Goal: Contribute content: Contribute content

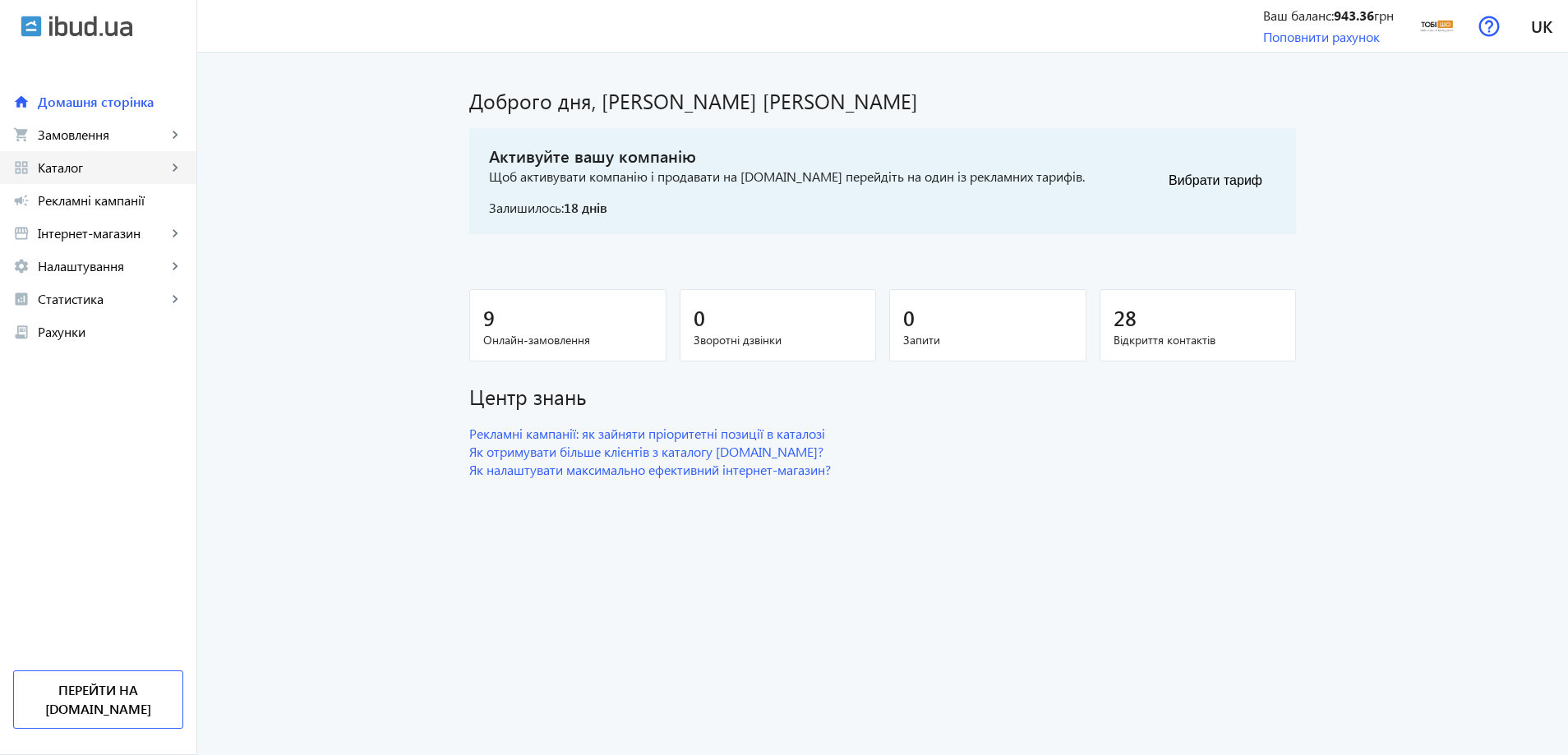
click at [31, 172] on link "grid_view Каталог keyboard_arrow_right" at bounding box center [98, 167] width 196 height 33
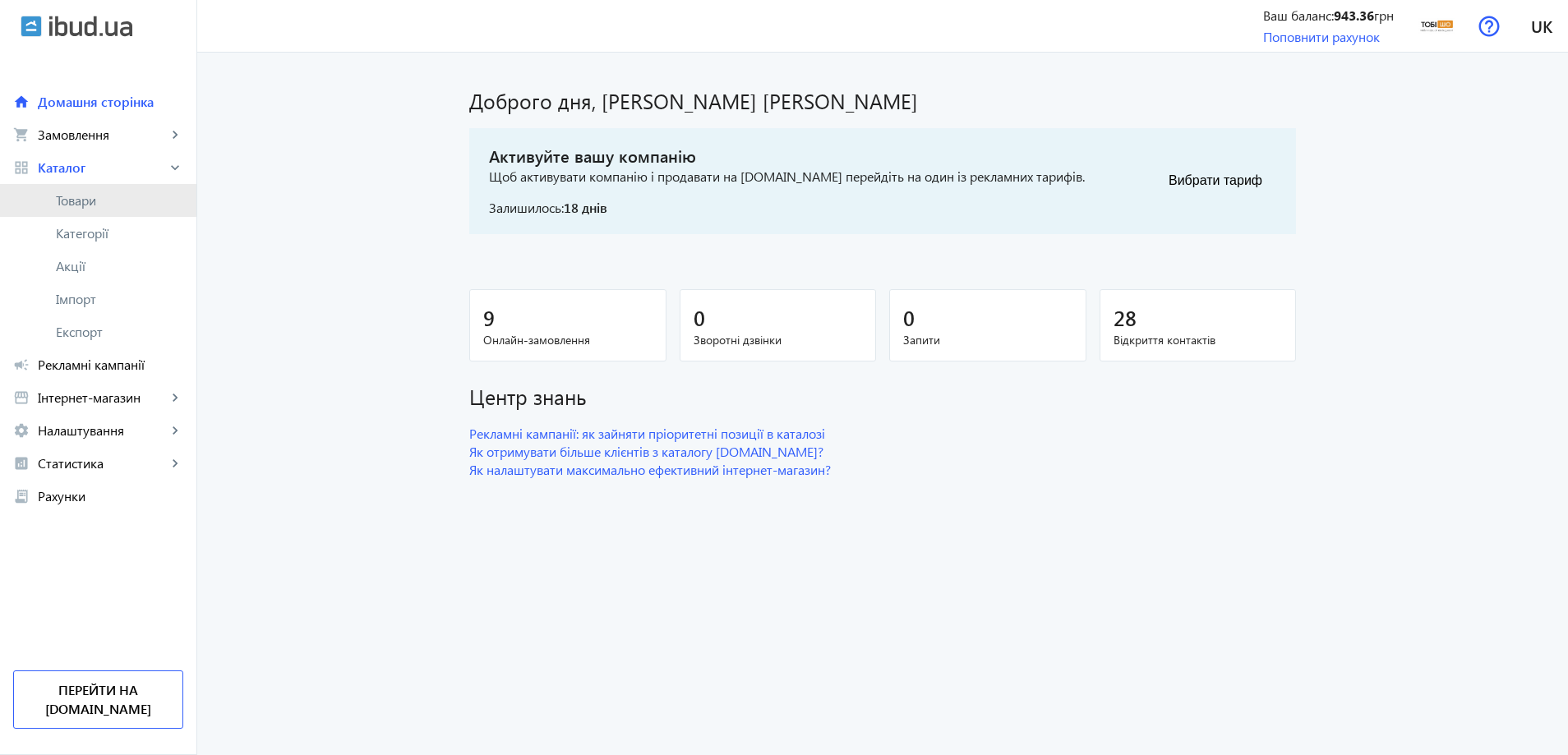
click at [46, 200] on link "Товари" at bounding box center [98, 200] width 196 height 33
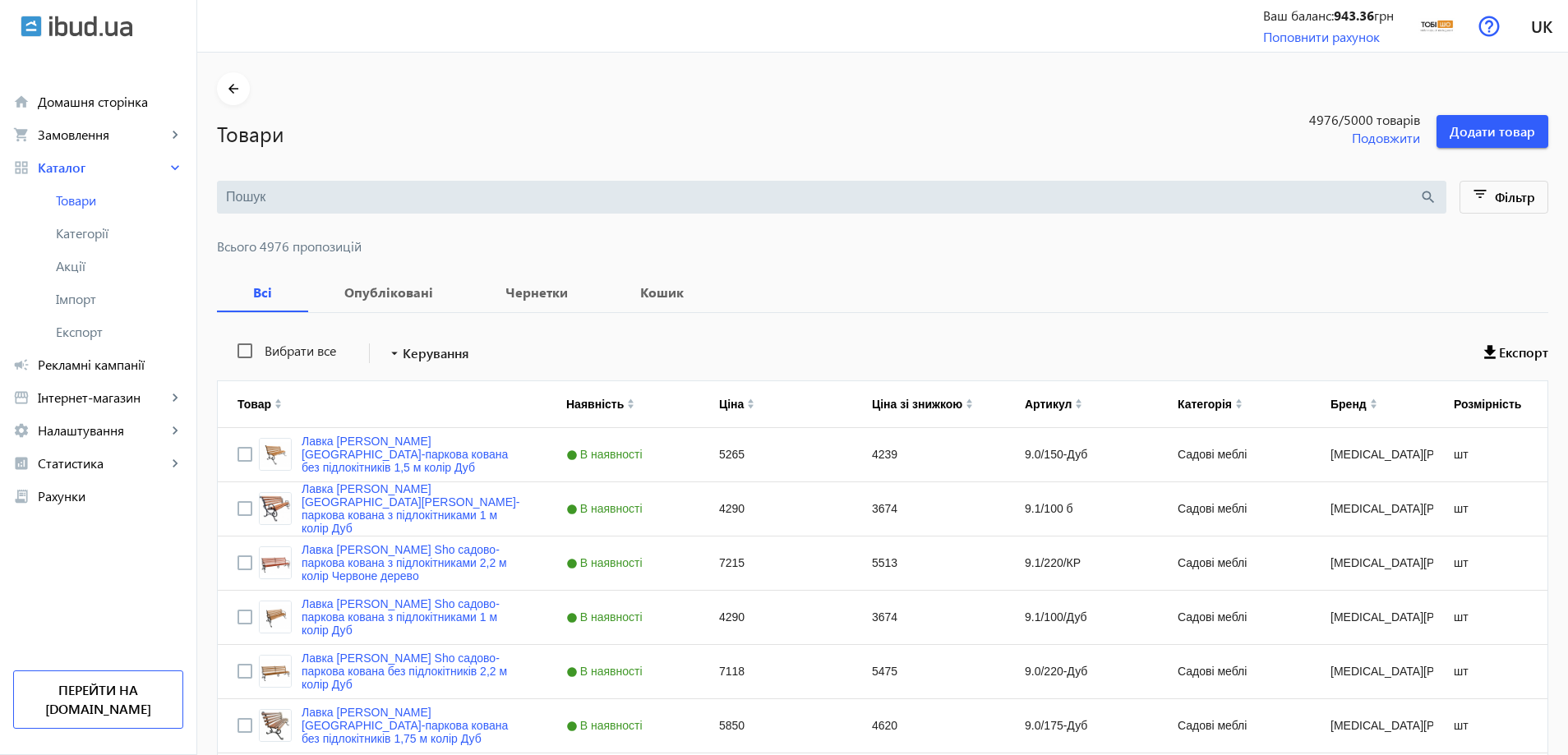
click at [291, 191] on input "search" at bounding box center [822, 197] width 1193 height 18
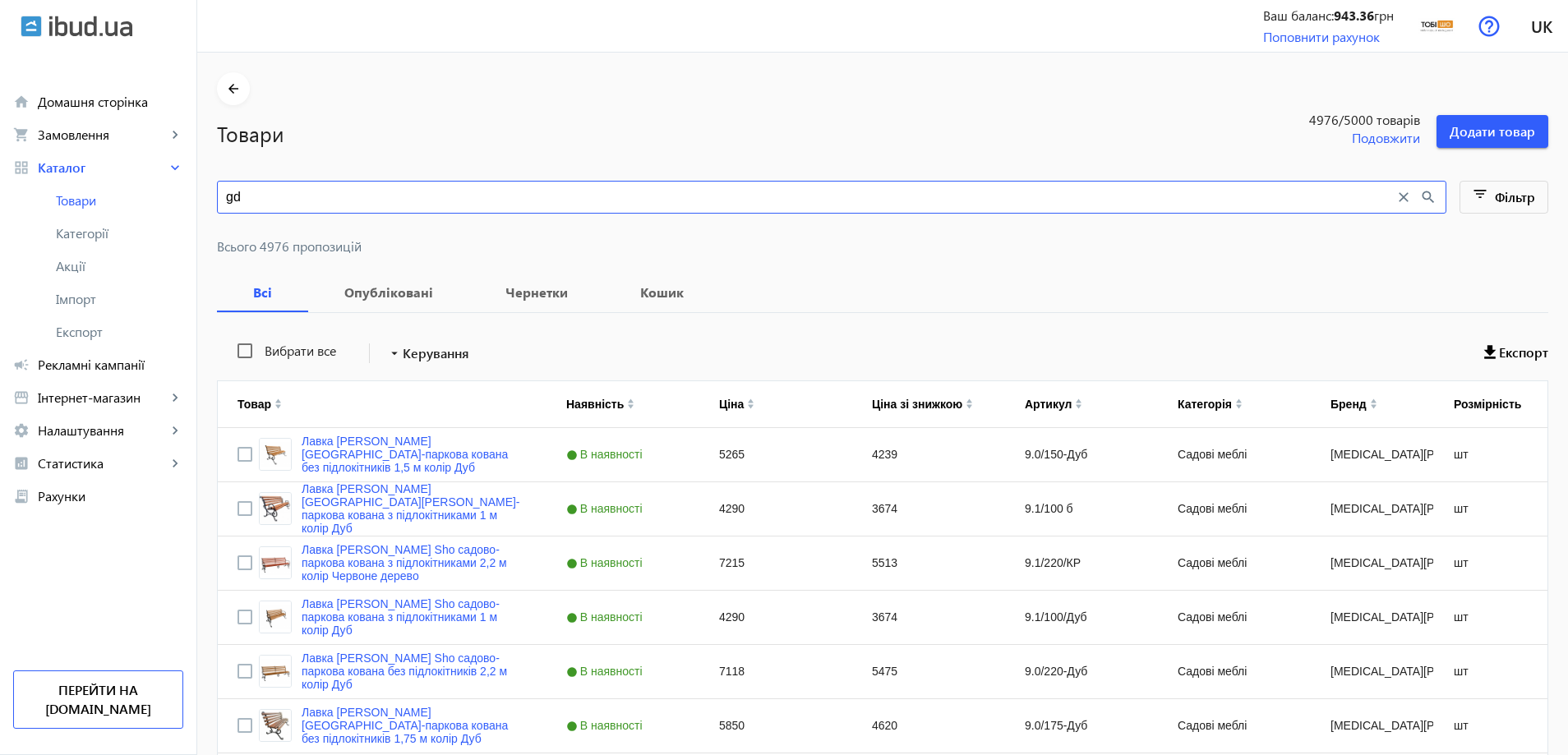
type input "g"
type input "пвх"
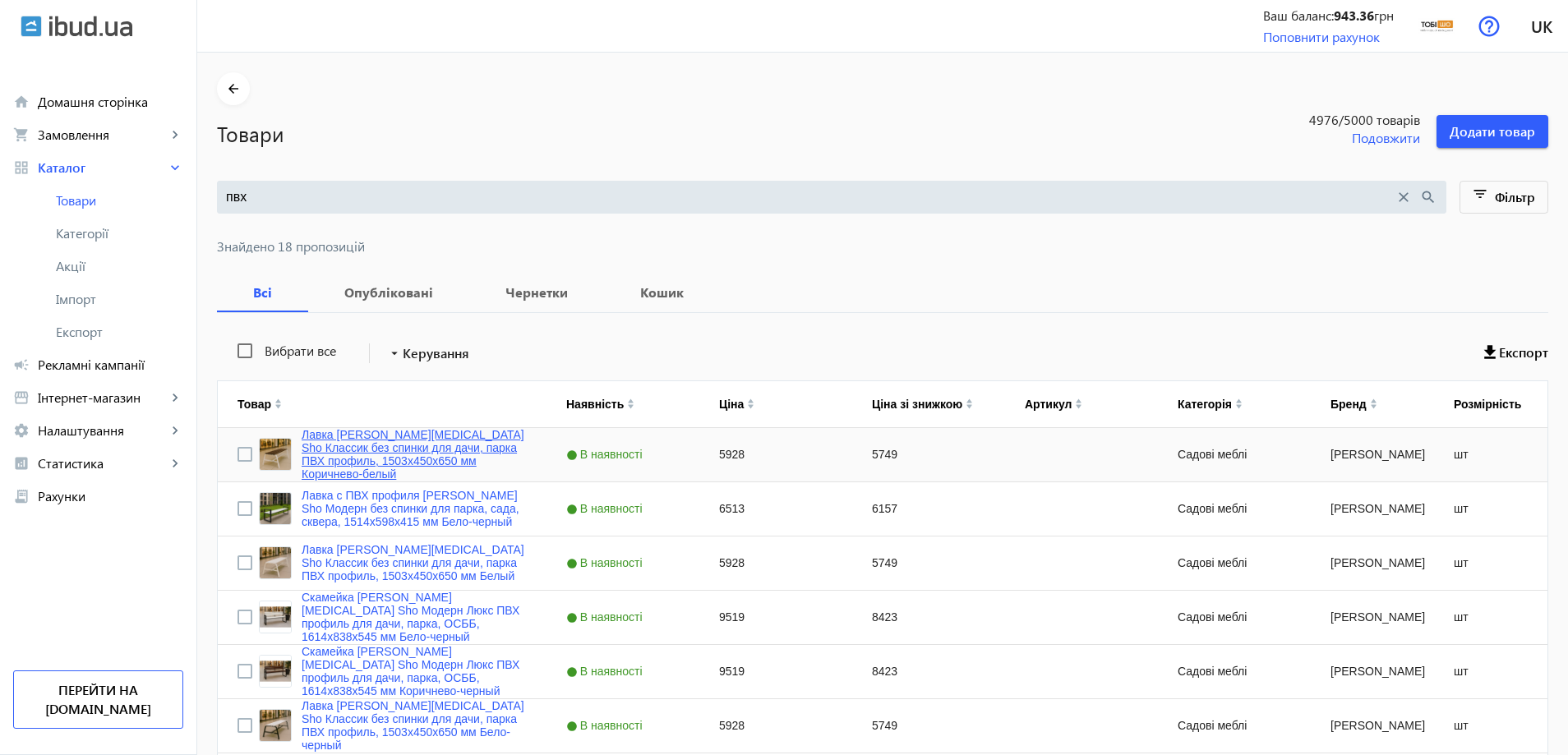
click at [386, 454] on link "Лавка [PERSON_NAME][MEDICAL_DATA] Sho Классик без спинки для дачи, парка ПВХ пр…" at bounding box center [414, 454] width 225 height 53
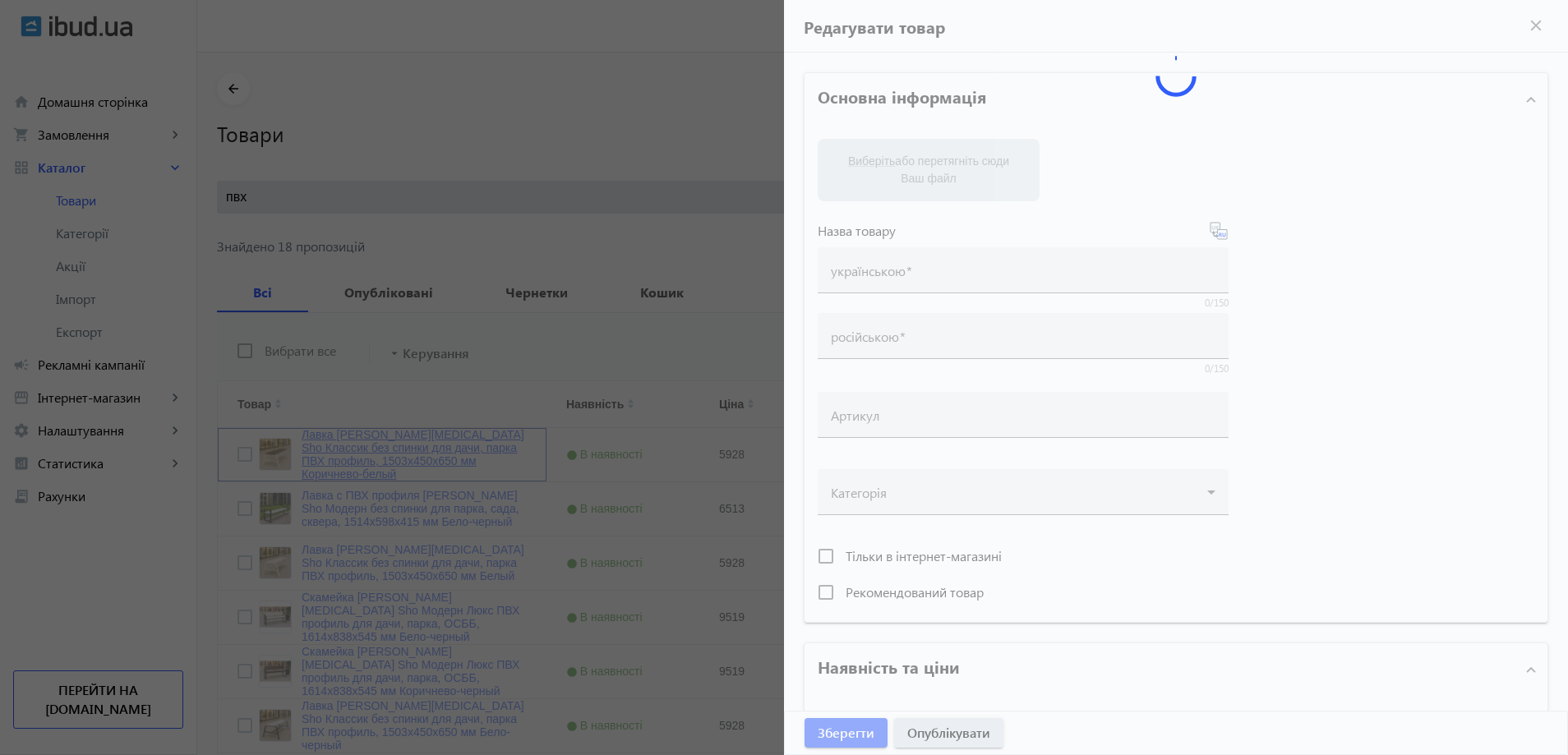
type input "Лавка [PERSON_NAME][MEDICAL_DATA] Sho Классик без спинки для дачи, парка ПВХ пр…"
type input "5928"
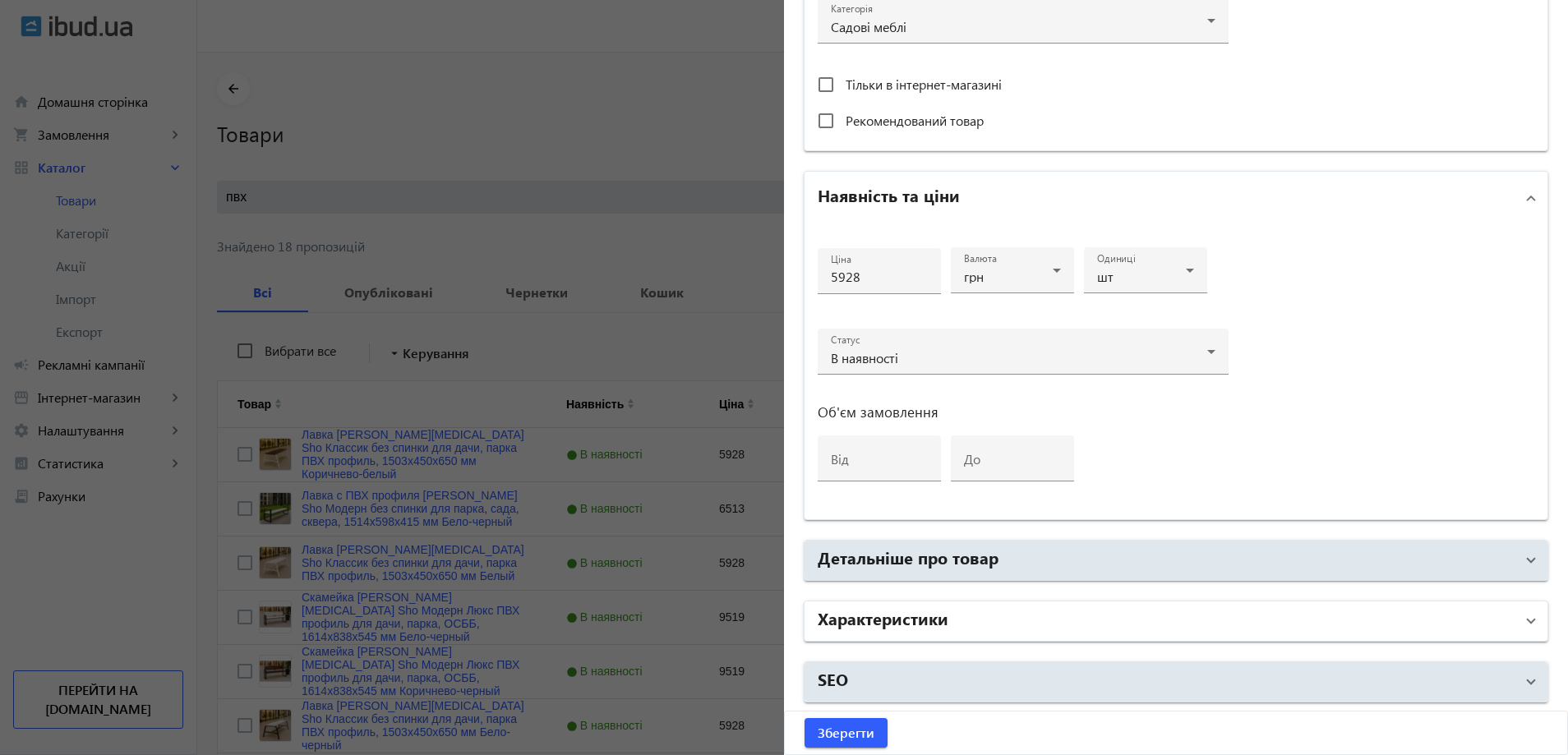
click at [915, 625] on h2 "Характеристики" at bounding box center [882, 617] width 130 height 23
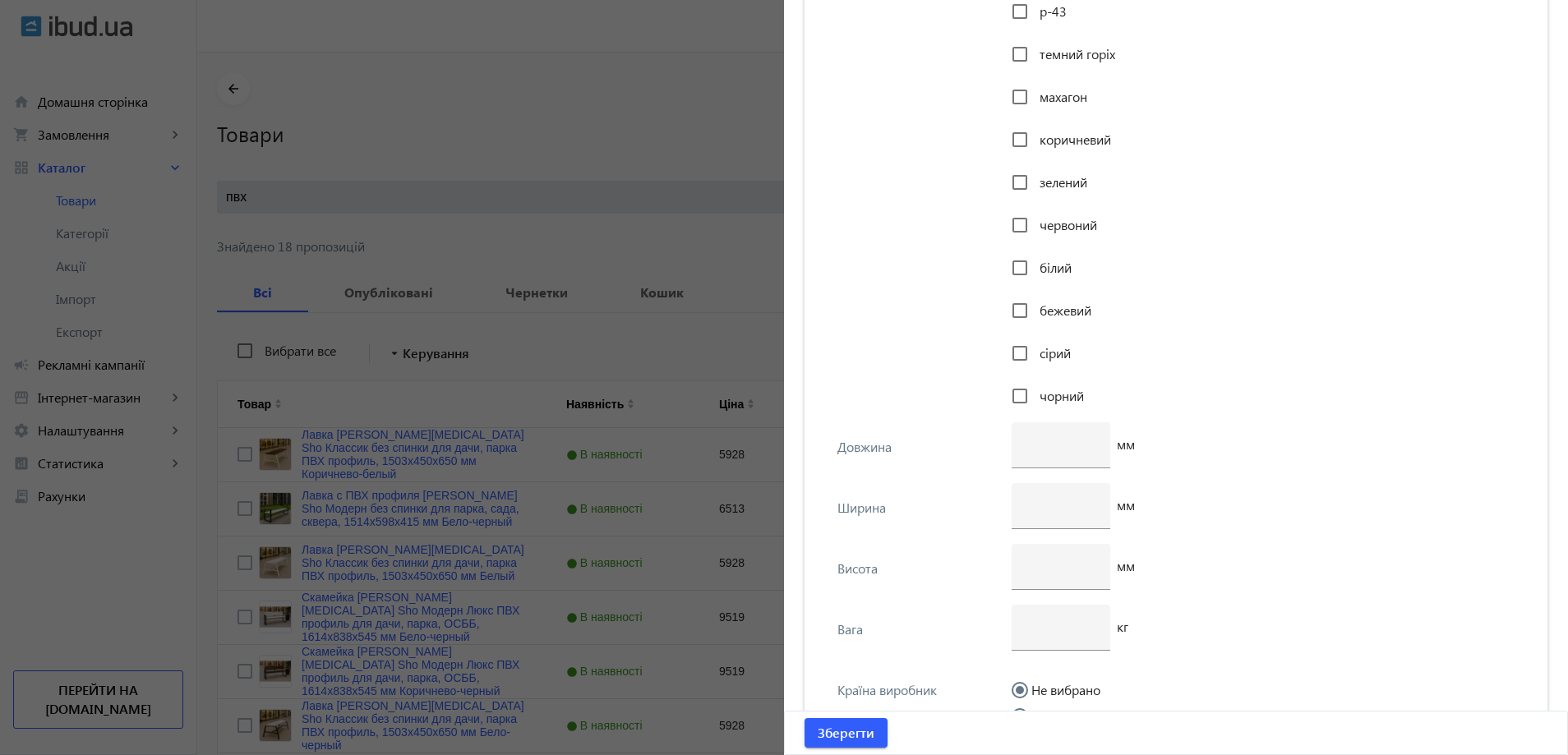
scroll to position [3190, 0]
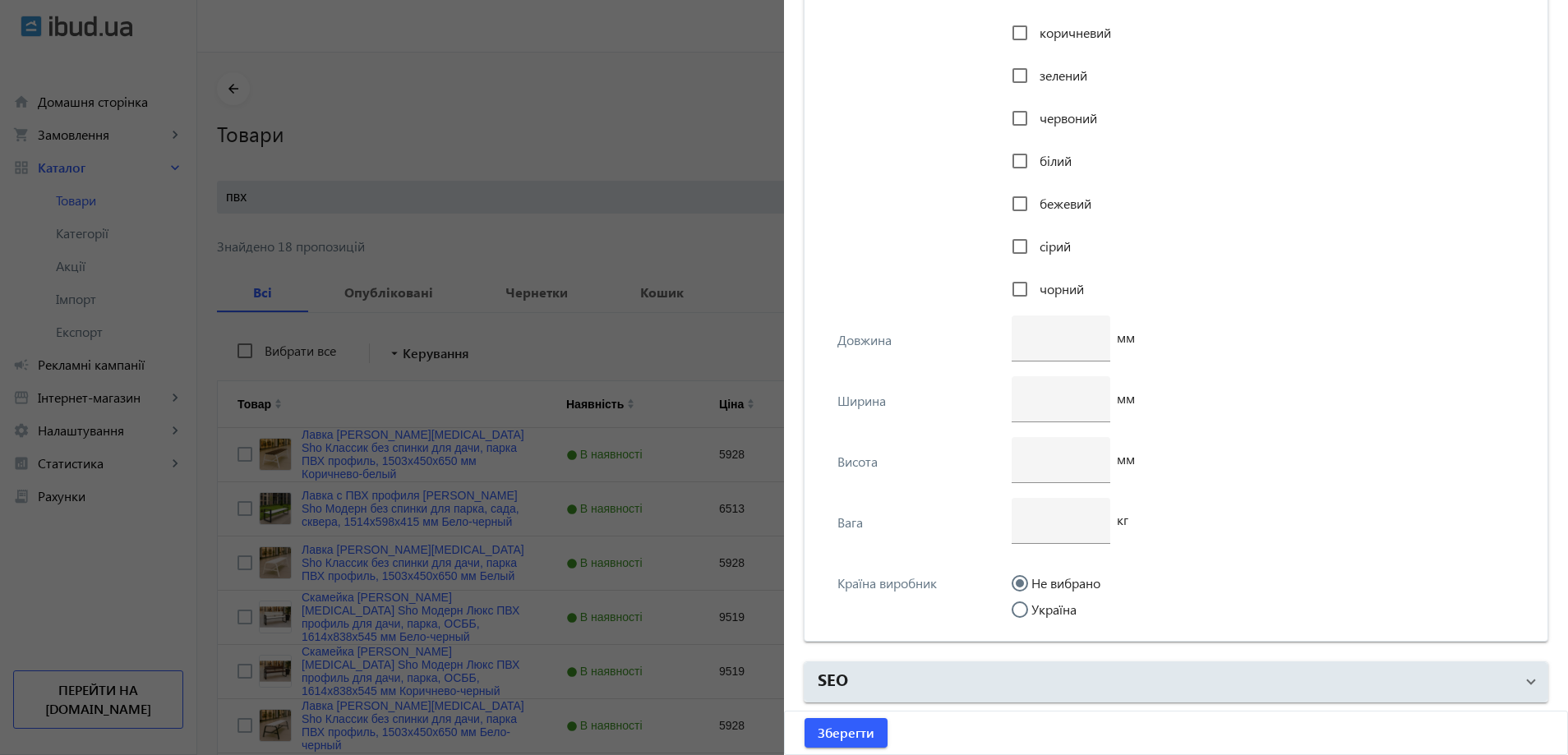
click at [394, 233] on div at bounding box center [784, 377] width 1568 height 755
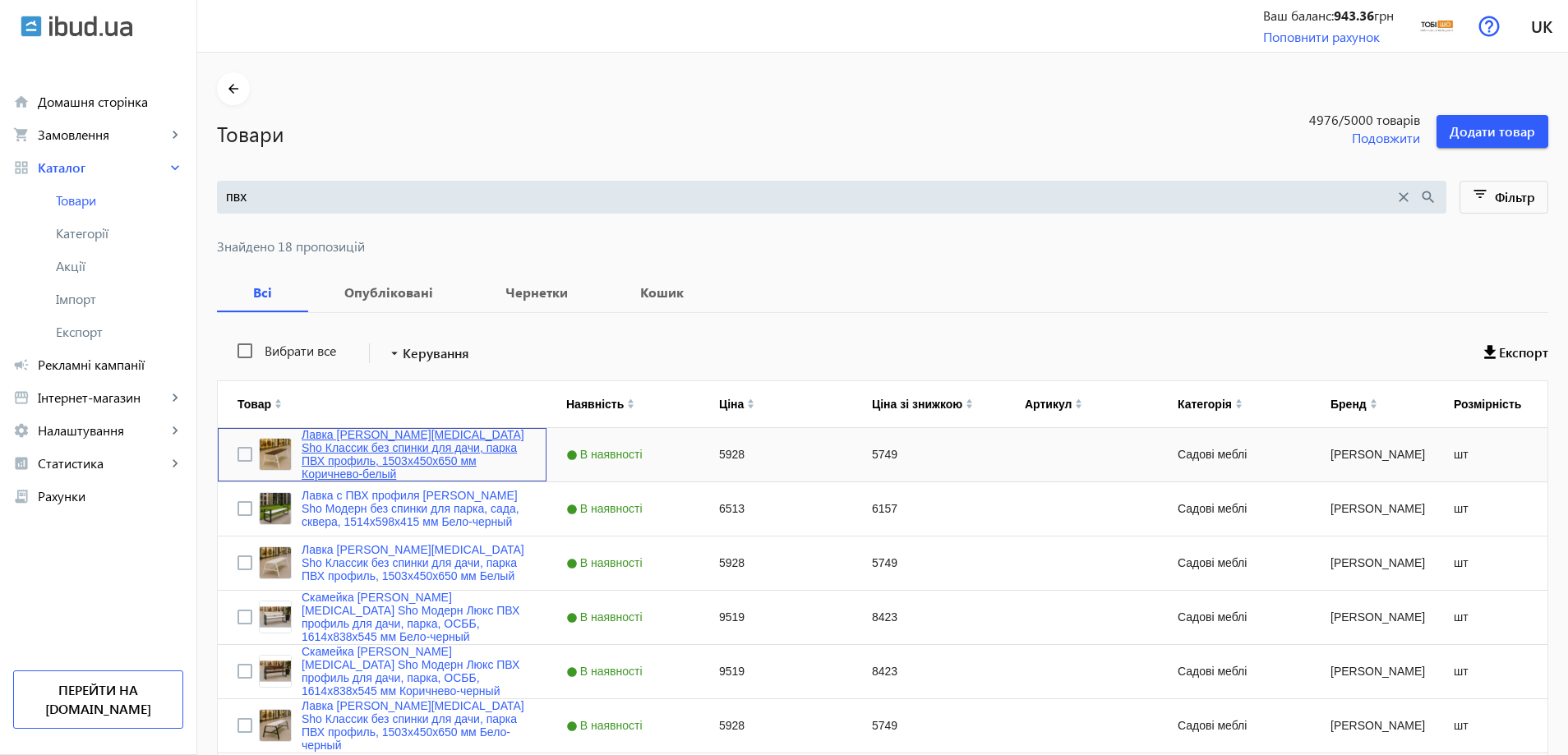
click at [409, 461] on link "Лавка [PERSON_NAME][MEDICAL_DATA] Sho Классик без спинки для дачи, парка ПВХ пр…" at bounding box center [414, 454] width 225 height 53
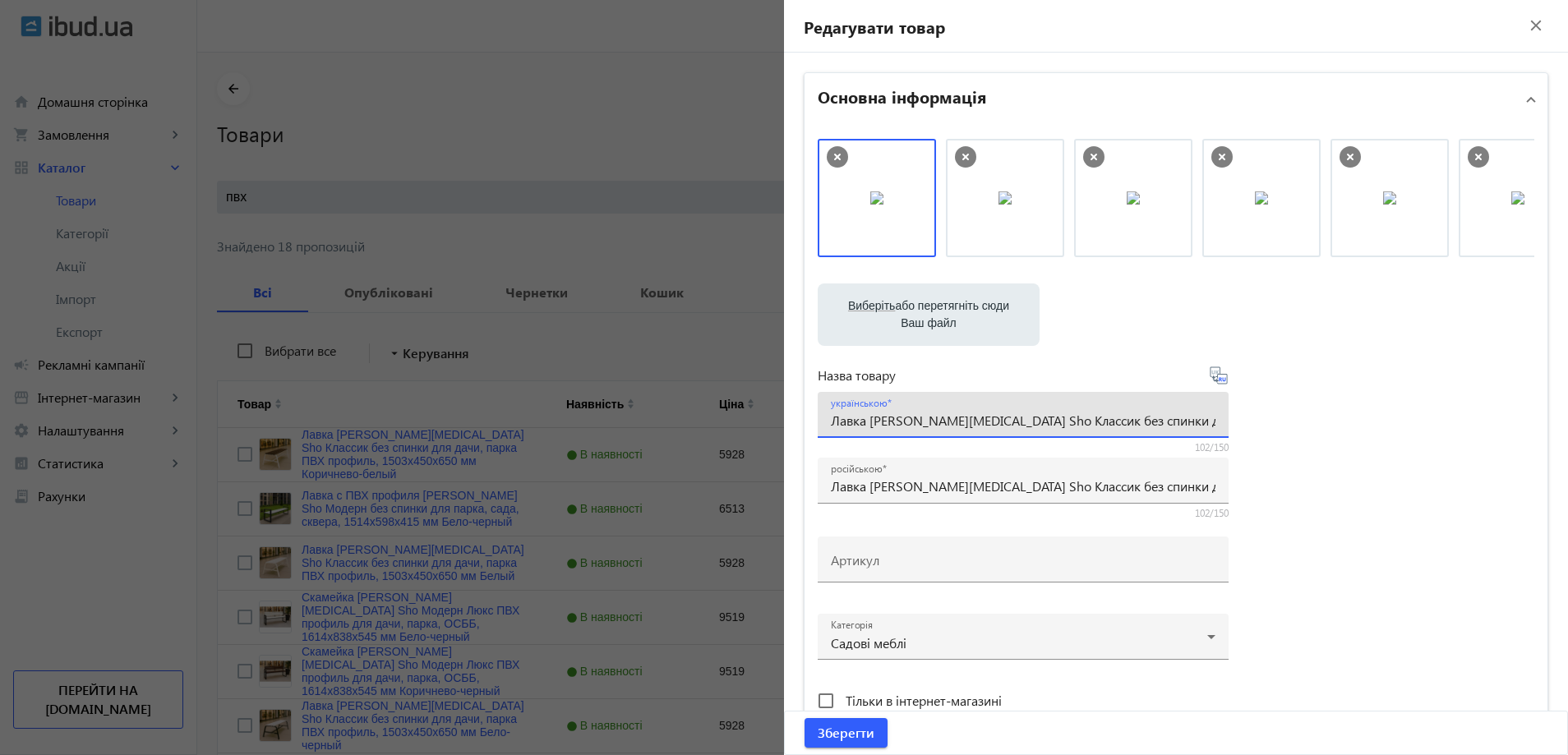
drag, startPoint x: 972, startPoint y: 420, endPoint x: 1087, endPoint y: 418, distance: 115.0
click at [1087, 418] on input "Лавка [PERSON_NAME][MEDICAL_DATA] Sho Классик без спинки для дачи, парка ПВХ пр…" at bounding box center [1023, 420] width 384 height 17
click at [579, 243] on div at bounding box center [784, 377] width 1568 height 755
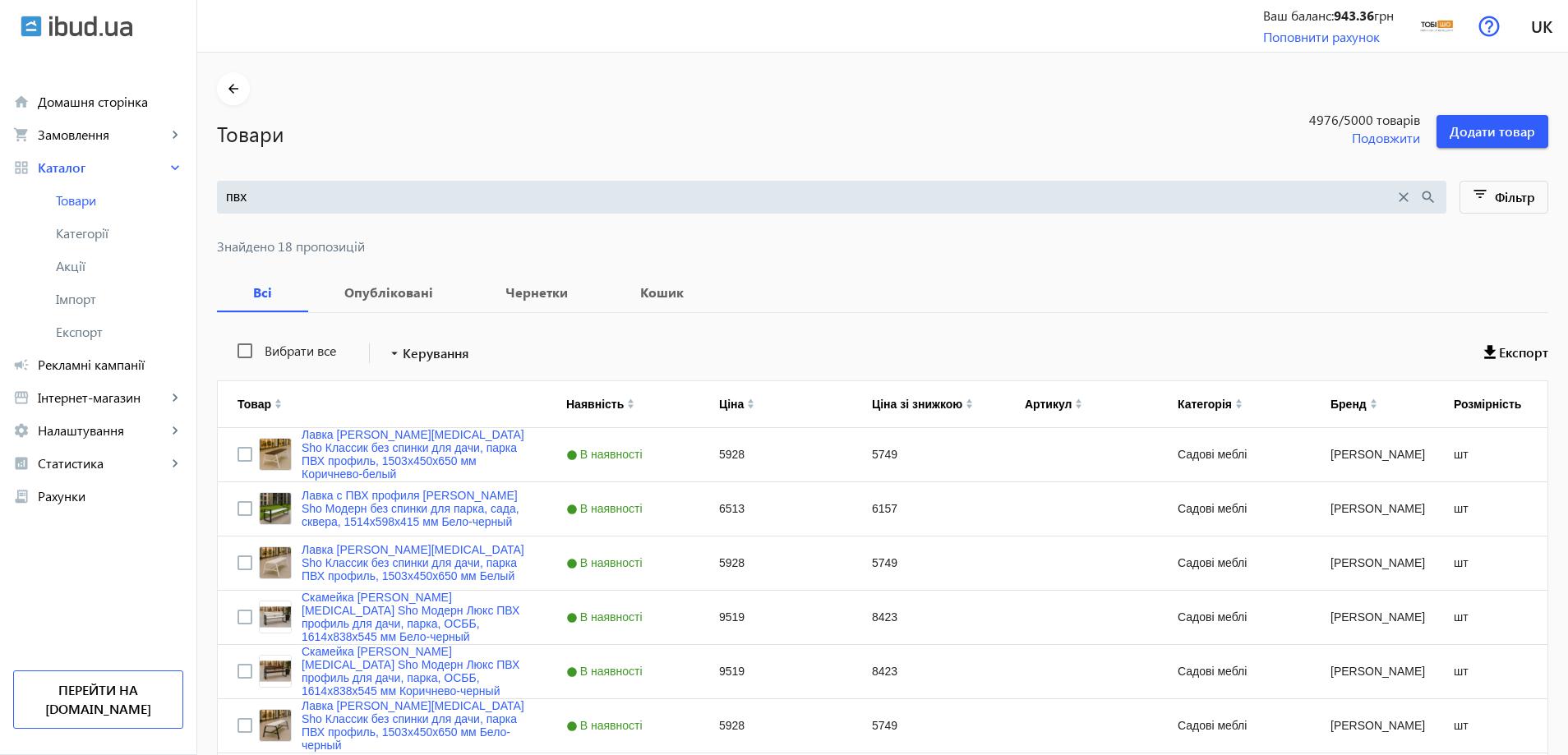
click at [408, 197] on div at bounding box center [784, 377] width 1568 height 755
click at [408, 197] on input "пвх" at bounding box center [810, 197] width 1168 height 18
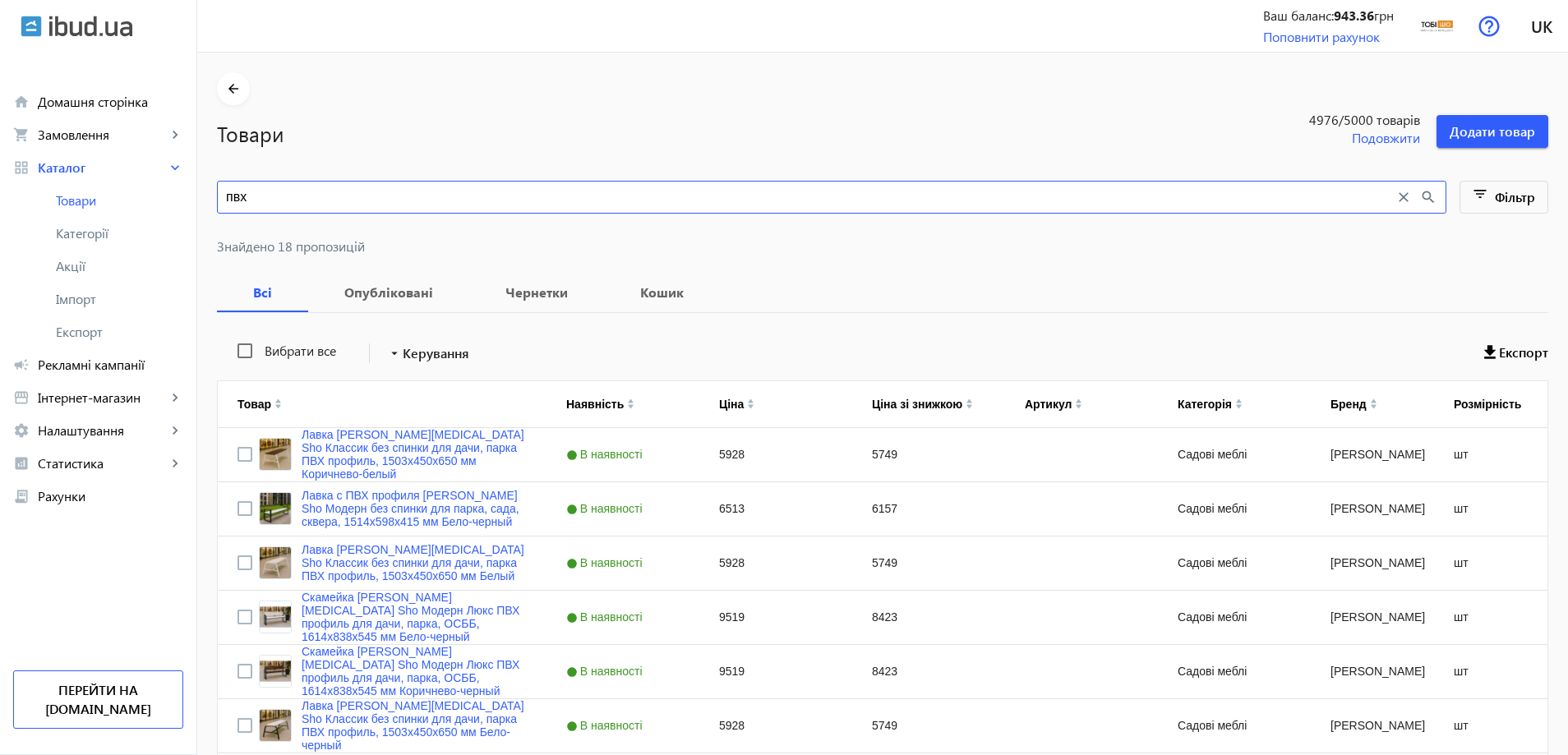
paste input "лассик без спинки"
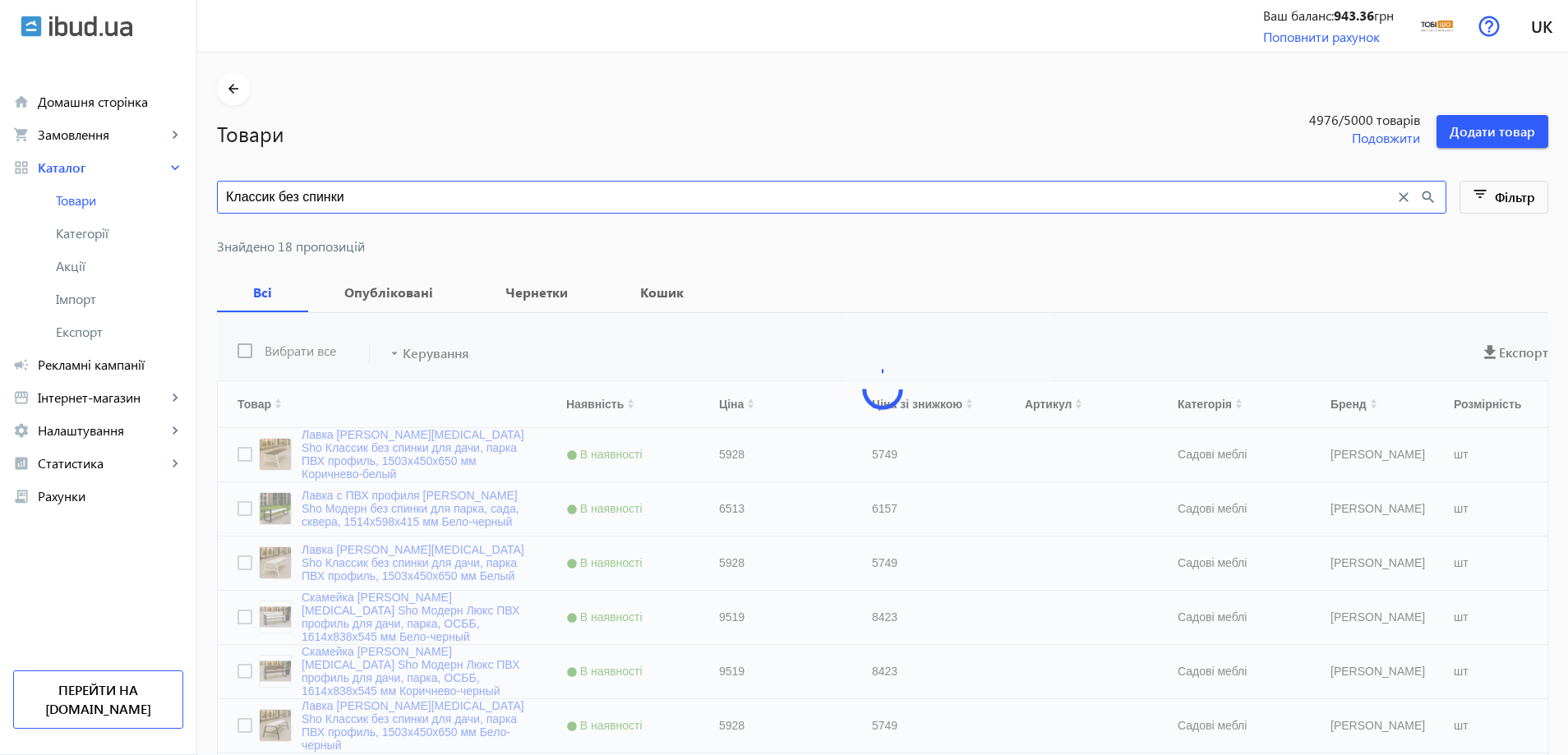
type input "Классик без спинки"
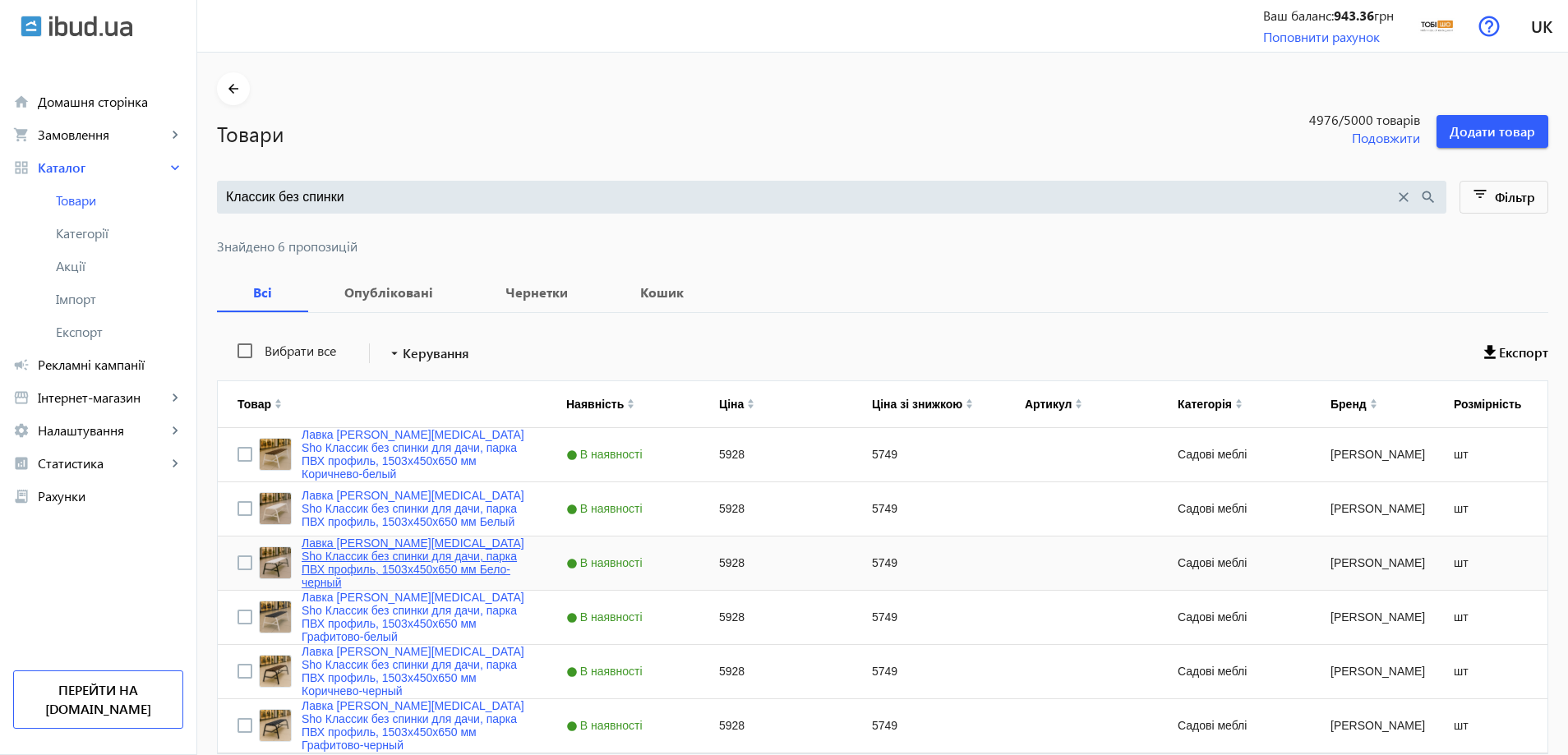
click at [444, 561] on link "Лавка [PERSON_NAME][MEDICAL_DATA] Sho Классик без спинки для дачи, парка ПВХ пр…" at bounding box center [414, 562] width 225 height 53
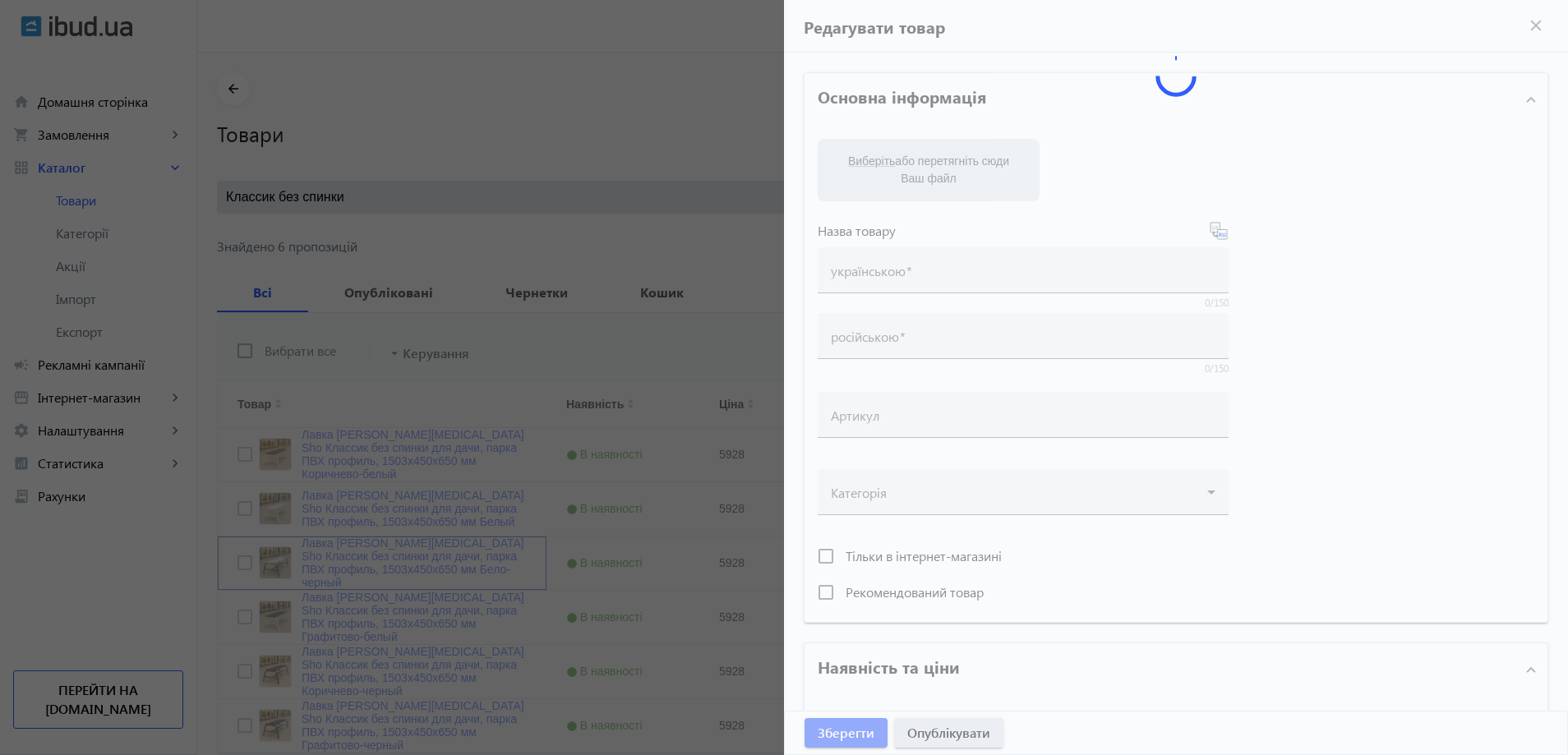
type input "Лавка [PERSON_NAME][MEDICAL_DATA] Sho Классик без спинки для дачи, парка ПВХ пр…"
type input "5928"
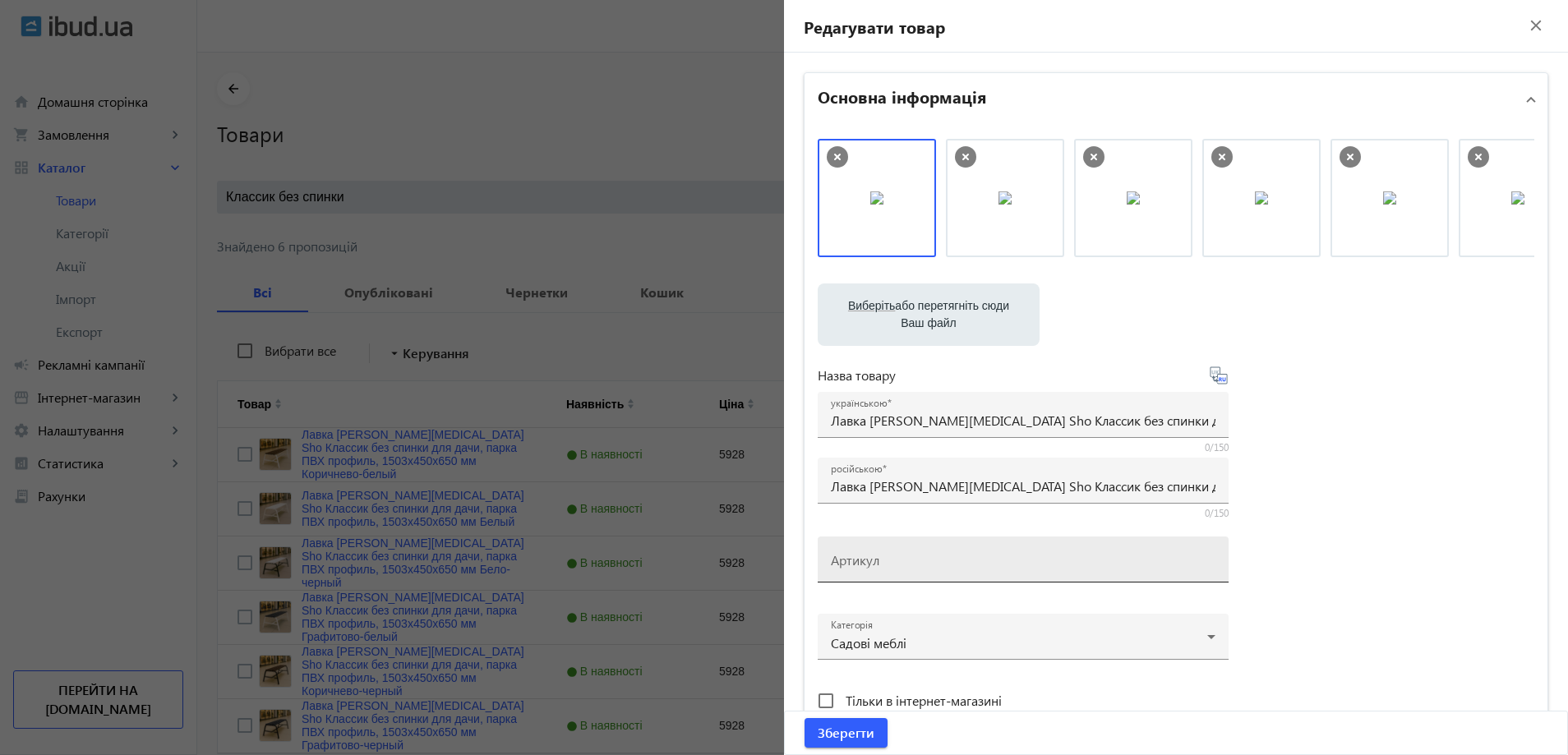
click at [852, 544] on div "Артикул" at bounding box center [1023, 559] width 384 height 46
paste input "kls/1503/Бело-черный"
type input "kls/1503/Бело-черный"
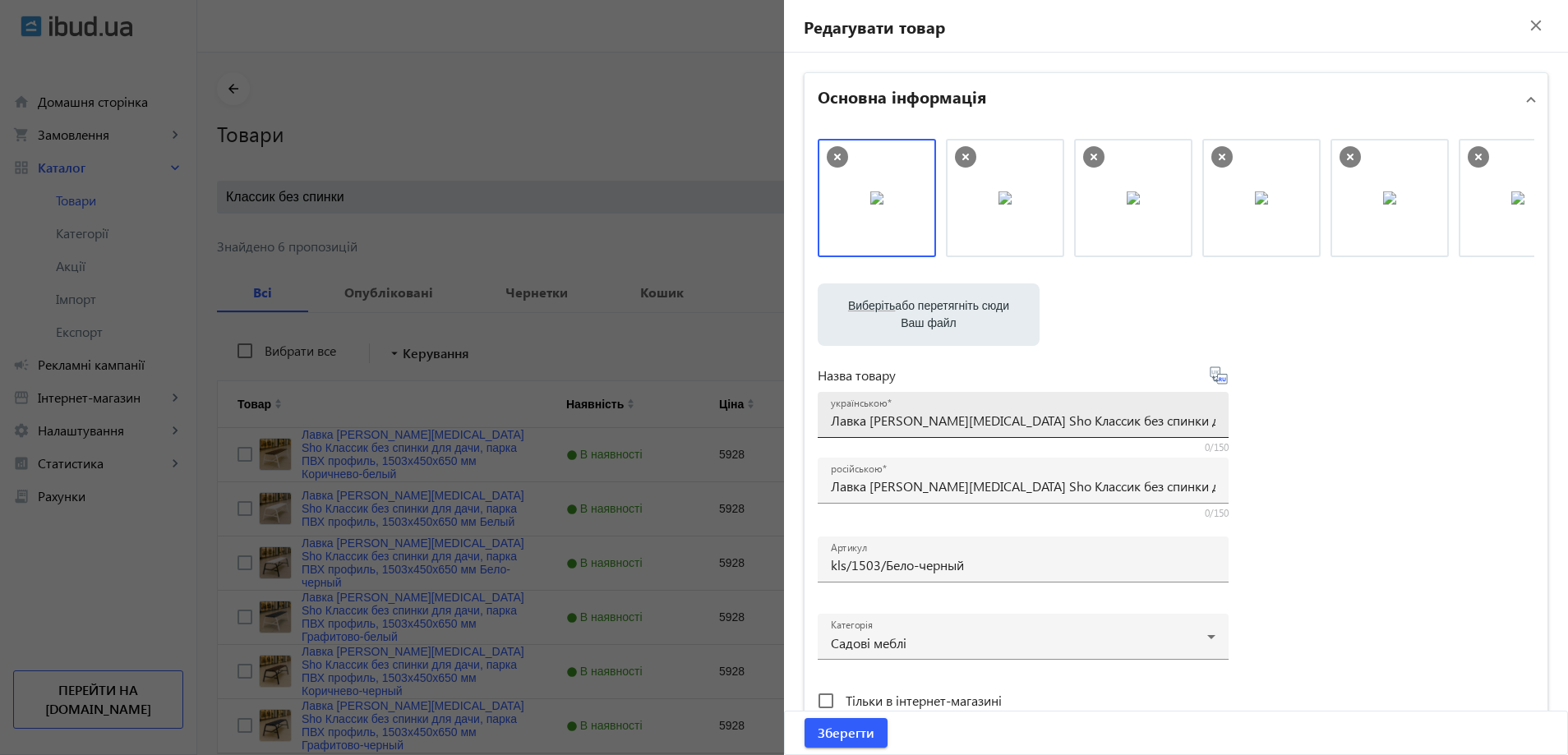
click at [866, 432] on div "українською Лавка [PERSON_NAME][MEDICAL_DATA] Sho Классик без спинки для дачи, …" at bounding box center [1023, 415] width 384 height 46
paste input "[PERSON_NAME] Sho Класік без спинки для дачі, парку ПВХ профіль, 1503х450х650 м…"
type input "Лавка [PERSON_NAME][MEDICAL_DATA] Sho Класік без спинки для дачі, парку ПВХ про…"
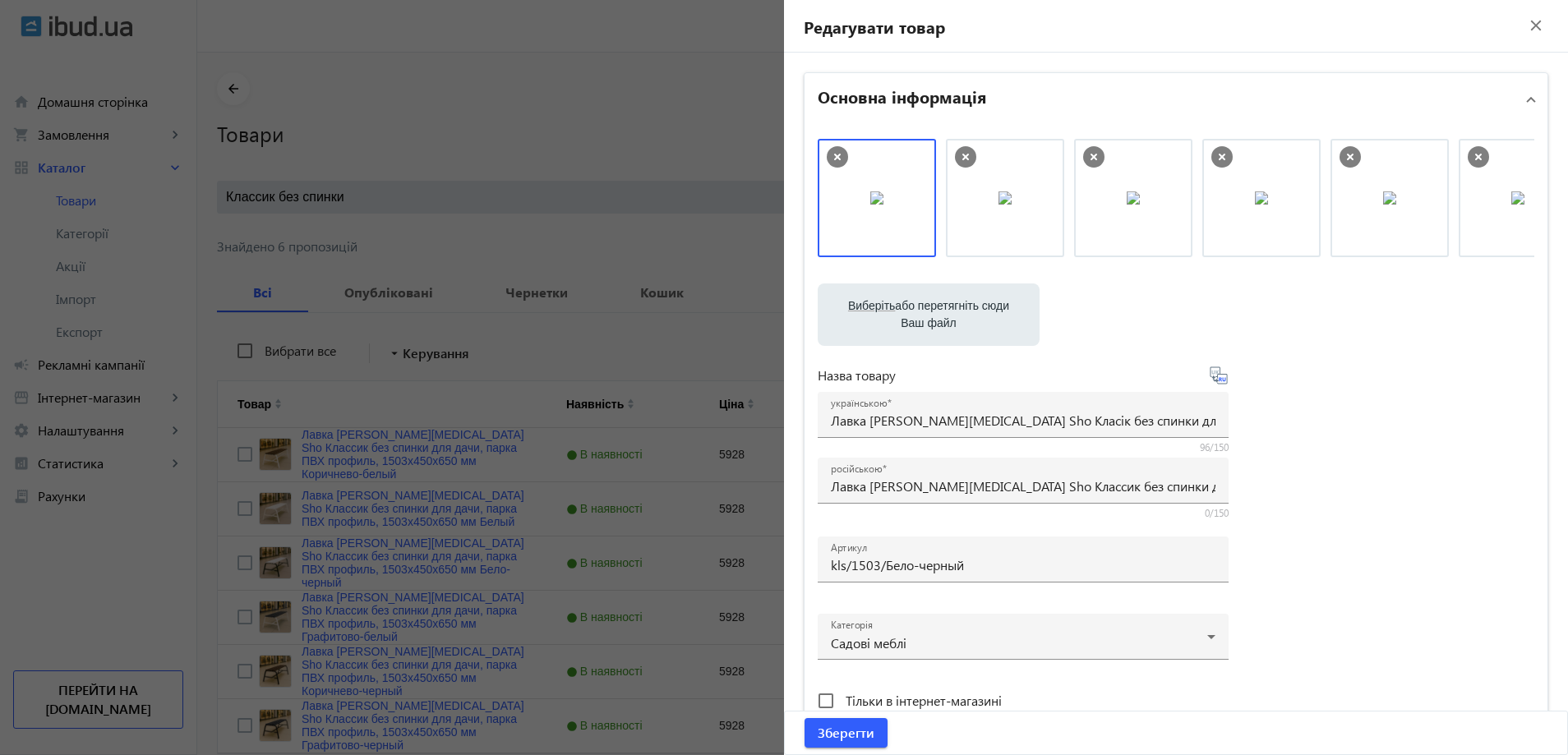
click at [1309, 447] on div "Виберіть або перетягніть сюди Ваш файл 1086968b59d28700ff4542590488498-a3ffd7ea…" at bounding box center [1176, 447] width 716 height 615
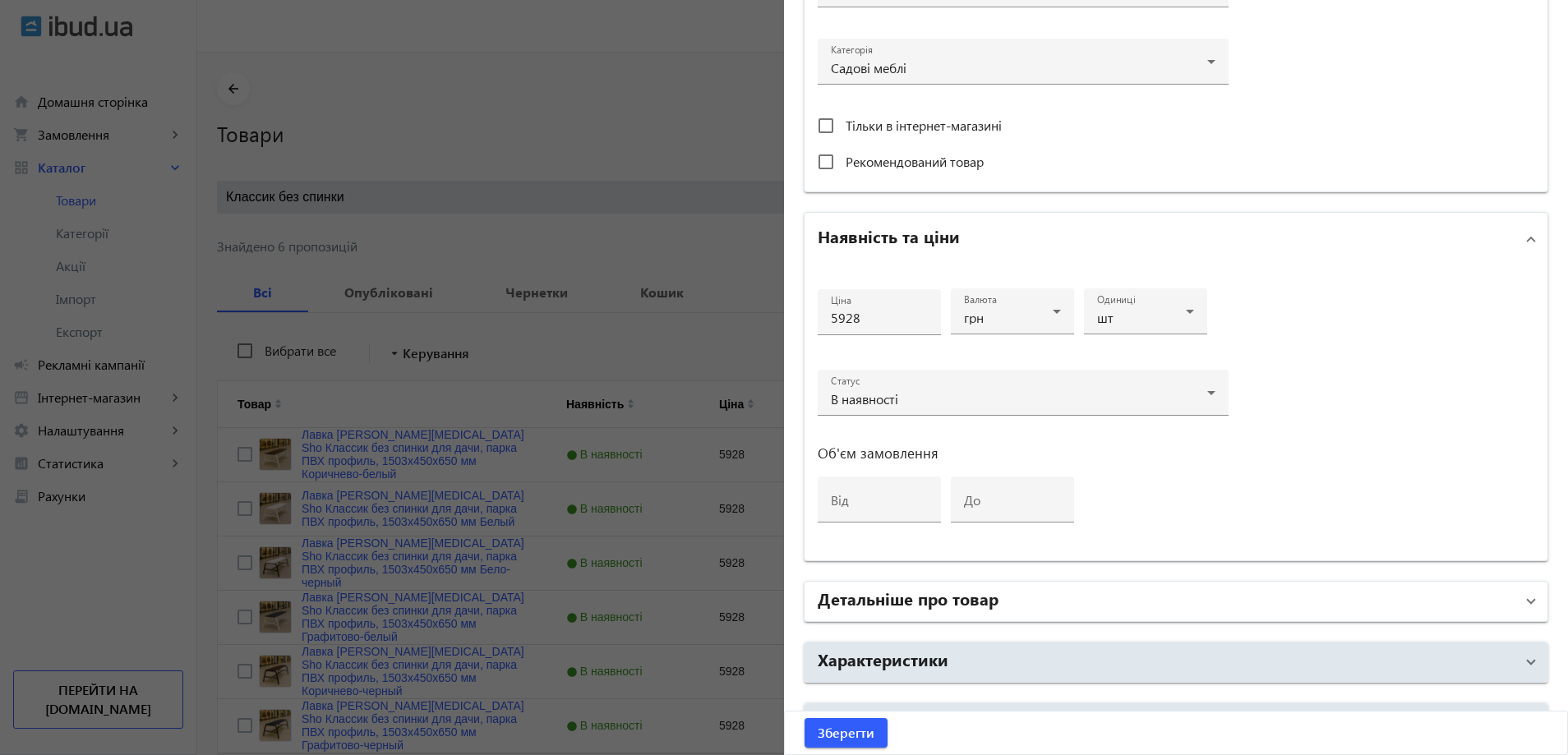
click at [1068, 606] on mat-panel-title "Детальніше про товар" at bounding box center [1166, 602] width 696 height 30
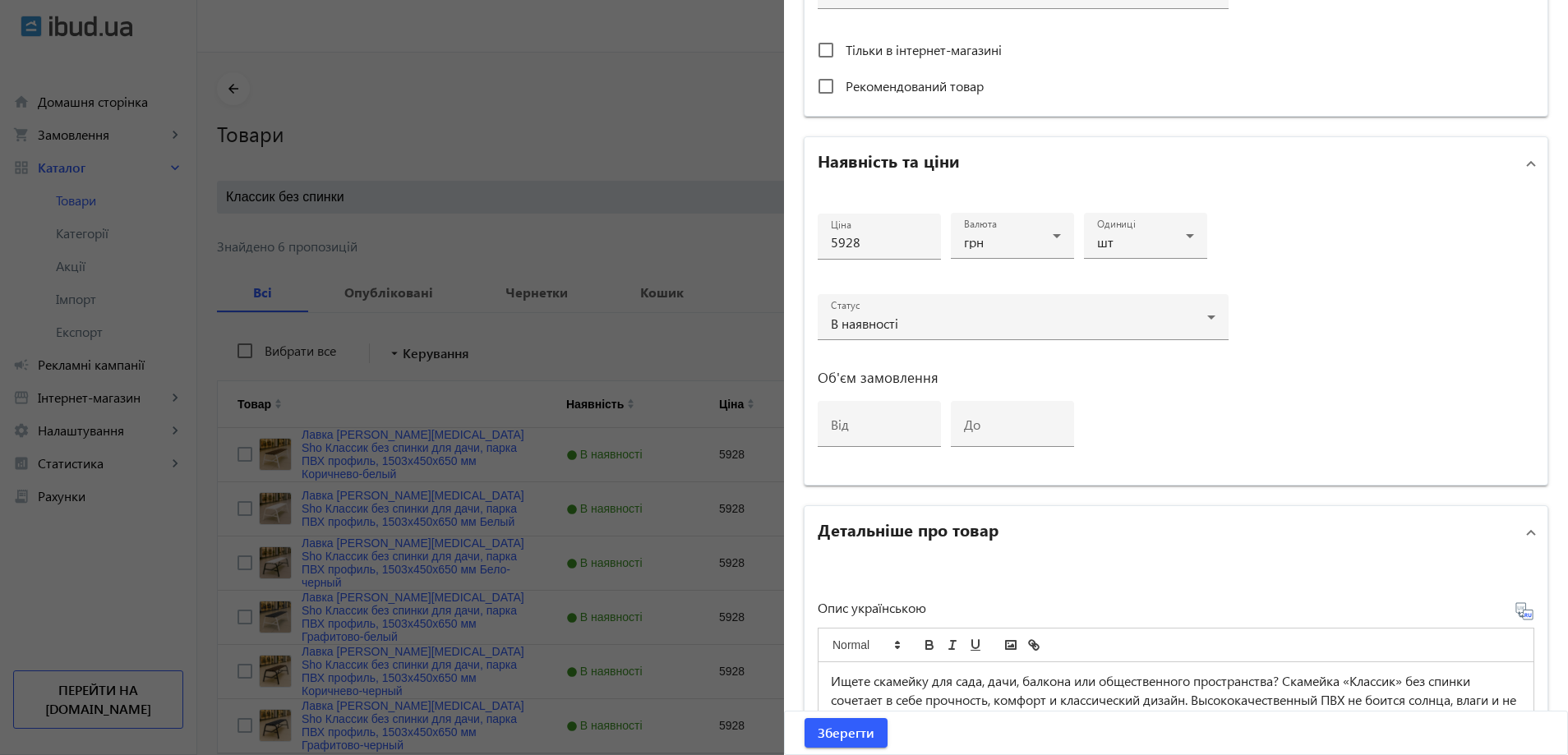
scroll to position [986, 0]
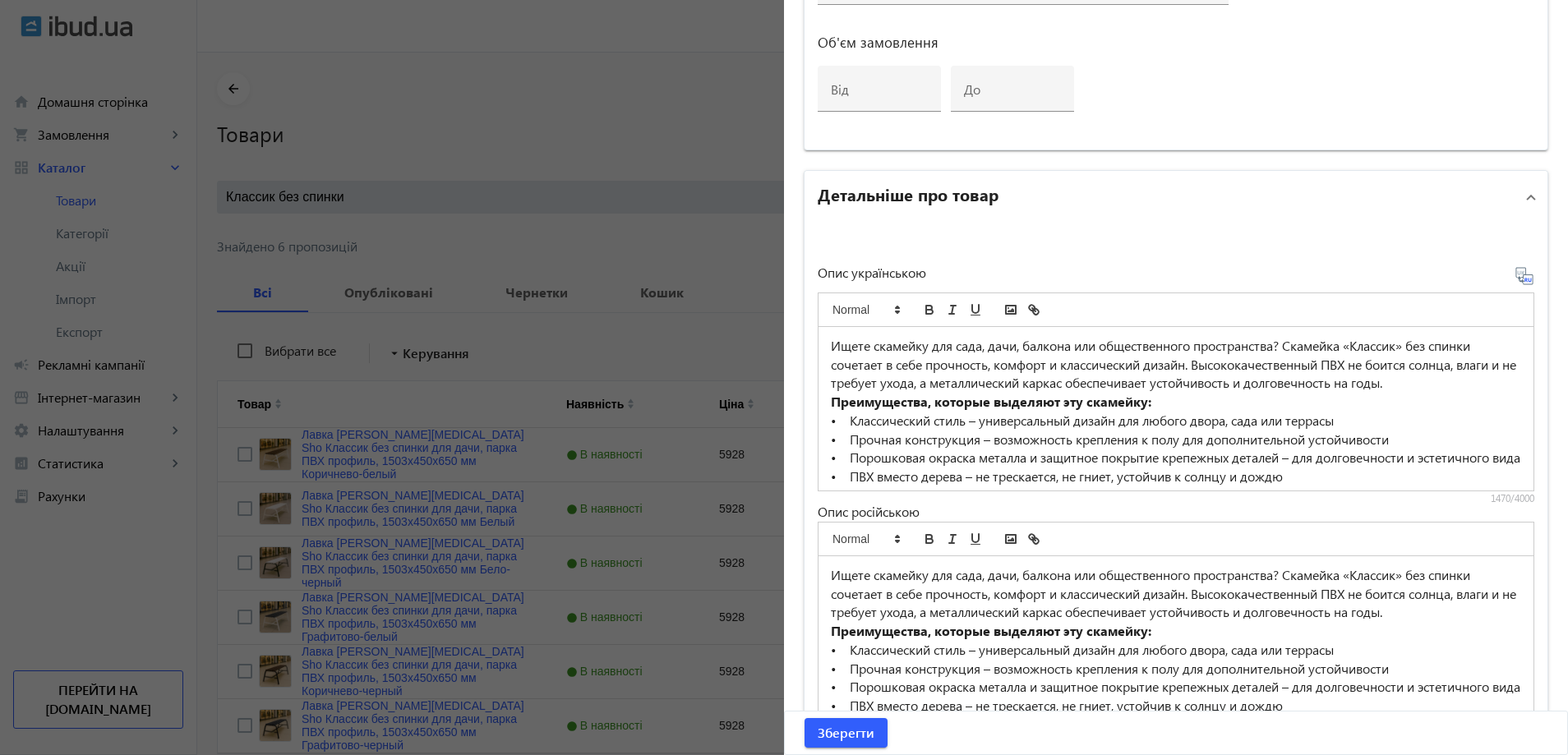
click at [966, 441] on p "• Прочная конструкция – возможность крепления к полу для дополнительной устойчи…" at bounding box center [1176, 440] width 690 height 19
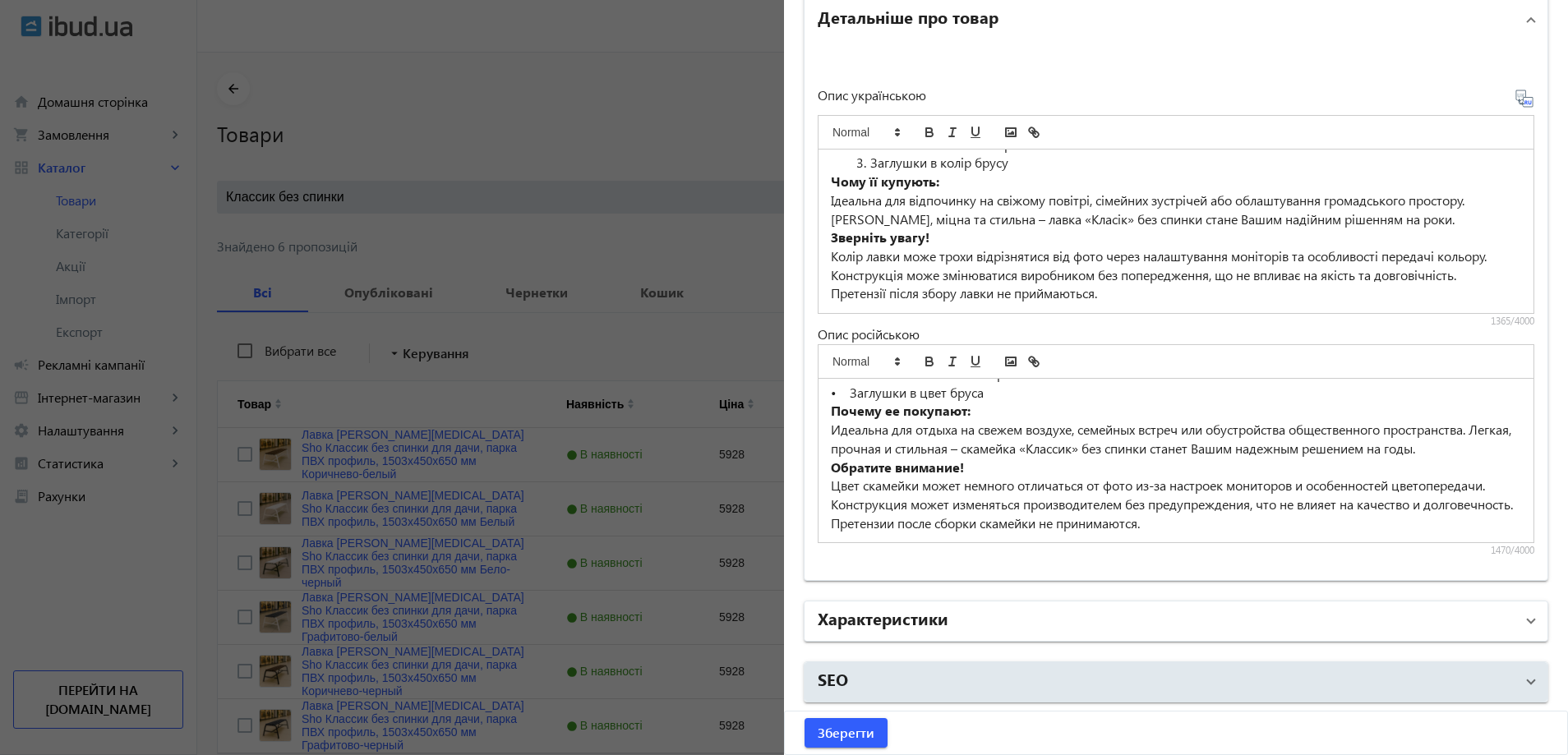
scroll to position [75, 0]
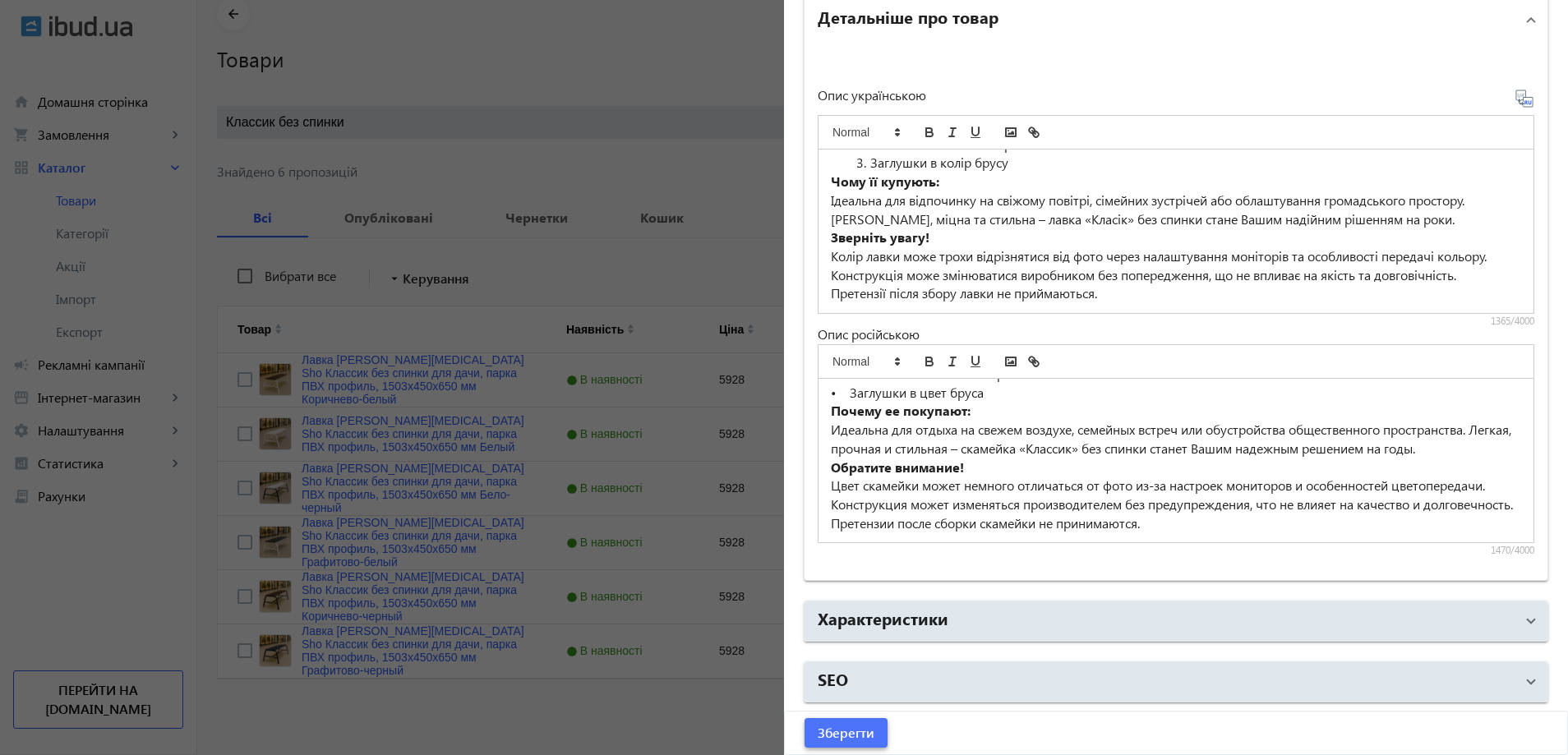
click at [871, 729] on span "submit" at bounding box center [845, 733] width 83 height 40
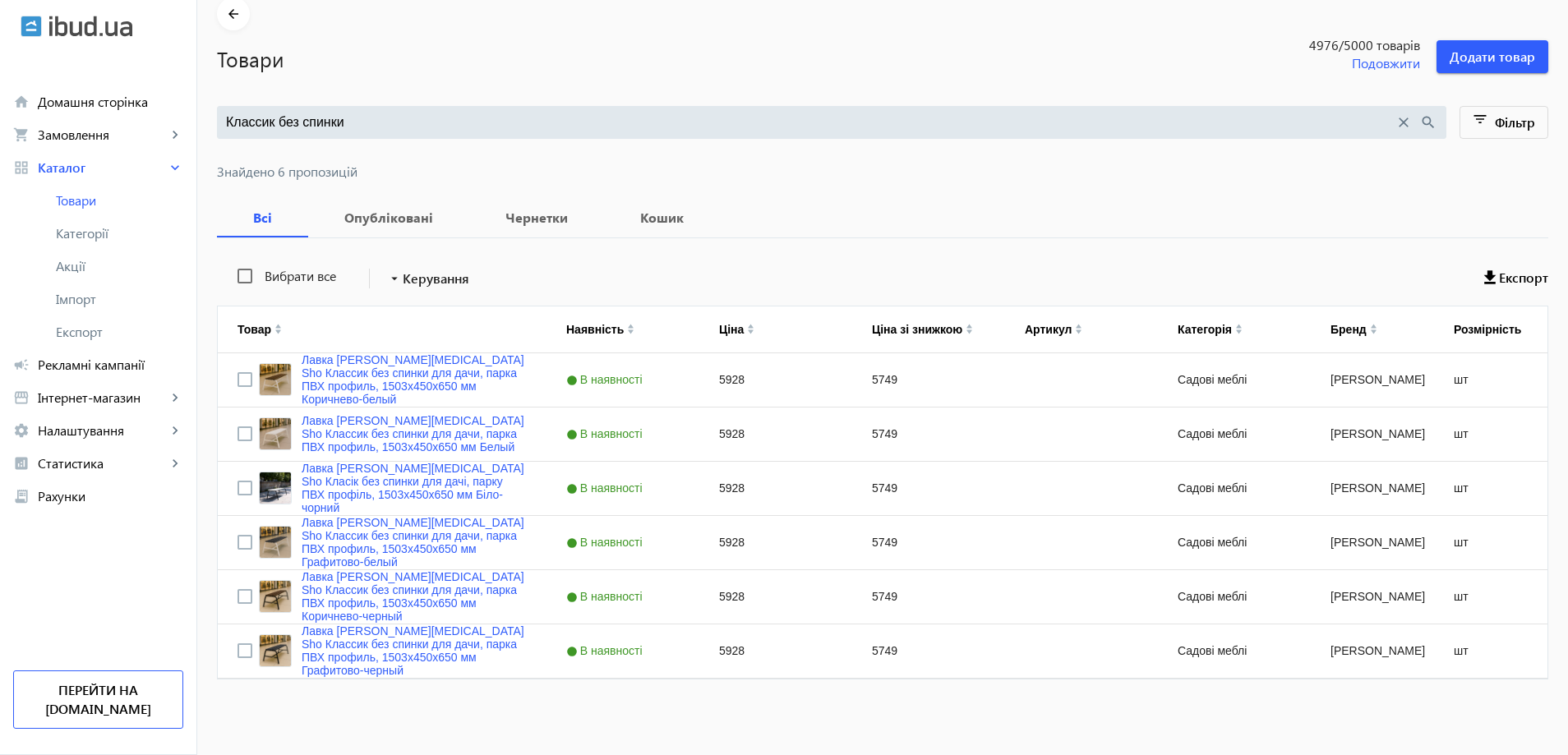
scroll to position [0, 0]
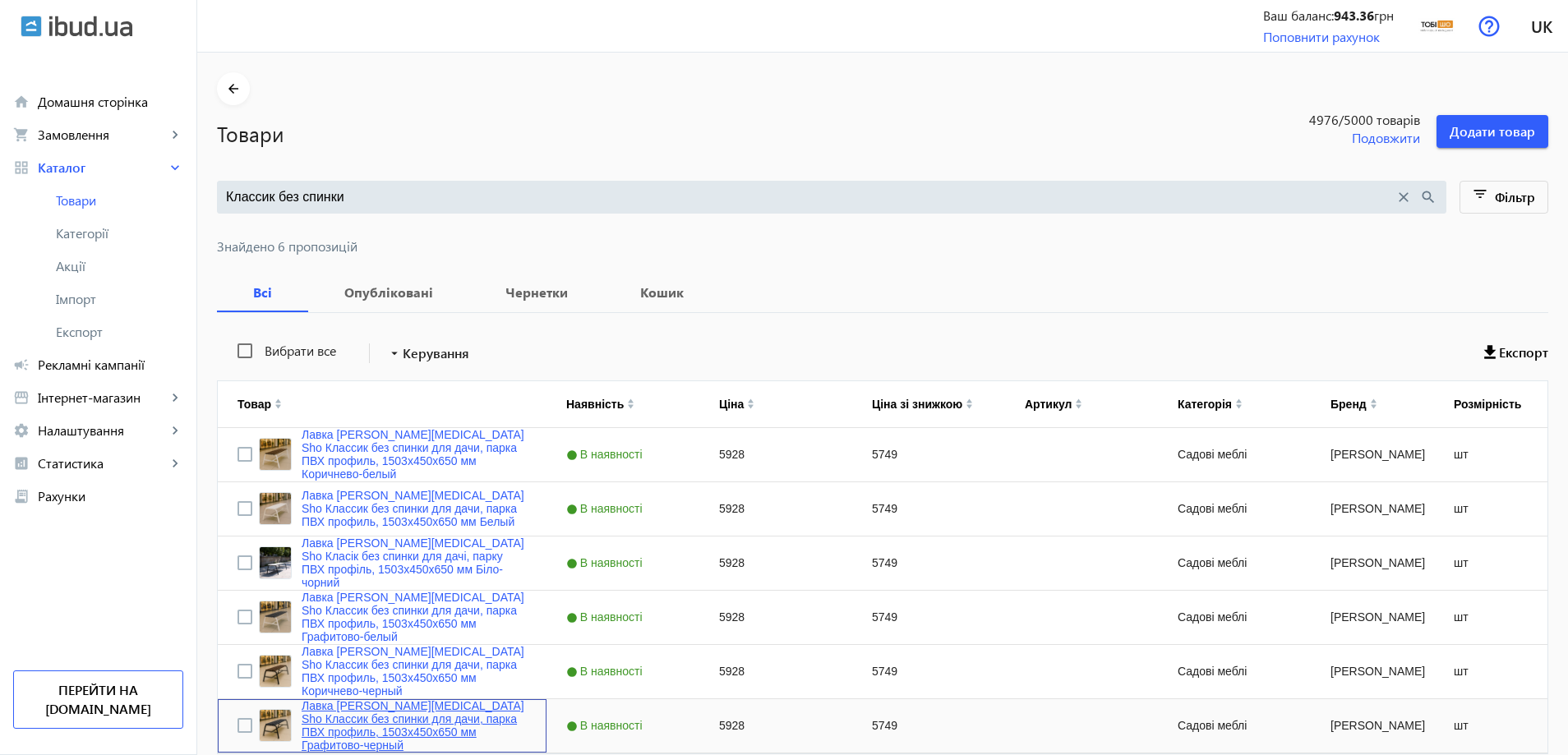
click at [405, 724] on link "Лавка [PERSON_NAME][MEDICAL_DATA] Sho Классик без спинки для дачи, парка ПВХ пр…" at bounding box center [414, 725] width 225 height 53
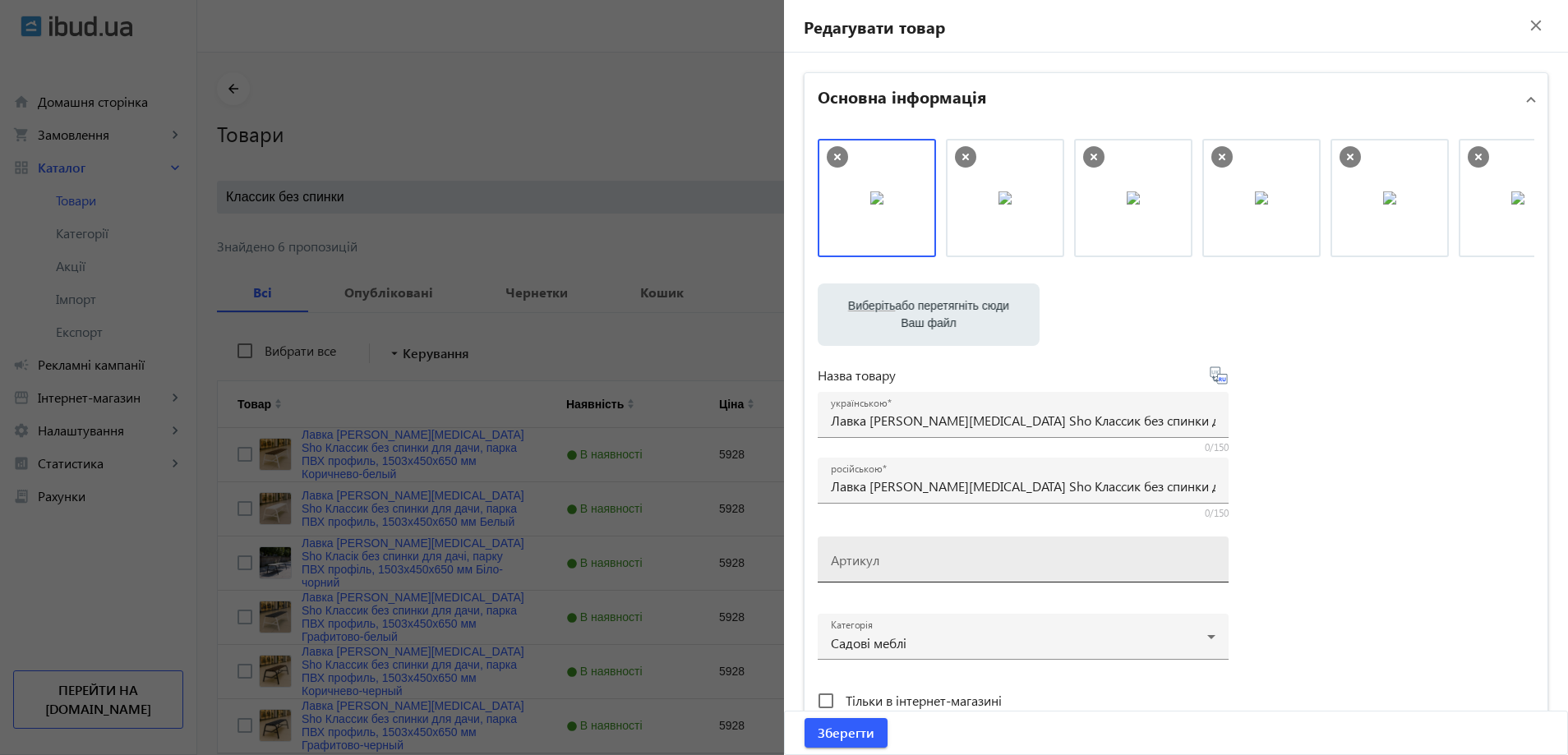
click at [951, 547] on div "Артикул" at bounding box center [1023, 559] width 384 height 46
paste input "kls/1503/Графитово-черный"
type input "kls/1503/Графитово-черный"
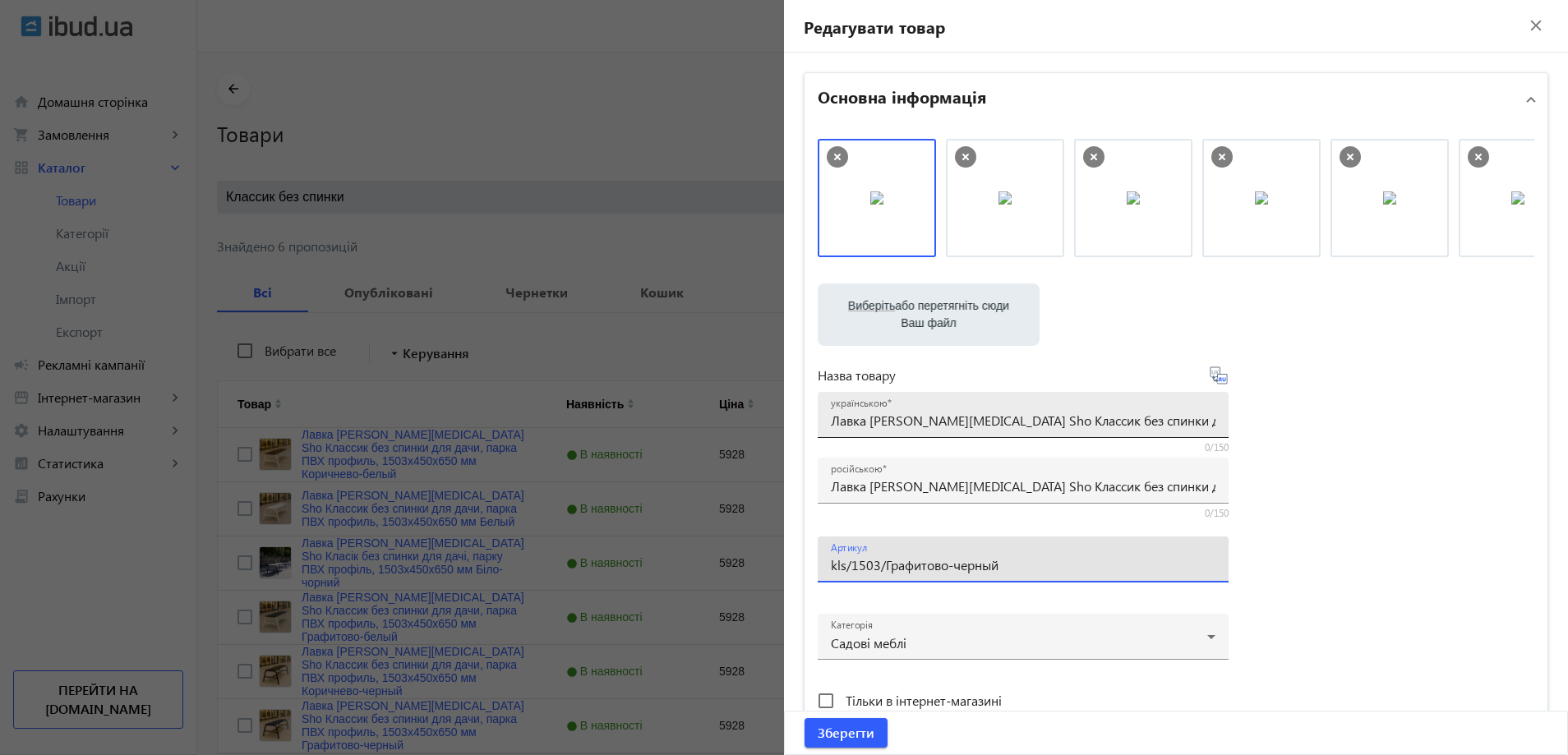
click at [848, 417] on input "Лавка [PERSON_NAME][MEDICAL_DATA] Sho Классик без спинки для дачи, парка ПВХ пр…" at bounding box center [1023, 420] width 384 height 17
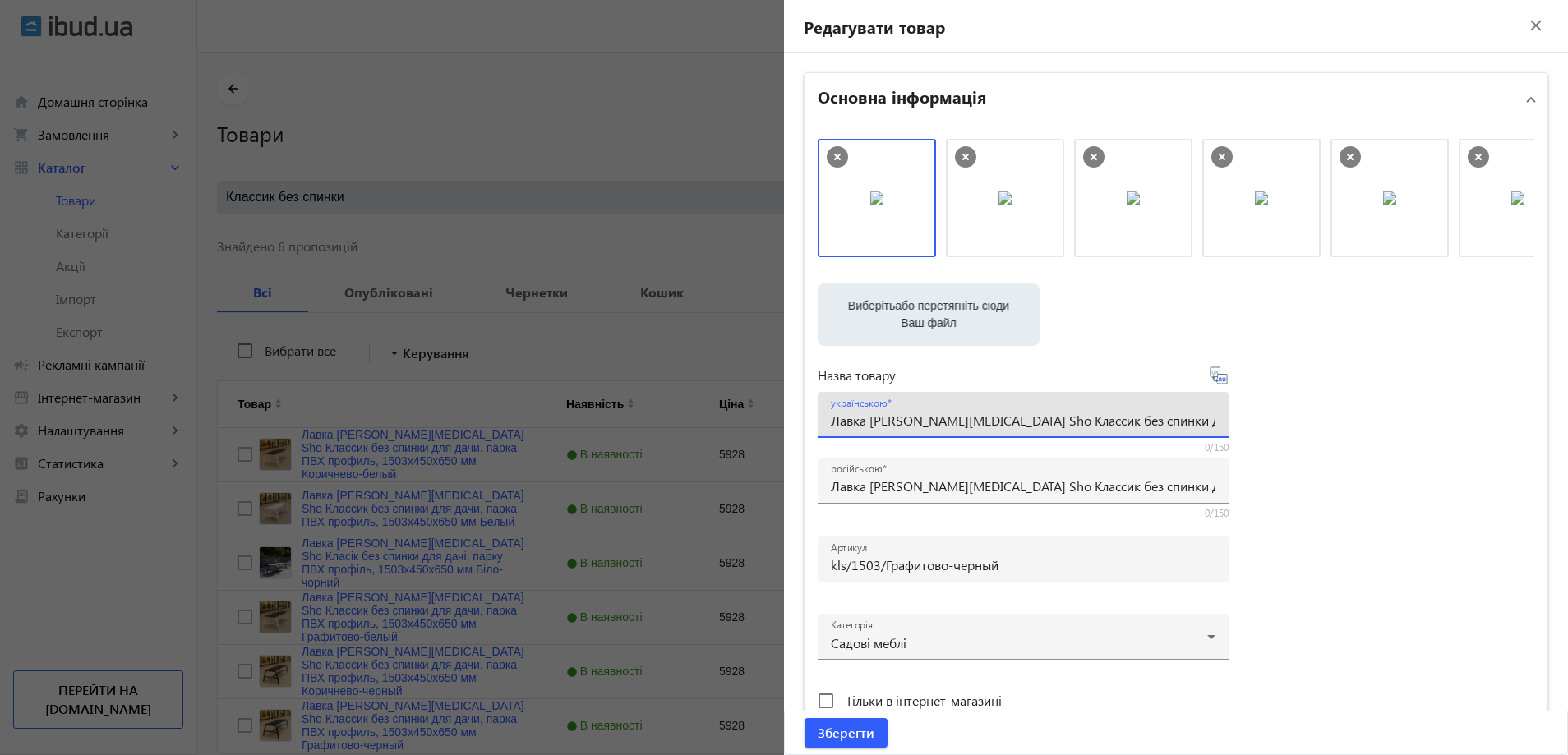
paste input "[PERSON_NAME] Sho Класік без спинки для дачі, парку ПВХ профіль, 1503х450х650 м…"
type input "Лавка [PERSON_NAME][MEDICAL_DATA] Sho Класік без спинки для дачі, парку ПВХ про…"
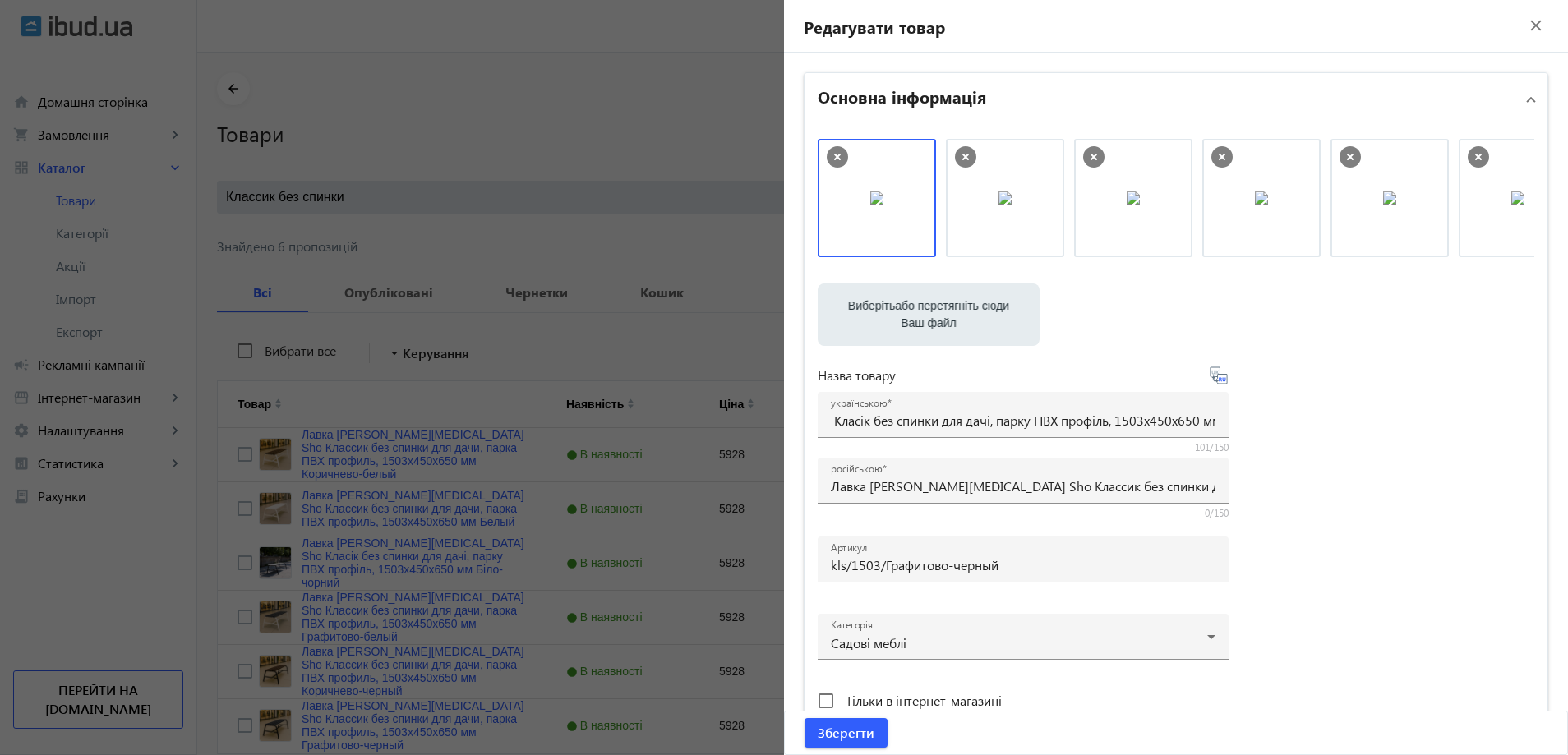
scroll to position [0, 0]
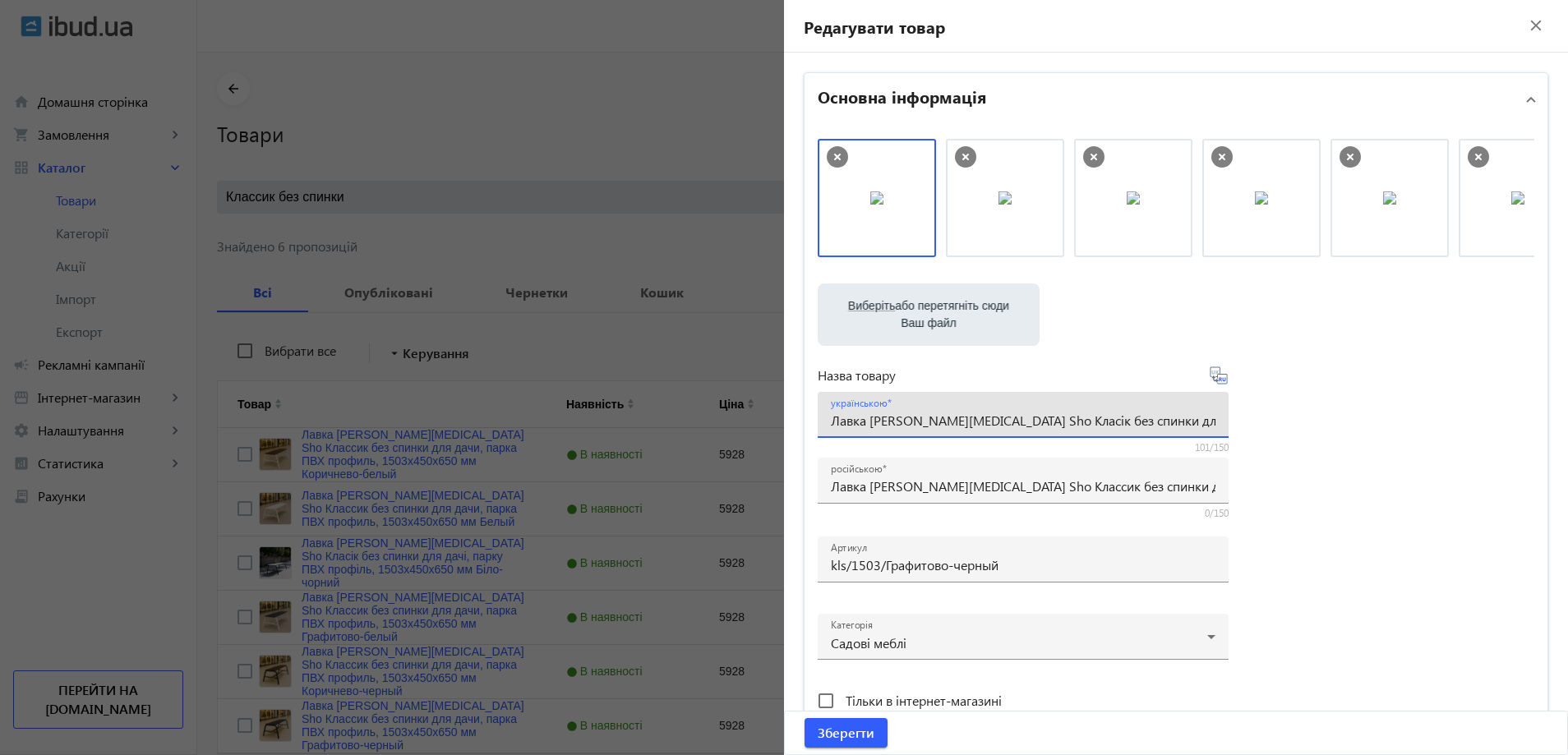
click at [1335, 593] on div "Виберіть або перетягніть сюди Ваш файл 1086768b59d379f14e3912818646121-3c83c50b…" at bounding box center [1176, 447] width 716 height 615
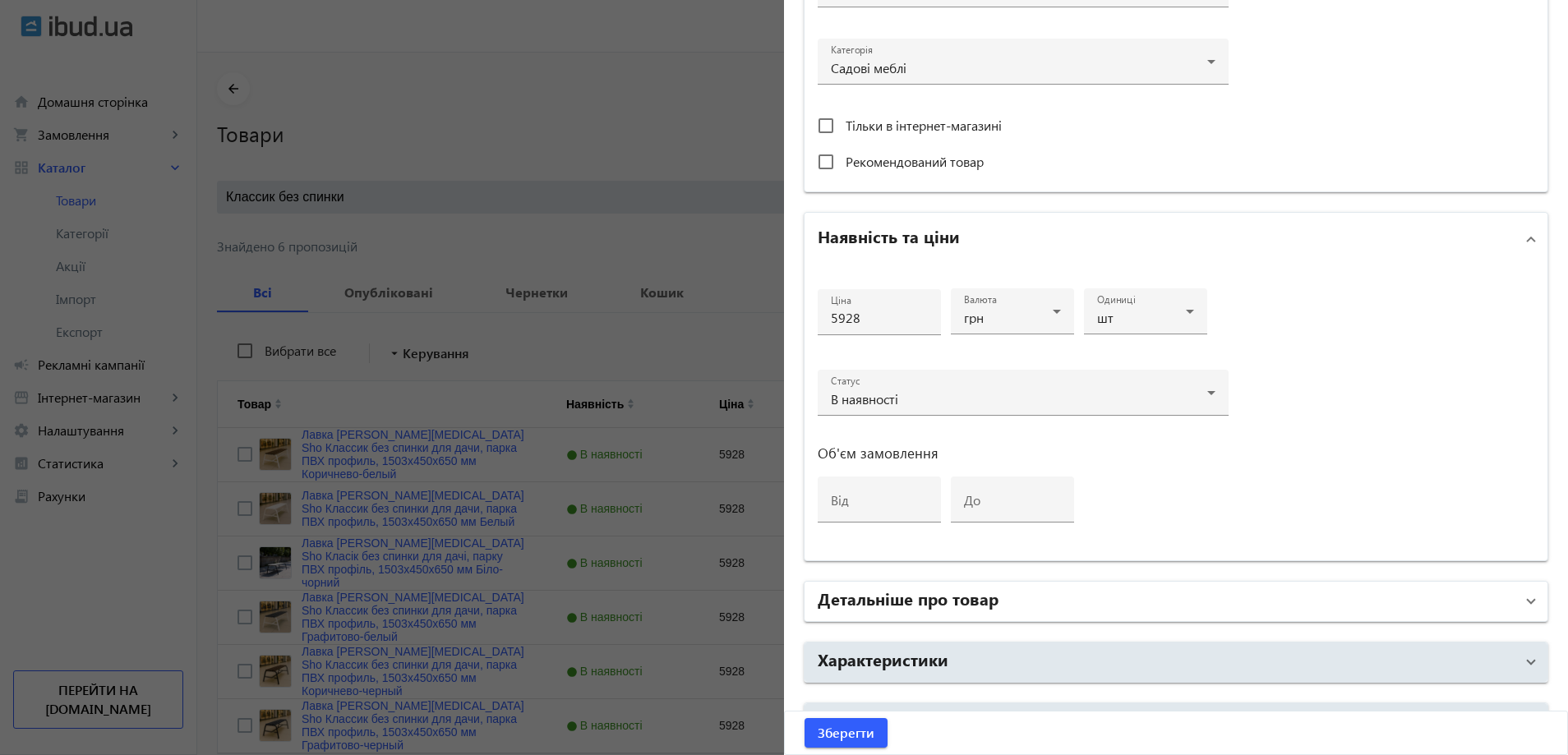
click at [1082, 584] on mat-expansion-panel-header "Детальніше про товар" at bounding box center [1175, 602] width 743 height 40
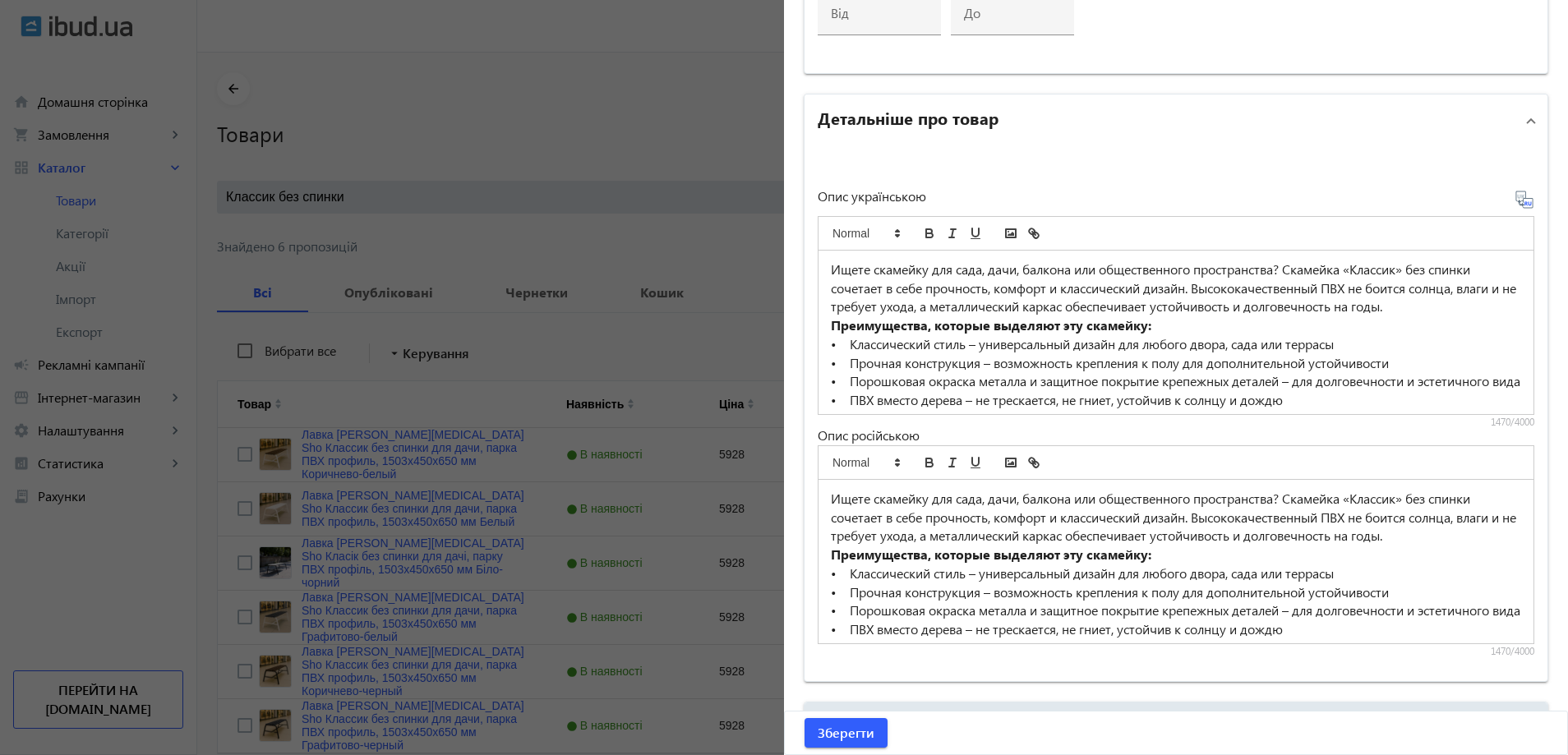
scroll to position [1068, 0]
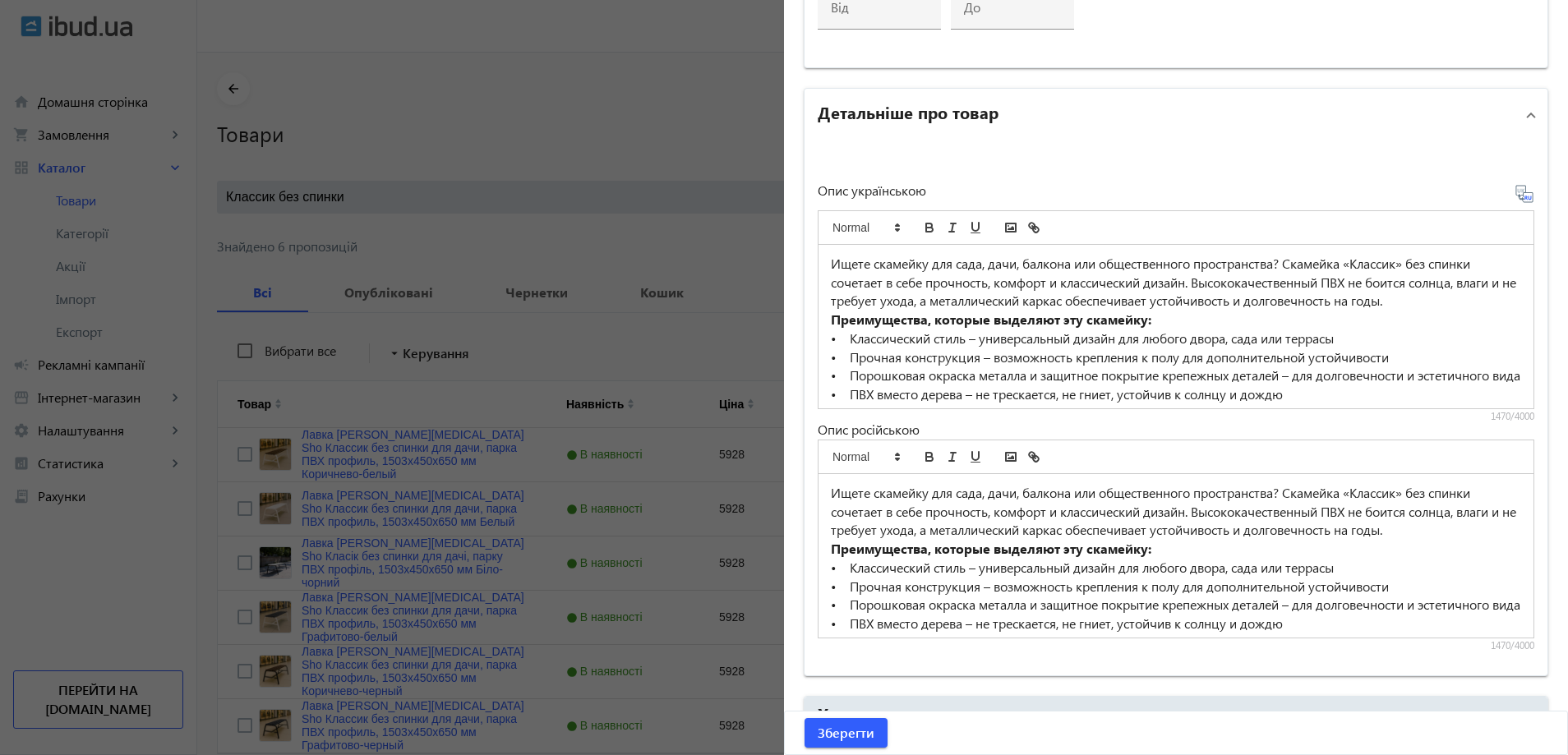
click at [970, 426] on div "Опис українською Ищете скамейку для сада, дачи, балкона или общественного прост…" at bounding box center [1176, 418] width 716 height 469
click at [985, 340] on p "• Классический стиль – универсальный дизайн для любого двора, сада или террасы" at bounding box center [1176, 338] width 690 height 19
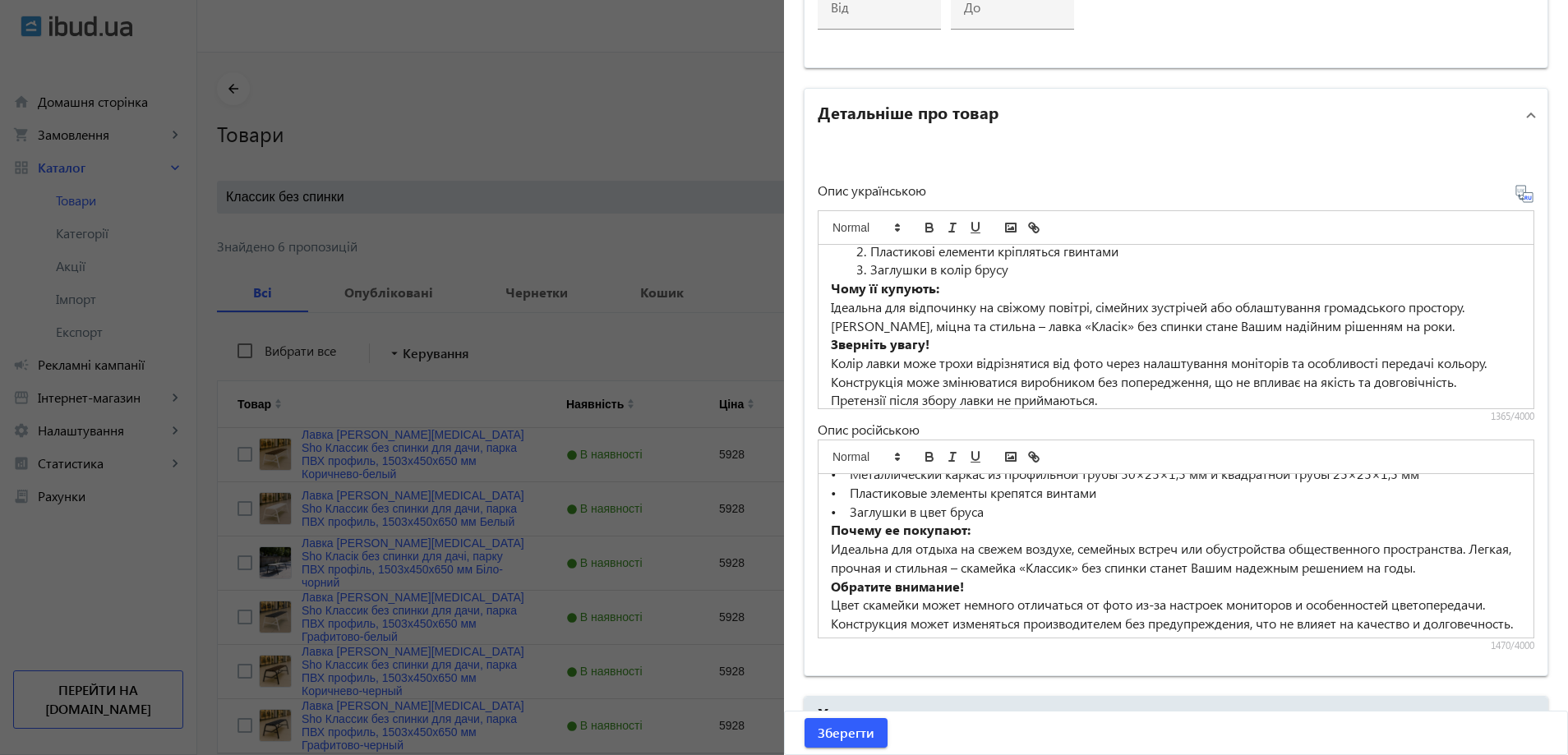
scroll to position [267, 0]
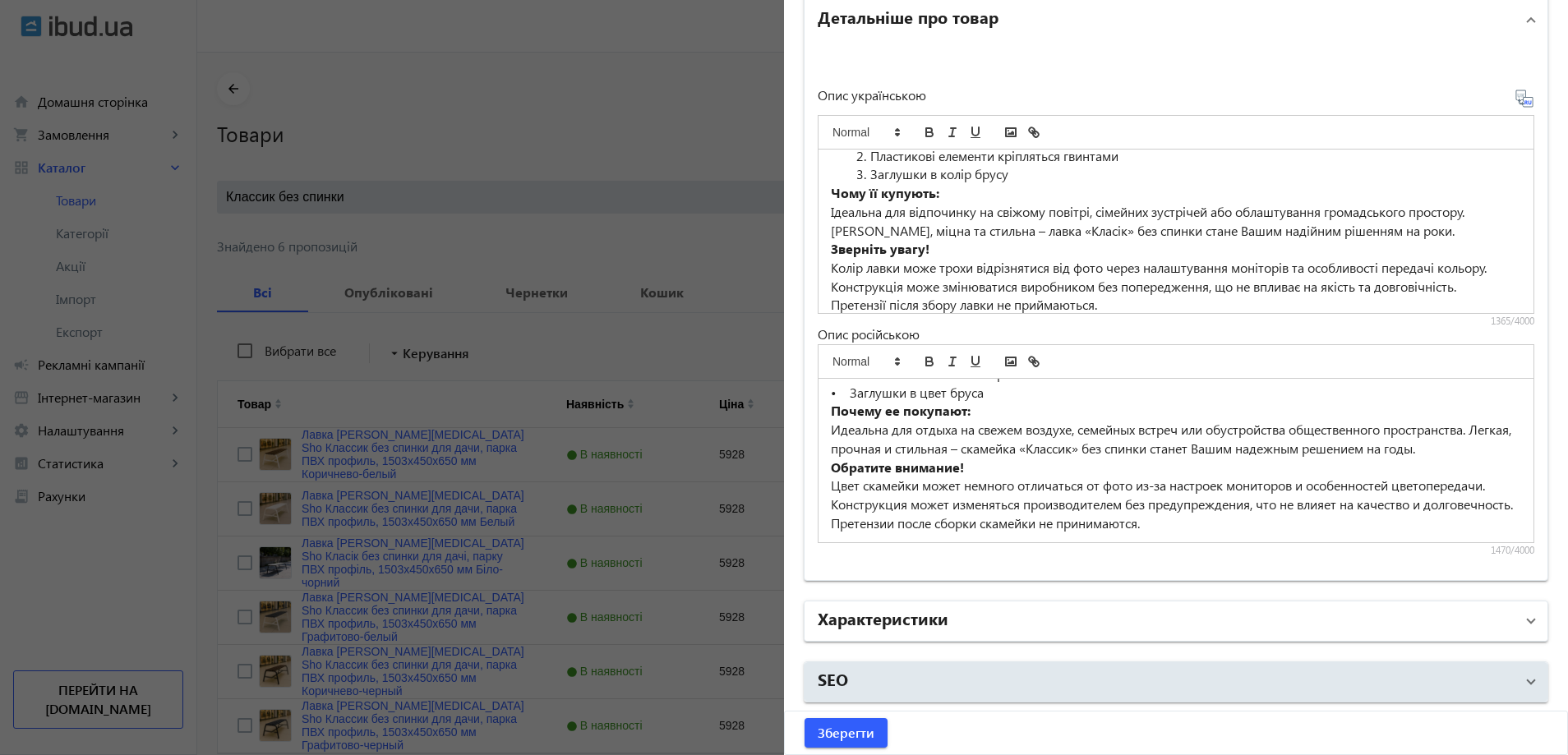
click at [985, 625] on mat-panel-title "Характеристики" at bounding box center [1166, 621] width 696 height 30
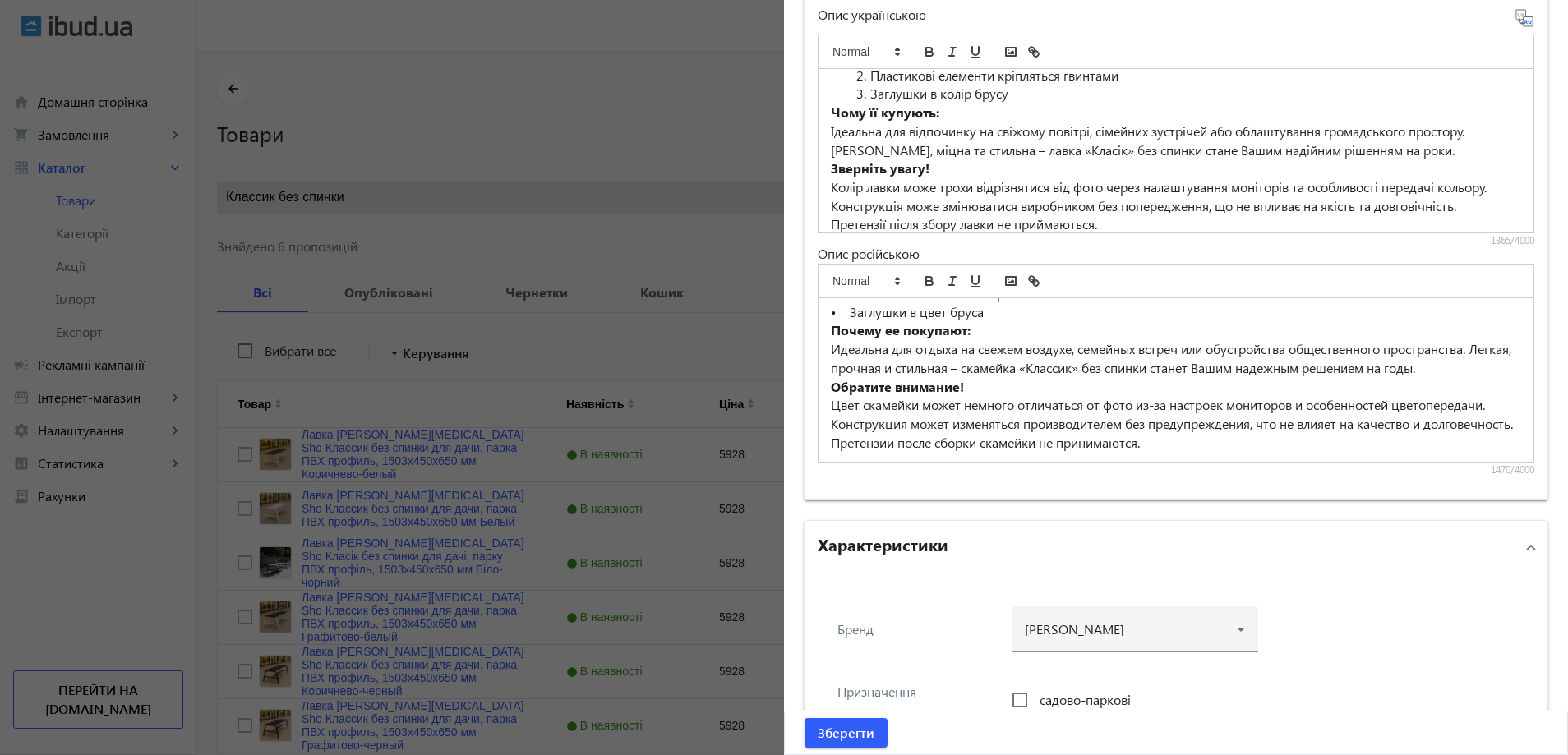
scroll to position [1245, 0]
click at [857, 732] on span "Зберегти" at bounding box center [846, 733] width 57 height 18
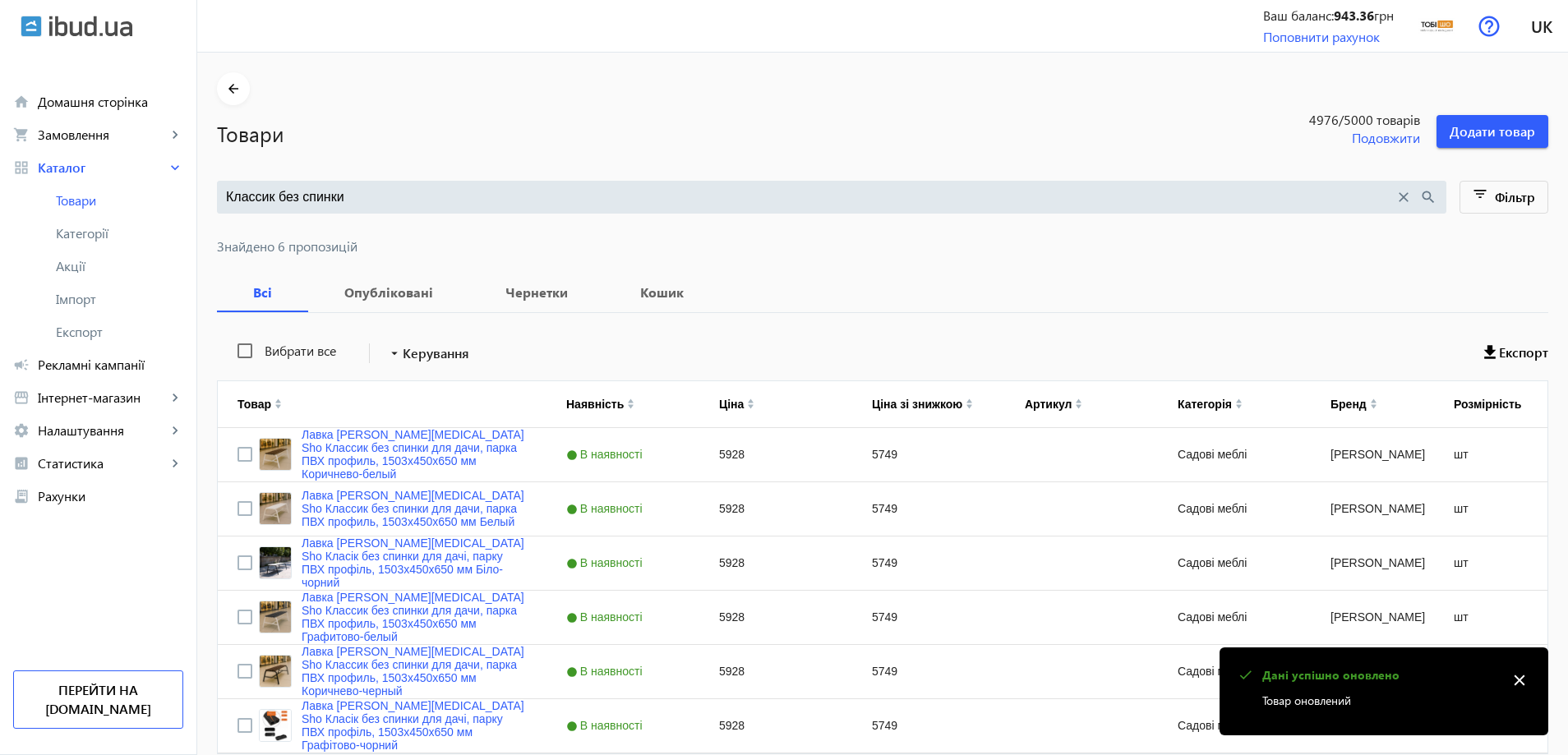
scroll to position [0, 0]
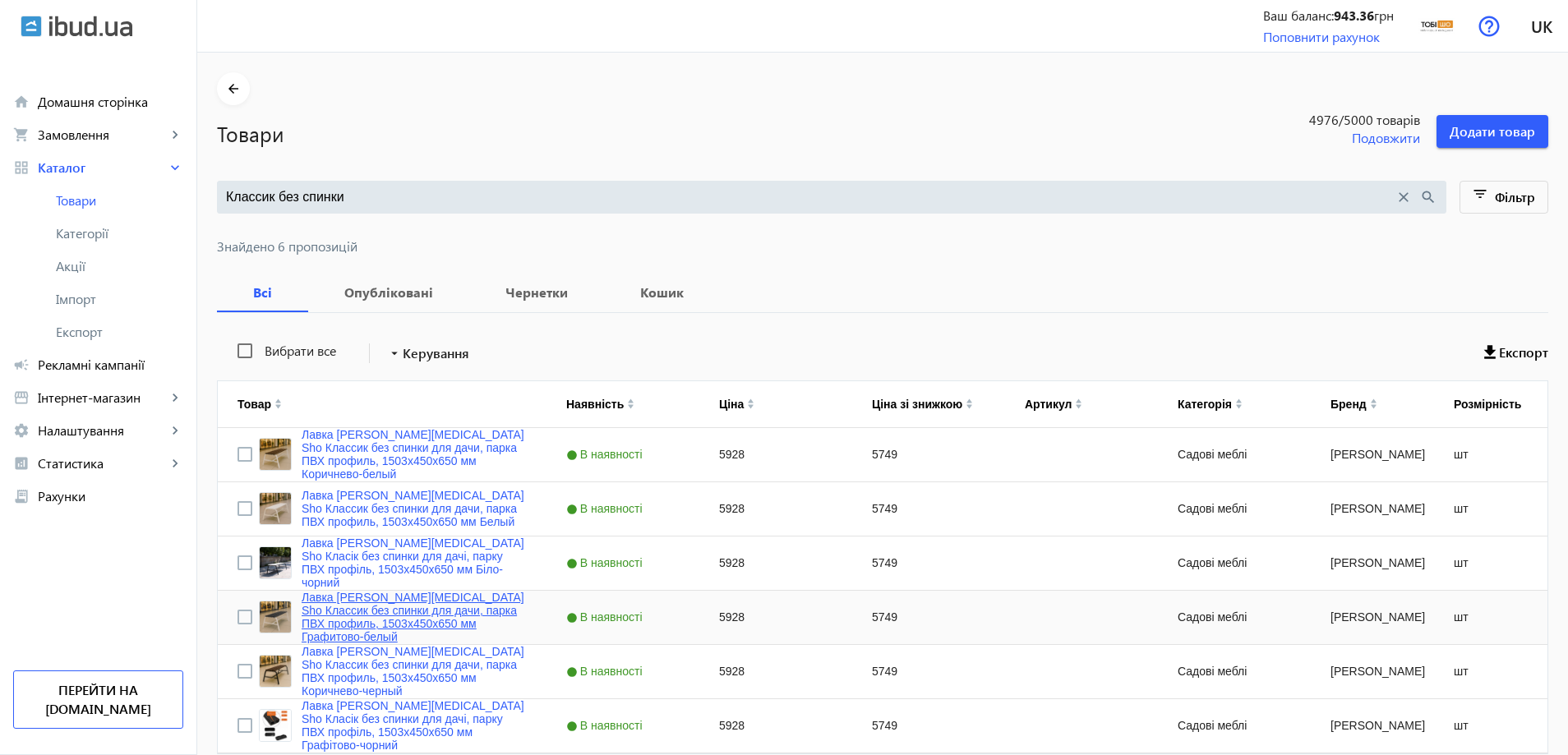
click at [435, 613] on link "Лавка [PERSON_NAME][MEDICAL_DATA] Sho Классик без спинки для дачи, парка ПВХ пр…" at bounding box center [414, 617] width 225 height 53
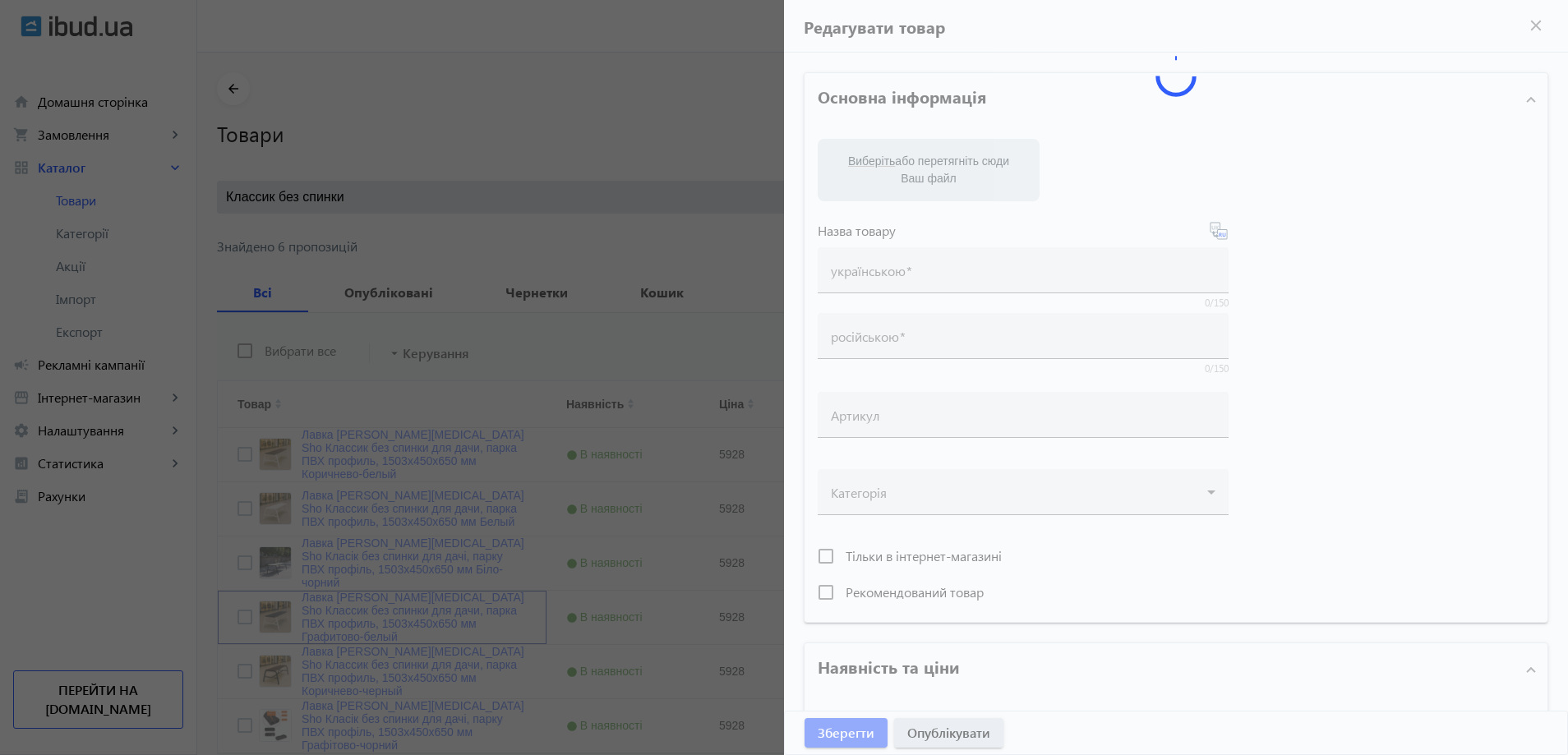
type input "Лавка [PERSON_NAME][MEDICAL_DATA] Sho Классик без спинки для дачи, парка ПВХ пр…"
type input "5928"
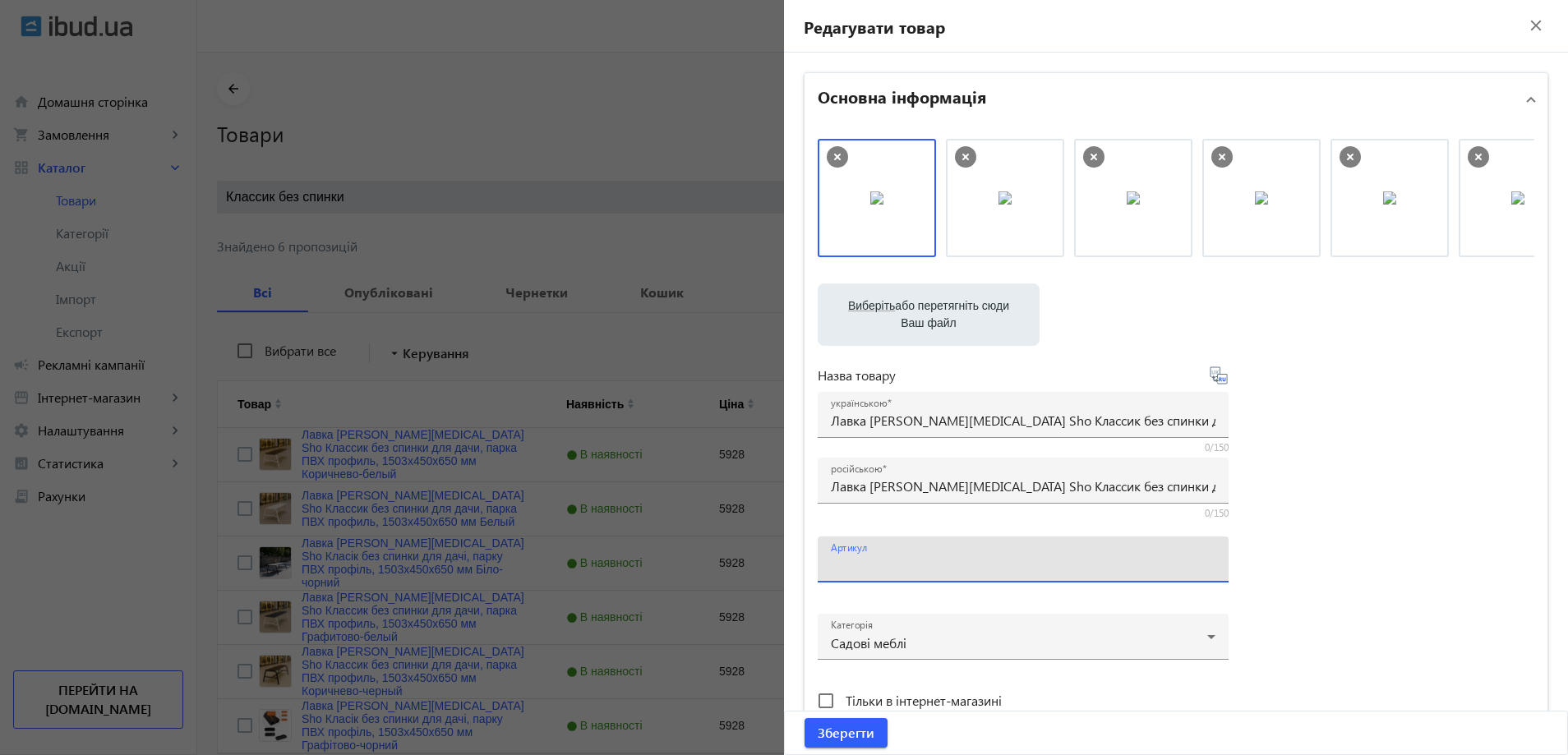
click at [880, 569] on input "Артикул" at bounding box center [1023, 564] width 384 height 17
paste input "kls/1503/Графитово-белый"
type input "kls/1503/Графитово-белый"
click at [864, 432] on div "українською Лавка [PERSON_NAME][MEDICAL_DATA] Sho Классик без спинки для дачи, …" at bounding box center [1023, 415] width 384 height 46
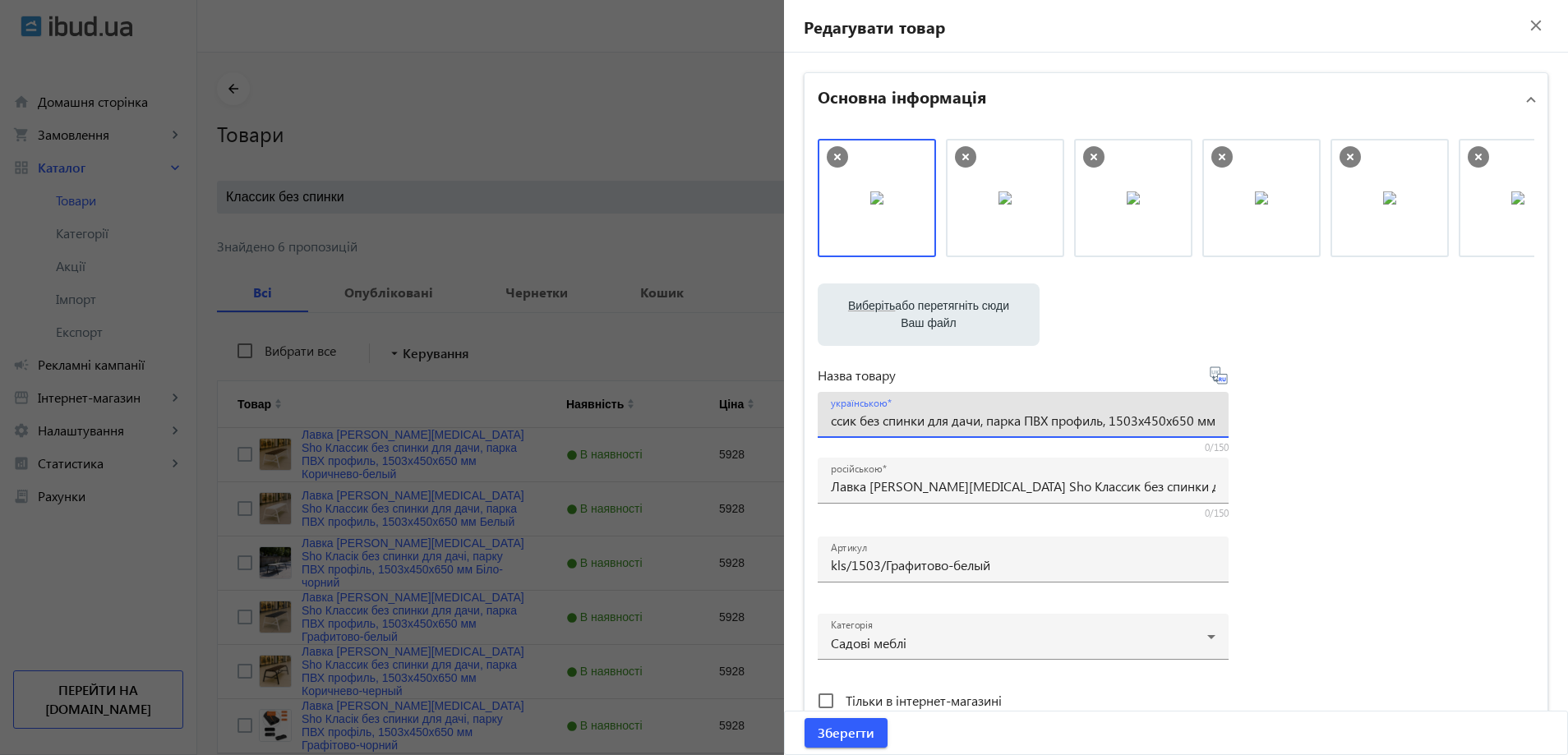
paste input "[PERSON_NAME] Sho Класік без спинки для дачі, парку ПВХ профіль, 1503х450х650 м…"
type input "Лавка [PERSON_NAME][MEDICAL_DATA] Sho Класік без спинки для дачі, парку ПВХ про…"
click at [1322, 436] on div "Виберіть або перетягніть сюди Ваш файл 1086468b59d38549b35161459375917-b3449f00…" at bounding box center [1176, 447] width 716 height 615
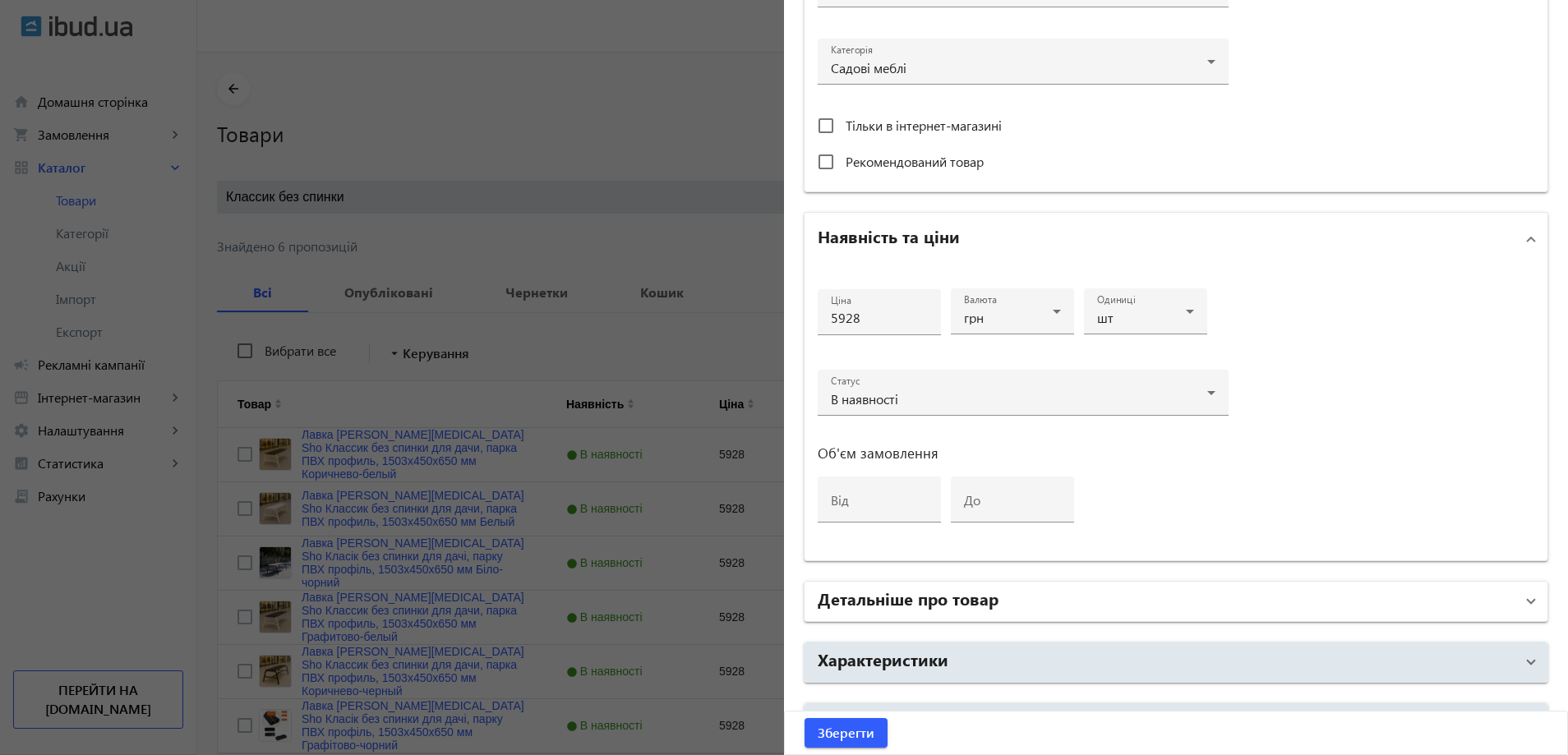
click at [1026, 582] on mat-expansion-panel-header "Детальніше про товар" at bounding box center [1175, 602] width 743 height 40
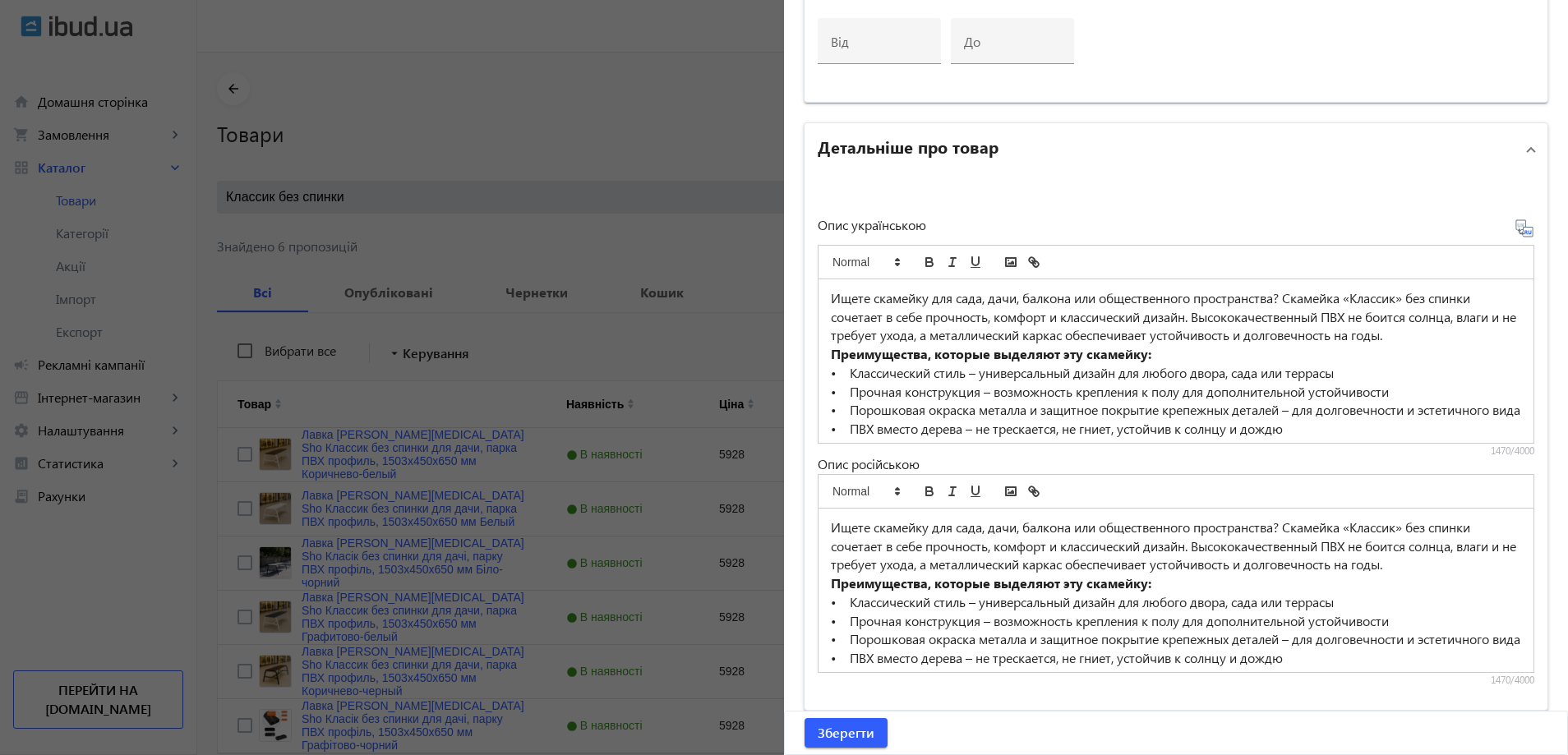
scroll to position [1068, 0]
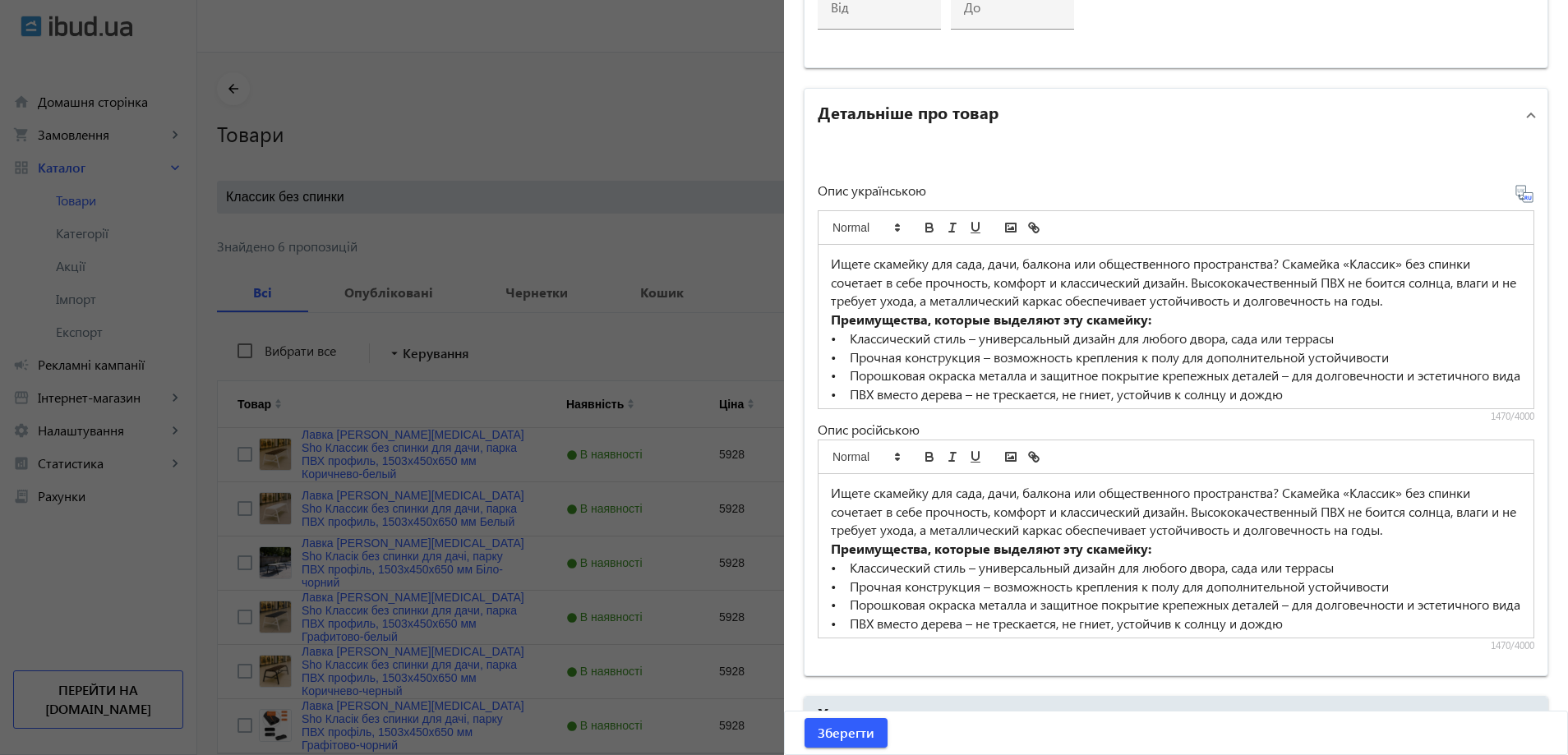
click at [974, 357] on p "• Прочная конструкция – возможность крепления к полу для дополнительной устойчи…" at bounding box center [1176, 357] width 690 height 19
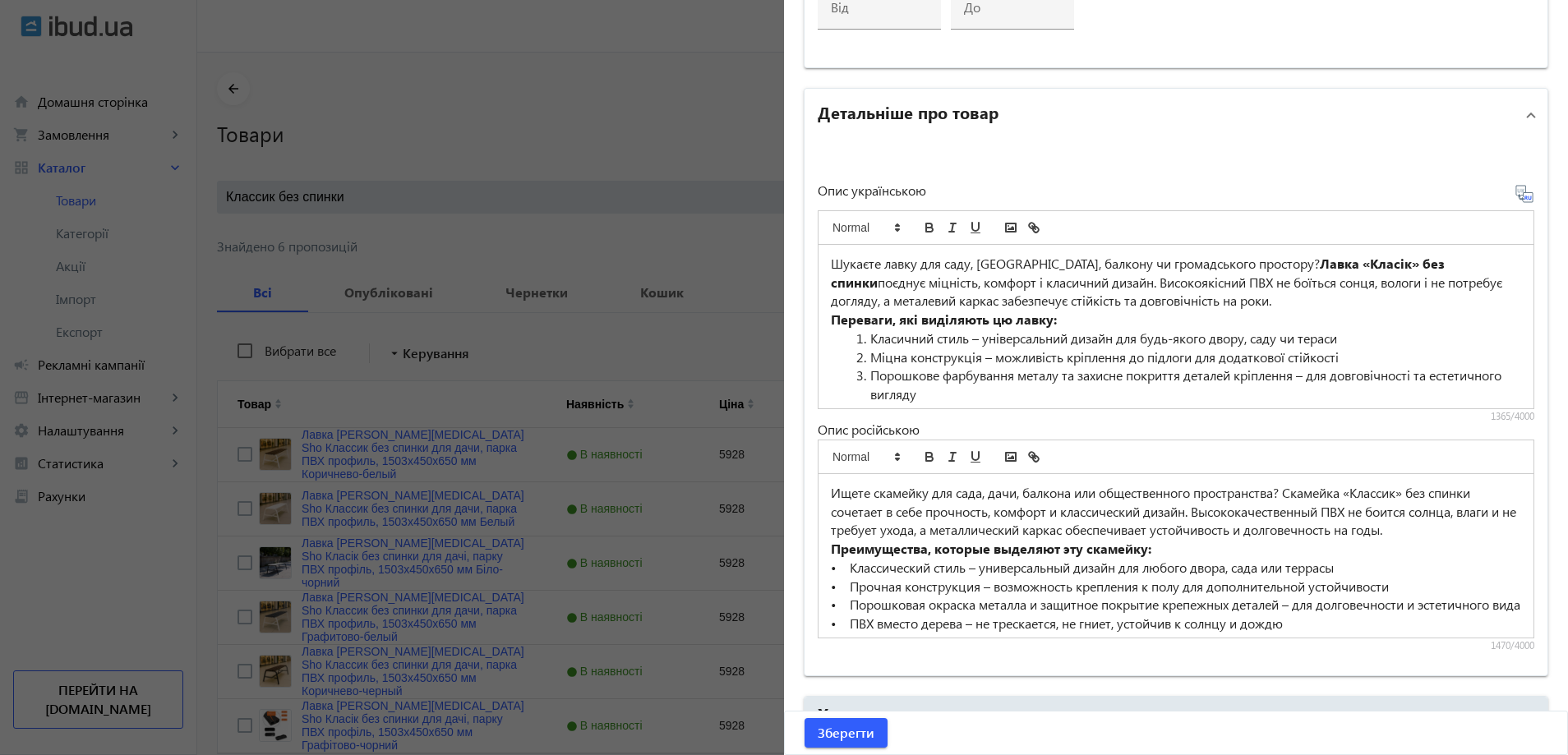
scroll to position [237, 0]
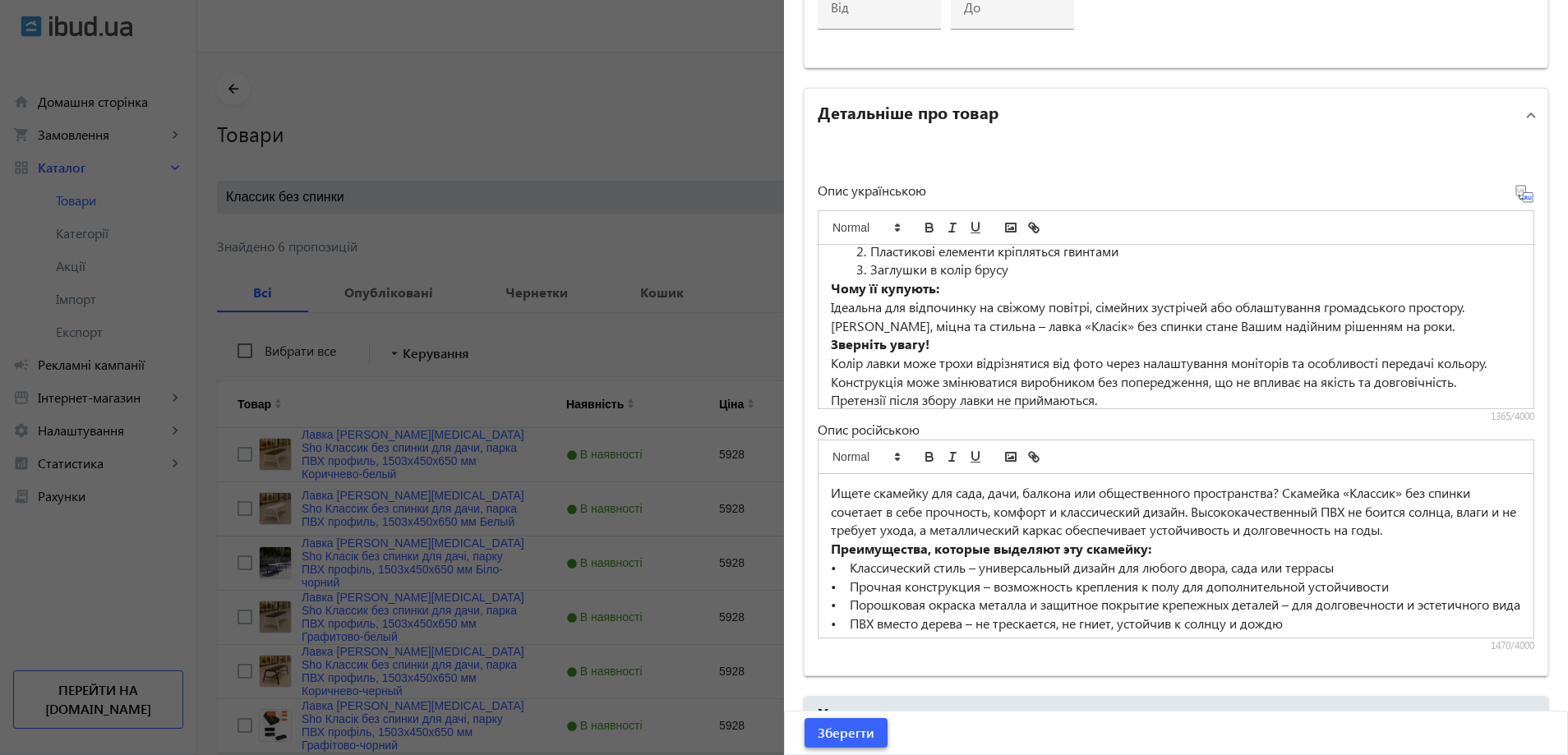
click at [833, 730] on span "Зберегти" at bounding box center [846, 733] width 57 height 18
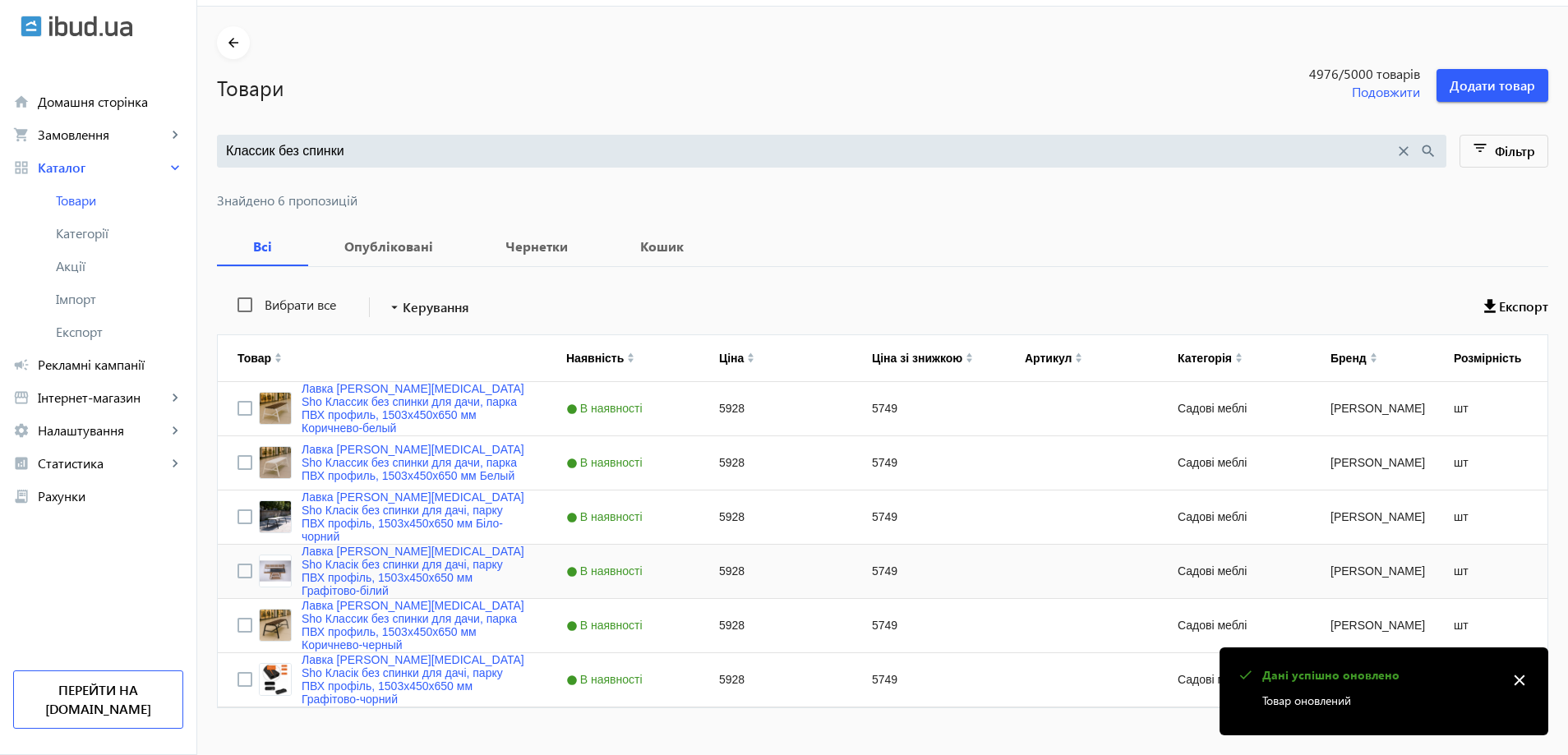
scroll to position [75, 0]
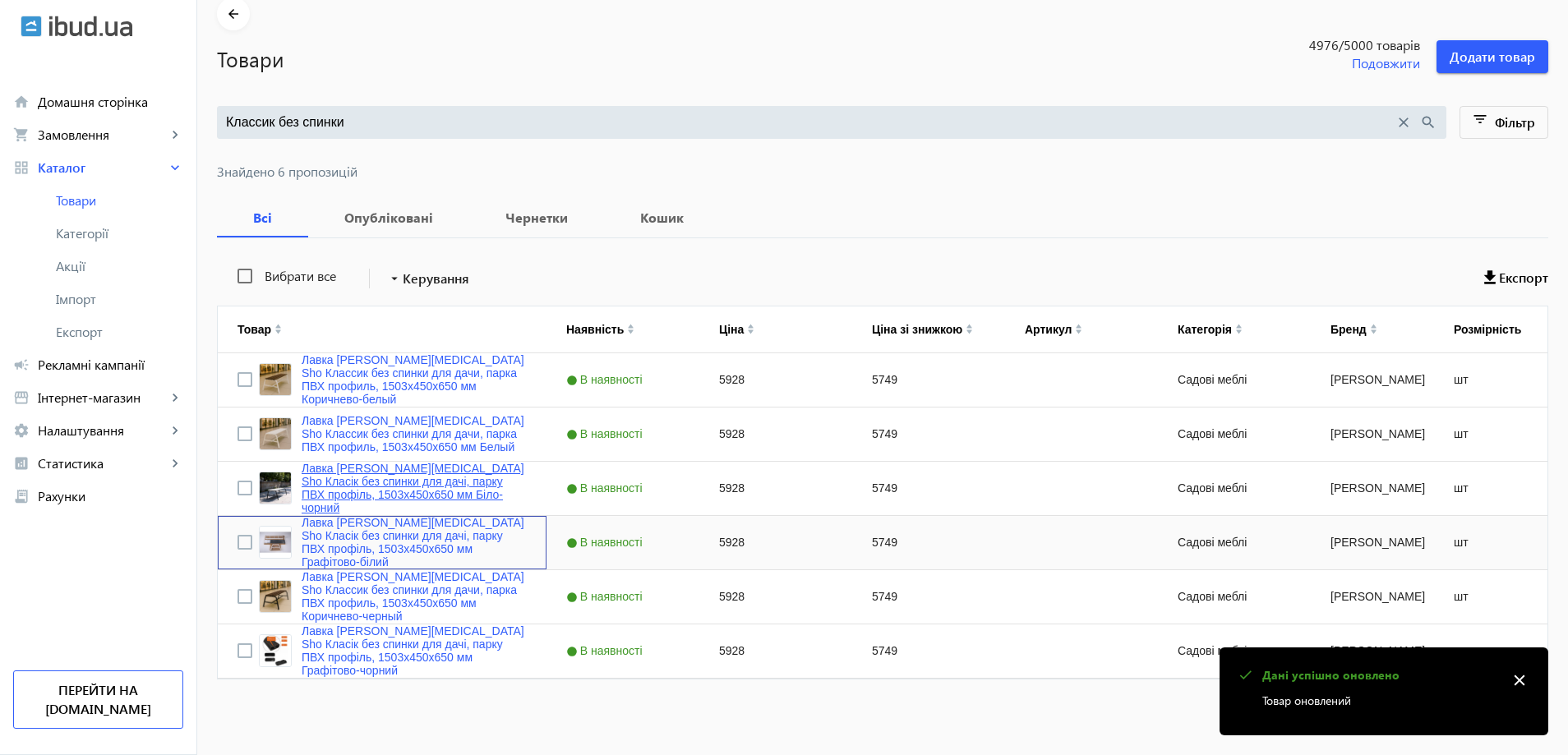
drag, startPoint x: 375, startPoint y: 536, endPoint x: 436, endPoint y: 496, distance: 72.9
click at [375, 535] on link "Лавка [PERSON_NAME][MEDICAL_DATA] Sho Класік без спинки для дачі, парку ПВХ про…" at bounding box center [414, 542] width 225 height 53
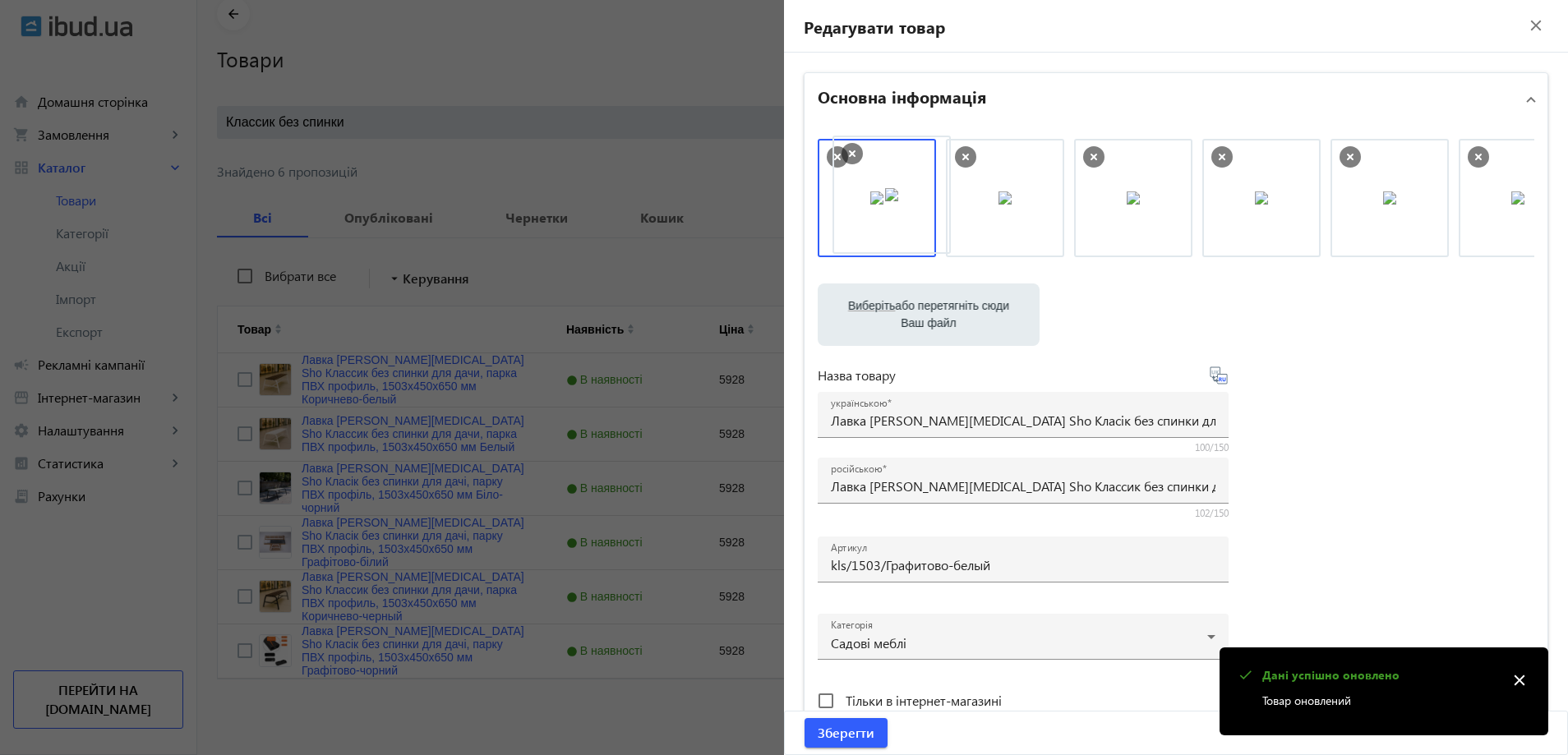
drag, startPoint x: 900, startPoint y: 234, endPoint x: 1167, endPoint y: 227, distance: 267.1
click at [850, 741] on span "Зберегти" at bounding box center [846, 733] width 57 height 18
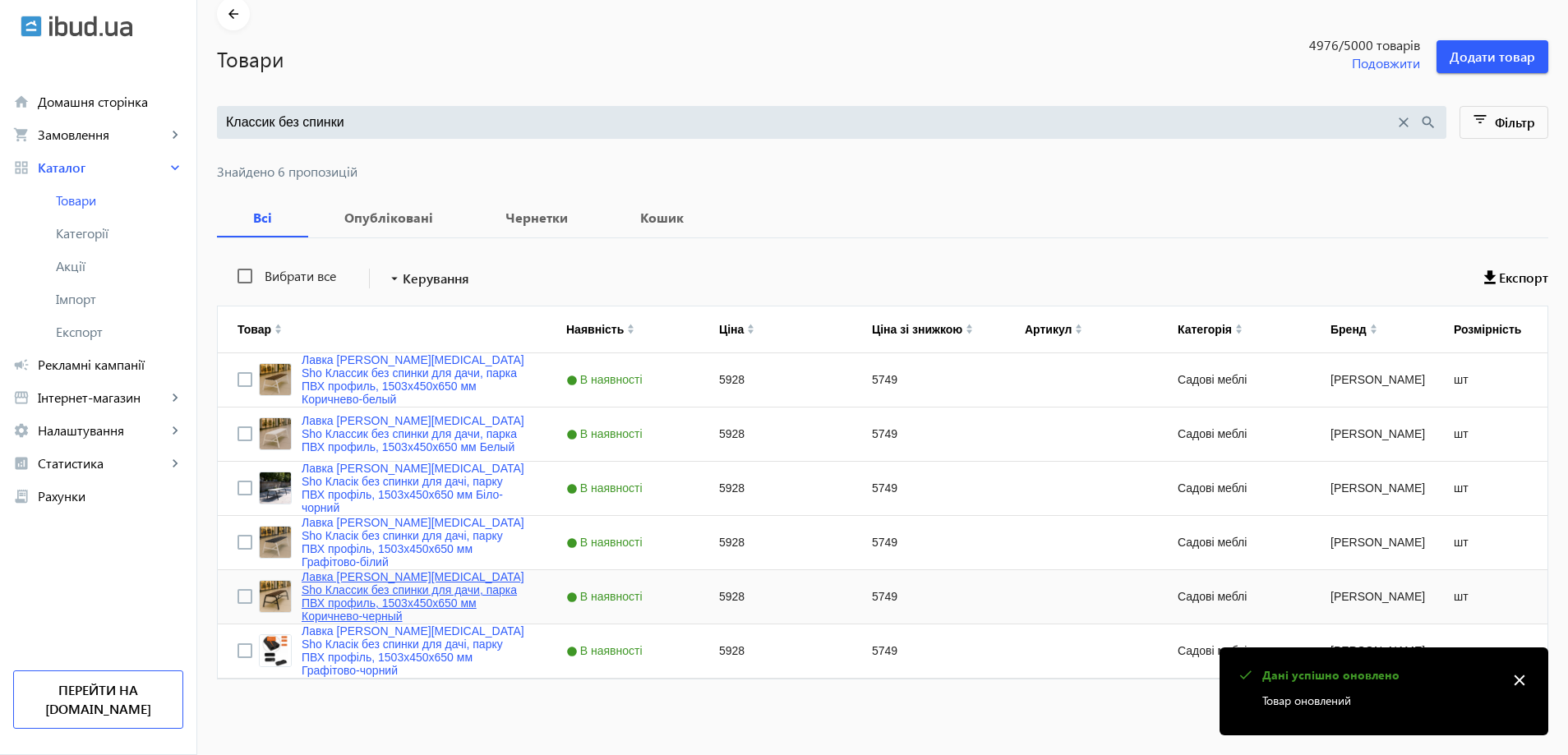
click at [400, 611] on link "Лавка [PERSON_NAME][MEDICAL_DATA] Sho Классик без спинки для дачи, парка ПВХ пр…" at bounding box center [414, 596] width 225 height 53
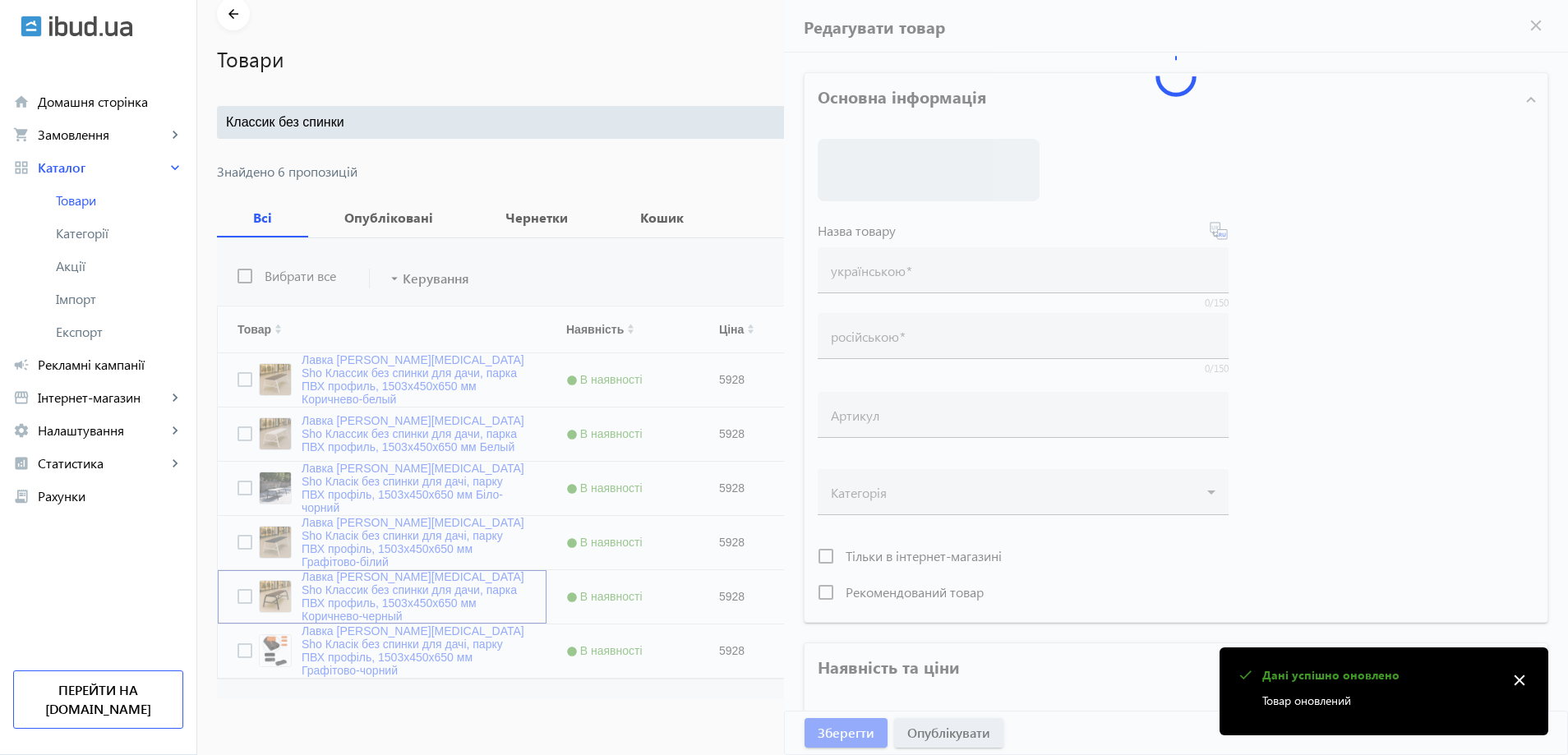
type input "Лавка [PERSON_NAME][MEDICAL_DATA] Sho Классик без спинки для дачи, парка ПВХ пр…"
type input "5928"
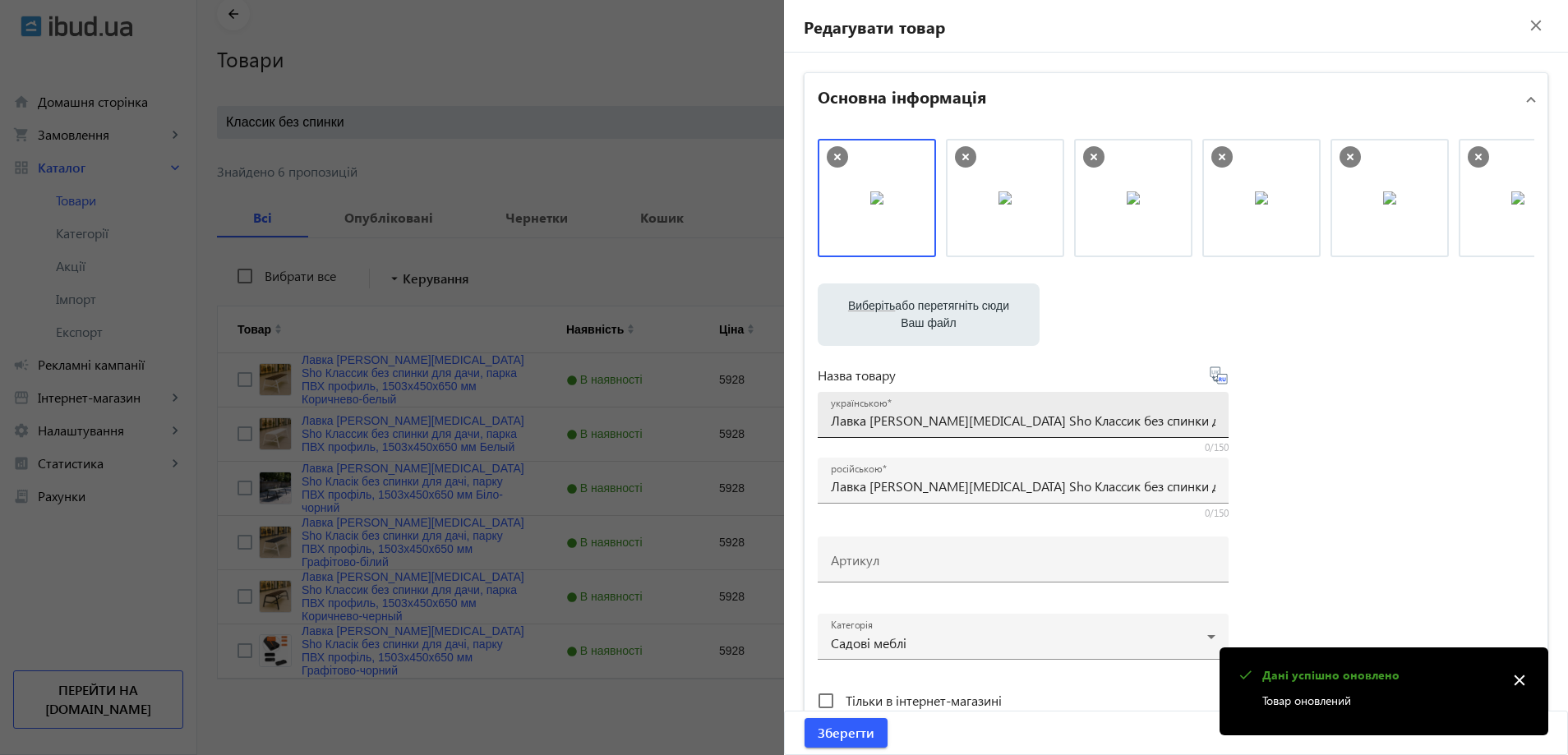
click at [941, 422] on input "Лавка [PERSON_NAME][MEDICAL_DATA] Sho Классик без спинки для дачи, парка ПВХ пр…" at bounding box center [1023, 420] width 384 height 17
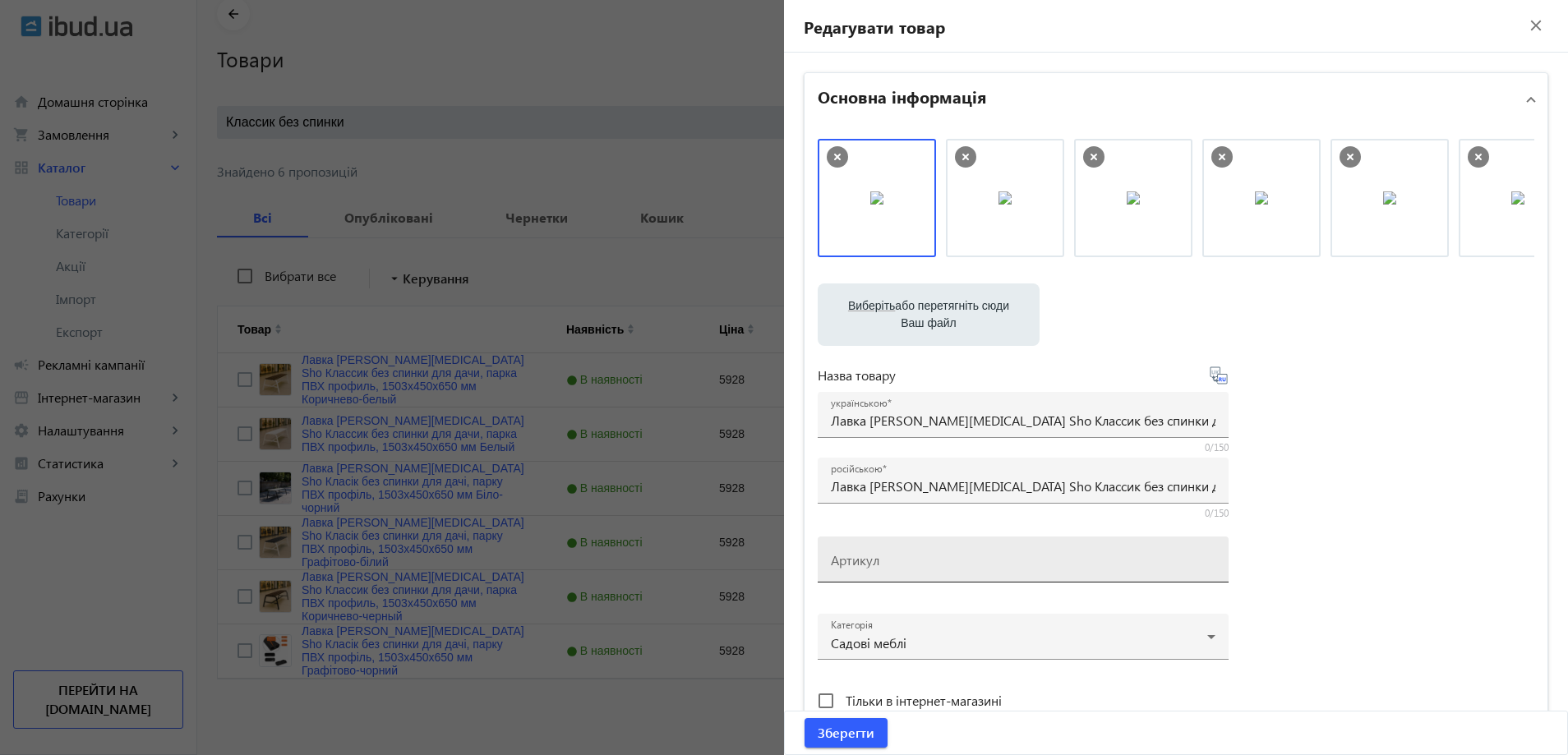
click at [887, 544] on div "Артикул" at bounding box center [1023, 559] width 384 height 46
paste input "kls/1503/Коричнево-черный"
type input "kls/1503/Коричнево-черный"
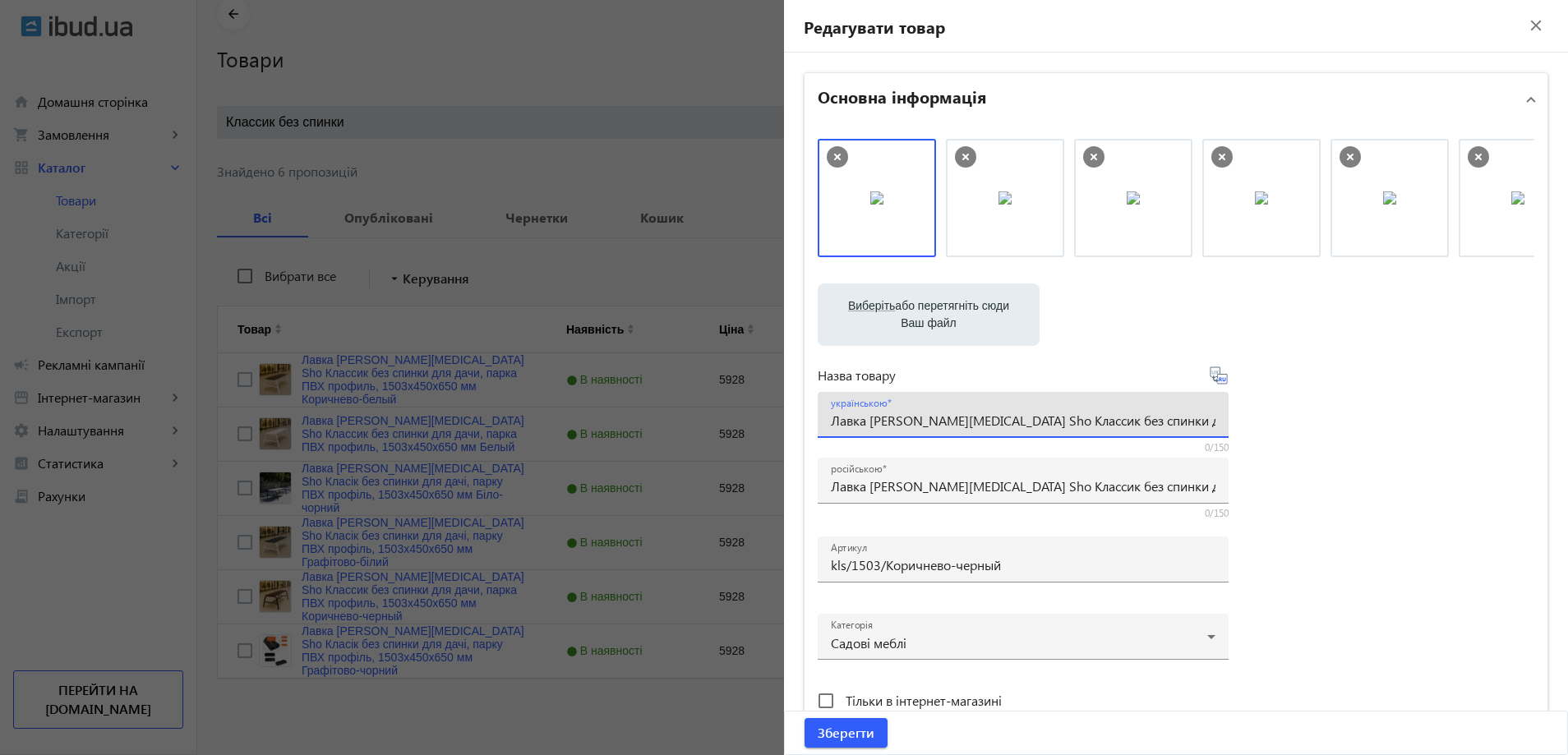
click at [888, 419] on input "Лавка [PERSON_NAME][MEDICAL_DATA] Sho Классик без спинки для дачи, парка ПВХ пр…" at bounding box center [1023, 420] width 384 height 17
paste input "[PERSON_NAME] Sho Класік без спинки для дачі, парку ПВХ профіль, 1503х450х650 м…"
type input "Лавка [PERSON_NAME][MEDICAL_DATA] Sho Класік без спинки для дачі, парку ПВХ про…"
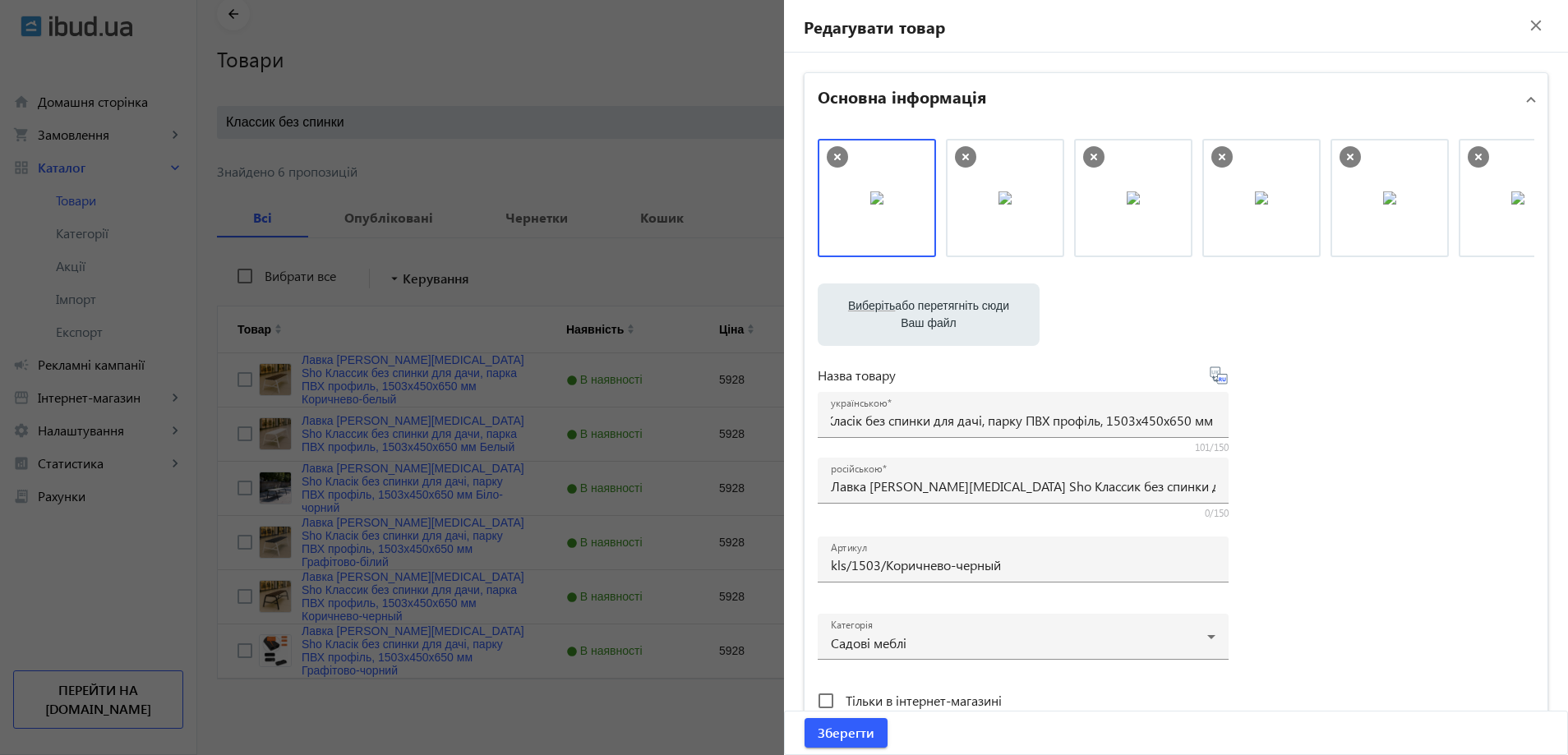
scroll to position [0, 0]
click at [1273, 579] on div "Виберіть або перетягніть сюди Ваш файл 1086768b59d36a82b55705612944018-c1efdb1e…" at bounding box center [1176, 447] width 716 height 615
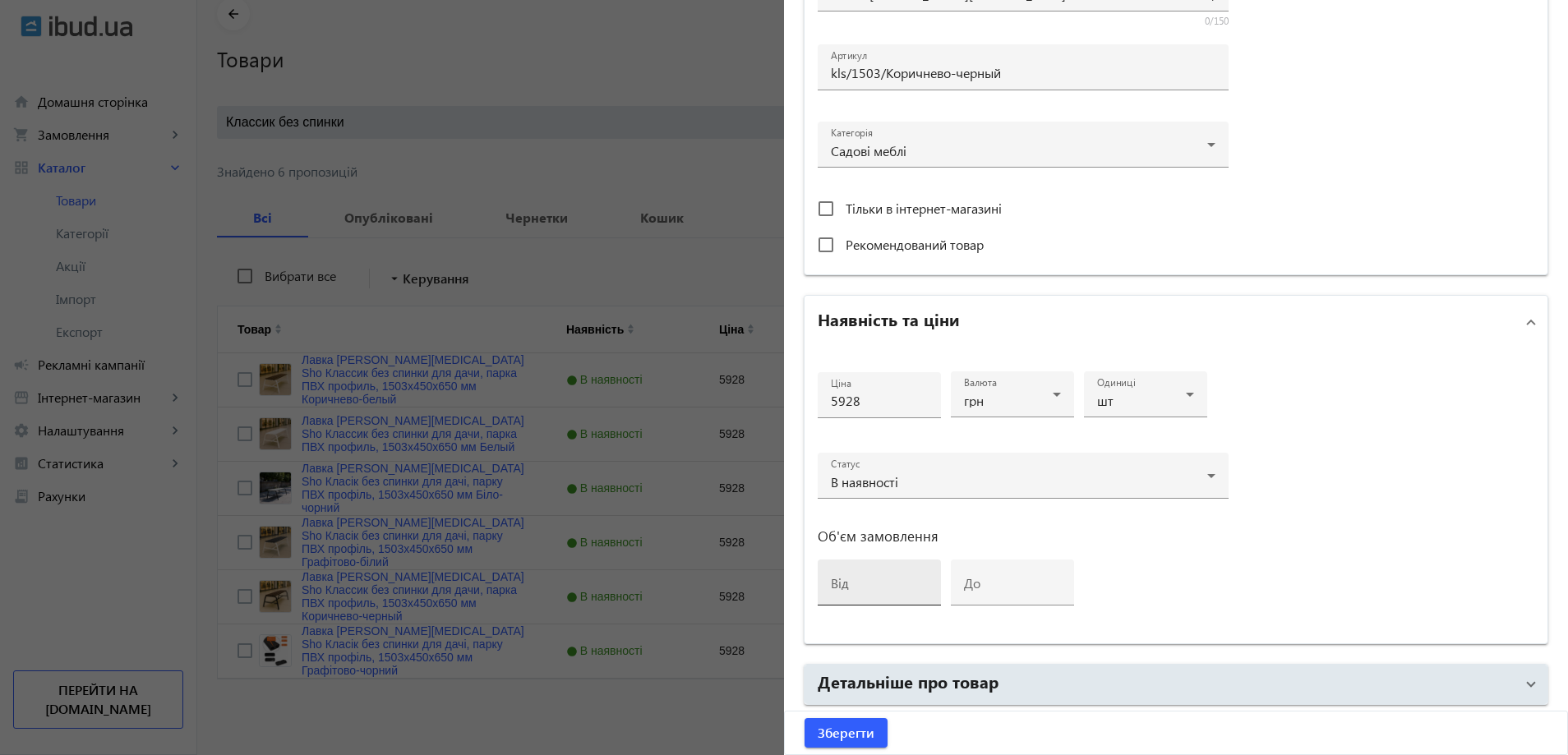
scroll to position [492, 0]
click at [843, 656] on mat-accordion "Основна інформація Виберіть або перетягніть сюди Ваш файл 1086768b59d36a82b5570…" at bounding box center [1176, 202] width 744 height 1246
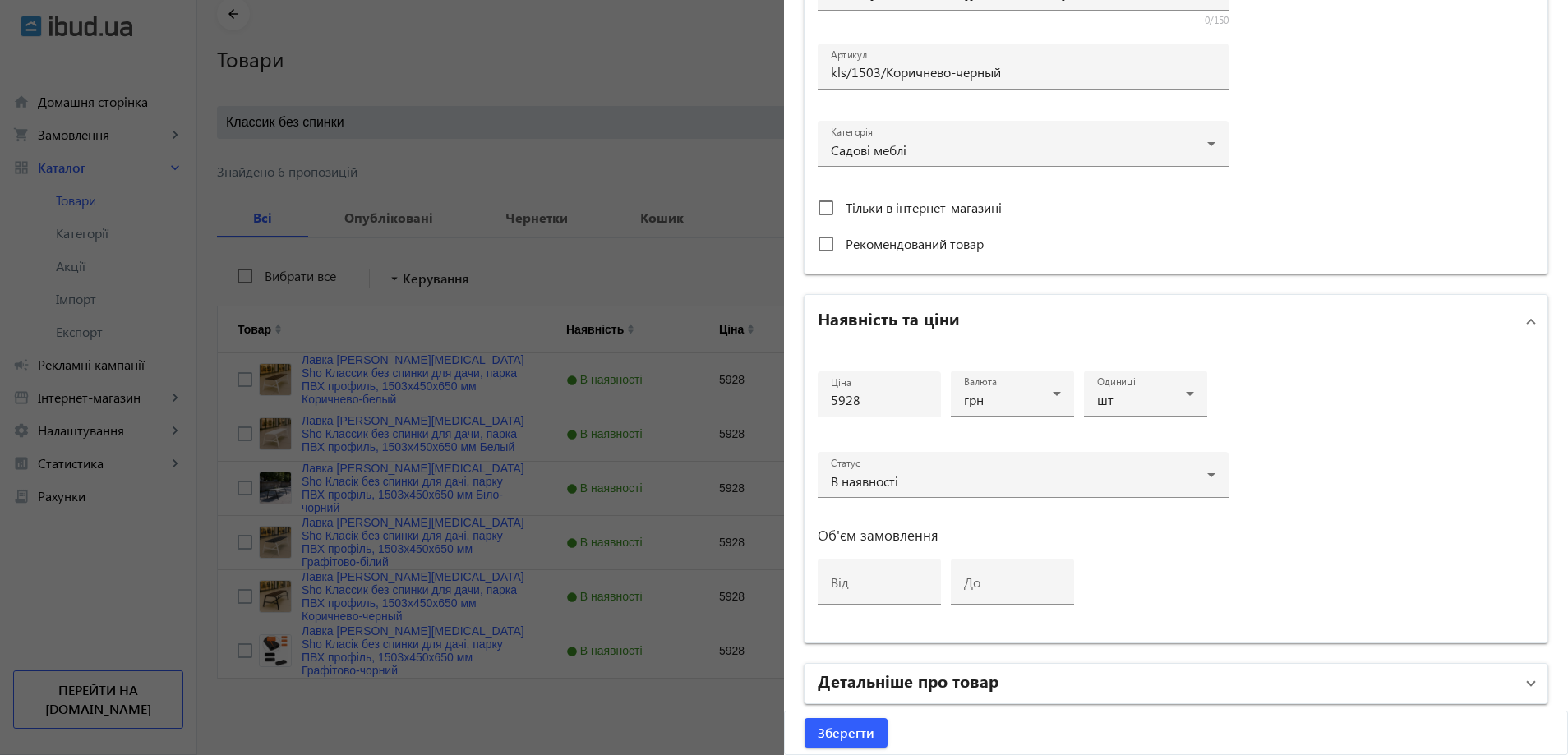
click at [868, 672] on h2 "Детальніше про товар" at bounding box center [908, 679] width 181 height 23
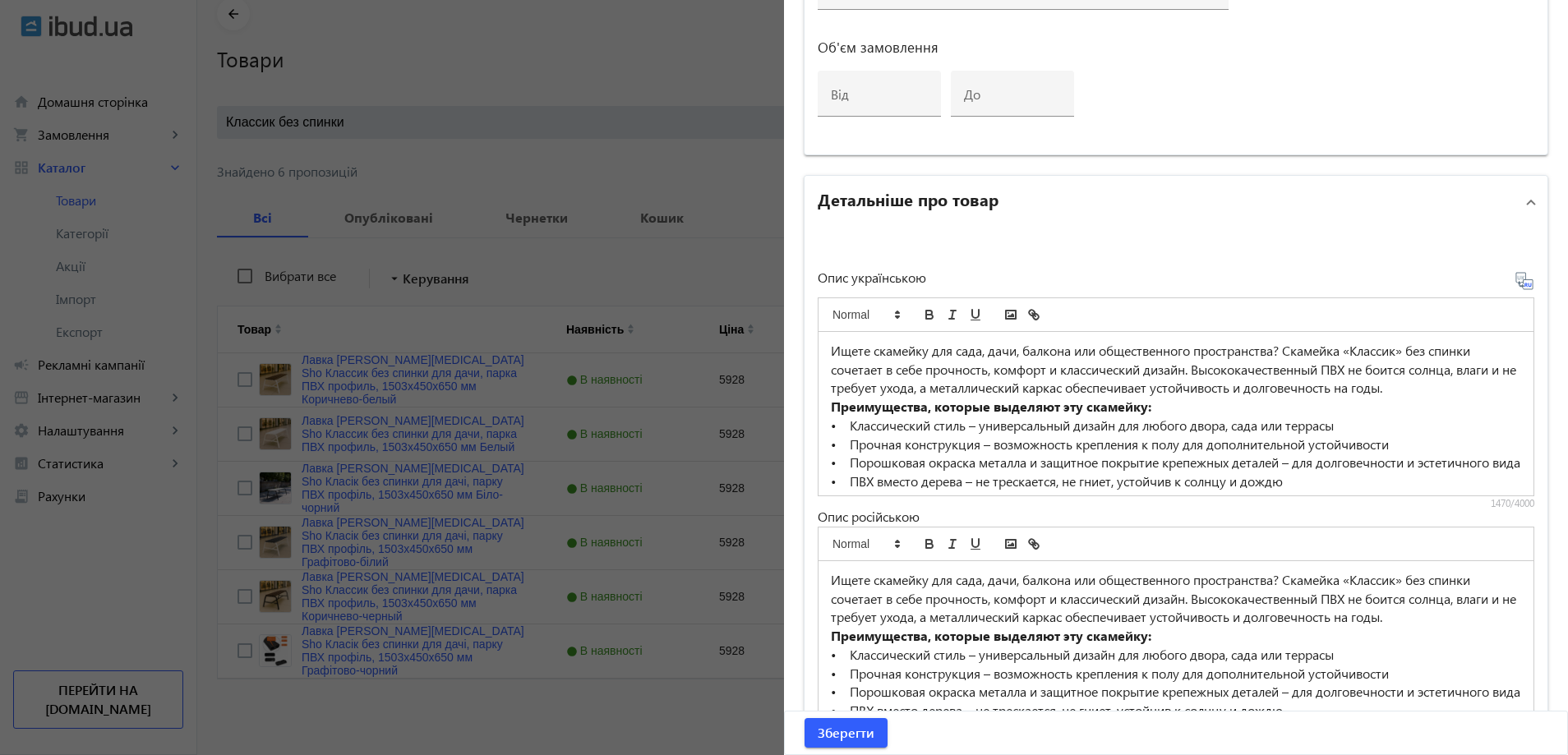
scroll to position [986, 0]
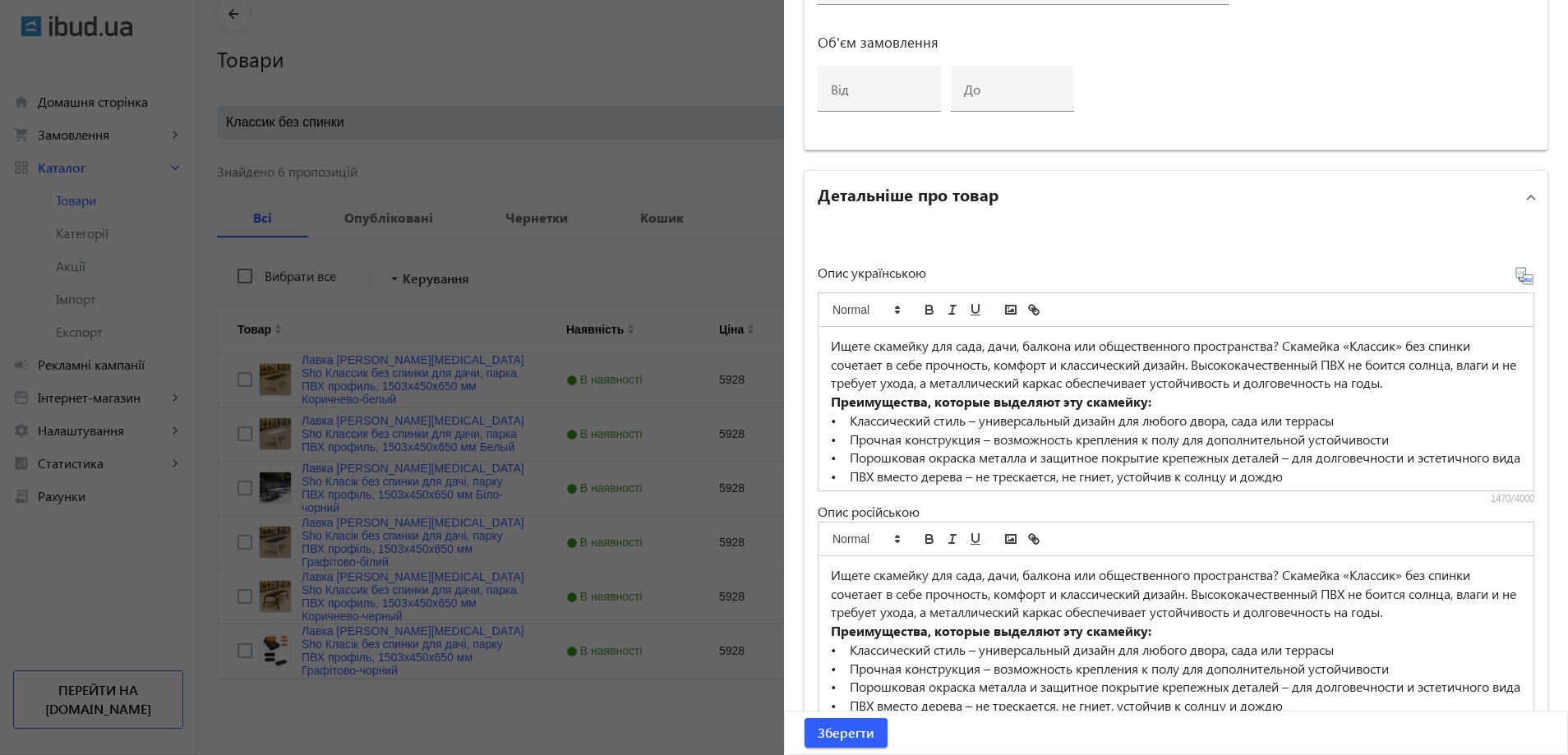
click at [932, 437] on p "• Прочная конструкция – возможность крепления к полу для дополнительной устойчи…" at bounding box center [1176, 440] width 690 height 19
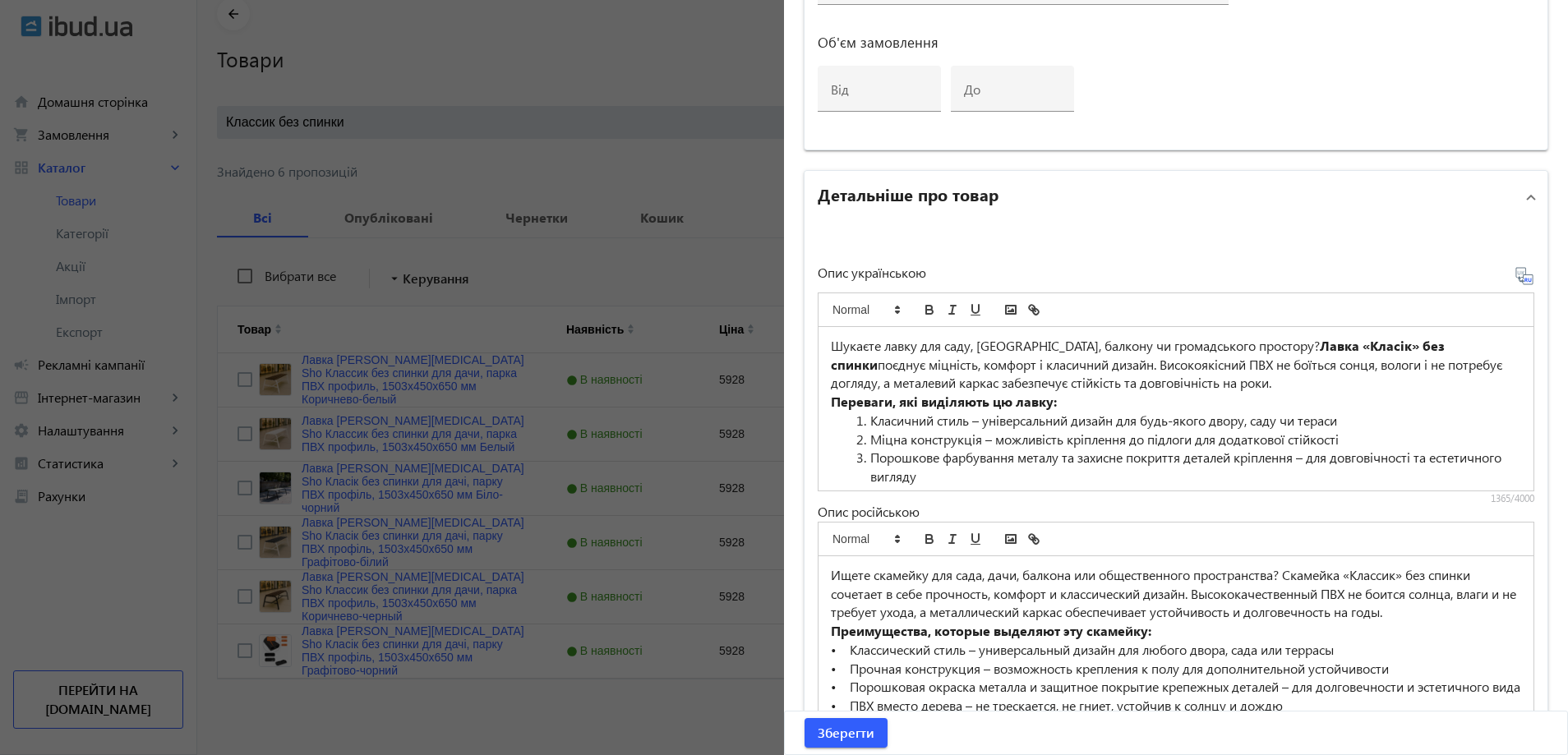
scroll to position [237, 0]
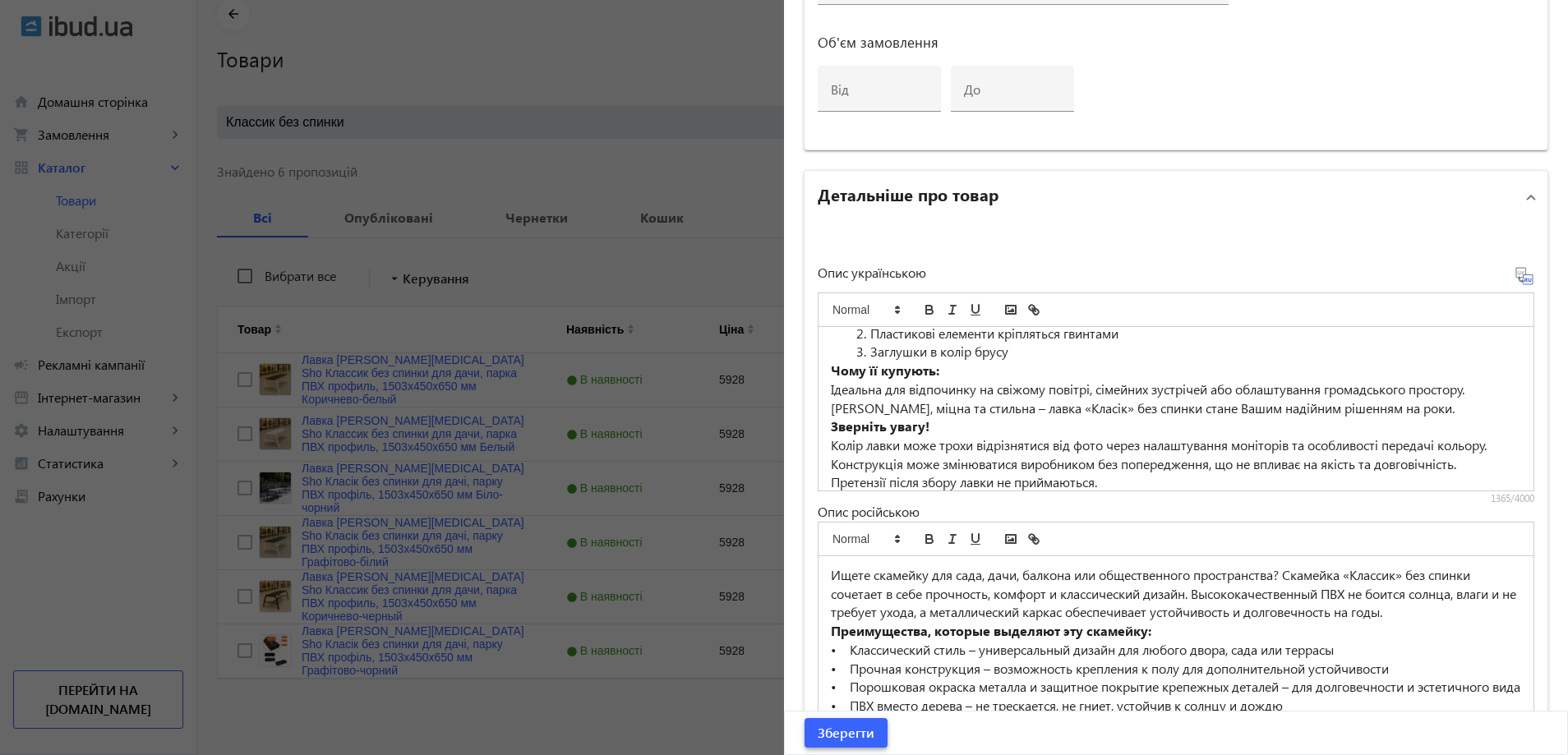
click at [866, 737] on span "Зберегти" at bounding box center [846, 733] width 57 height 18
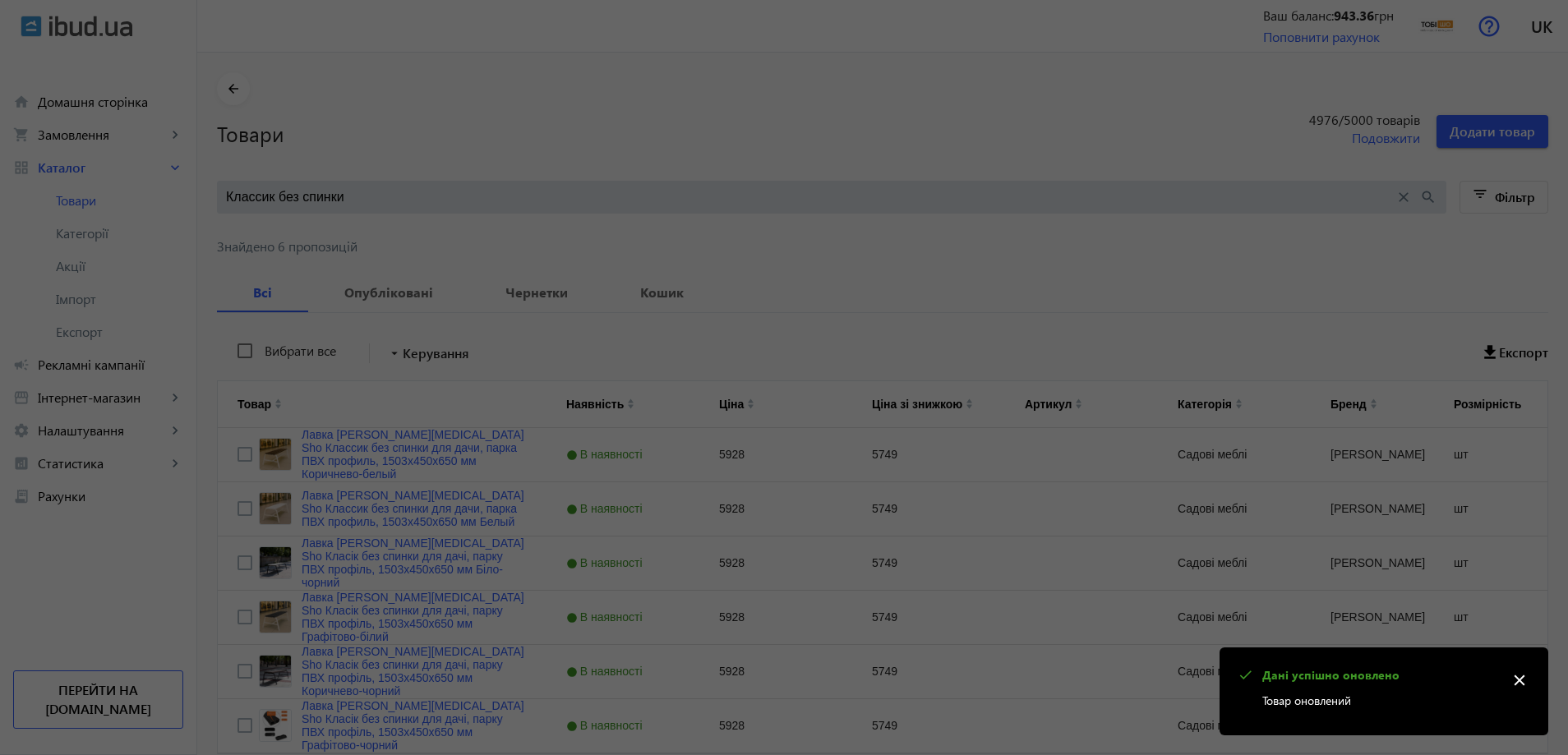
scroll to position [0, 0]
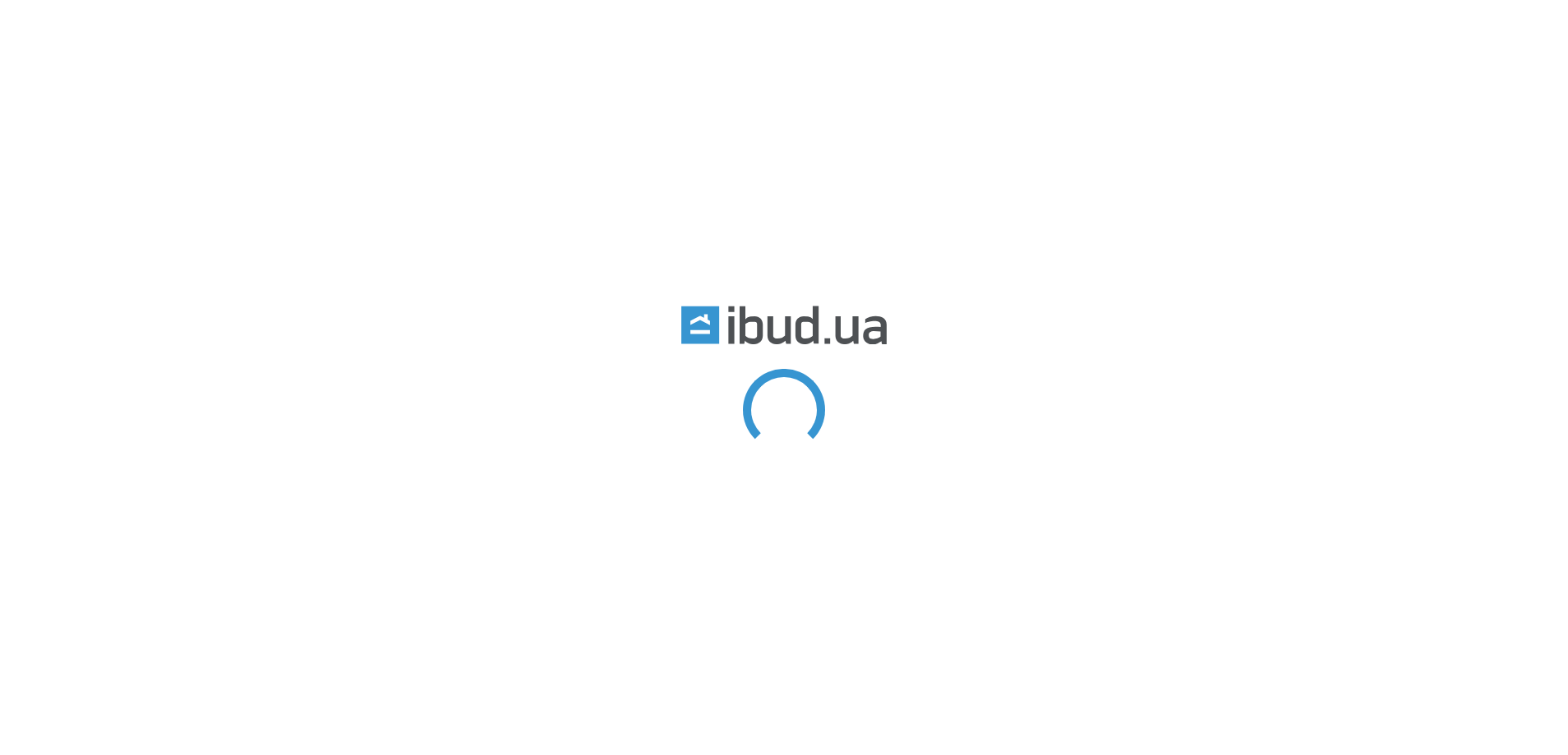
type input "Классик без спинки"
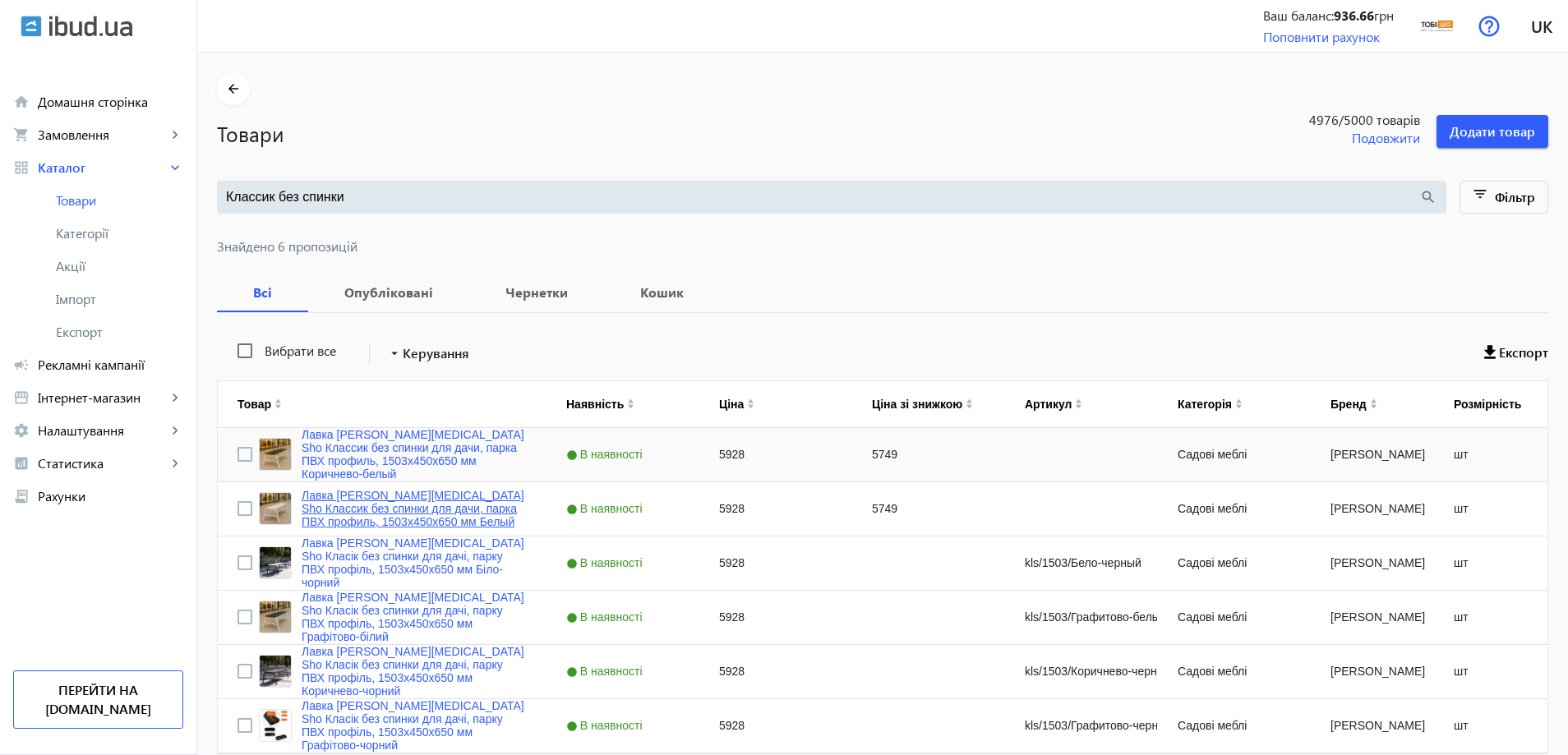
scroll to position [75, 0]
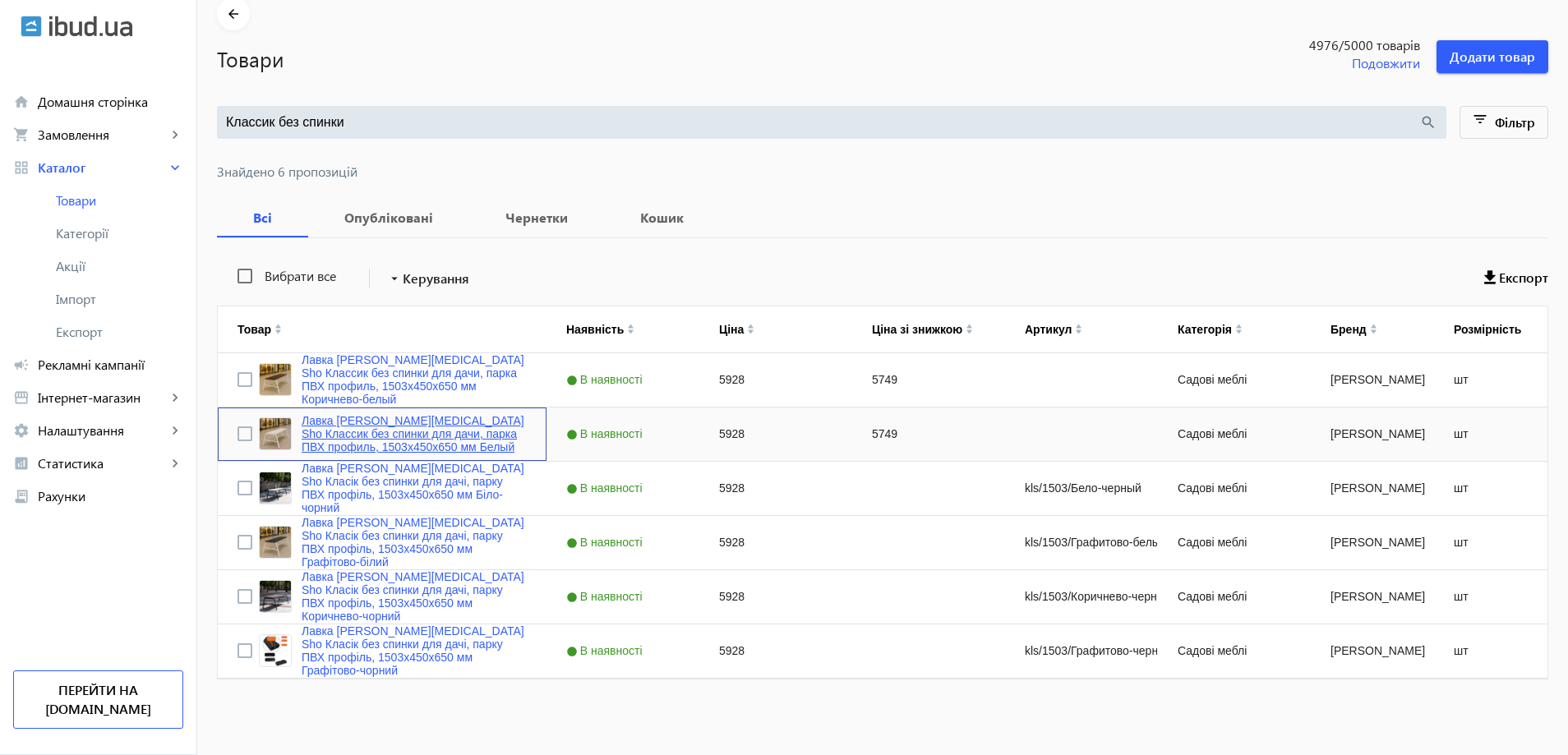
click at [384, 425] on link "Лавка [PERSON_NAME][MEDICAL_DATA] Sho Классик без спинки для дачи, парка ПВХ пр…" at bounding box center [414, 434] width 225 height 40
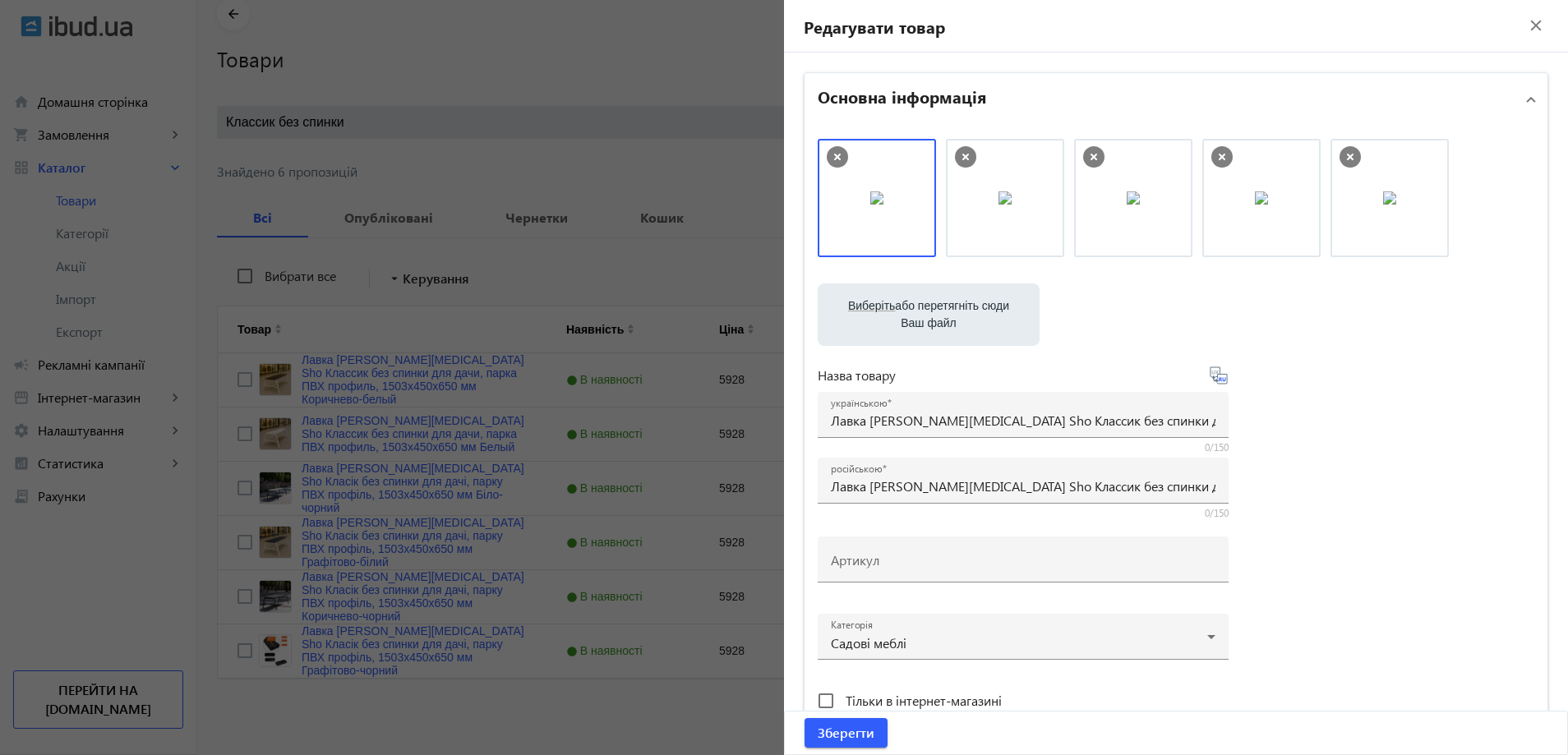
click at [432, 456] on div at bounding box center [784, 377] width 1568 height 755
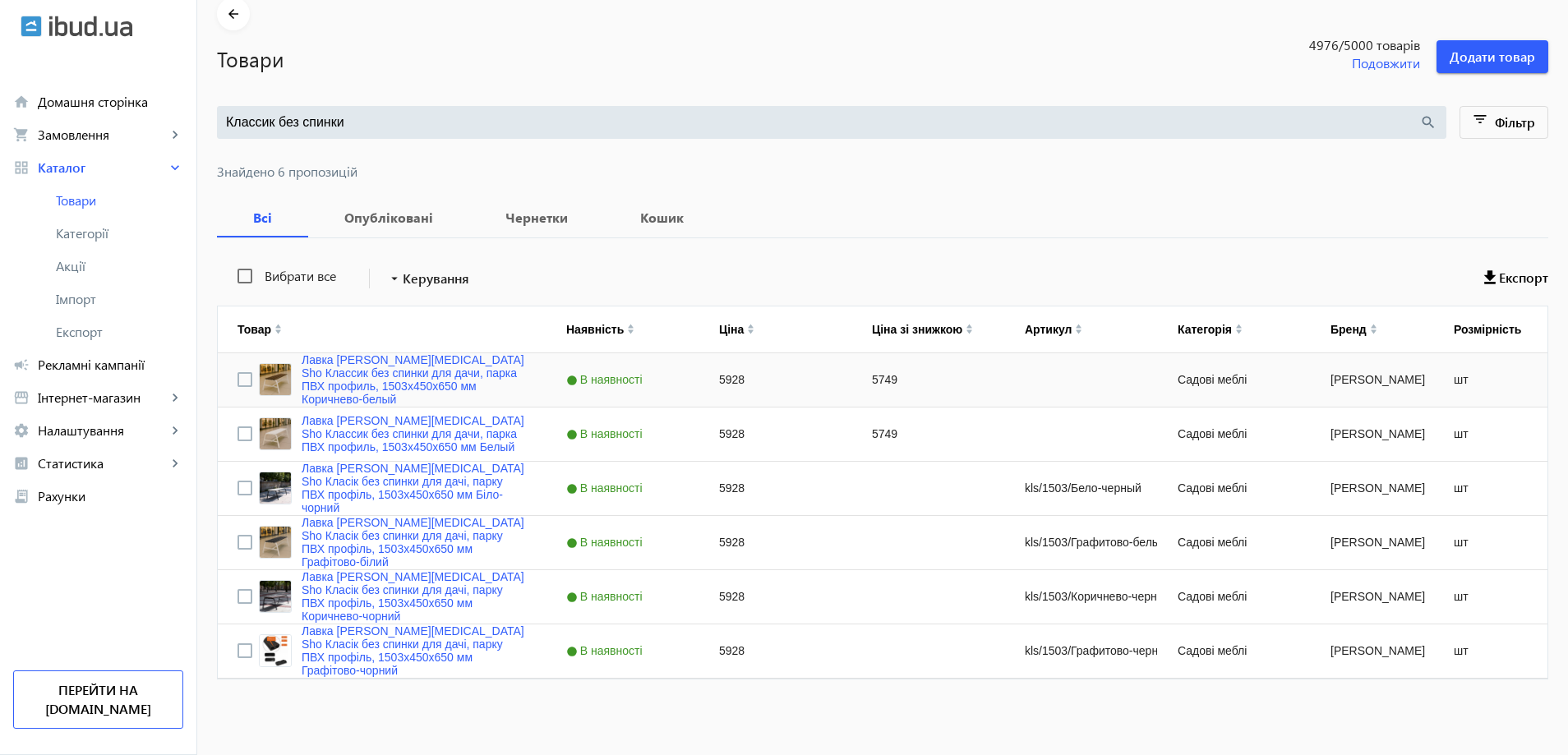
click at [388, 377] on mat-sidenav-container "arrow_back Товари 4976 /5000 товарів Подовжити Додати товар Классик без спинки …" at bounding box center [882, 366] width 1370 height 777
click at [388, 377] on link "Лавка [PERSON_NAME][MEDICAL_DATA] Sho Классик без спинки для дачи, парка ПВХ пр…" at bounding box center [414, 379] width 225 height 53
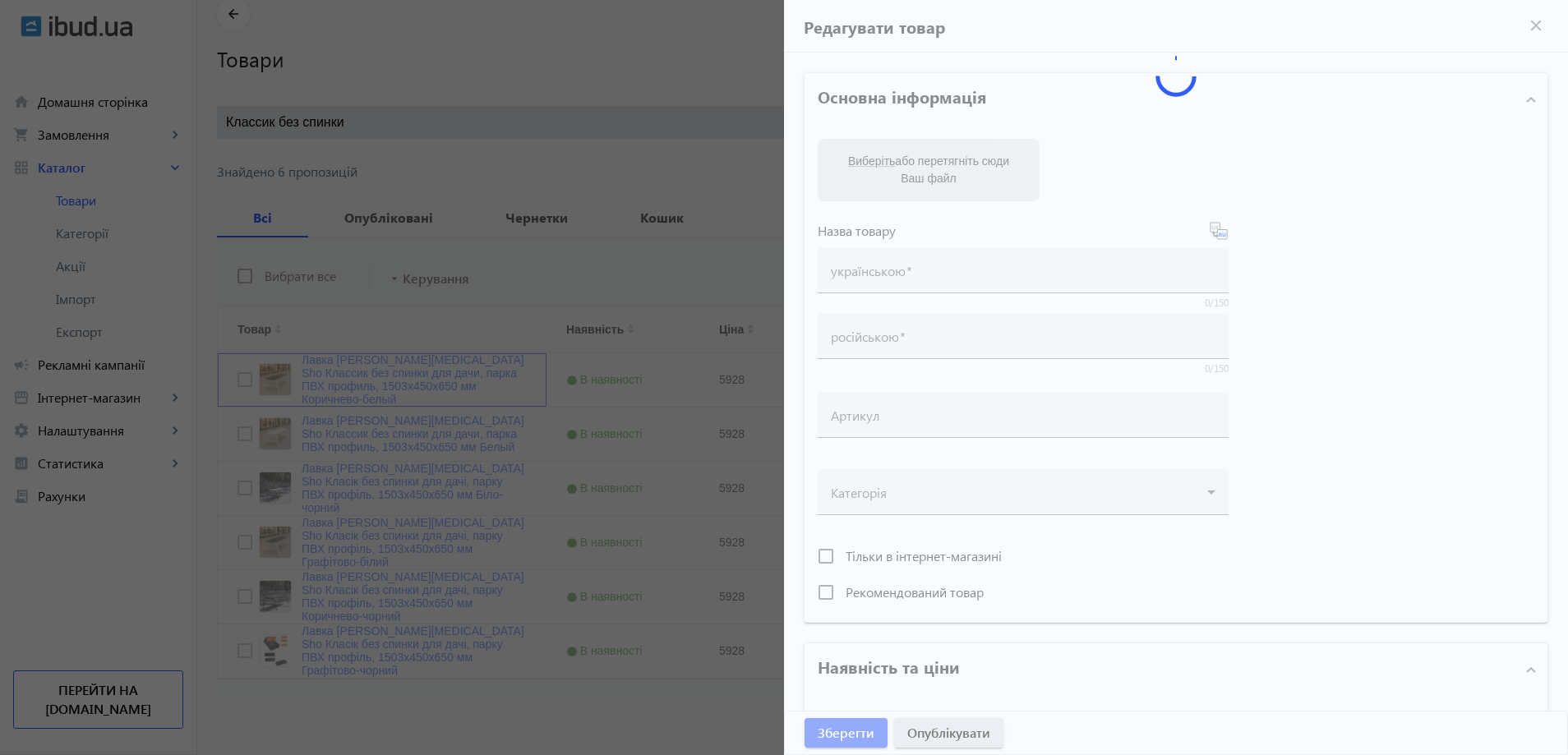
type input "Лавка [PERSON_NAME][MEDICAL_DATA] Sho Классик без спинки для дачи, парка ПВХ пр…"
type input "5928"
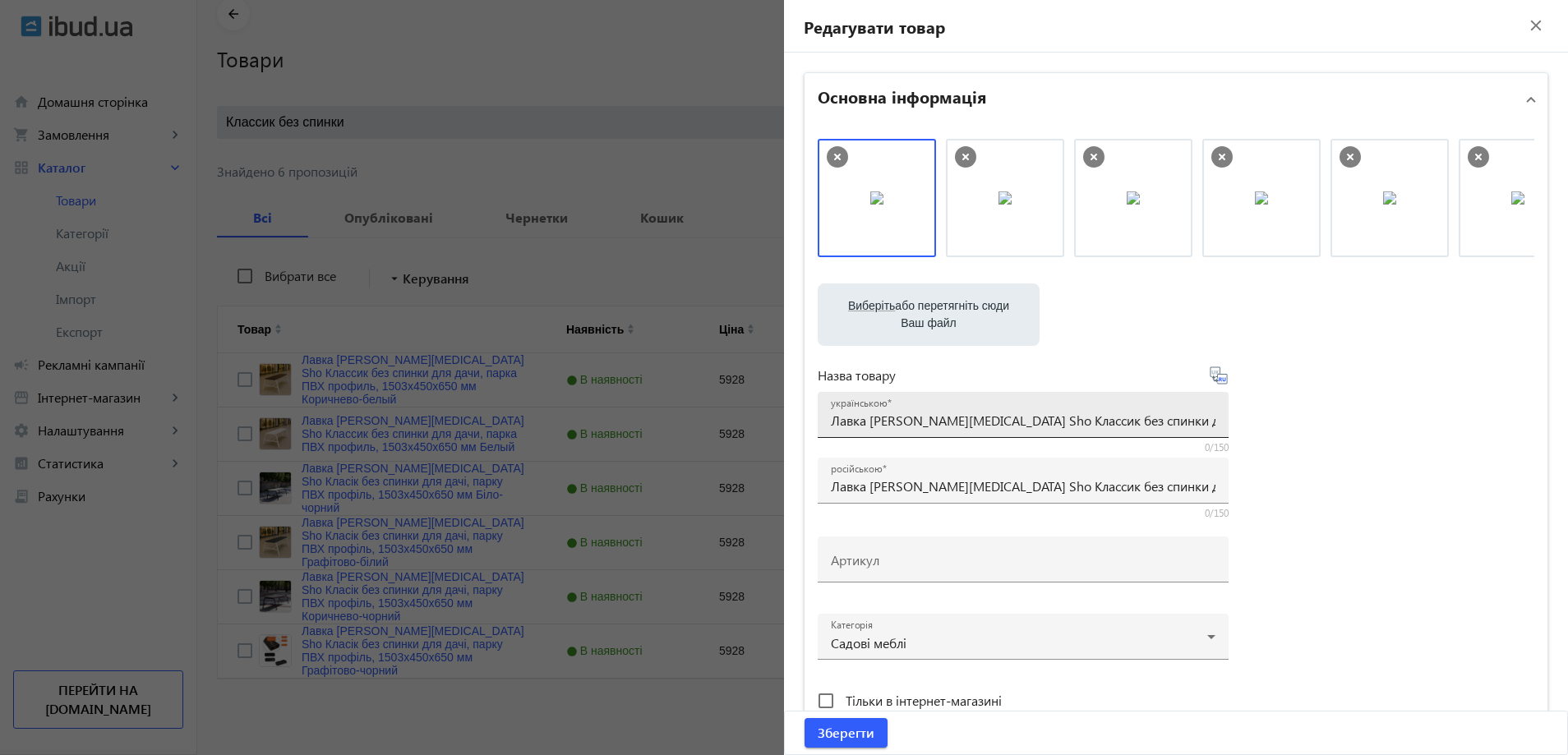
click at [928, 427] on div "українською Лавка садовая Tobi Sho Классик без спинки для дачи, парка ПВХ профи…" at bounding box center [1023, 415] width 384 height 46
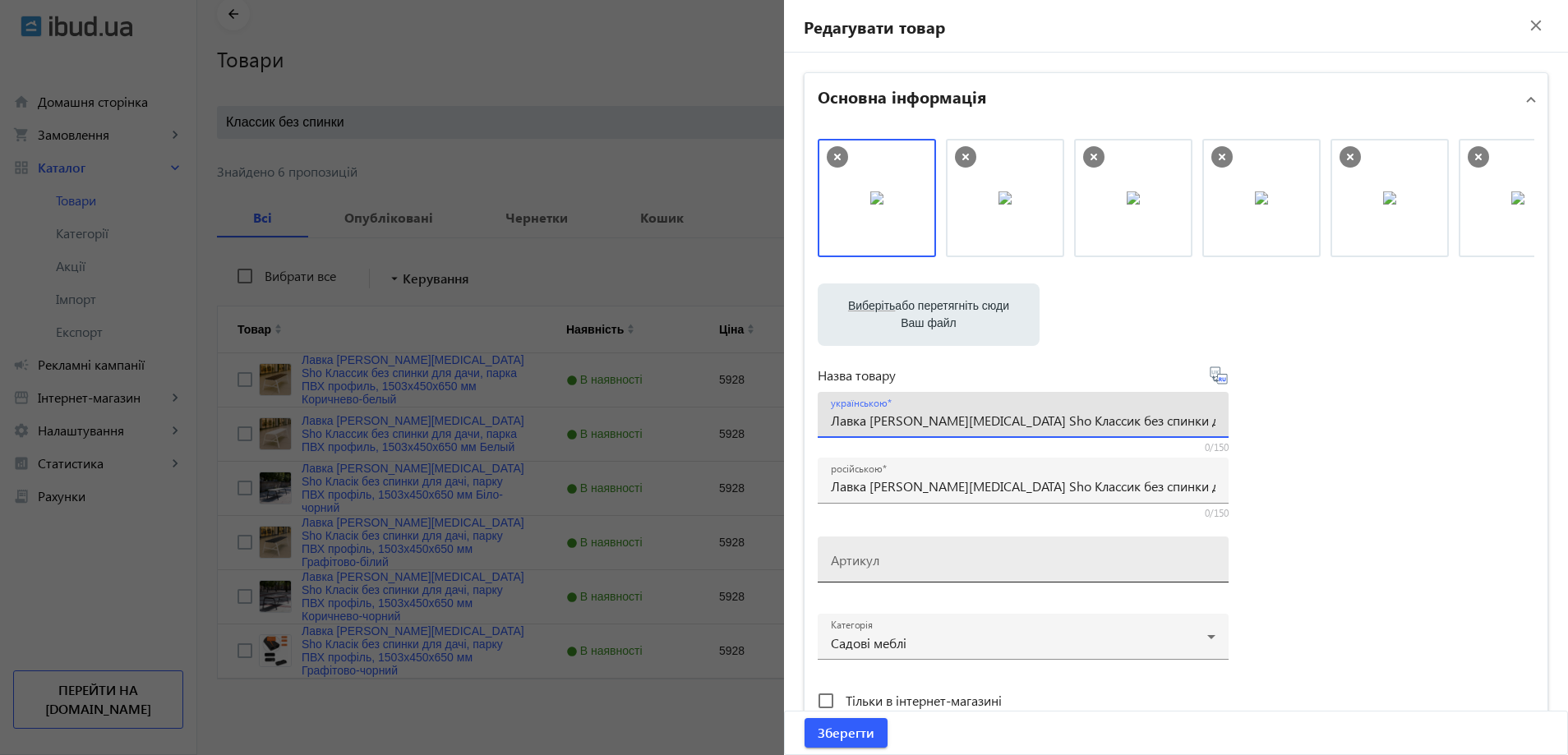
click at [892, 572] on div "Артикул" at bounding box center [1023, 559] width 384 height 46
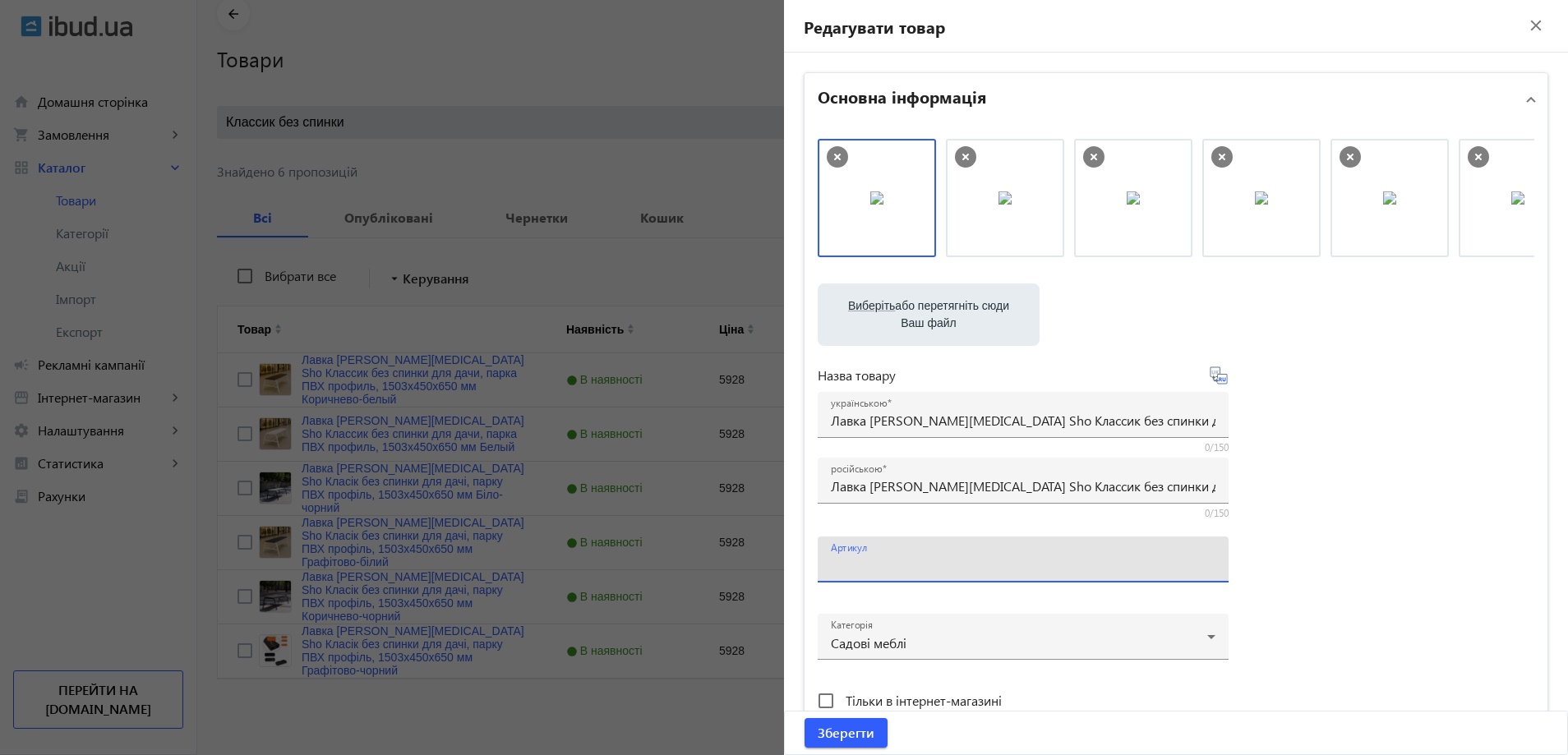
paste input "kls/1503/Коричнево-белый"
type input "kls/1503/Коричнево-белый"
click at [851, 413] on input "Лавка [PERSON_NAME][MEDICAL_DATA] Sho Классик без спинки для дачи, парка ПВХ пр…" at bounding box center [1023, 420] width 384 height 17
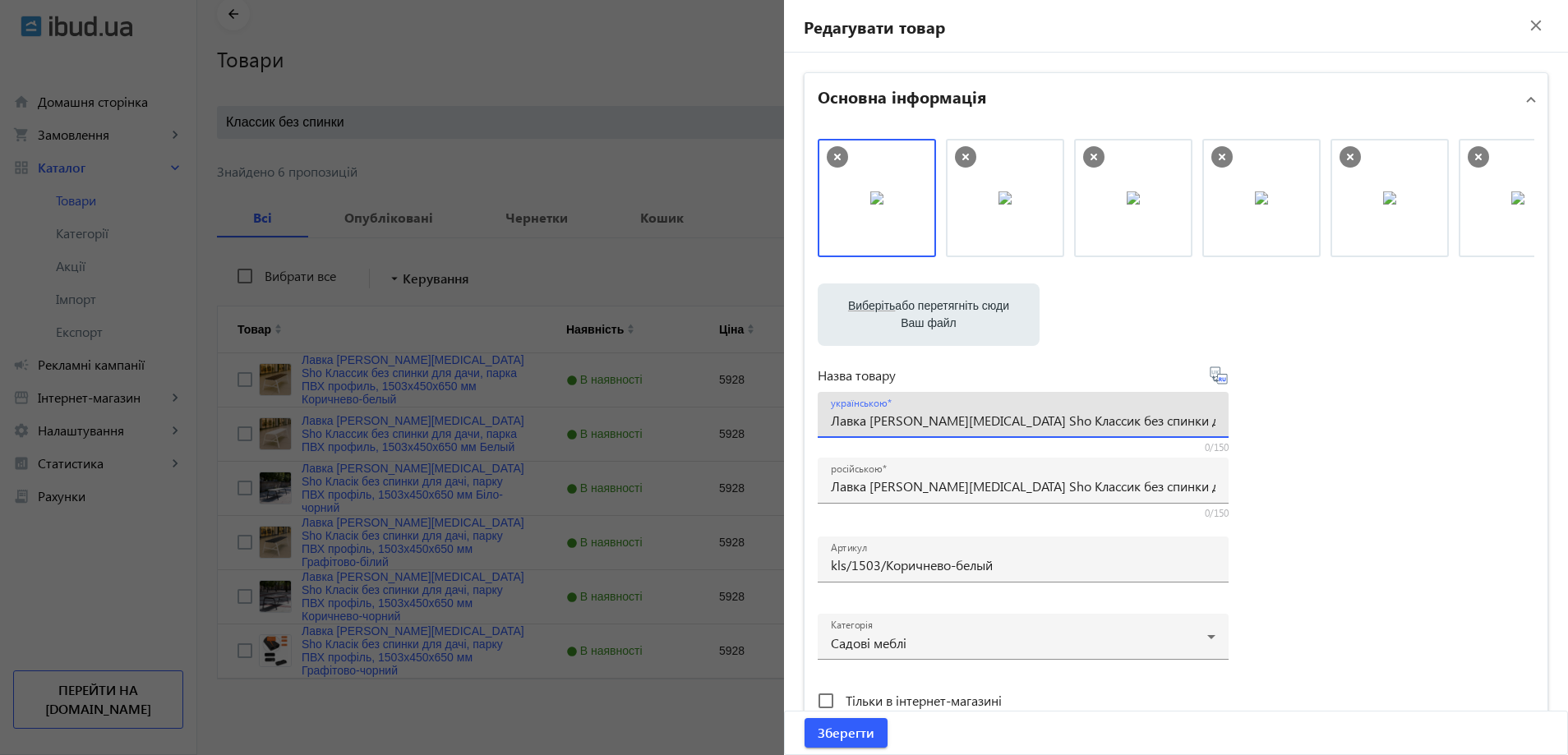
paste input "Tobi Sho Класік без спинки для дачі, парку ПВХ профіль, 1503х450х650 мм Коричне…"
type input "Лавка садова Tobi Sho Класік без спинки для дачі, парку ПВХ профіль, 1503х450х6…"
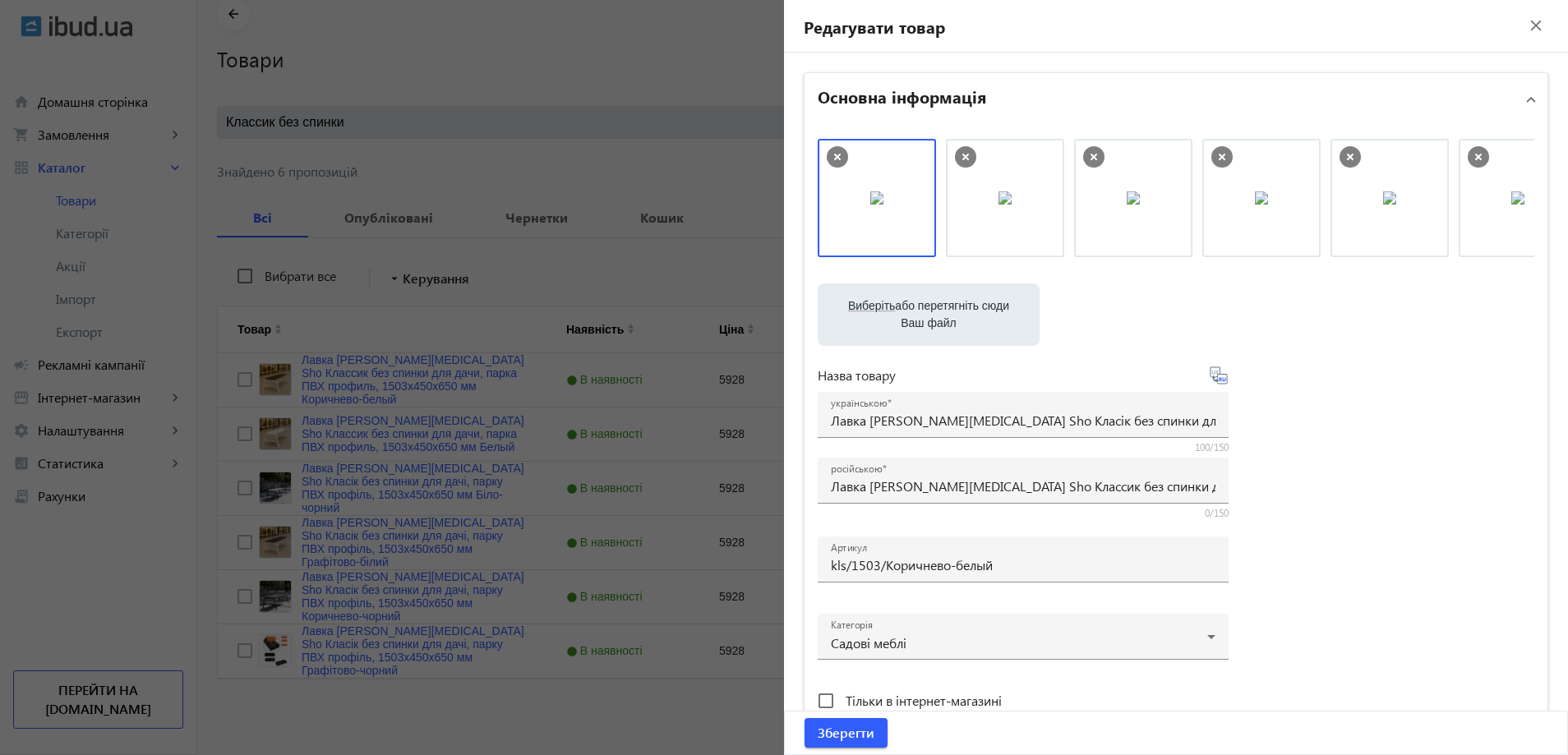
click at [1355, 460] on div "Виберіть або перетягніть сюди Ваш файл 1086668b59d275f4469882133048099-d89a486c…" at bounding box center [1176, 447] width 716 height 615
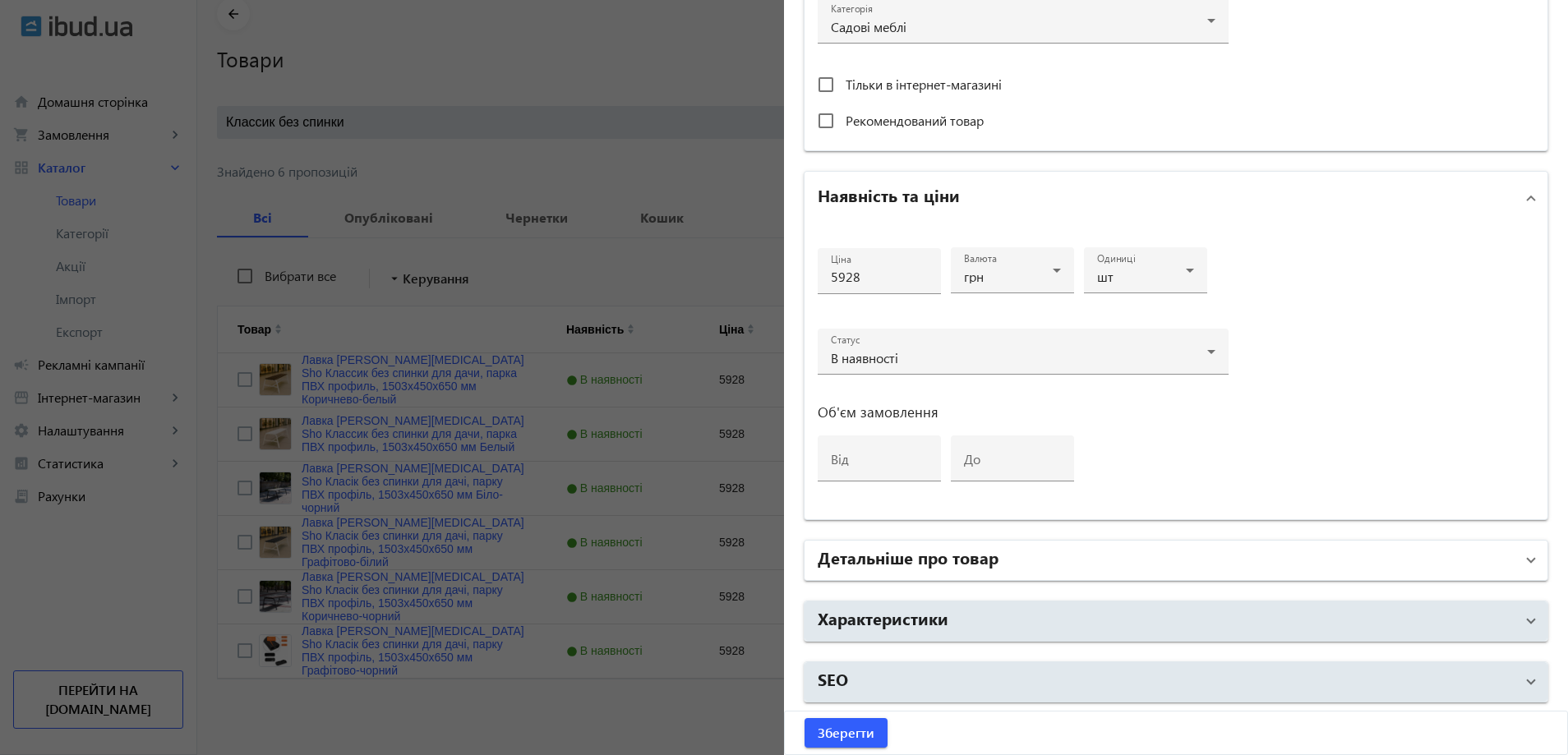
click at [945, 567] on h2 "Детальніше про товар" at bounding box center [908, 556] width 181 height 23
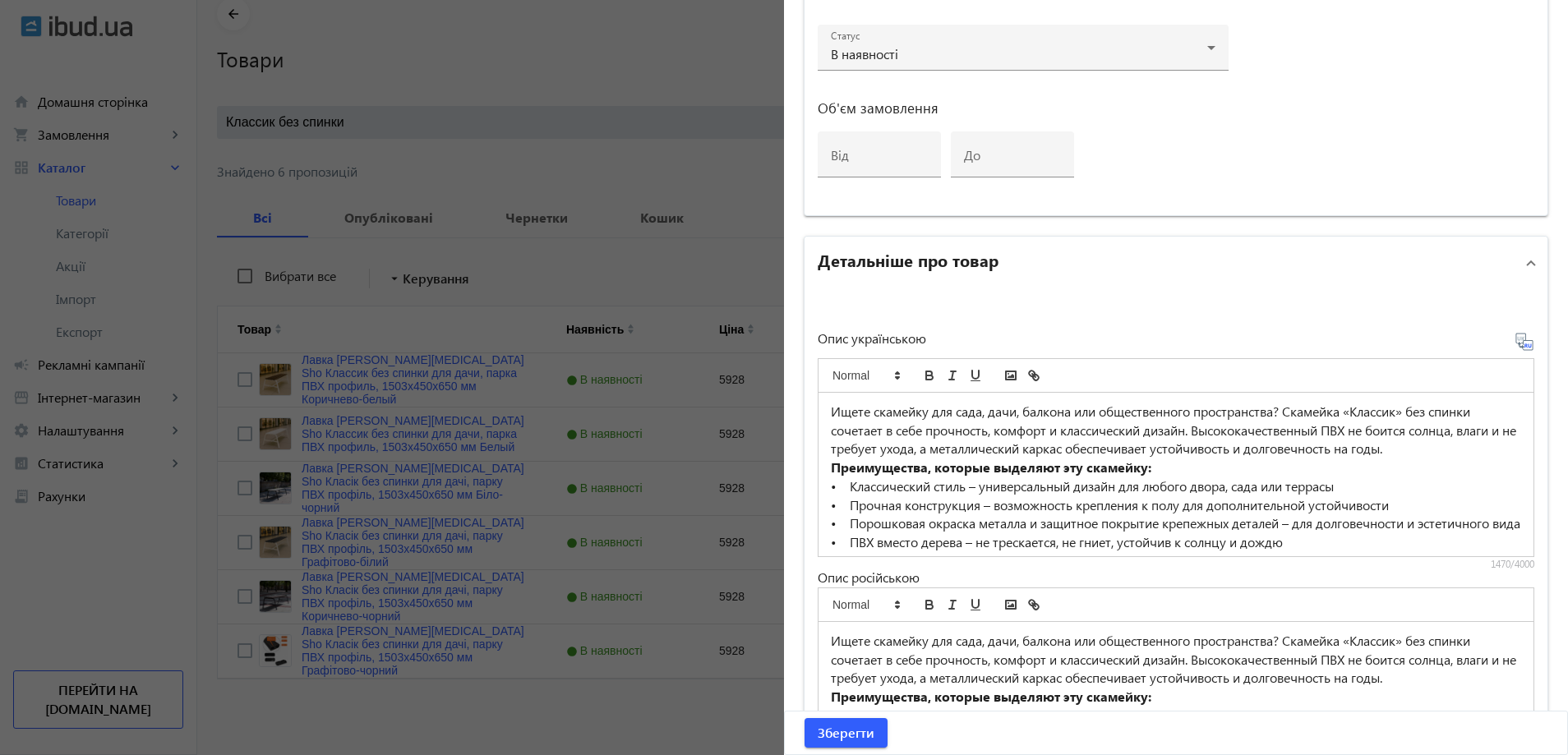
scroll to position [945, 0]
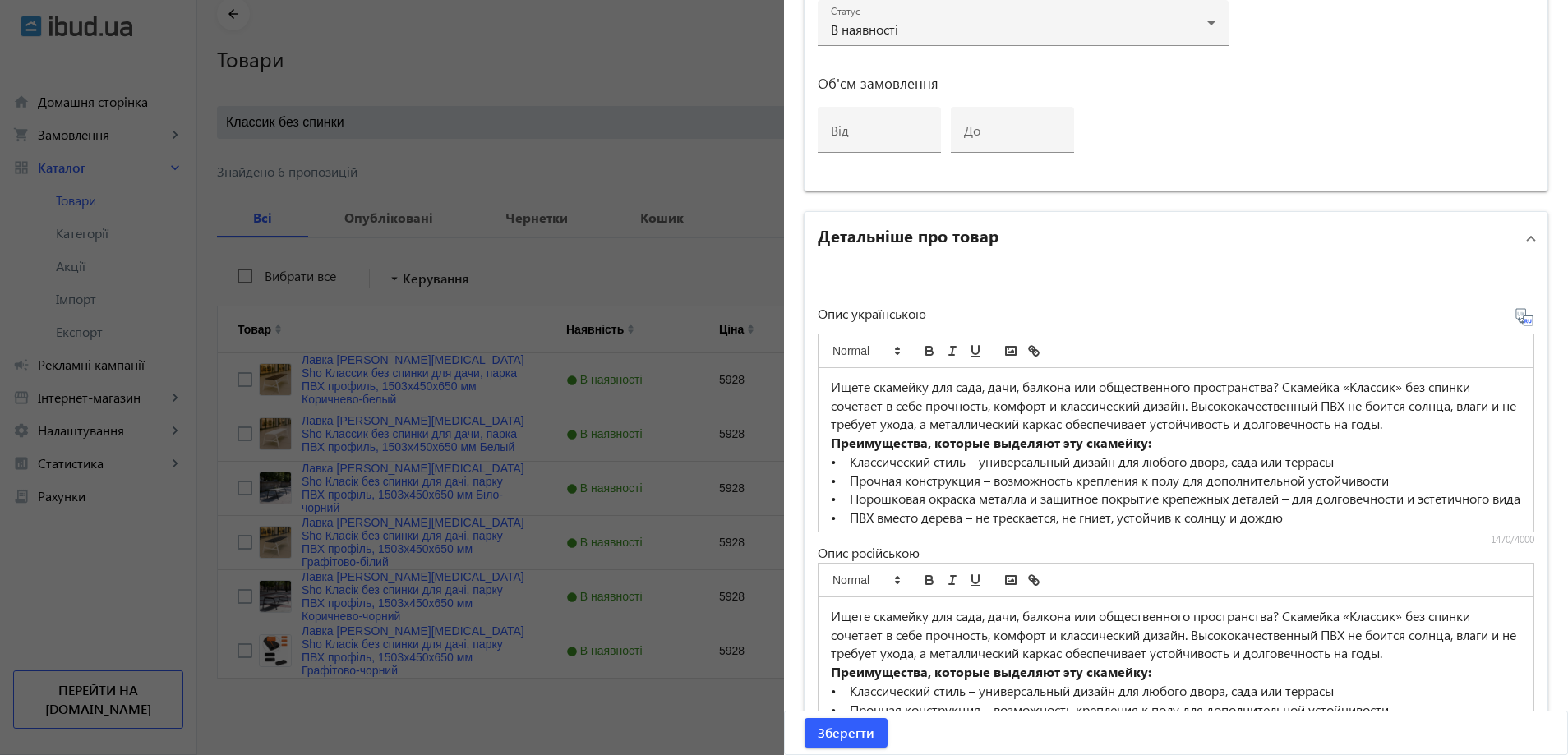
click at [932, 526] on p "• ПВХ вместо дерева – не трескается, не гниет, устойчив к солнцу и дождю" at bounding box center [1176, 517] width 690 height 19
click at [931, 499] on p "• Порошковая окраска металла и защитное покрытие крепежных деталей – для долгов…" at bounding box center [1176, 498] width 690 height 19
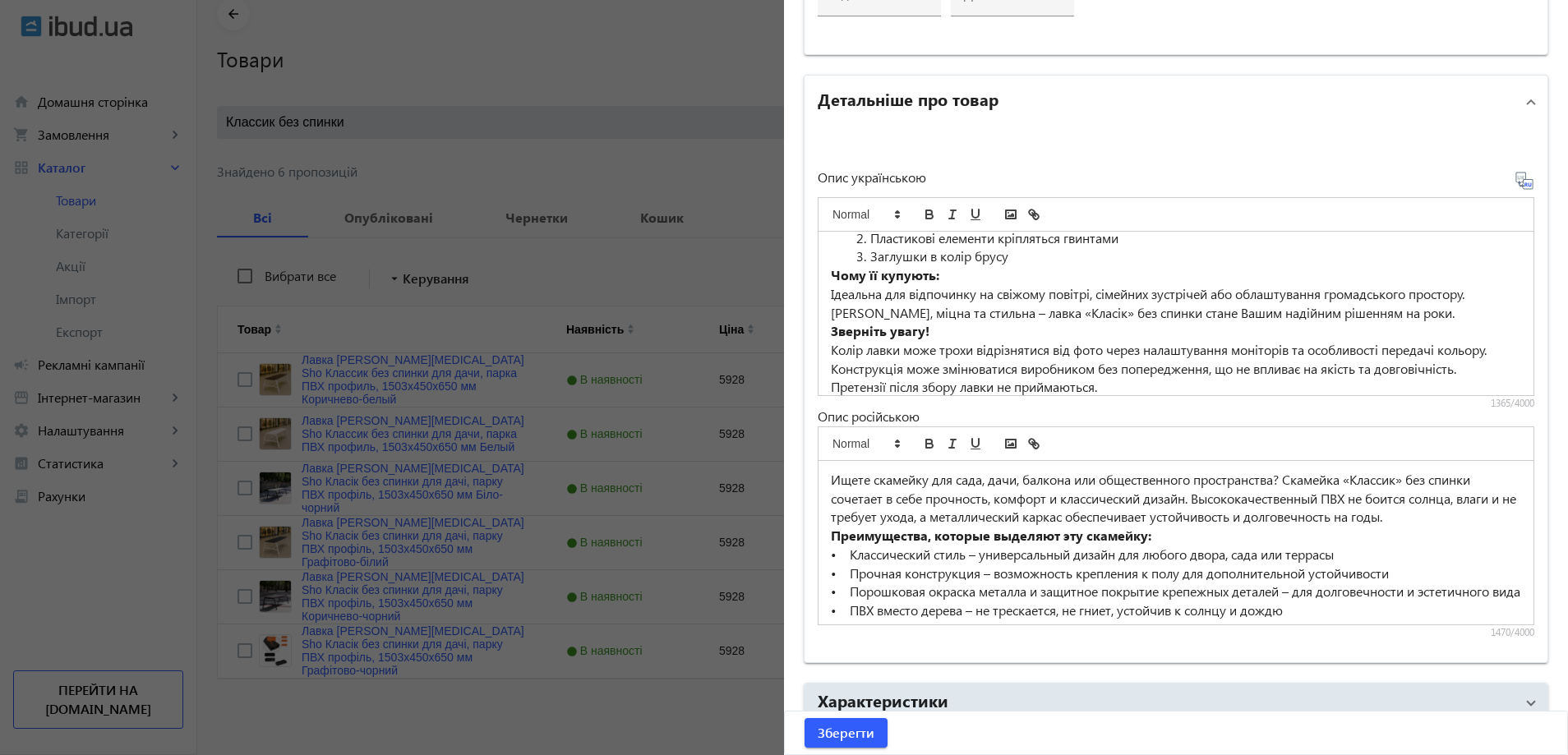
scroll to position [1163, 0]
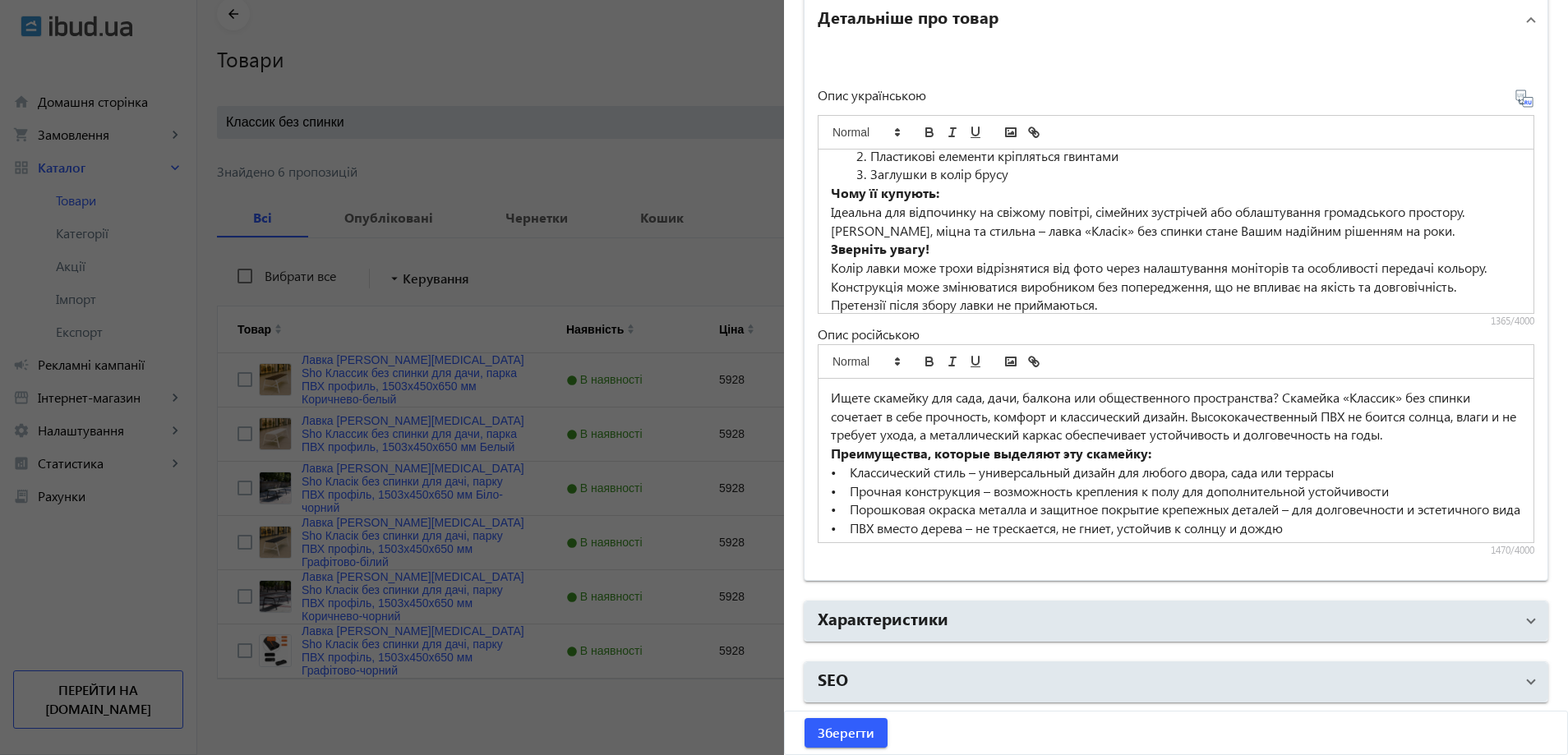
drag, startPoint x: 943, startPoint y: 605, endPoint x: 944, endPoint y: 589, distance: 16.0
click at [943, 606] on mat-expansion-panel-header "Характеристики" at bounding box center [1175, 621] width 743 height 40
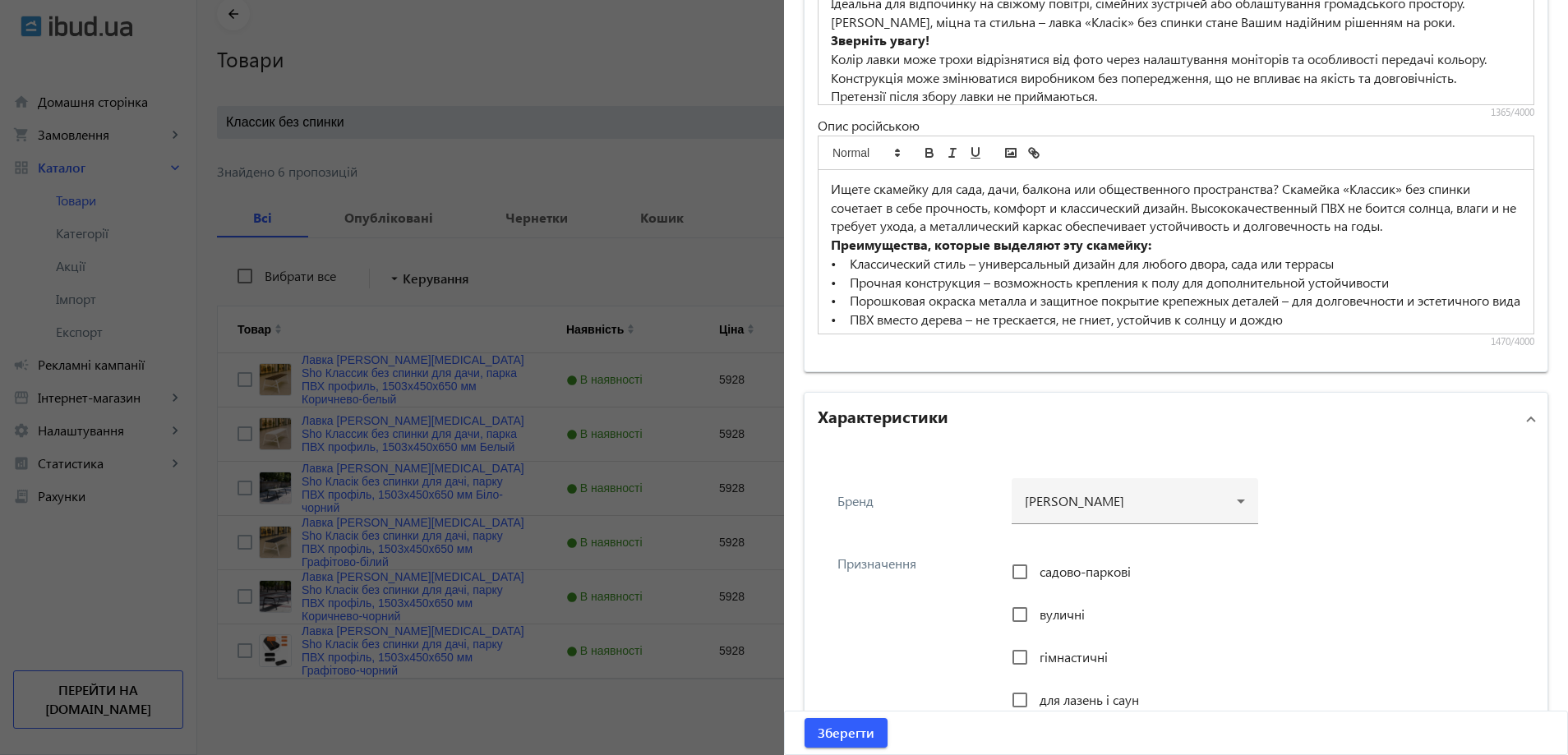
scroll to position [1410, 0]
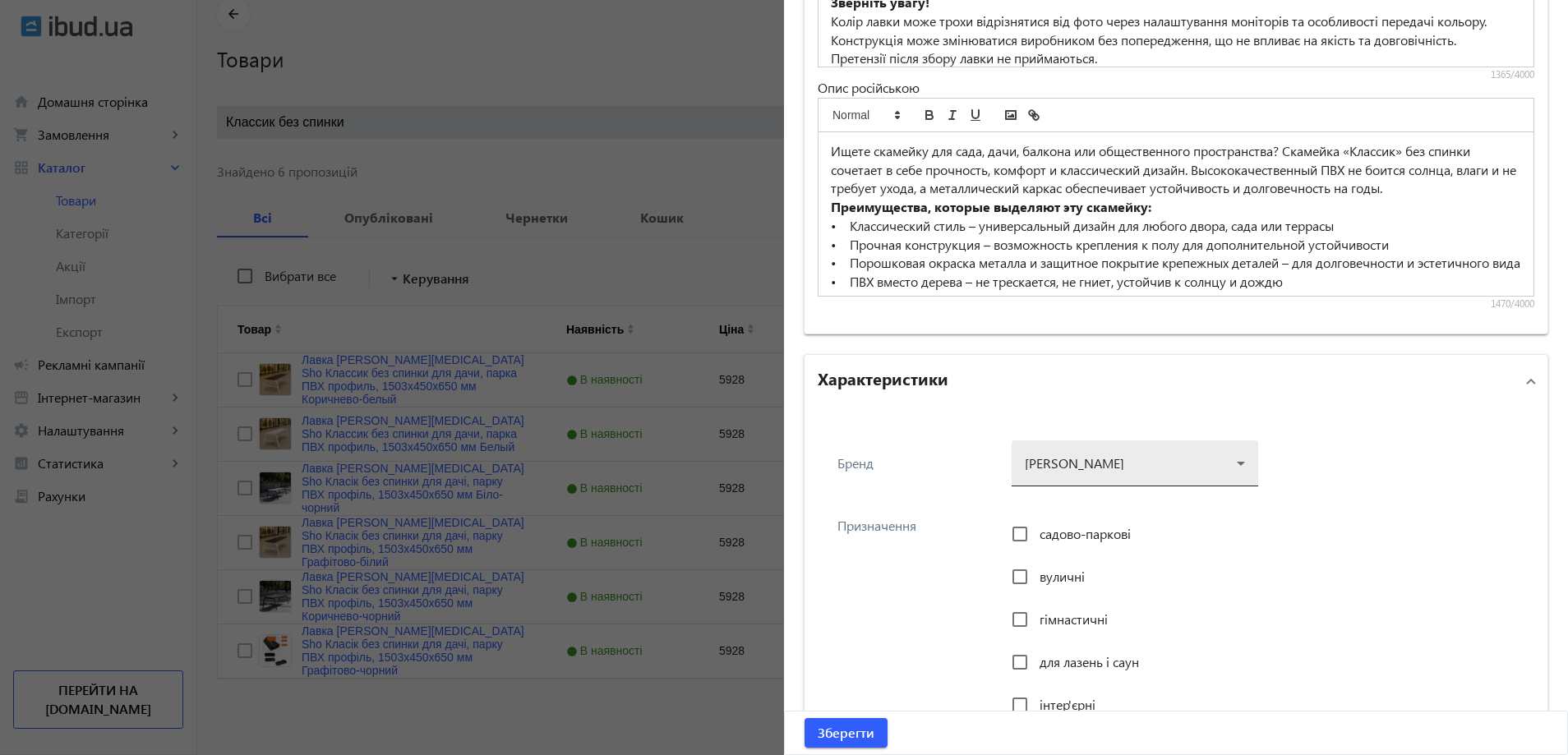
click at [1134, 454] on div at bounding box center [1134, 456] width 220 height 59
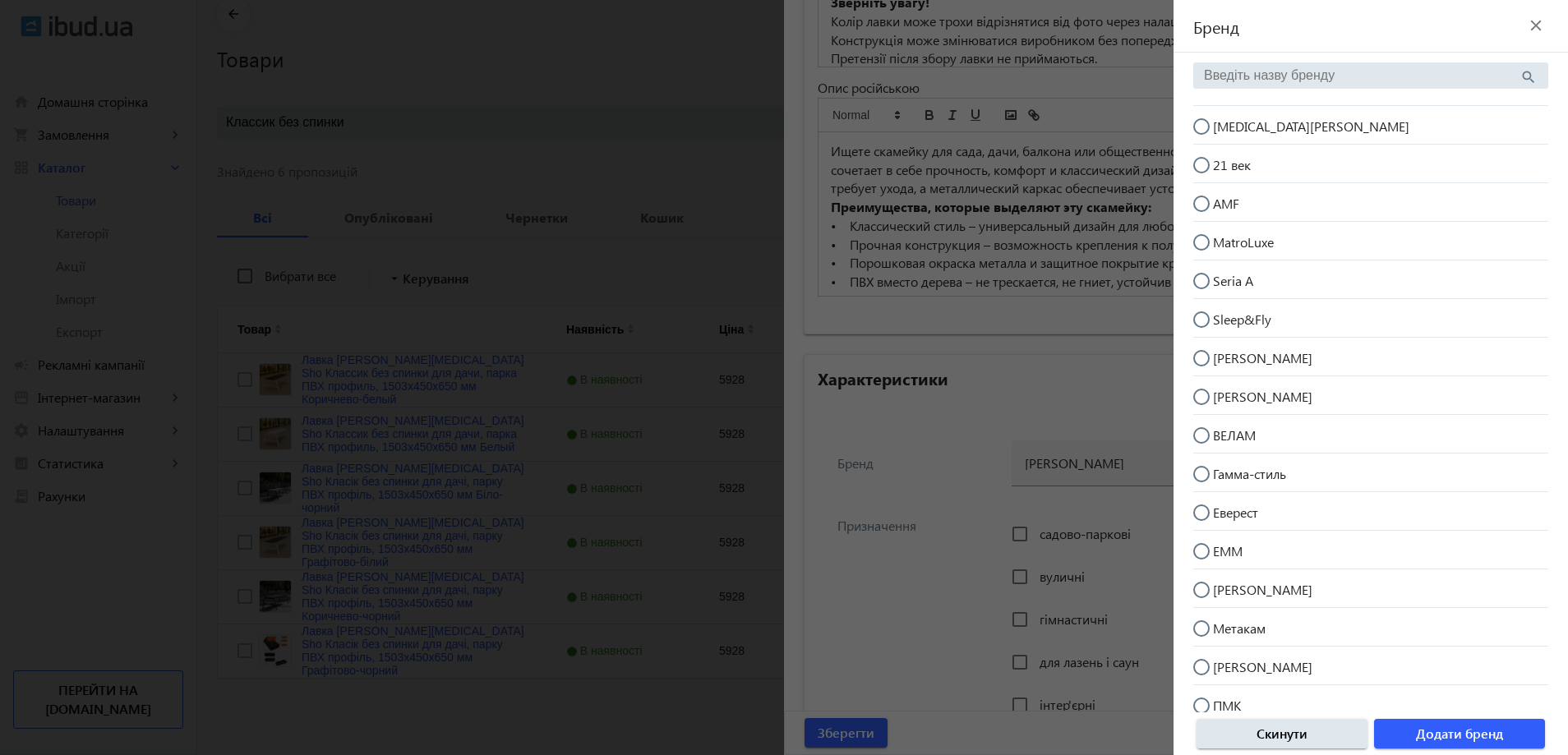
click at [1029, 469] on div at bounding box center [784, 377] width 1568 height 755
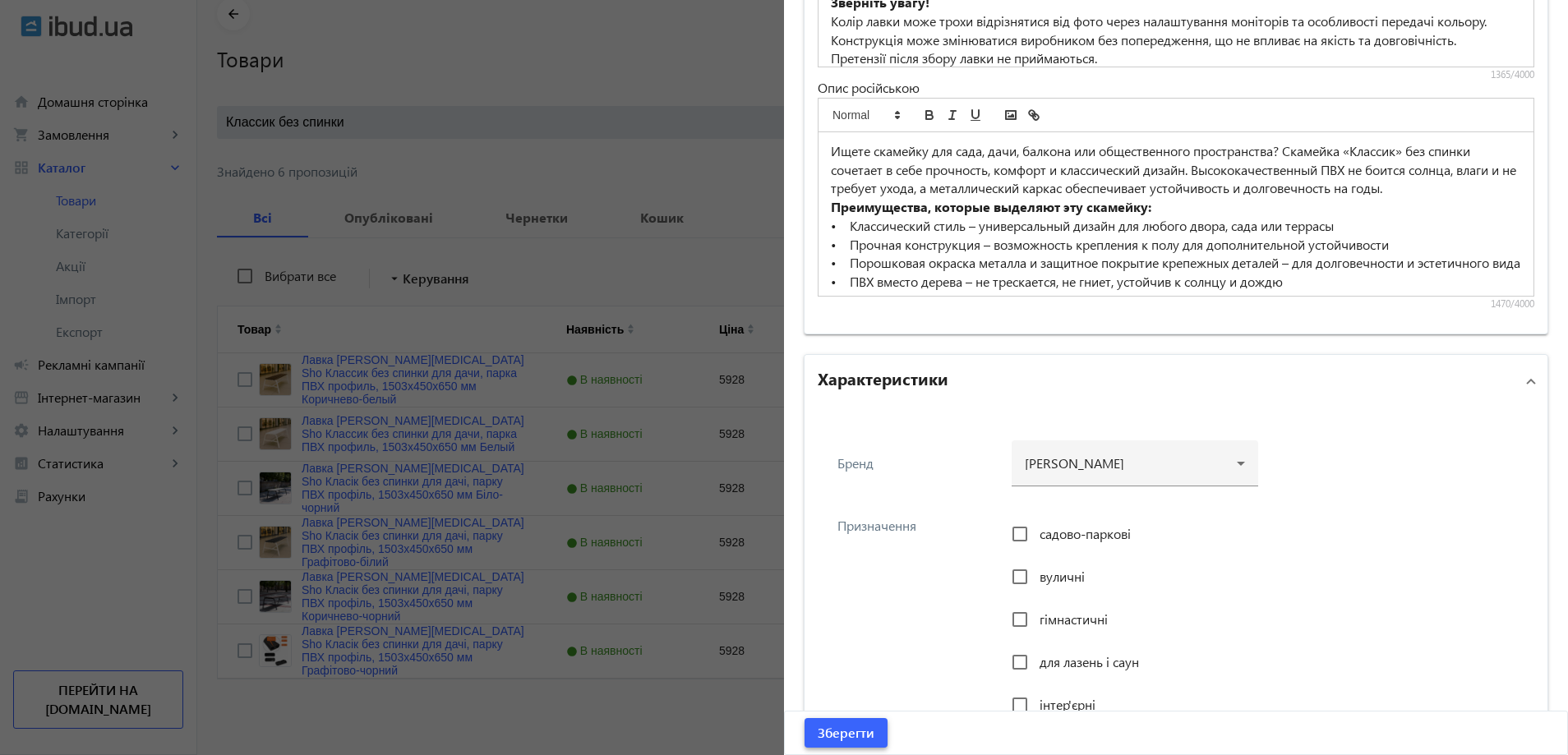
click at [871, 714] on span "submit" at bounding box center [845, 733] width 83 height 40
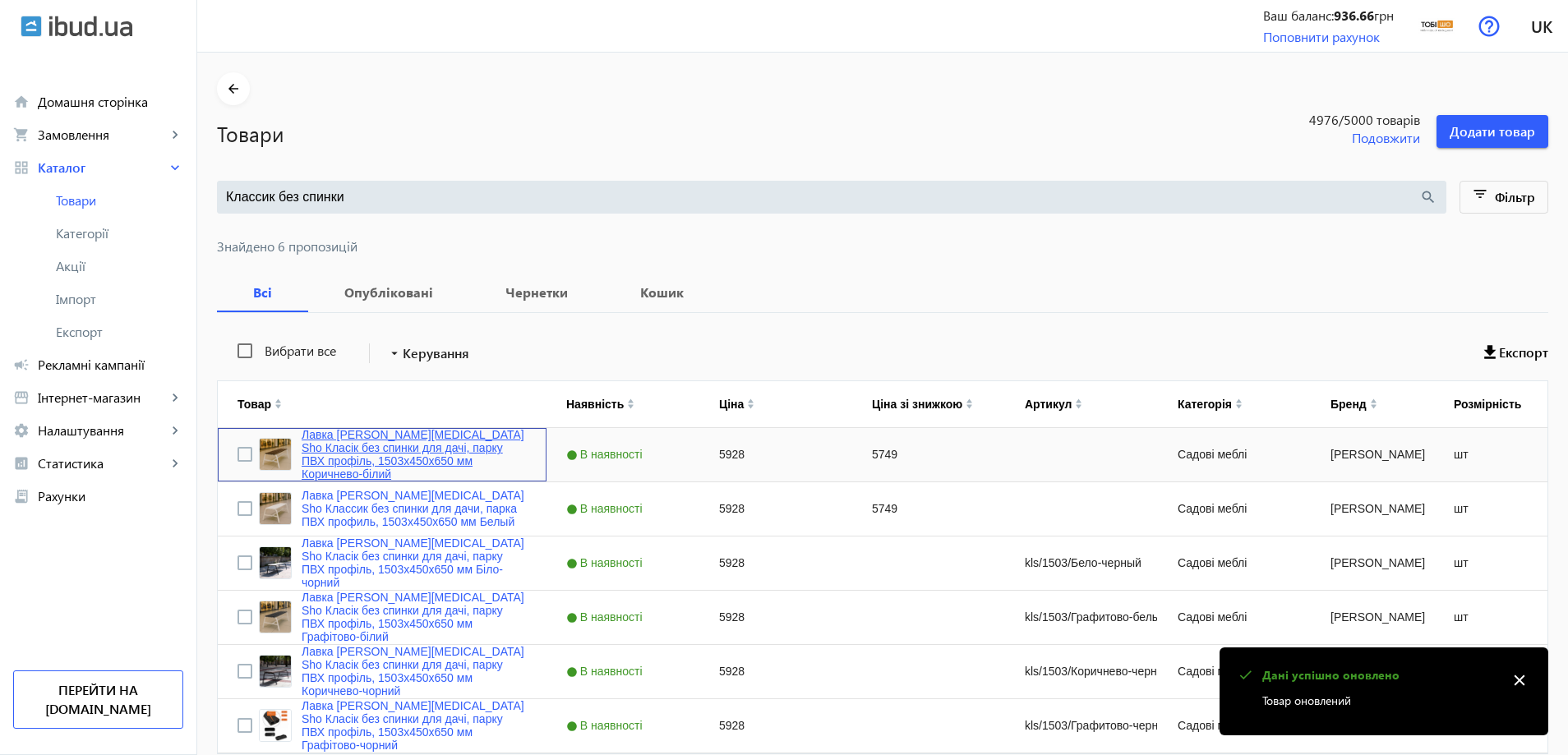
click at [446, 455] on link "Лавка садова Tobi Sho Класік без спинки для дачі, парку ПВХ профіль, 1503х450х6…" at bounding box center [414, 454] width 225 height 53
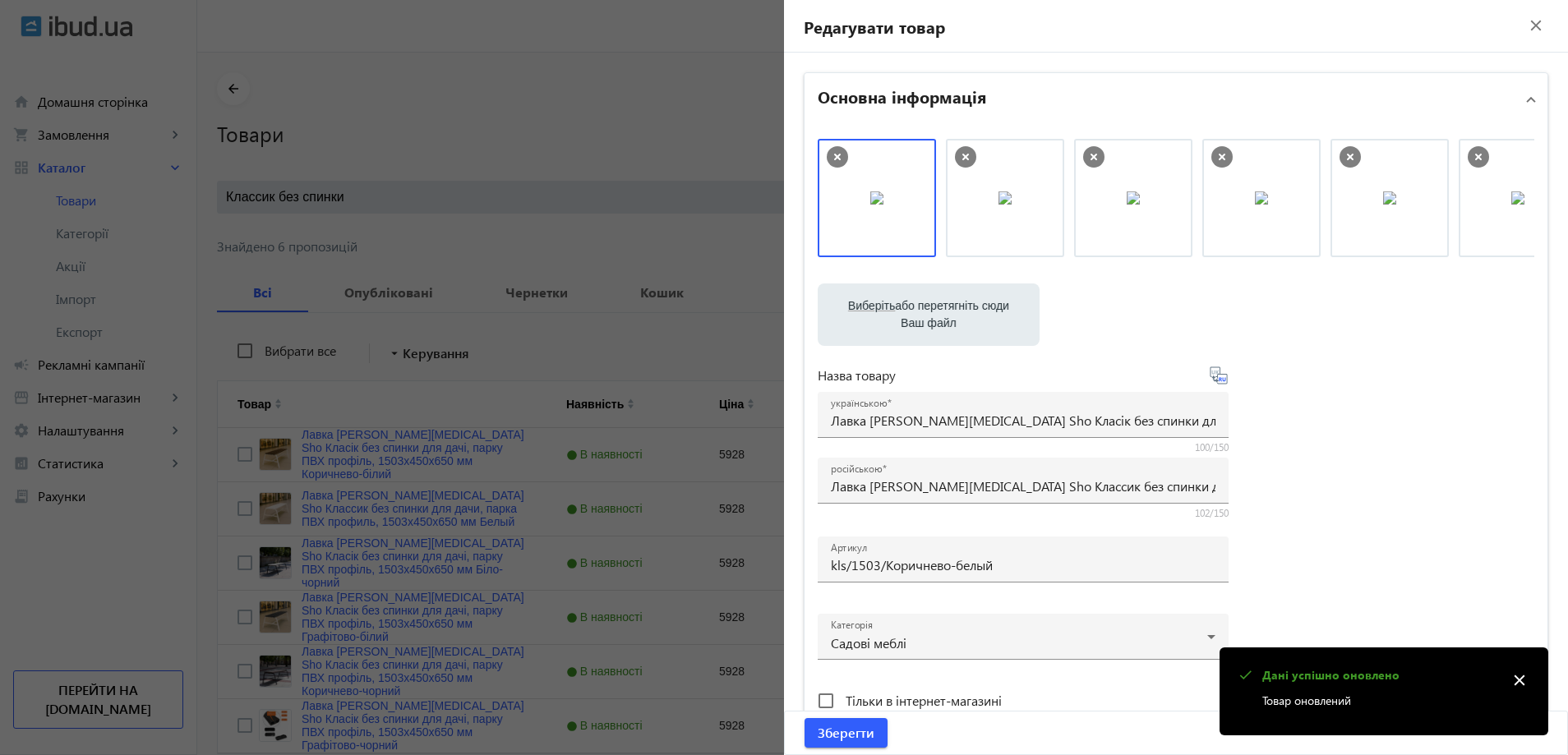
drag, startPoint x: 616, startPoint y: 450, endPoint x: 513, endPoint y: 478, distance: 106.7
click at [608, 450] on div at bounding box center [784, 377] width 1568 height 755
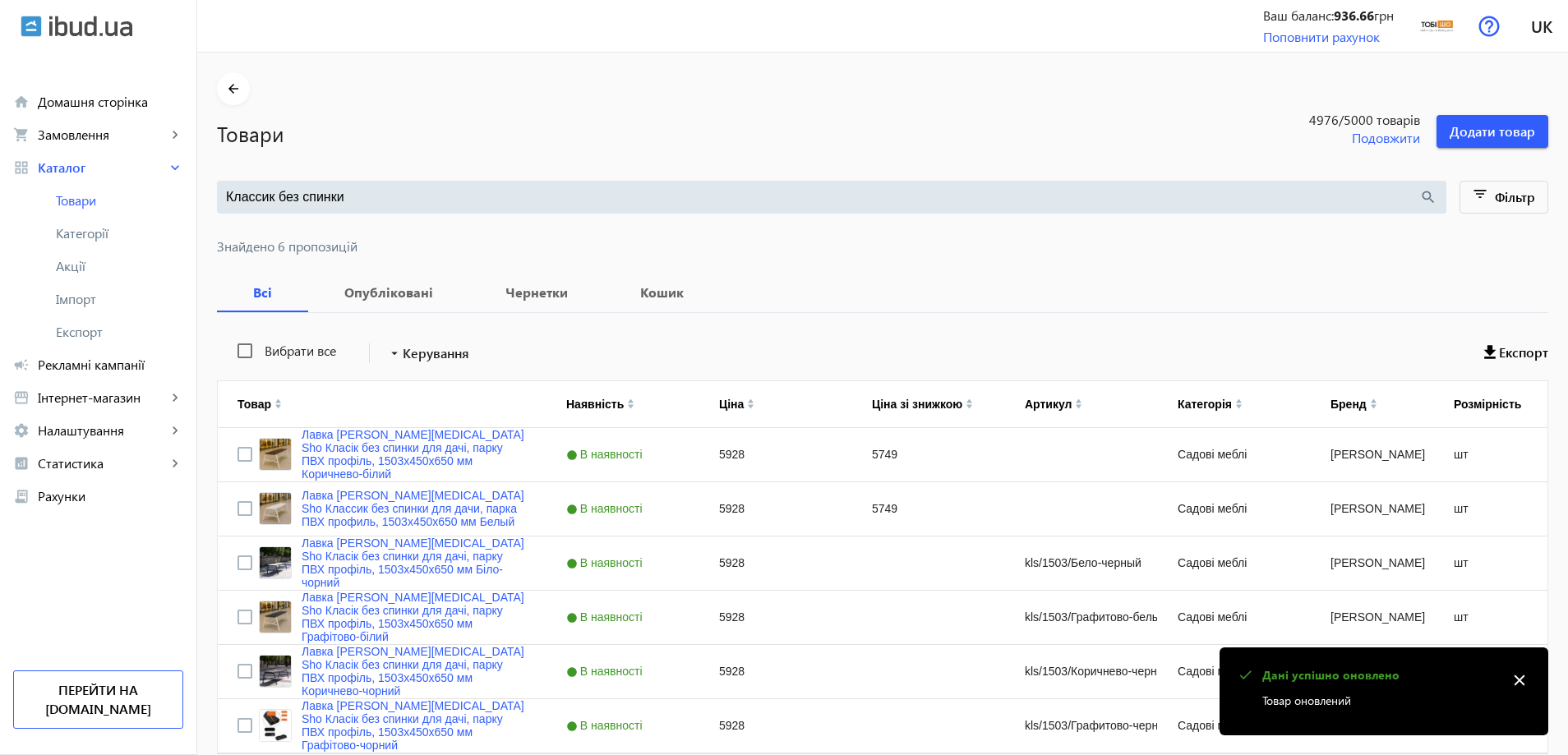
click at [409, 502] on link "Лавка [PERSON_NAME][MEDICAL_DATA] Sho Классик без спинки для дачи, парка ПВХ пр…" at bounding box center [414, 508] width 225 height 40
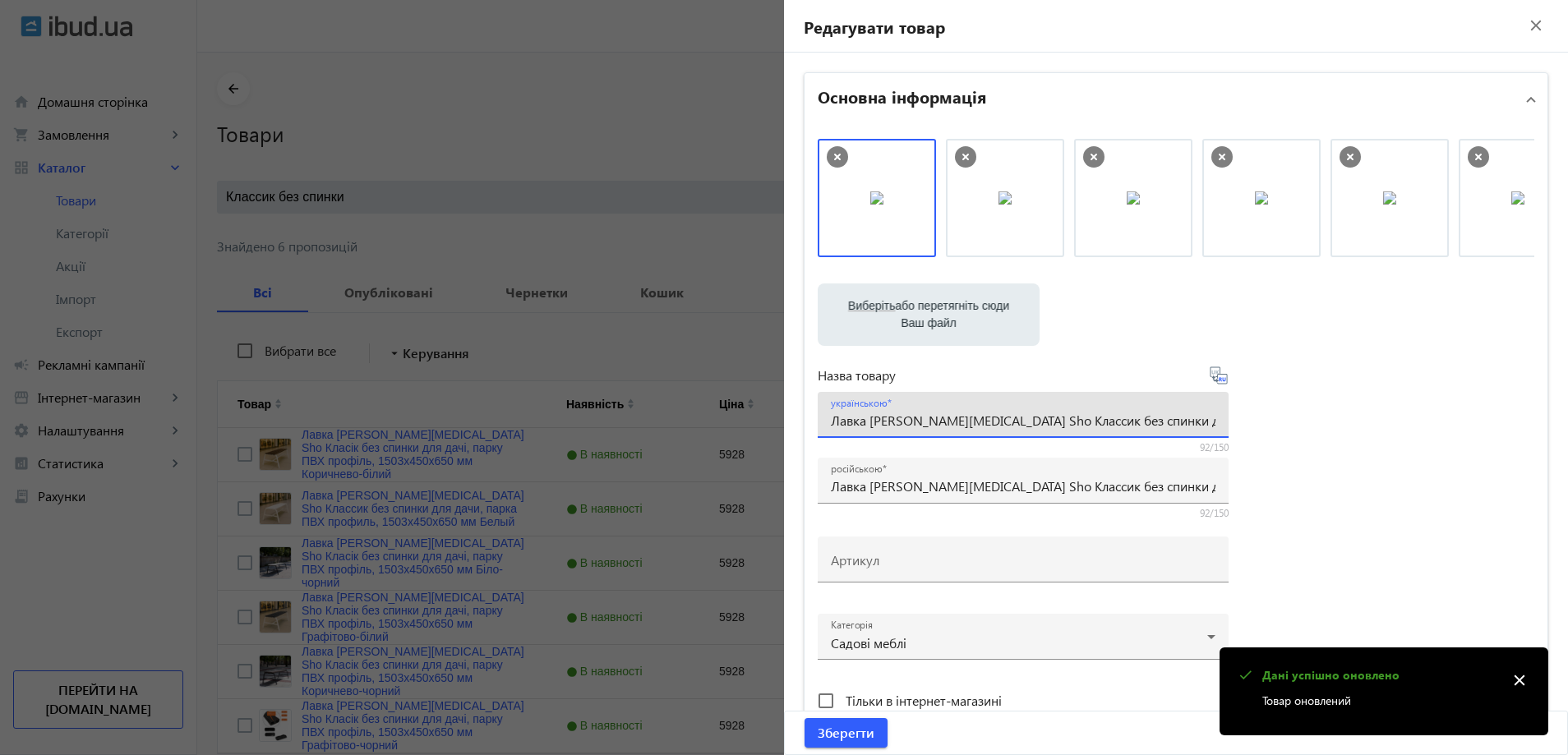
click at [922, 426] on input "Лавка [PERSON_NAME][MEDICAL_DATA] Sho Классик без спинки для дачи, парка ПВХ пр…" at bounding box center [1023, 420] width 384 height 17
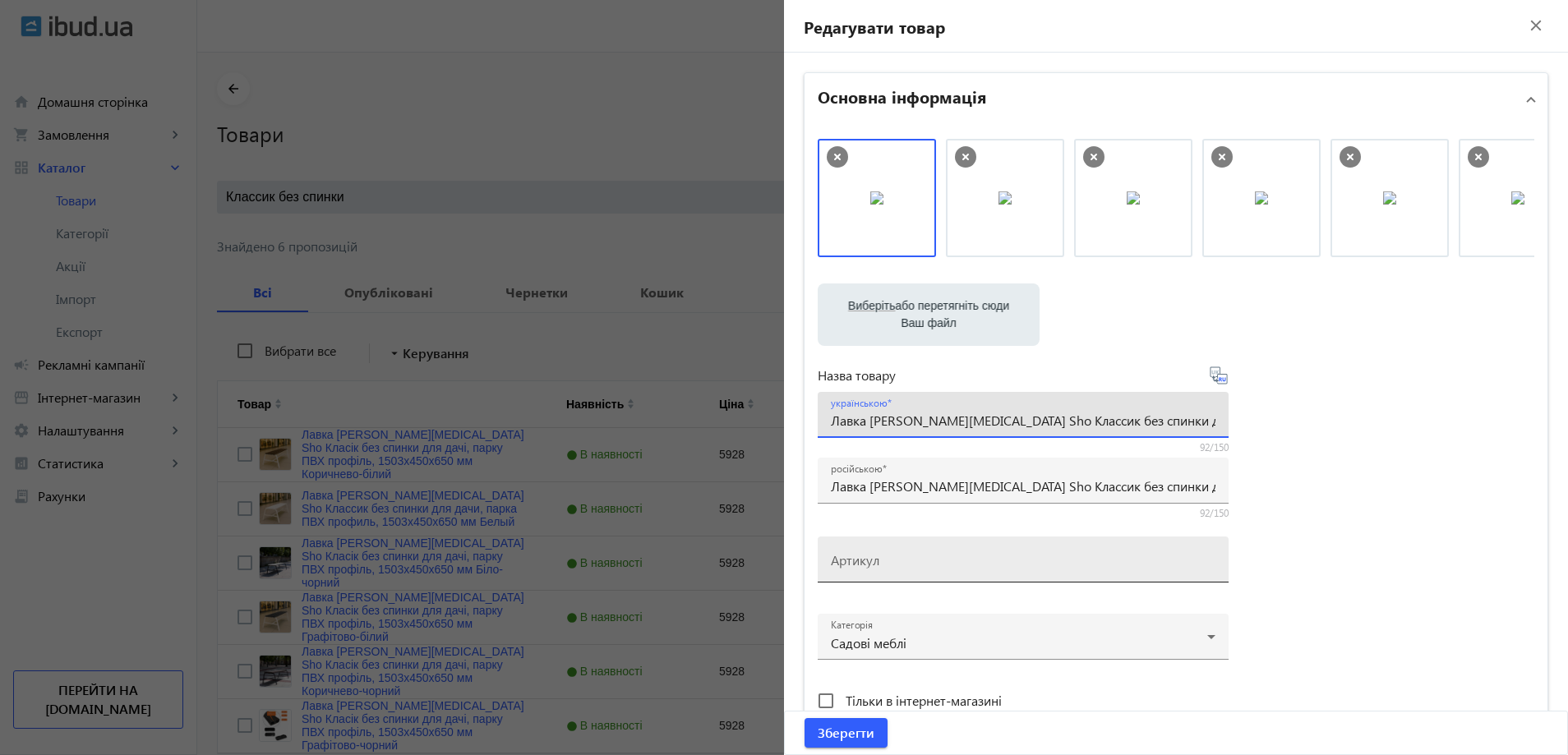
click at [853, 554] on mat-label "Артикул" at bounding box center [855, 559] width 49 height 17
click at [853, 556] on input "Артикул" at bounding box center [1023, 564] width 384 height 17
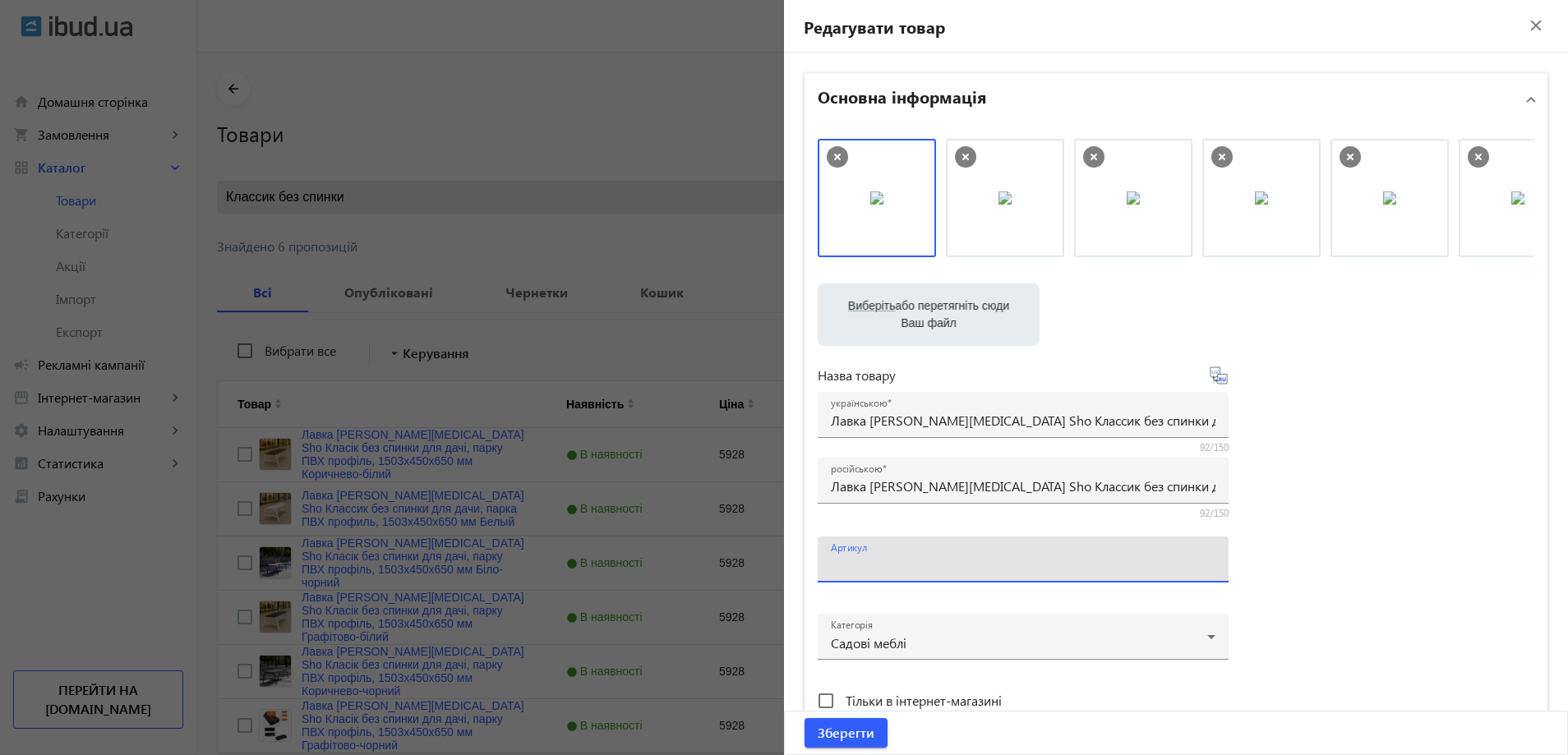
paste input "kls/1503/Белый"
type input "kls/1503/Белый"
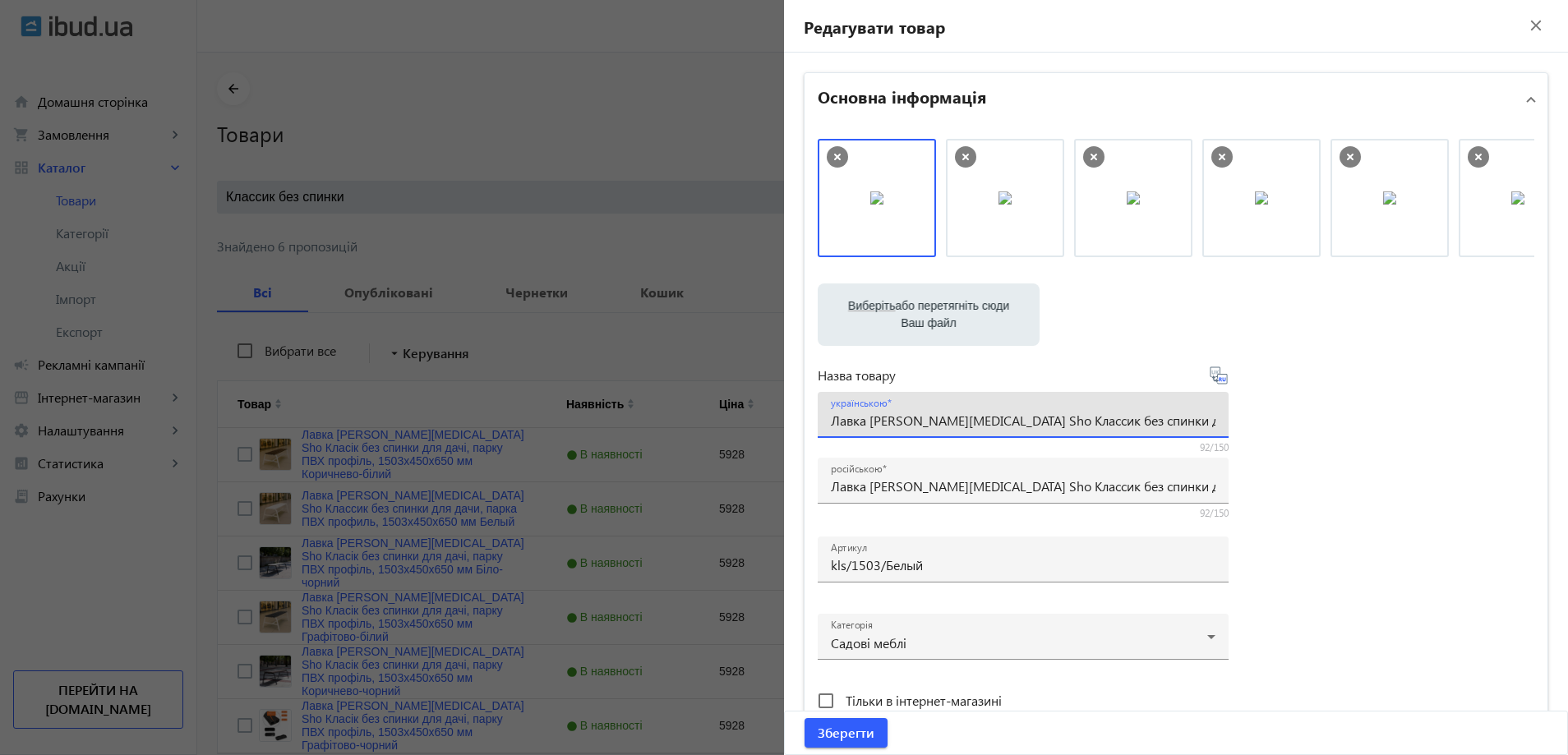
click at [876, 416] on input "Лавка [PERSON_NAME][MEDICAL_DATA] Sho Классик без спинки для дачи, парка ПВХ пр…" at bounding box center [1023, 420] width 384 height 17
paste input "Tobi Sho Класік без спинки для дачі, парку ПВХ профіль, 1503х450х650 мм Біли"
type input "Лавка садова Tobi Sho Класік без спинки для дачі, парку ПВХ профіль, 1503х450х6…"
click at [837, 717] on span "submit" at bounding box center [845, 733] width 83 height 40
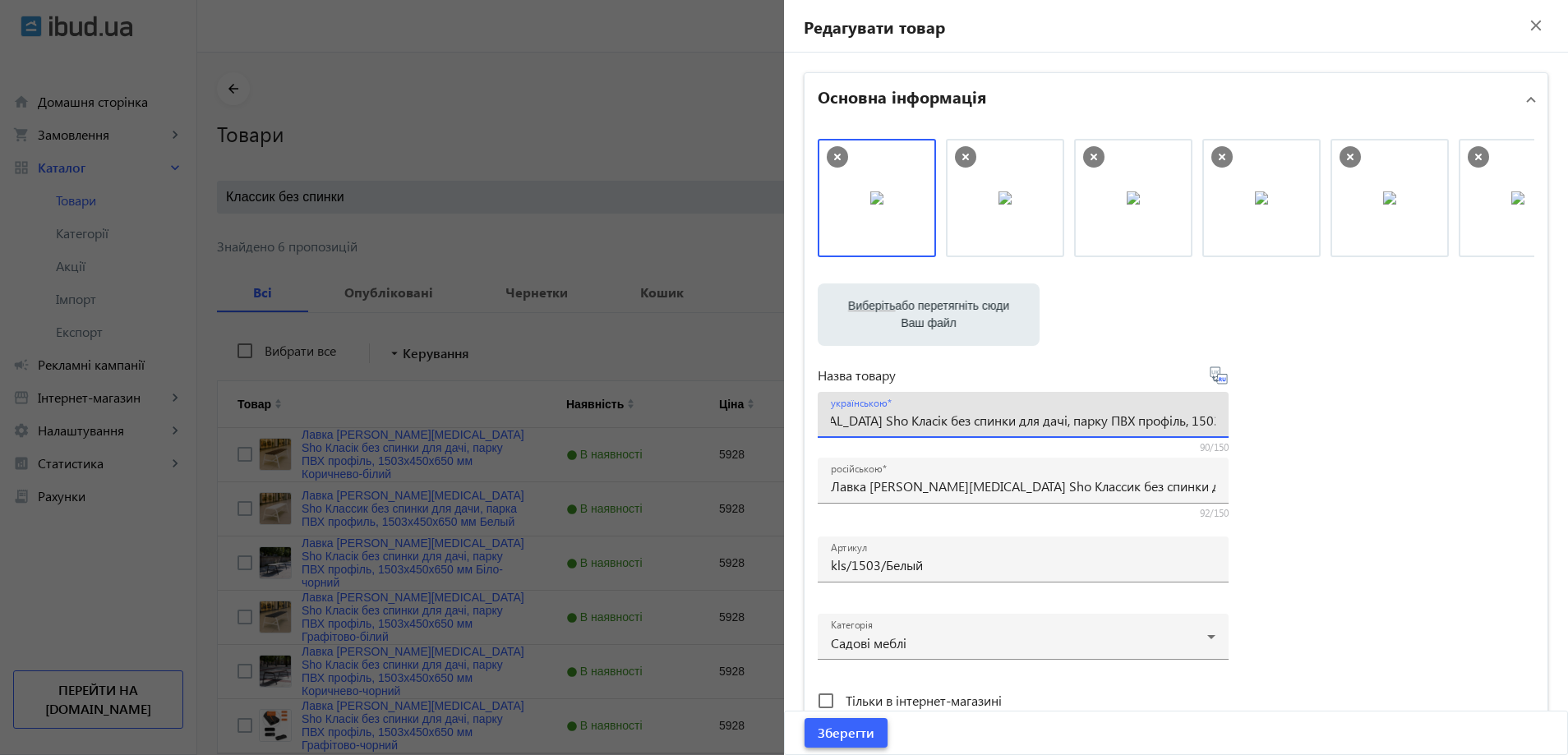
scroll to position [0, 0]
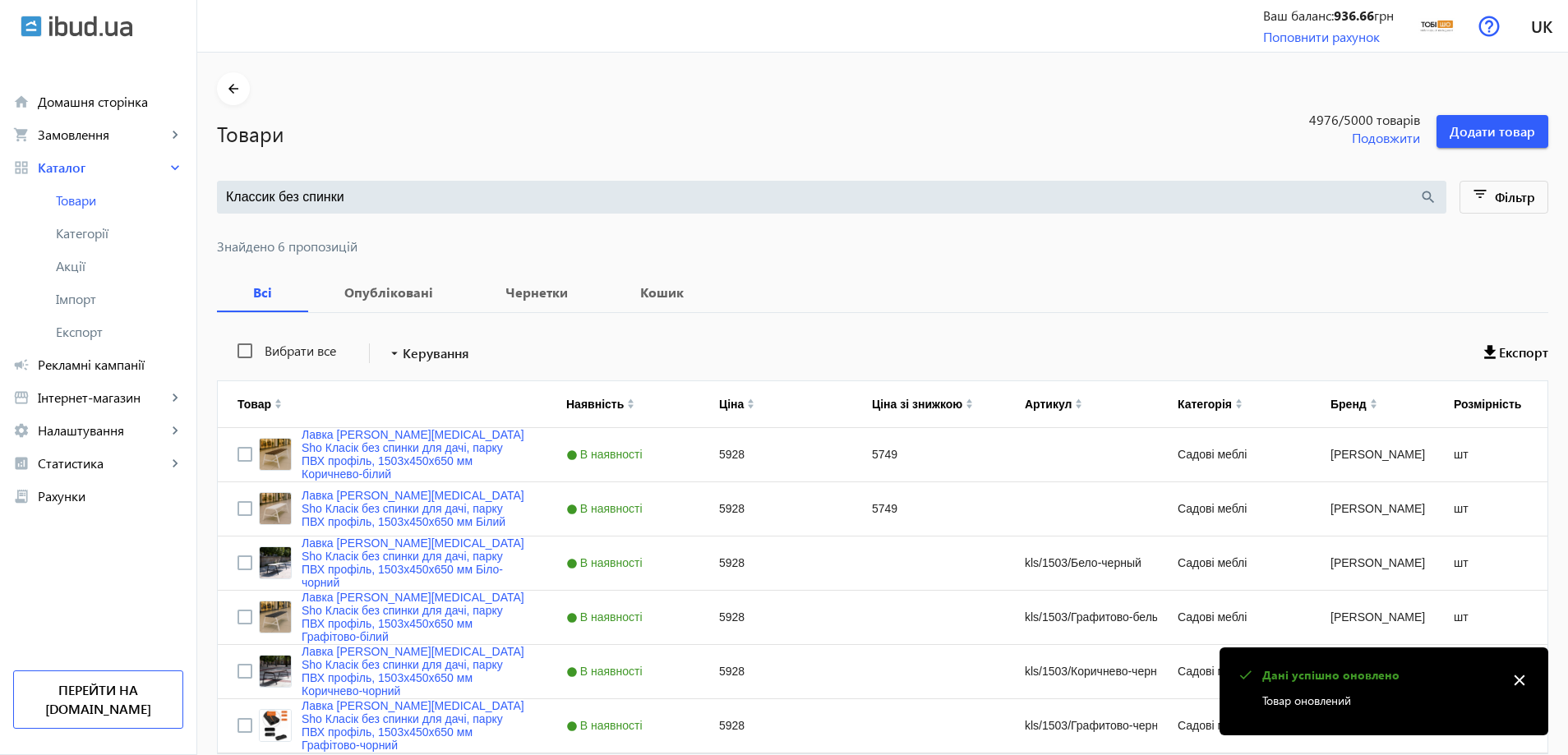
click at [386, 196] on input "Классик без спинки" at bounding box center [822, 197] width 1193 height 18
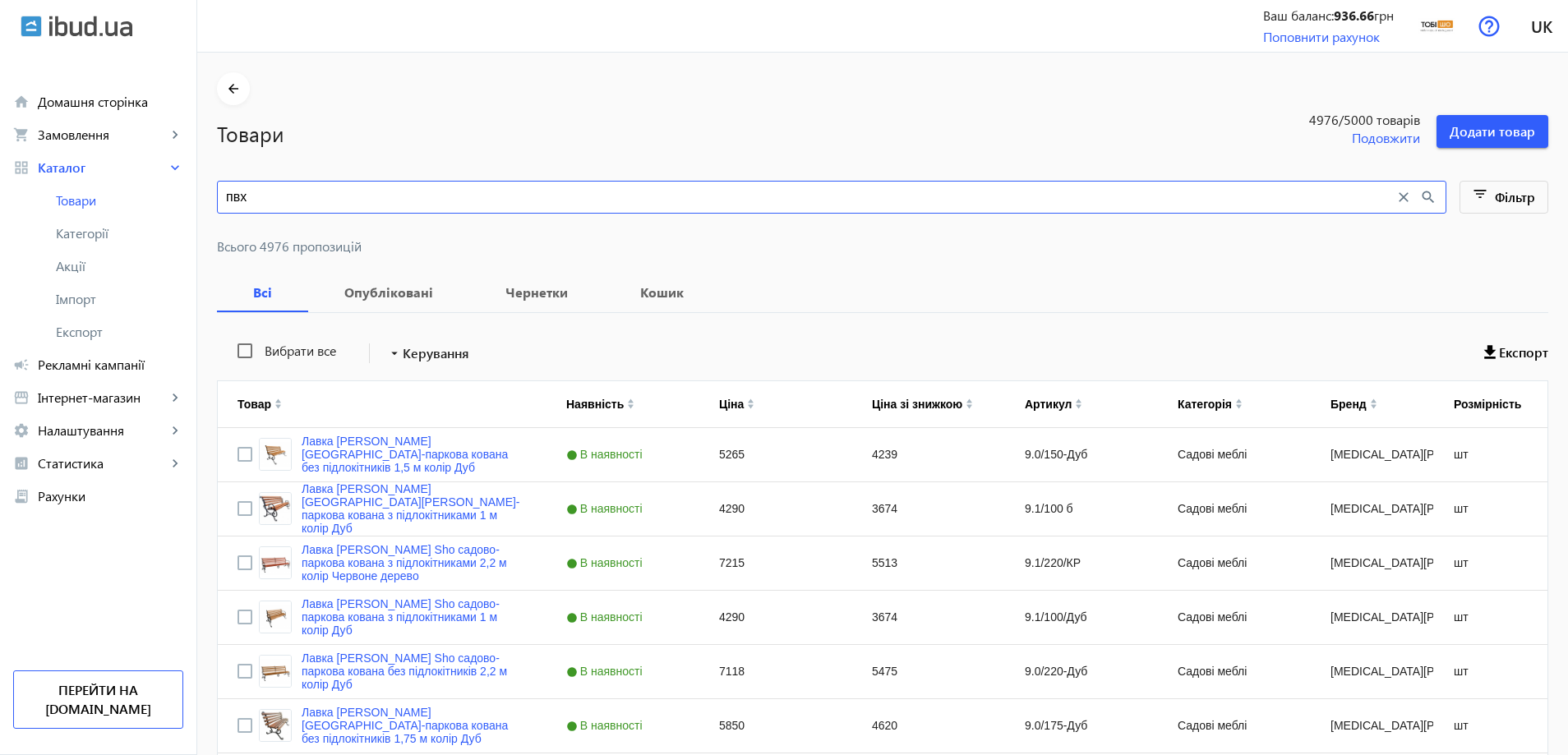
type input "пвх"
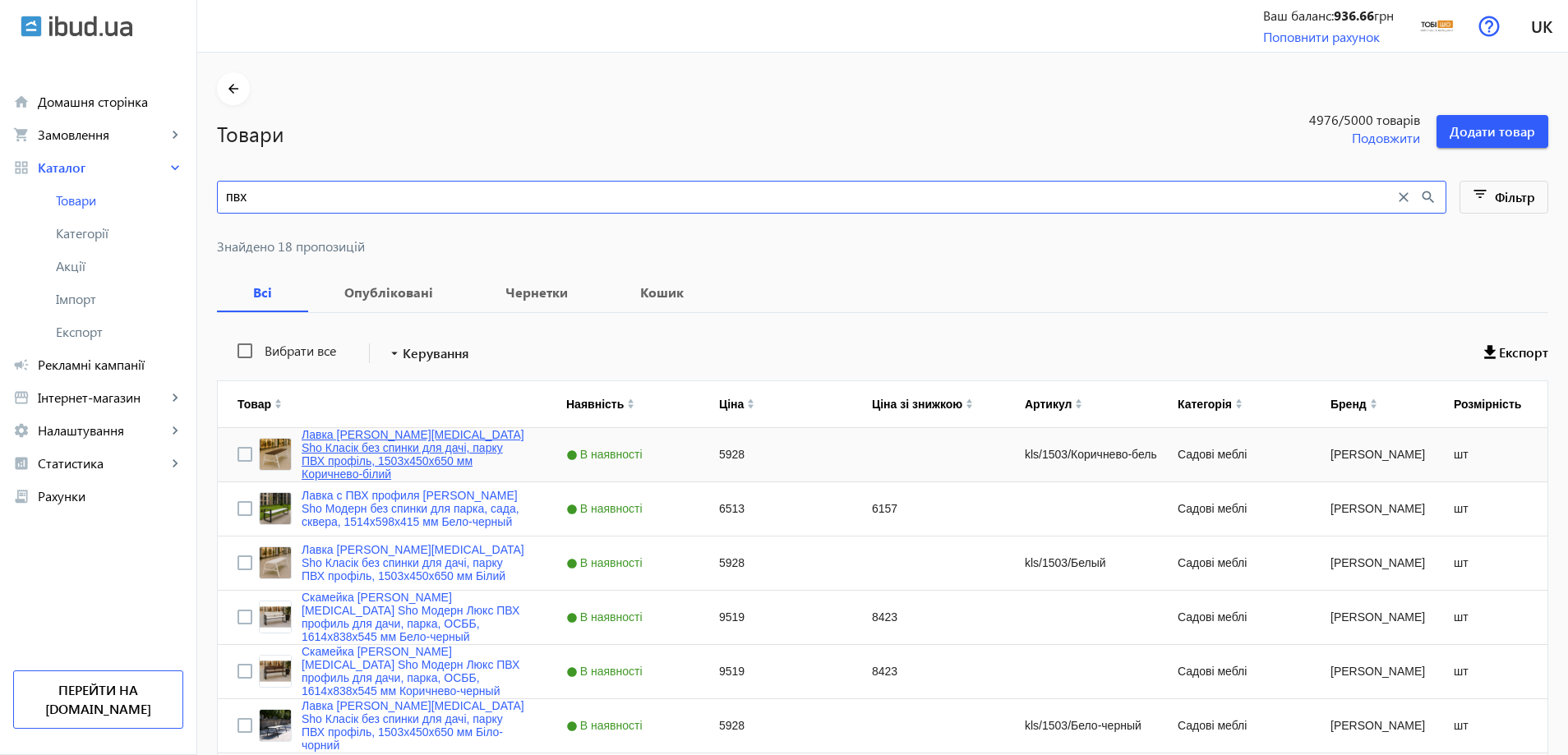
click at [384, 462] on link "Лавка садова Tobi Sho Класік без спинки для дачі, парку ПВХ профіль, 1503х450х6…" at bounding box center [414, 454] width 225 height 53
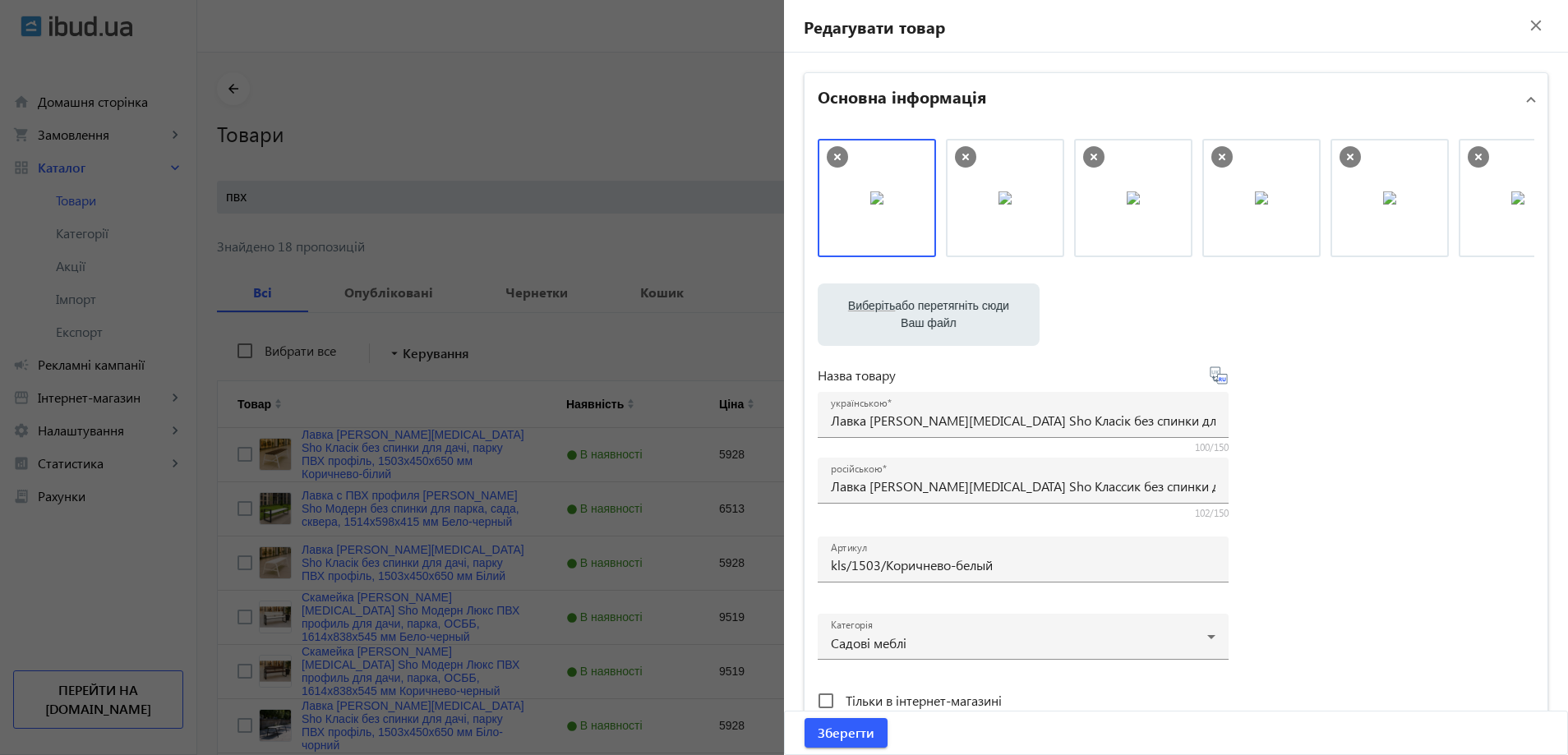
click at [348, 446] on div at bounding box center [784, 377] width 1568 height 755
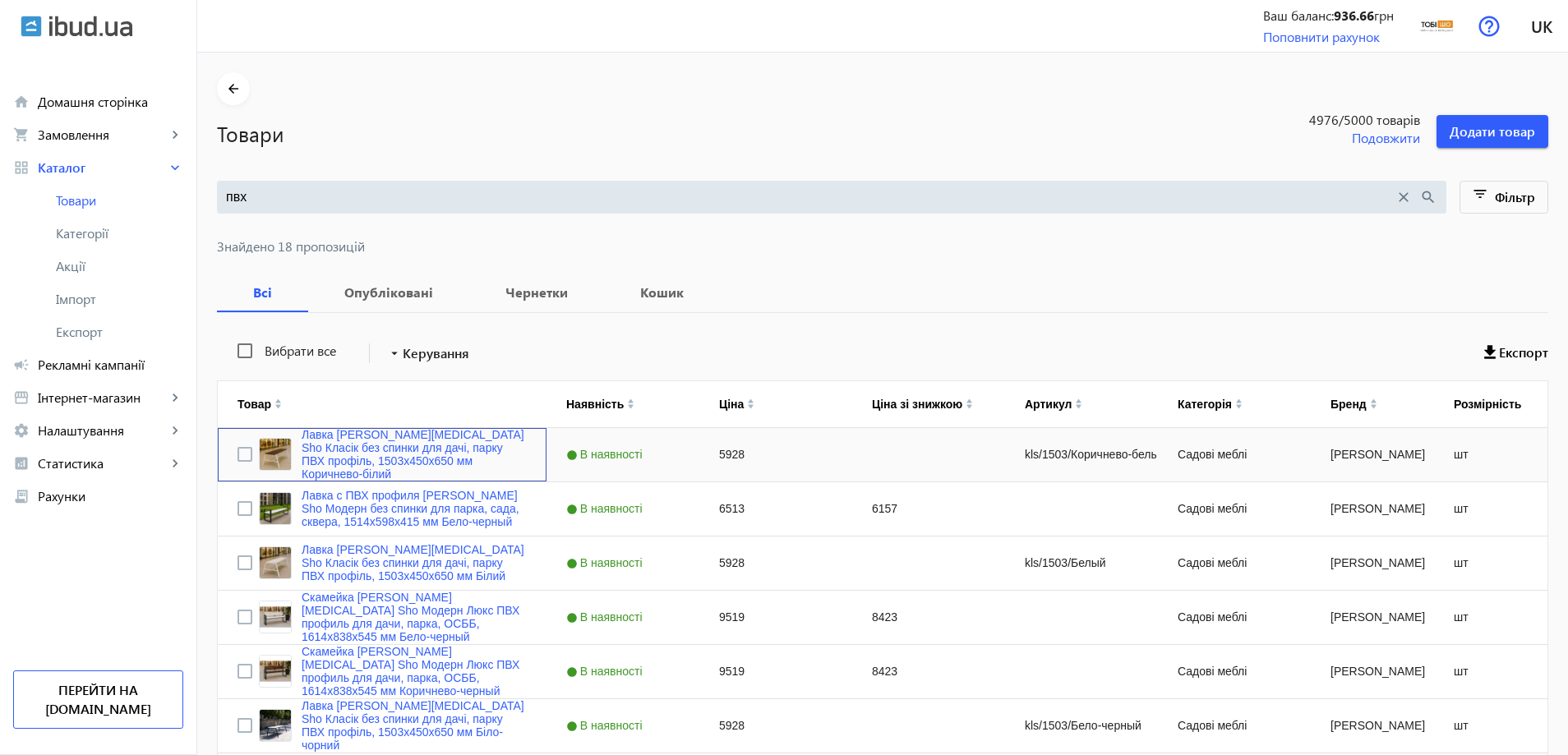
click at [406, 442] on link "Лавка садова Tobi Sho Класік без спинки для дачі, парку ПВХ профіль, 1503х450х6…" at bounding box center [414, 454] width 225 height 53
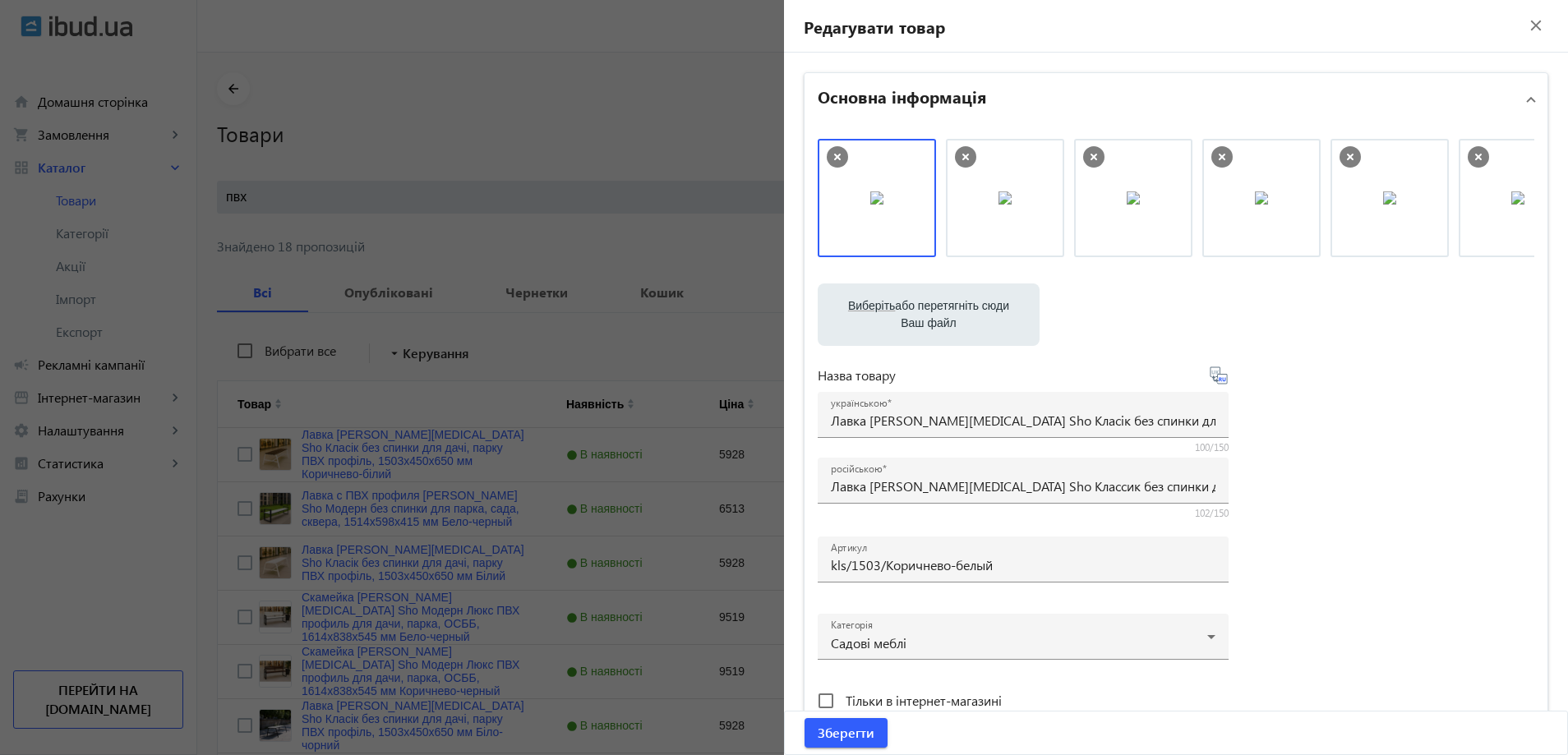
click at [414, 465] on div at bounding box center [784, 377] width 1568 height 755
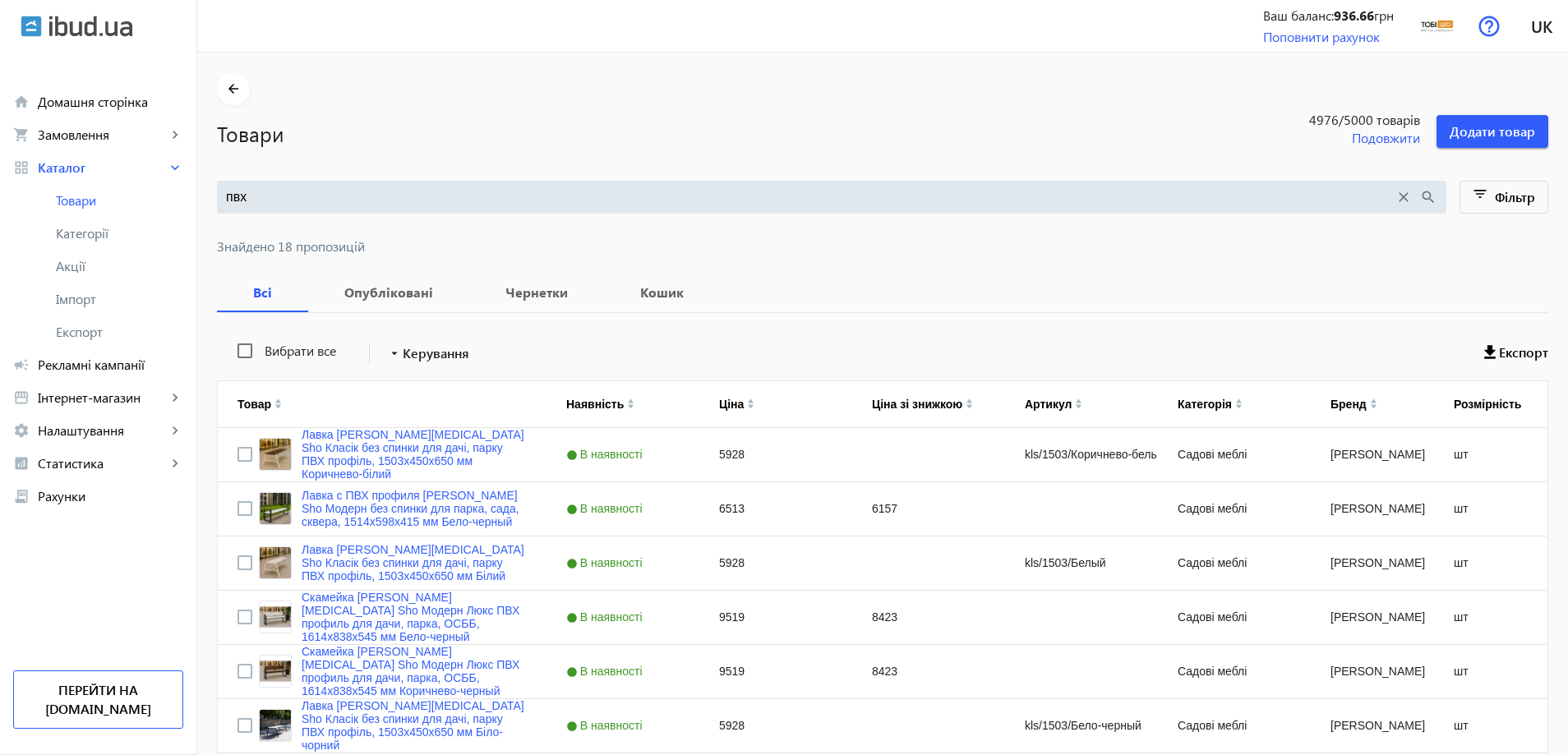
click at [401, 494] on div at bounding box center [784, 377] width 1568 height 755
click at [401, 494] on link "Лавка с ПВХ профиля [PERSON_NAME] Sho Модерн без спинки для парка, сада, сквера…" at bounding box center [414, 508] width 225 height 40
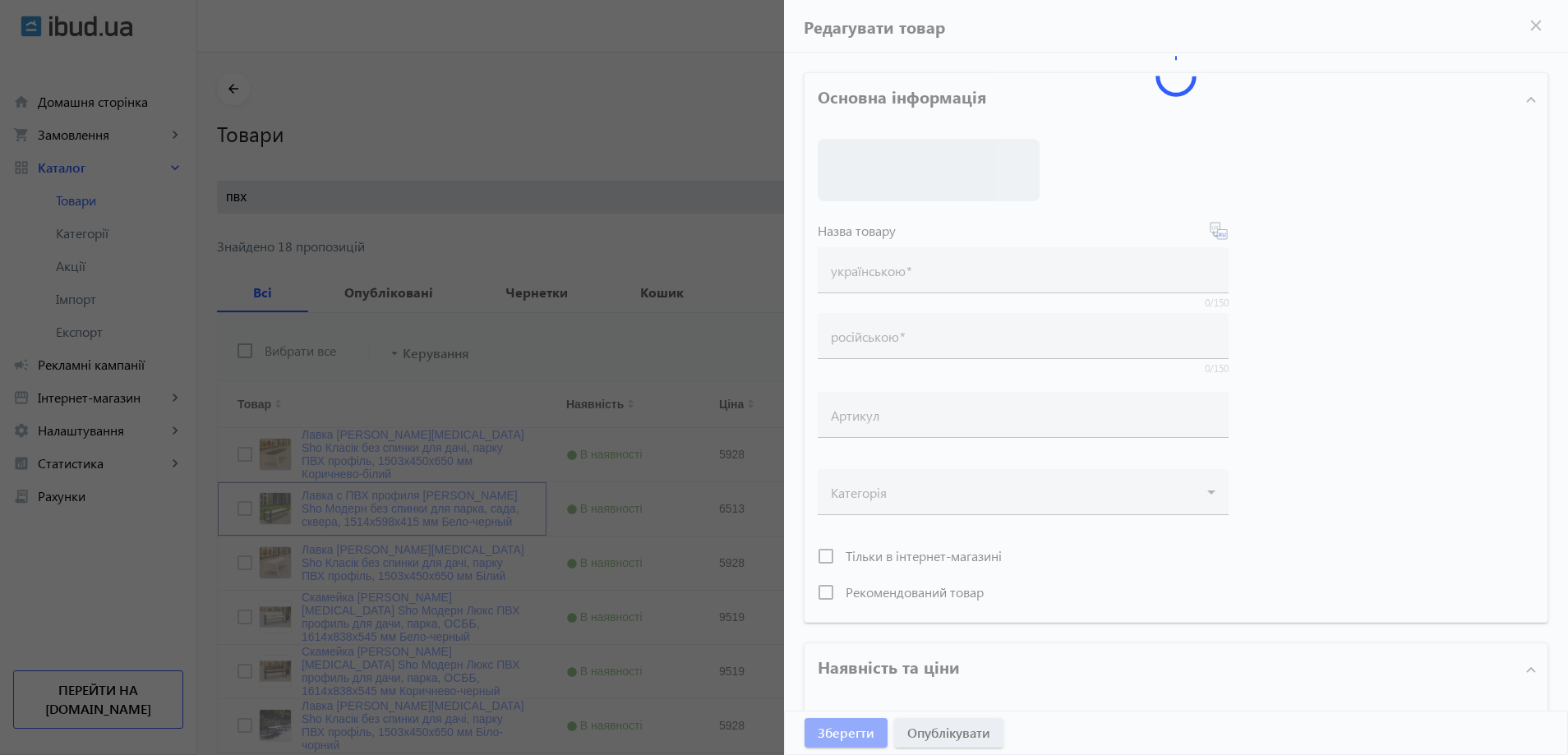
type input "Лавка с ПВХ профиля [PERSON_NAME] Sho Модерн без спинки для парка, сада, сквера…"
type input "6513"
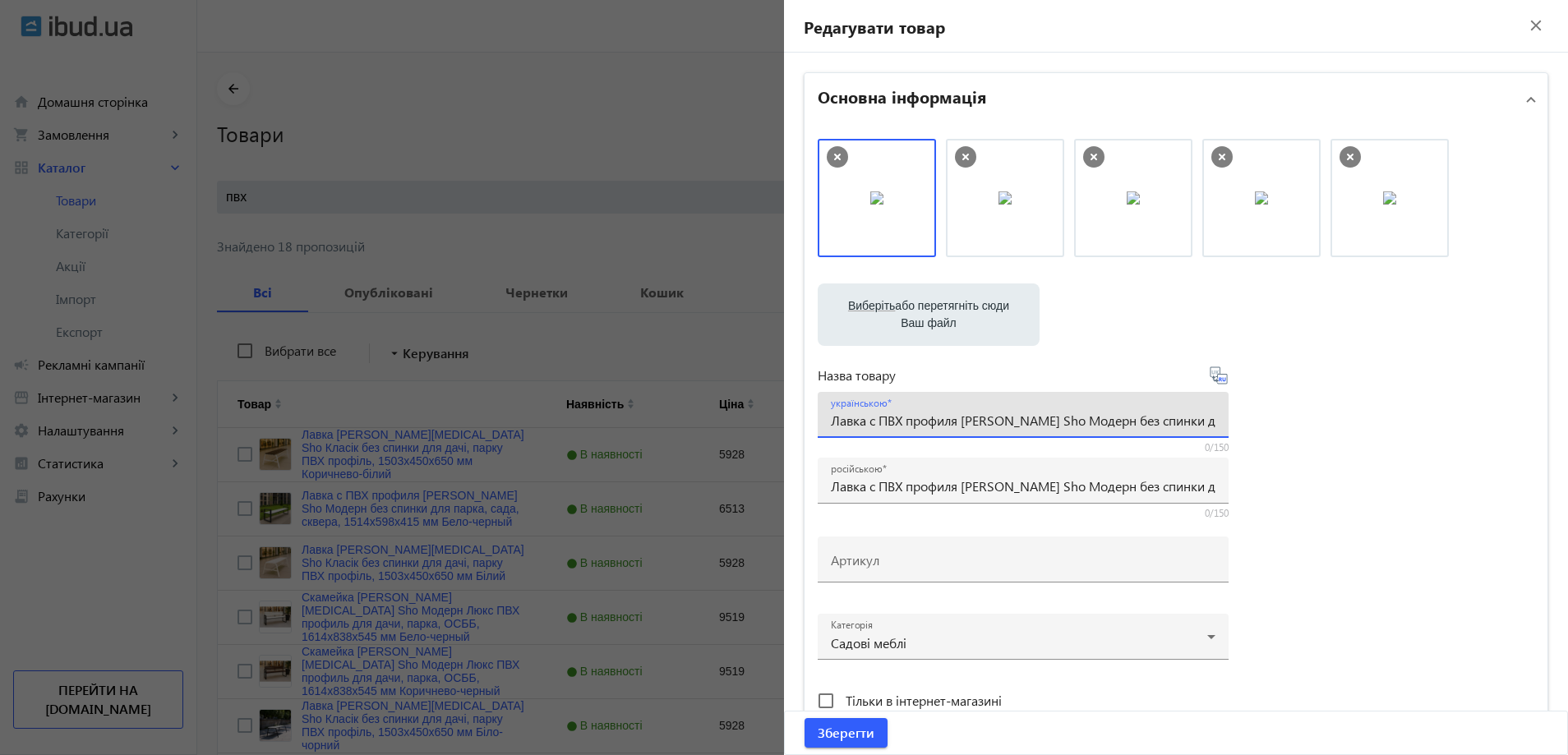
drag, startPoint x: 1016, startPoint y: 421, endPoint x: 1132, endPoint y: 421, distance: 116.0
click at [1132, 421] on input "Лавка с ПВХ профиля [PERSON_NAME] Sho Модерн без спинки для парка, сада, сквера…" at bounding box center [1023, 420] width 384 height 17
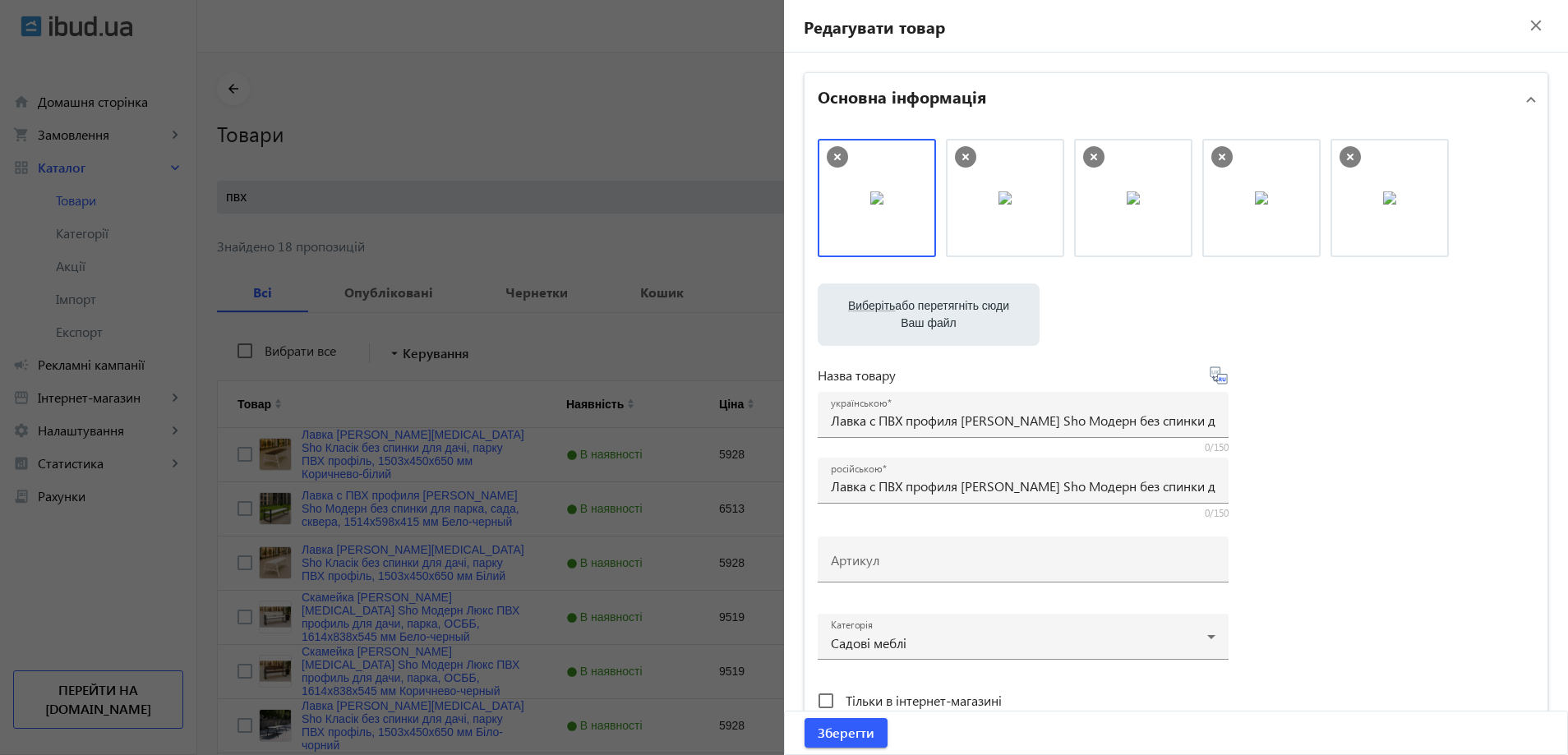
click at [562, 276] on div at bounding box center [784, 377] width 1568 height 755
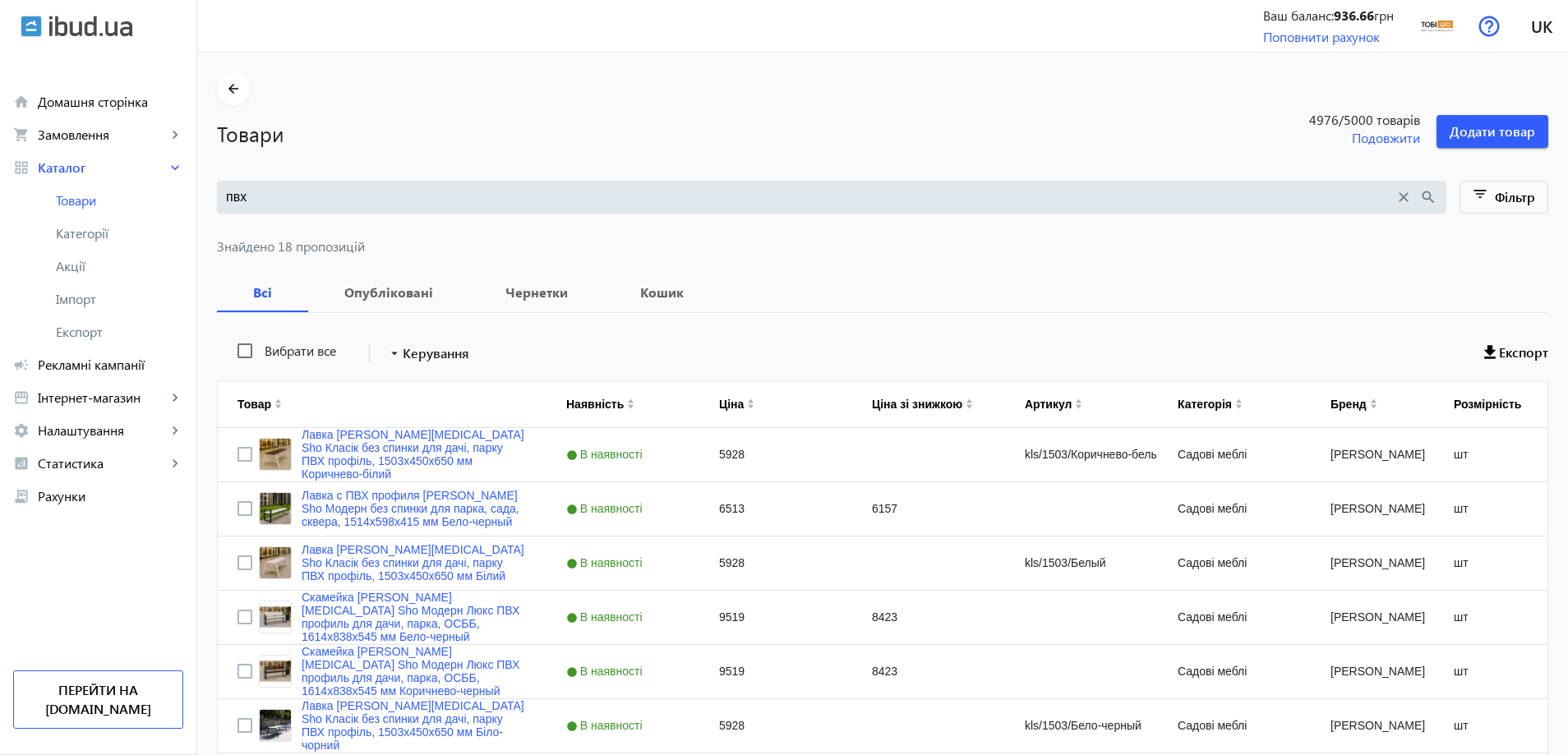
click at [403, 199] on mat-sidenav-container "arrow_back Товари 4976 /5000 товарів Подовжити Додати товар пвх close search fi…" at bounding box center [882, 766] width 1370 height 1427
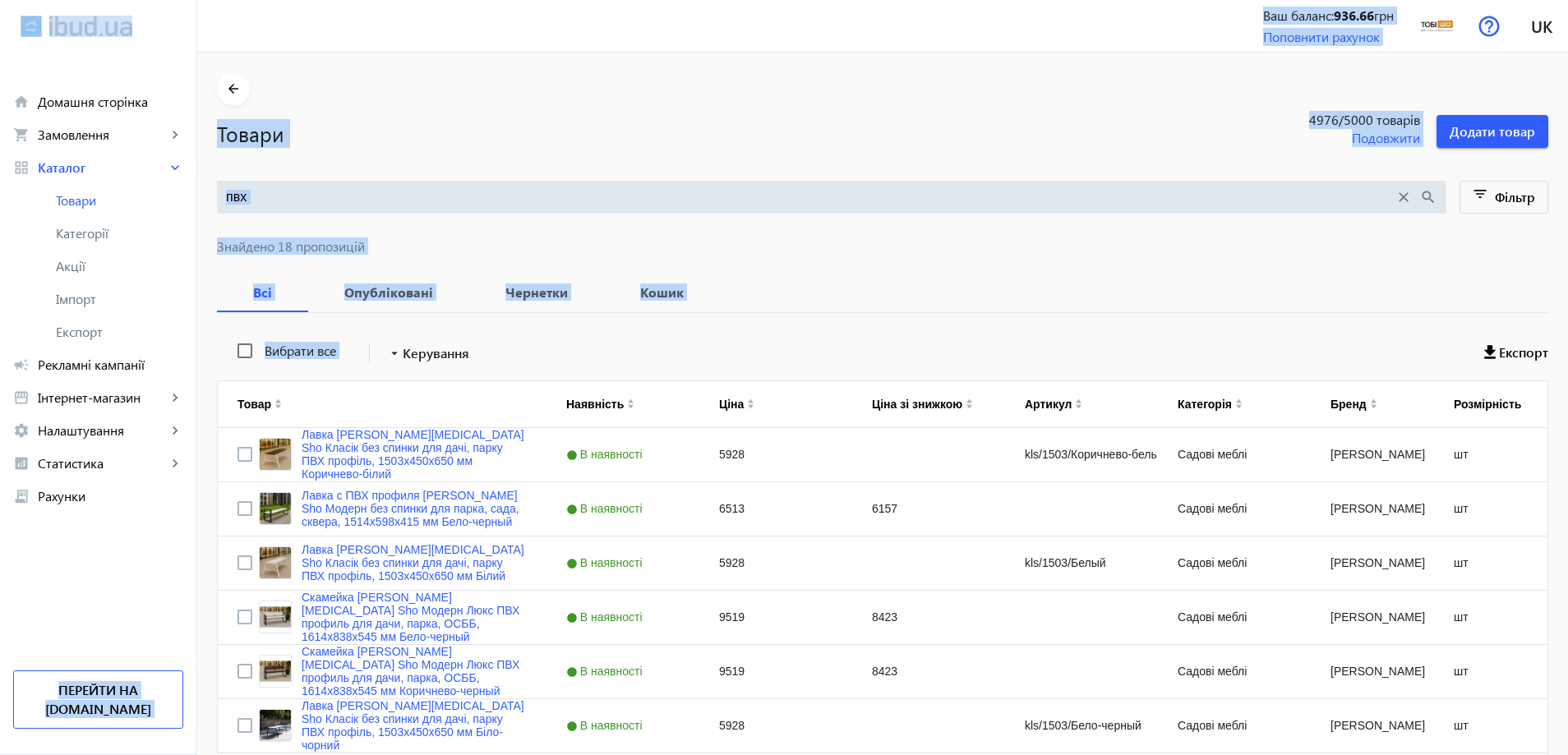
click at [403, 199] on input "пвх" at bounding box center [810, 197] width 1168 height 18
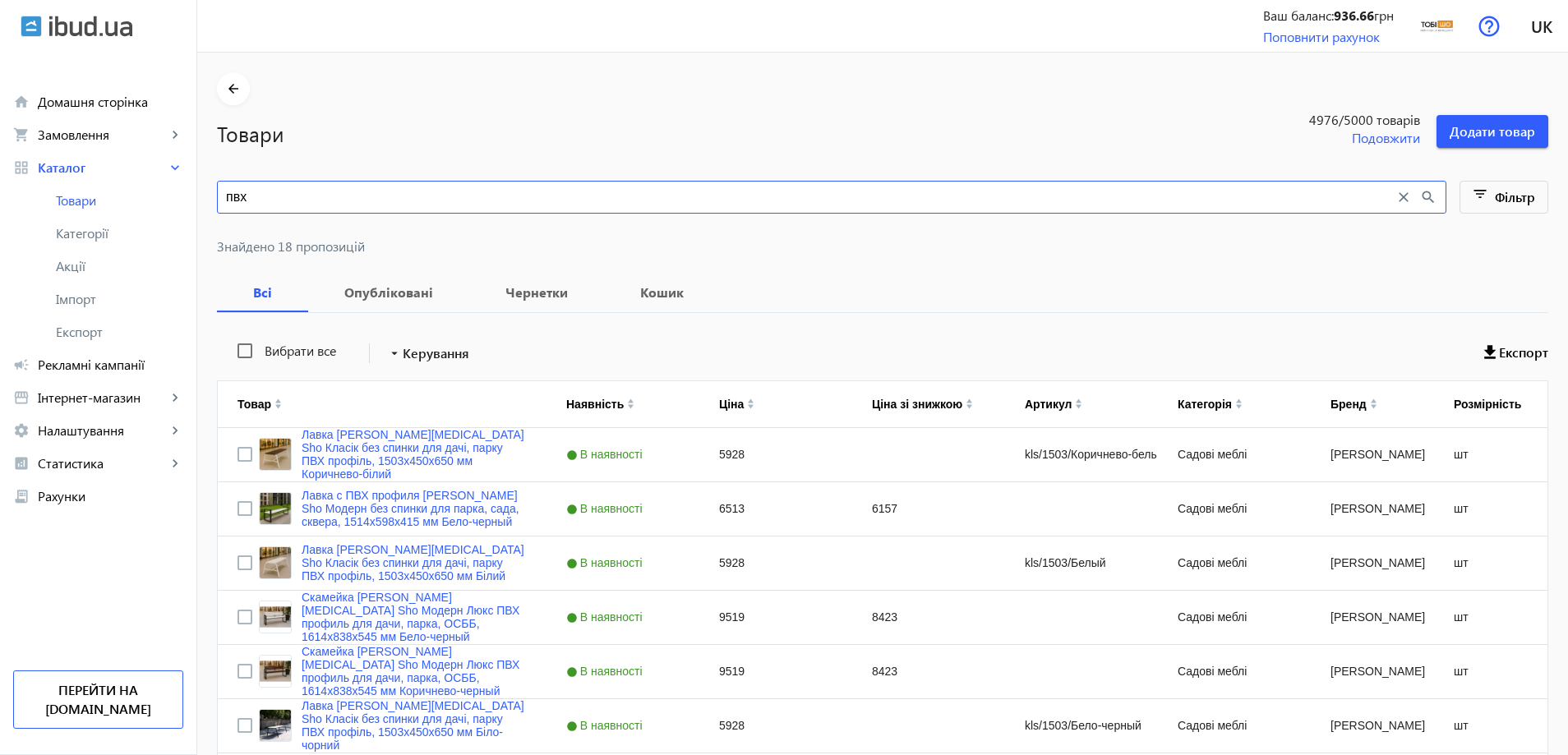
paste input "одерн без спинки"
type input "Модерн без спинки"
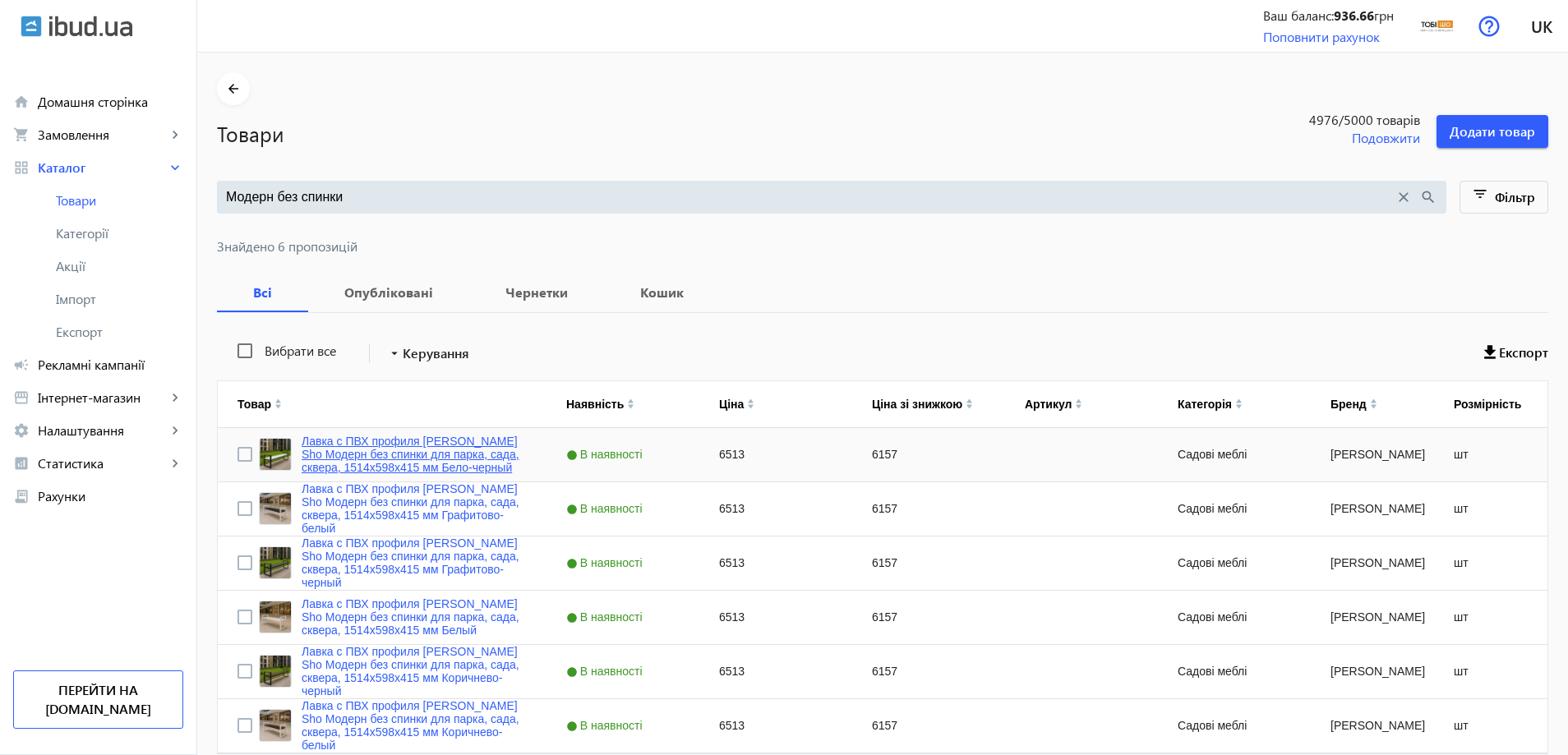
click at [409, 439] on link "Лавка с ПВХ профиля [PERSON_NAME] Sho Модерн без спинки для парка, сада, сквера…" at bounding box center [414, 455] width 225 height 40
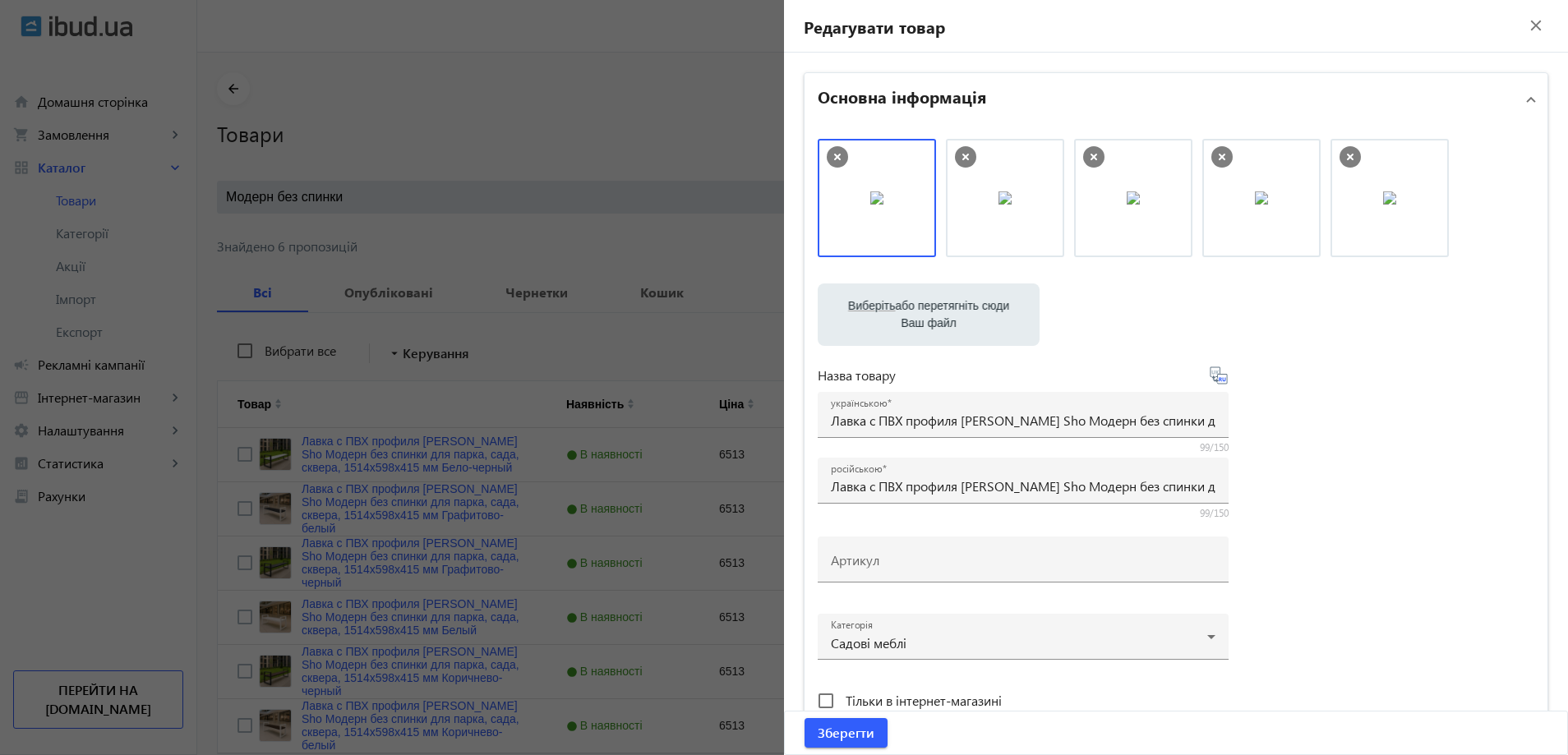
click at [582, 270] on div at bounding box center [784, 377] width 1568 height 755
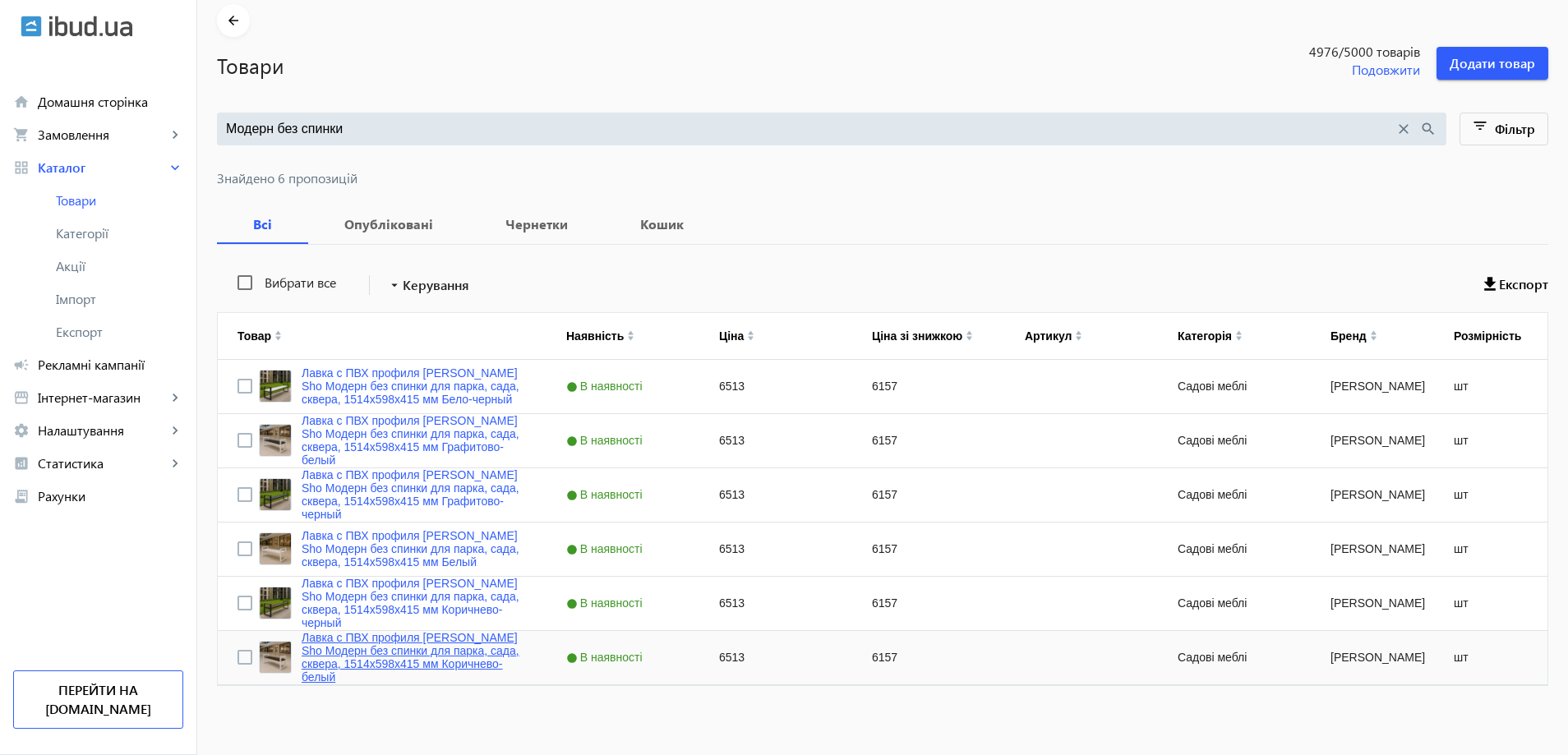
scroll to position [75, 0]
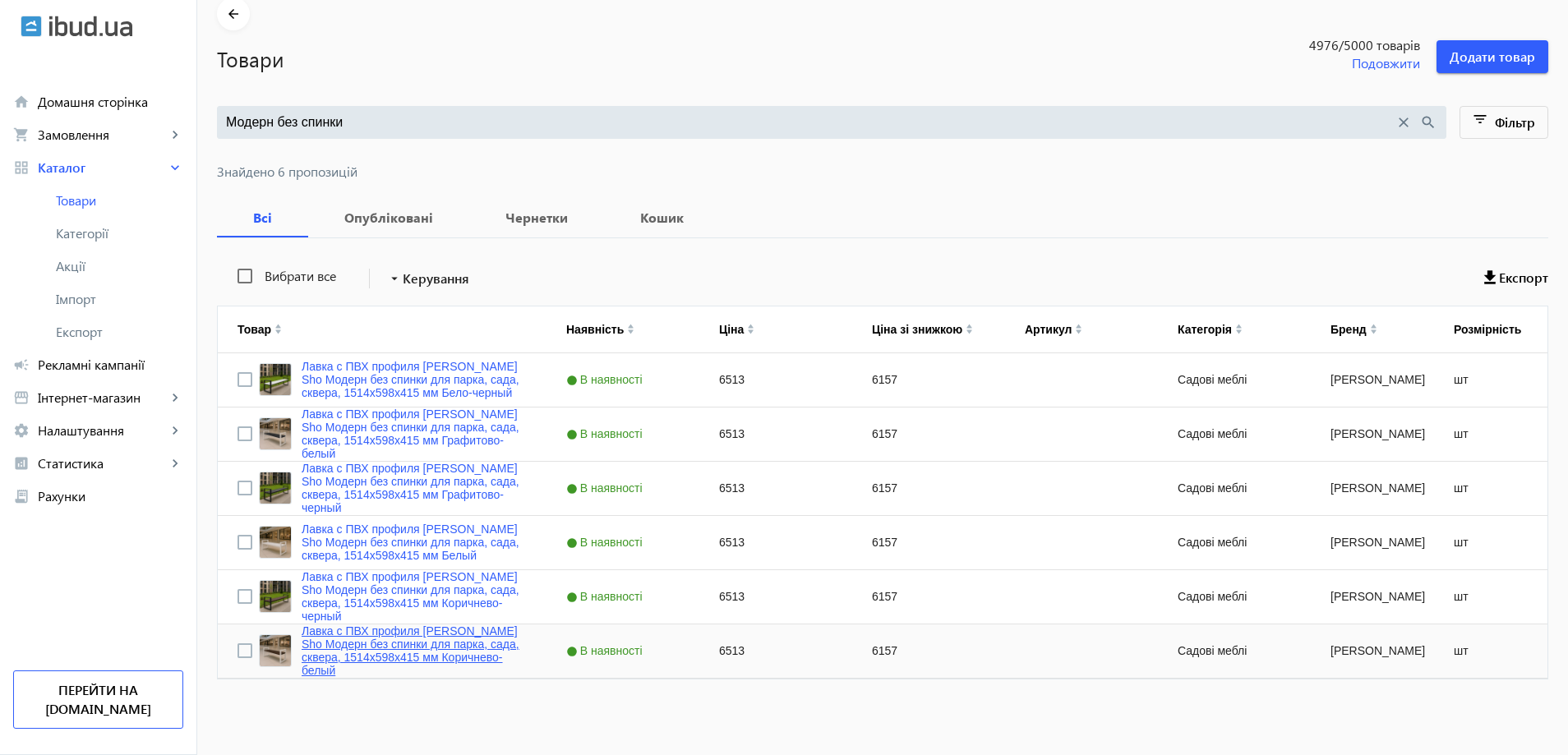
click at [375, 638] on link "Лавка с ПВХ профиля [PERSON_NAME] Sho Модерн без спинки для парка, сада, сквера…" at bounding box center [414, 651] width 225 height 53
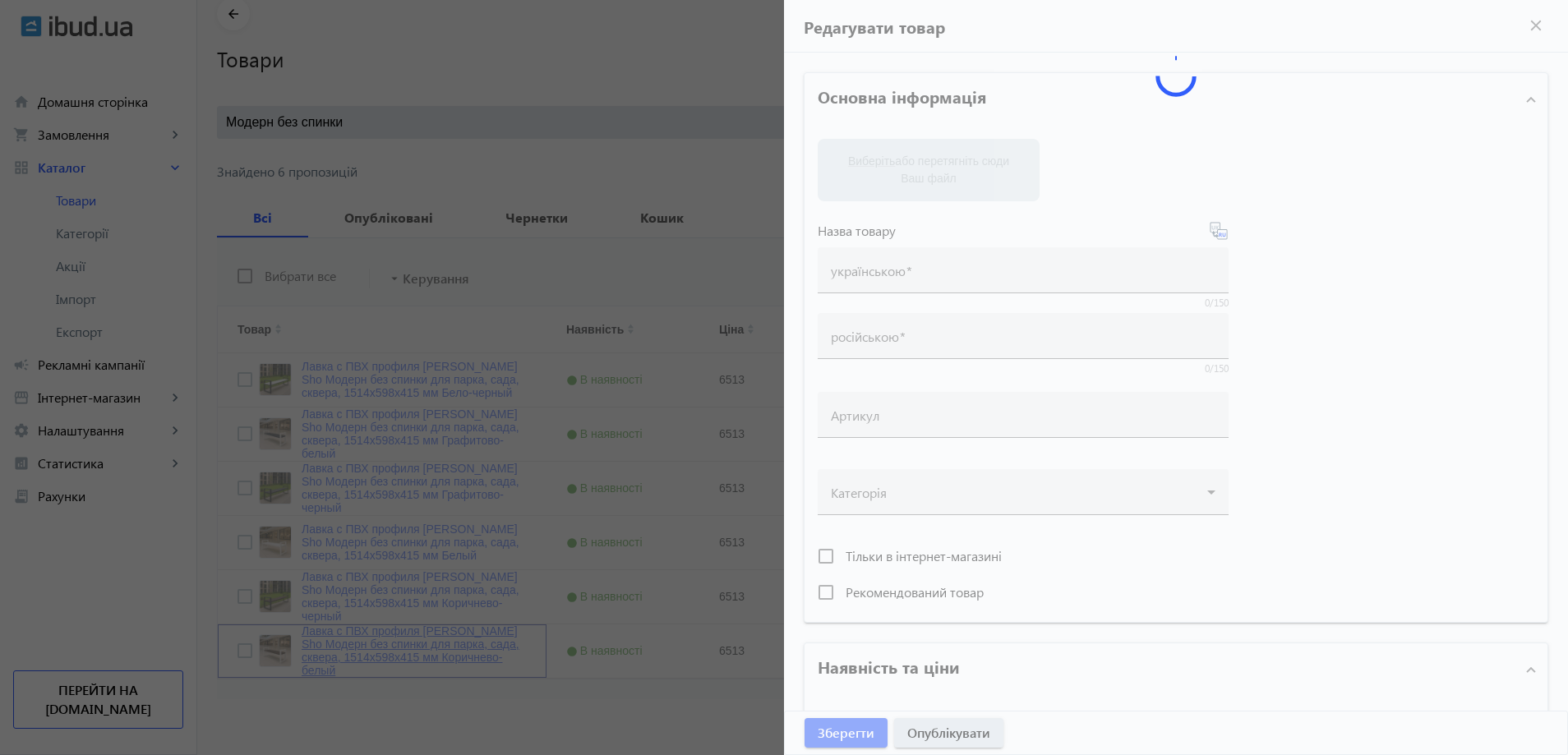
type input "Лавка с ПВХ профиля [PERSON_NAME] Sho Модерн без спинки для парка, сада, сквера…"
type input "6513"
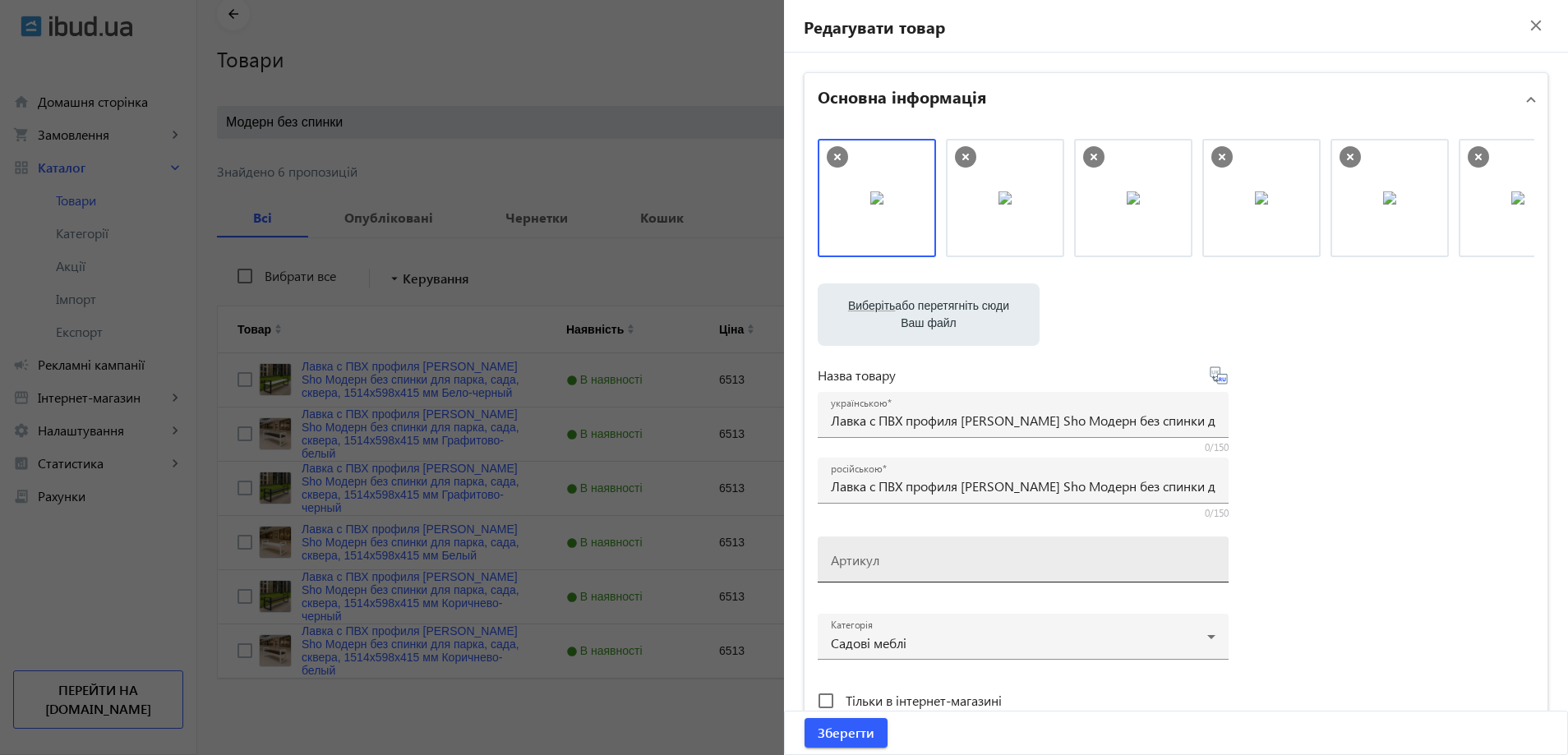
drag, startPoint x: 882, startPoint y: 559, endPoint x: 873, endPoint y: 552, distance: 11.4
click at [882, 559] on input "Артикул" at bounding box center [1023, 564] width 384 height 17
paste input "mod/151/Коричнево-белый"
type input "mod/151/Коричнево-белый"
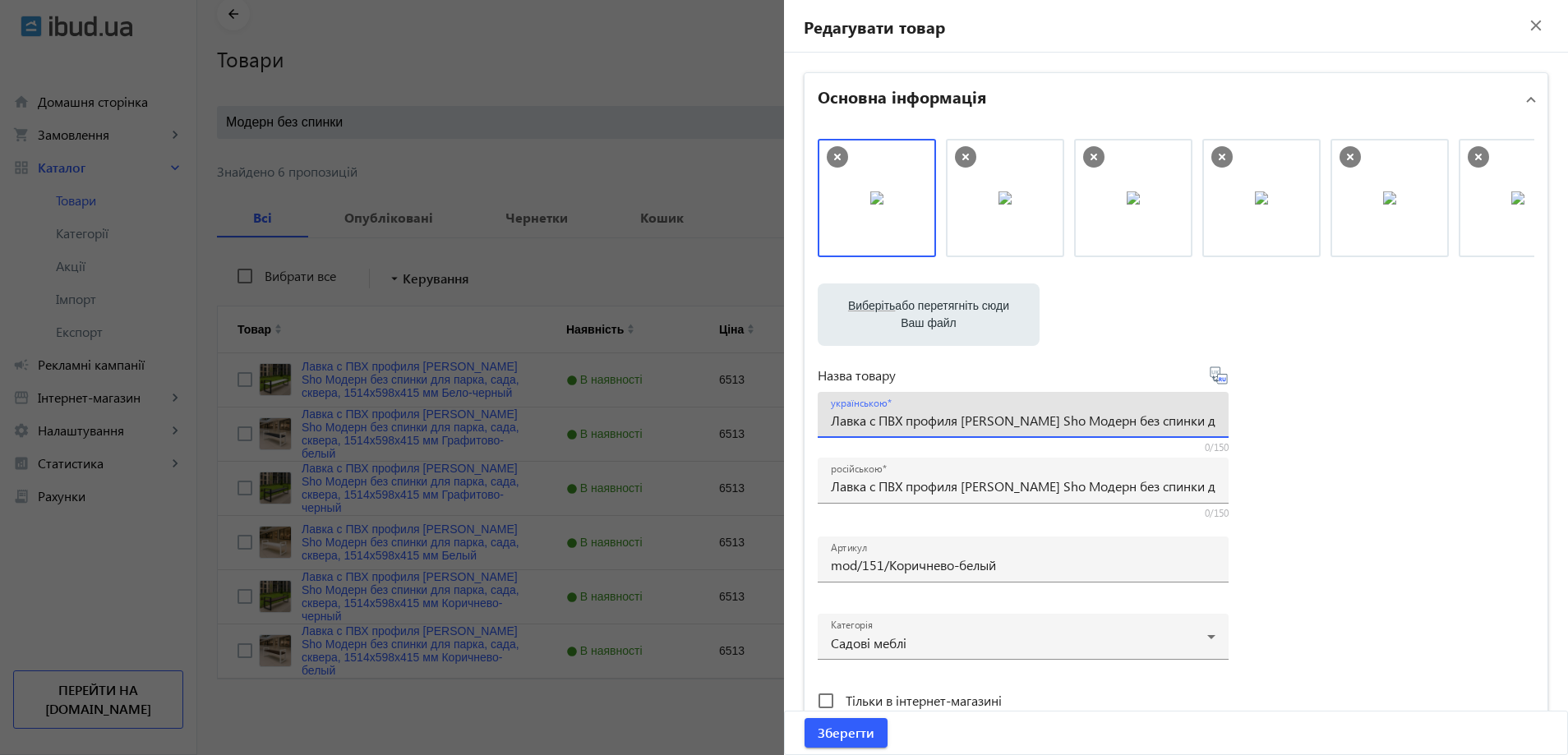
click at [883, 422] on input "Лавка с ПВХ профиля [PERSON_NAME] Sho Модерн без спинки для парка, сада, сквера…" at bounding box center [1023, 420] width 384 height 17
paste input "з ПВХ профілю Tobi Sho Модерн без спинки для парку, саду, скверу, 1514х598х415 …"
type input "Лавка з ПВХ профілю Tobi Sho Модерн без спинки для парку, саду, скверу, 1514х59…"
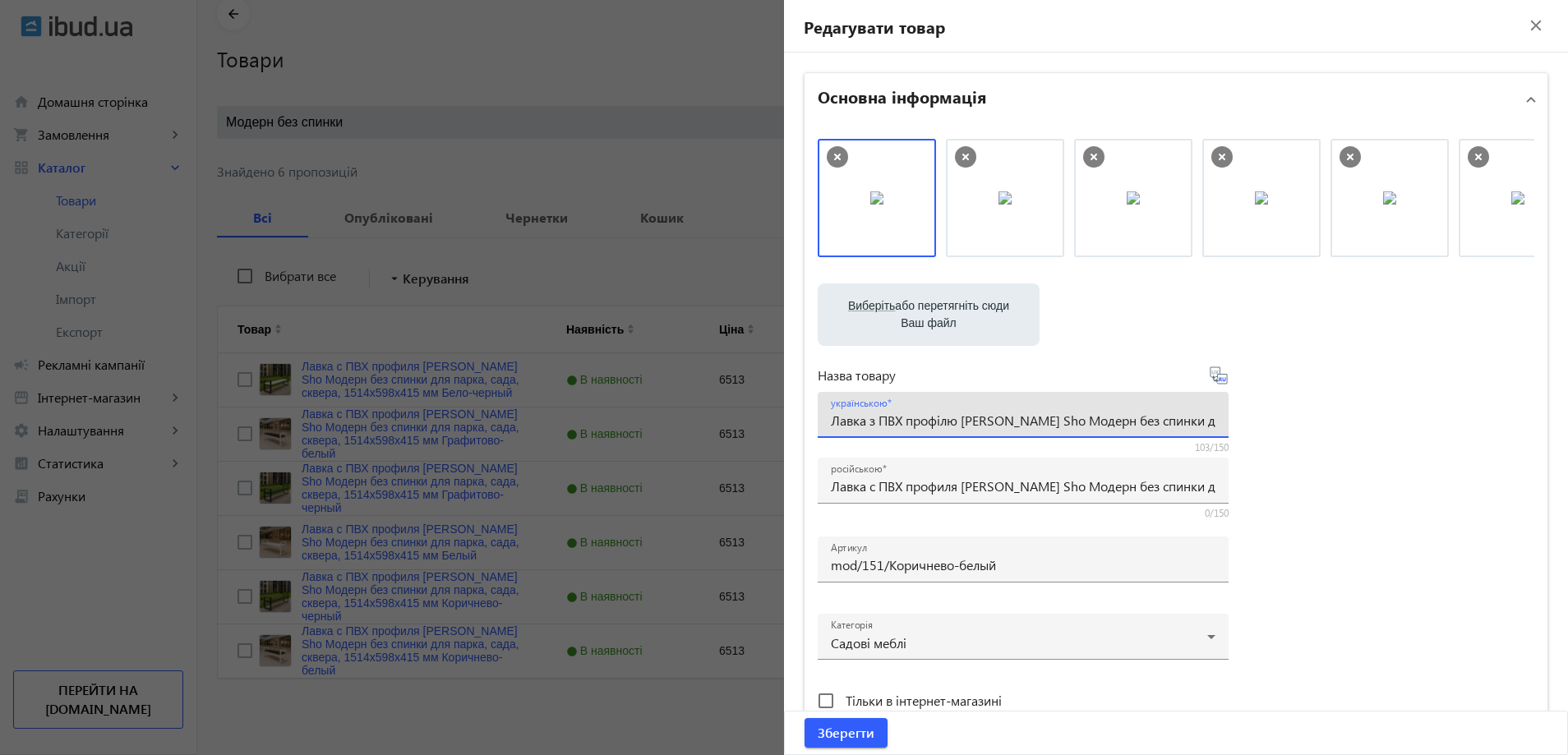
click at [1348, 490] on div "Виберіть або перетягніть сюди Ваш файл 1086468b59d40398433317721111268-d62eaa4a…" at bounding box center [1176, 447] width 716 height 615
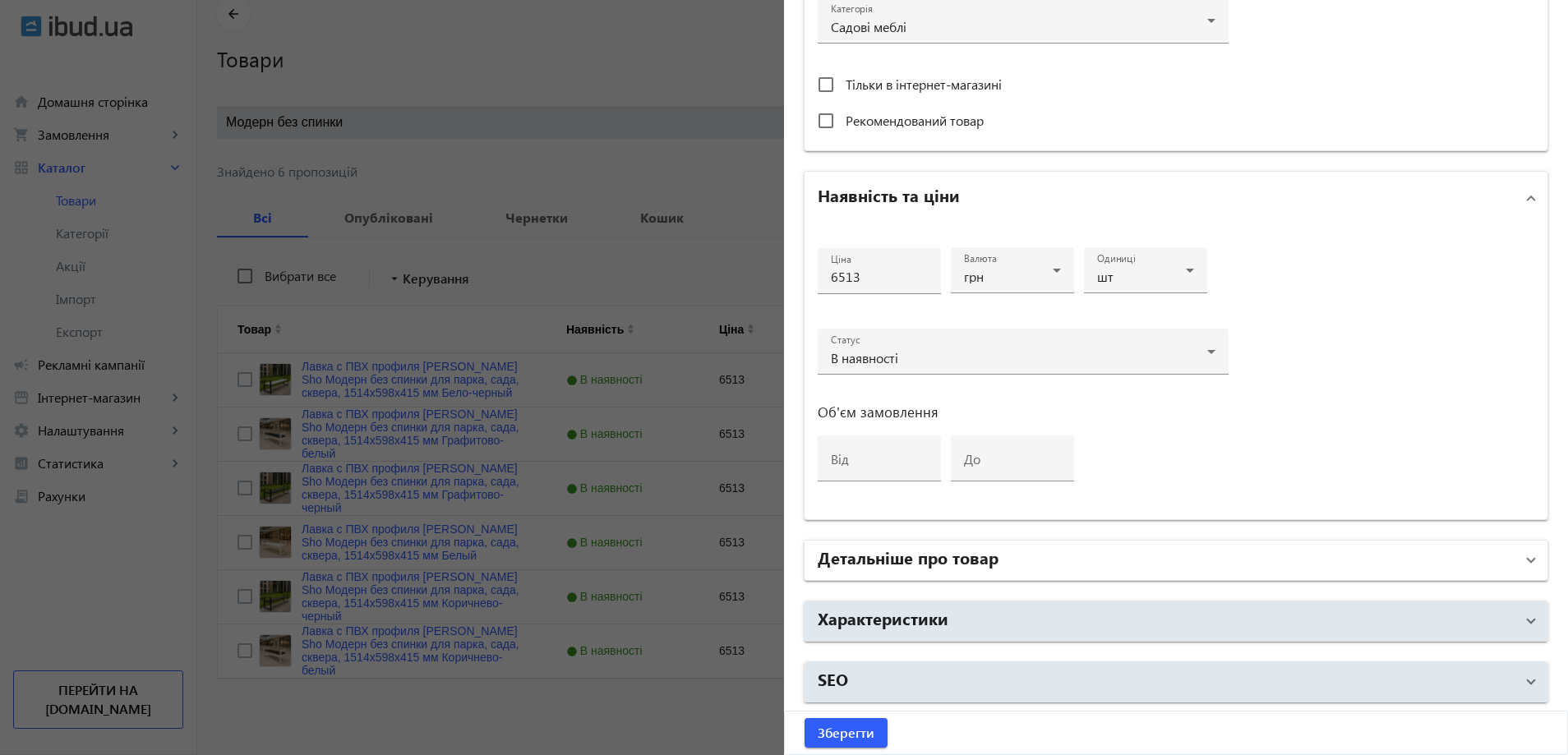
click at [921, 562] on h2 "Детальніше про товар" at bounding box center [908, 556] width 181 height 23
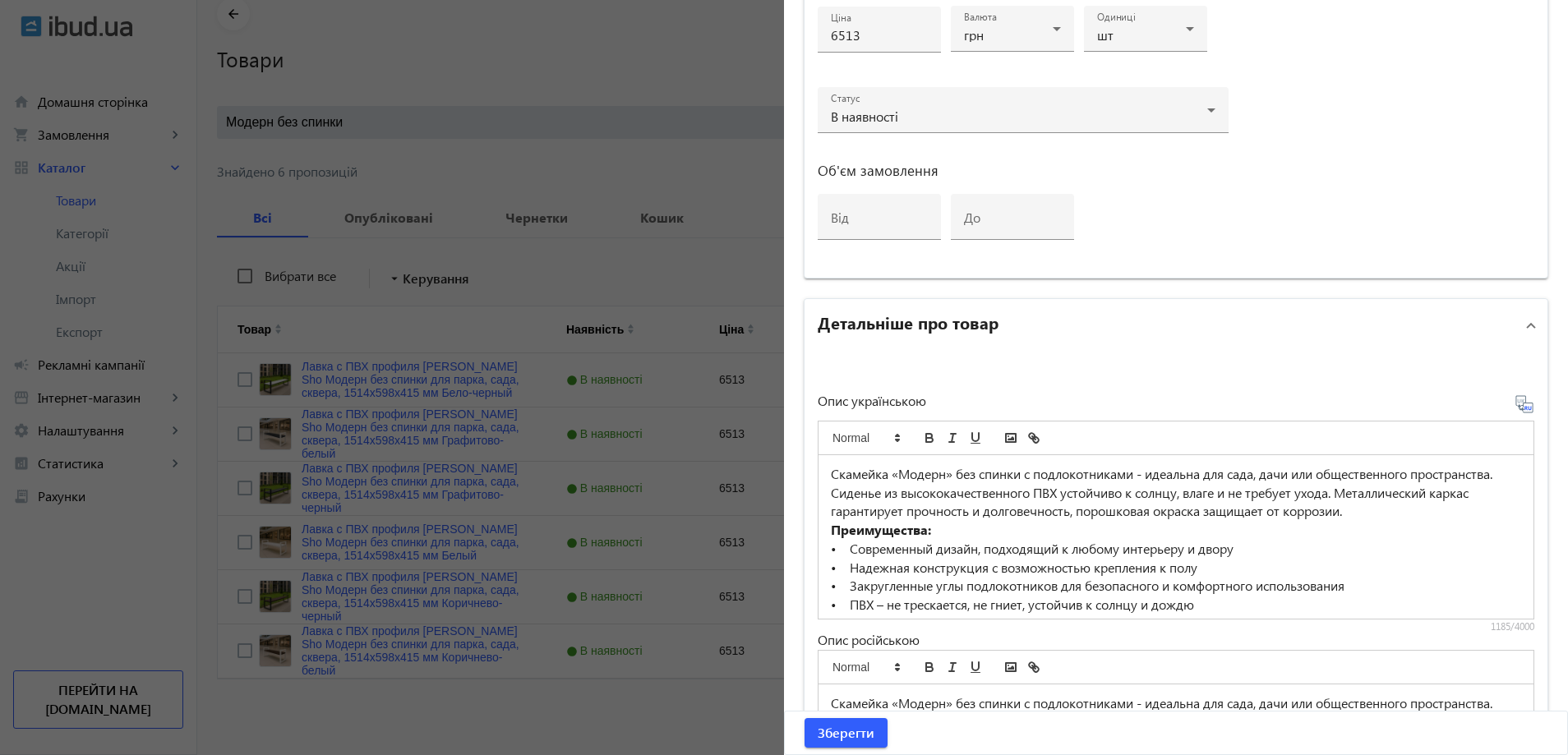
scroll to position [945, 0]
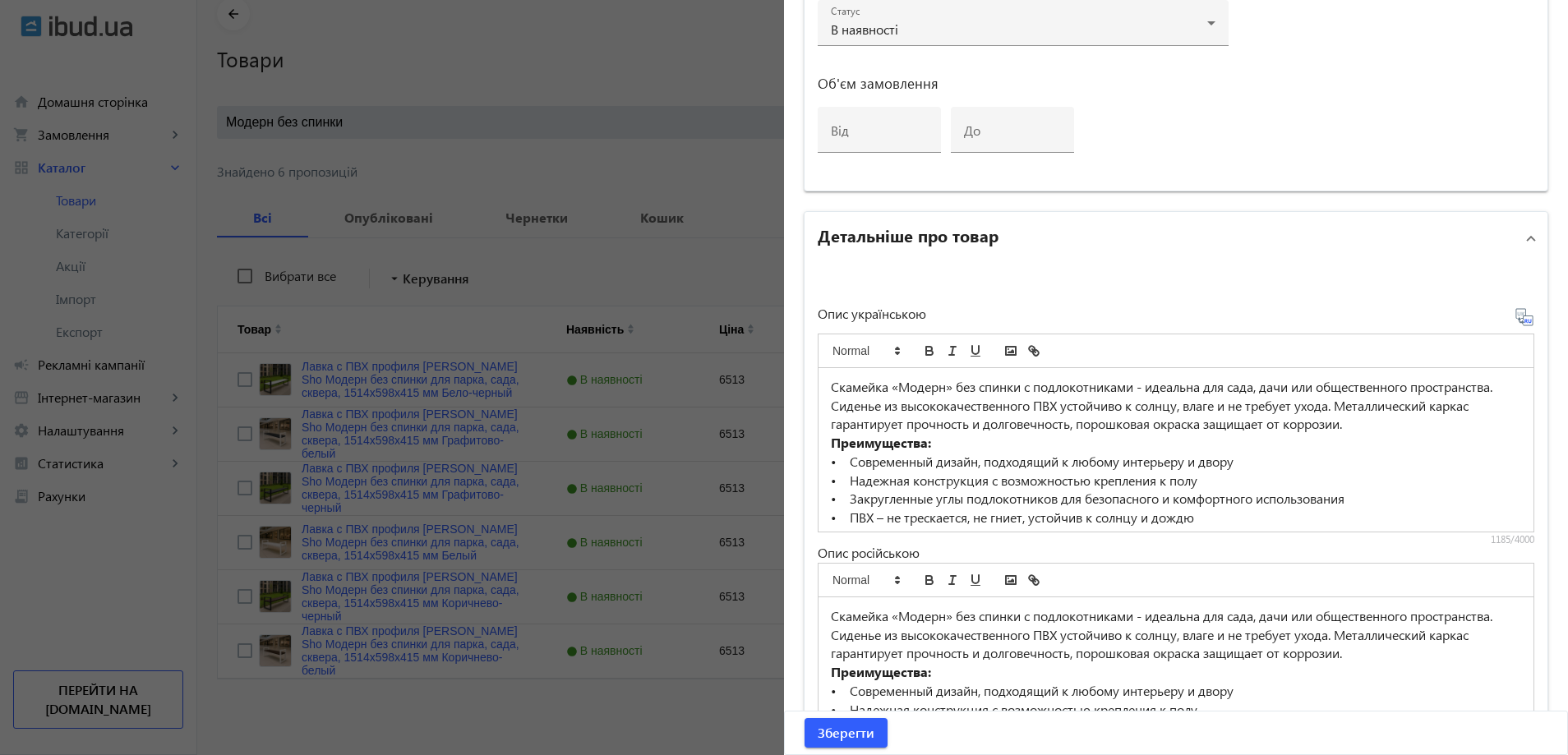
click at [914, 537] on div "1185/4000" at bounding box center [1176, 539] width 716 height 13
click at [912, 515] on p "• ПВХ – не трескается, не гниет, устойчив к солнцу и дождю" at bounding box center [1176, 517] width 690 height 19
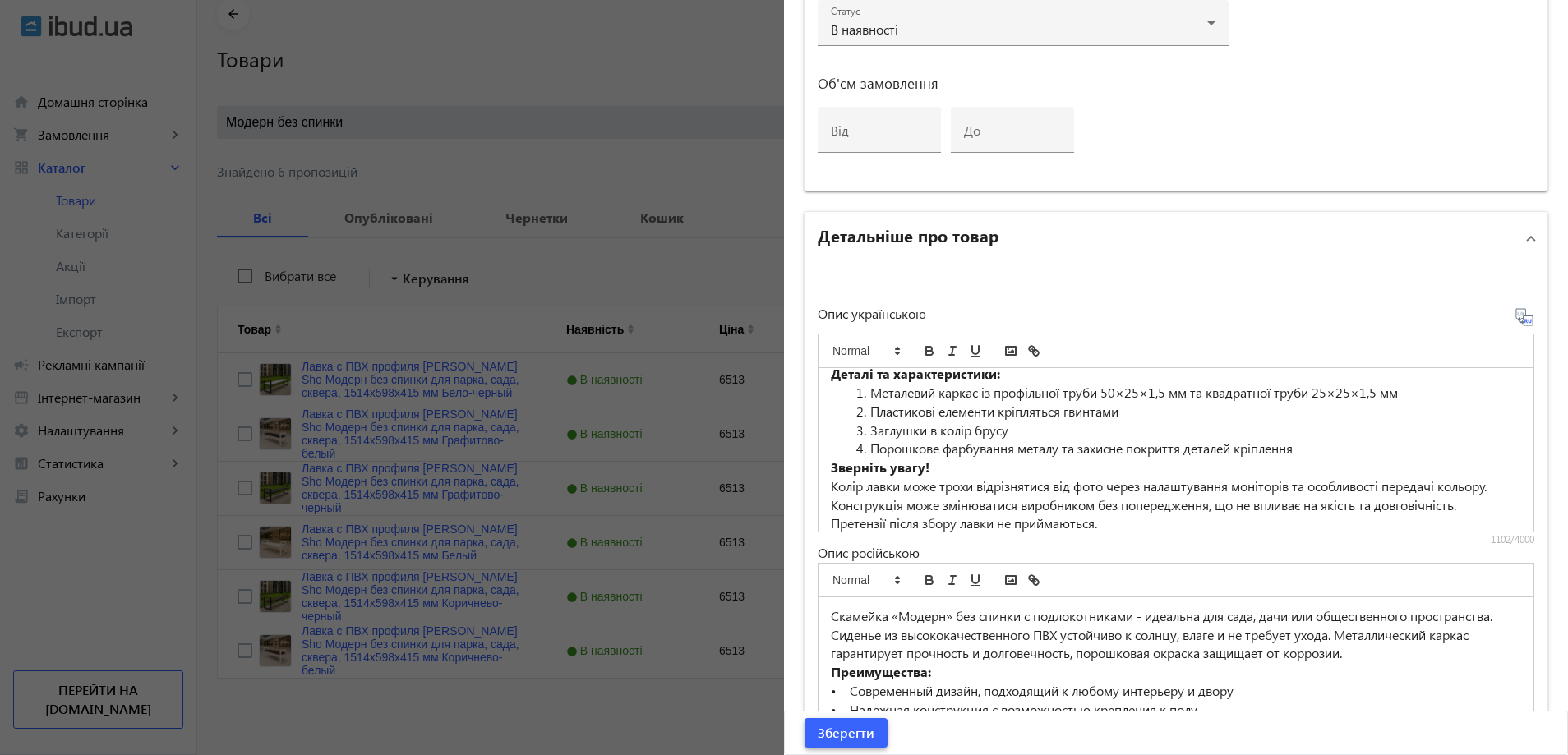
click at [838, 731] on span "Зберегти" at bounding box center [846, 733] width 57 height 18
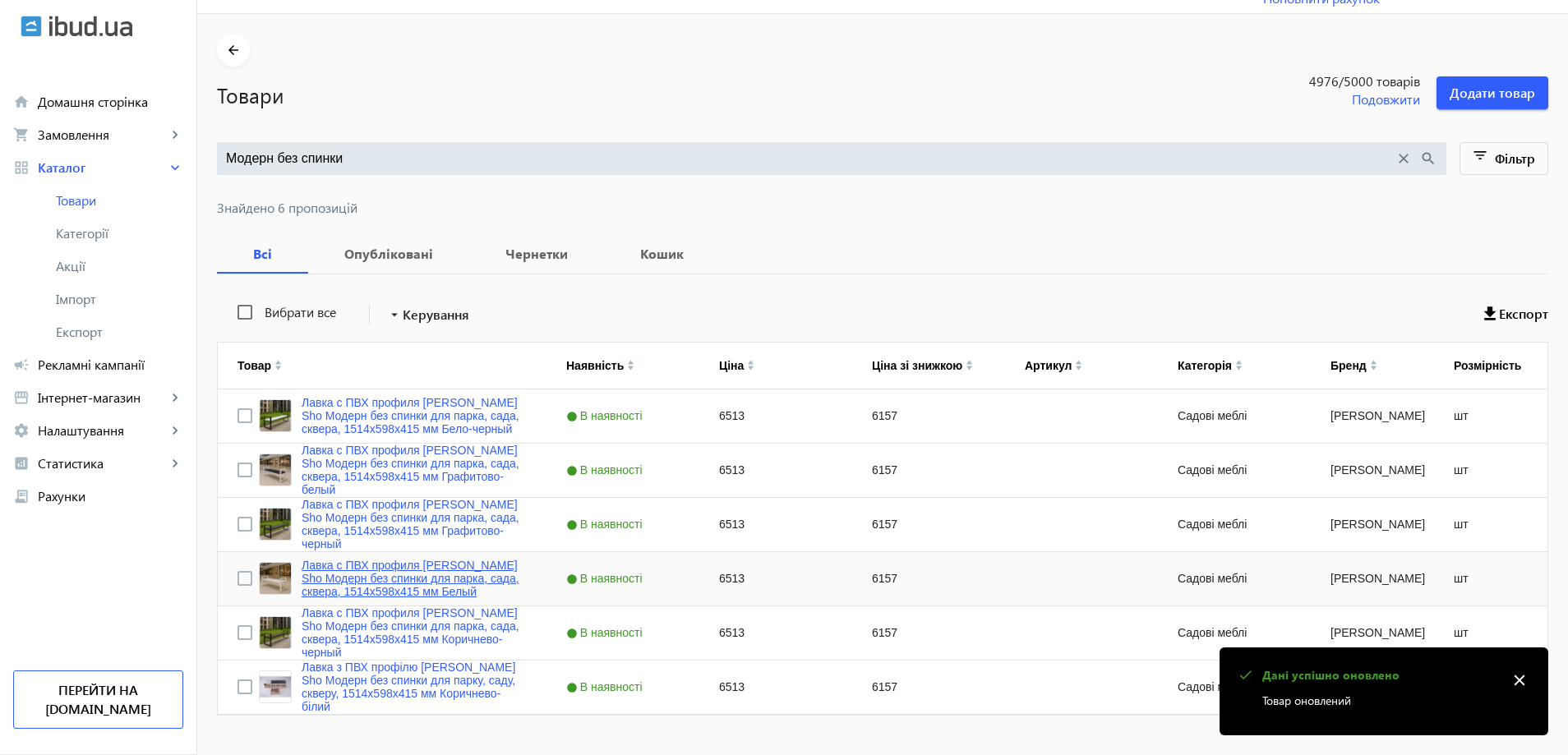
scroll to position [75, 0]
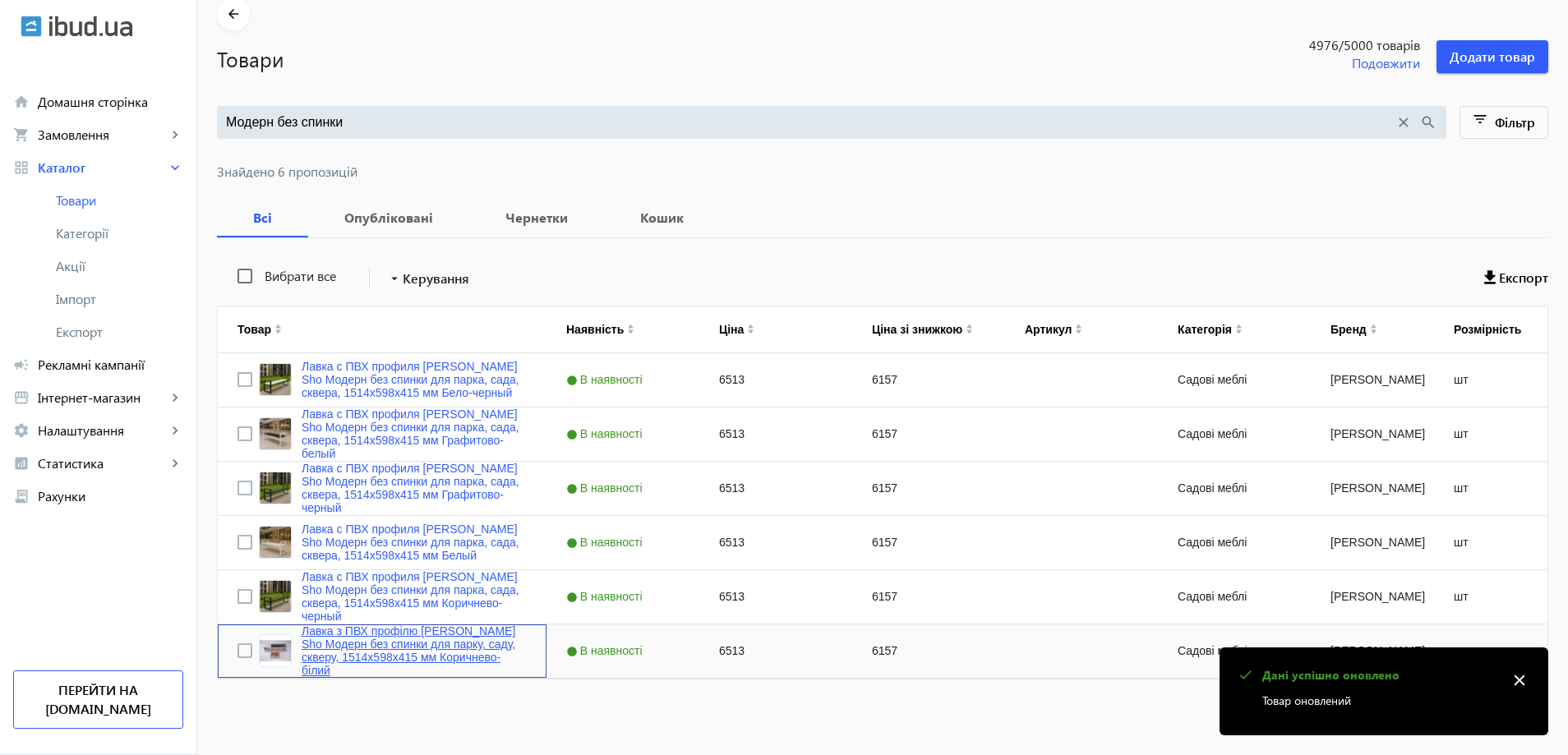
click at [355, 643] on link "Лавка з ПВХ профілю Tobi Sho Модерн без спинки для парку, саду, скверу, 1514х59…" at bounding box center [414, 651] width 225 height 53
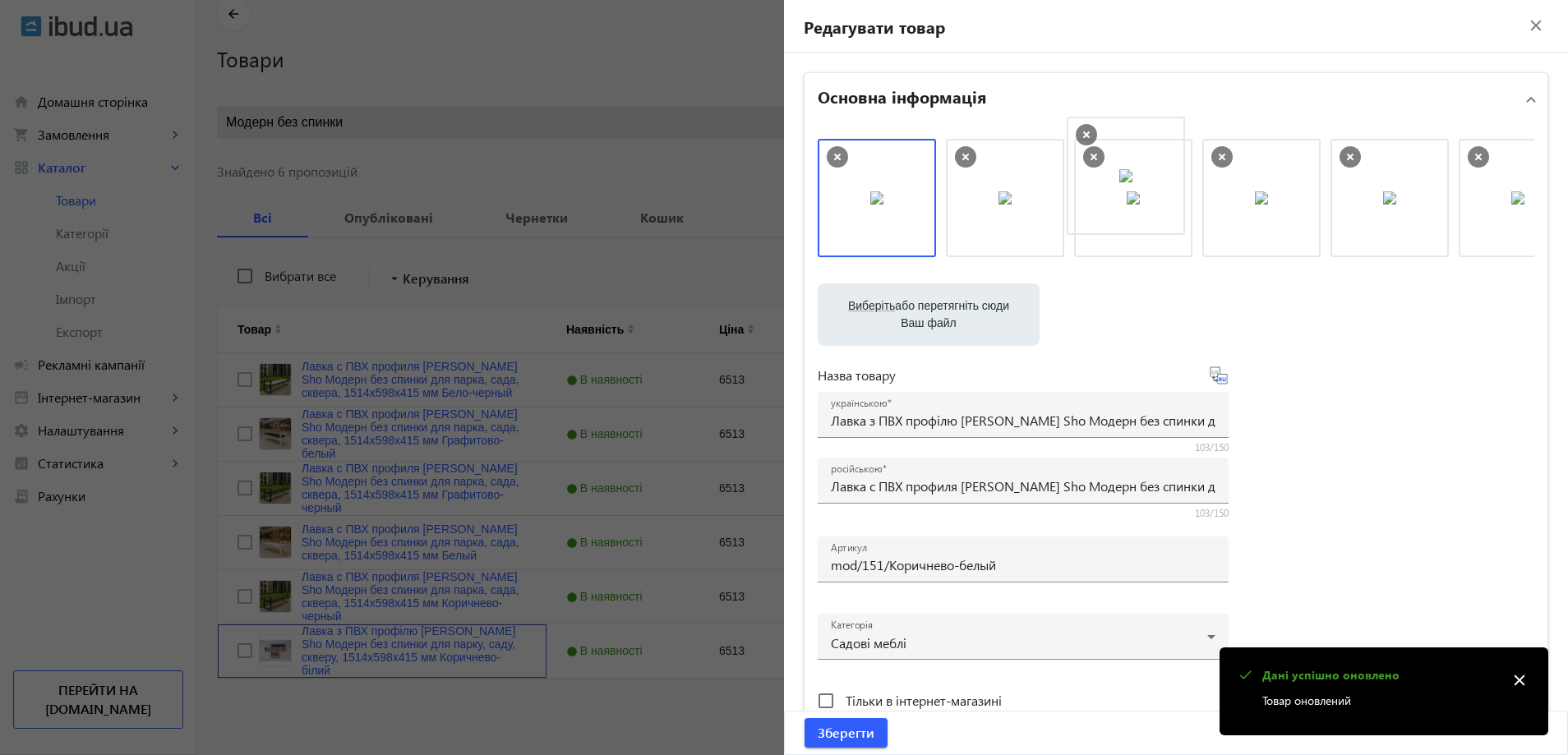
drag, startPoint x: 1075, startPoint y: 196, endPoint x: 1148, endPoint y: 199, distance: 73.1
drag, startPoint x: 952, startPoint y: 219, endPoint x: 884, endPoint y: 219, distance: 68.0
click at [850, 731] on span "Зберегти" at bounding box center [846, 733] width 57 height 18
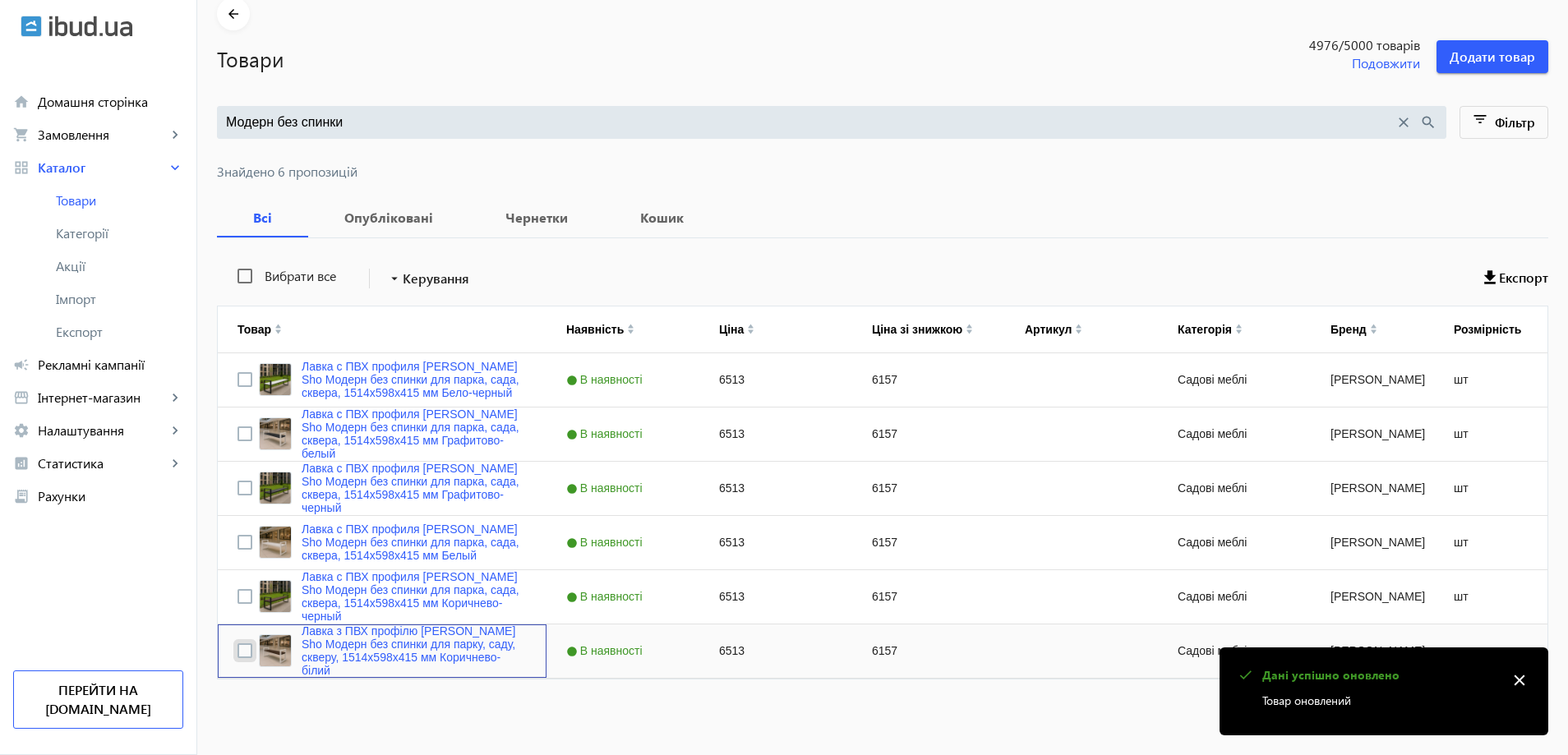
click at [240, 651] on input "Press Space to toggle row selection (unchecked)" at bounding box center [245, 651] width 15 height 15
checkbox input "true"
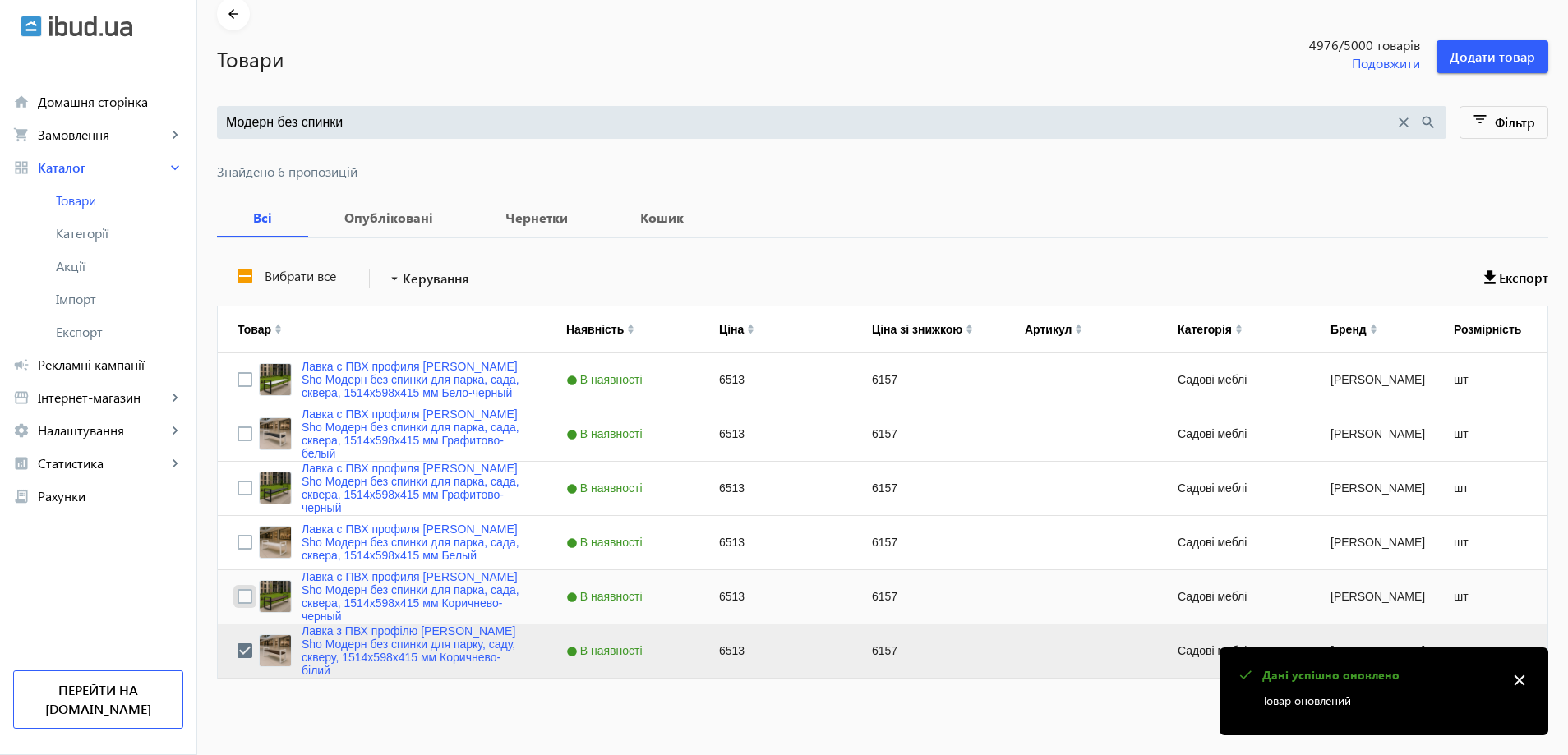
click at [238, 600] on input "Press Space to toggle row selection (unchecked)" at bounding box center [245, 596] width 15 height 15
checkbox input "true"
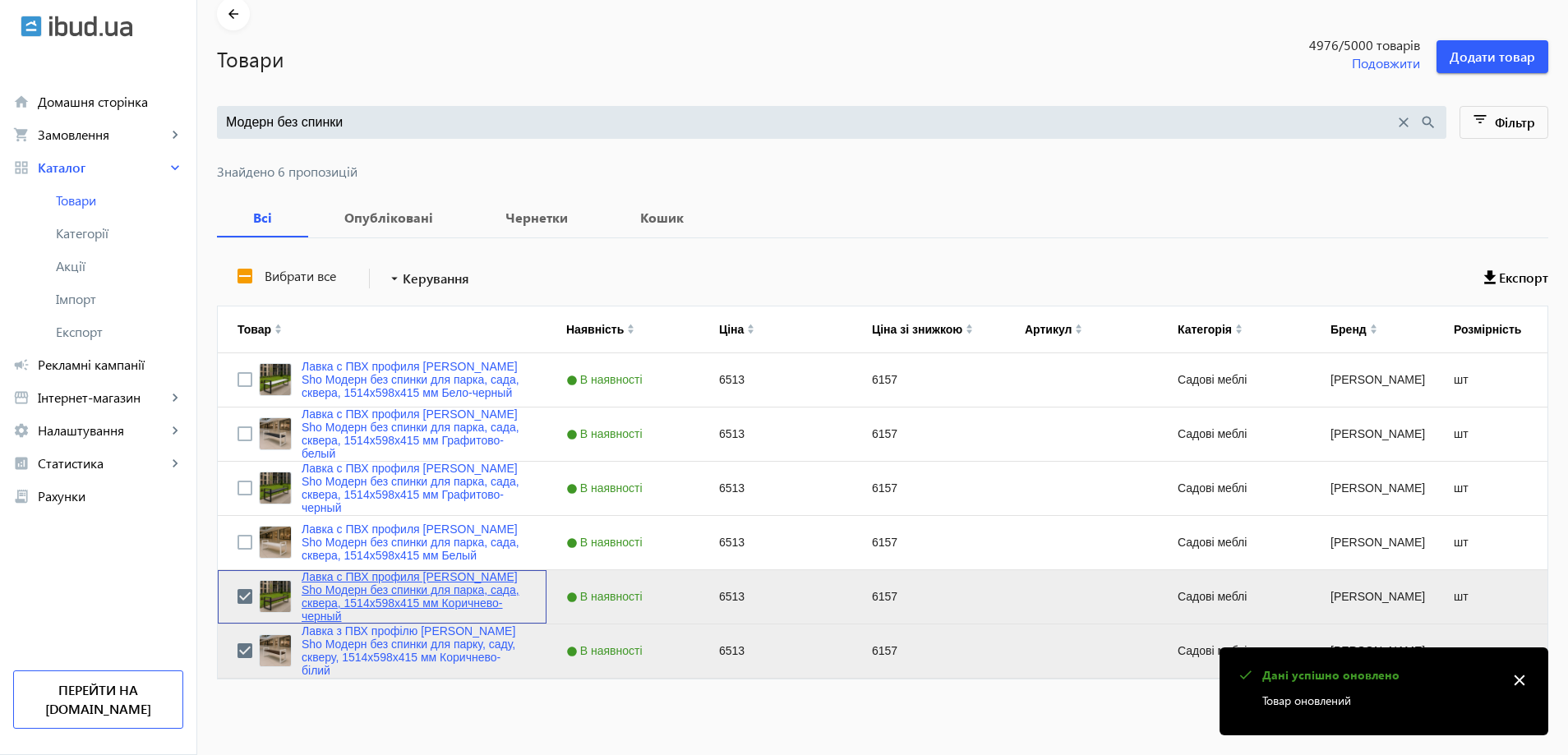
click at [308, 601] on link "Лавка с ПВХ профиля [PERSON_NAME] Sho Модерн без спинки для парка, сада, сквера…" at bounding box center [414, 596] width 225 height 53
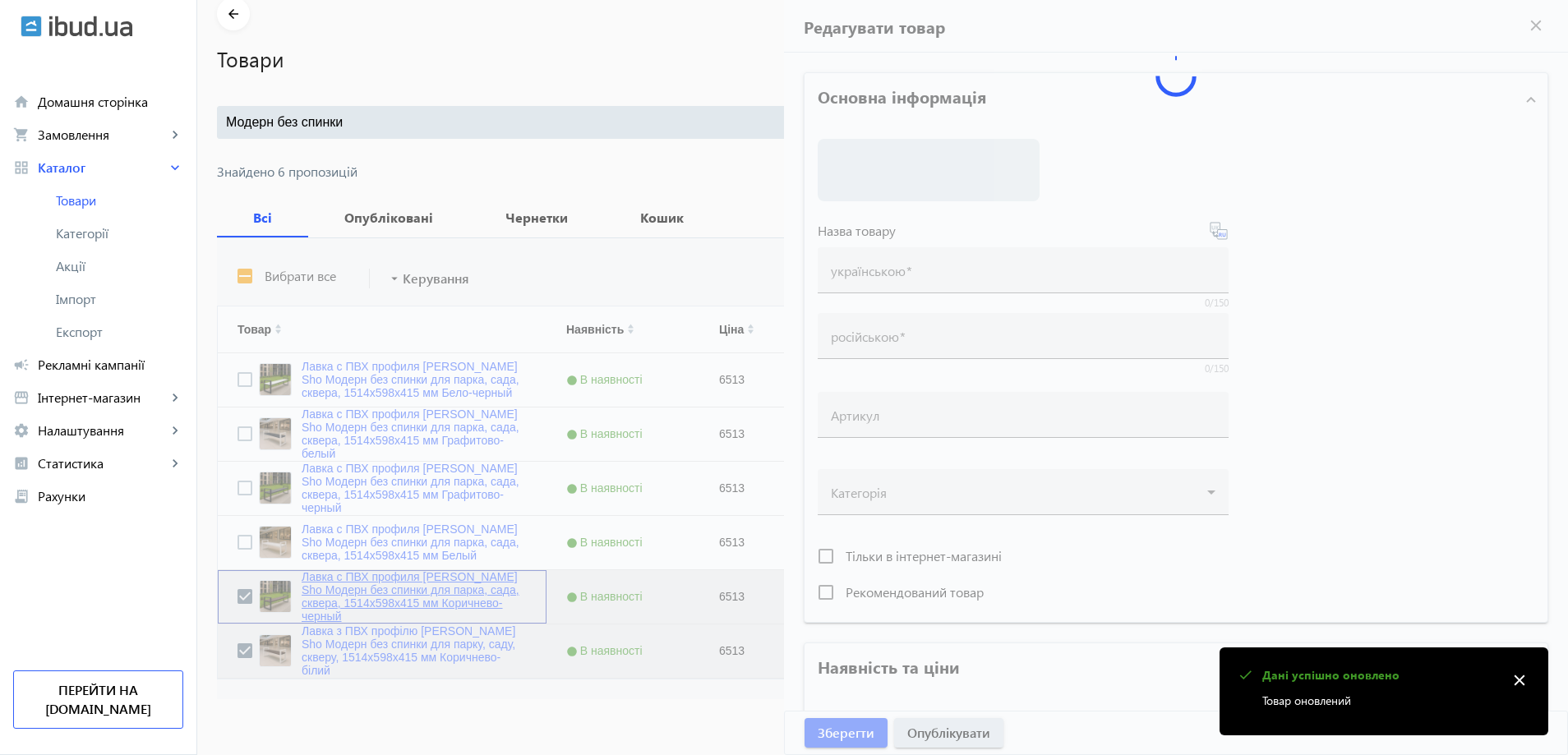
type input "Лавка с ПВХ профиля [PERSON_NAME] Sho Модерн без спинки для парка, сада, сквера…"
type input "6513"
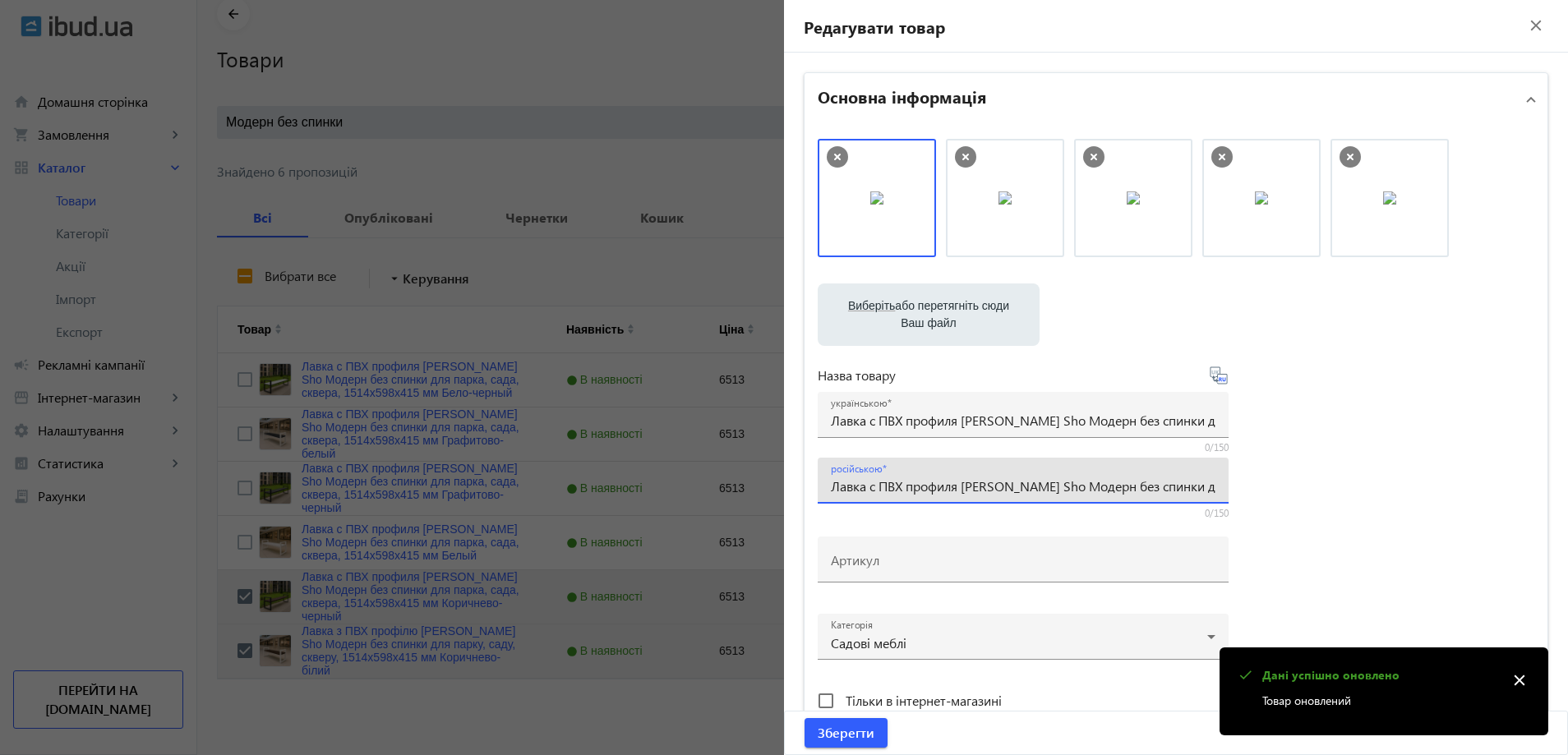
click at [864, 482] on input "Лавка с ПВХ профиля [PERSON_NAME] Sho Модерн без спинки для парка, сада, сквера…" at bounding box center [1023, 485] width 384 height 17
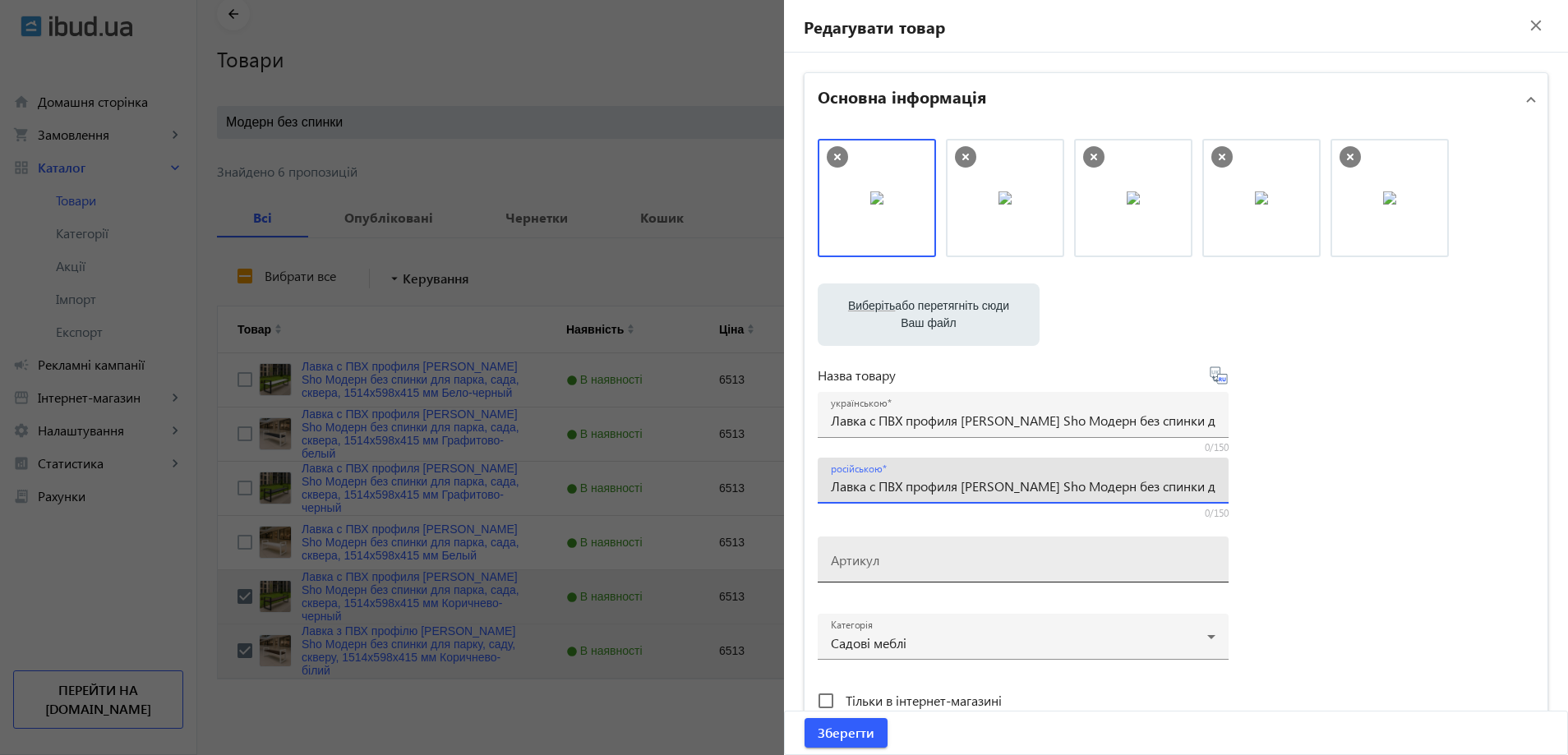
click at [911, 559] on input "Артикул" at bounding box center [1023, 564] width 384 height 17
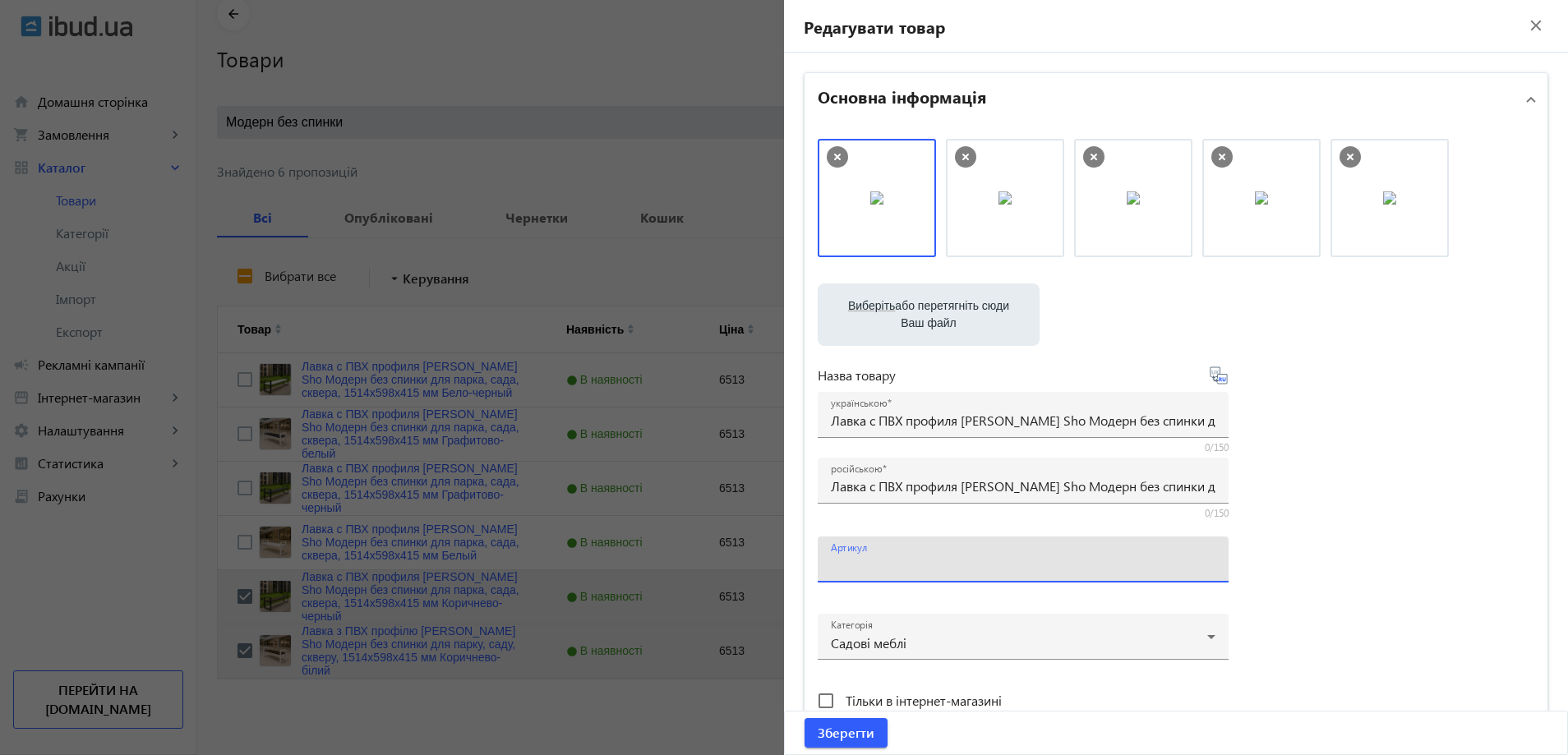
paste input "mod/151/Коричнево-черный"
type input "mod/151/Коричнево-черный"
click at [1023, 426] on input "Лавка с ПВХ профиля [PERSON_NAME] Sho Модерн без спинки для парка, сада, сквера…" at bounding box center [1023, 420] width 384 height 17
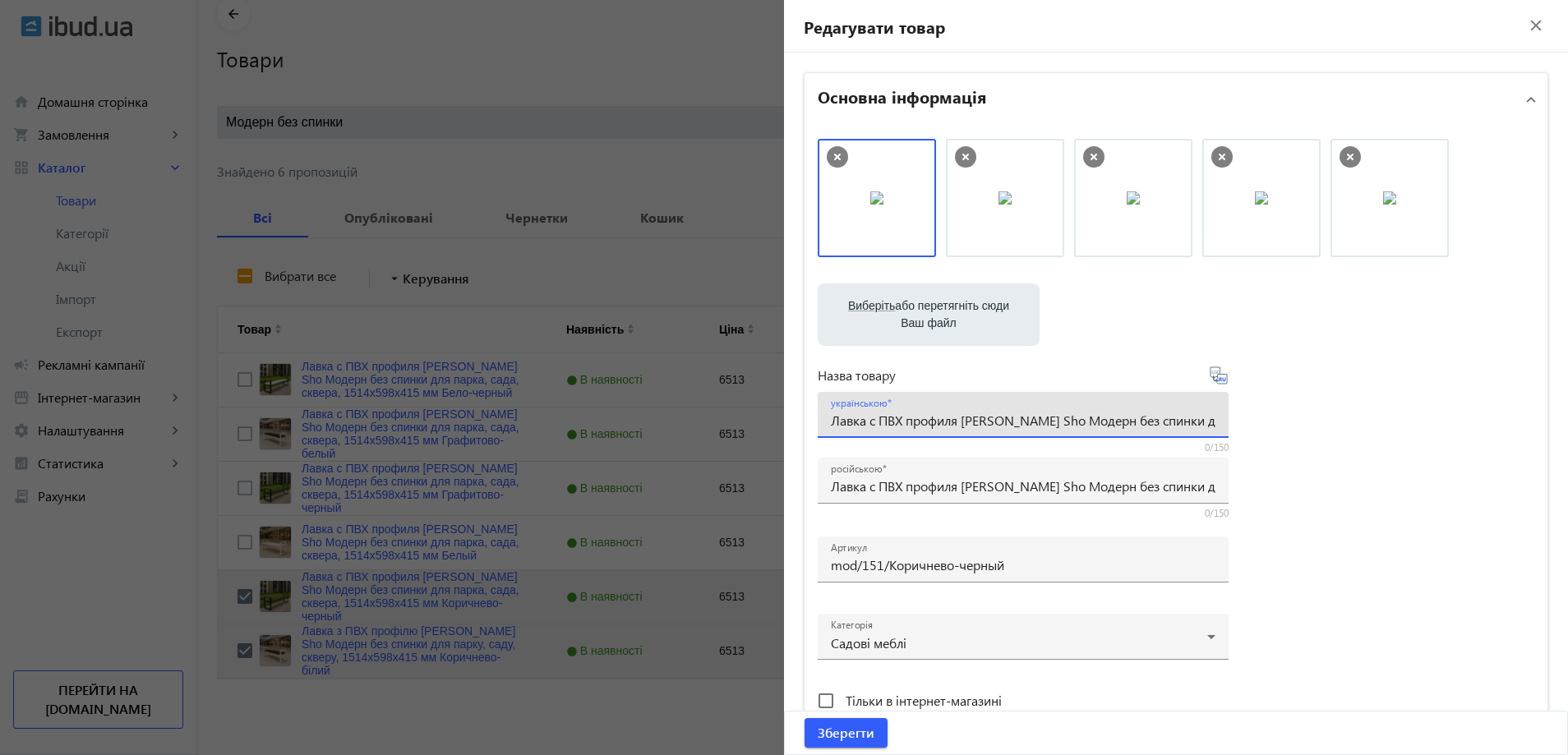
paste input "з ПВХ профілю Tobi Sho Модерн без спинки для парку, саду, скверу, 1514х598х415 …"
type input "Лавка з ПВХ профілю Tobi Sho Модерн без спинки для парку, саду, скверу, 1514х59…"
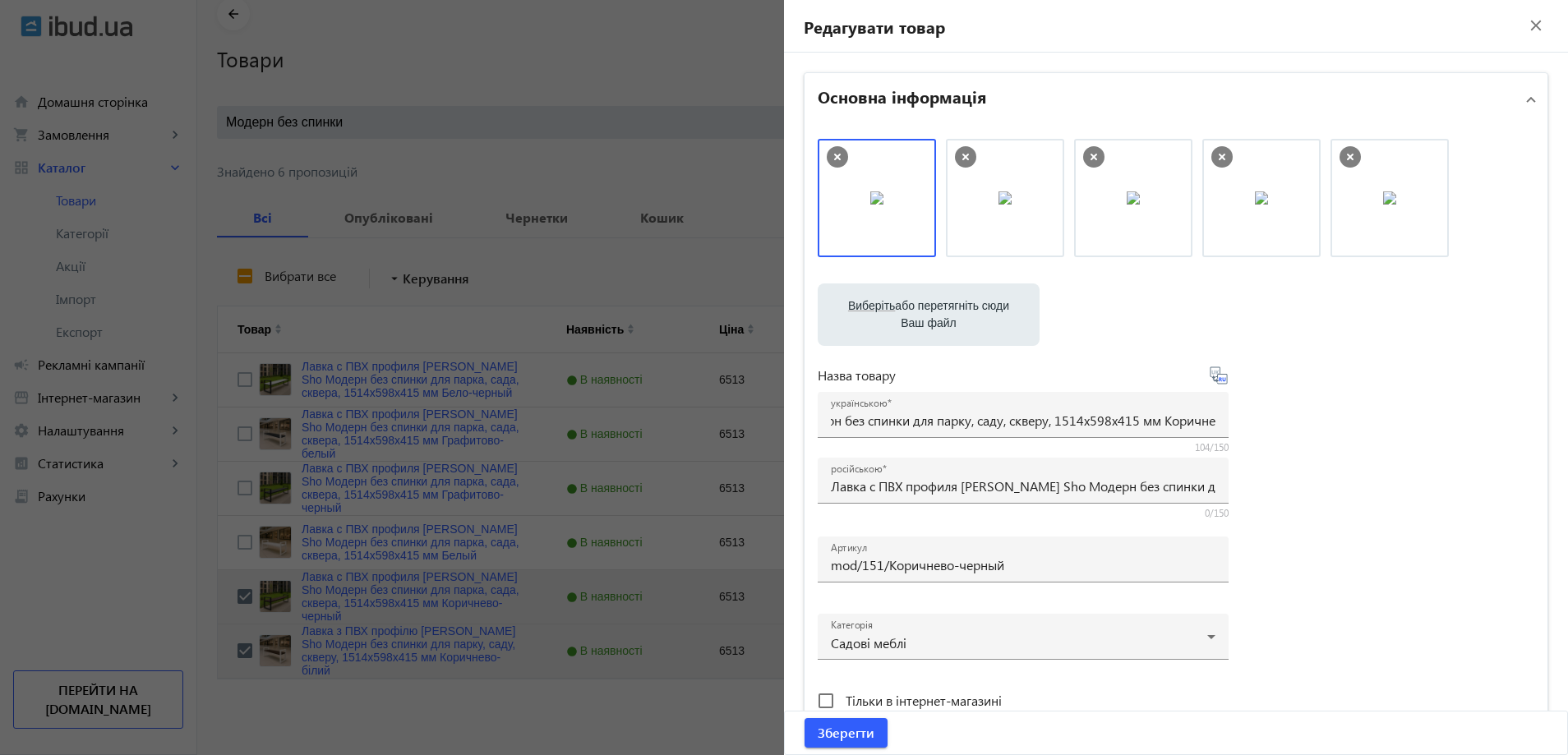
scroll to position [0, 0]
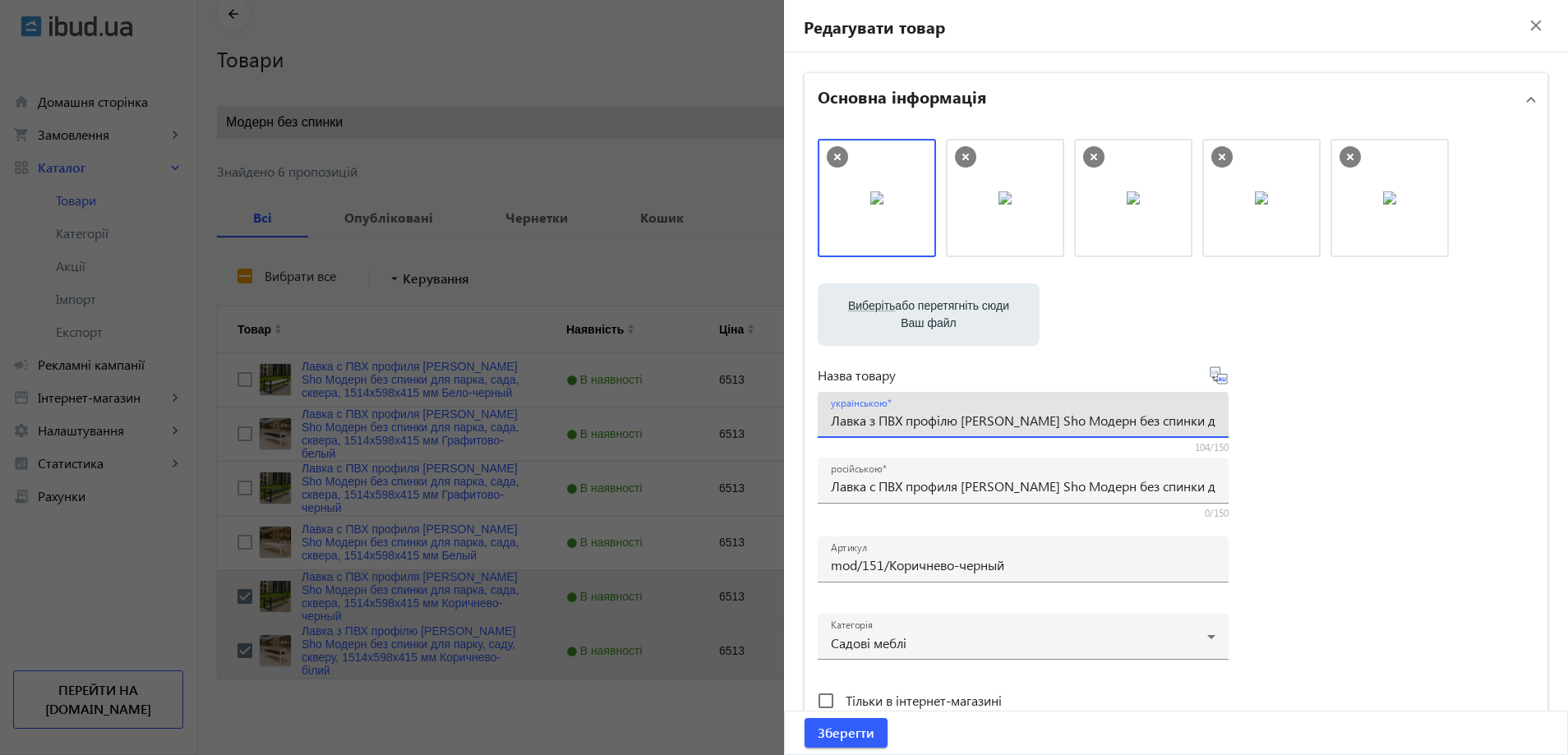
drag, startPoint x: 1384, startPoint y: 317, endPoint x: 1364, endPoint y: 361, distance: 48.3
click at [1384, 327] on file-loader "Виберіть або перетягніть сюди Ваш файл 1086668b59d363c54c4784884123112-f504210e…" at bounding box center [1176, 314] width 716 height 63
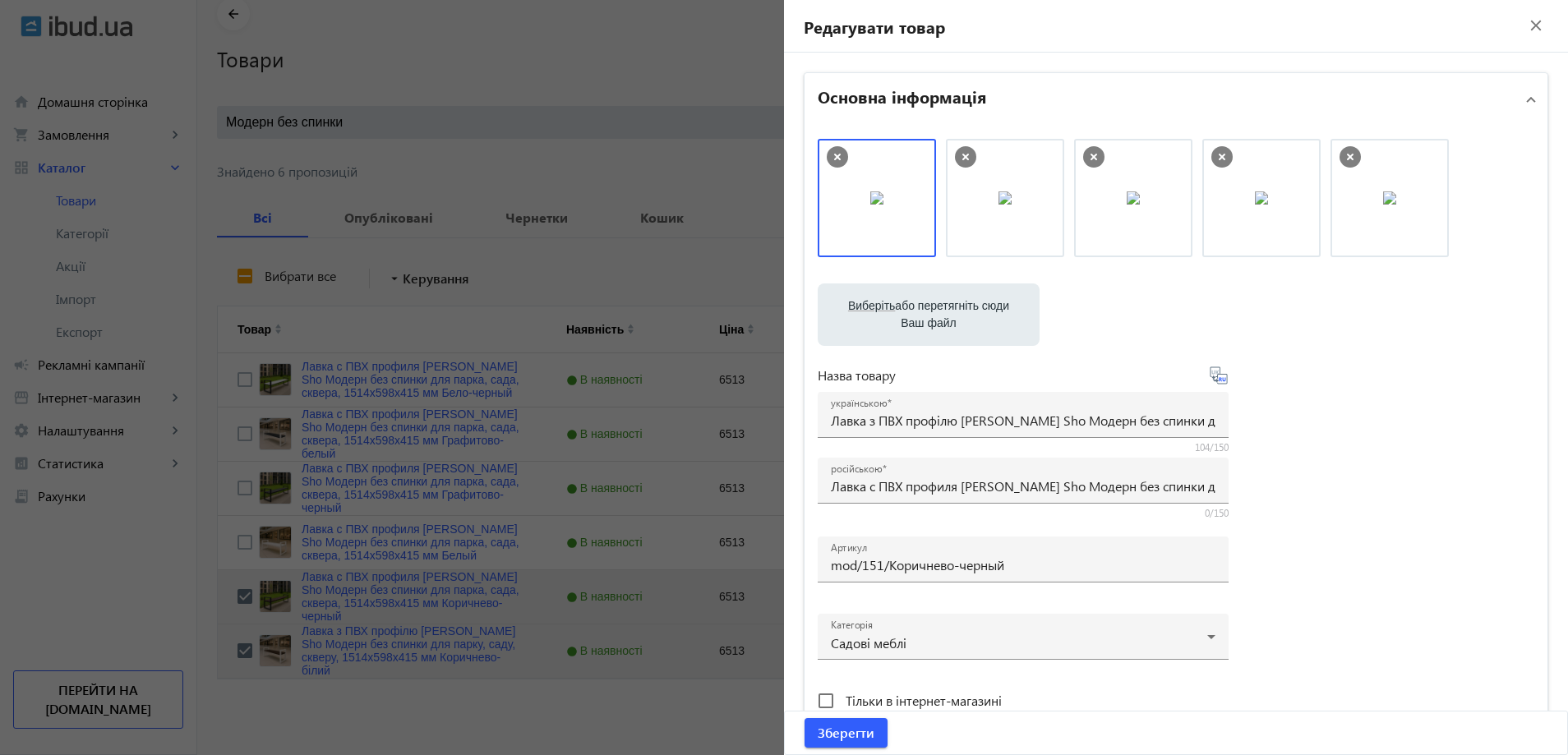
scroll to position [492, 0]
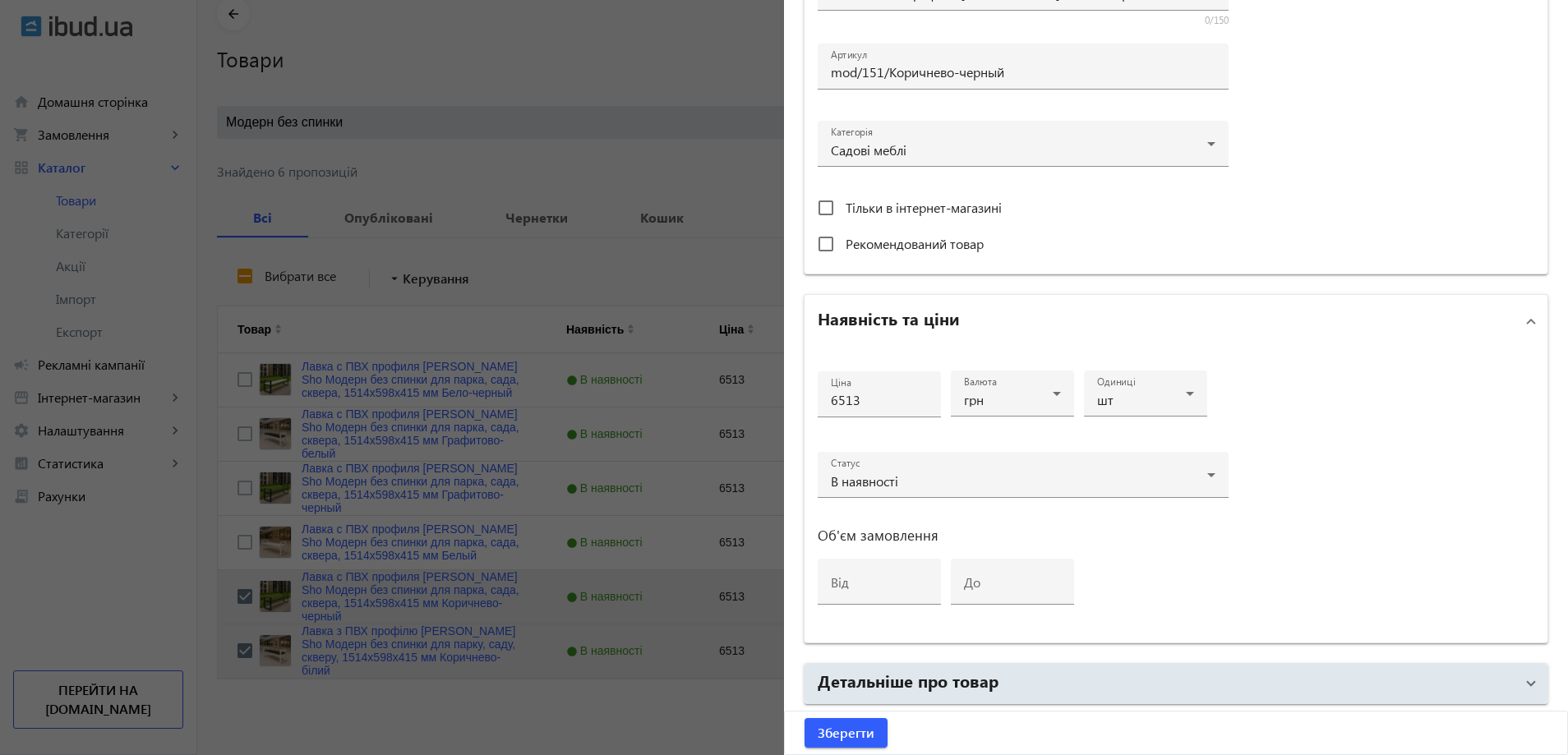
click at [1014, 670] on mat-panel-title "Детальніше про товар" at bounding box center [1166, 683] width 696 height 30
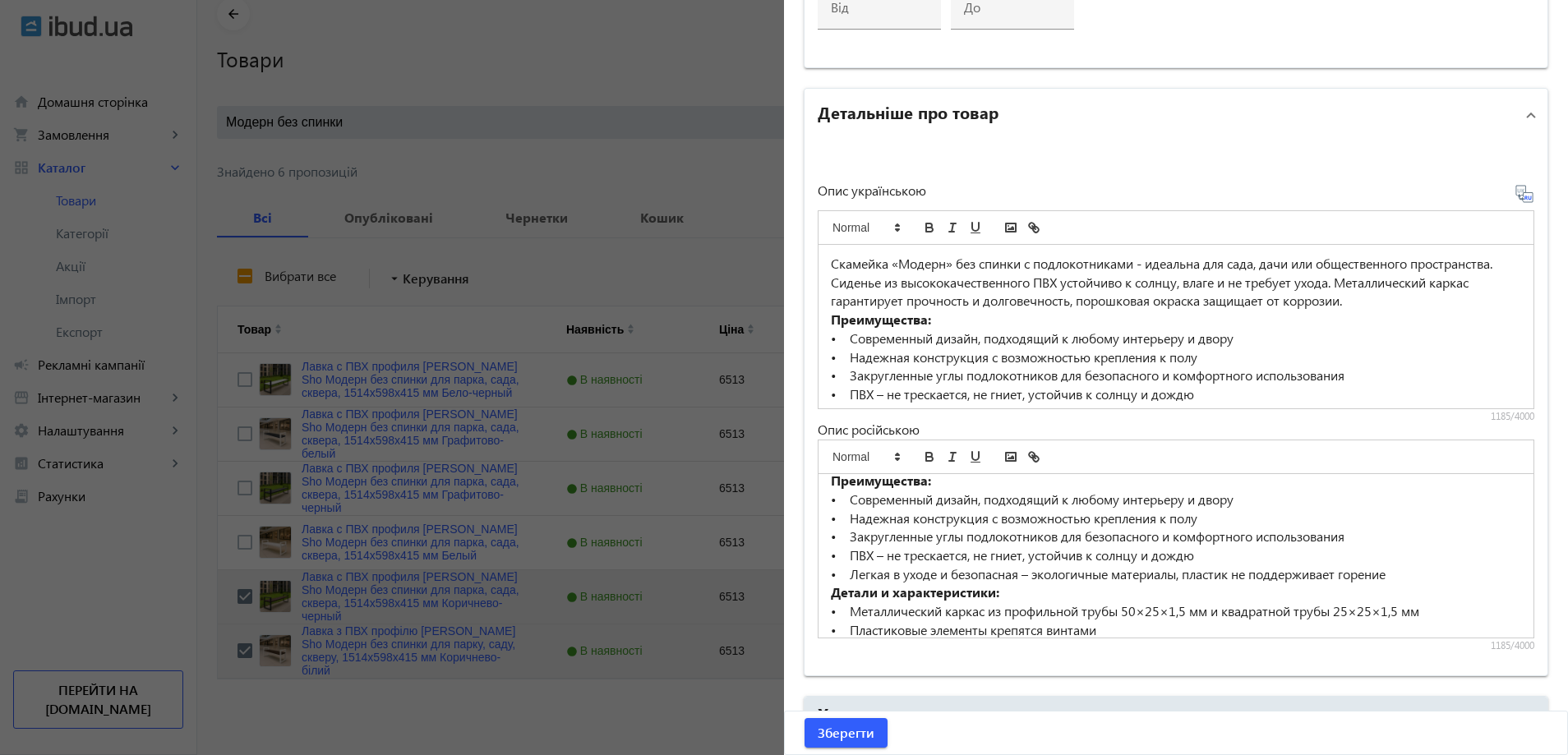
scroll to position [211, 0]
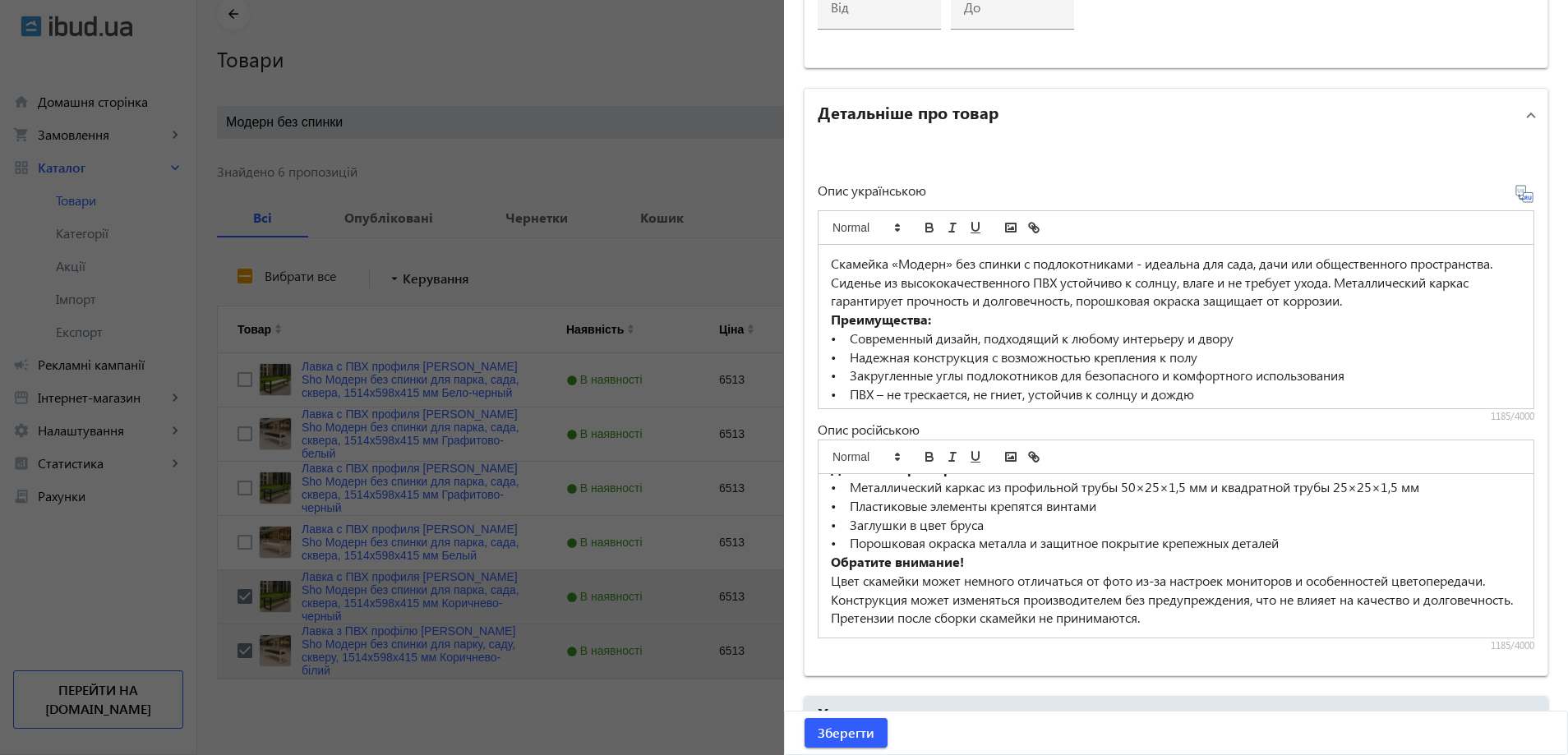
click at [957, 365] on p "• Надежная конструкция с возможностью крепления к полу" at bounding box center [1176, 357] width 690 height 19
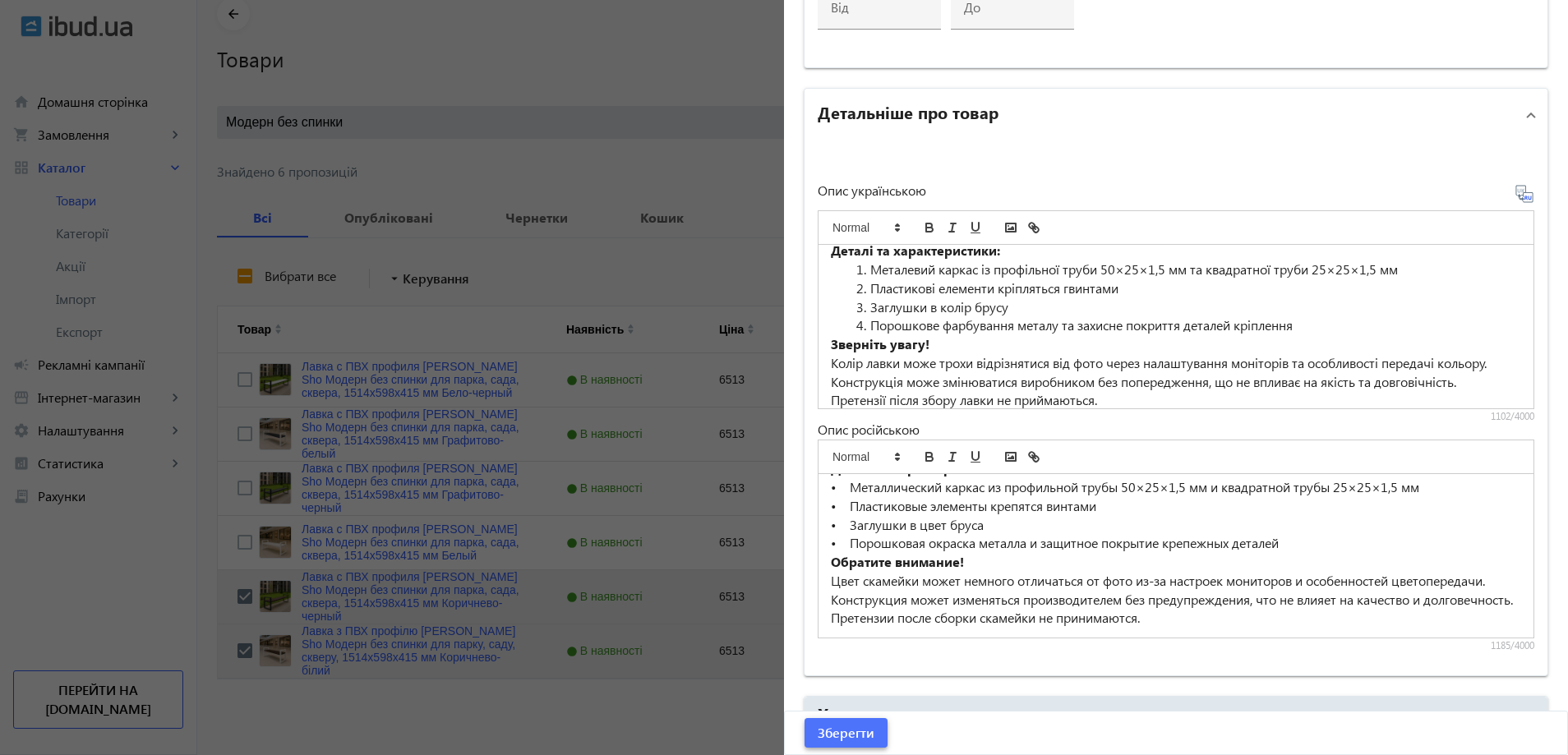
click at [825, 742] on span "Зберегти" at bounding box center [846, 733] width 57 height 18
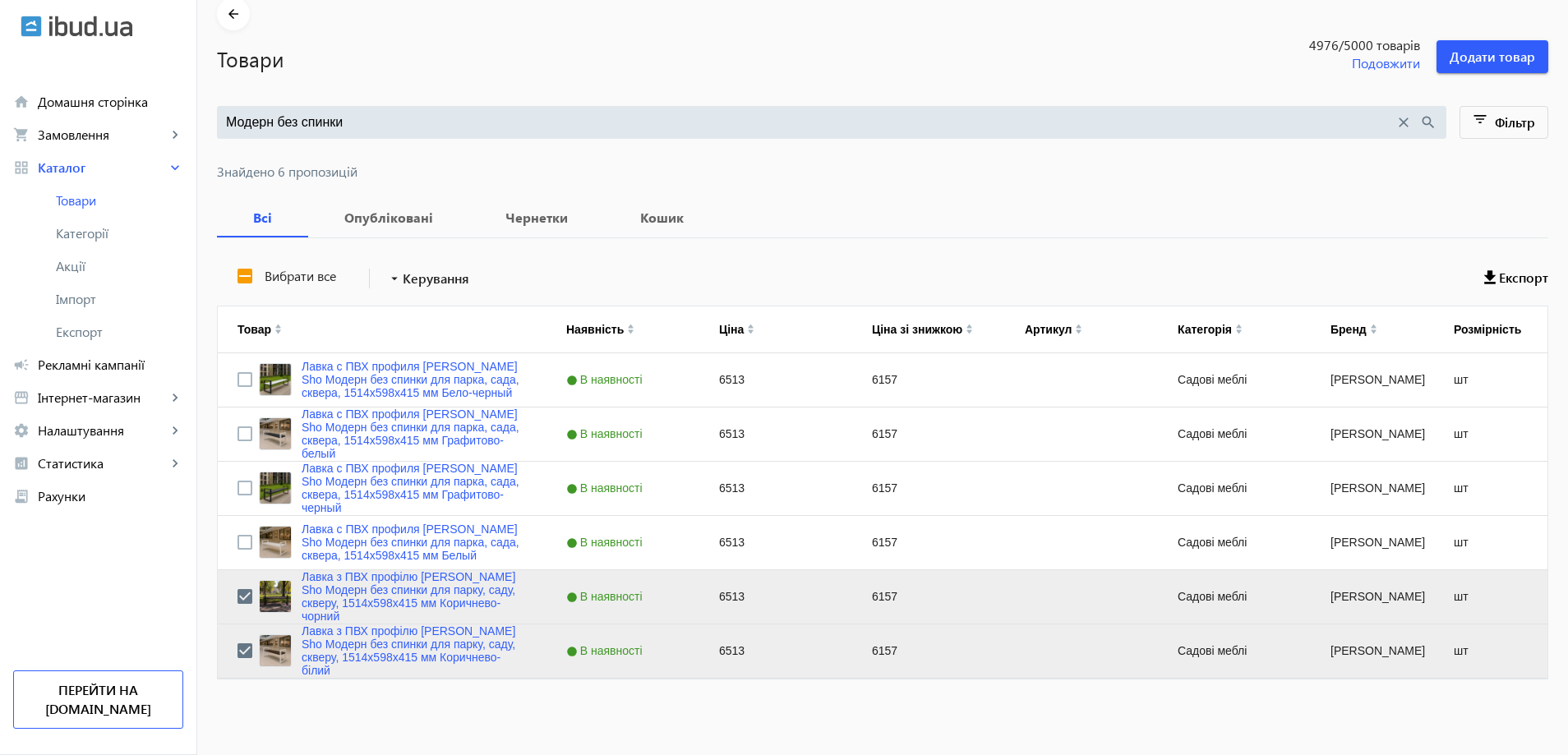
scroll to position [0, 0]
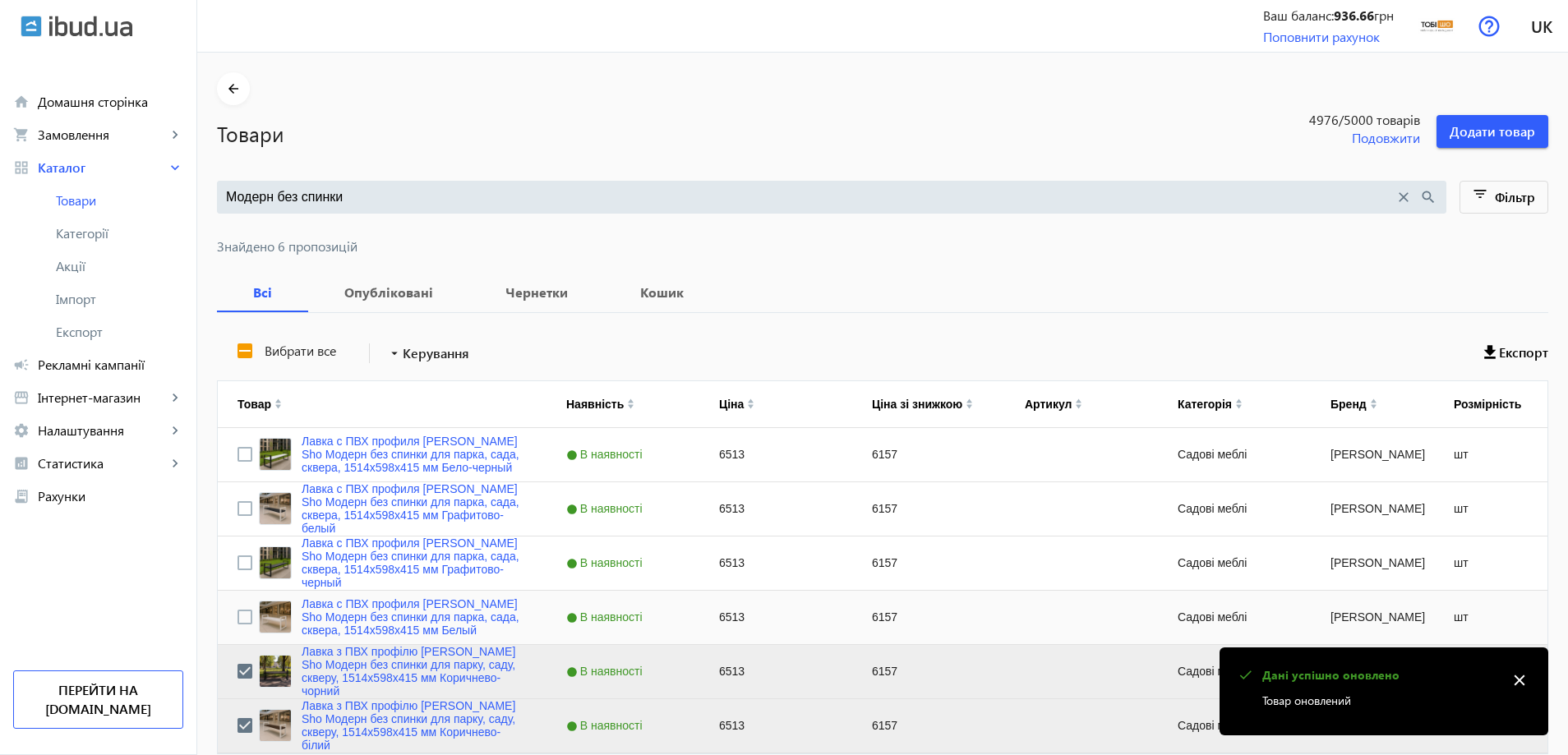
click at [225, 614] on div "Лавка с ПВХ профиля [PERSON_NAME] Sho Модерн без спинки для парка, сада, сквера…" at bounding box center [382, 618] width 328 height 54
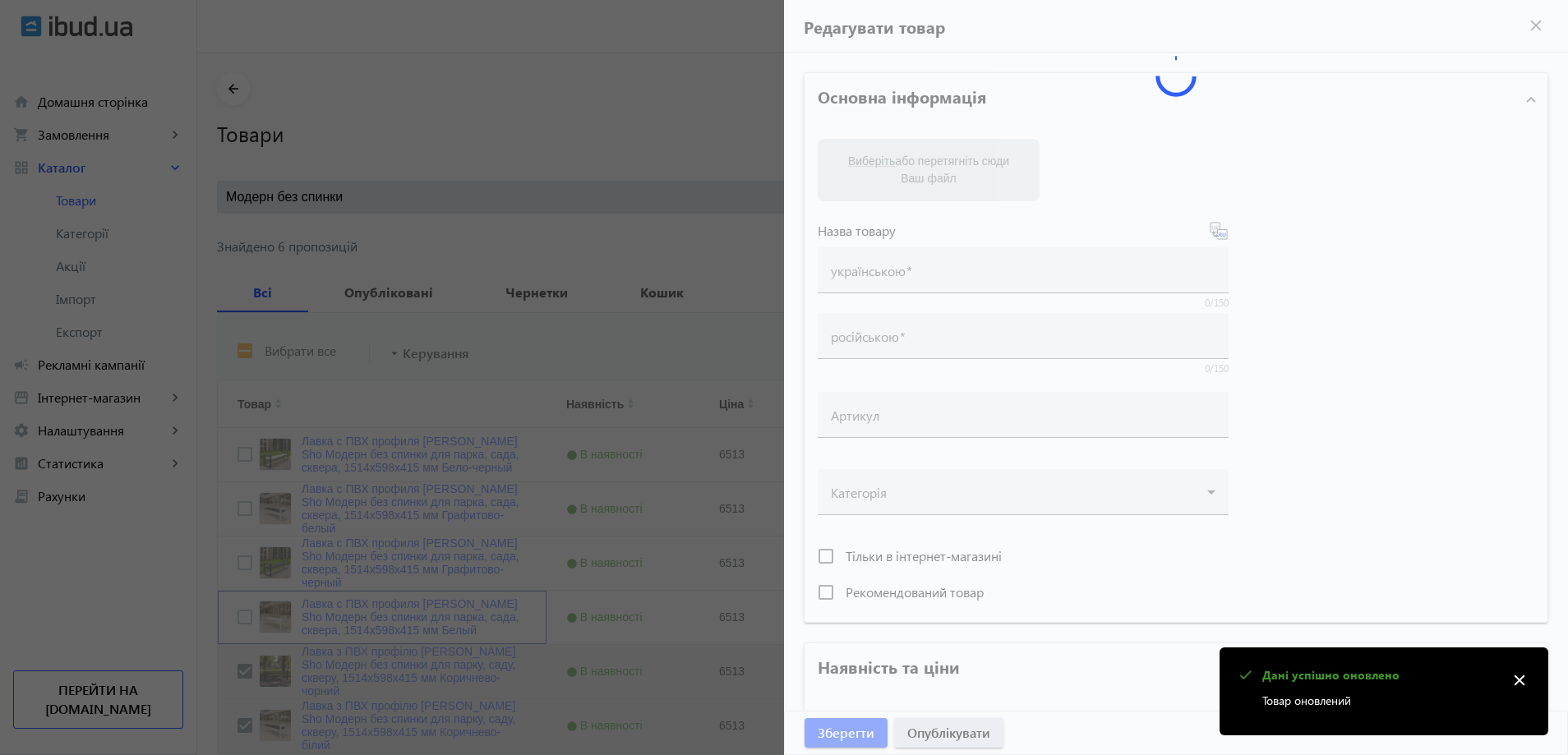
type input "Лавка с ПВХ профиля [PERSON_NAME] Sho Модерн без спинки для парка, сада, сквера…"
type input "6513"
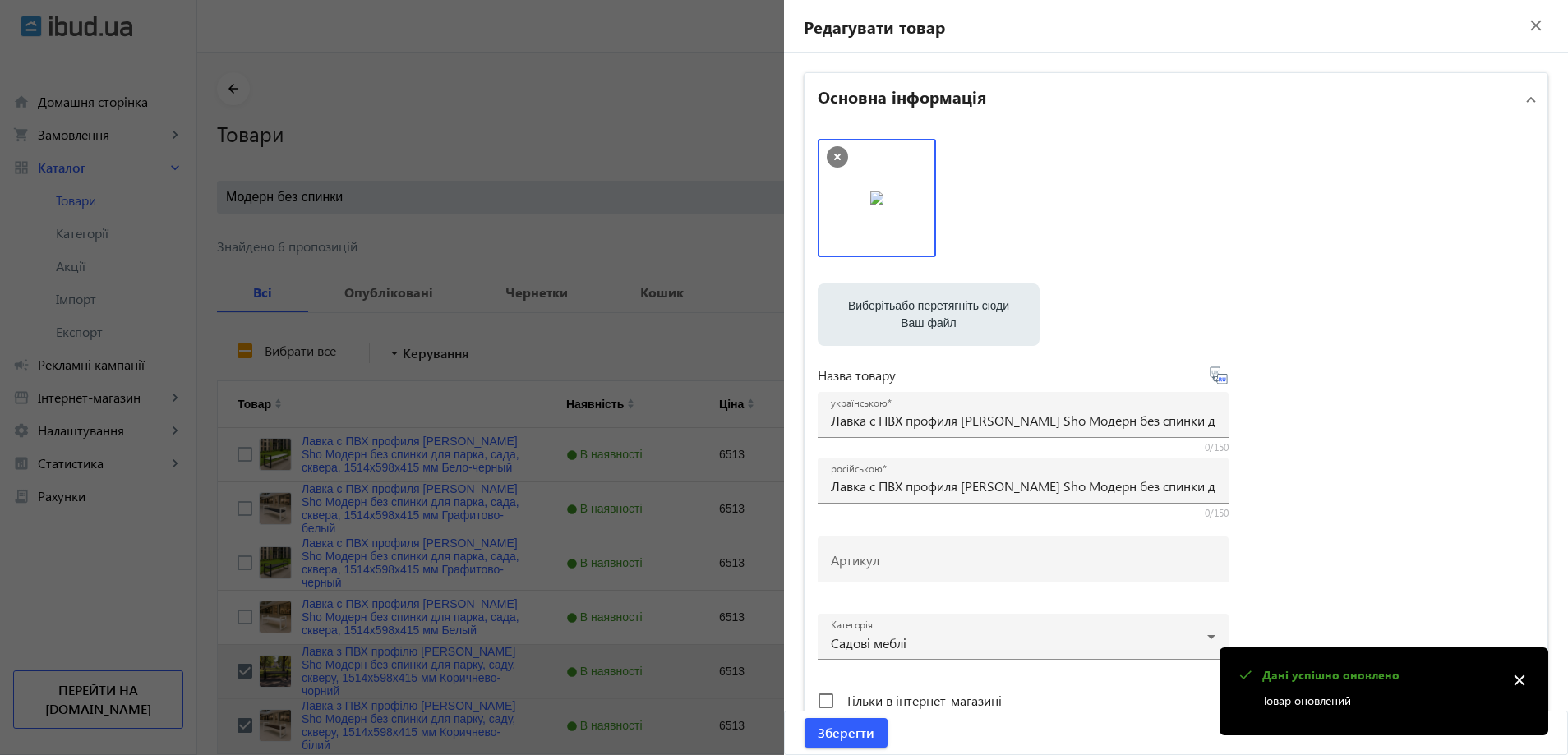
click at [288, 622] on div at bounding box center [784, 377] width 1568 height 755
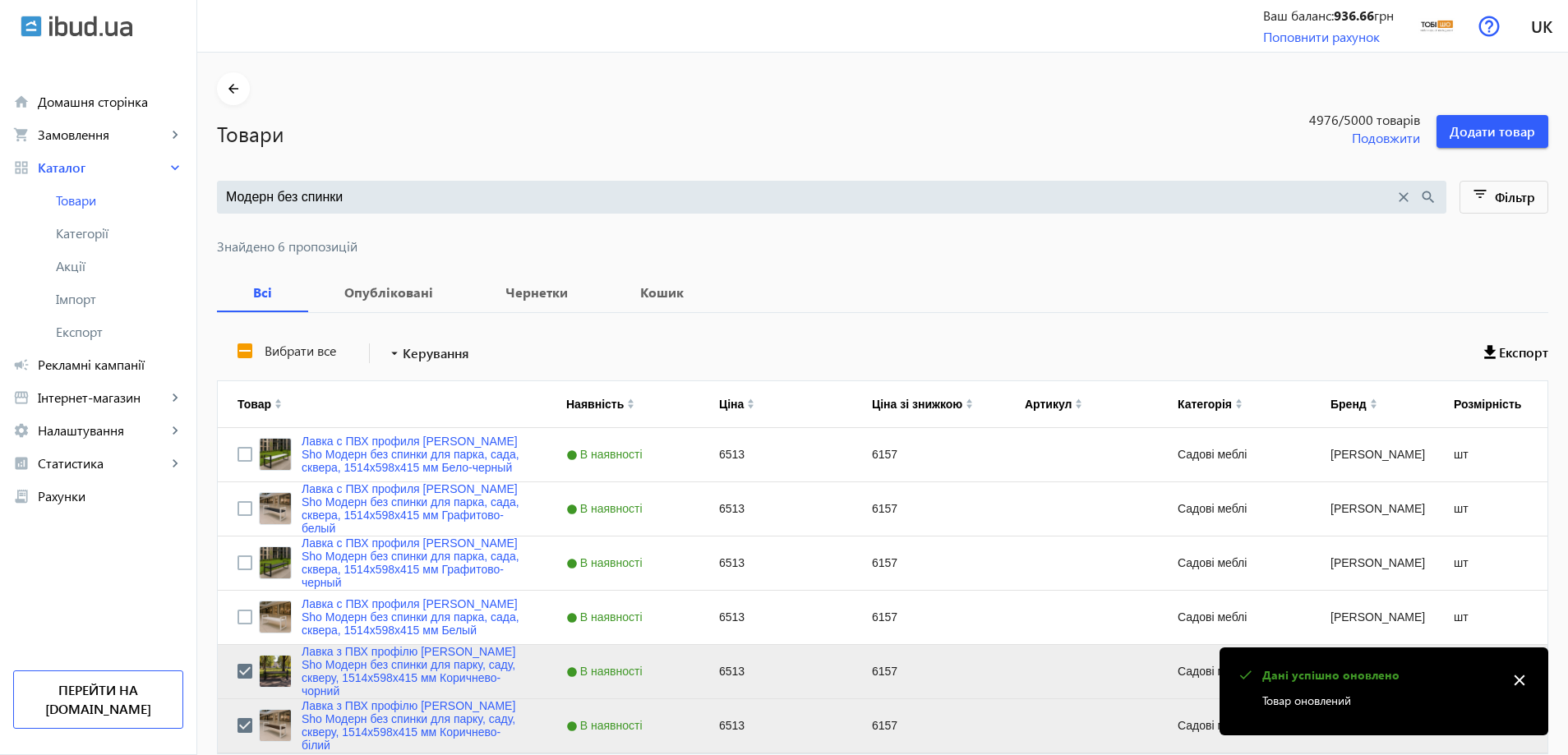
click at [232, 622] on mat-sidenav-container "arrow_back Товари 4976 /5000 товарів Подовжити Додати товар Модерн без спинки c…" at bounding box center [882, 441] width 1370 height 777
click at [238, 621] on input "Press Space to toggle row selection (unchecked)" at bounding box center [245, 617] width 15 height 15
checkbox input "true"
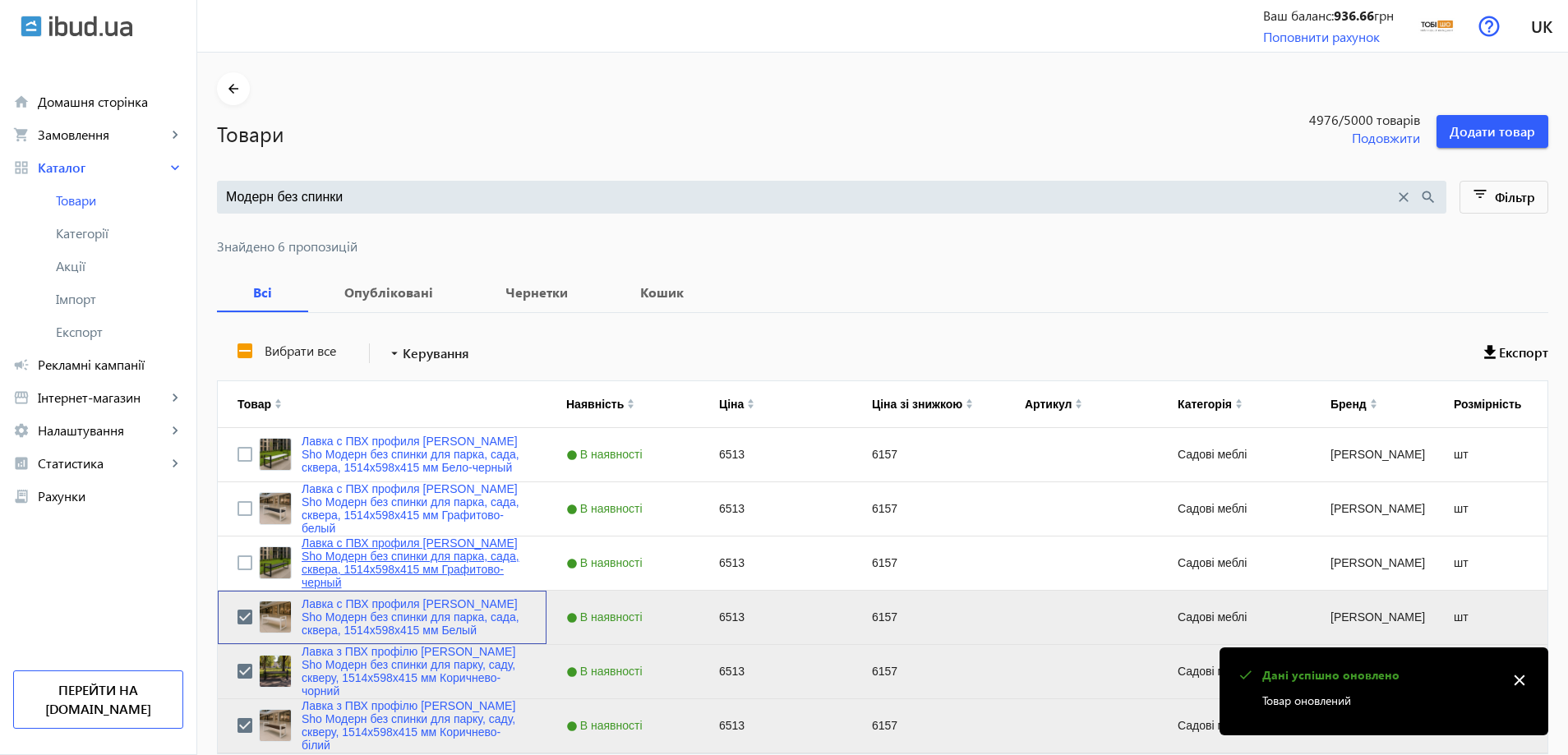
click at [339, 616] on link "Лавка с ПВХ профиля [PERSON_NAME] Sho Модерн без спинки для парка, сада, сквера…" at bounding box center [414, 617] width 225 height 40
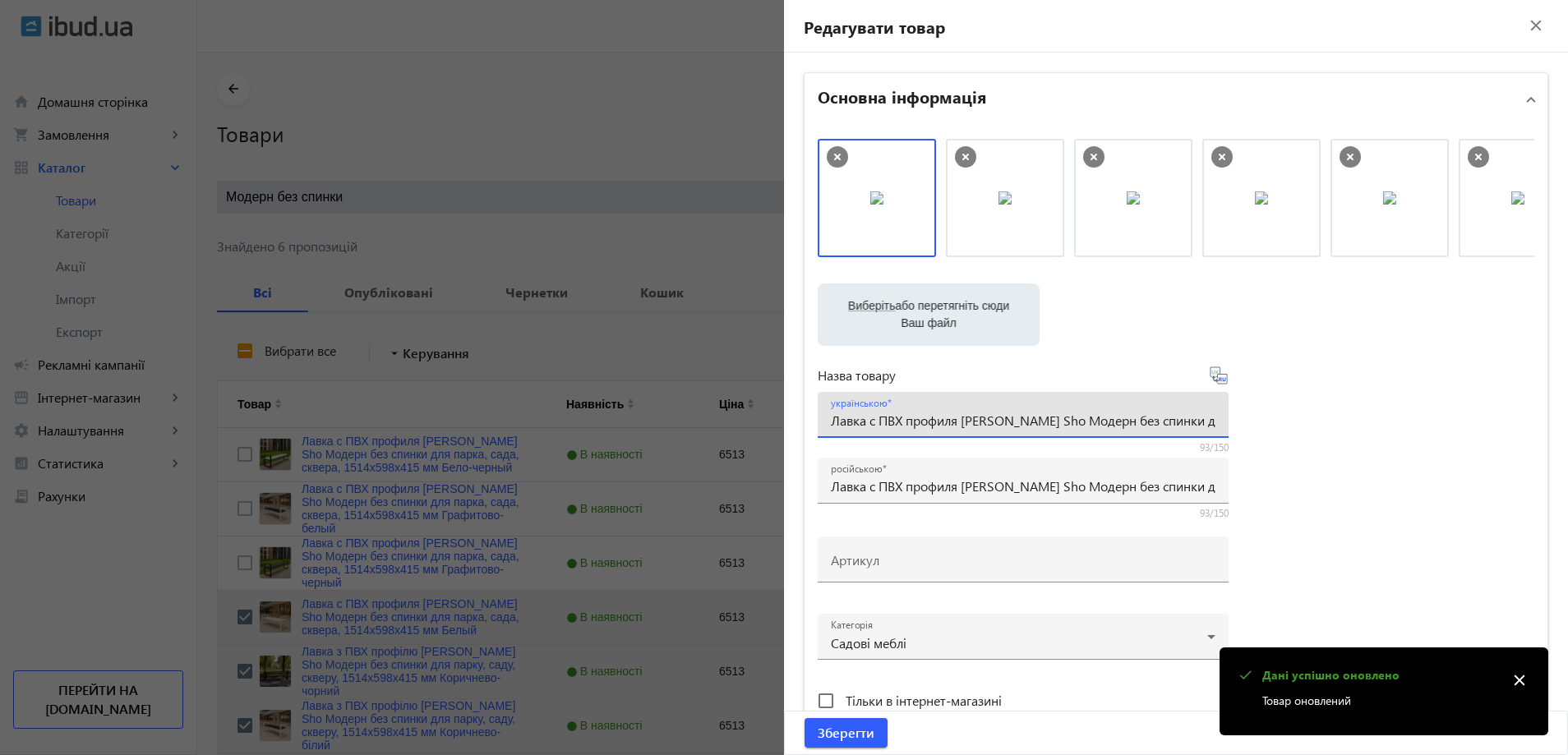
click at [903, 421] on input "Лавка с ПВХ профиля [PERSON_NAME] Sho Модерн без спинки для парка, сада, сквера…" at bounding box center [1023, 420] width 384 height 17
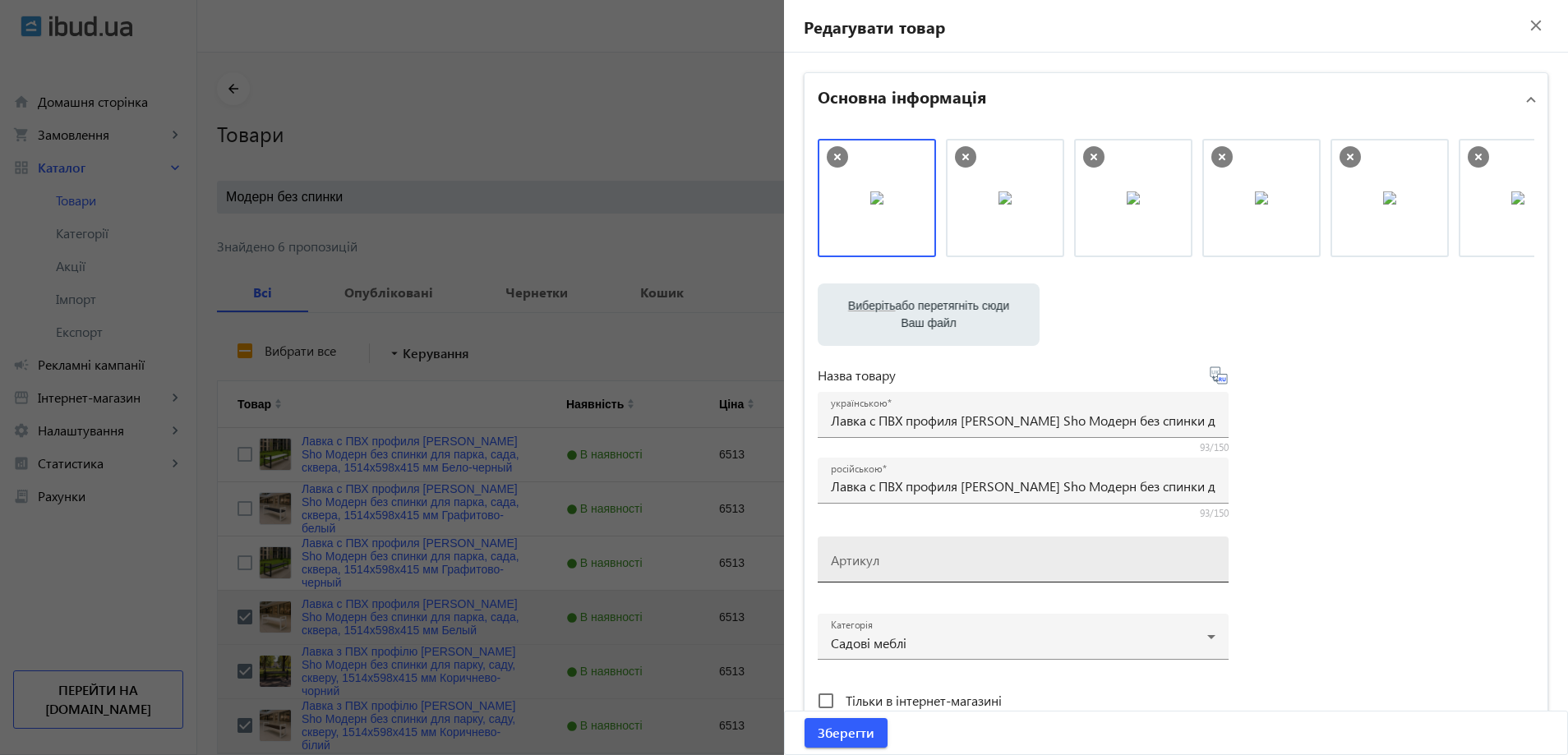
click at [865, 543] on div "Артикул" at bounding box center [1023, 559] width 384 height 46
paste input "mod/151/Белый"
type input "mod/151/Белый"
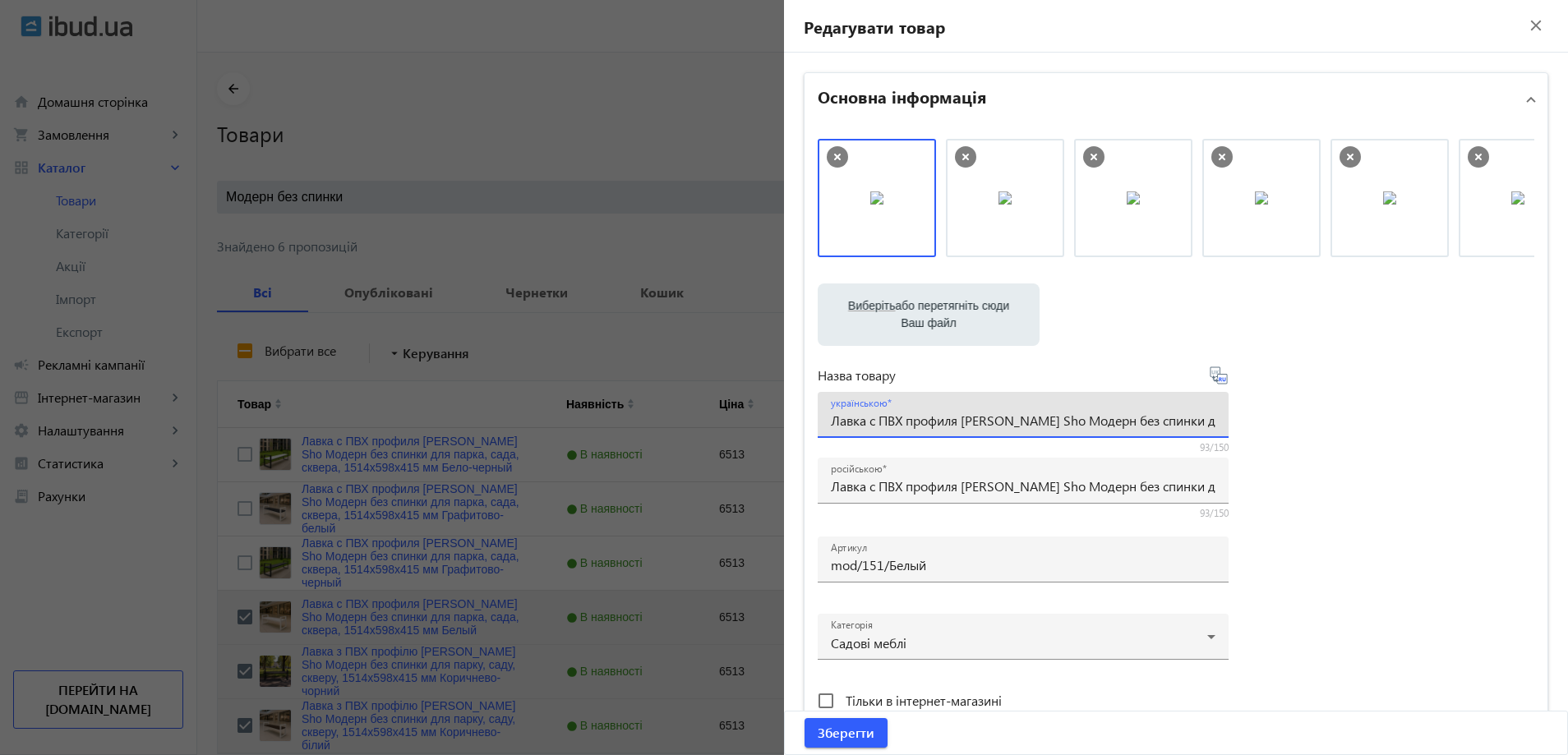
click at [908, 423] on input "Лавка с ПВХ профиля [PERSON_NAME] Sho Модерн без спинки для парка, сада, сквера…" at bounding box center [1023, 420] width 384 height 17
paste input "з ПВХ профілю Tobi Sho Модерн без спинки для парку, саду, скверу, 1514х598х415 …"
type input "Лавка з ПВХ профілю Tobi Sho Модерн без спинки для парку, саду, скверу, 1514х59…"
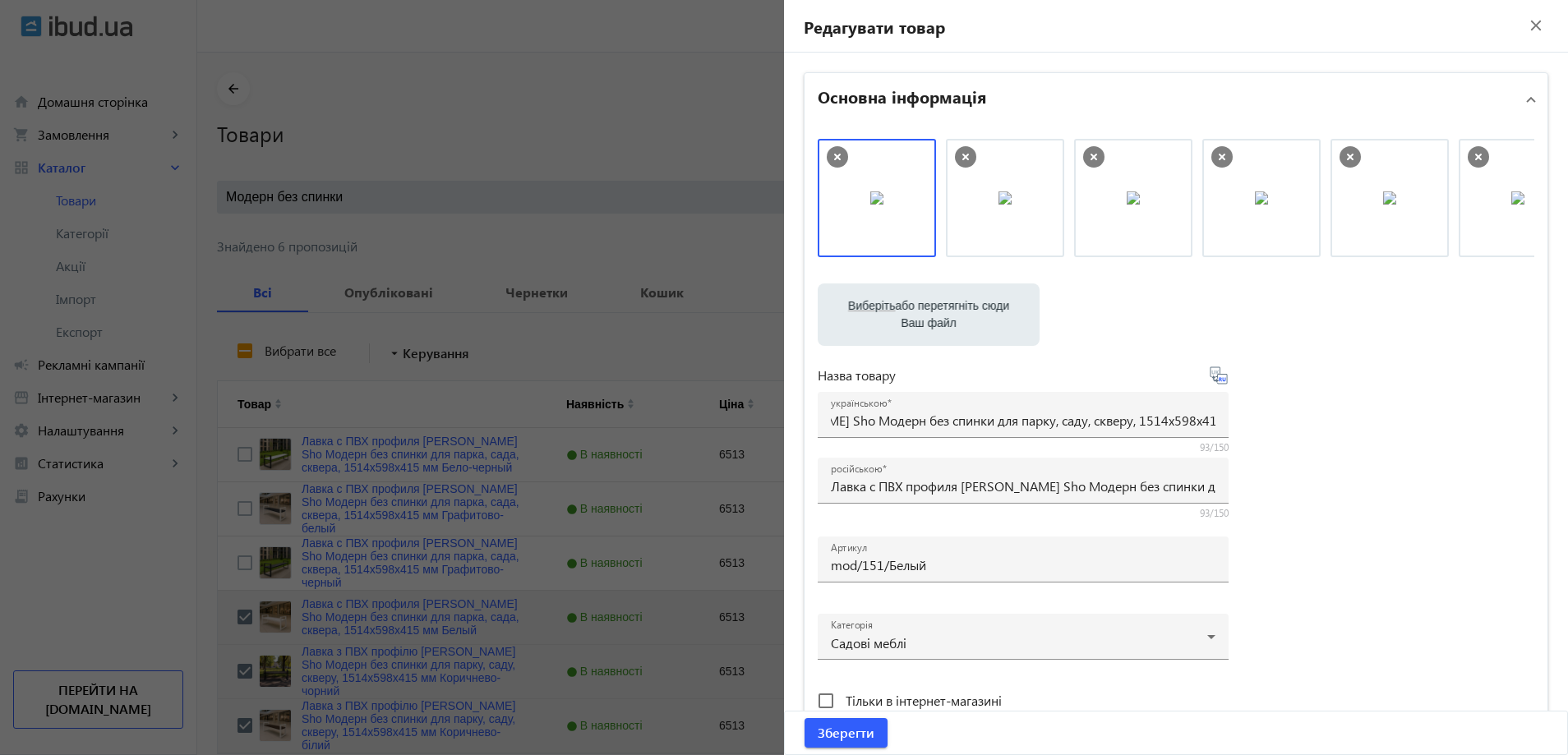
scroll to position [0, 0]
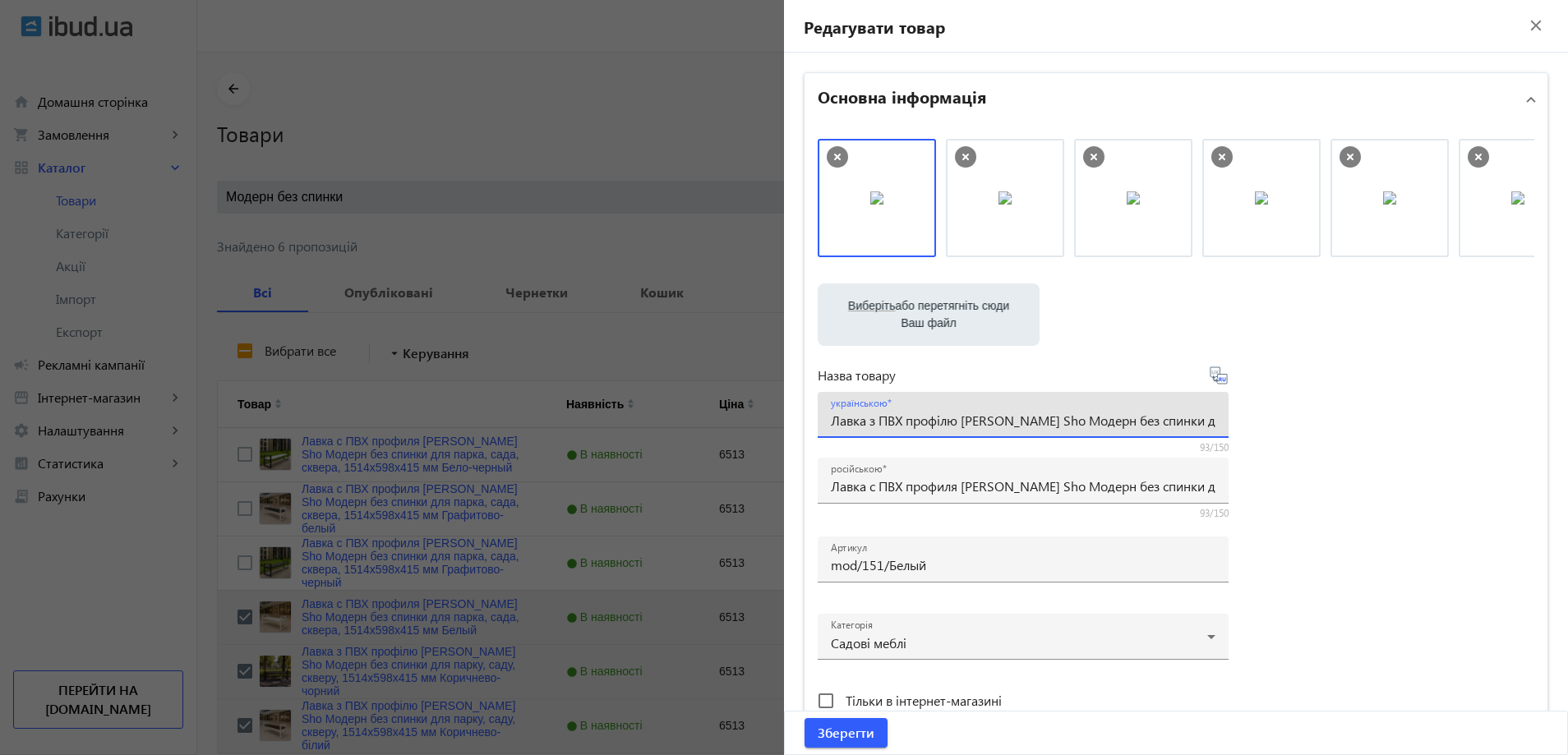
click at [1426, 425] on div "Виберіть або перетягніть сюди Ваш файл 1086868b59d30328e43823874134173-127dfbd8…" at bounding box center [1176, 447] width 716 height 615
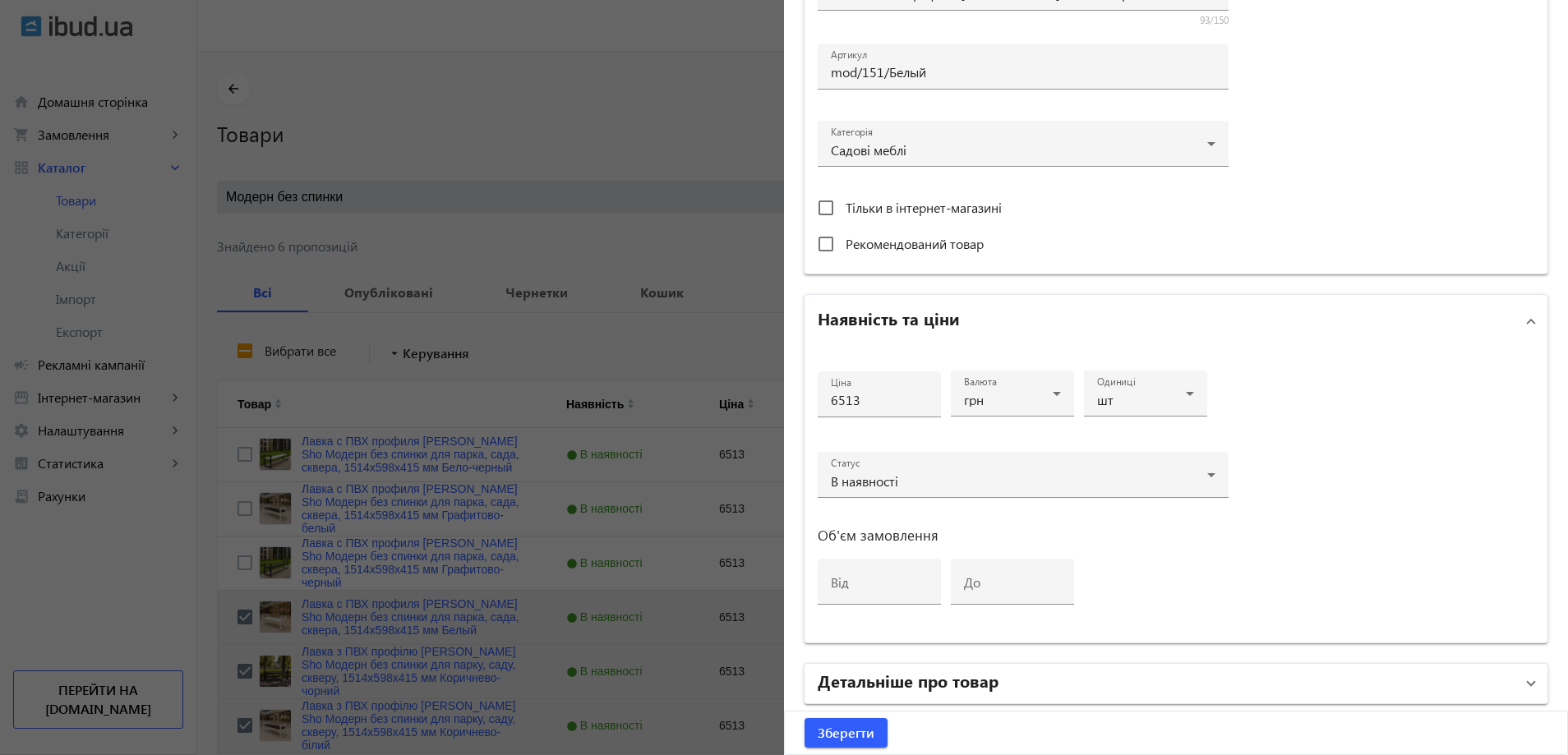
click at [951, 676] on h2 "Детальніше про товар" at bounding box center [908, 679] width 181 height 23
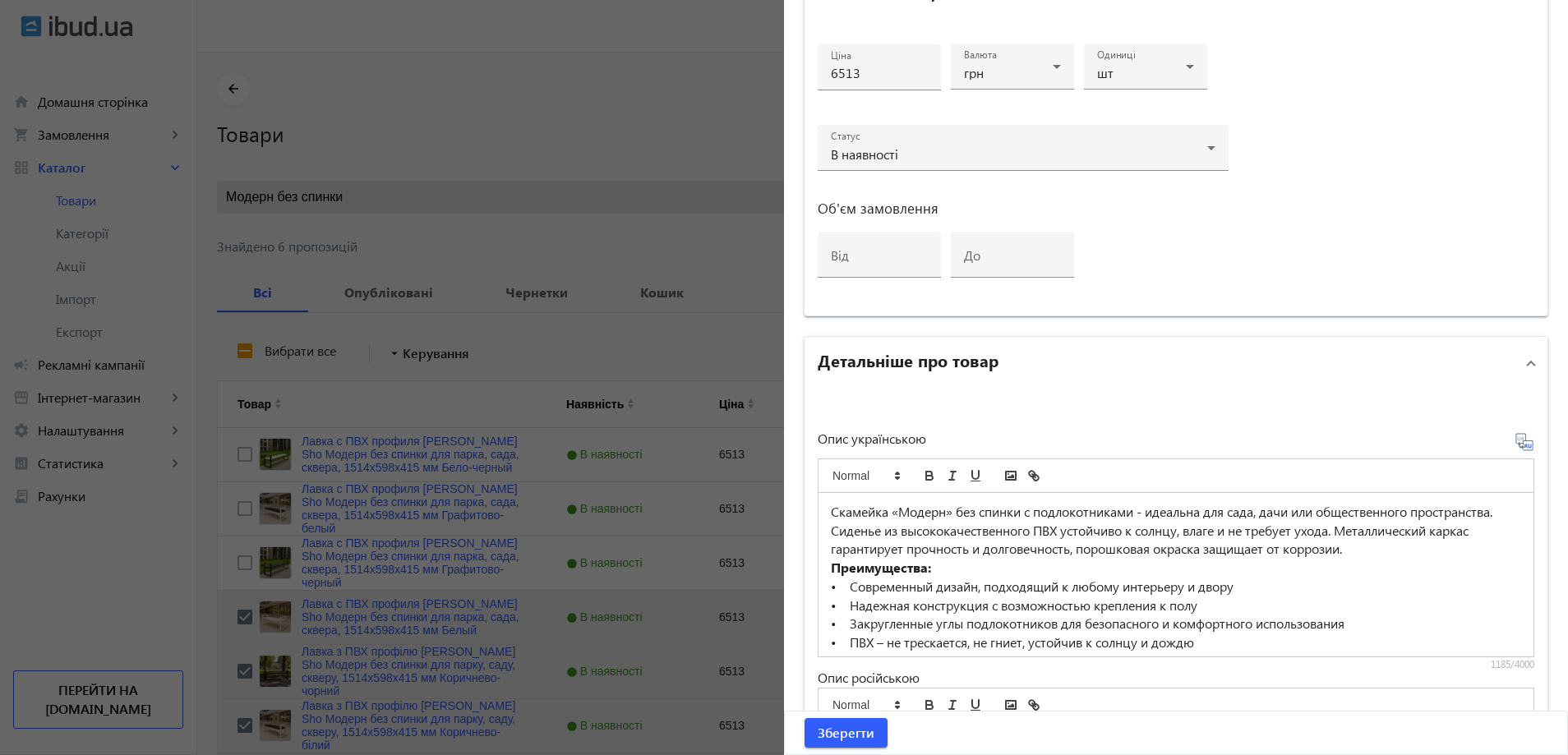
scroll to position [903, 0]
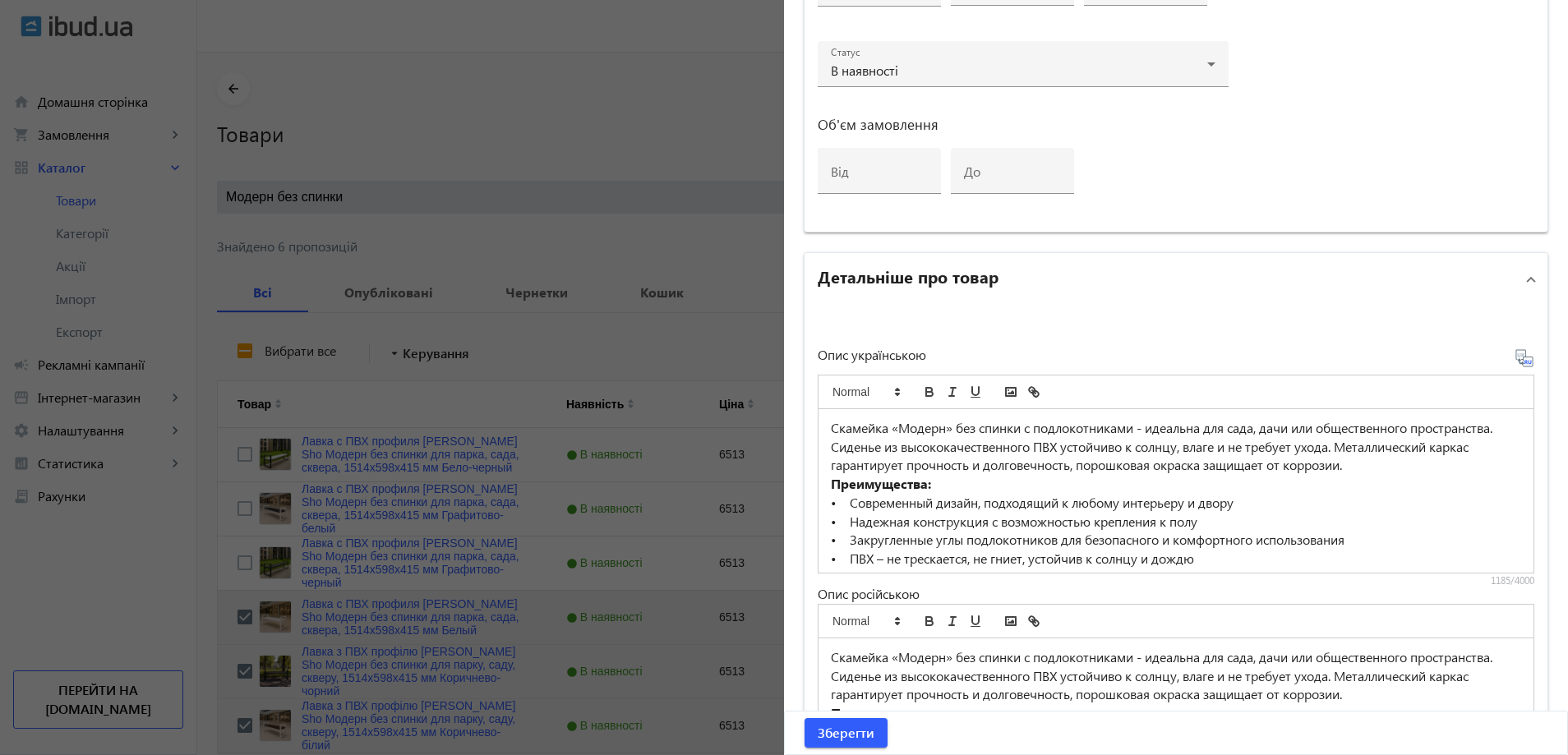
click at [936, 471] on p "Скамейка «Модерн» без спинки с подлокотниками - идеальна для сада, дачи или общ…" at bounding box center [1176, 447] width 690 height 56
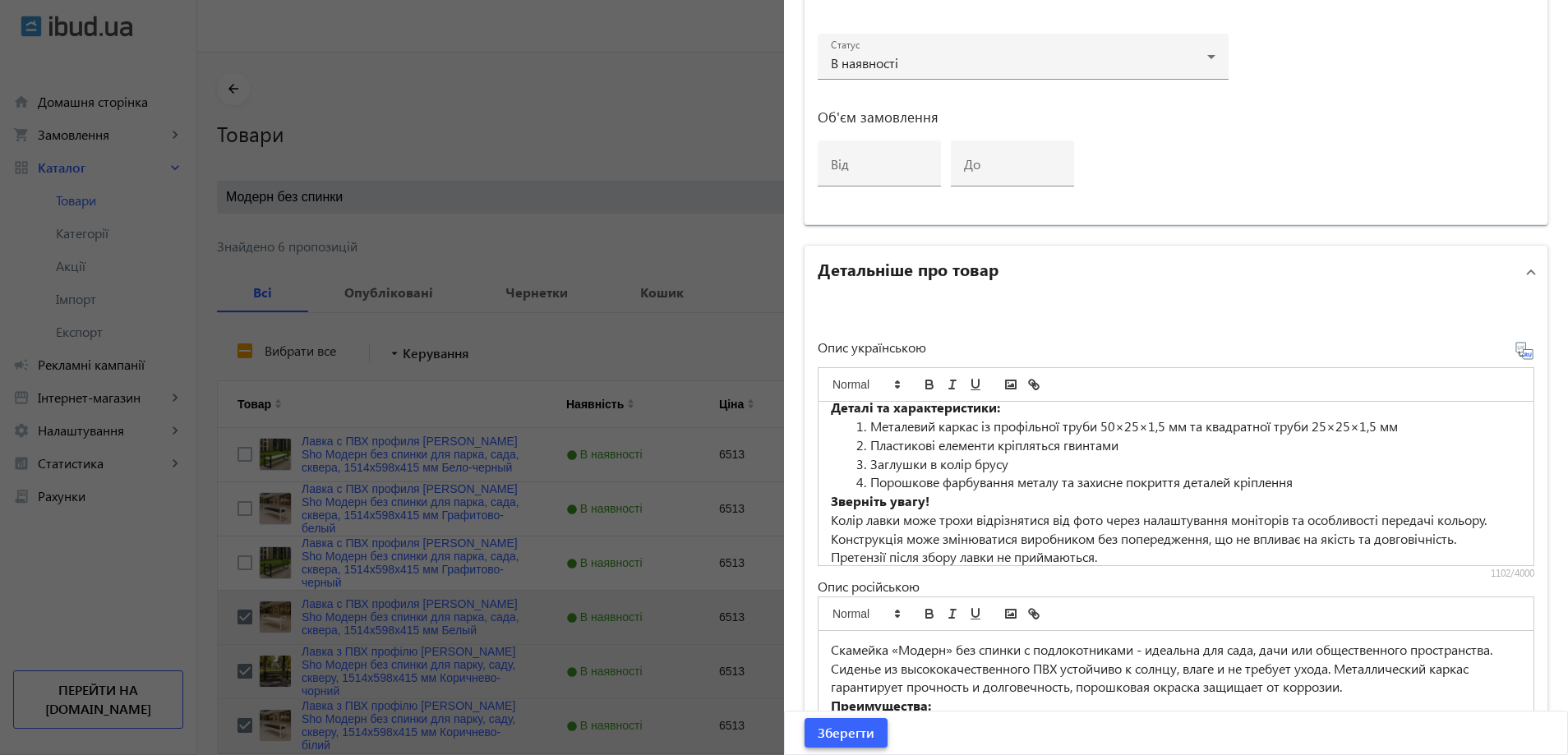
click at [849, 736] on span "Зберегти" at bounding box center [846, 733] width 57 height 18
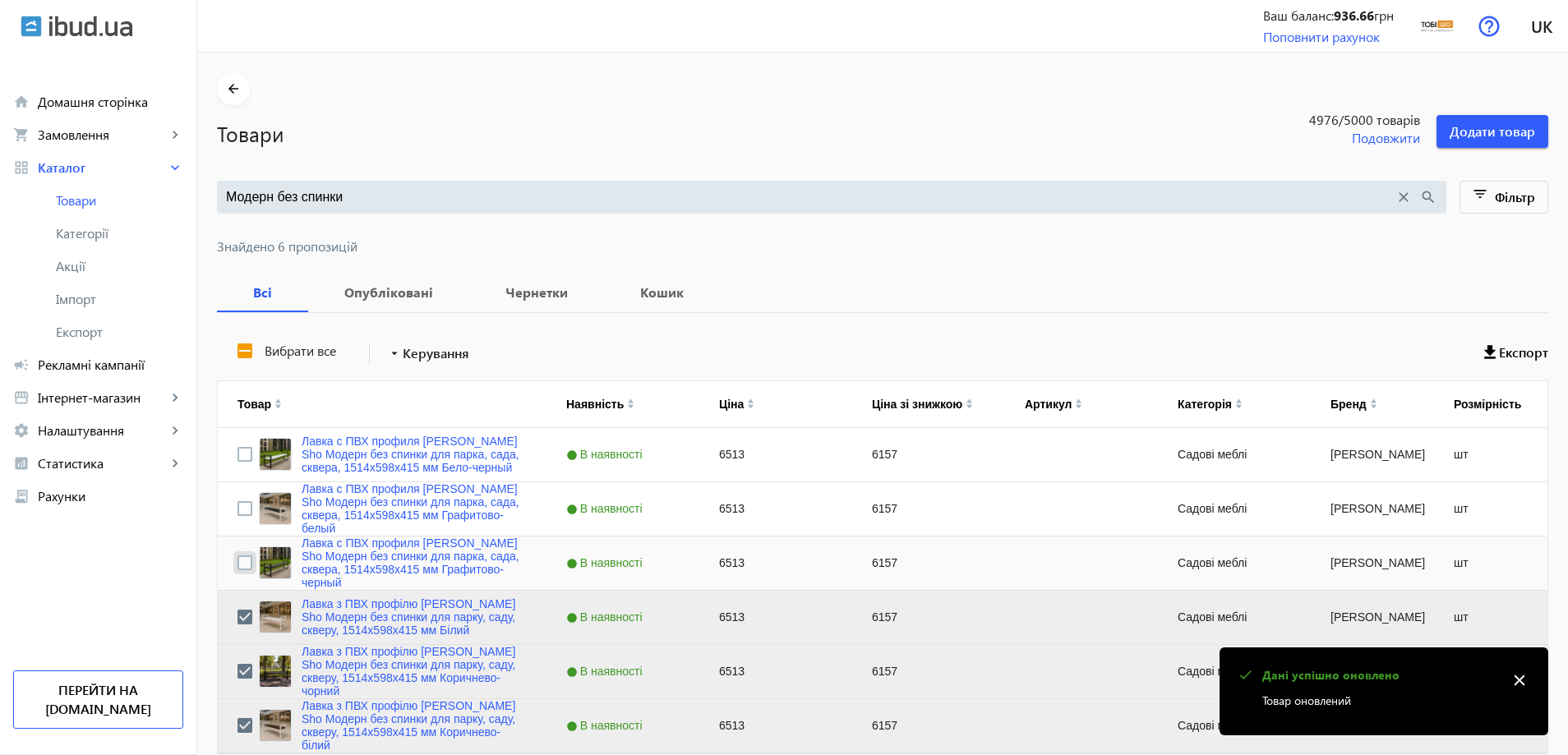
click at [238, 561] on input "Press Space to toggle row selection (unchecked)" at bounding box center [245, 562] width 15 height 15
checkbox input "true"
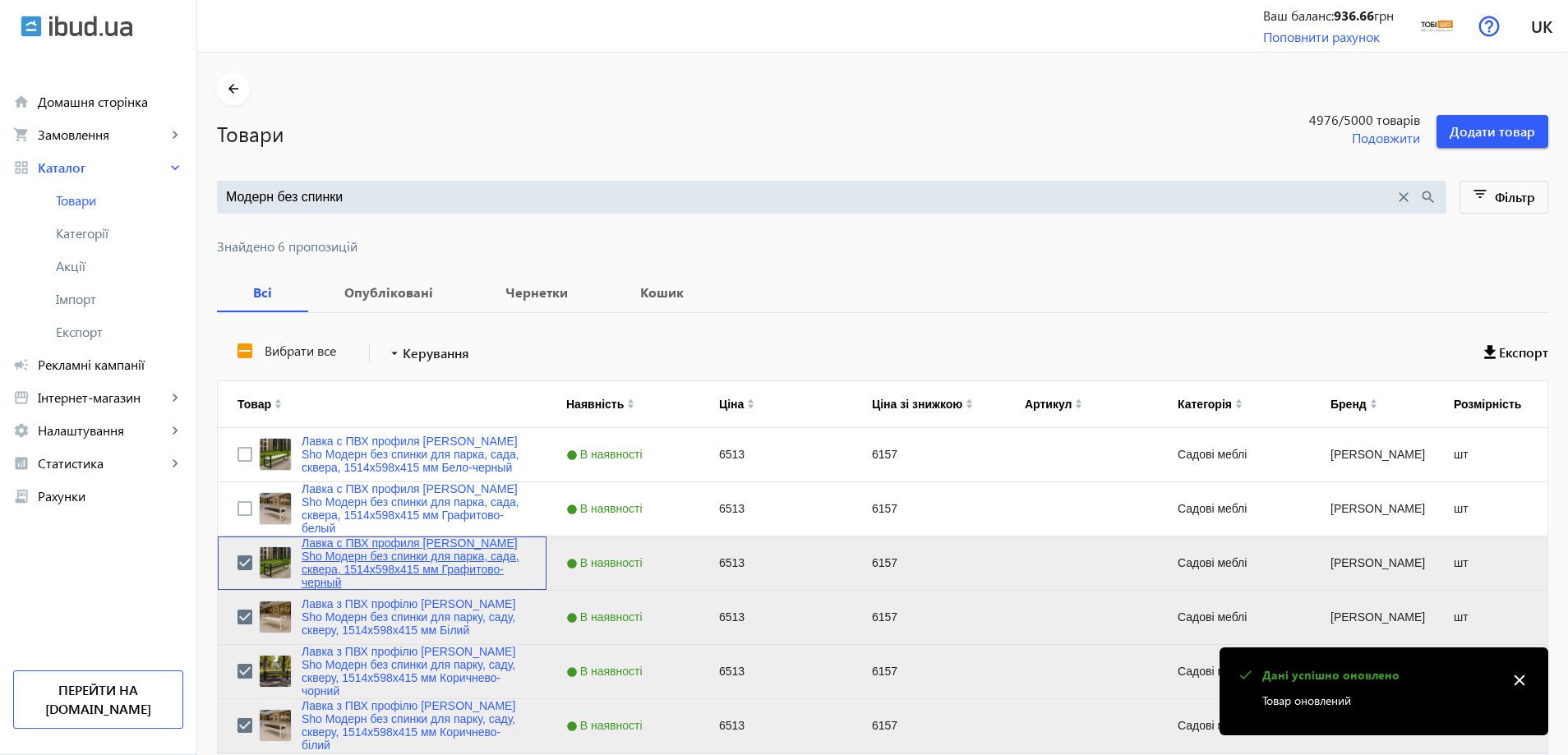
click at [325, 564] on link "Лавка с ПВХ профиля [PERSON_NAME] Sho Модерн без спинки для парка, сада, сквера…" at bounding box center [414, 562] width 225 height 53
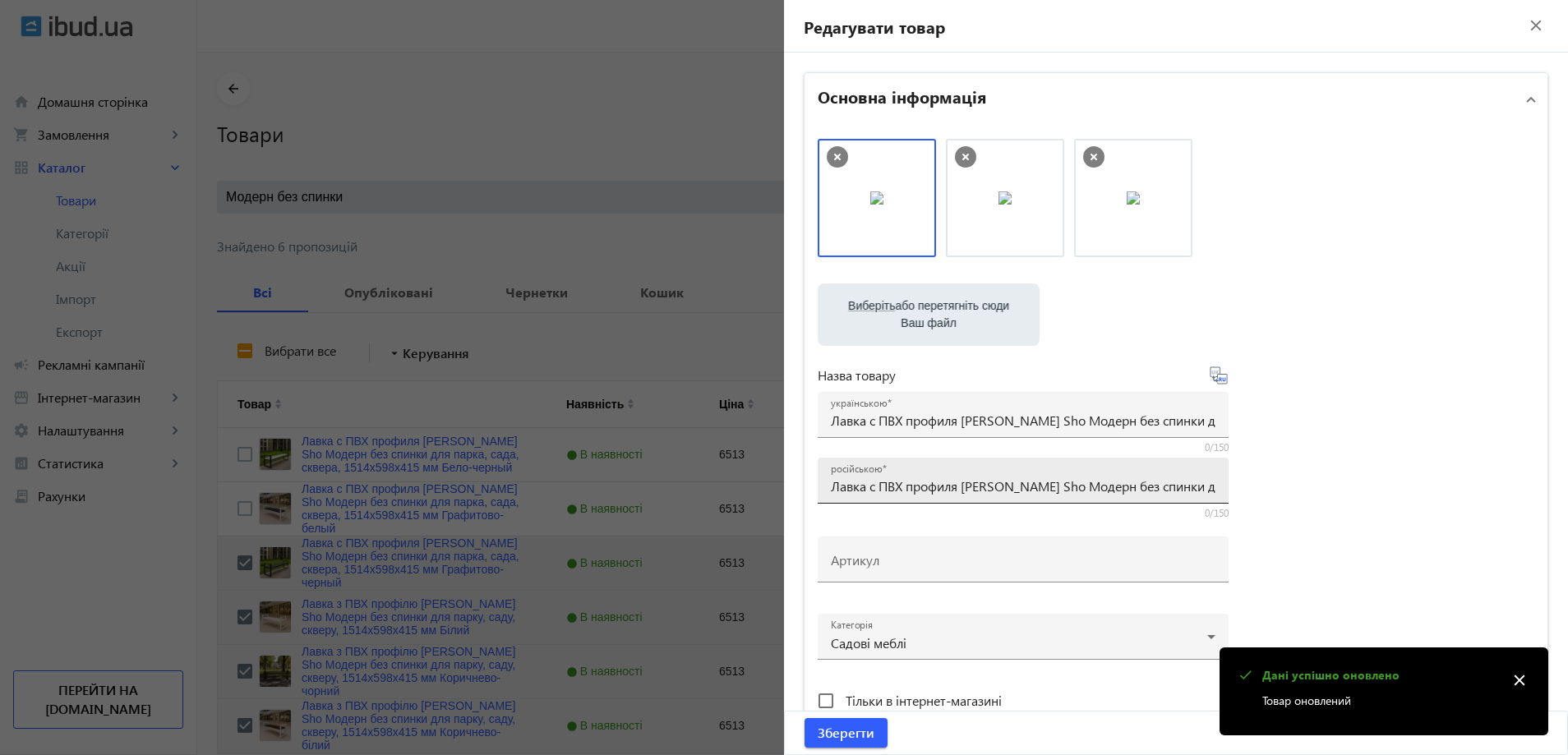
click at [887, 479] on input "Лавка с ПВХ профиля [PERSON_NAME] Sho Модерн без спинки для парка, сада, сквера…" at bounding box center [1023, 485] width 384 height 17
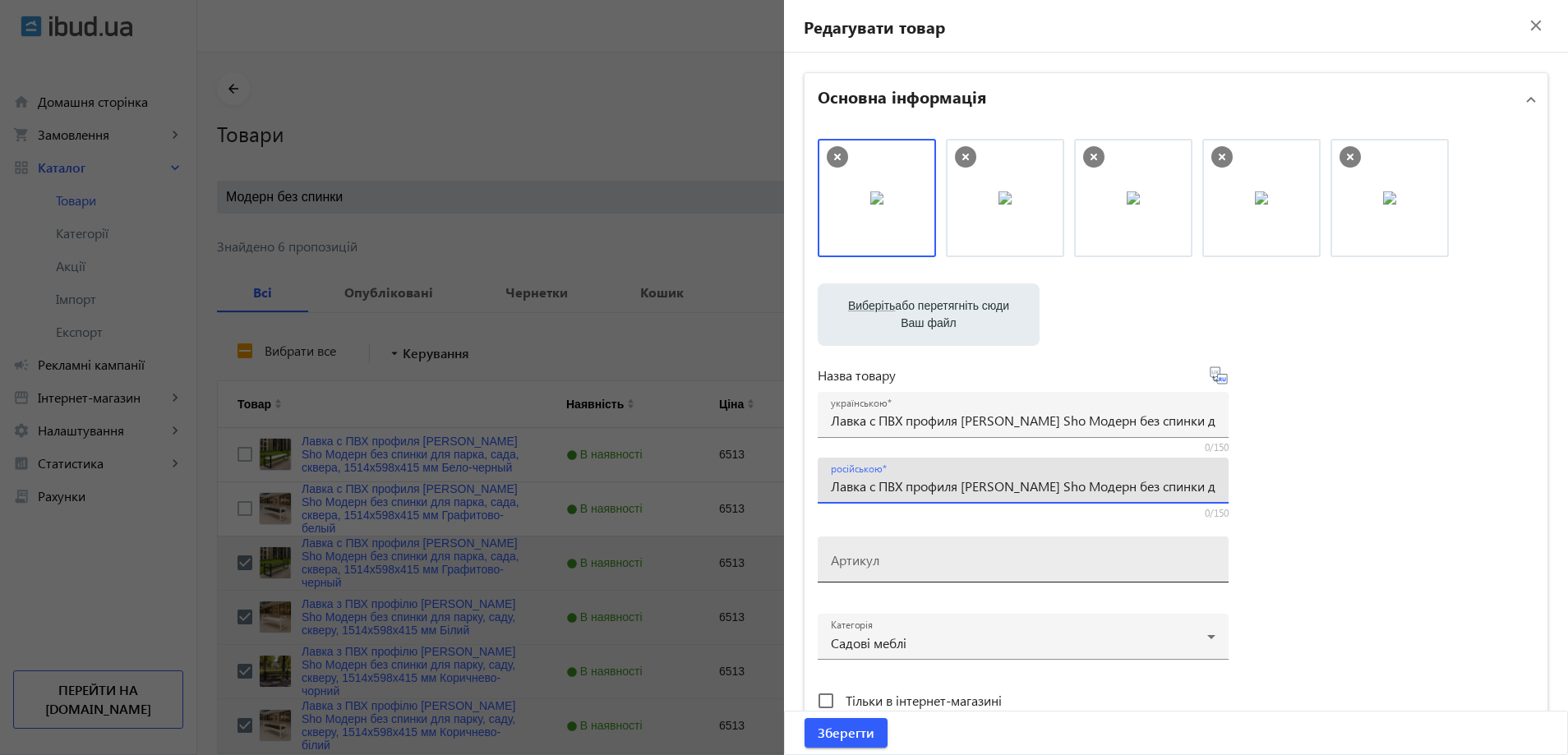
click at [861, 563] on mat-label "Артикул" at bounding box center [855, 559] width 49 height 17
click at [861, 563] on input "Артикул" at bounding box center [1023, 564] width 384 height 17
paste input "mod/151/Графитово-черный"
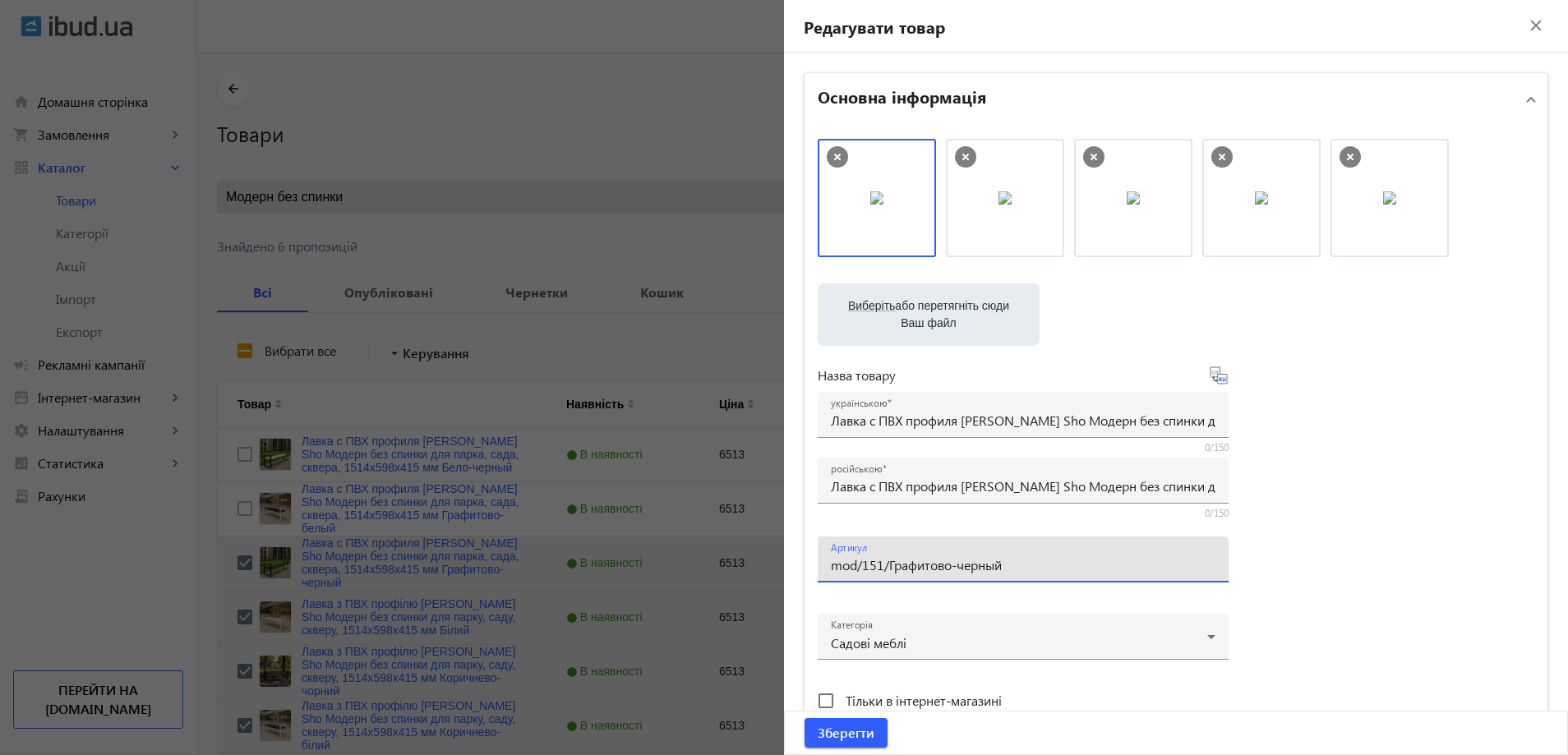
type input "mod/151/Графитово-черный"
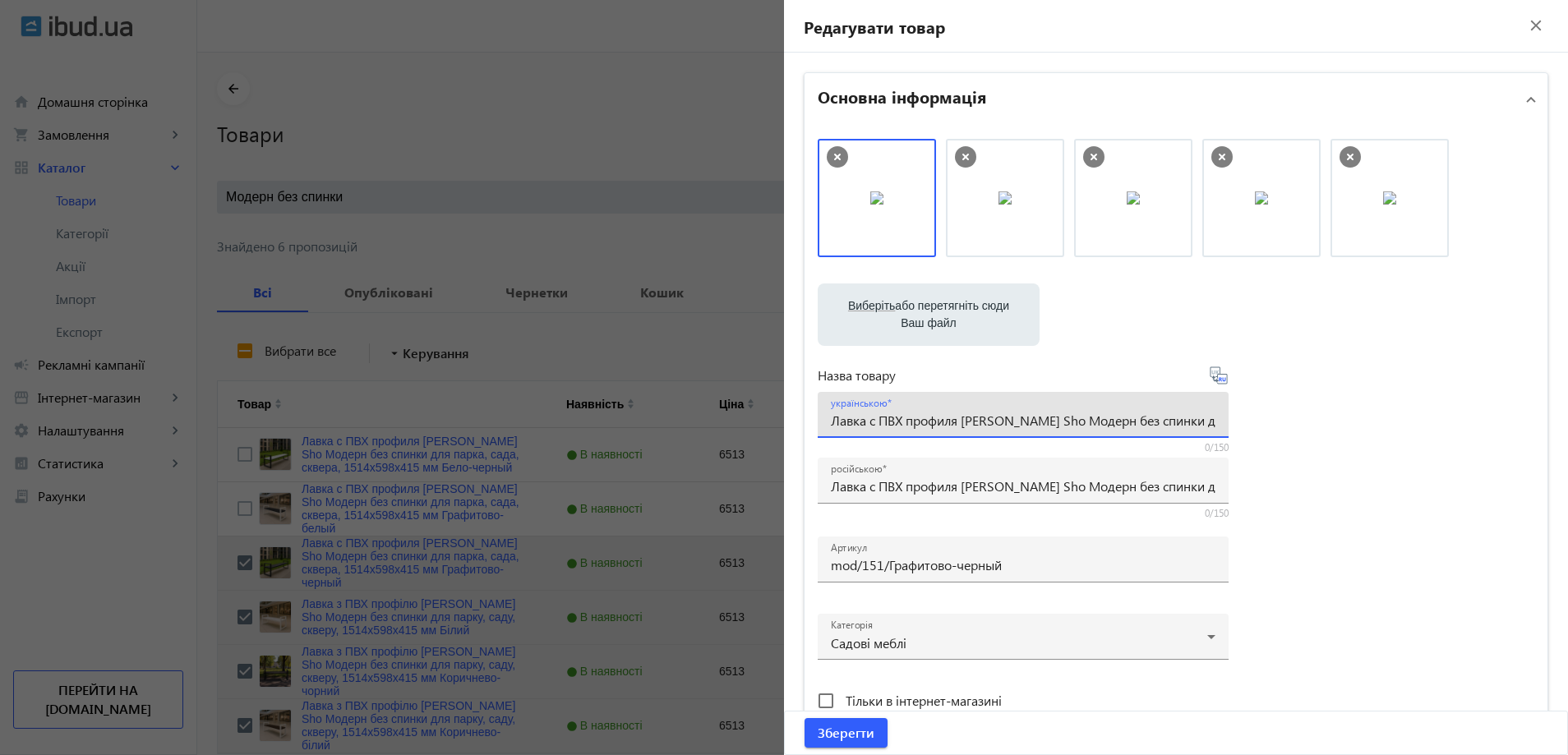
click at [905, 421] on input "Лавка с ПВХ профиля [PERSON_NAME] Sho Модерн без спинки для парка, сада, сквера…" at bounding box center [1023, 420] width 384 height 17
paste input "з ПВХ профілю Tobi Sho Модерн без спинки для парку, саду, скверу, 1514х598х415 …"
type input "Лавка з ПВХ профілю Tobi Sho Модерн без спинки для парку, саду, скверу, 1514х59…"
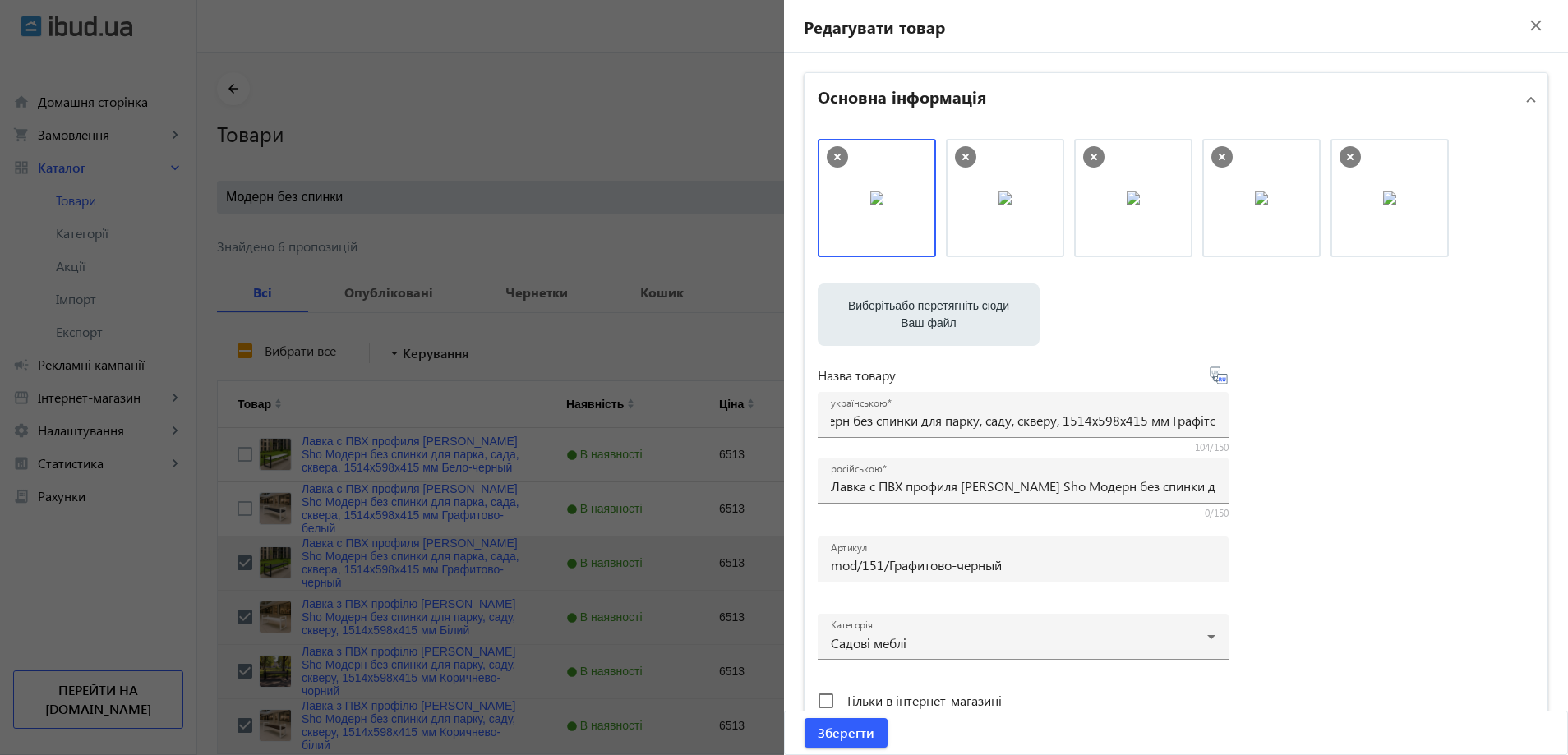
scroll to position [0, 0]
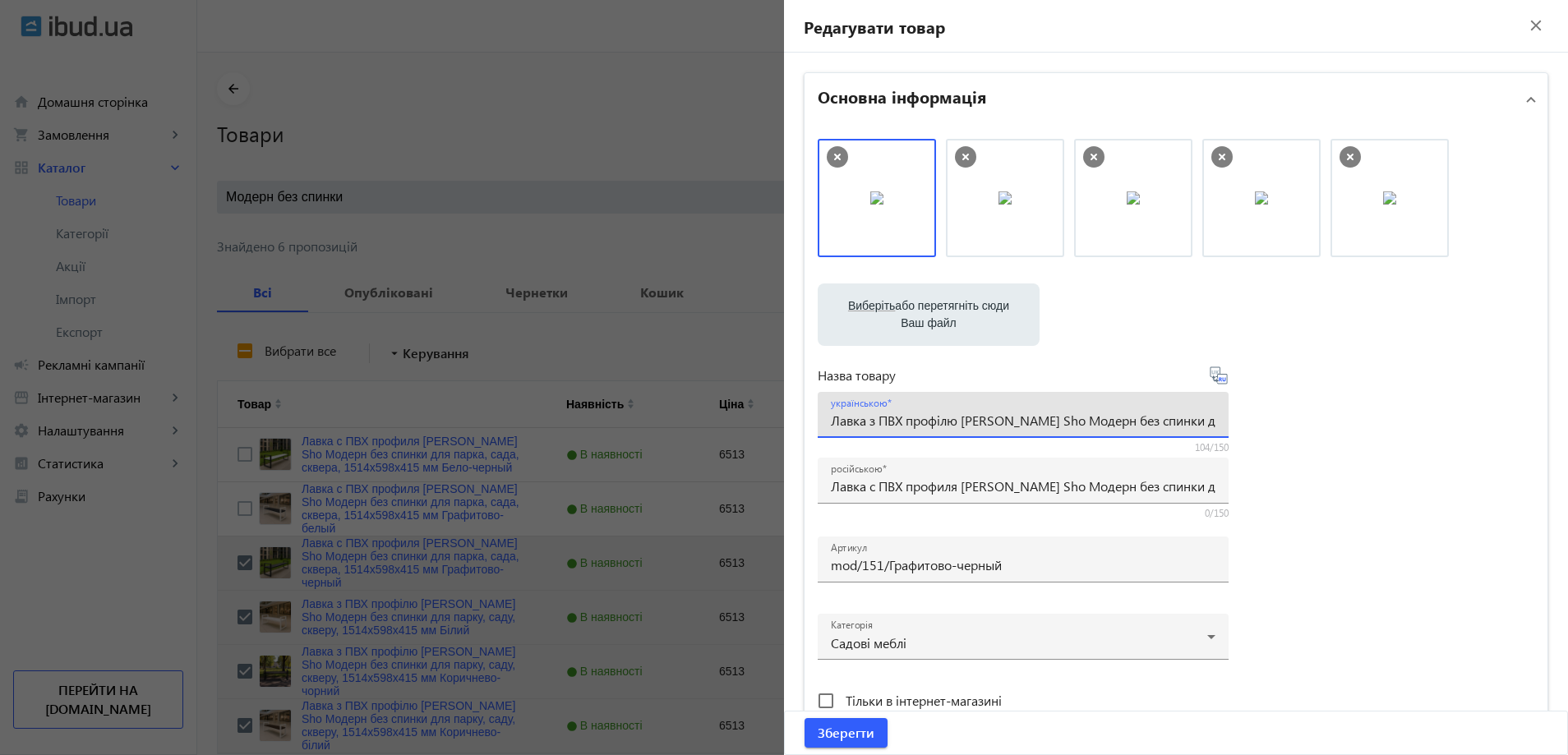
click at [1301, 455] on div "Виберіть або перетягніть сюди Ваш файл 1086768b59d2f4c3529077236554642-8d30d496…" at bounding box center [1176, 447] width 716 height 615
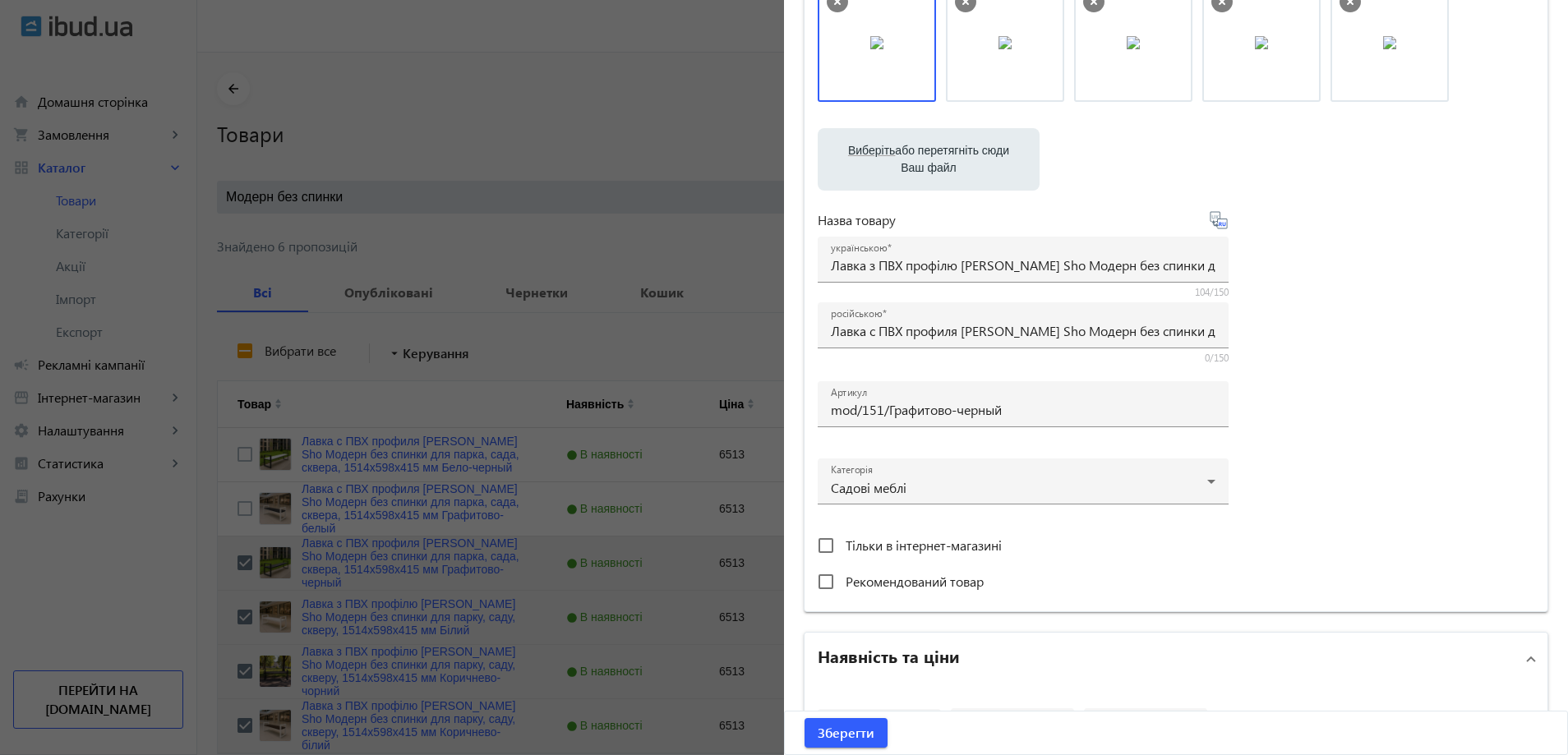
scroll to position [492, 0]
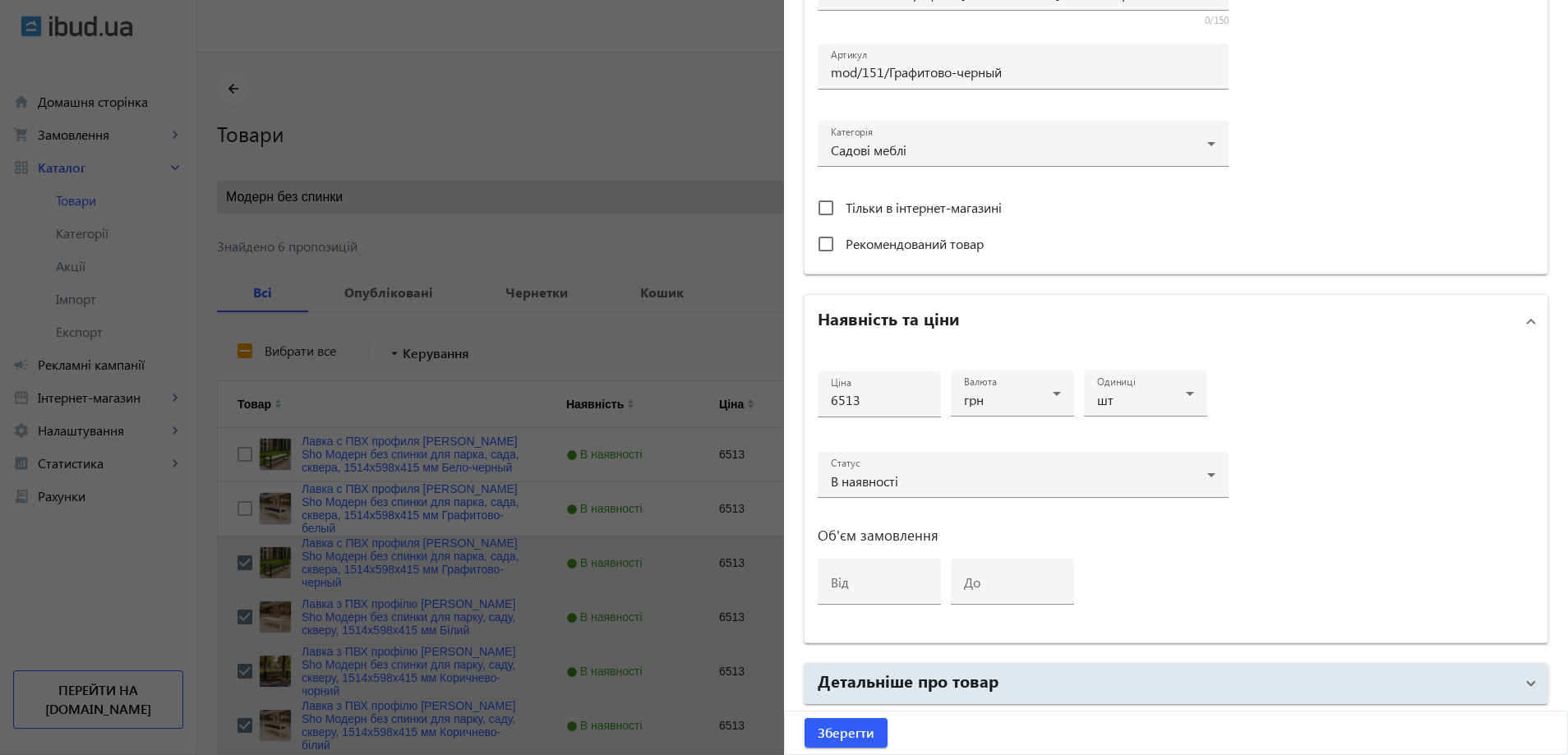
click at [944, 661] on mat-accordion "Основна інформація Виберіть або перетягніть сюди Ваш файл 1086768b59d2f4c352907…" at bounding box center [1176, 202] width 744 height 1246
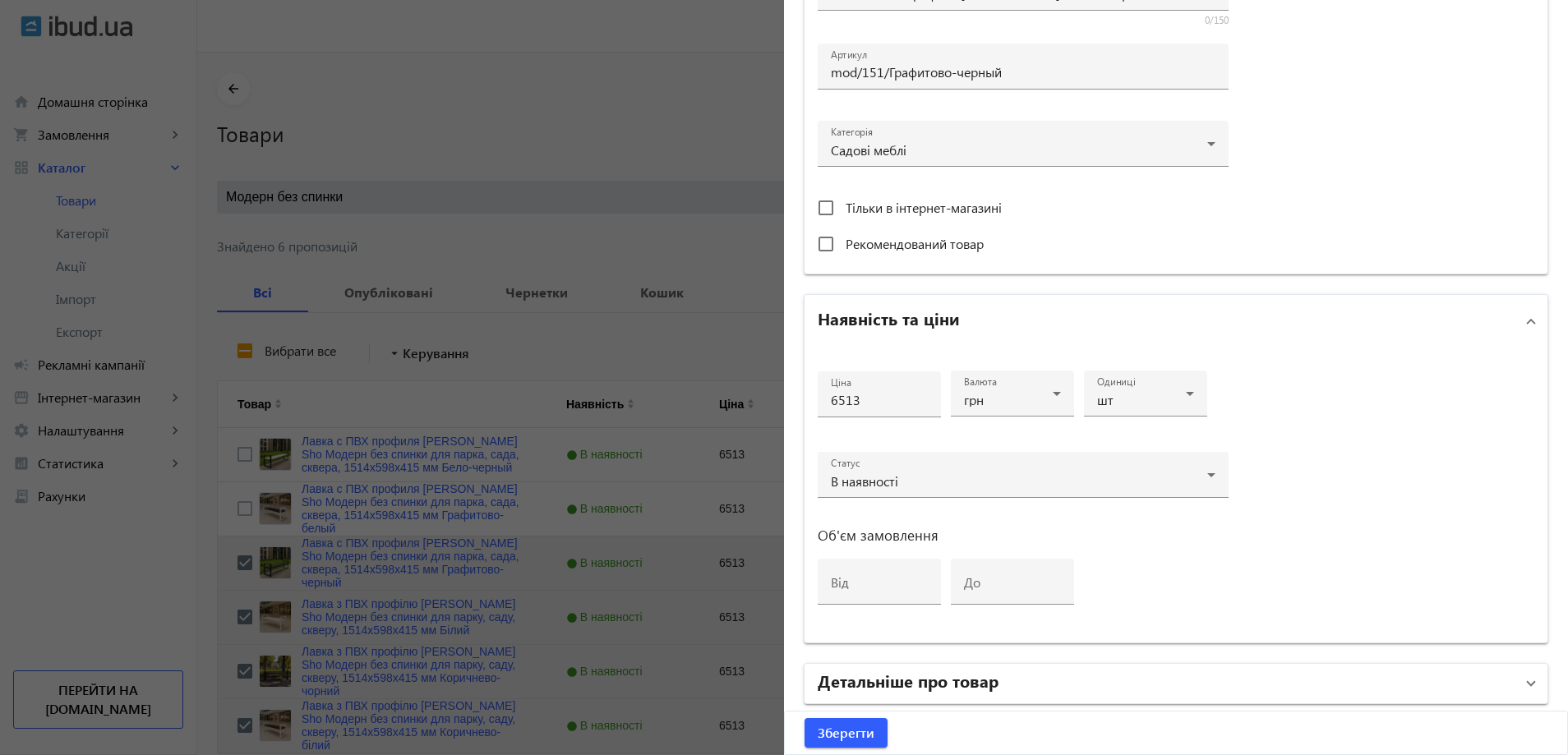
click at [960, 677] on h2 "Детальніше про товар" at bounding box center [908, 679] width 181 height 23
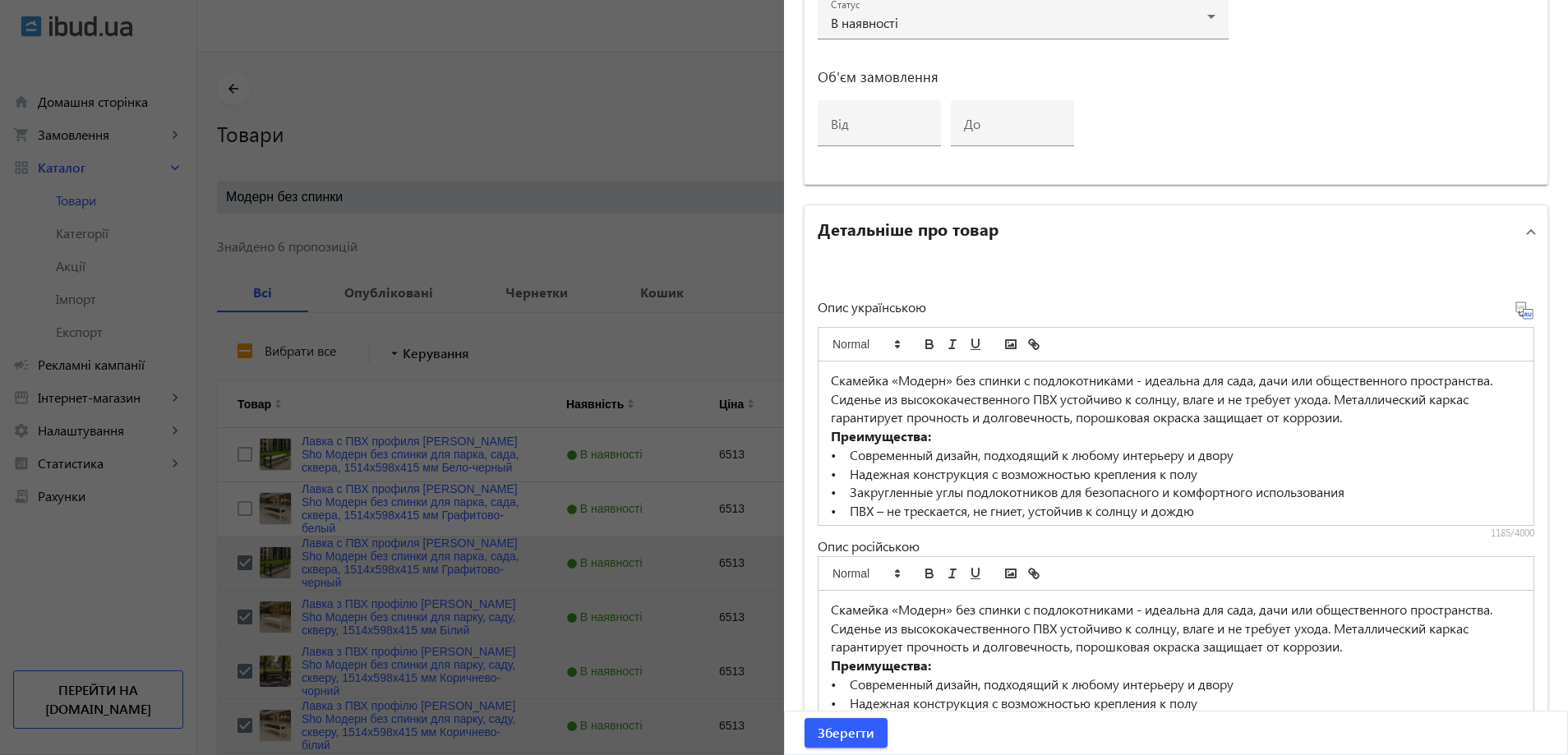
scroll to position [986, 0]
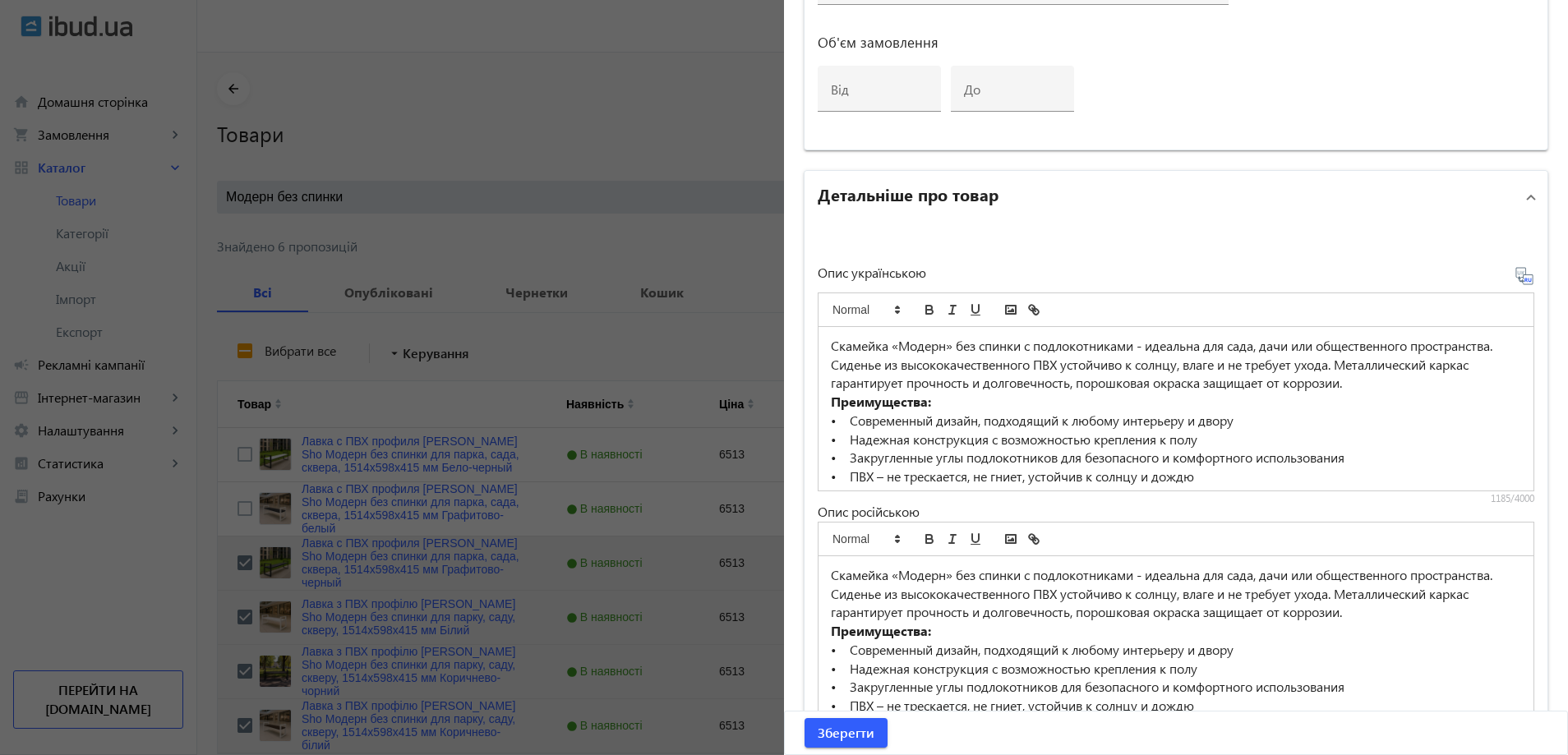
click at [954, 438] on p "• Надежная конструкция с возможностью крепления к полу" at bounding box center [1176, 440] width 690 height 19
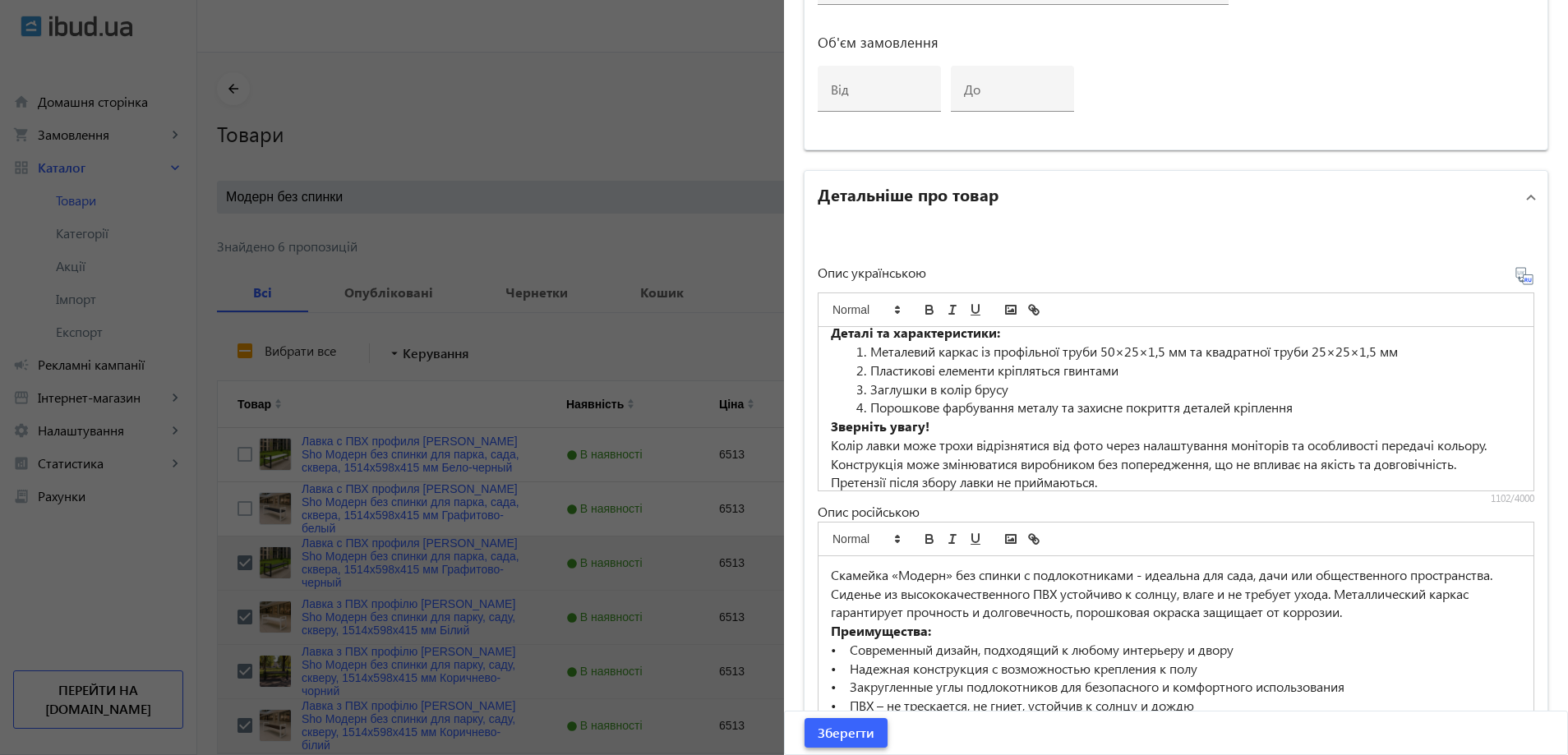
click at [853, 732] on span "Зберегти" at bounding box center [846, 733] width 57 height 18
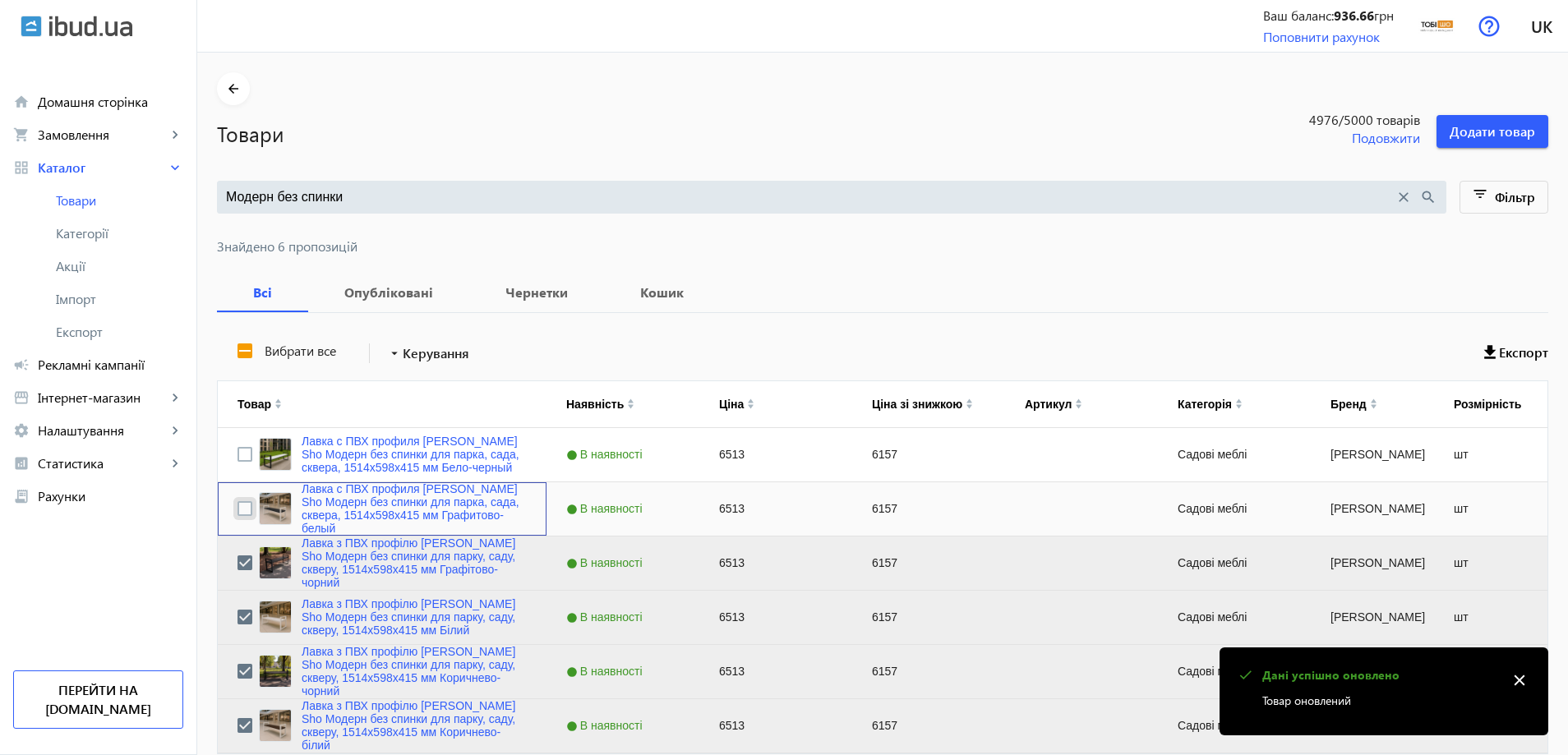
click at [238, 510] on input "Press Space to toggle row selection (unchecked)" at bounding box center [245, 508] width 15 height 15
checkbox input "true"
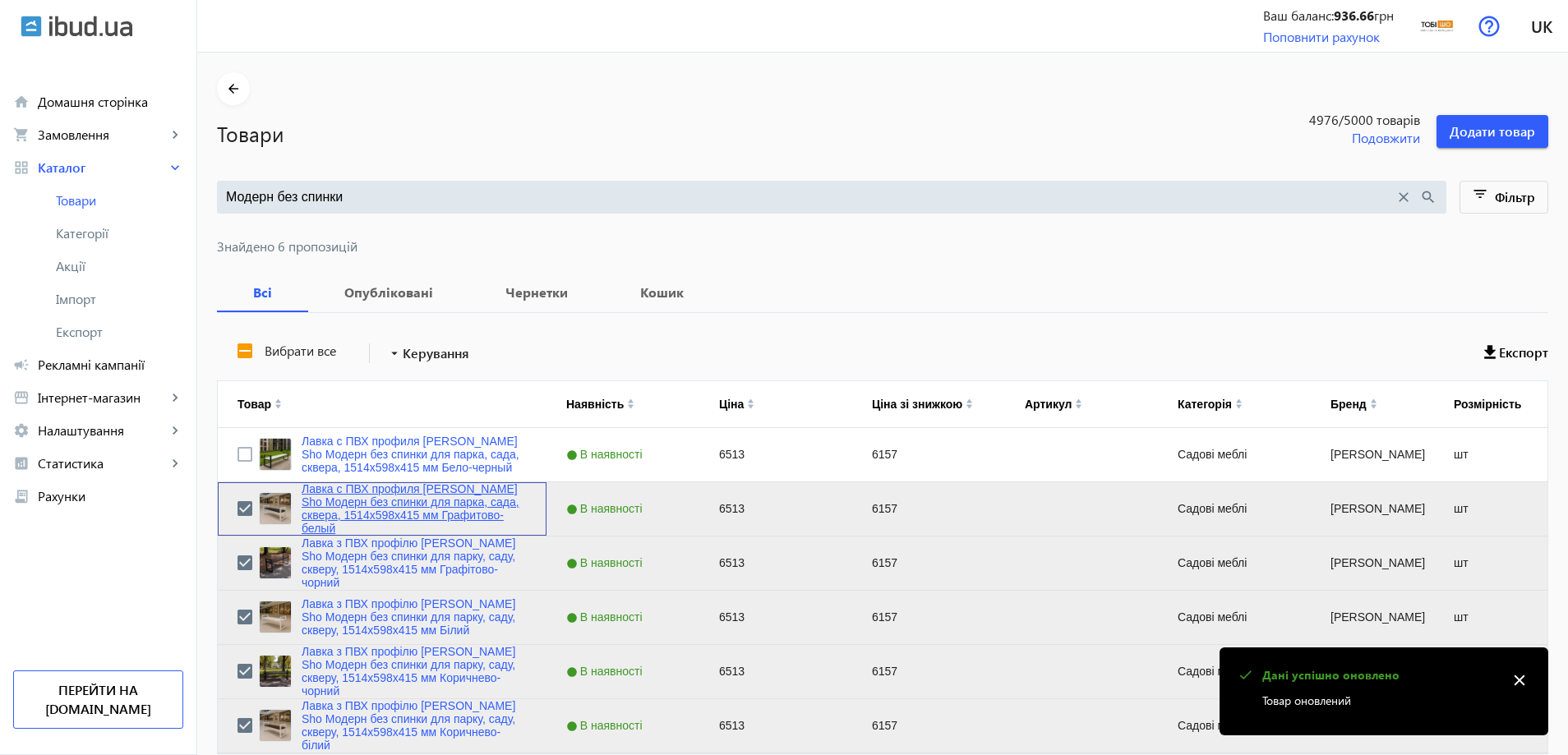
click at [329, 509] on link "Лавка с ПВХ профиля [PERSON_NAME] Sho Модерн без спинки для парка, сада, сквера…" at bounding box center [414, 508] width 225 height 53
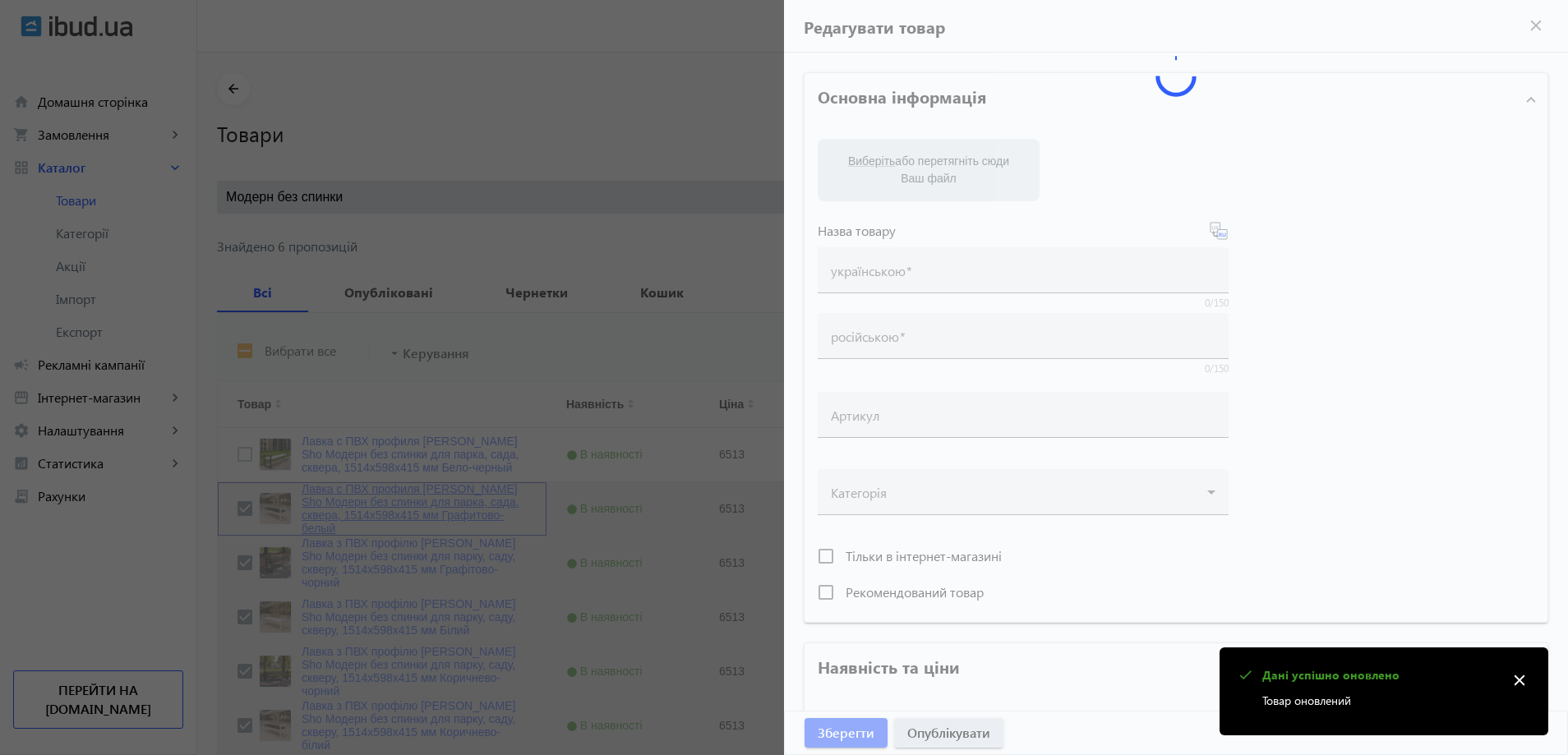
type input "Лавка с ПВХ профиля [PERSON_NAME] Sho Модерн без спинки для парка, сада, сквера…"
type input "6513"
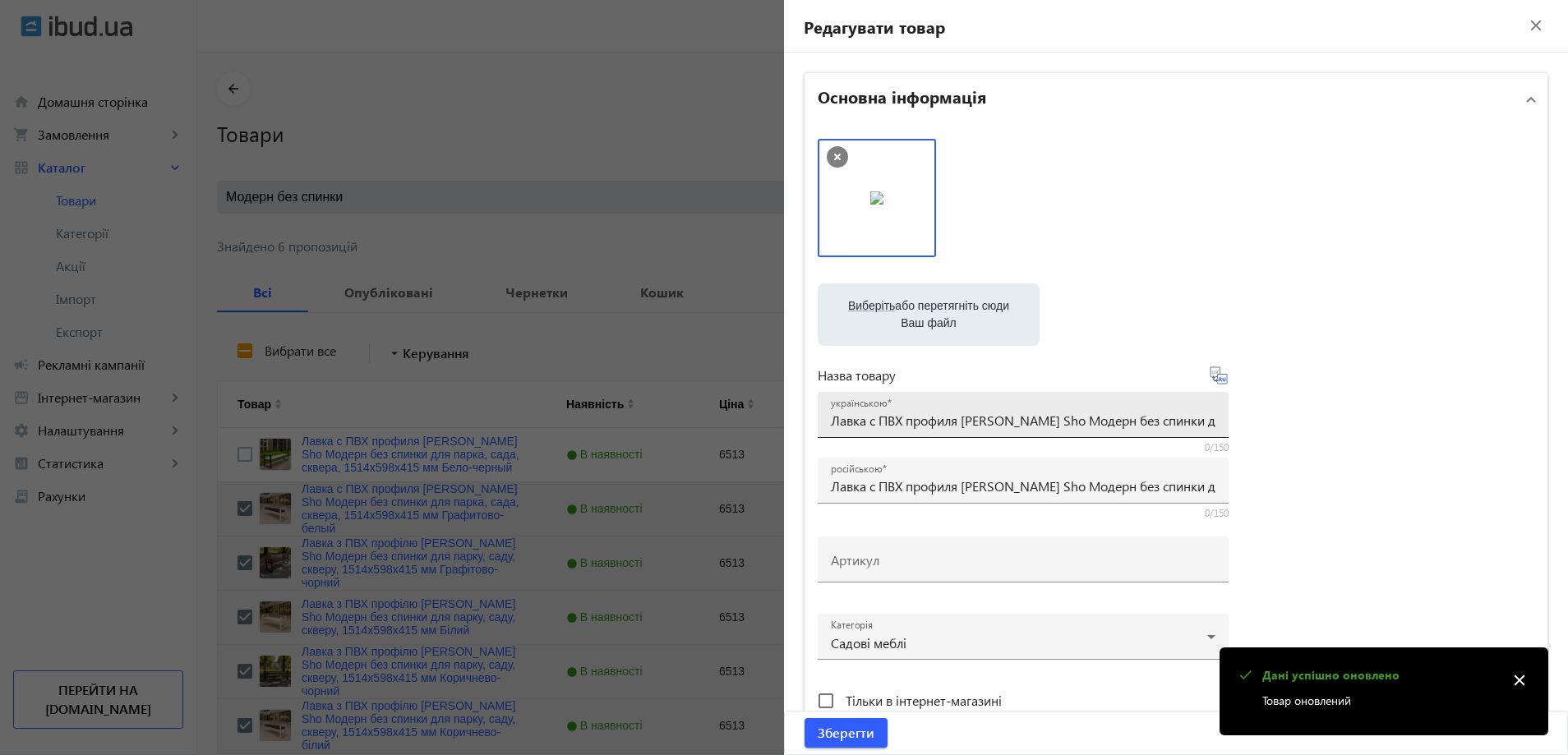
click at [969, 412] on input "Лавка с ПВХ профиля [PERSON_NAME] Sho Модерн без спинки для парка, сада, сквера…" at bounding box center [1023, 420] width 384 height 17
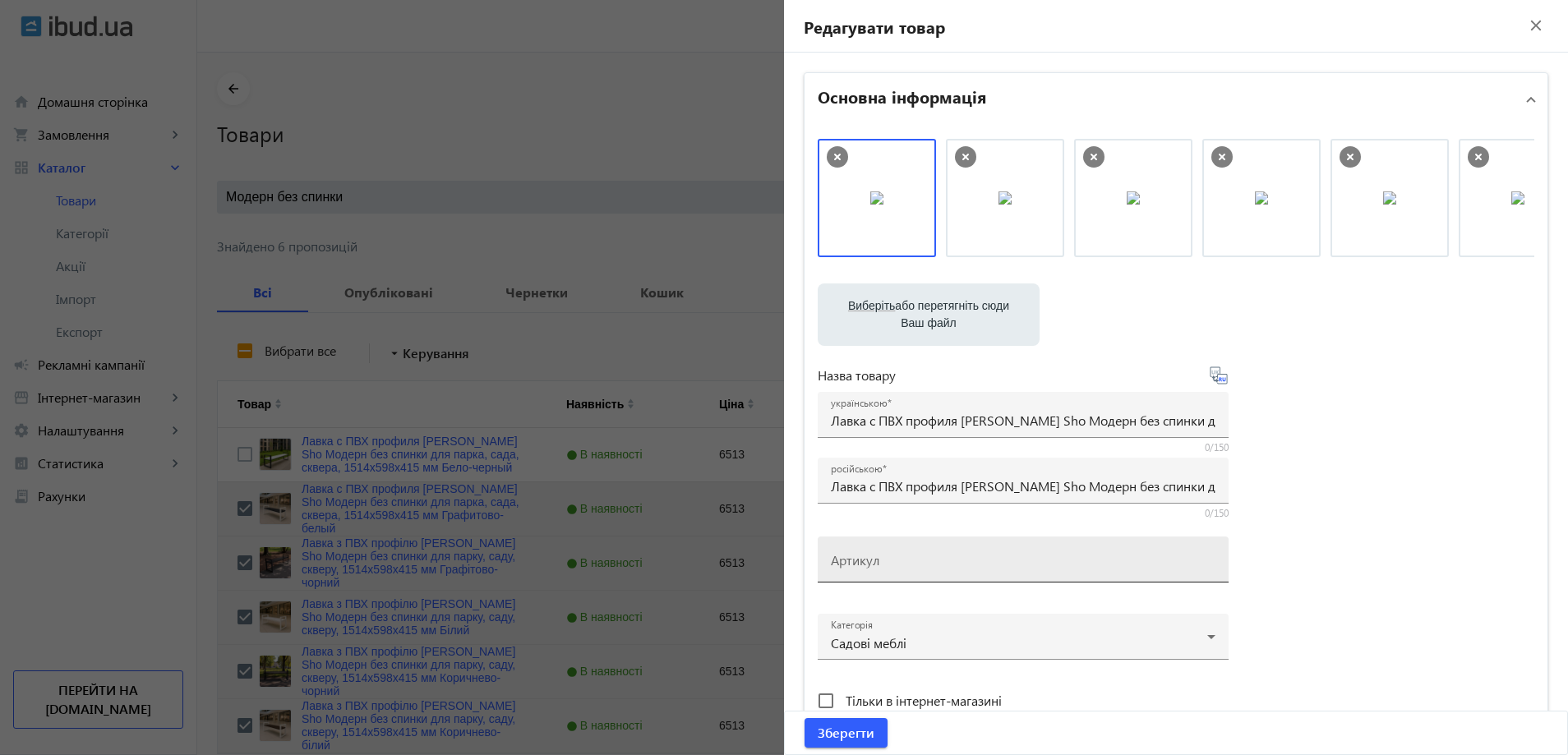
click at [891, 550] on div "Артикул" at bounding box center [1023, 559] width 384 height 46
paste input "mod/151/Графитово-белый"
type input "mod/151/Графитово-белый"
click at [847, 432] on div "українською Лавка с ПВХ профиля Tobi Sho Модерн без спинки для парка, сада, скв…" at bounding box center [1023, 415] width 384 height 46
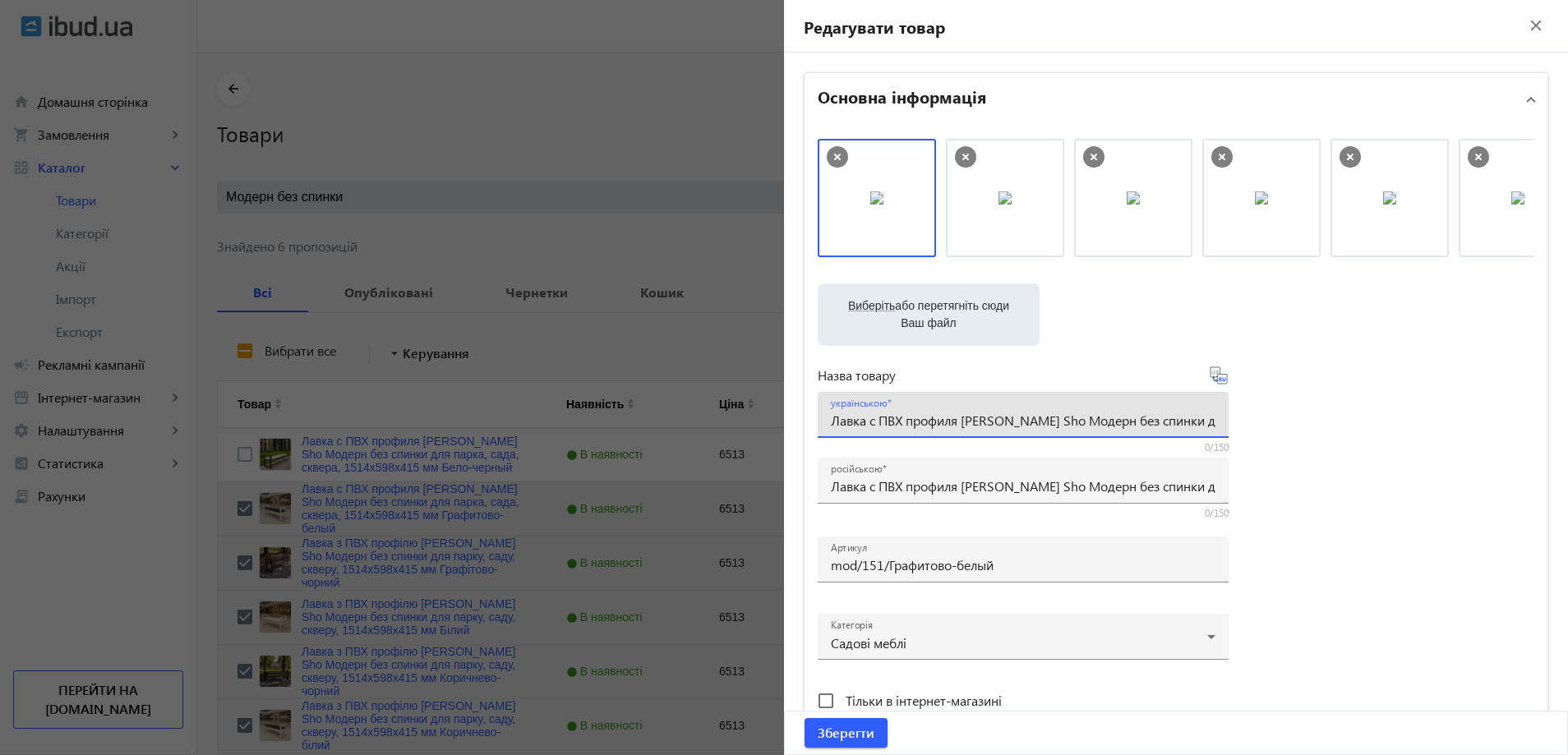
paste input "з ПВХ профілю Tobi Sho Модерн без спинки для парку, саду, скверу, 1514х598х415 …"
type input "Лавка з ПВХ профілю Tobi Sho Модерн без спинки для парку, саду, скверу, 1514х59…"
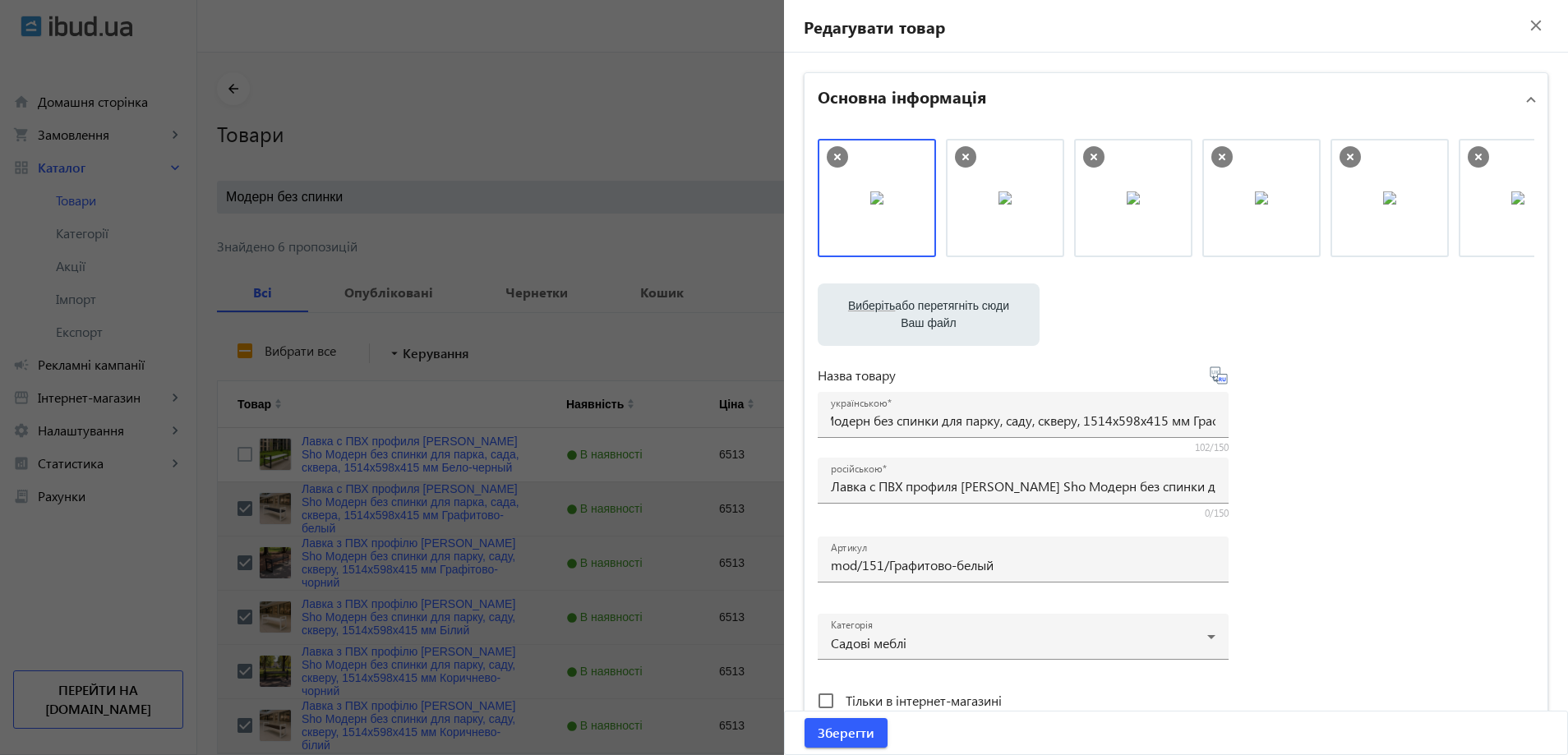
scroll to position [0, 0]
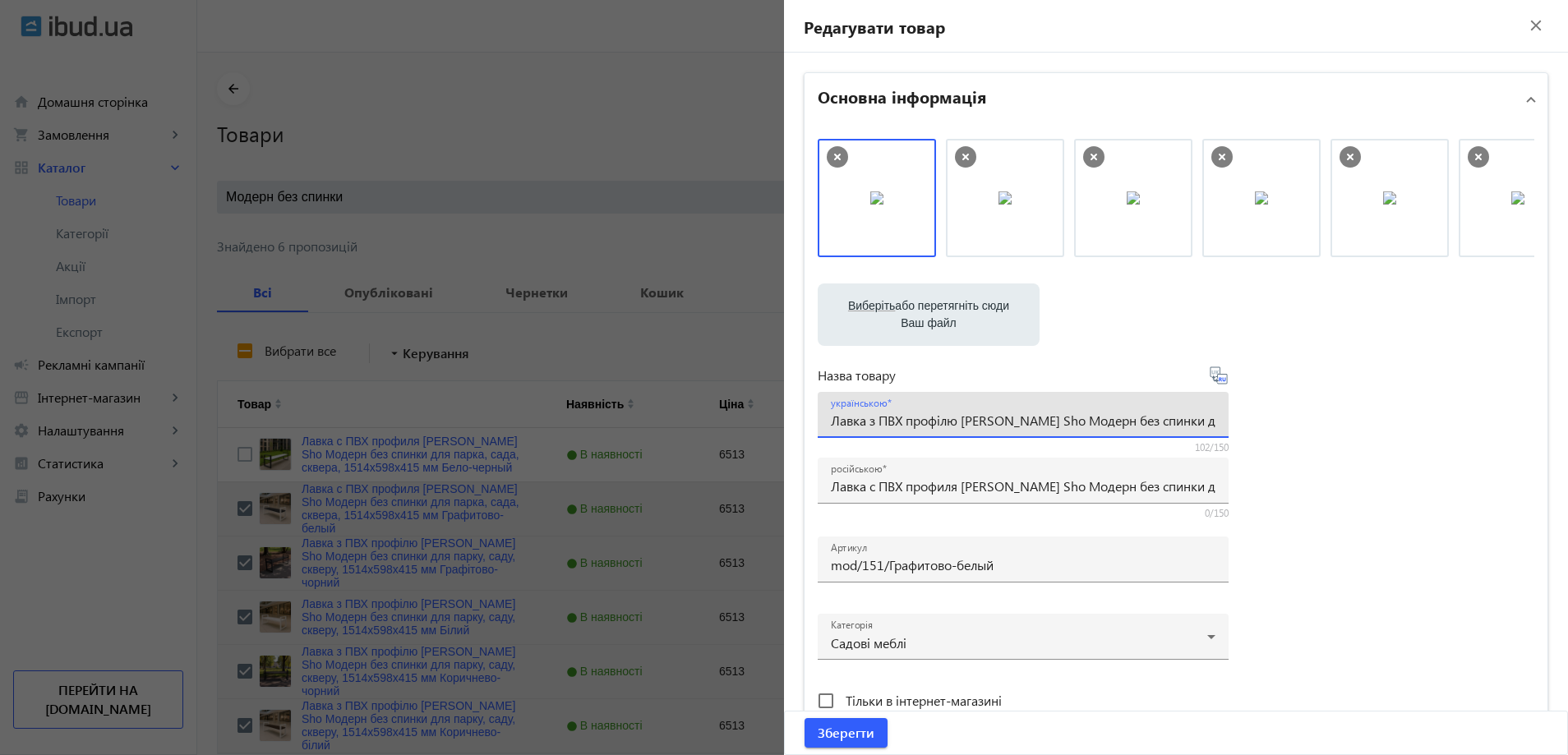
click at [1314, 458] on div "Виберіть або перетягніть сюди Ваш файл 1086968b59d2963e422597251126627-4055dc1c…" at bounding box center [1176, 447] width 716 height 615
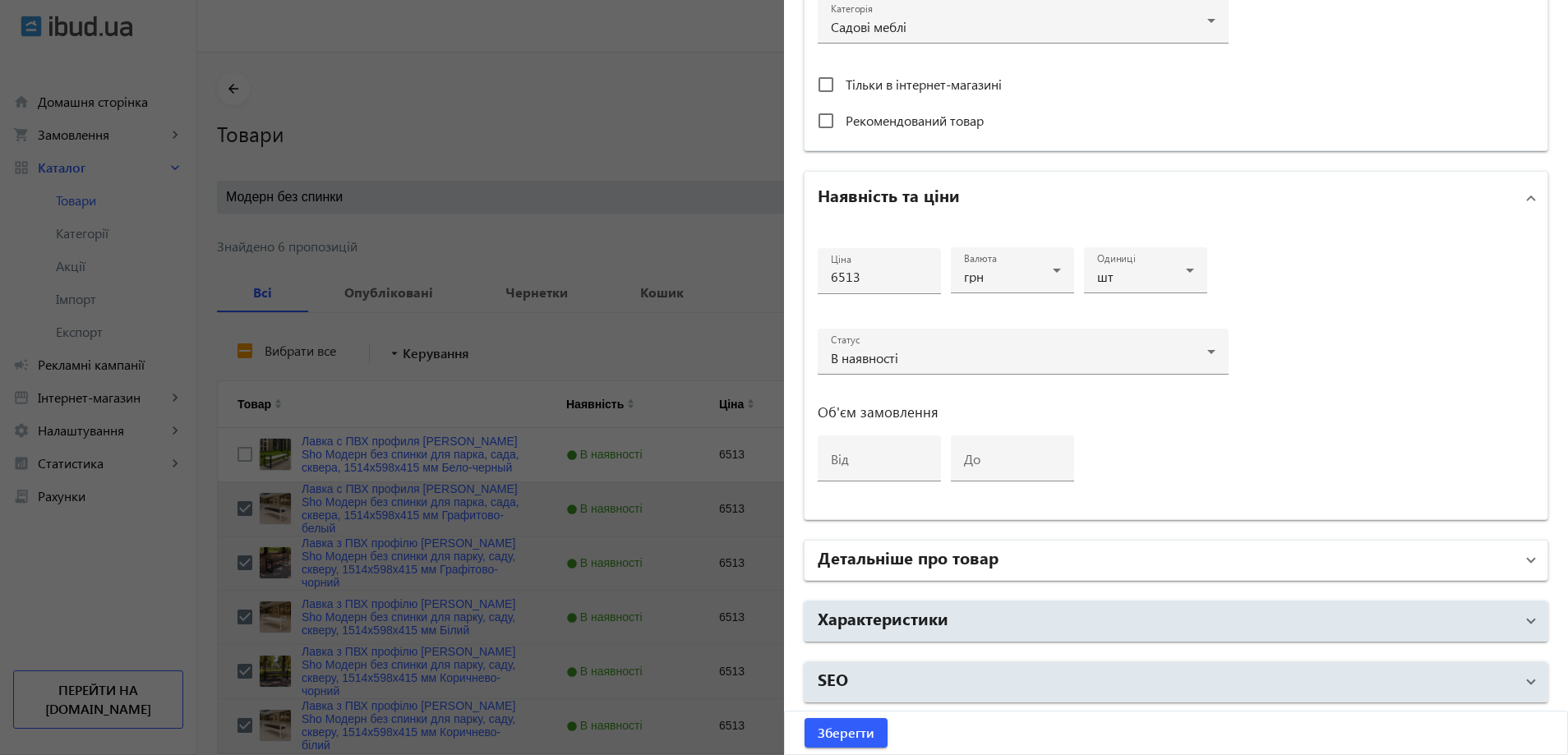
click at [1027, 560] on mat-panel-title "Детальніше про товар" at bounding box center [1166, 560] width 696 height 30
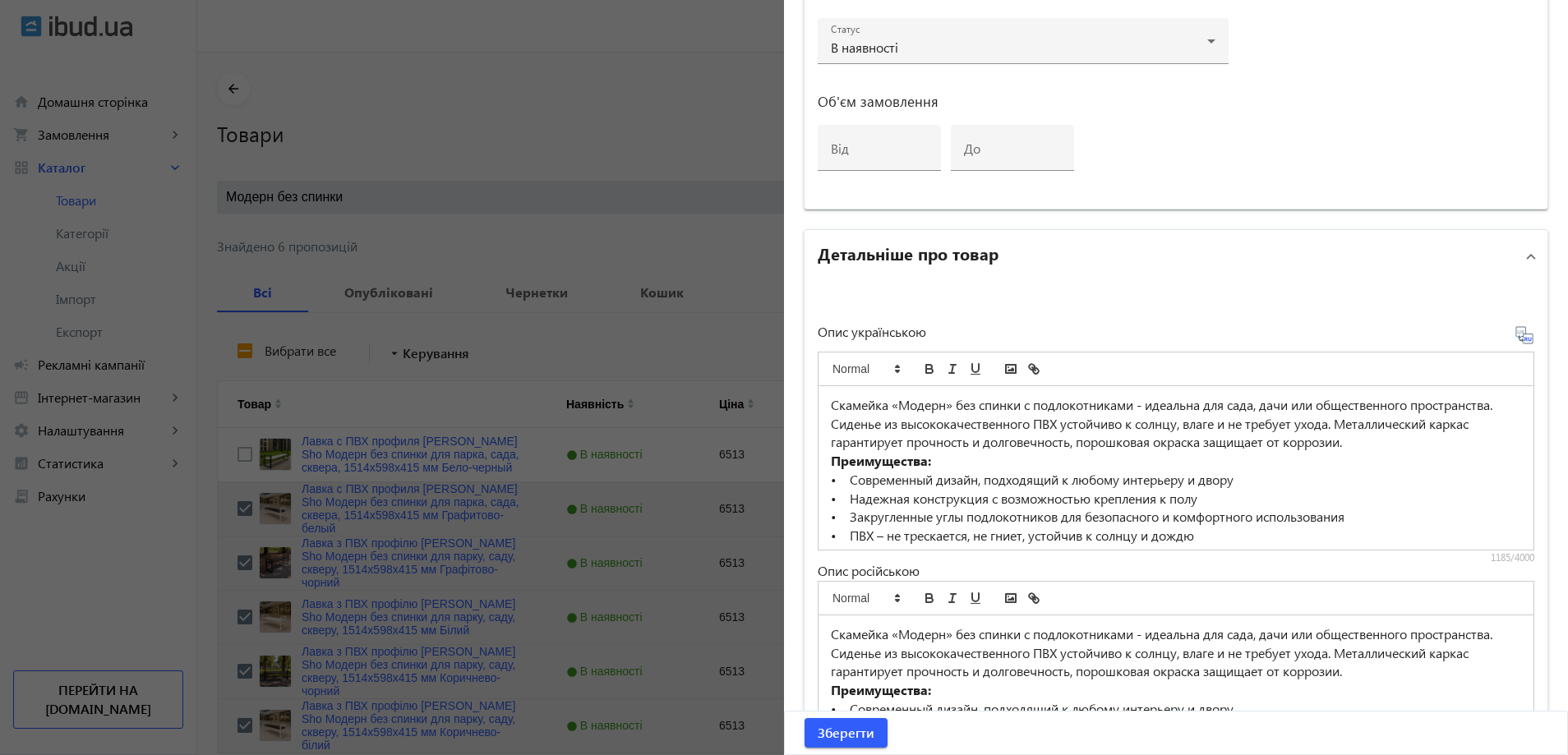
scroll to position [1027, 0]
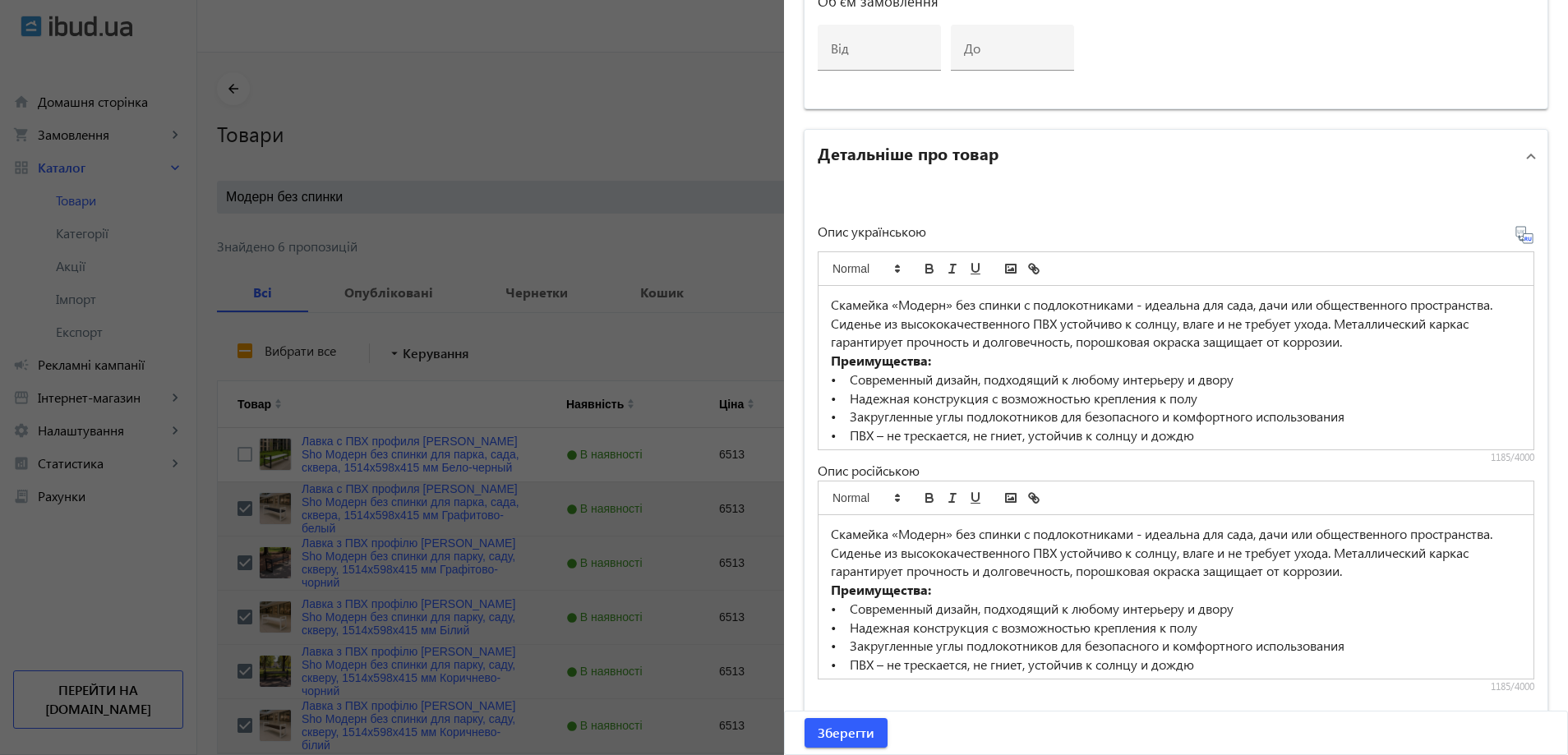
click at [955, 408] on p "• Закругленные углы подлокотников для безопасного и комфортного использования" at bounding box center [1176, 417] width 690 height 19
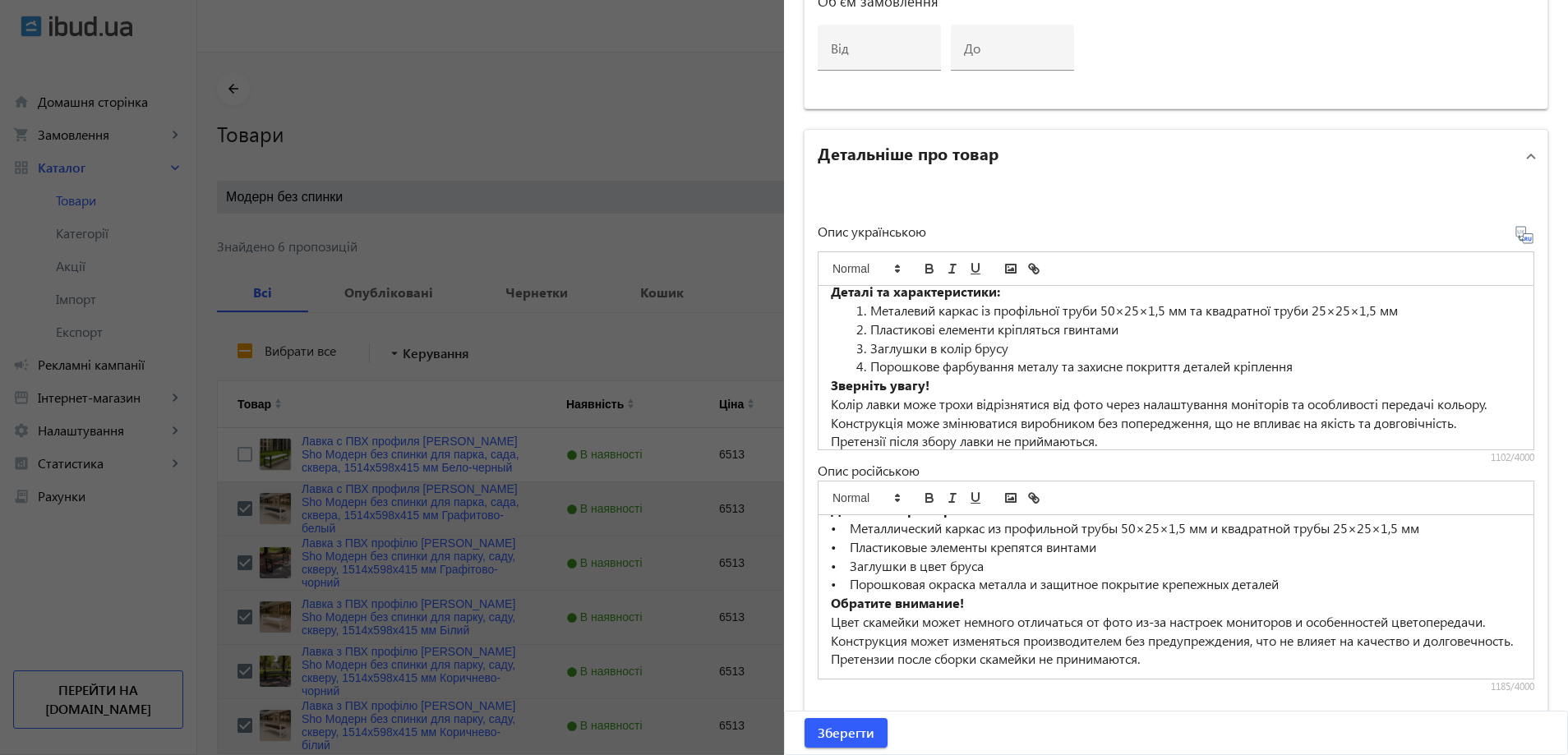
scroll to position [211, 0]
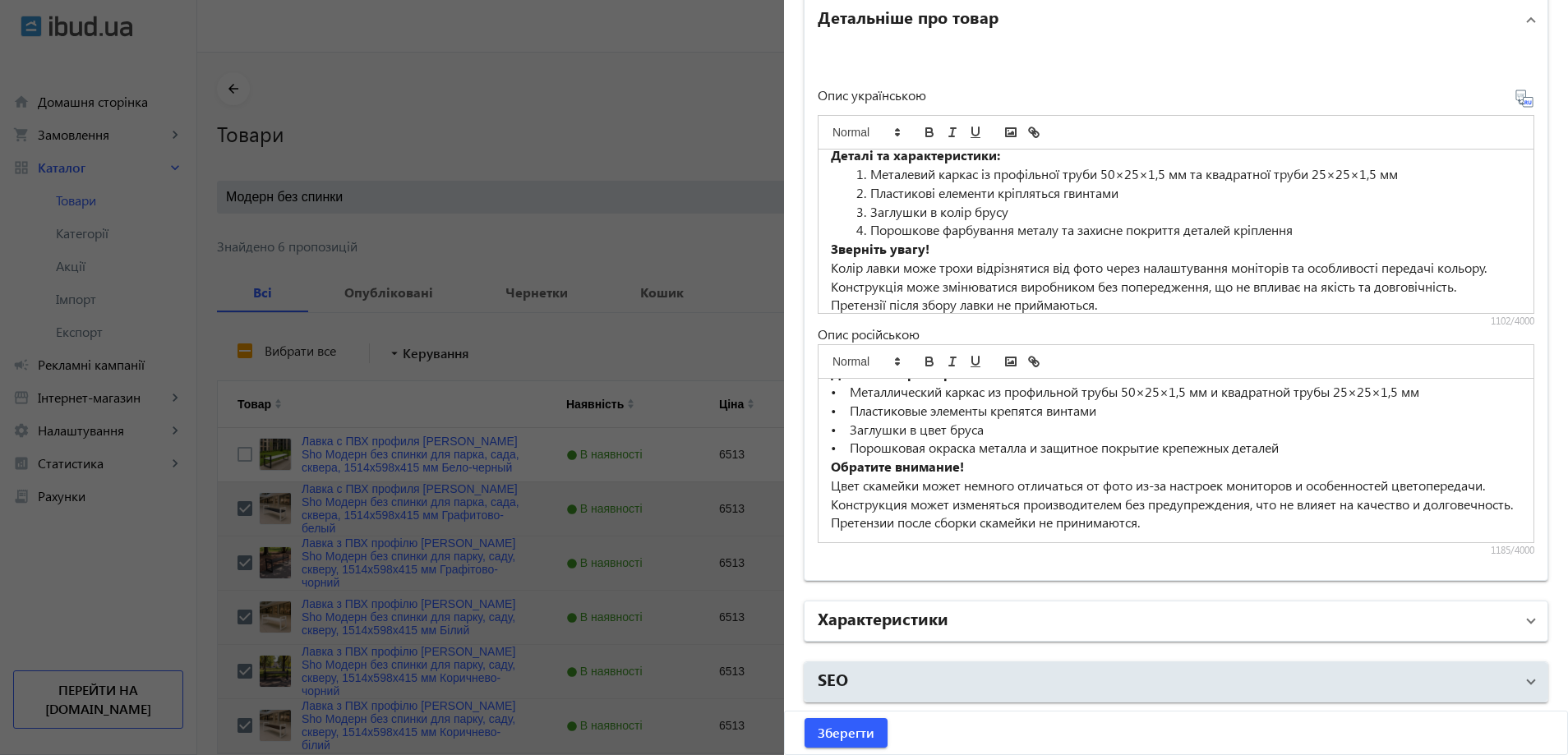
click at [962, 622] on mat-panel-title "Характеристики" at bounding box center [1166, 621] width 696 height 30
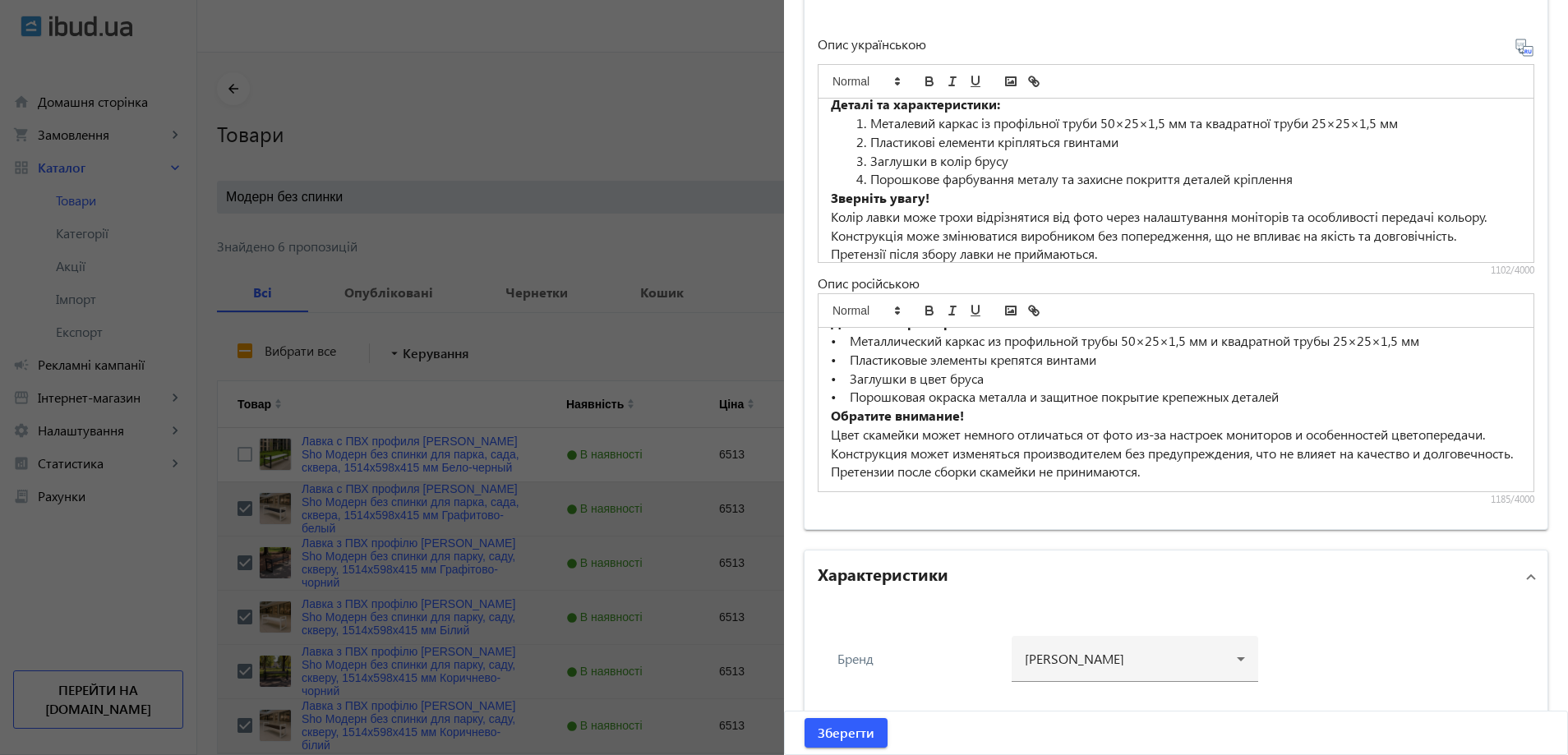
scroll to position [1327, 0]
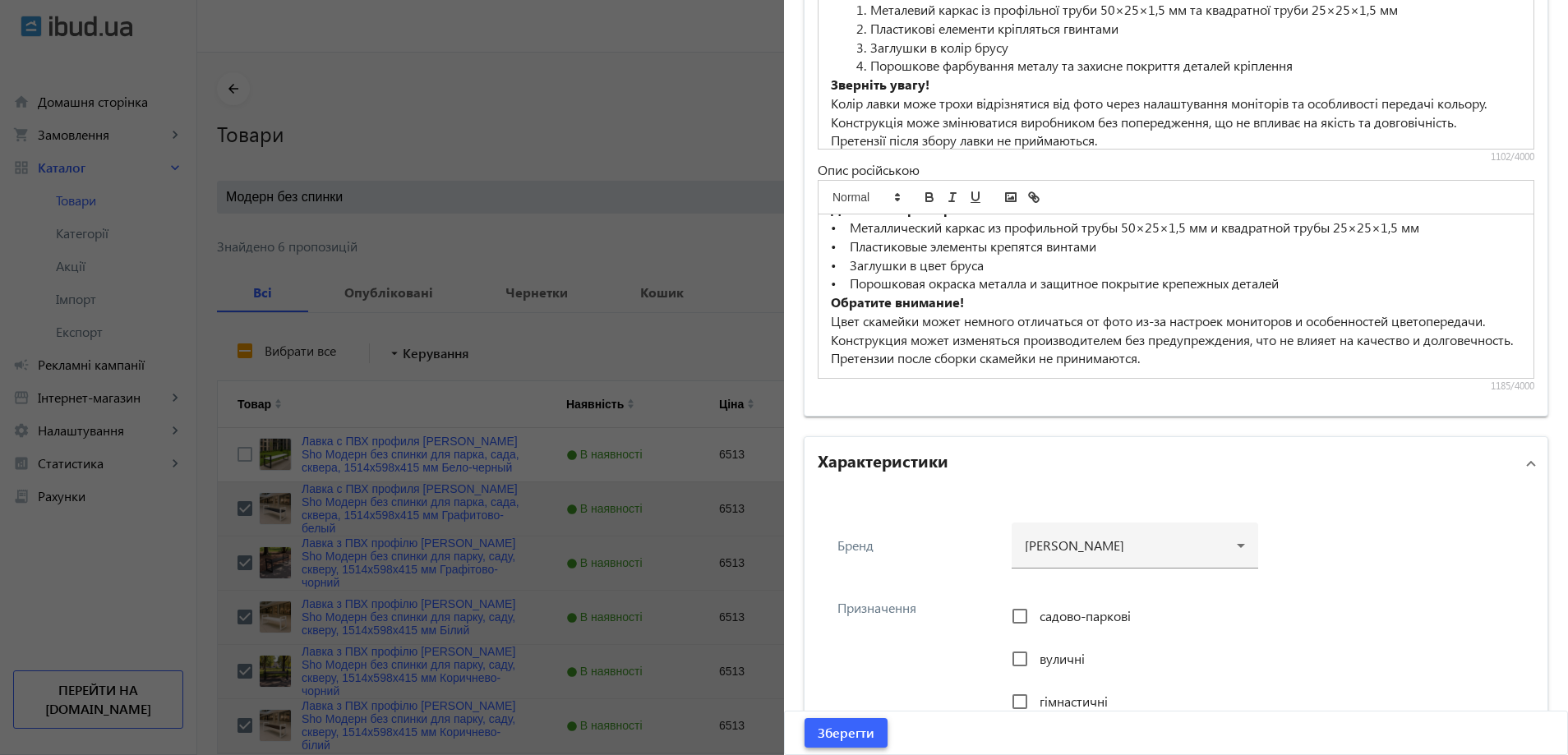
click at [830, 737] on span "Зберегти" at bounding box center [846, 733] width 57 height 18
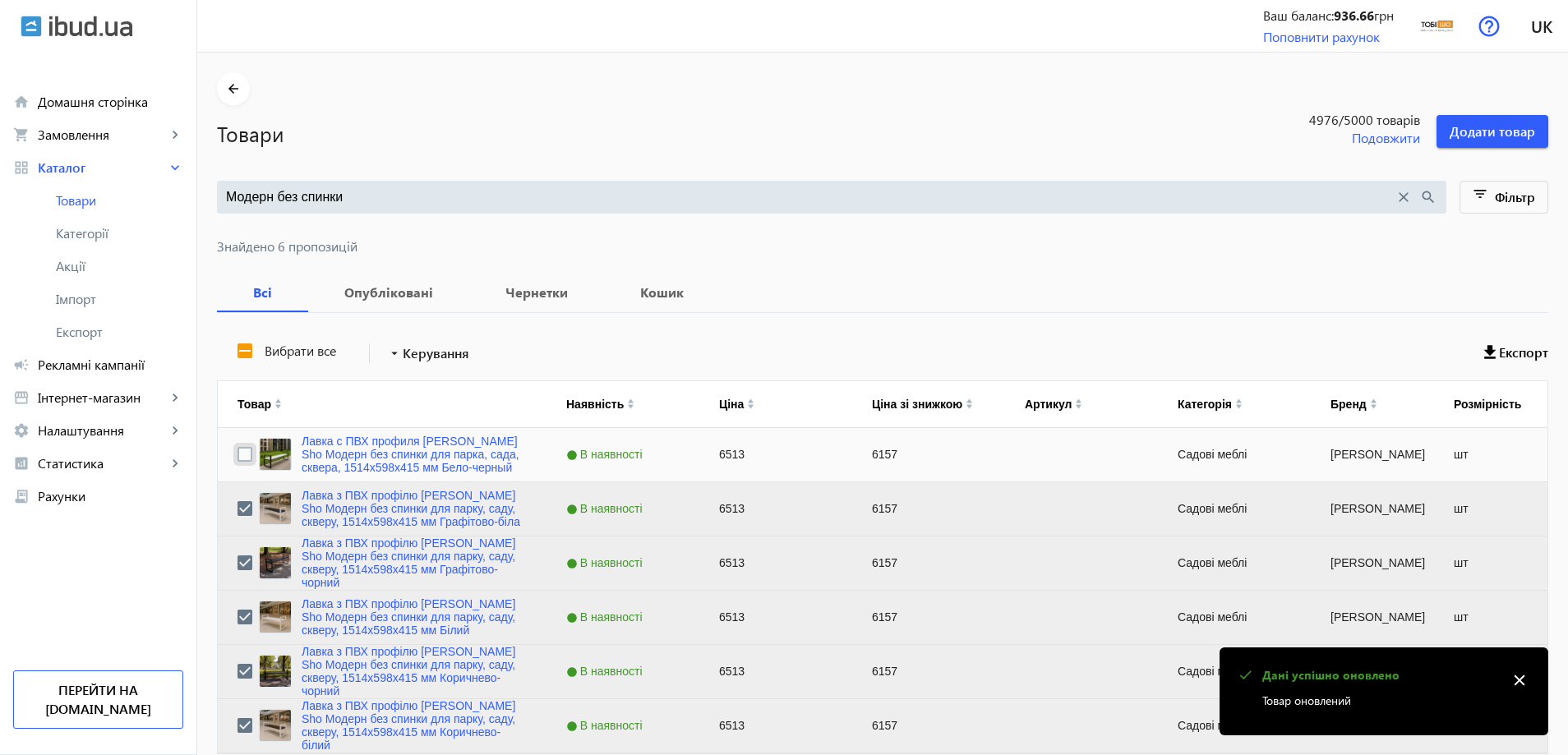
click at [238, 451] on input "Press Space to toggle row selection (unchecked)" at bounding box center [245, 454] width 15 height 15
checkbox input "true"
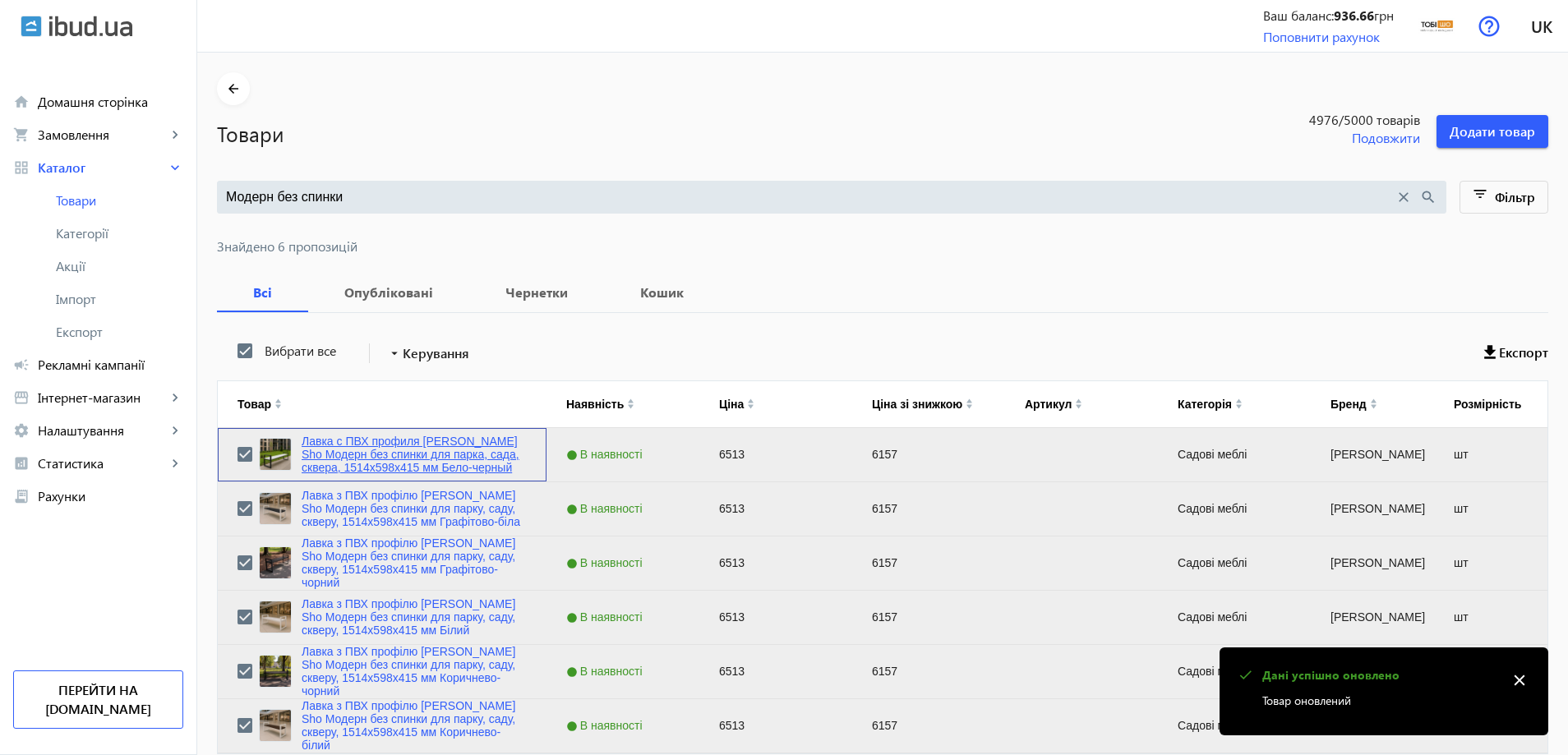
click at [385, 460] on link "Лавка с ПВХ профиля [PERSON_NAME] Sho Модерн без спинки для парка, сада, сквера…" at bounding box center [414, 455] width 225 height 40
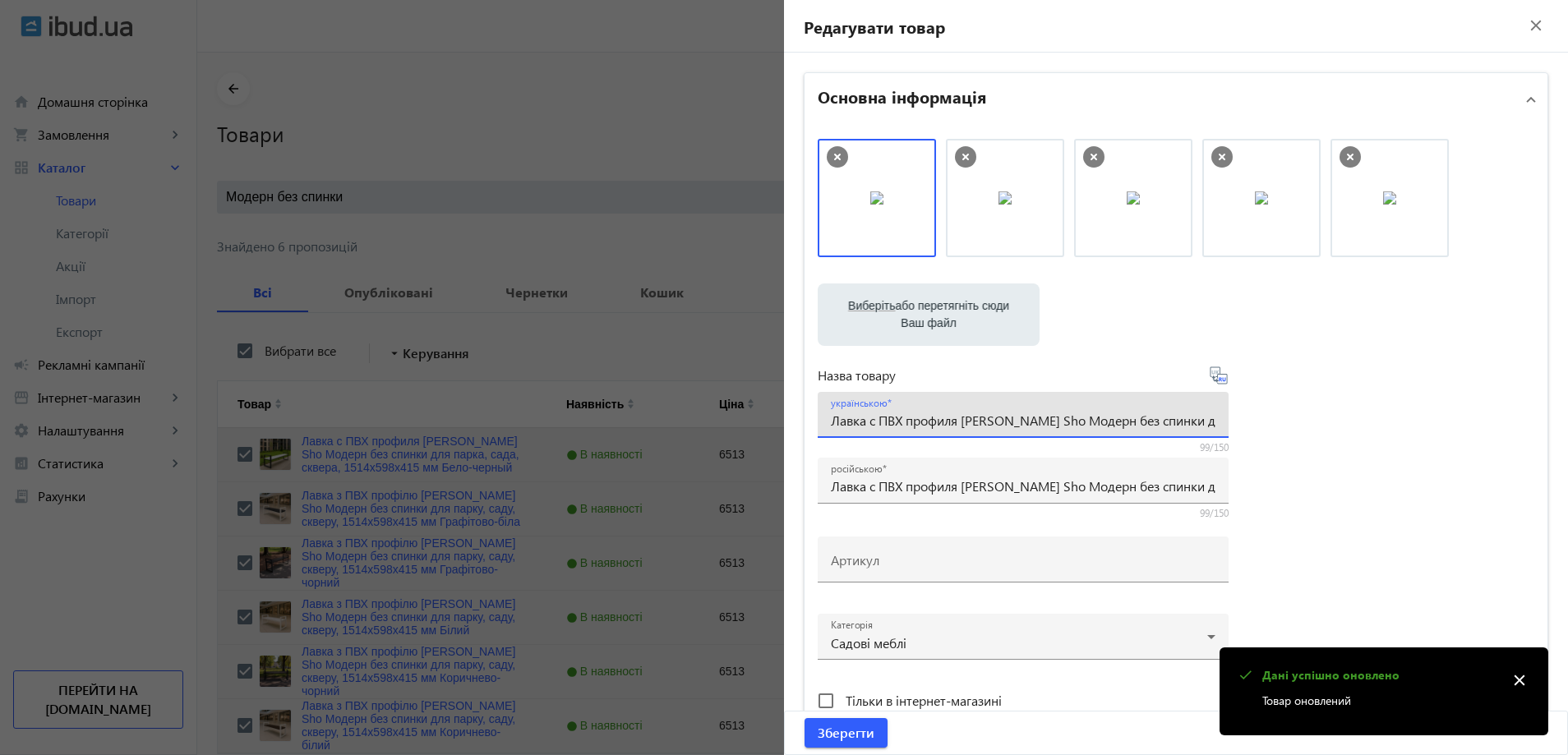
click at [962, 420] on input "Лавка с ПВХ профиля [PERSON_NAME] Sho Модерн без спинки для парка, сада, сквера…" at bounding box center [1023, 420] width 384 height 17
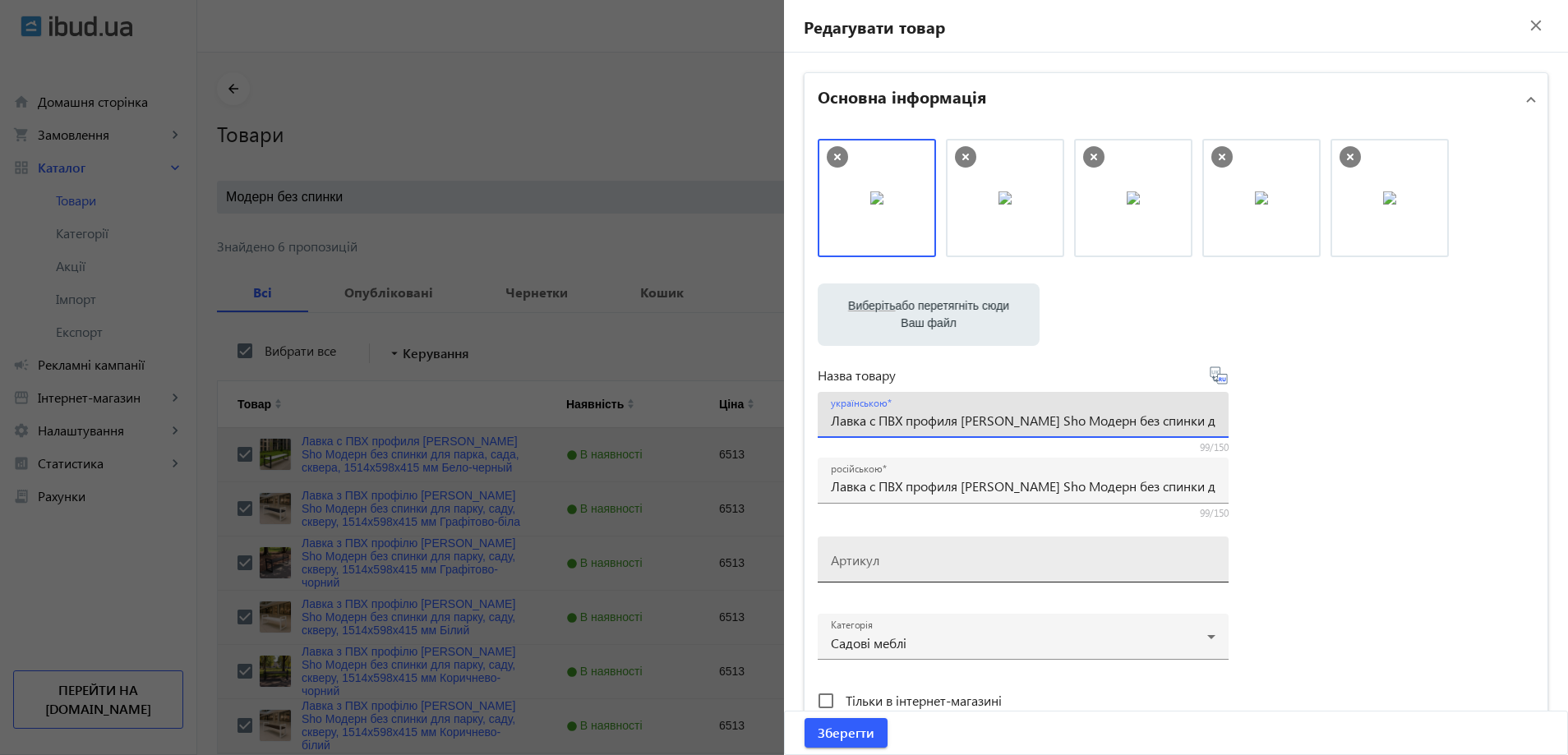
click at [983, 569] on input "Артикул" at bounding box center [1023, 564] width 384 height 17
paste input "mod/151/Бело-черный"
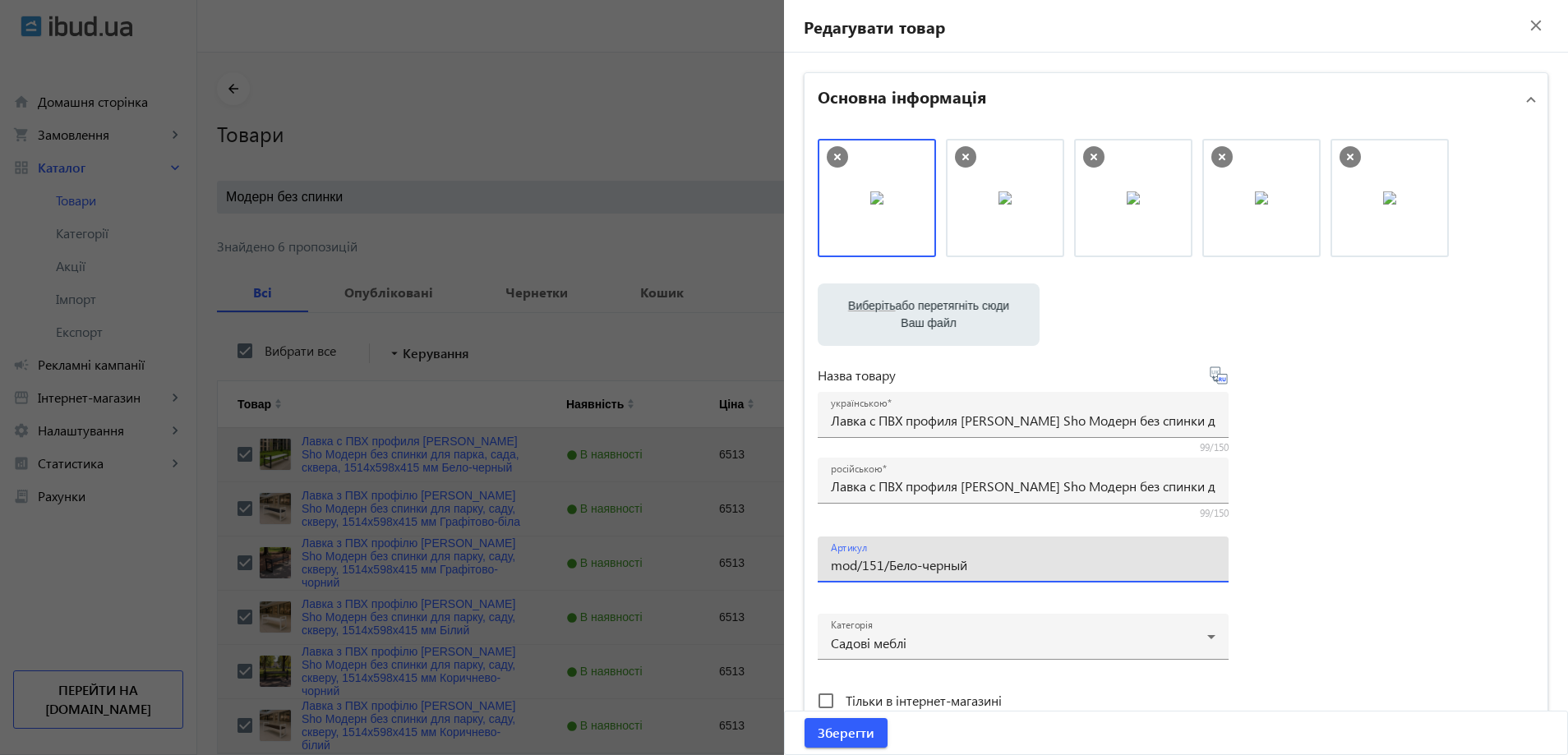
type input "mod/151/Бело-черный"
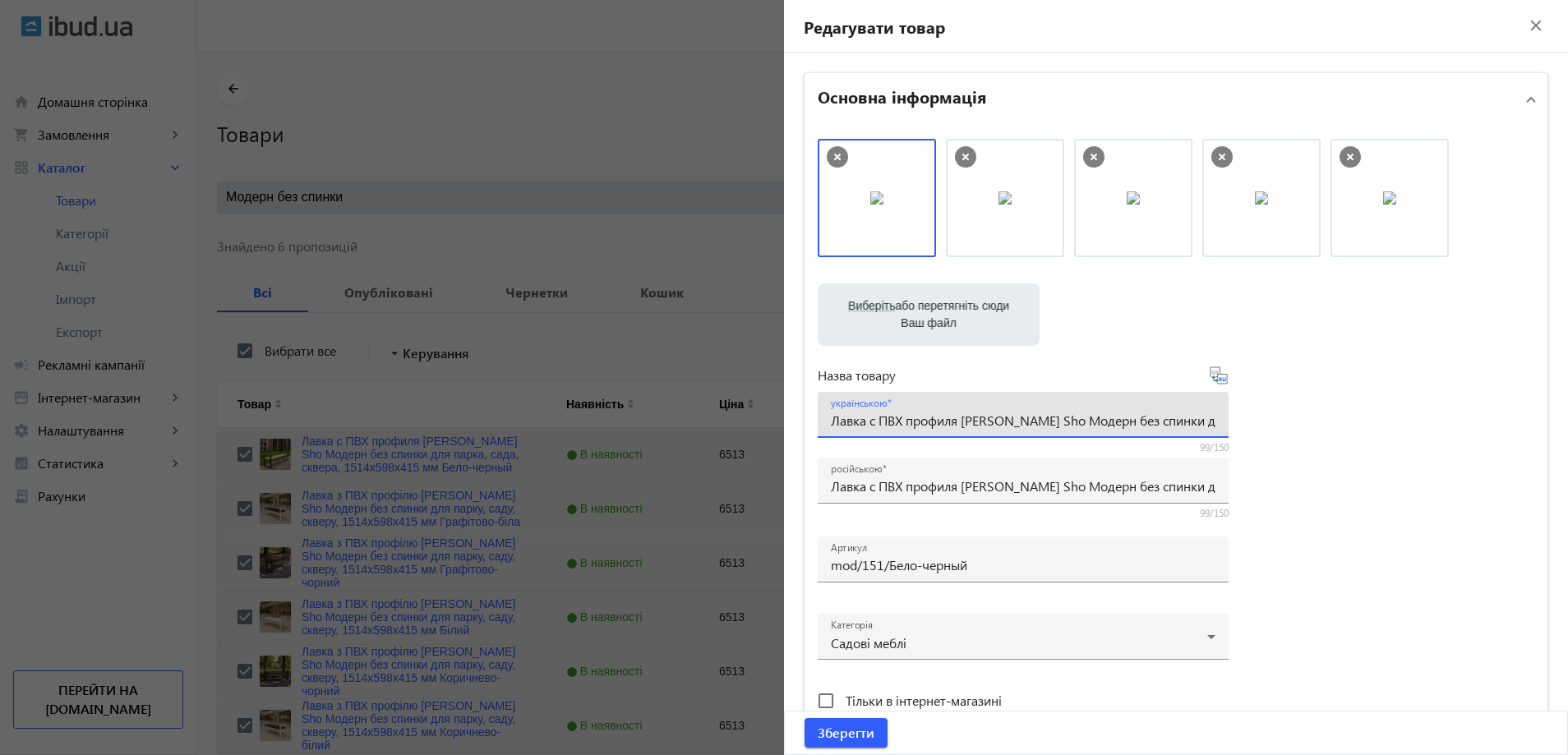
click at [876, 417] on input "Лавка с ПВХ профиля [PERSON_NAME] Sho Модерн без спинки для парка, сада, сквера…" at bounding box center [1023, 420] width 384 height 17
paste input "з ПВХ профілю Tobi Sho Модерн без спинки для парку, саду, скверу, 1514х598х415 …"
type input "Лавка з ПВХ профілю Tobi Sho Модерн без спинки для парку, саду, скверу, 1514х59…"
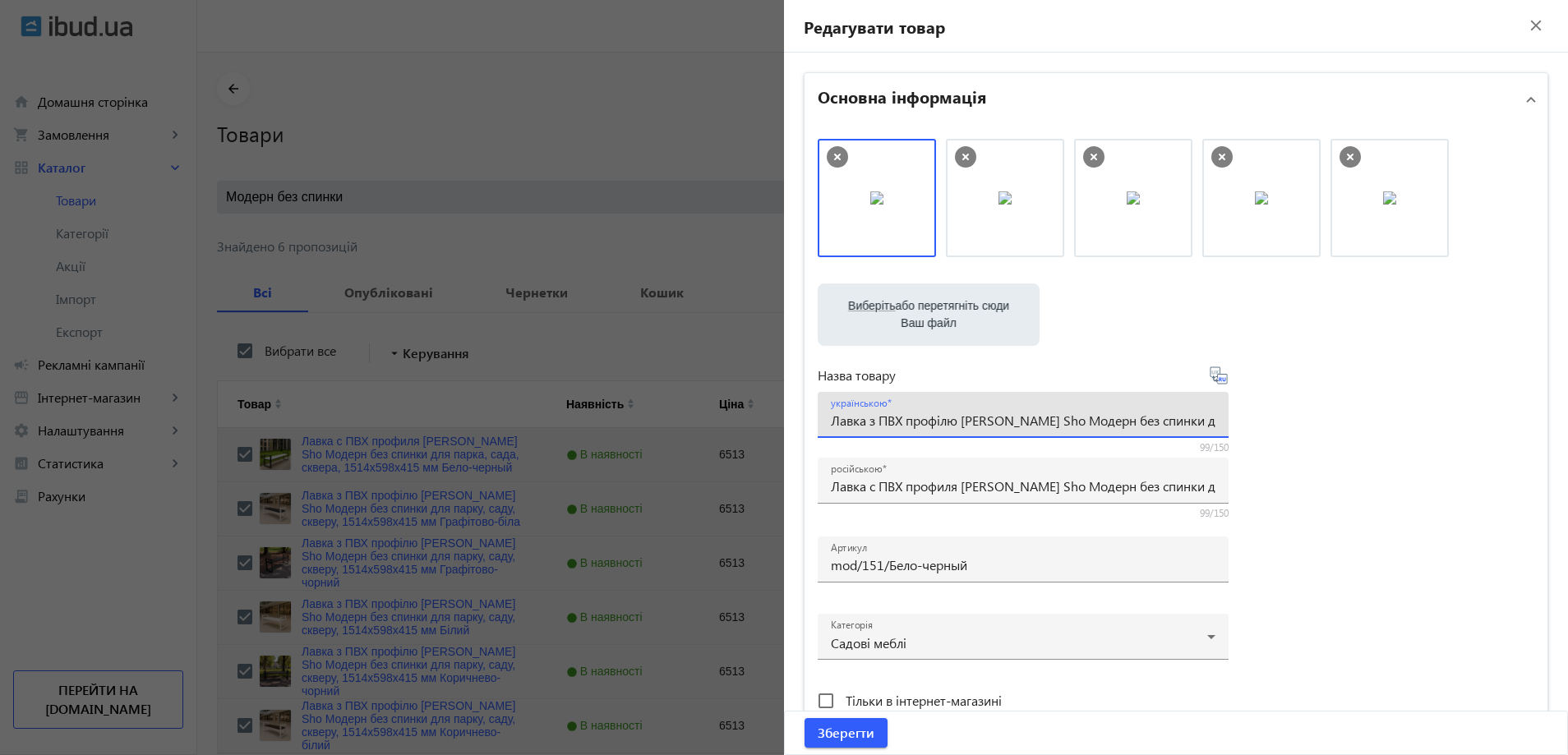
click at [1443, 464] on div "Виберіть або перетягніть сюди Ваш файл 1086768b59d28b71433056007719796-612fc8a3…" at bounding box center [1176, 447] width 716 height 615
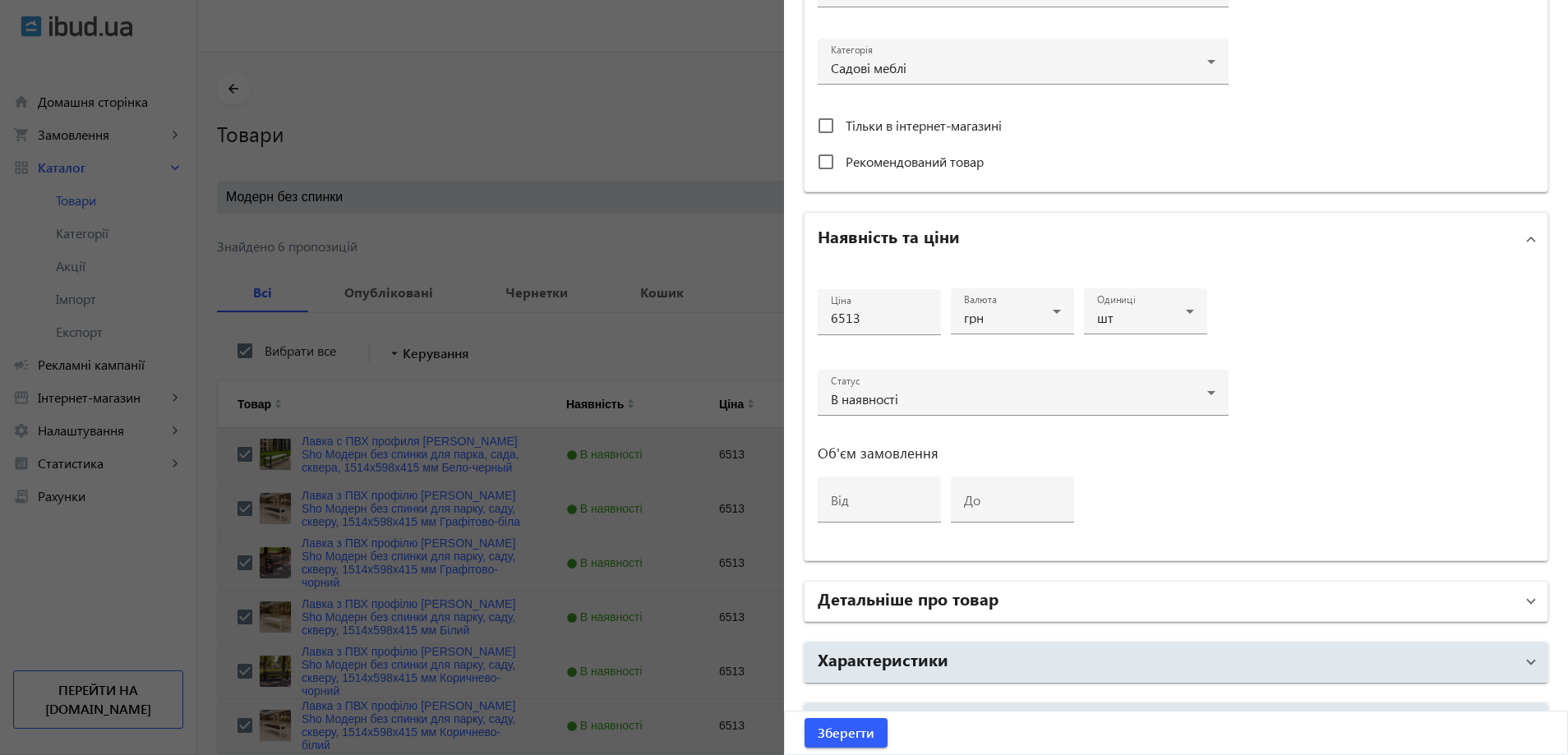
click at [970, 597] on h2 "Детальніше про товар" at bounding box center [908, 598] width 181 height 23
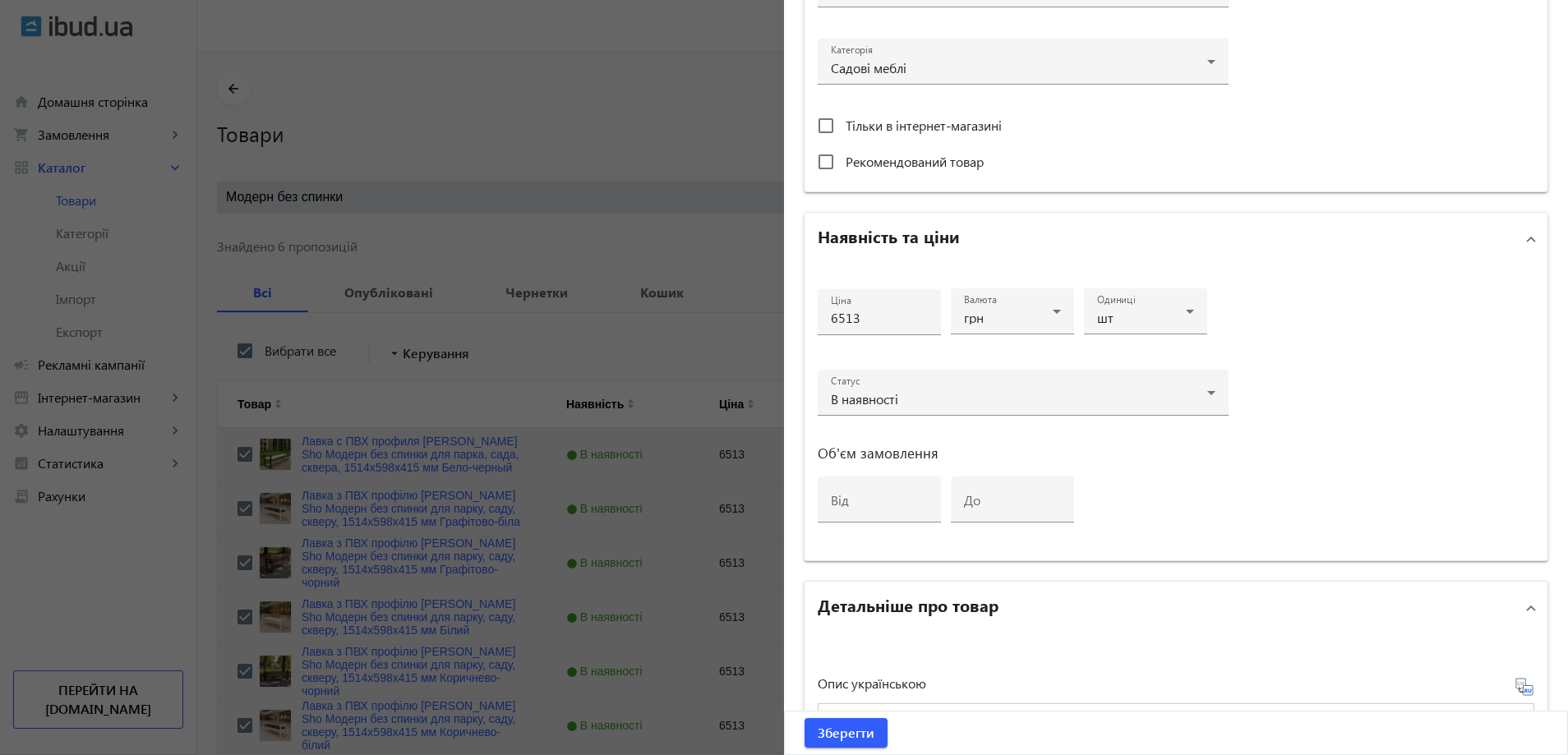
scroll to position [986, 0]
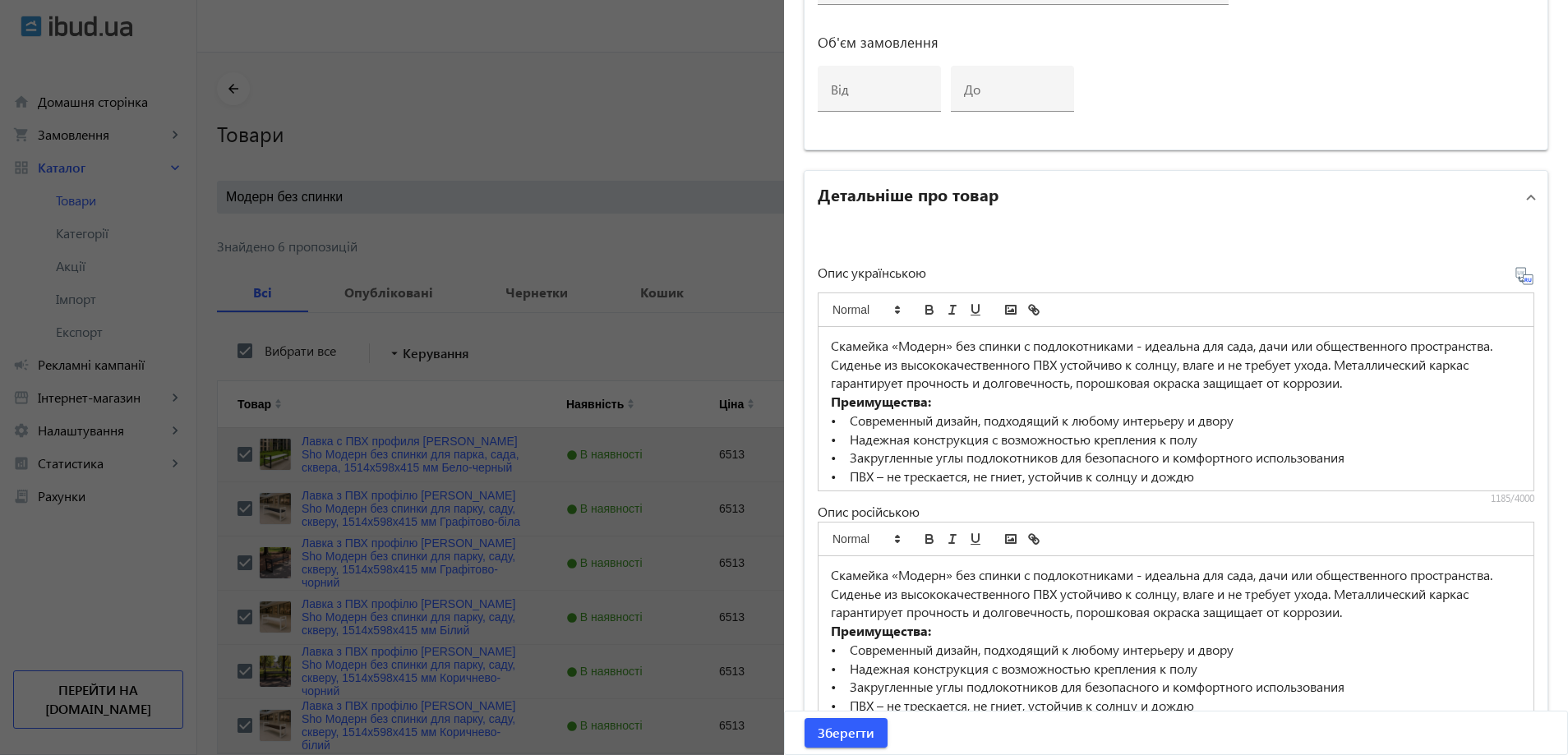
click at [953, 418] on p "• Современный дизайн, подходящий к любому интерьеру и двору" at bounding box center [1176, 421] width 690 height 19
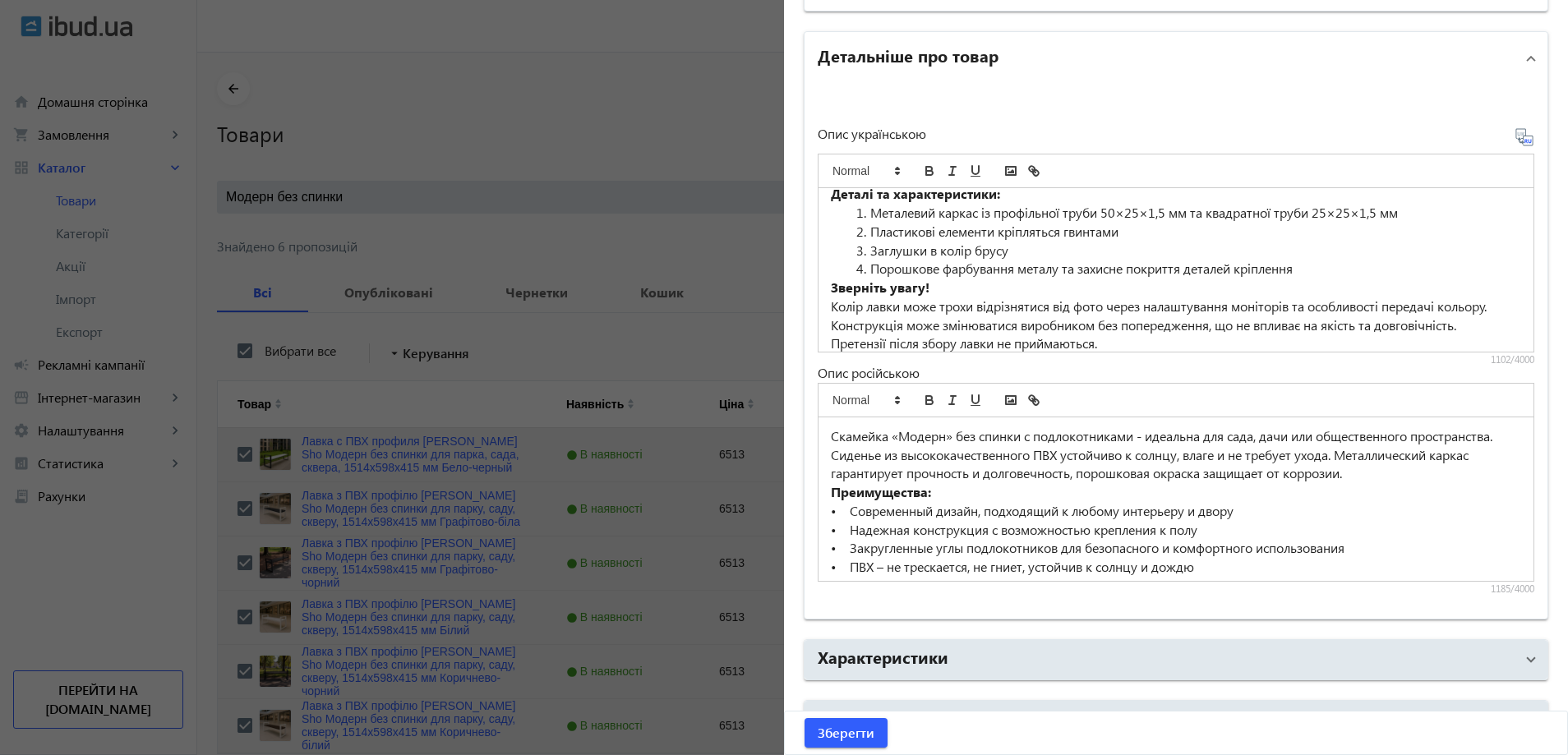
scroll to position [1163, 0]
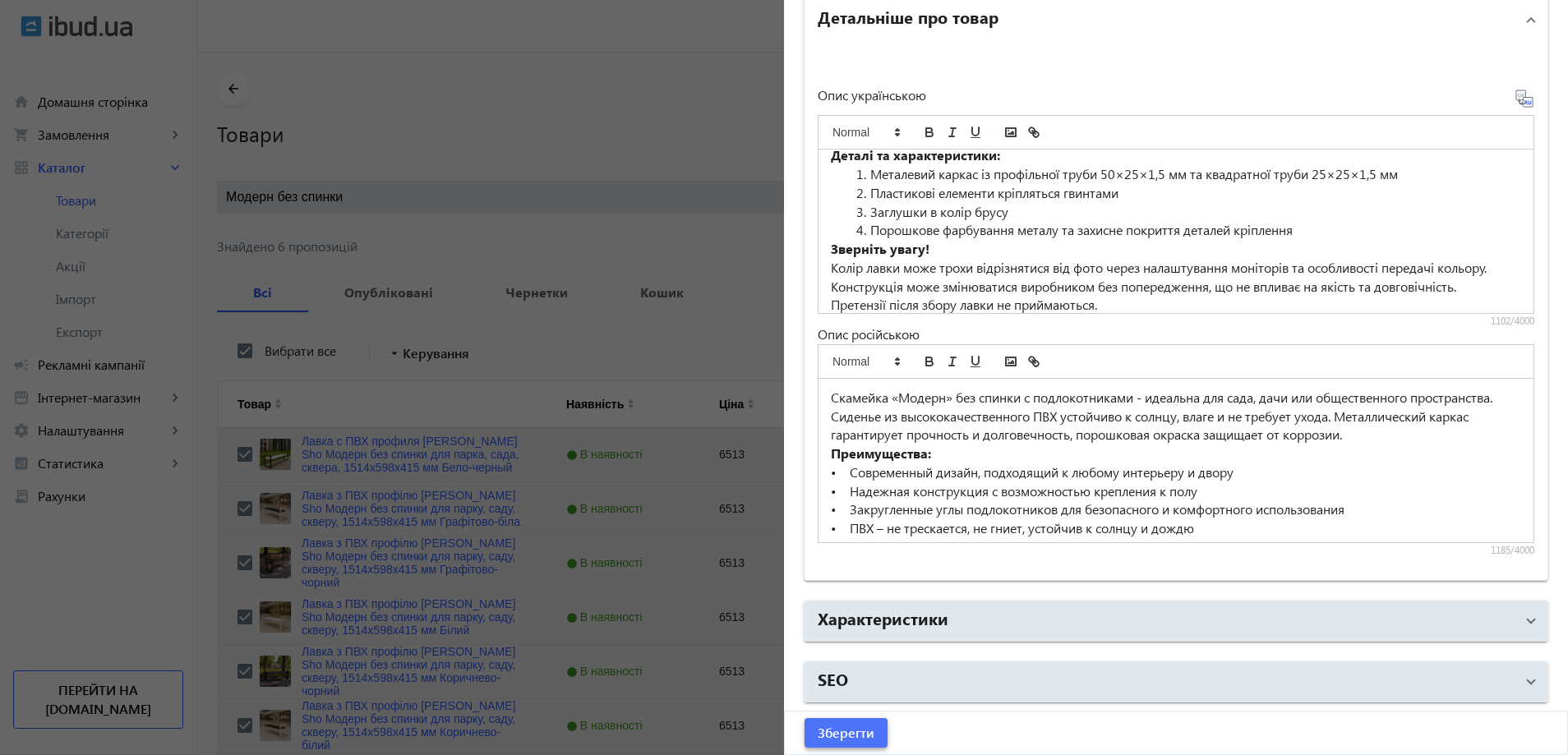
click at [840, 744] on span "submit" at bounding box center [845, 733] width 83 height 40
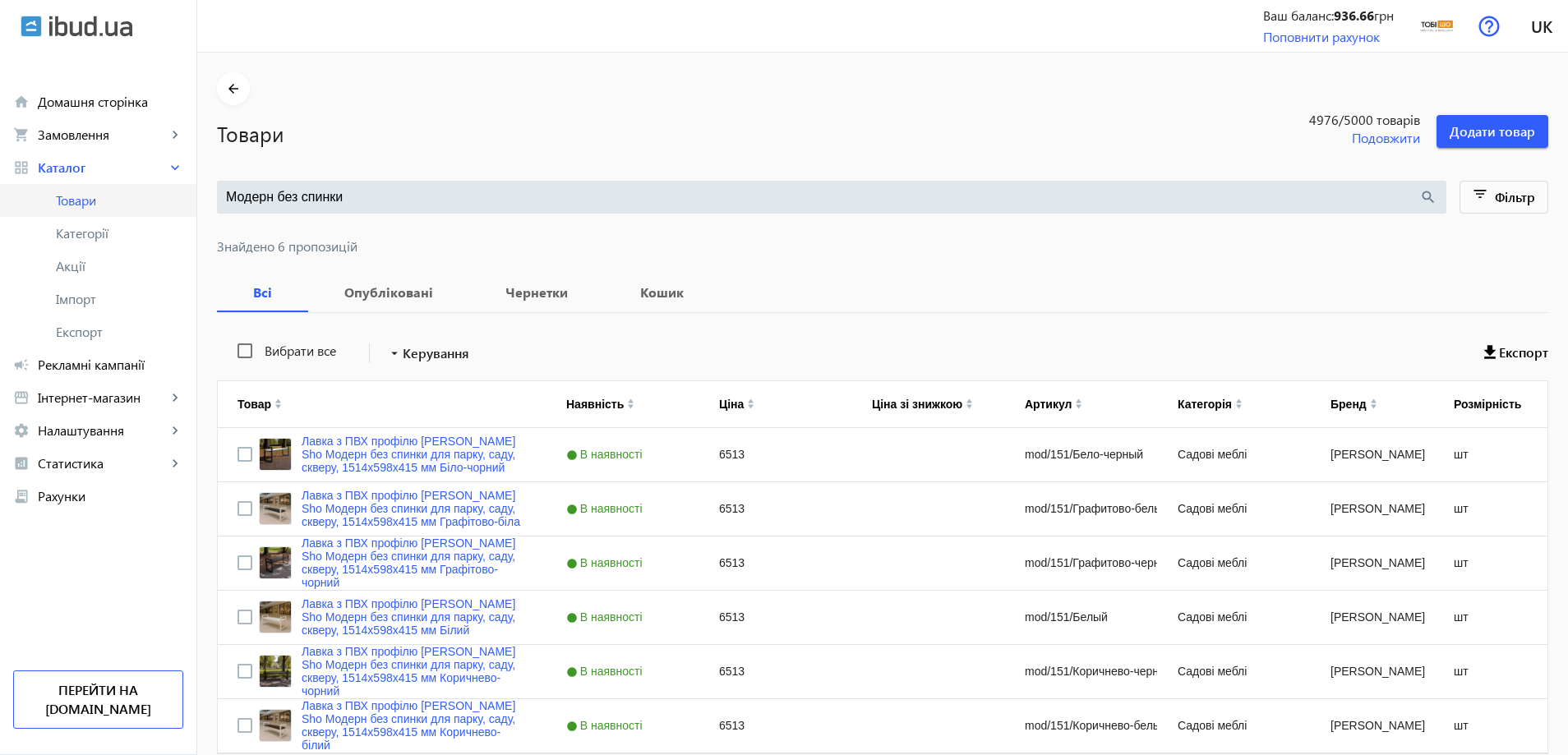
drag, startPoint x: 369, startPoint y: 203, endPoint x: 169, endPoint y: 192, distance: 200.3
click at [169, 192] on div "arrow_back home Домашня сторінка shopping_cart Замовлення keyboard_arrow_right …" at bounding box center [784, 415] width 1568 height 830
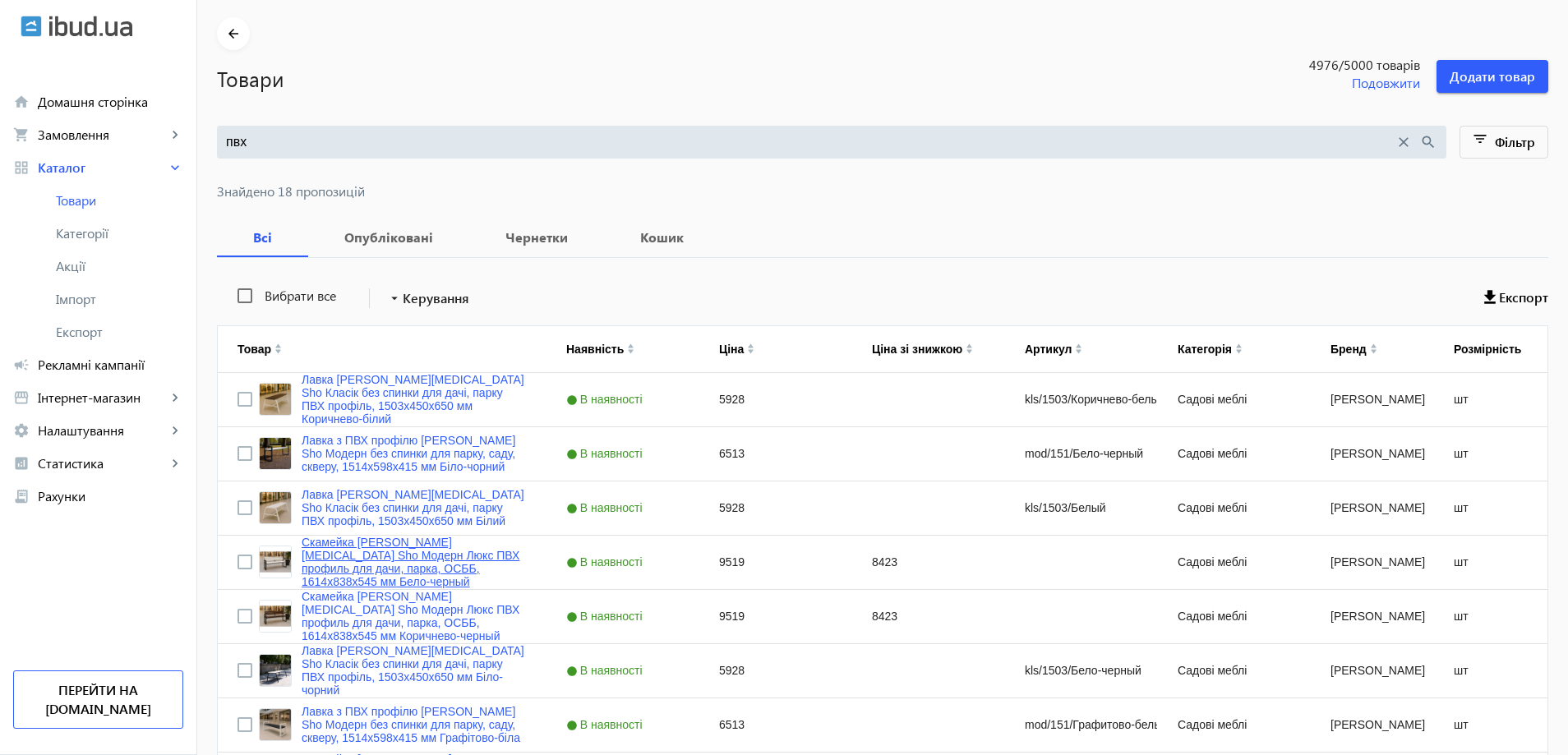
scroll to position [164, 0]
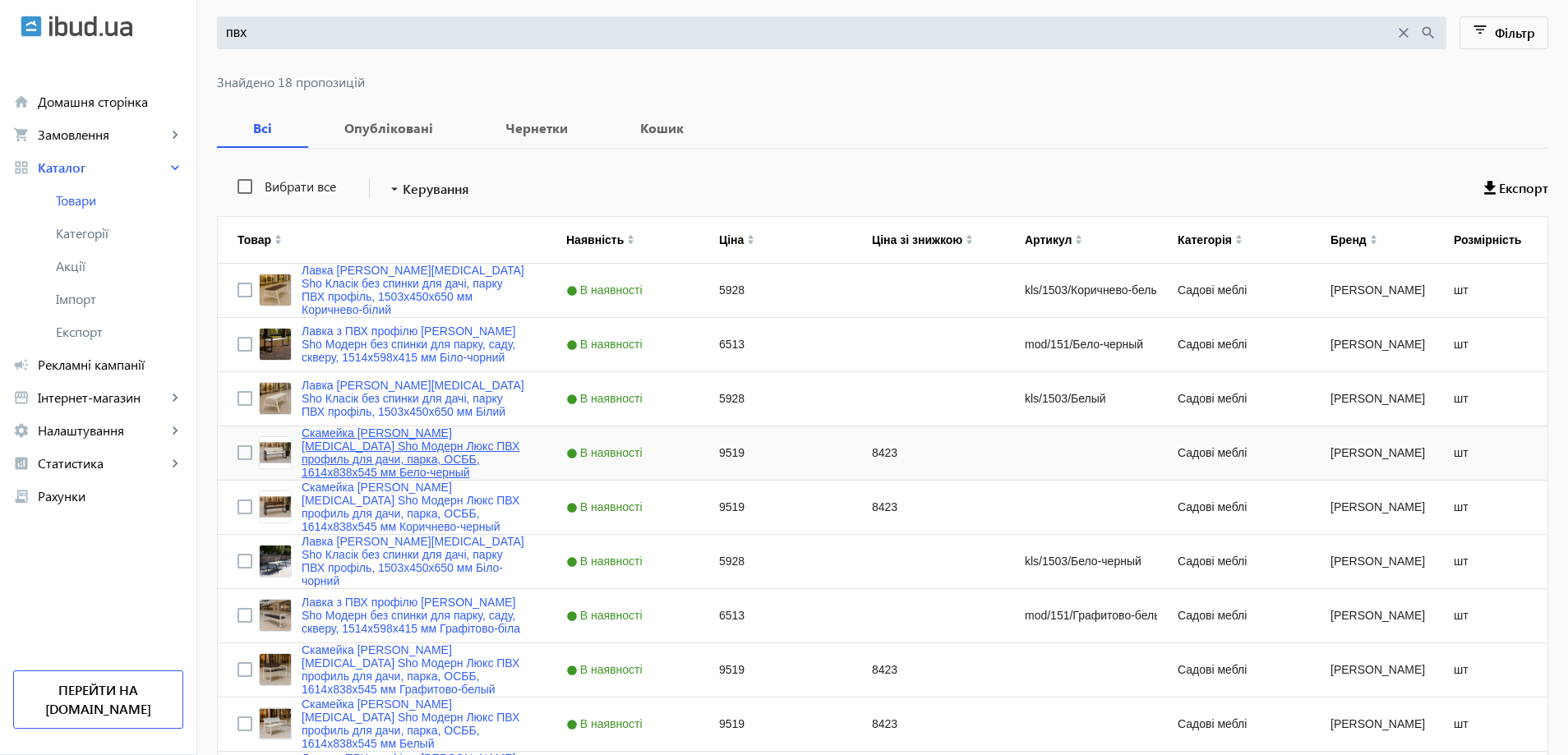
type input "пвх"
click at [403, 464] on link "Скамейка [PERSON_NAME][MEDICAL_DATA] Sho Модерн Люкс ПВХ профиль для дачи, парк…" at bounding box center [414, 453] width 225 height 53
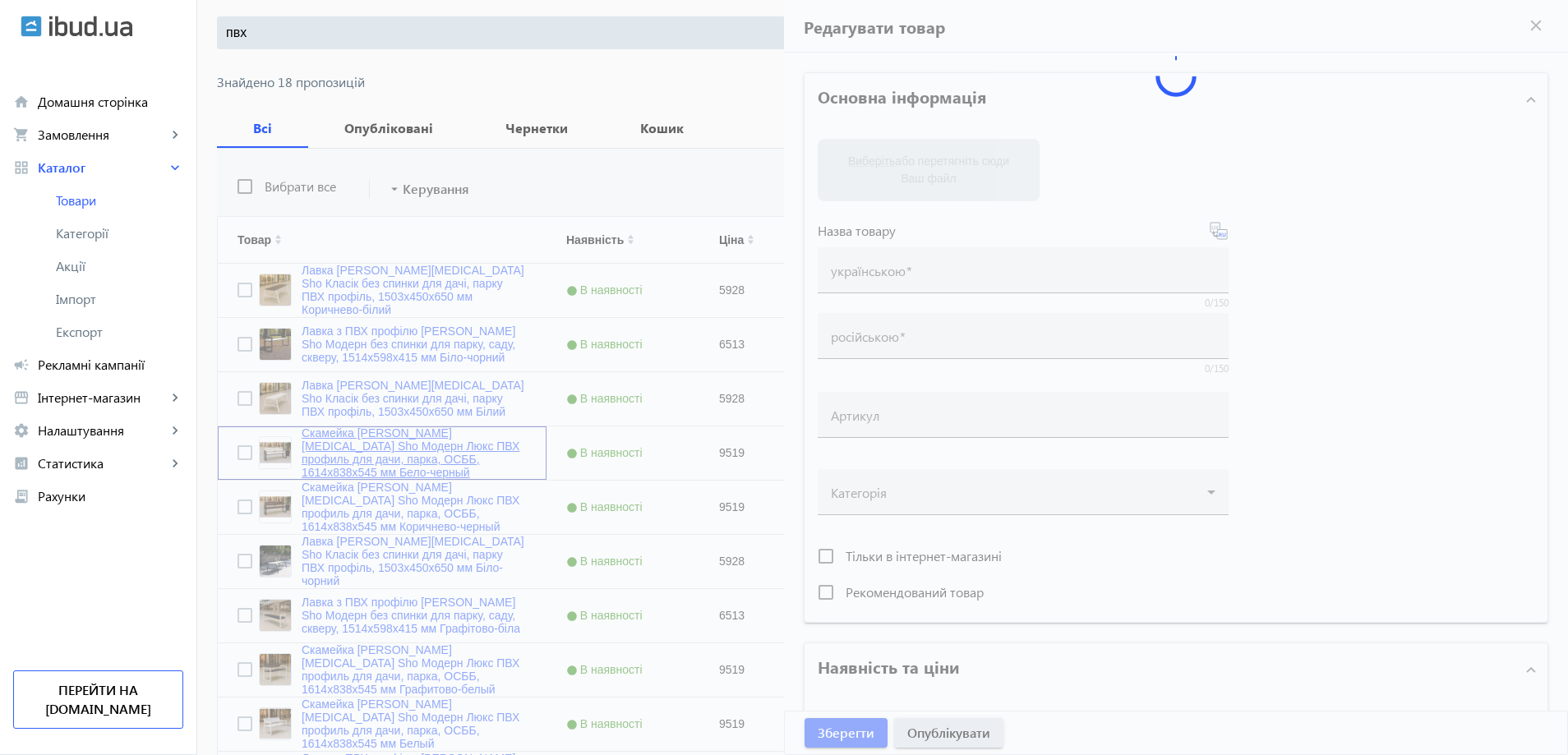
type input "Скамейка [PERSON_NAME][MEDICAL_DATA] Sho Модерн Люкс ПВХ профиль для дачи, парк…"
type input "9519"
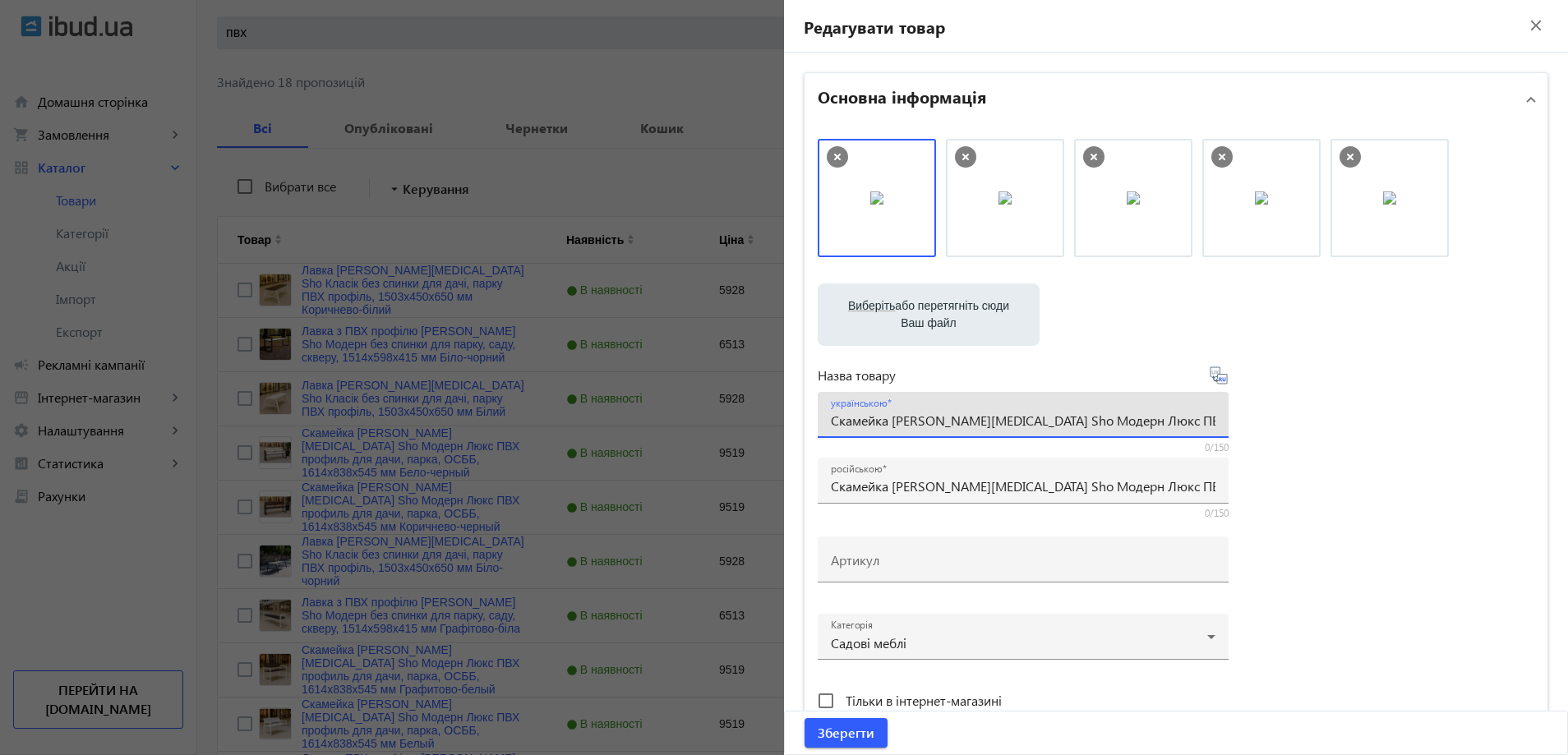
drag, startPoint x: 996, startPoint y: 422, endPoint x: 986, endPoint y: 422, distance: 10.0
click at [991, 422] on input "Скамейка [PERSON_NAME][MEDICAL_DATA] Sho Модерн Люкс ПВХ профиль для дачи, парк…" at bounding box center [1023, 420] width 384 height 17
drag, startPoint x: 995, startPoint y: 422, endPoint x: 1107, endPoint y: 417, distance: 112.1
click at [1107, 417] on input "Скамейка [PERSON_NAME][MEDICAL_DATA] Sho Модерн Люкс ПВХ профиль для дачи, парк…" at bounding box center [1023, 420] width 384 height 17
click at [537, 194] on div at bounding box center [784, 377] width 1568 height 755
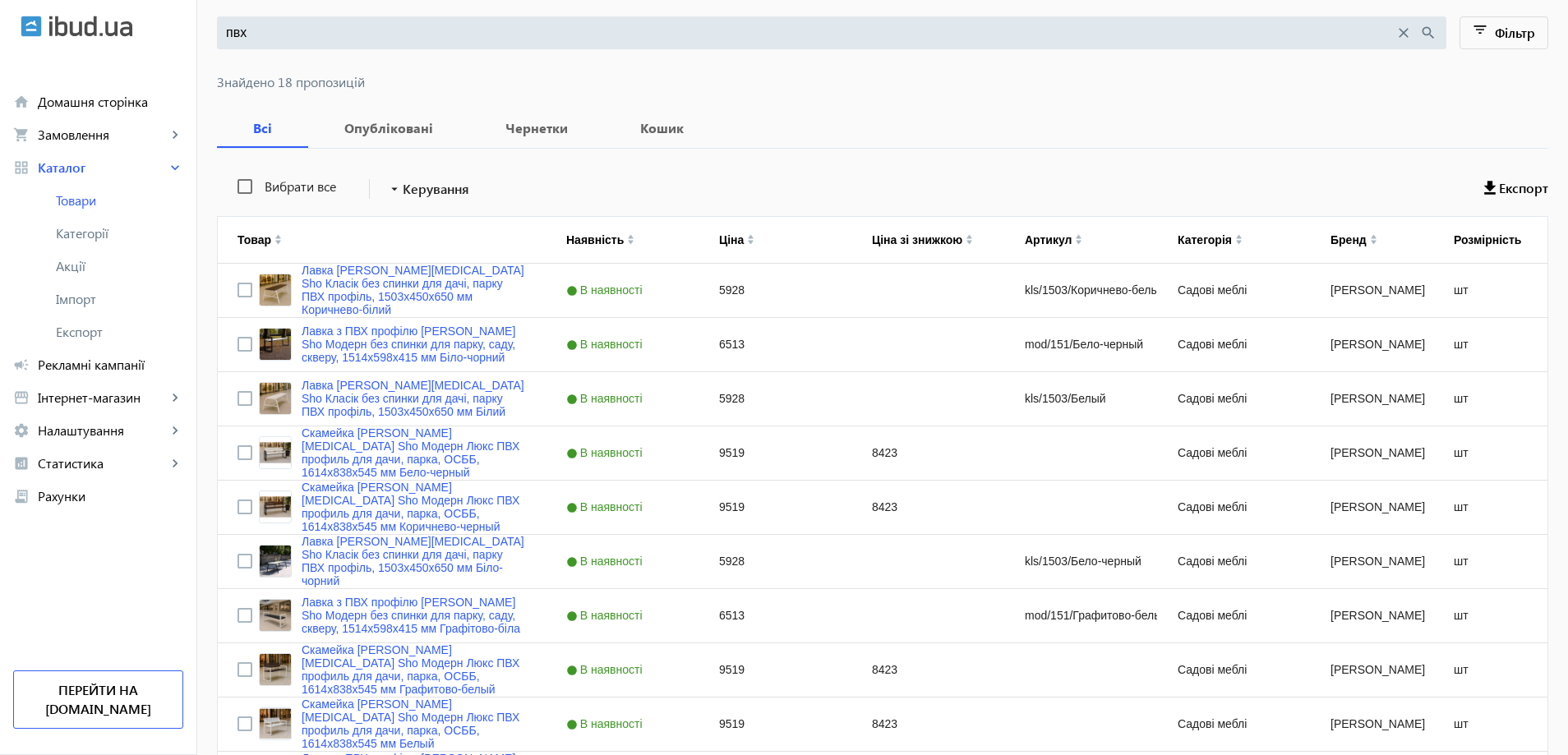
click at [304, 39] on input "пвх" at bounding box center [810, 33] width 1168 height 18
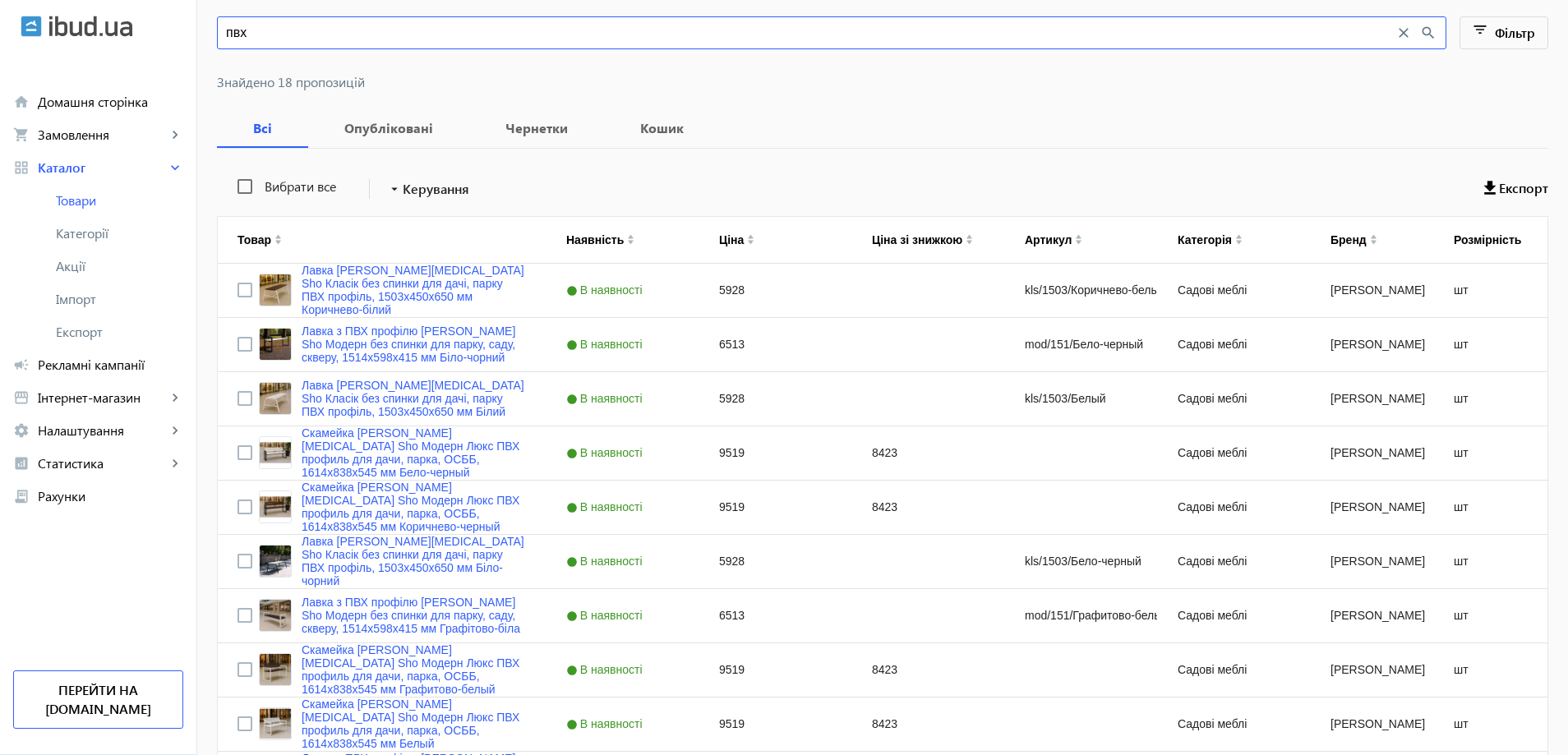
paste input "одерн Люкс ПВХ"
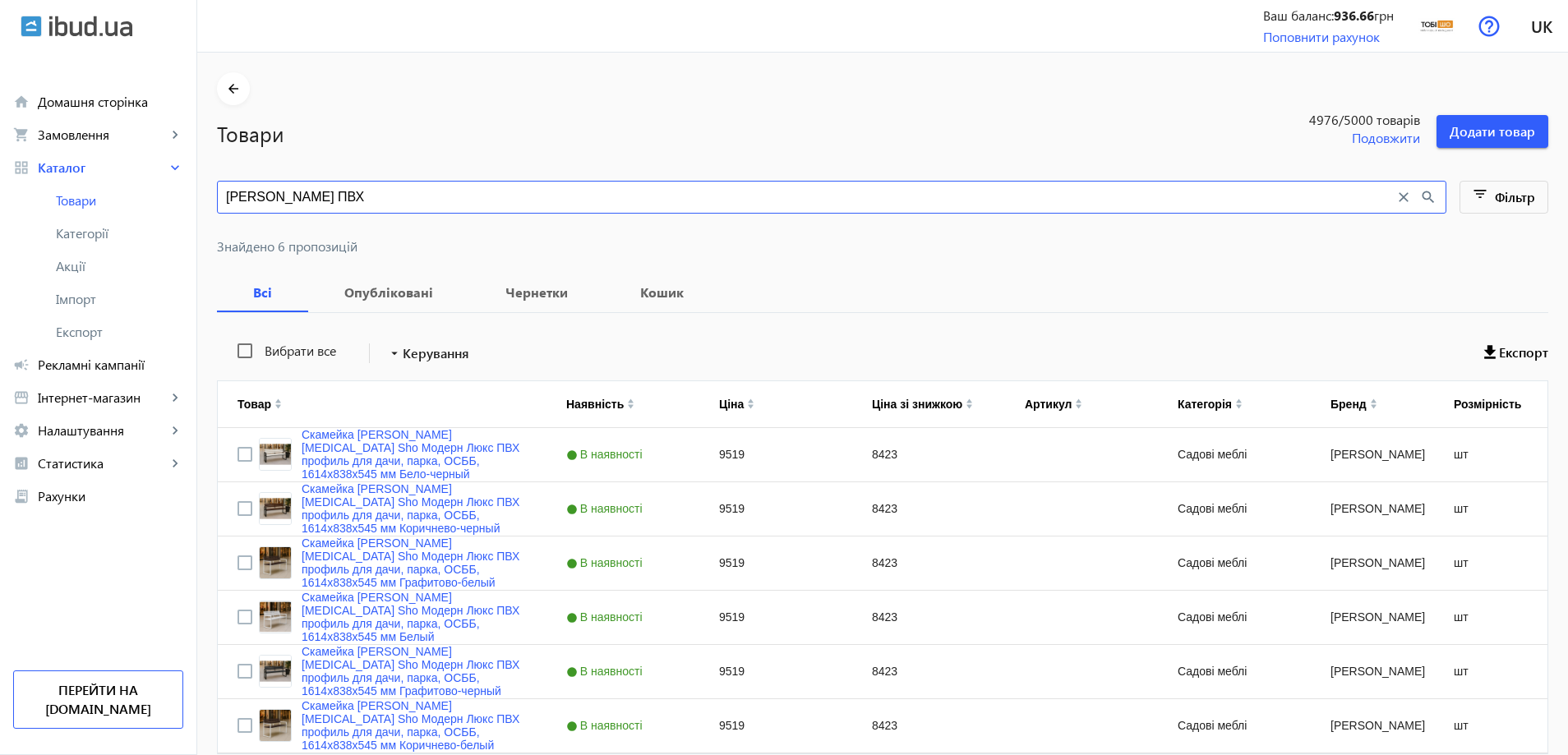
type input "Модерн Люкс ПВХ"
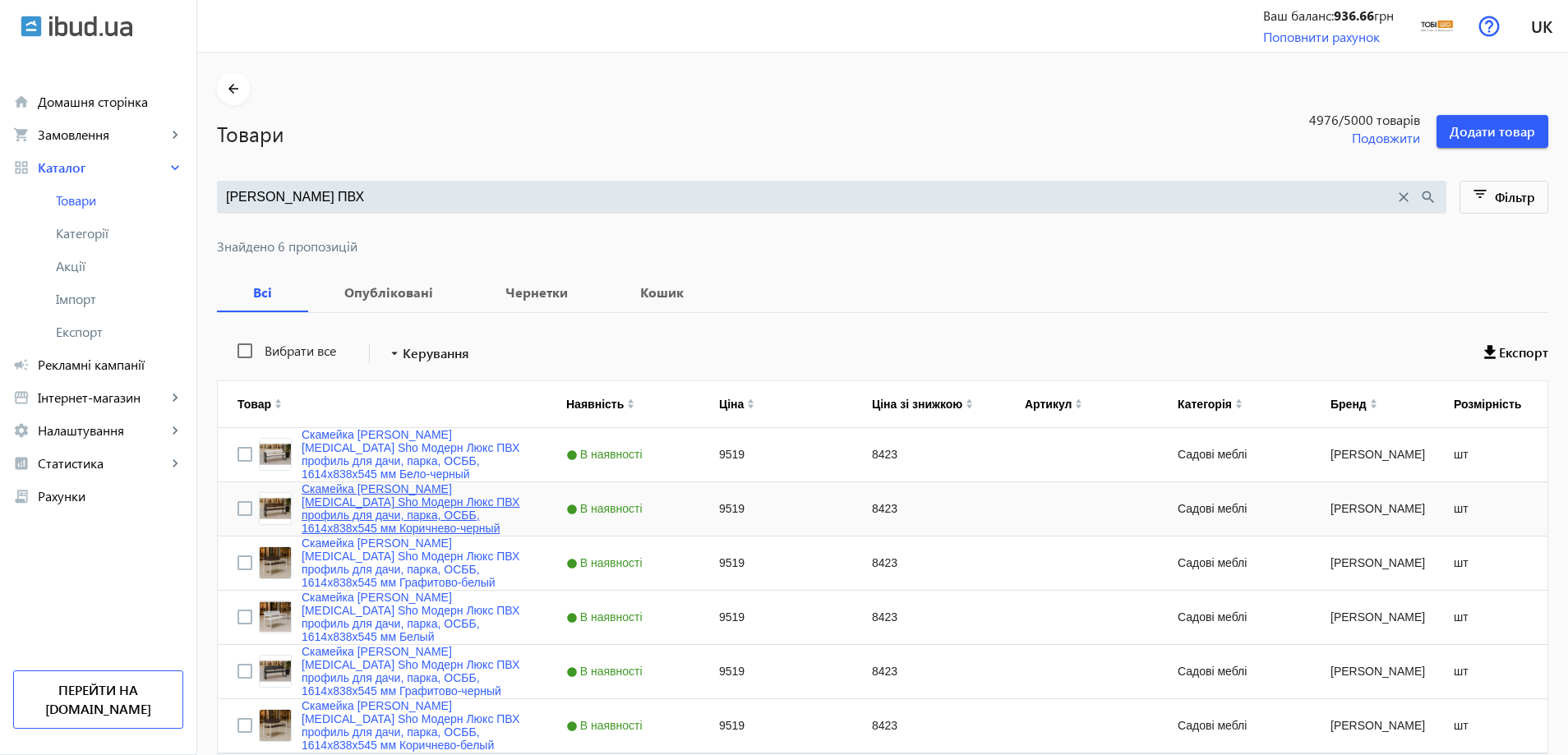
click at [361, 503] on link "Скамейка [PERSON_NAME][MEDICAL_DATA] Sho Модерн Люкс ПВХ профиль для дачи, парк…" at bounding box center [414, 508] width 225 height 53
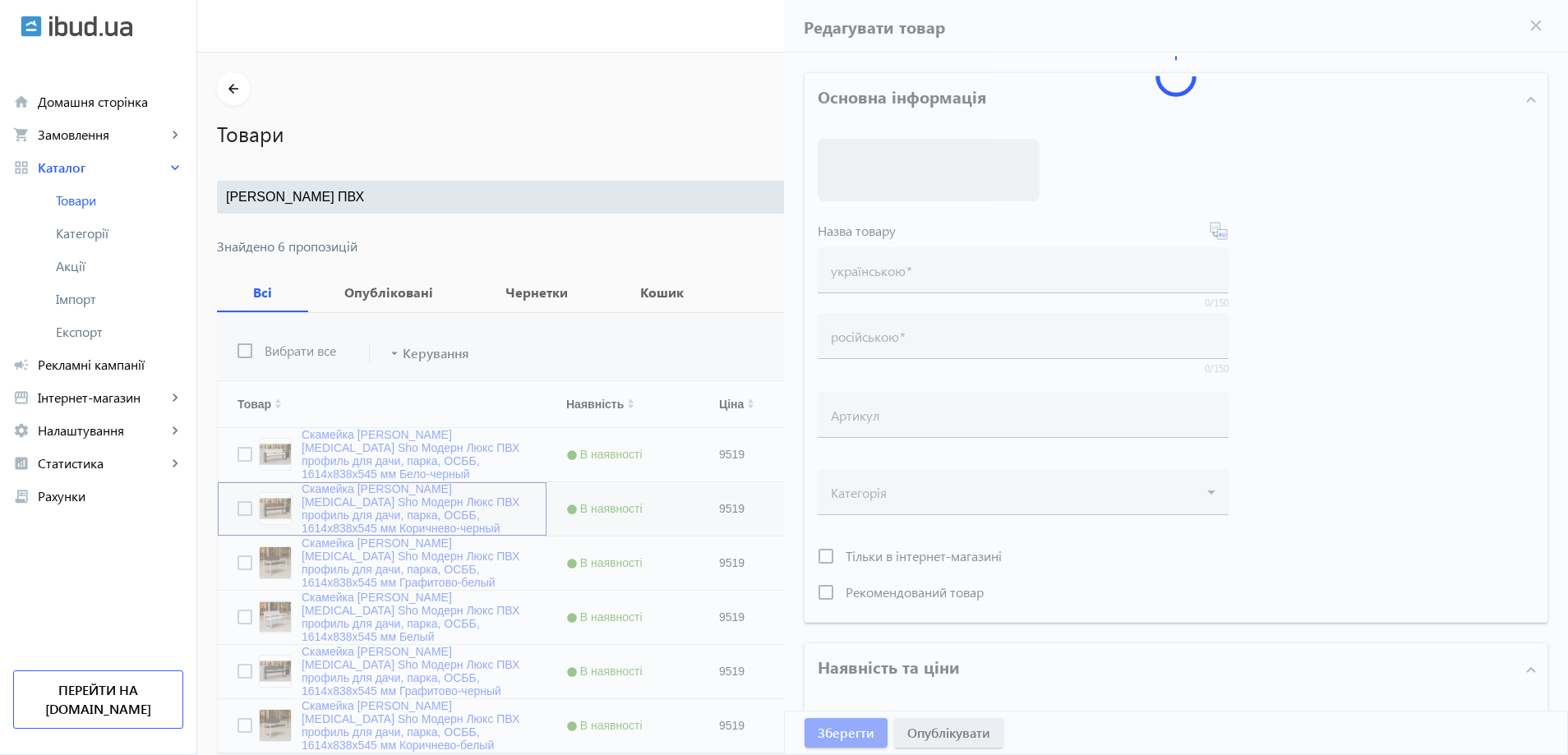
type input "Скамейка [PERSON_NAME][MEDICAL_DATA] Sho Модерн Люкс ПВХ профиль для дачи, парк…"
type input "9519"
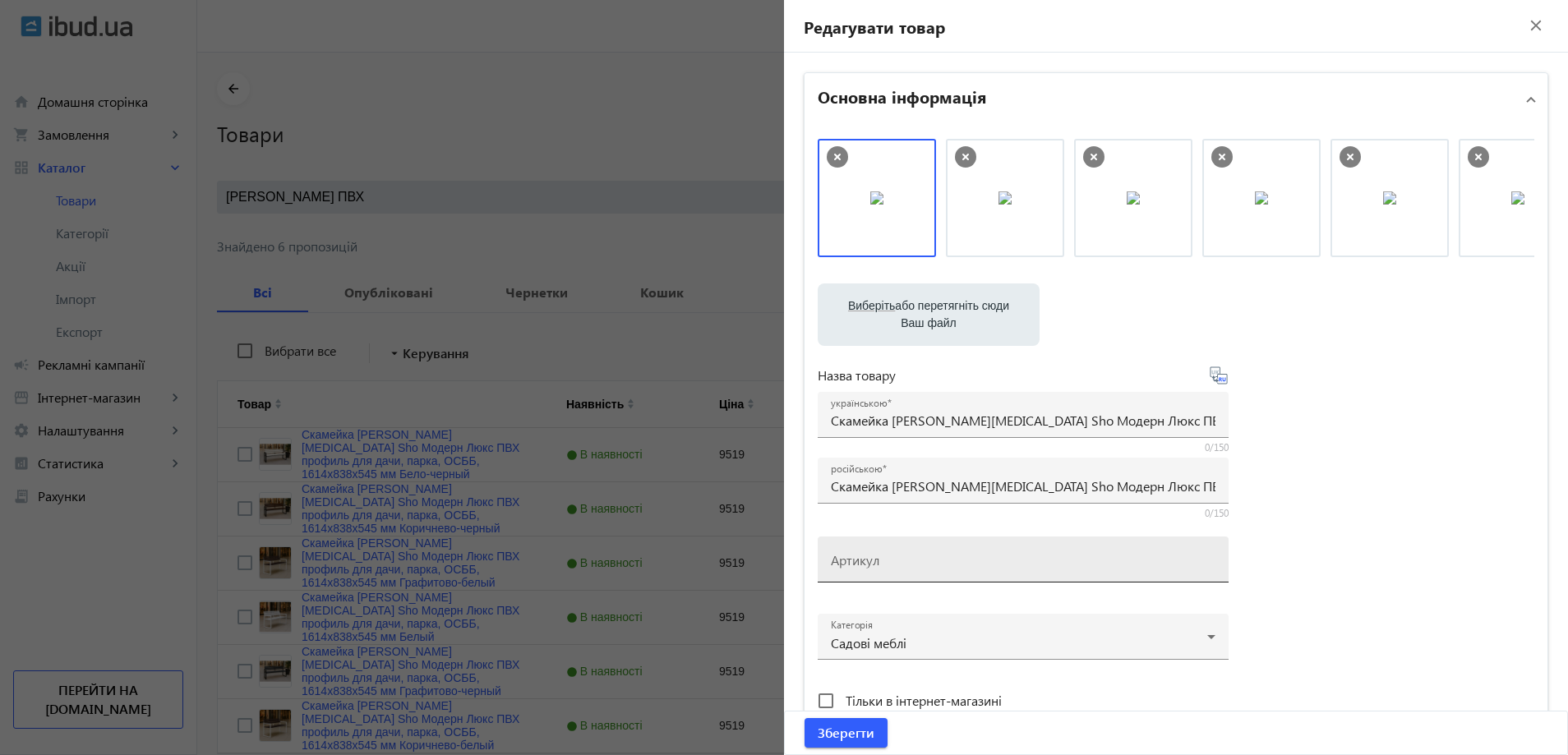
click at [872, 573] on input "Артикул" at bounding box center [1023, 564] width 384 height 17
paste input "mod/161/Коричнево-черный"
type input "mod/161/Коричнево-черный"
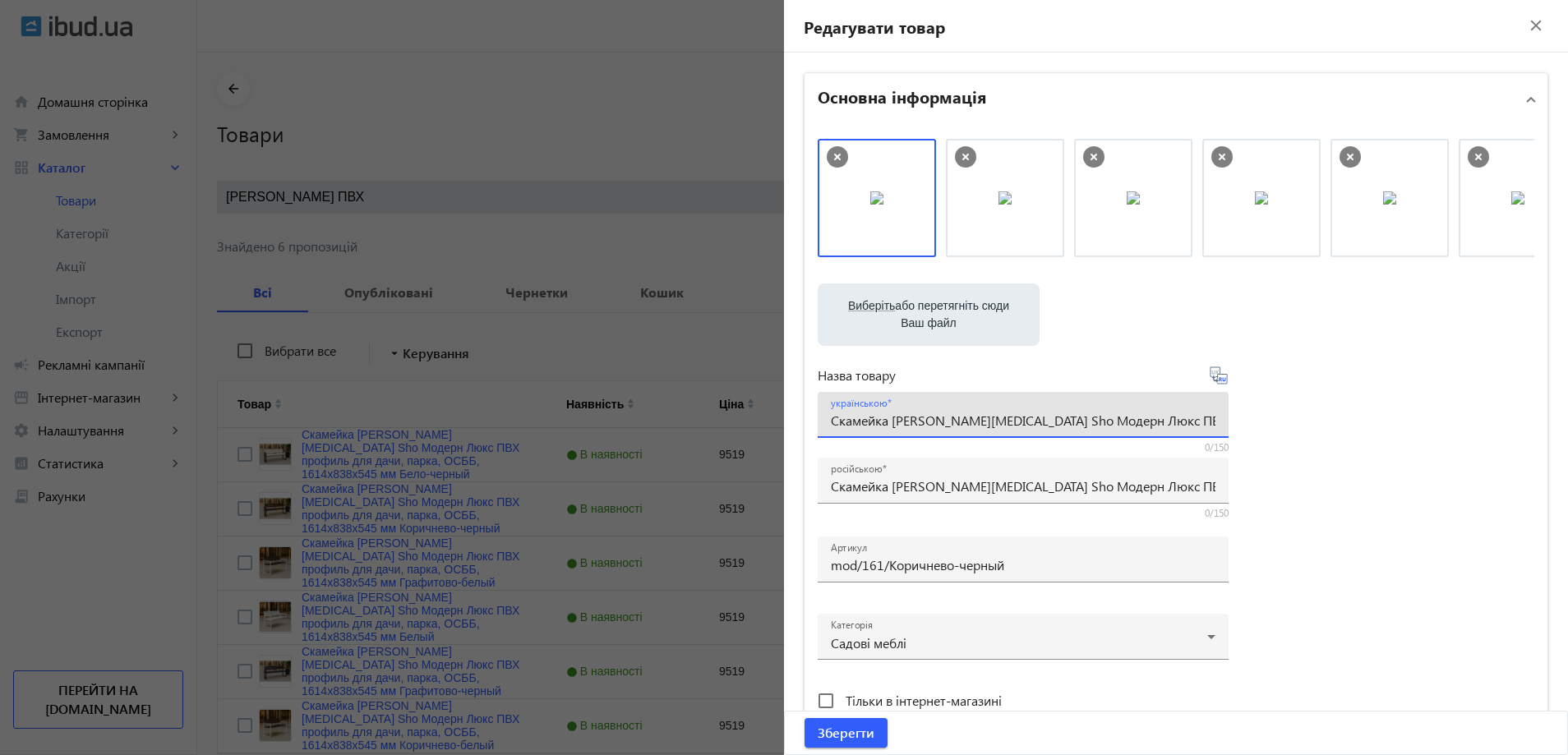
click at [895, 420] on input "Скамейка [PERSON_NAME][MEDICAL_DATA] Sho Модерн Люкс ПВХ профиль для дачи, парк…" at bounding box center [1023, 420] width 384 height 17
paste input "авка садова Tobi Sho Модерн Люкс ПВХ профіль для дачі, парку, ОСББ, 1614х838х54…"
type input "Лавка садова Tobi Sho Модерн Люкс ПВХ профіль для дачі, парку, ОСББ, 1614х838х5…"
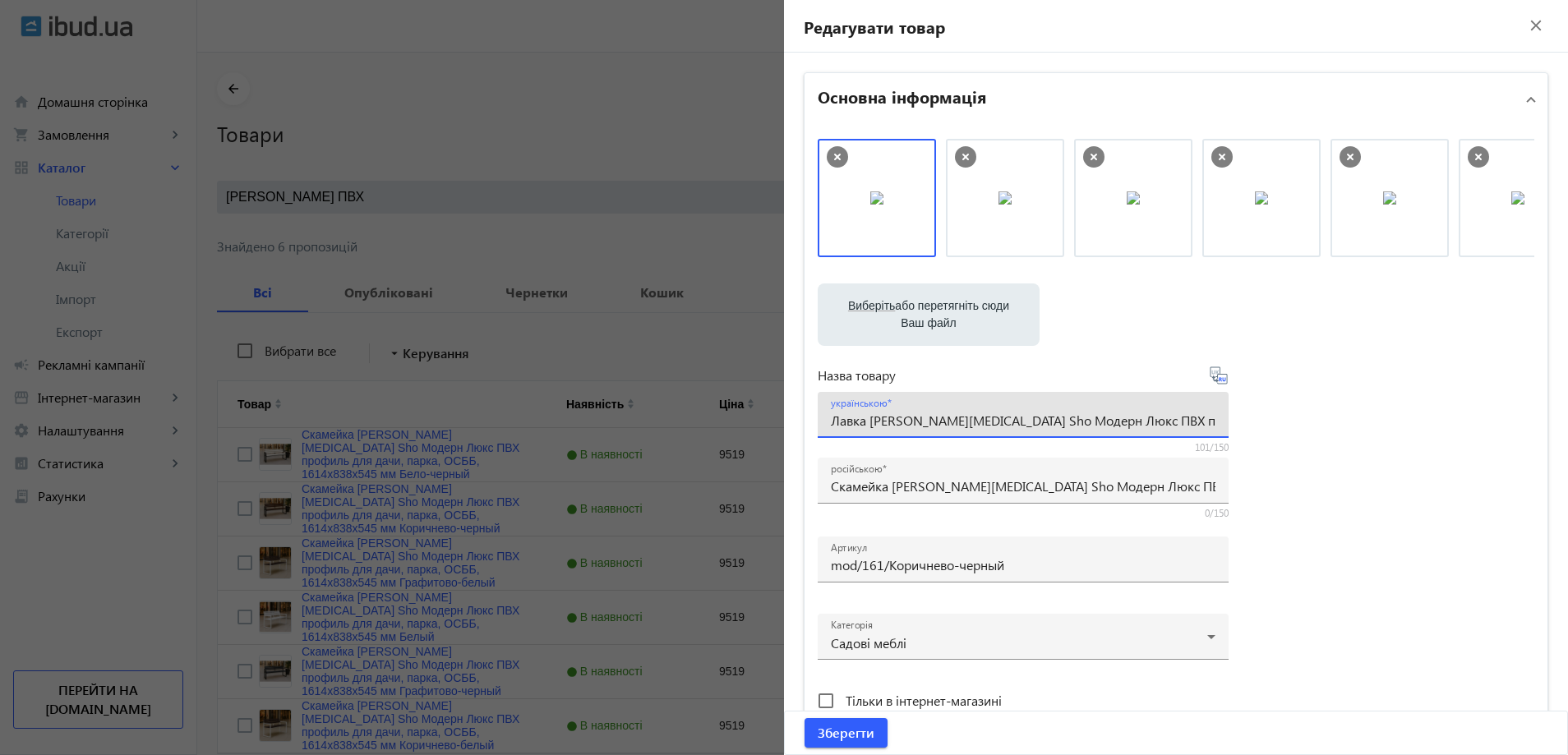
click at [1407, 555] on div "Виберіть або перетягніть сюди Ваш файл 1086868b59d2ae3e475598681601985-5ec03a37…" at bounding box center [1176, 447] width 716 height 615
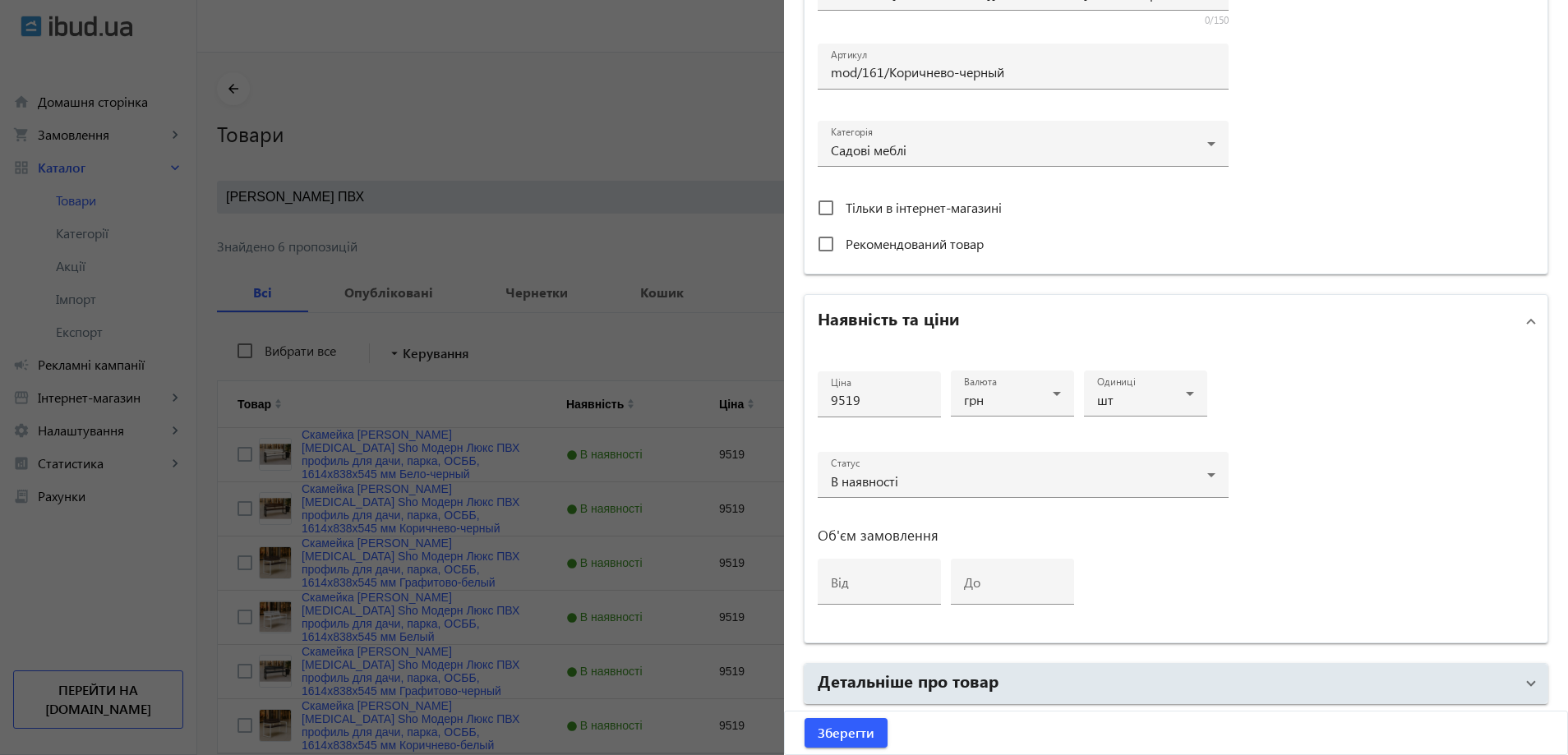
drag, startPoint x: 1070, startPoint y: 676, endPoint x: 1122, endPoint y: 595, distance: 96.3
click at [1070, 677] on mat-panel-title "Детальніше про товар" at bounding box center [1166, 683] width 696 height 30
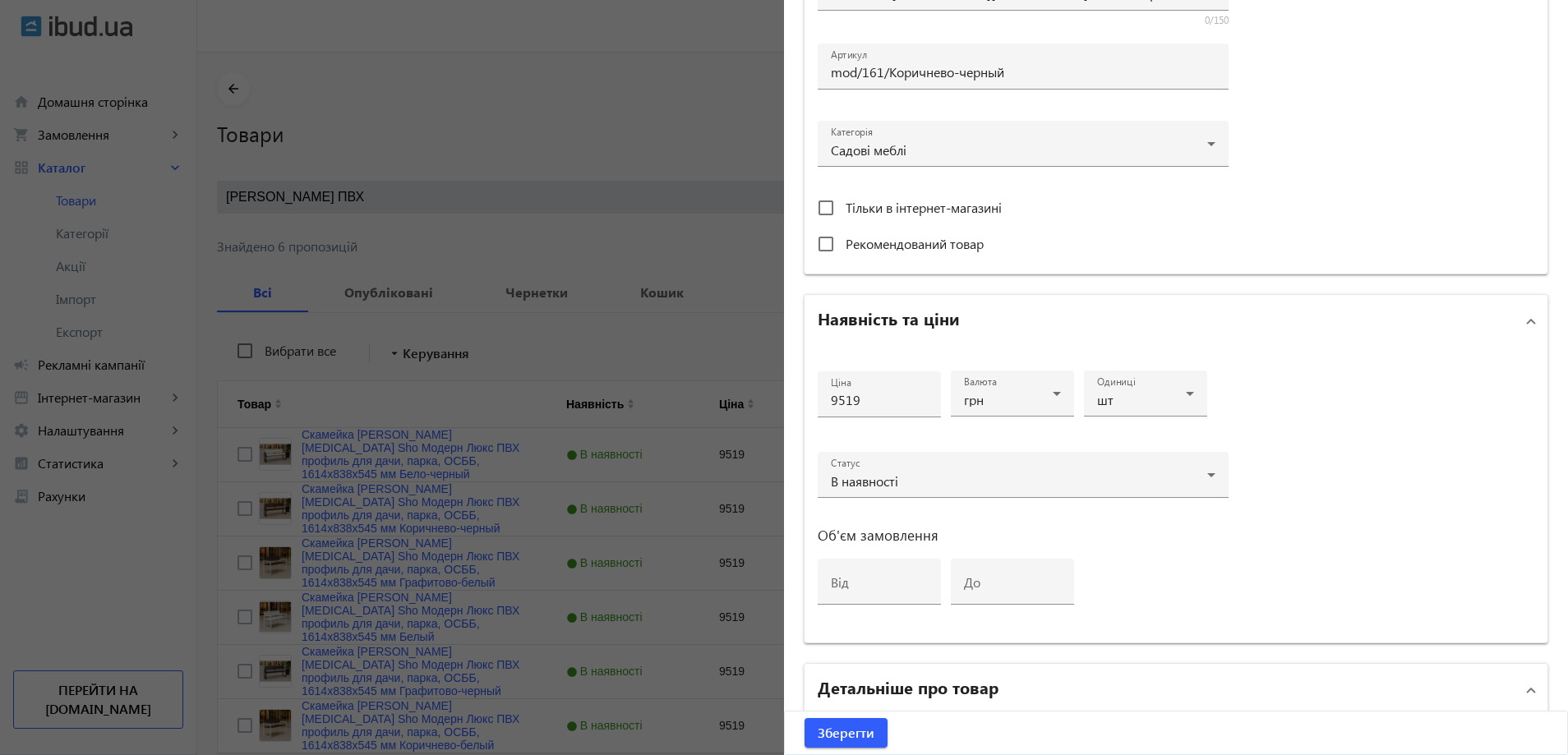
scroll to position [986, 0]
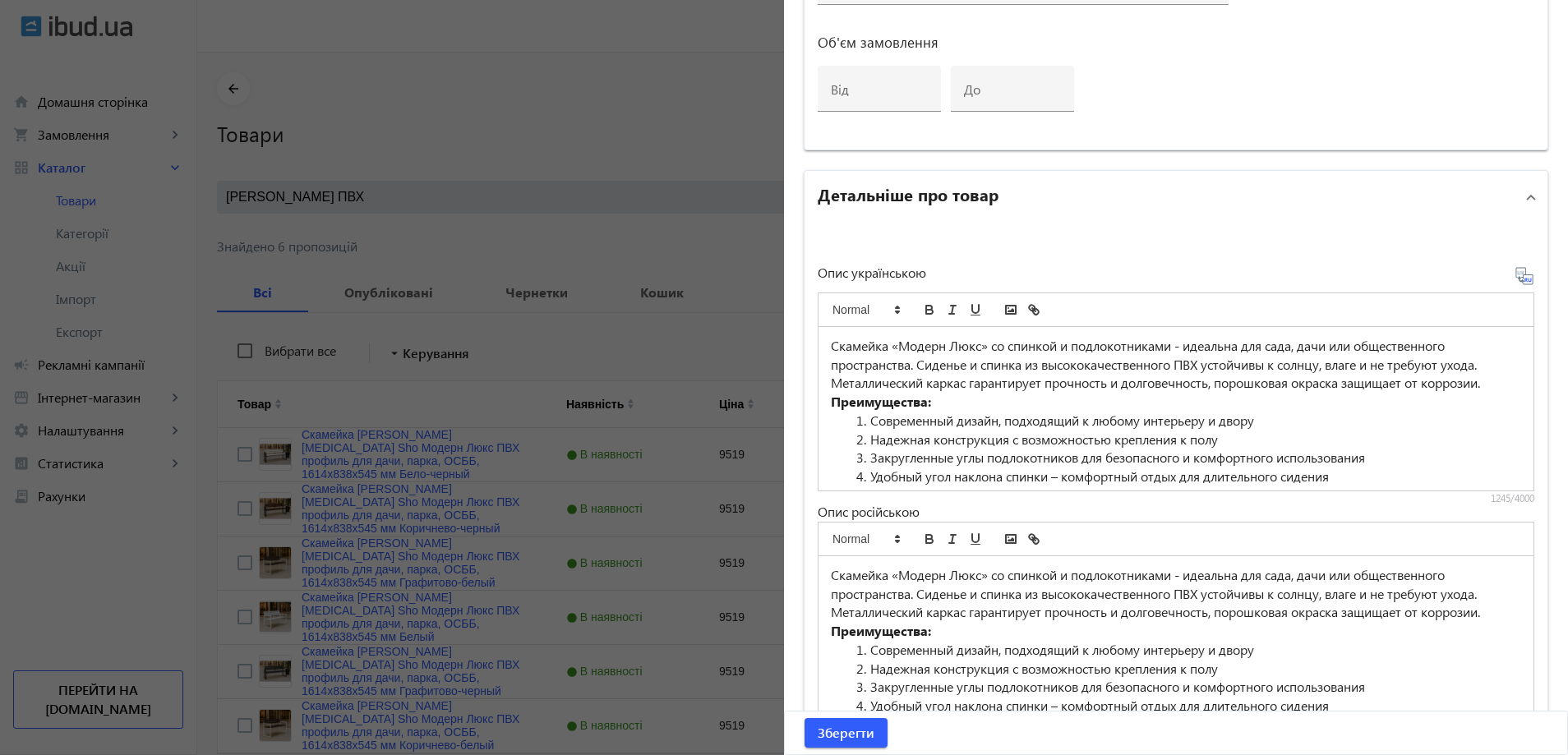
click at [996, 380] on p "Скамейка «Модерн Люкс» со спинкой и подлокотниками - идеальна для сада, дачи ил…" at bounding box center [1176, 365] width 690 height 56
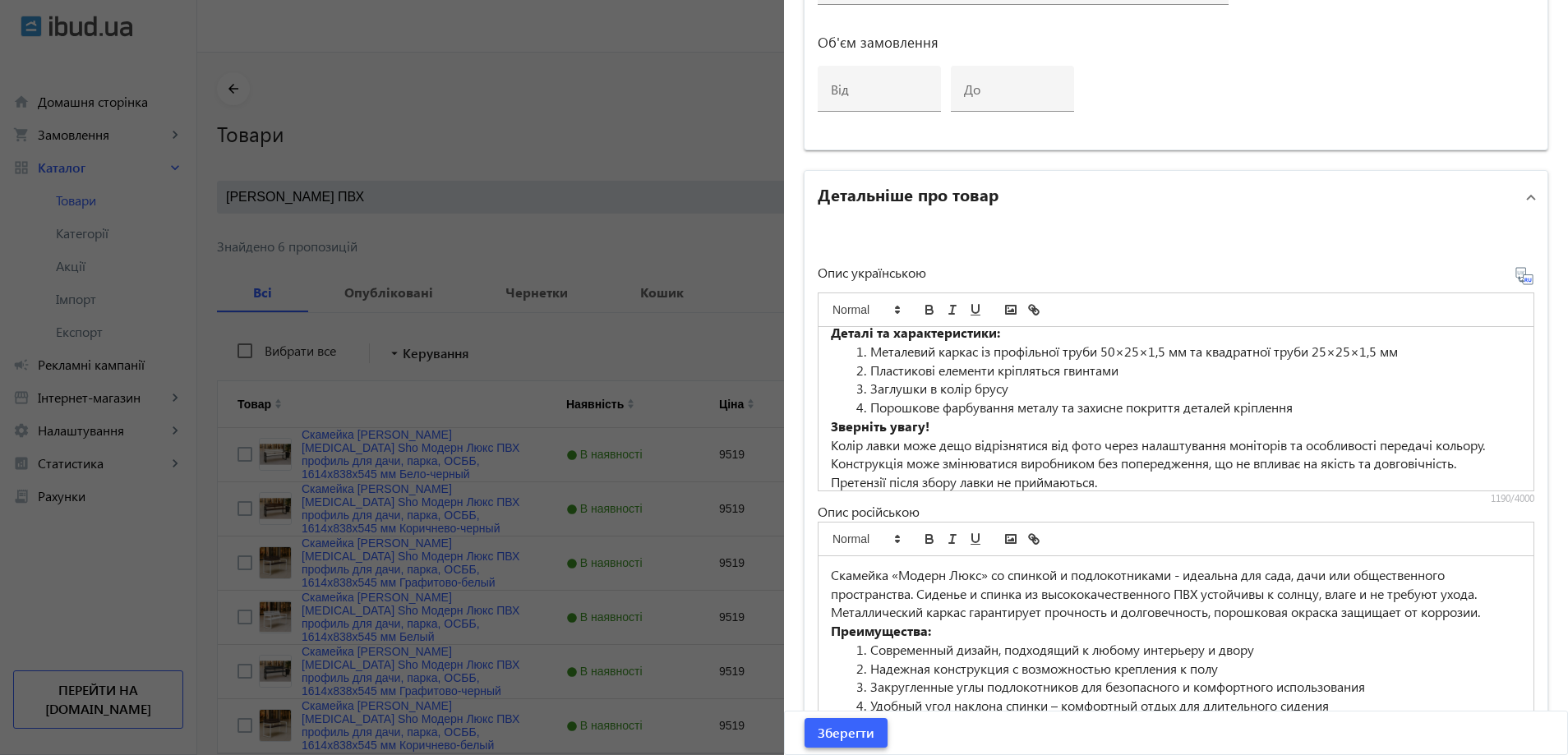
click at [829, 743] on span "submit" at bounding box center [845, 733] width 83 height 40
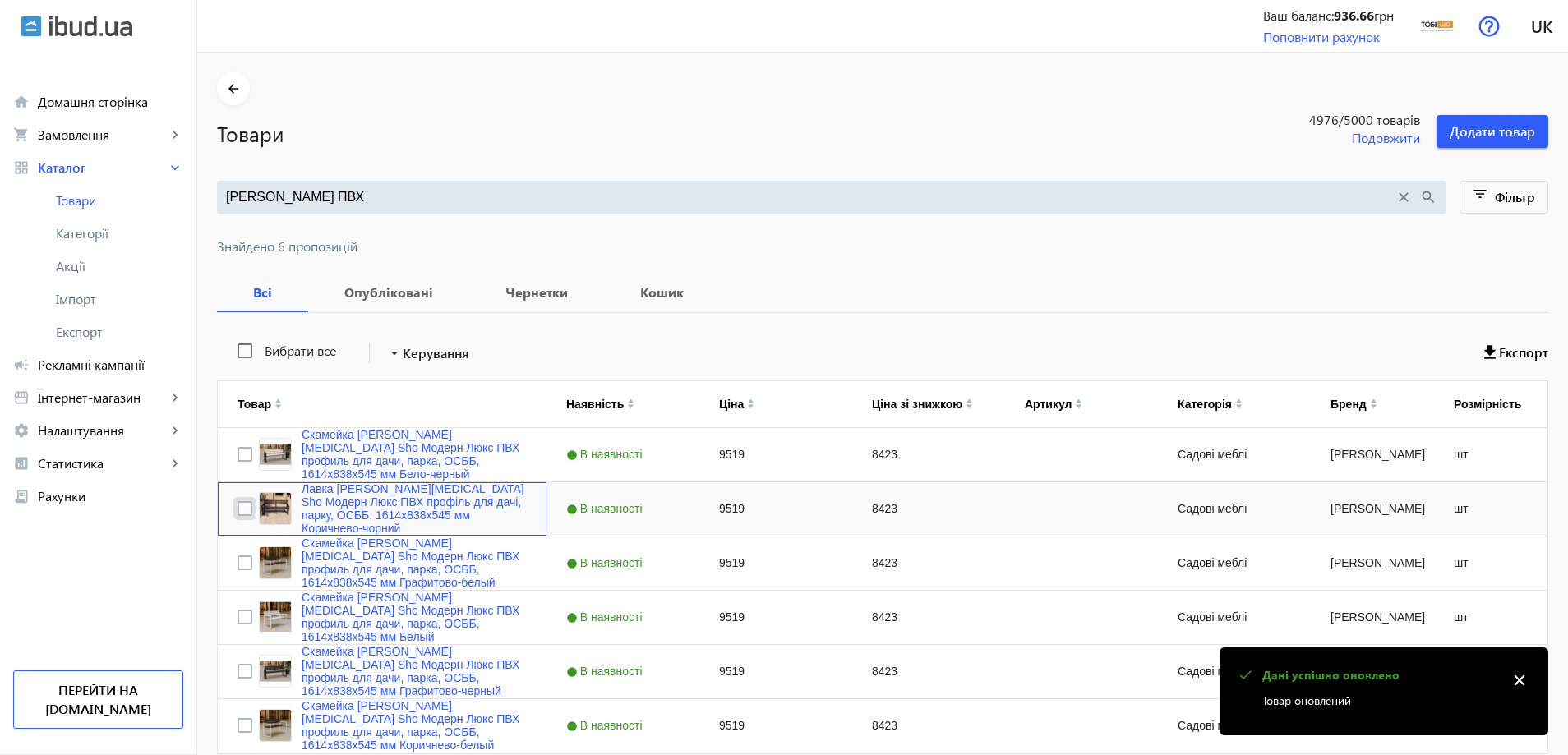
click at [238, 510] on input "Press Space to toggle row selection (unchecked)" at bounding box center [245, 508] width 15 height 15
checkbox input "true"
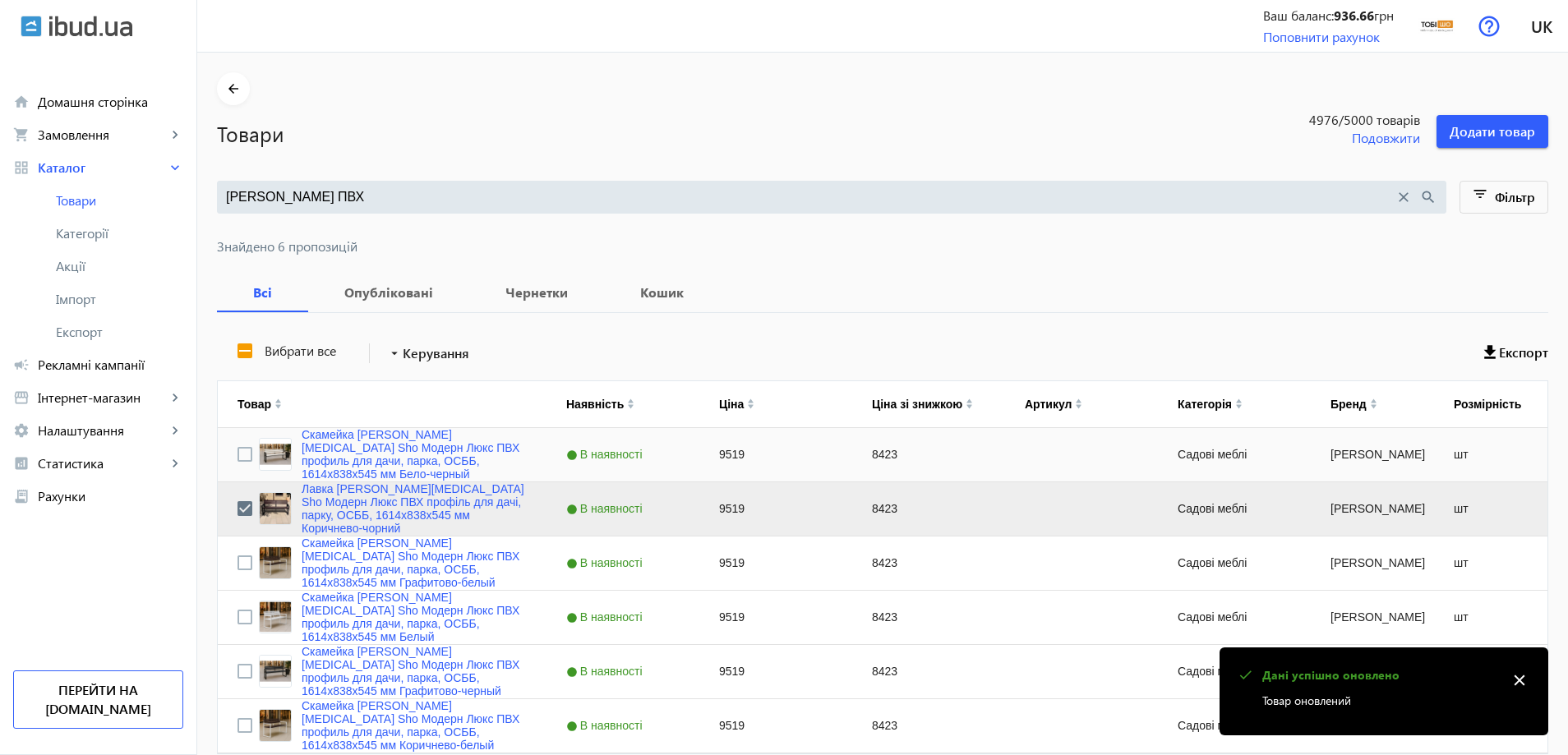
click at [238, 465] on div "Press SPACE to select this row." at bounding box center [245, 455] width 15 height 39
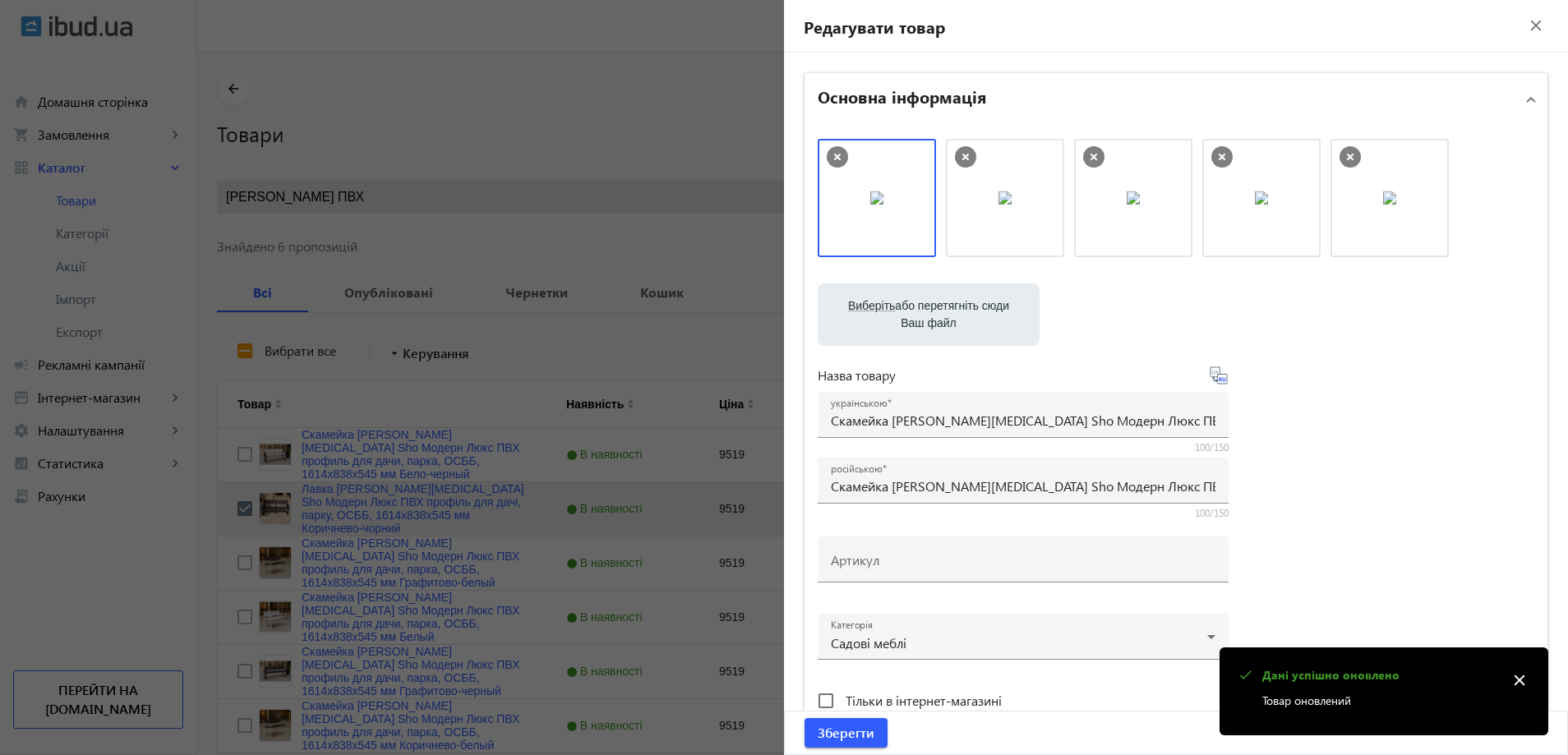
click at [229, 458] on div at bounding box center [784, 377] width 1568 height 755
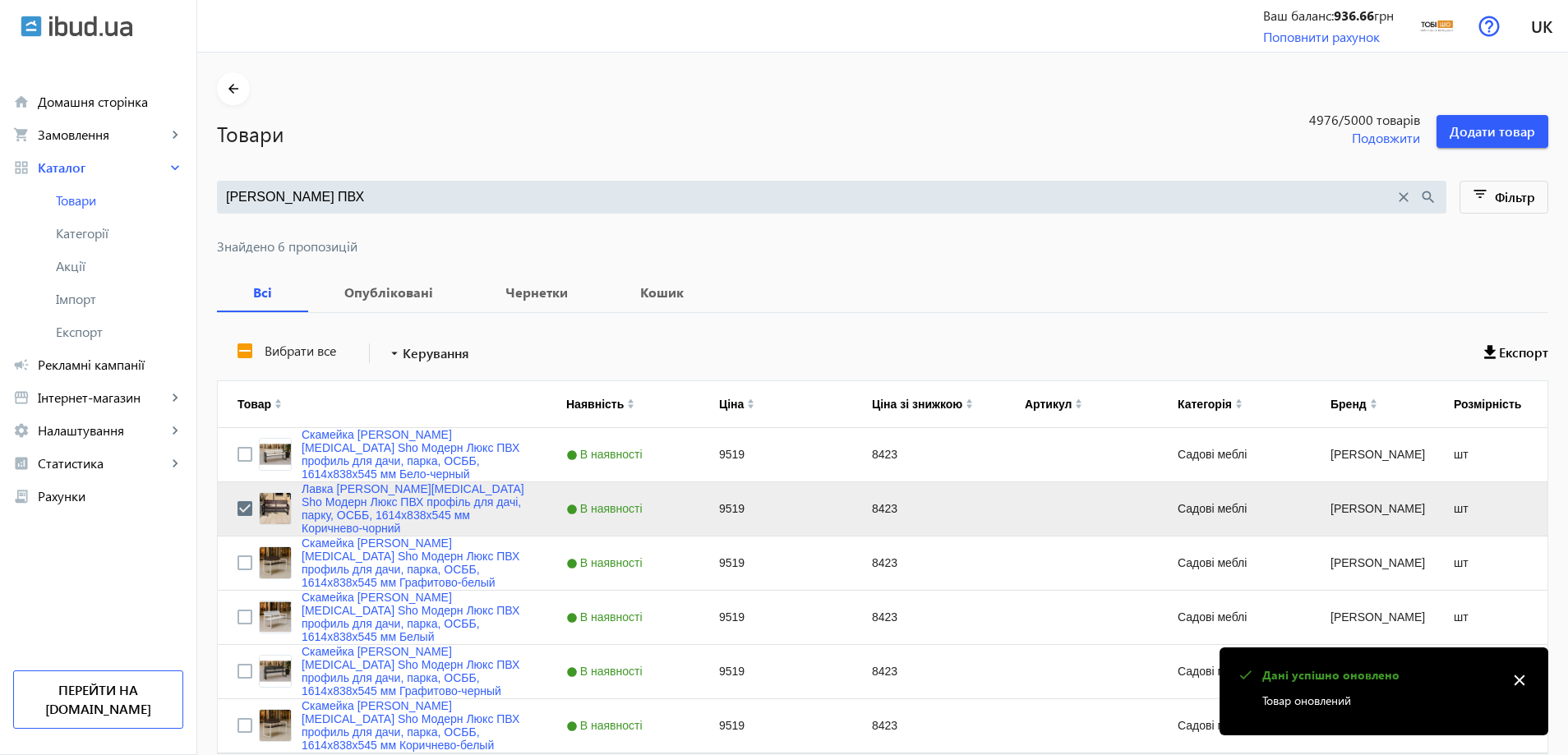
click at [232, 455] on mat-sidenav-container "arrow_back Товари 4976 /5000 товарів Подовжити Додати товар Модерн Люкс ПВХ clo…" at bounding box center [882, 441] width 1370 height 777
click at [238, 455] on input "Press Space to toggle row selection (unchecked)" at bounding box center [245, 454] width 15 height 15
checkbox input "true"
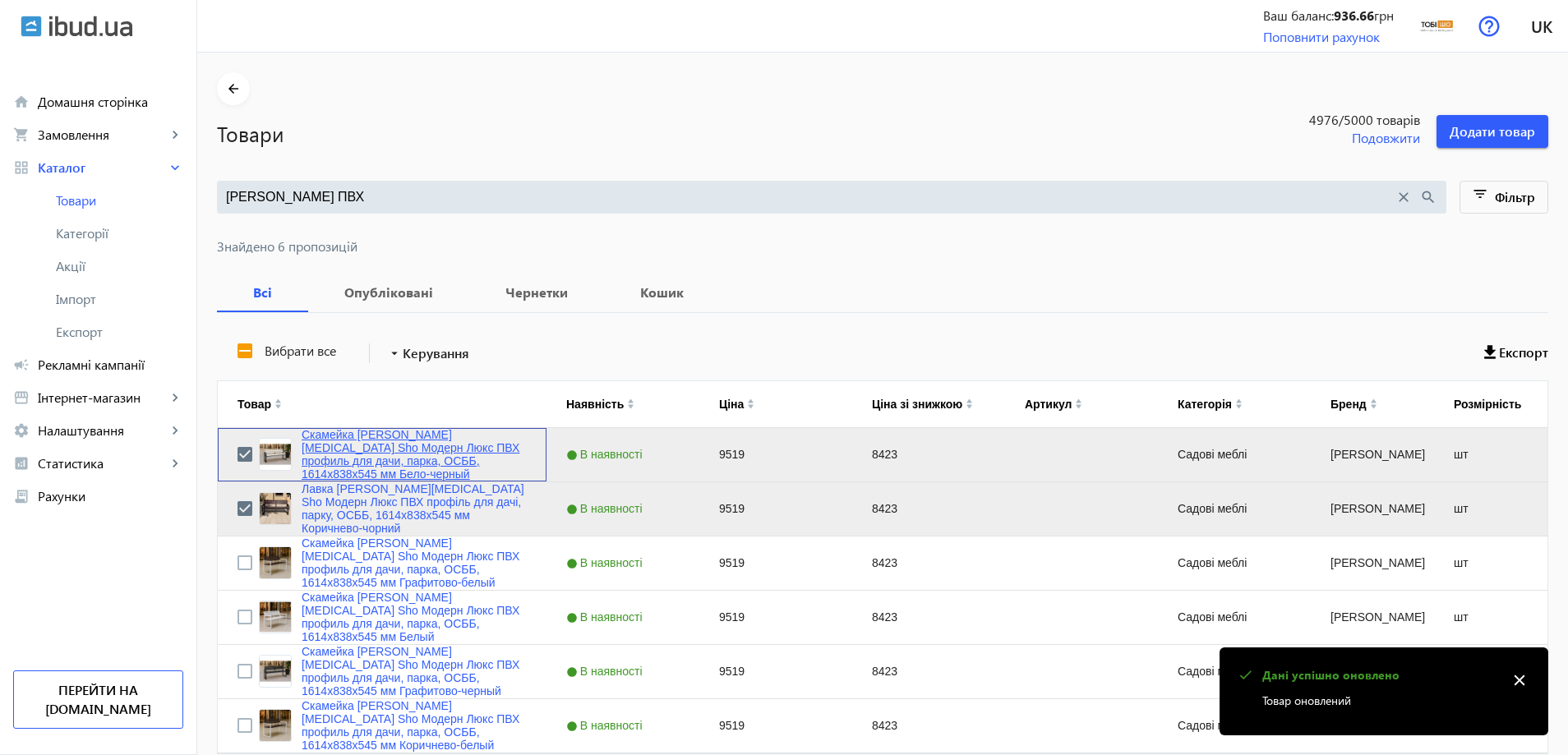
click at [342, 456] on link "Скамейка [PERSON_NAME][MEDICAL_DATA] Sho Модерн Люкс ПВХ профиль для дачи, парк…" at bounding box center [414, 454] width 225 height 53
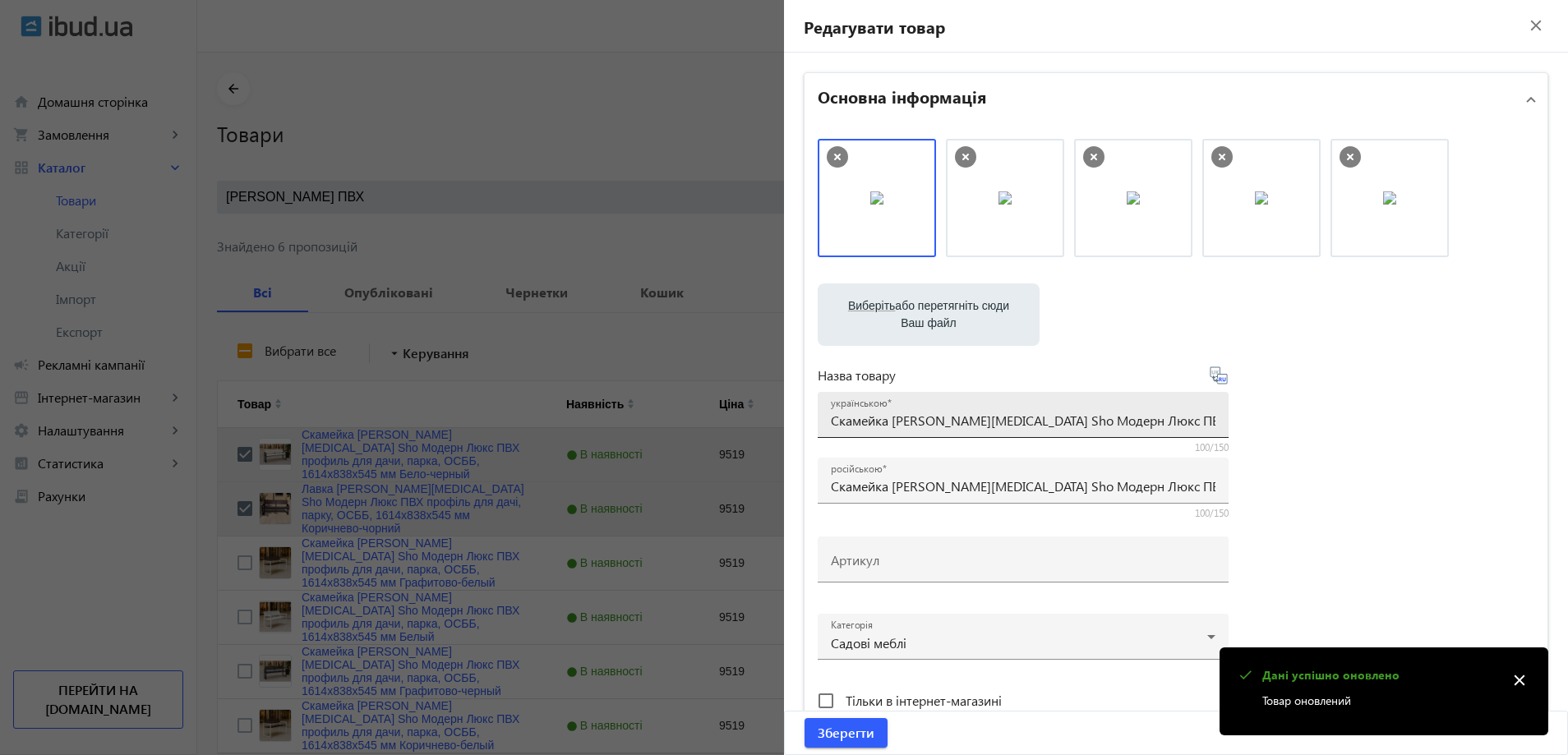
click at [974, 426] on input "Скамейка [PERSON_NAME][MEDICAL_DATA] Sho Модерн Люкс ПВХ профиль для дачи, парк…" at bounding box center [1023, 420] width 384 height 17
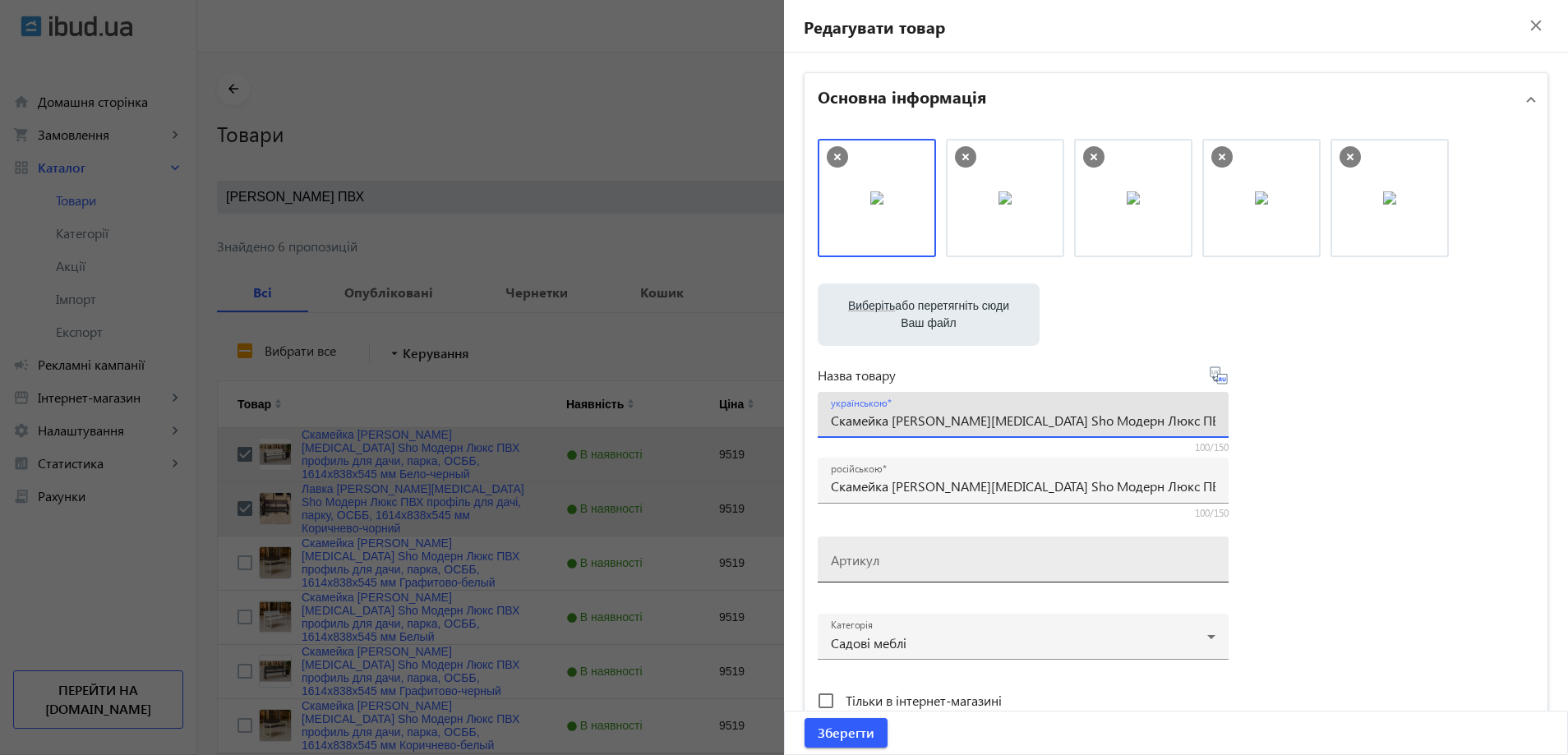
click at [901, 578] on div "Артикул" at bounding box center [1023, 559] width 384 height 46
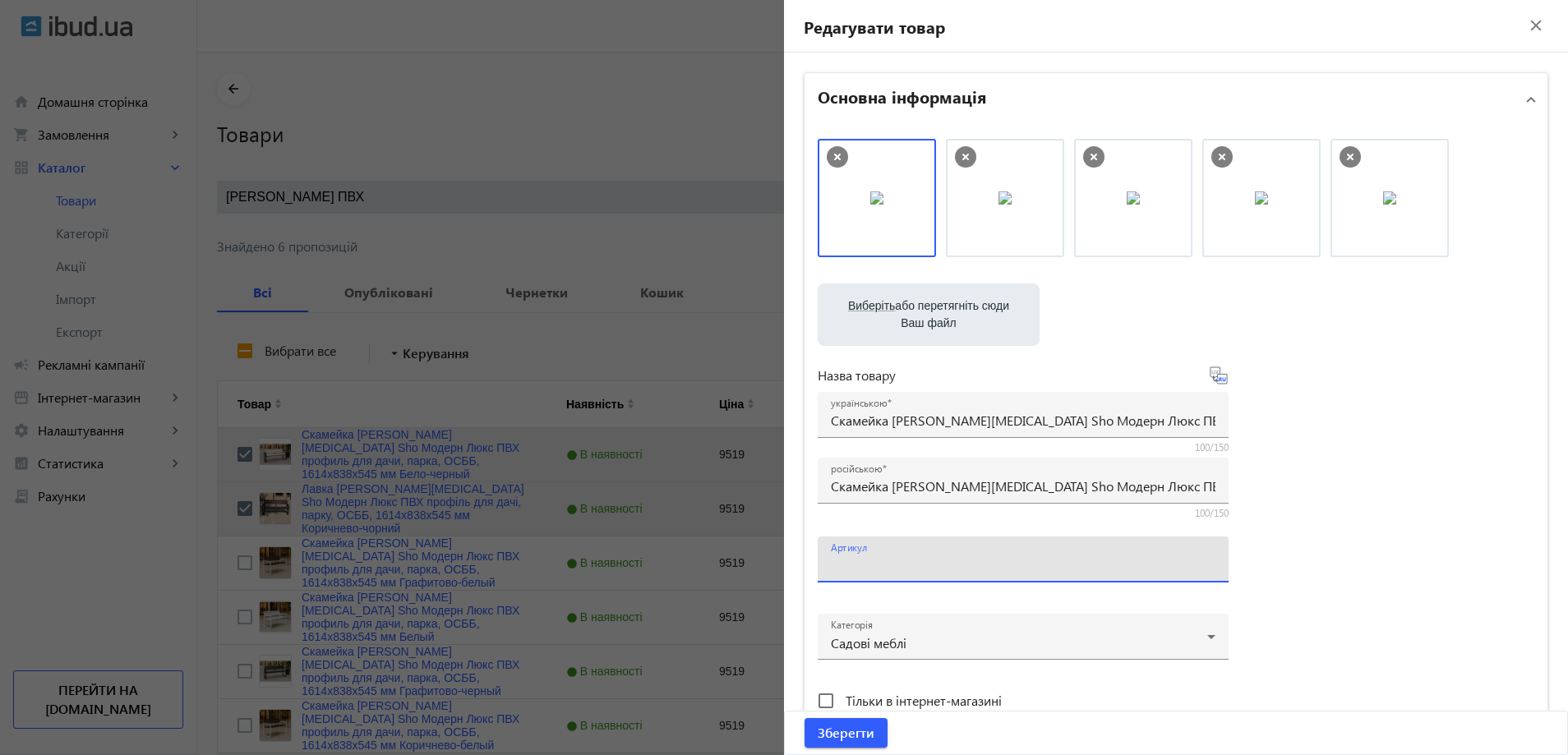
paste input "mod/161/Бело-черный"
type input "mod/161/Бело-черный"
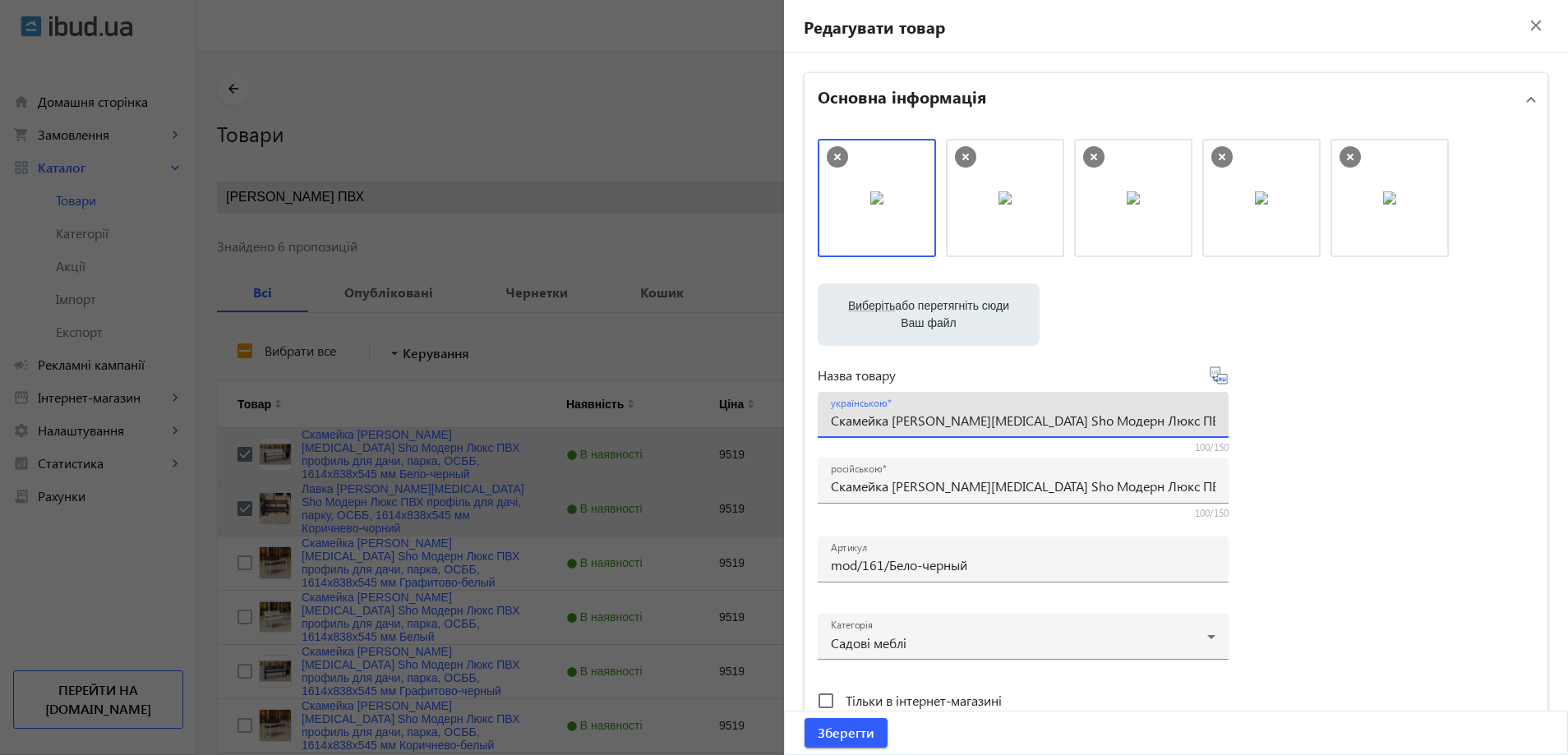
click at [884, 413] on input "Скамейка [PERSON_NAME][MEDICAL_DATA] Sho Модерн Люкс ПВХ профиль для дачи, парк…" at bounding box center [1023, 420] width 384 height 17
paste input "авка садова Tobi Sho Модерн Люкс ПВХ профіль для дачі, парку, ОСББ, 1614х838х54…"
type input "Лавка садова Tobi Sho Модерн Люкс ПВХ профіль для дачі, парку, ОСББ, 1614х838х5…"
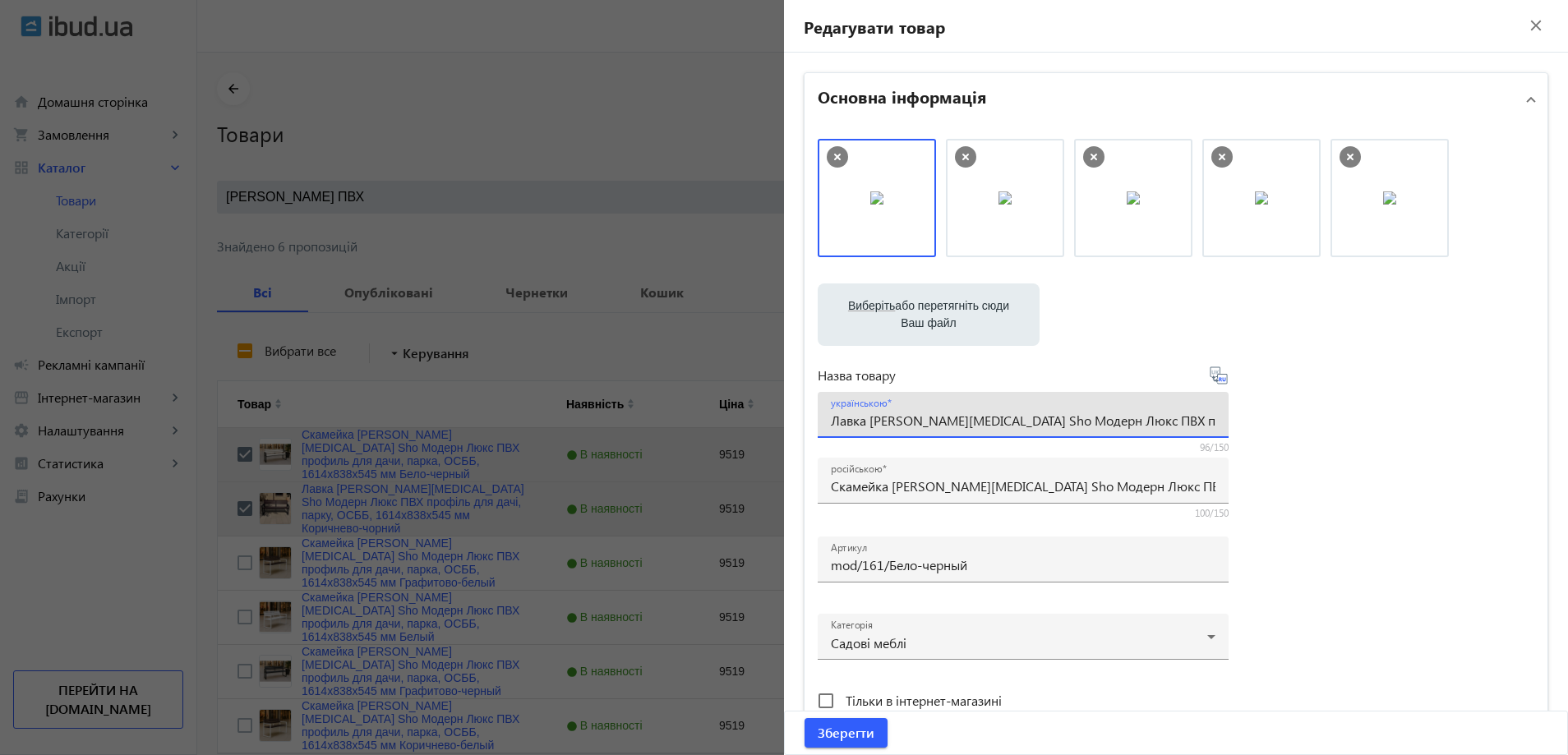
click at [1274, 490] on div "Виберіть або перетягніть сюди Ваш файл 1086468b59d2762d7d2263026288056-958cebb4…" at bounding box center [1176, 447] width 716 height 615
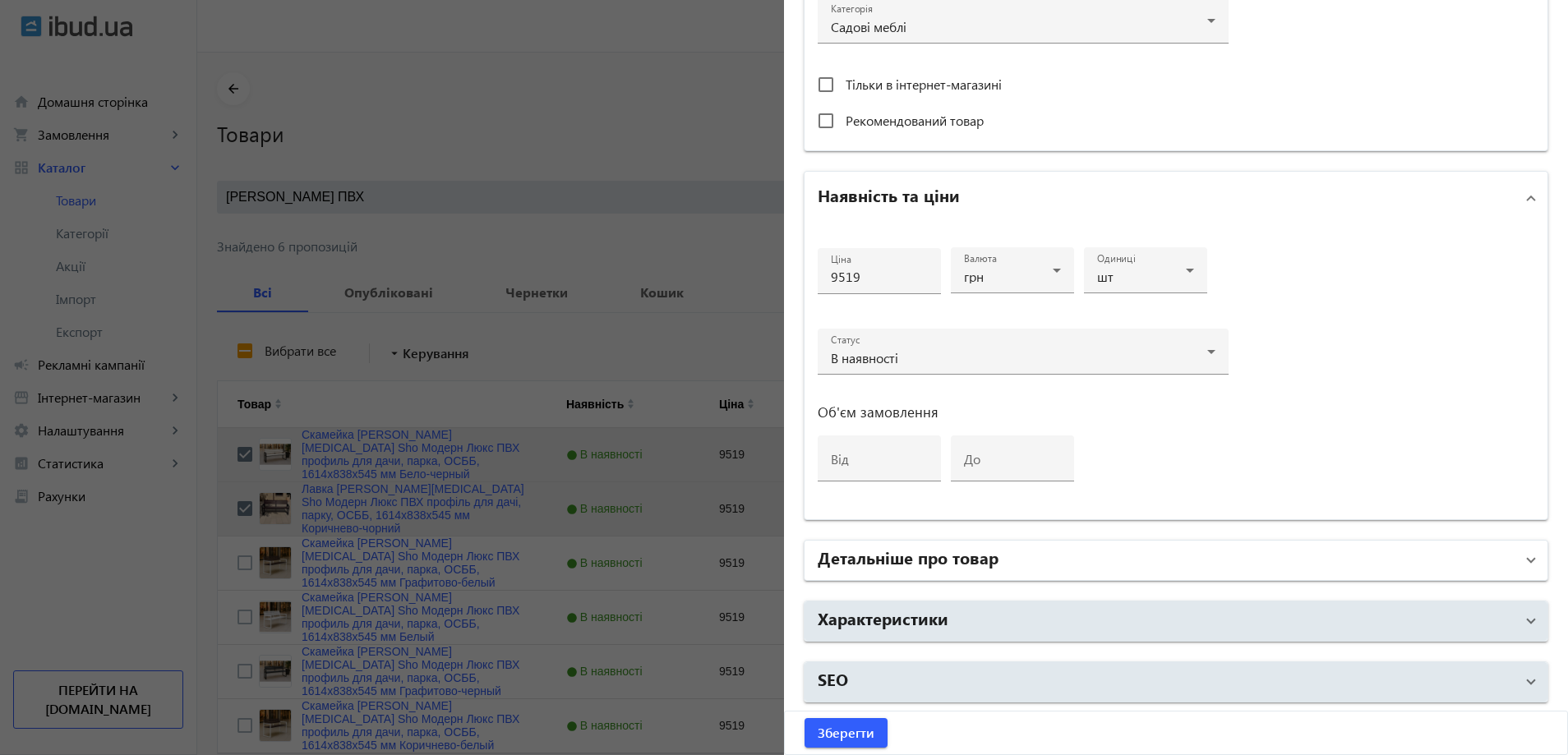
click at [977, 575] on mat-expansion-panel-header "Детальніше про товар" at bounding box center [1175, 560] width 743 height 40
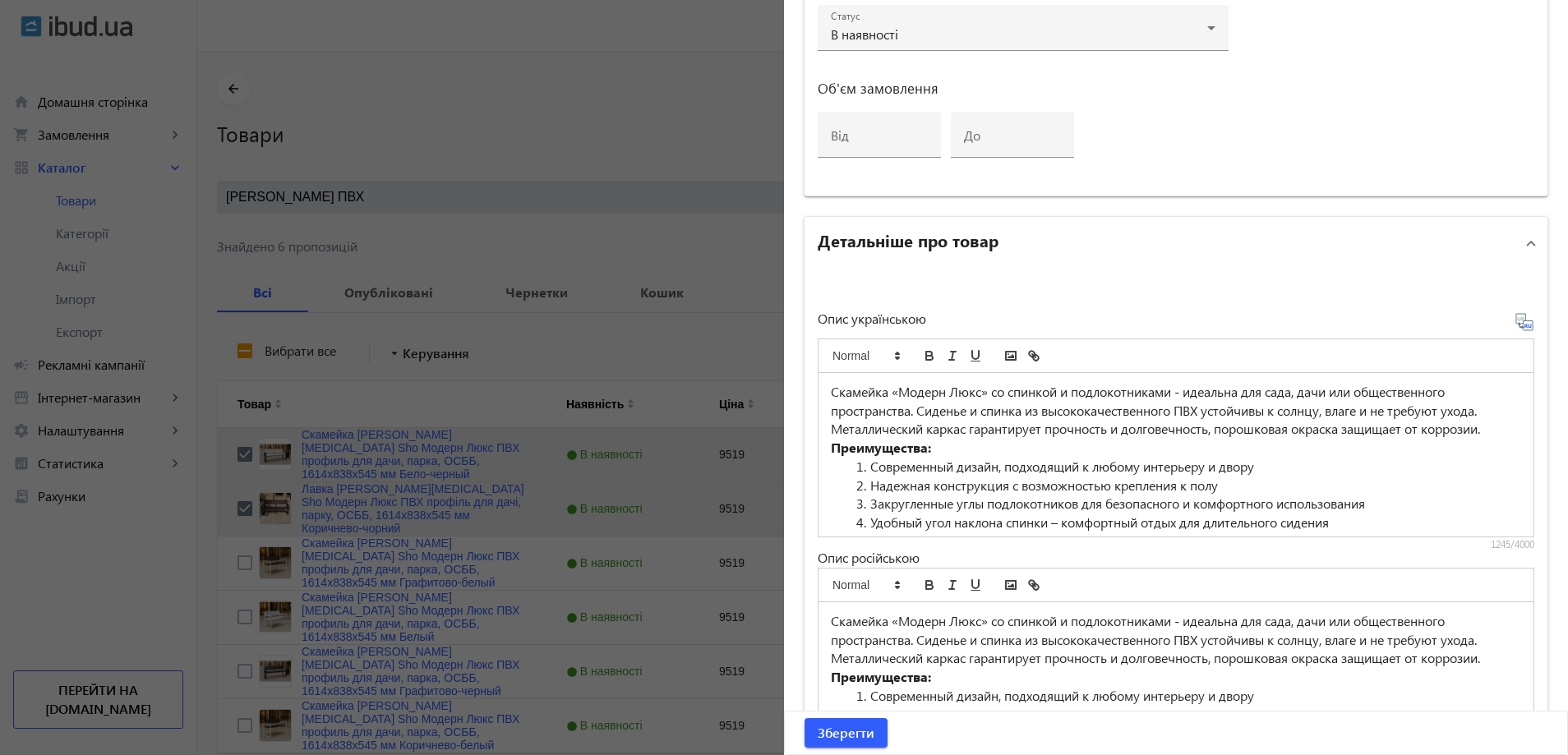
scroll to position [945, 0]
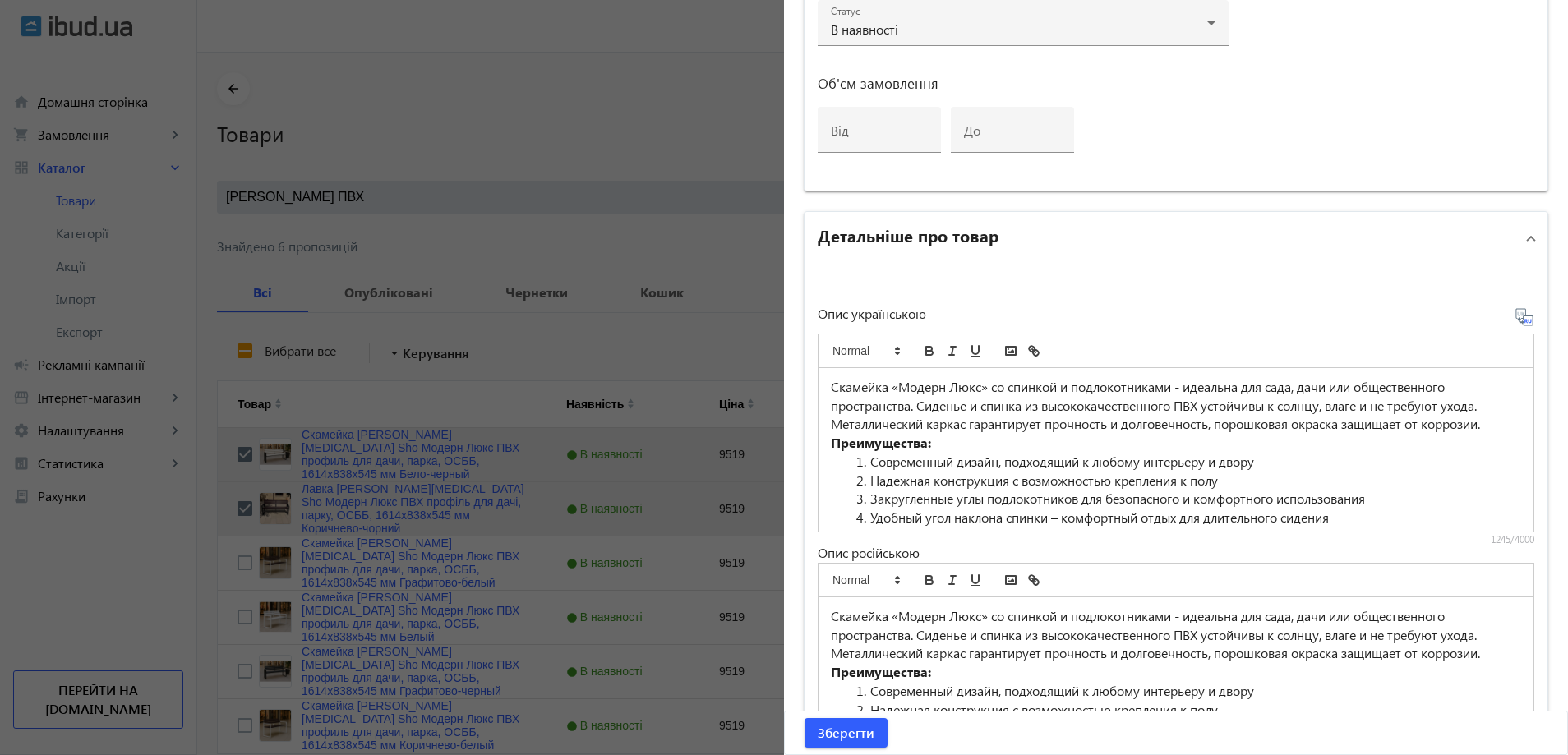
click at [920, 484] on li "Надежная конструкция с возможностью крепления к полу" at bounding box center [1186, 480] width 671 height 19
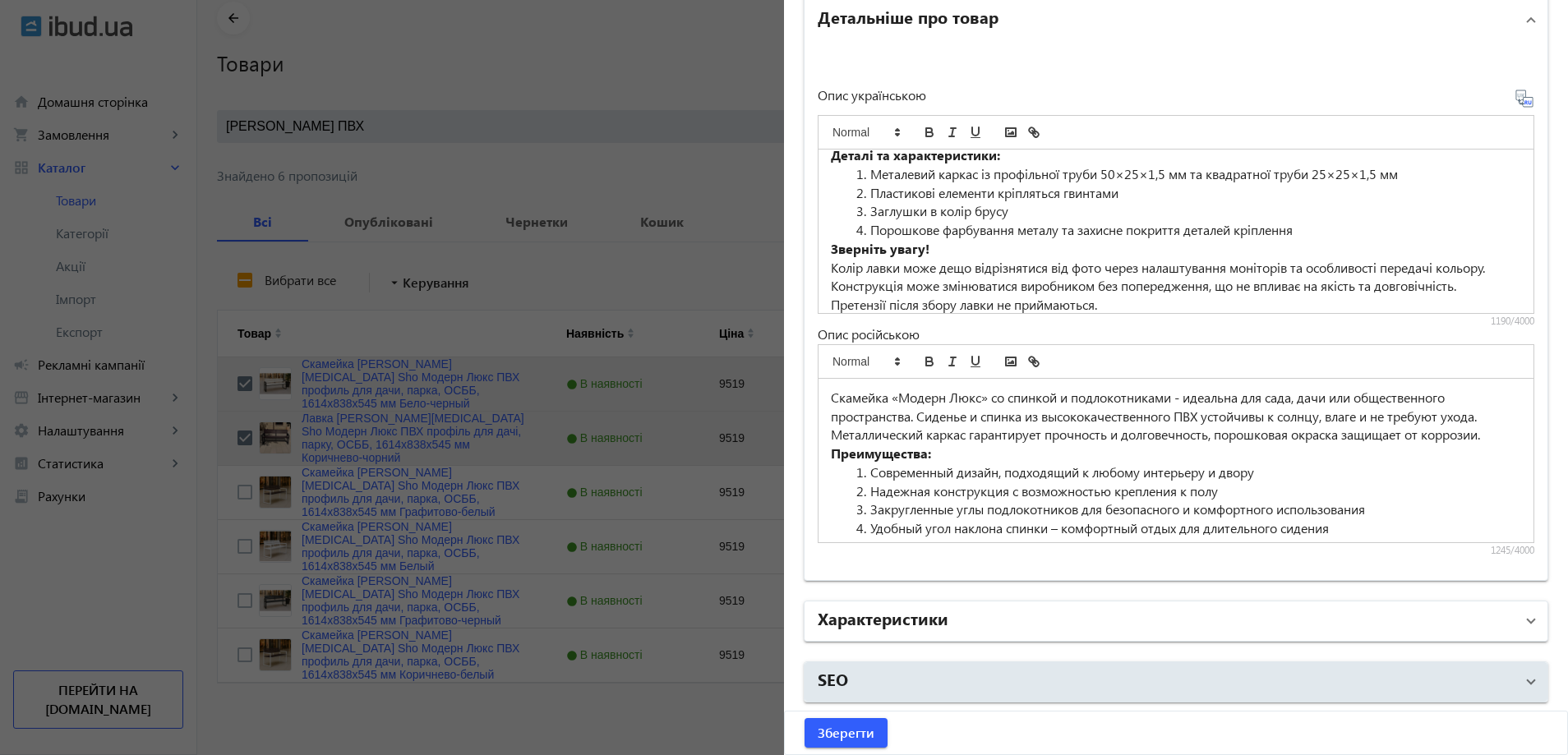
scroll to position [75, 0]
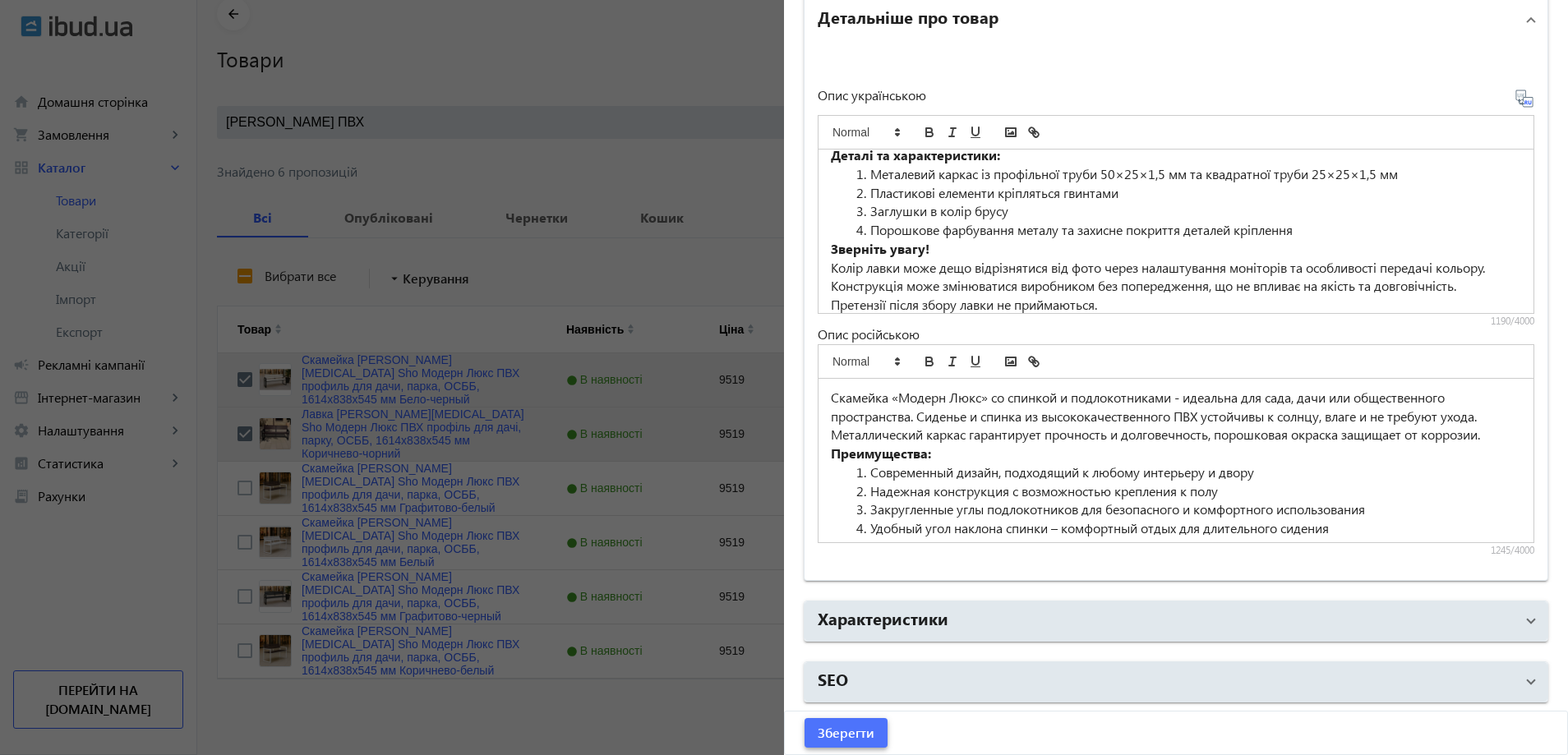
click at [834, 730] on span "Зберегти" at bounding box center [846, 733] width 57 height 18
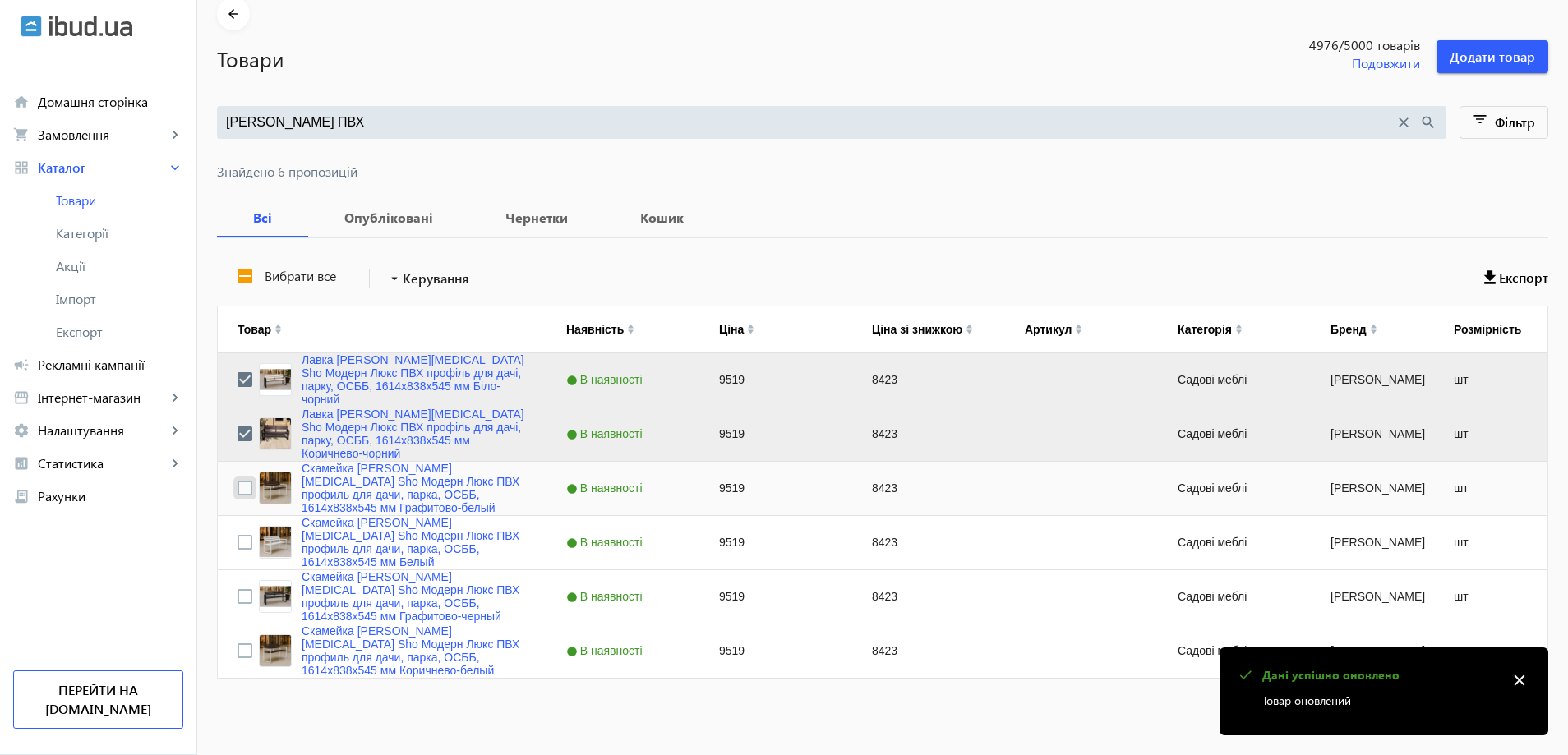
click at [238, 489] on input "Press Space to toggle row selection (unchecked)" at bounding box center [245, 487] width 15 height 15
checkbox input "true"
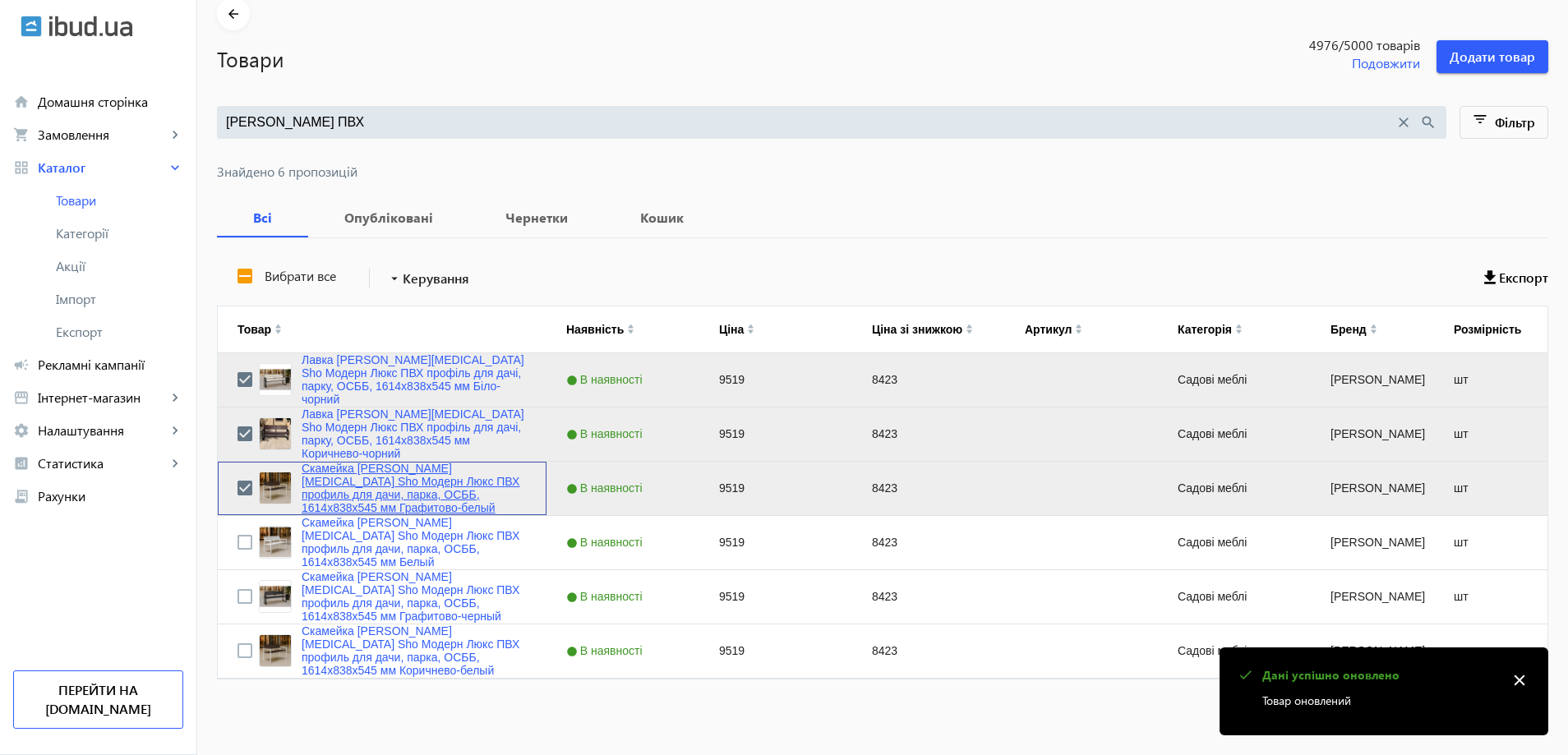
click at [356, 489] on link "Скамейка [PERSON_NAME][MEDICAL_DATA] Sho Модерн Люкс ПВХ профиль для дачи, парк…" at bounding box center [414, 487] width 225 height 53
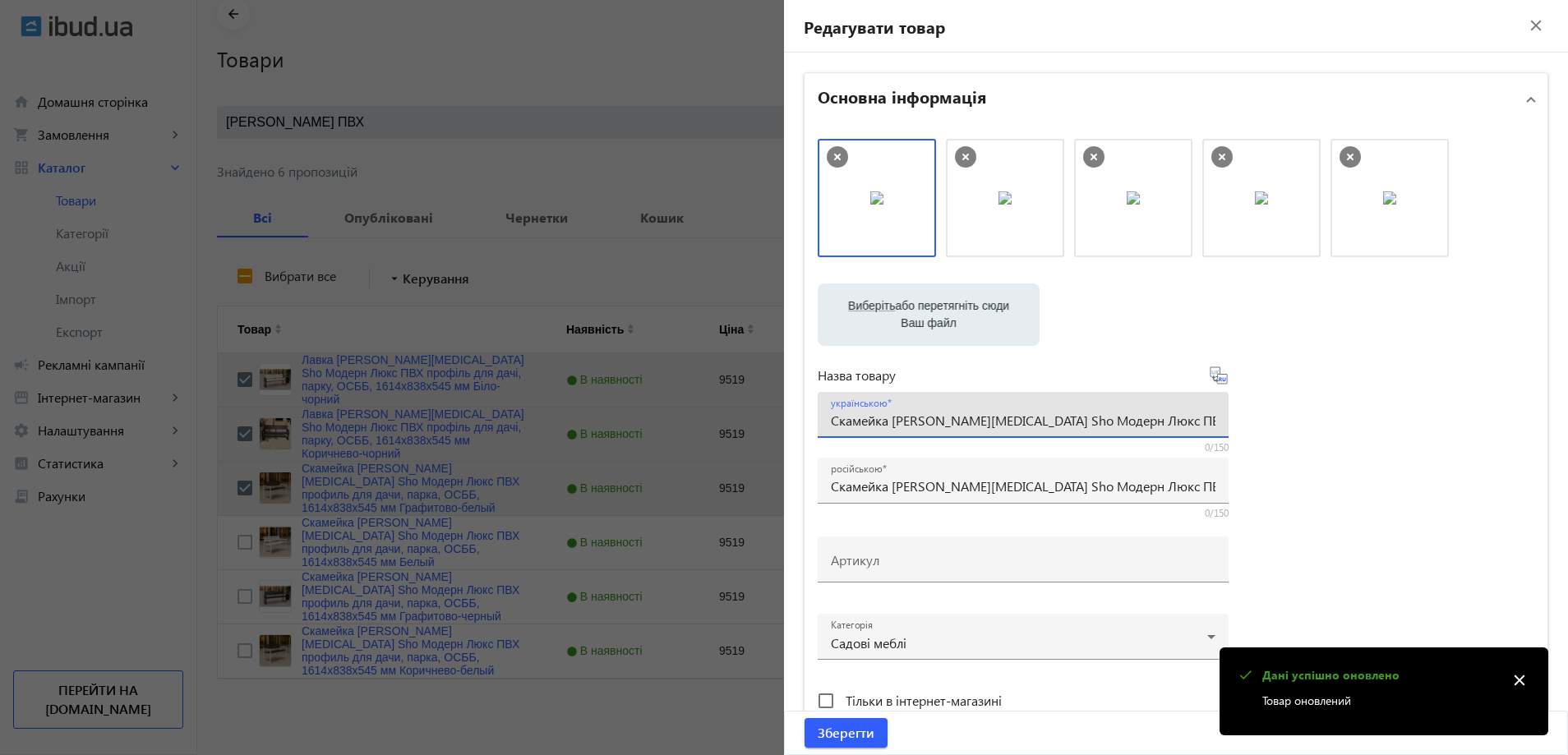
click at [924, 426] on input "Скамейка [PERSON_NAME][MEDICAL_DATA] Sho Модерн Люкс ПВХ профиль для дачи, парк…" at bounding box center [1023, 420] width 384 height 17
drag, startPoint x: 888, startPoint y: 205, endPoint x: 1058, endPoint y: 213, distance: 170.2
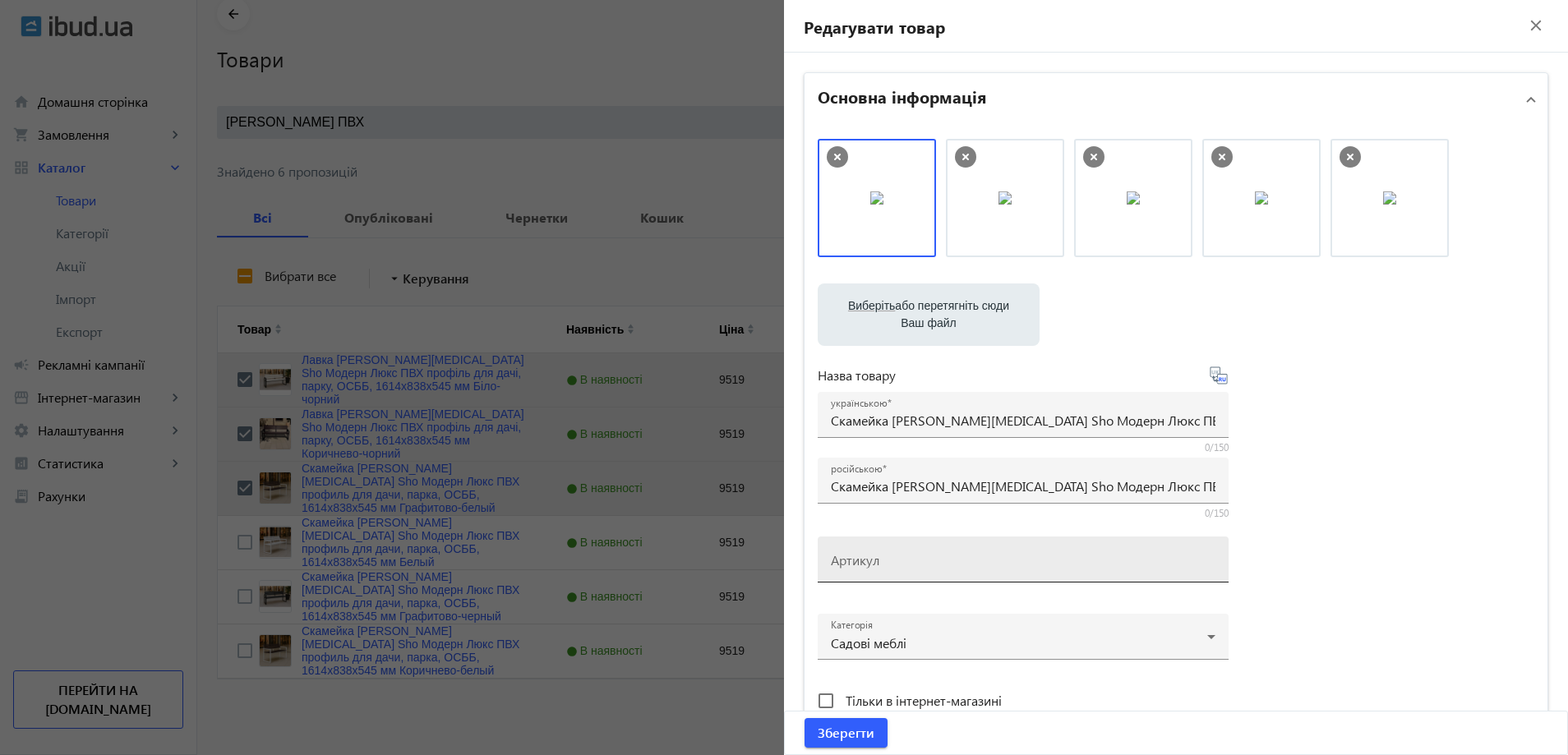
click at [901, 575] on div "Артикул" at bounding box center [1023, 559] width 384 height 46
paste input "mod/161/Графитово-белый"
type input "mod/161/Графитово-белый"
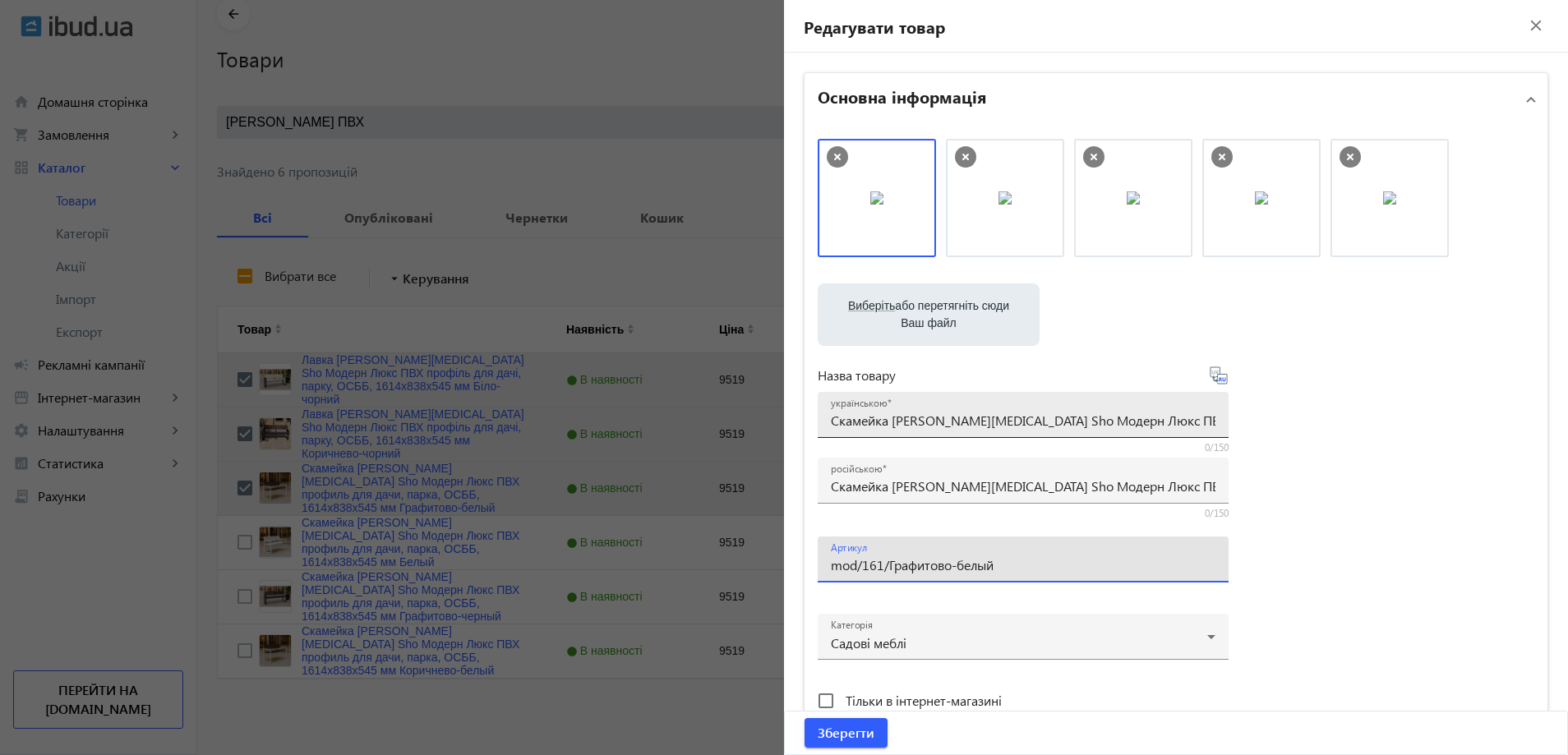
click at [878, 430] on div "українською Скамейка садовая Tobi Sho Модерн Люкс ПВХ профиль для дачи, парка, …" at bounding box center [1023, 415] width 384 height 46
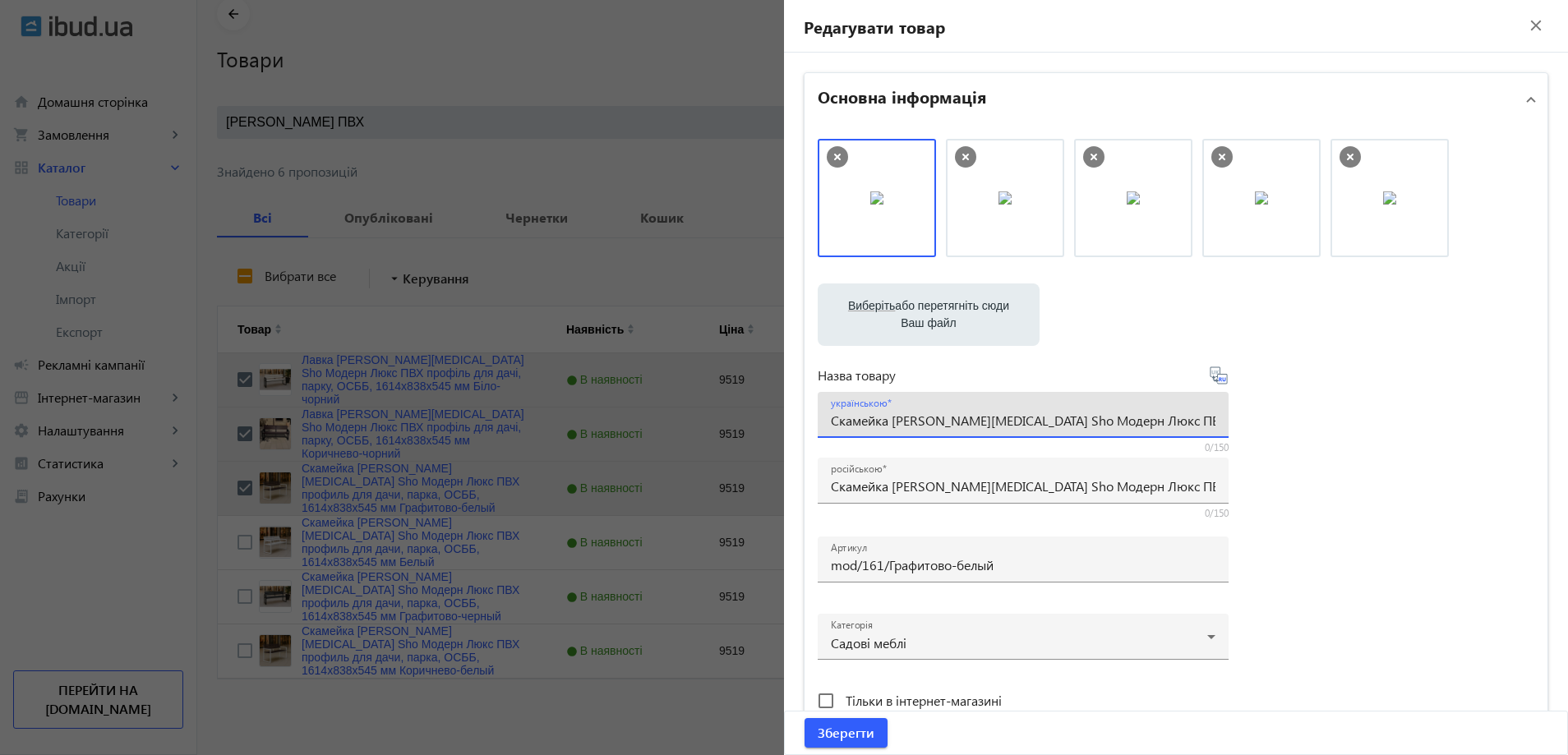
click at [882, 419] on input "Скамейка [PERSON_NAME][MEDICAL_DATA] Sho Модерн Люкс ПВХ профиль для дачи, парк…" at bounding box center [1023, 420] width 384 height 17
paste input "авка садова Tobi Sho Модерн Люкс ПВХ профіль для дачі, парку, ОСББ, 1614х838х54…"
type input "Лавка садова Tobi Sho Модерн Люкс ПВХ профіль для дачі, парку, ОСББ, 1614х838х5…"
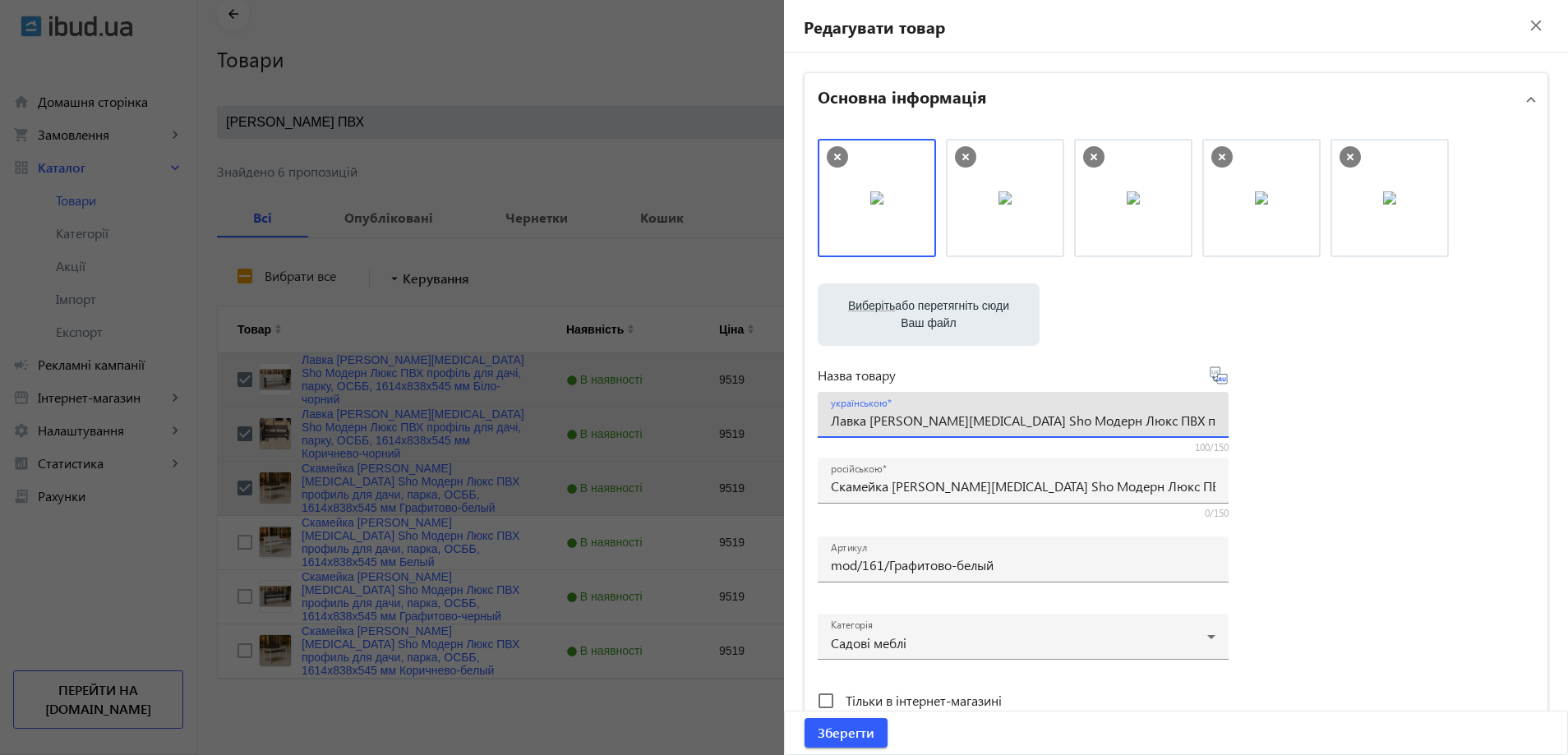
click at [1366, 476] on div "Виберіть або перетягніть сюди Ваш файл 1086668b59d32660a30062751557737-dd303028…" at bounding box center [1176, 447] width 716 height 615
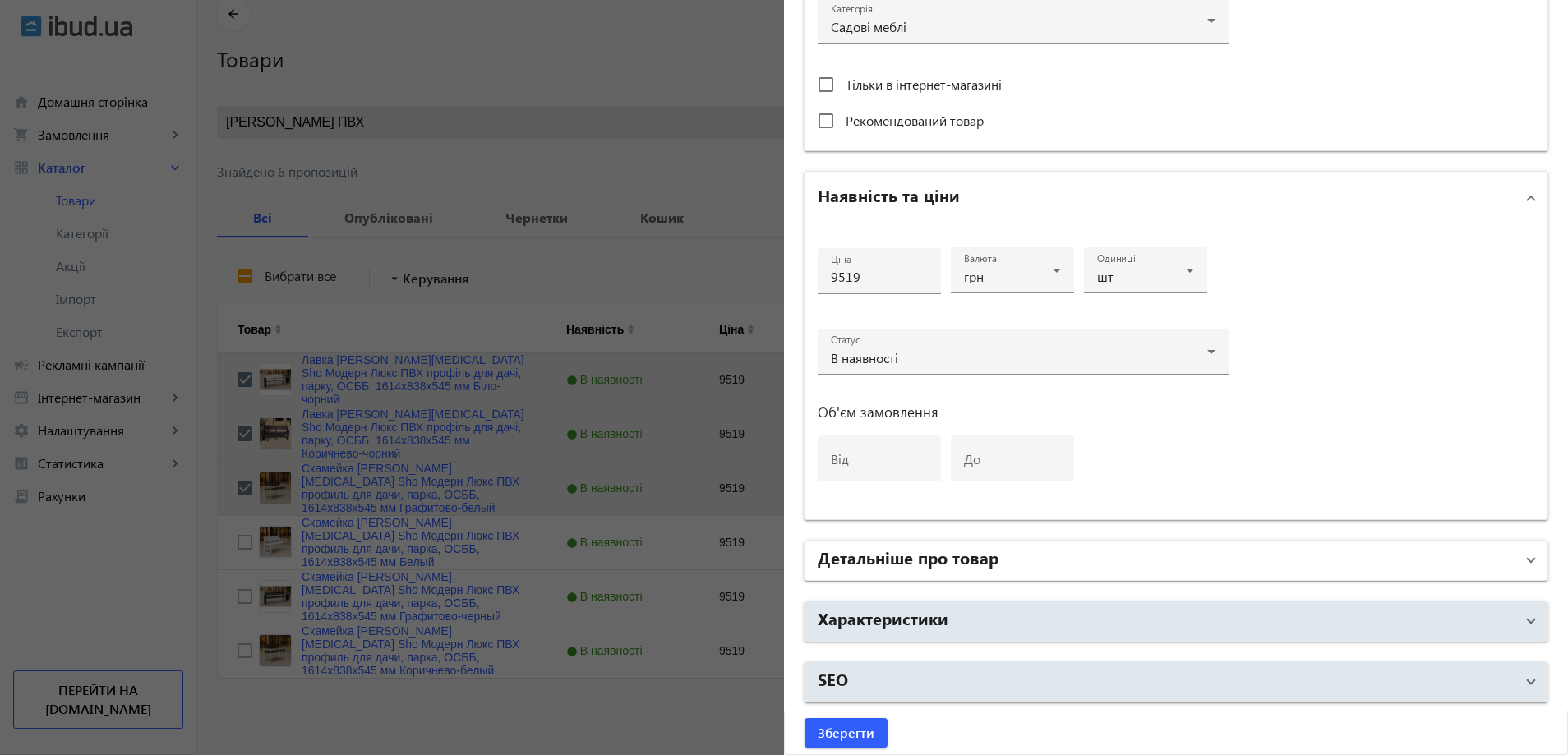
click at [1047, 566] on mat-panel-title "Детальніше про товар" at bounding box center [1166, 560] width 696 height 30
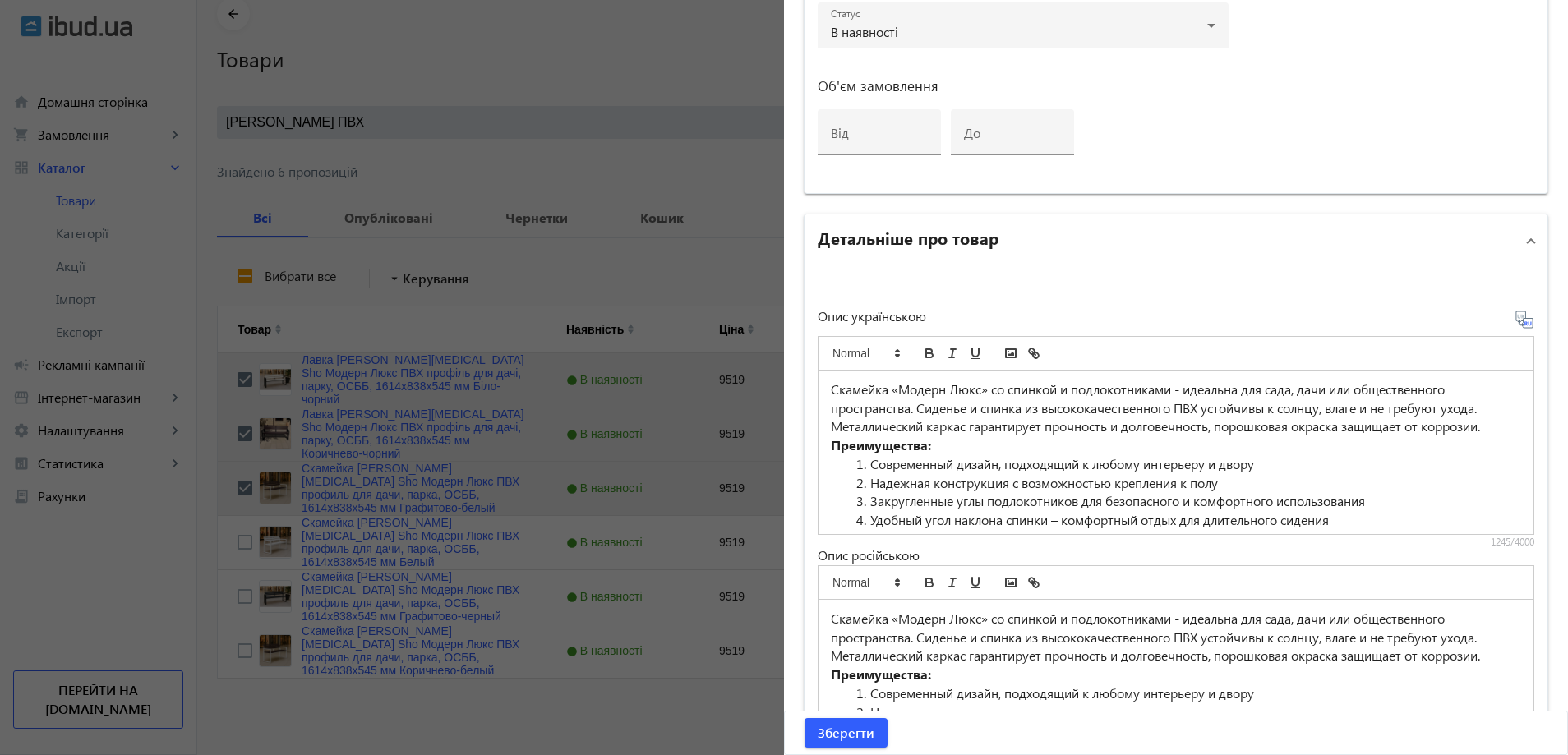
scroll to position [945, 0]
click at [996, 427] on p "Скамейка «Модерн Люкс» со спинкой и подлокотниками - идеальна для сада, дачи ил…" at bounding box center [1176, 406] width 690 height 56
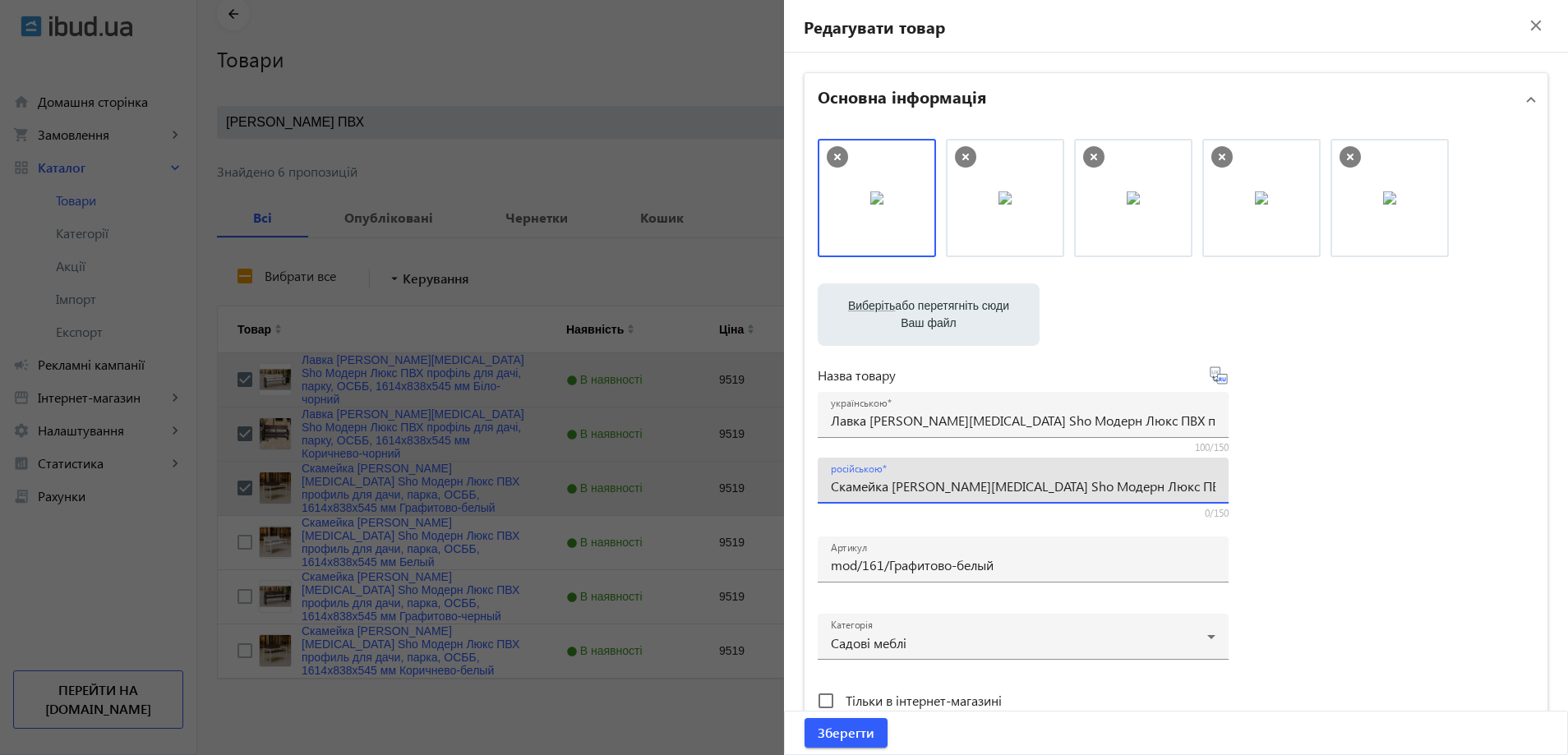
scroll to position [0, 312]
drag, startPoint x: 1155, startPoint y: 485, endPoint x: 1350, endPoint y: 485, distance: 195.0
click at [1350, 485] on div "Виберіть або перетягніть сюди Ваш файл 1086668b59d32660a30062751557737-dd303028…" at bounding box center [1176, 447] width 716 height 615
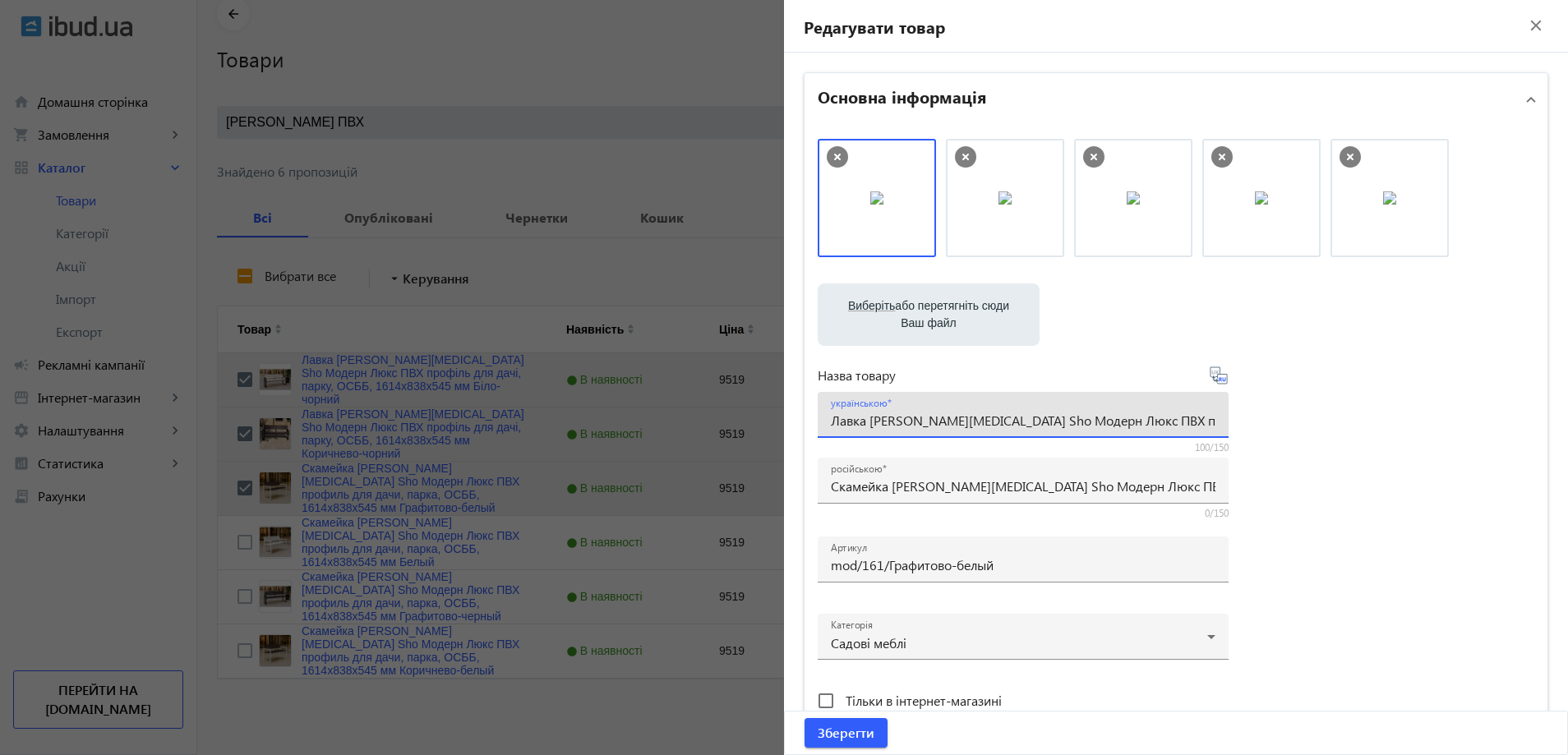
scroll to position [0, 263]
drag, startPoint x: 1128, startPoint y: 425, endPoint x: 1274, endPoint y: 428, distance: 146.0
click at [1274, 428] on div "Виберіть або перетягніть сюди Ваш файл 1086668b59d32660a30062751557737-dd303028…" at bounding box center [1176, 447] width 716 height 615
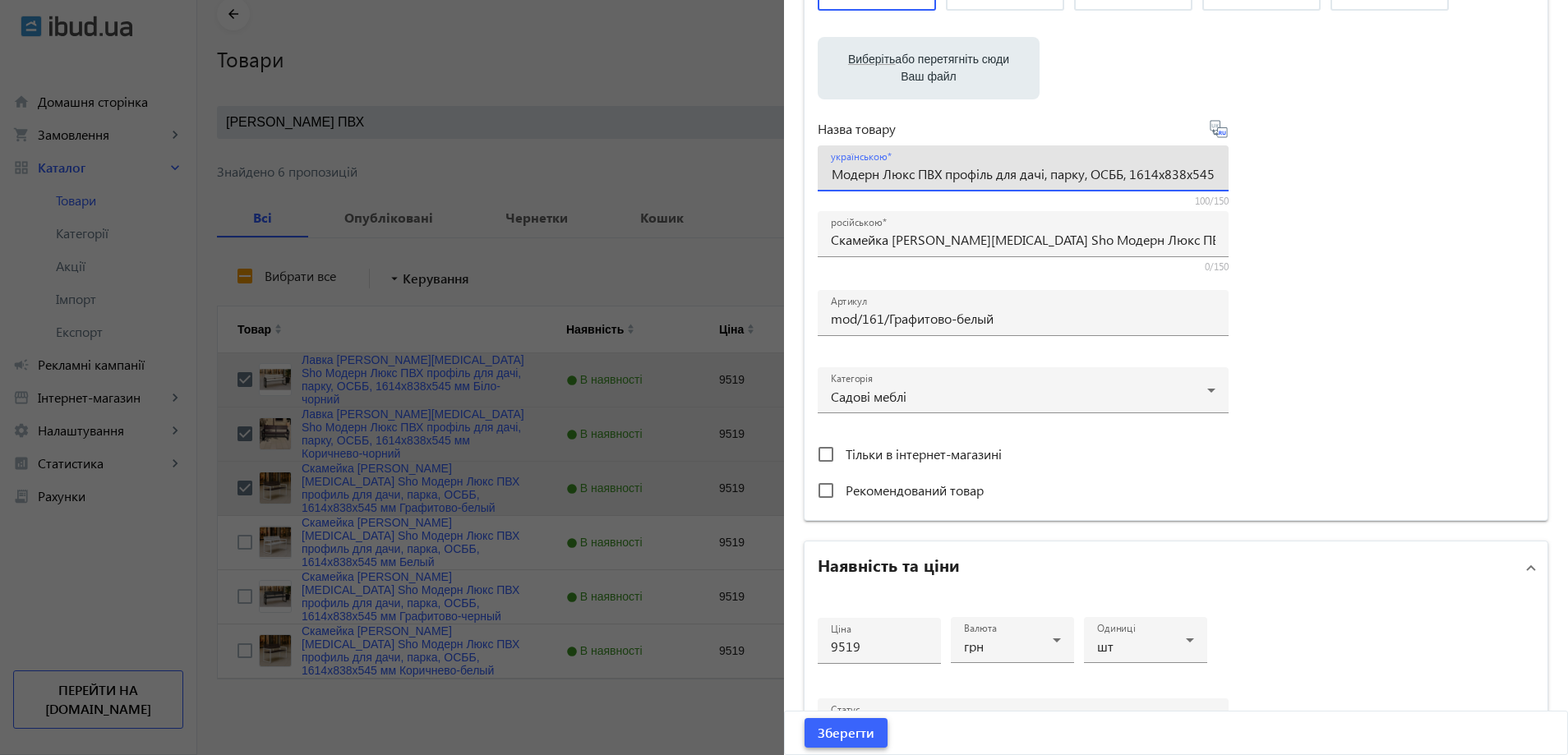
scroll to position [0, 0]
click at [830, 739] on span "Зберегти" at bounding box center [846, 733] width 57 height 18
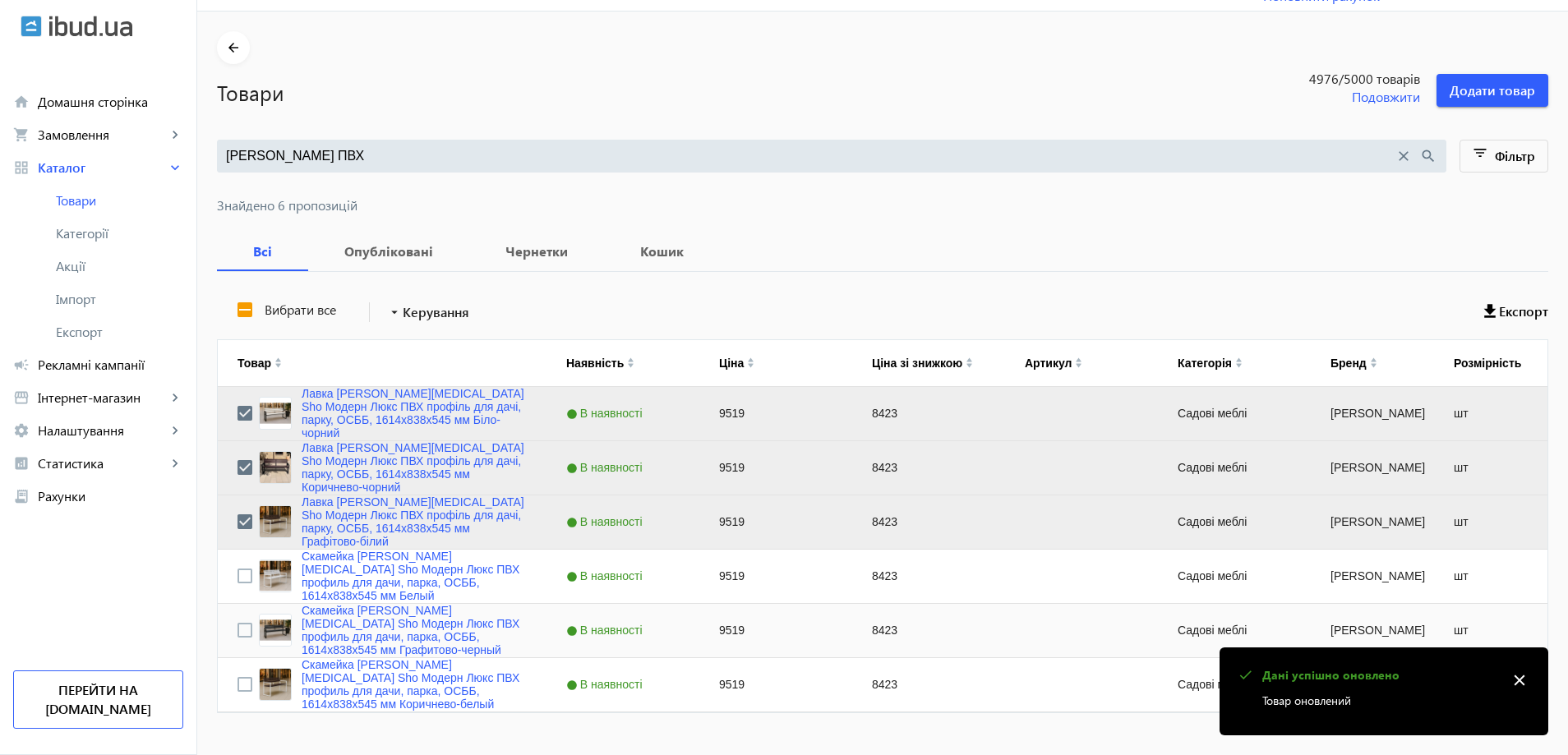
scroll to position [75, 0]
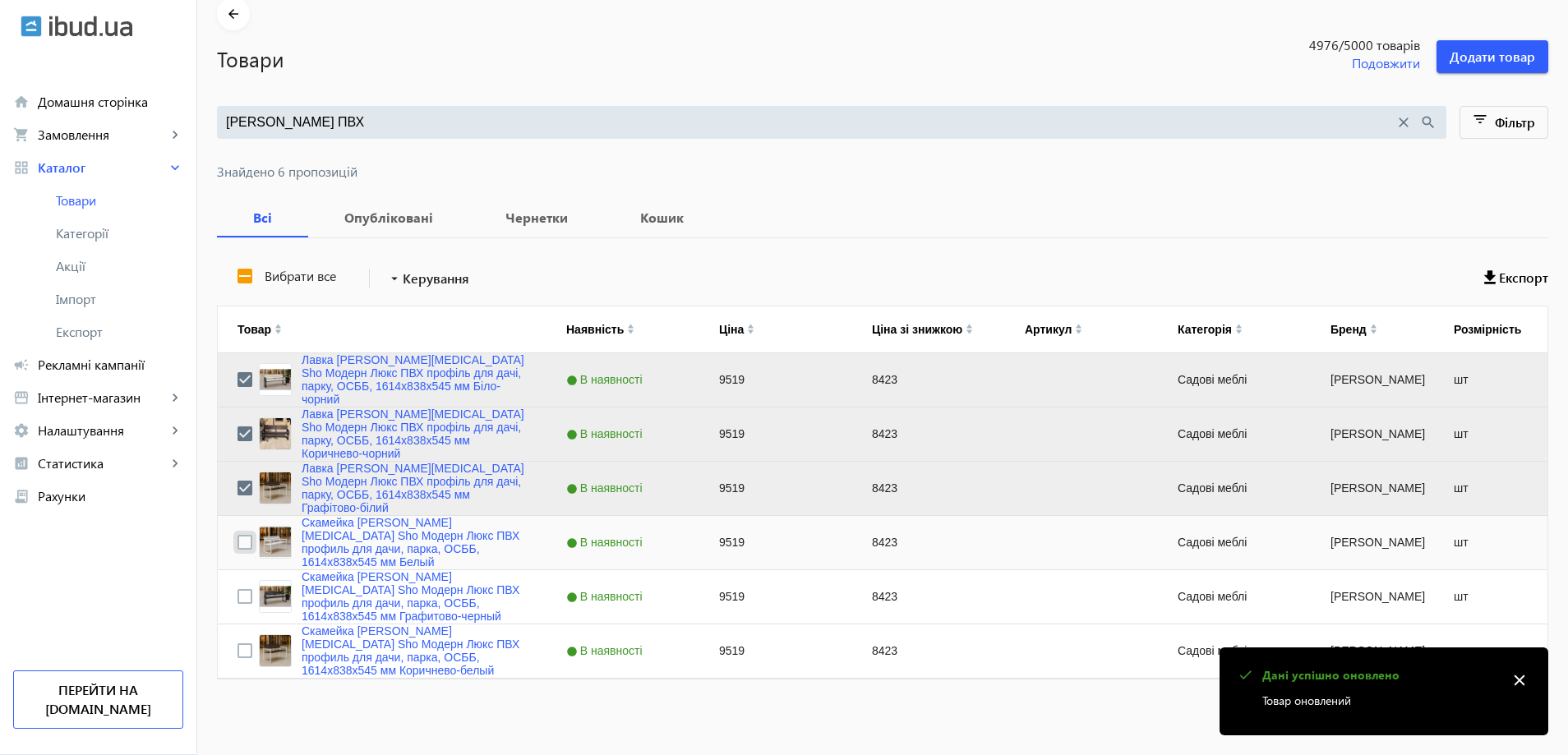
click at [238, 535] on input "Press Space to toggle row selection (unchecked)" at bounding box center [245, 542] width 15 height 15
checkbox input "true"
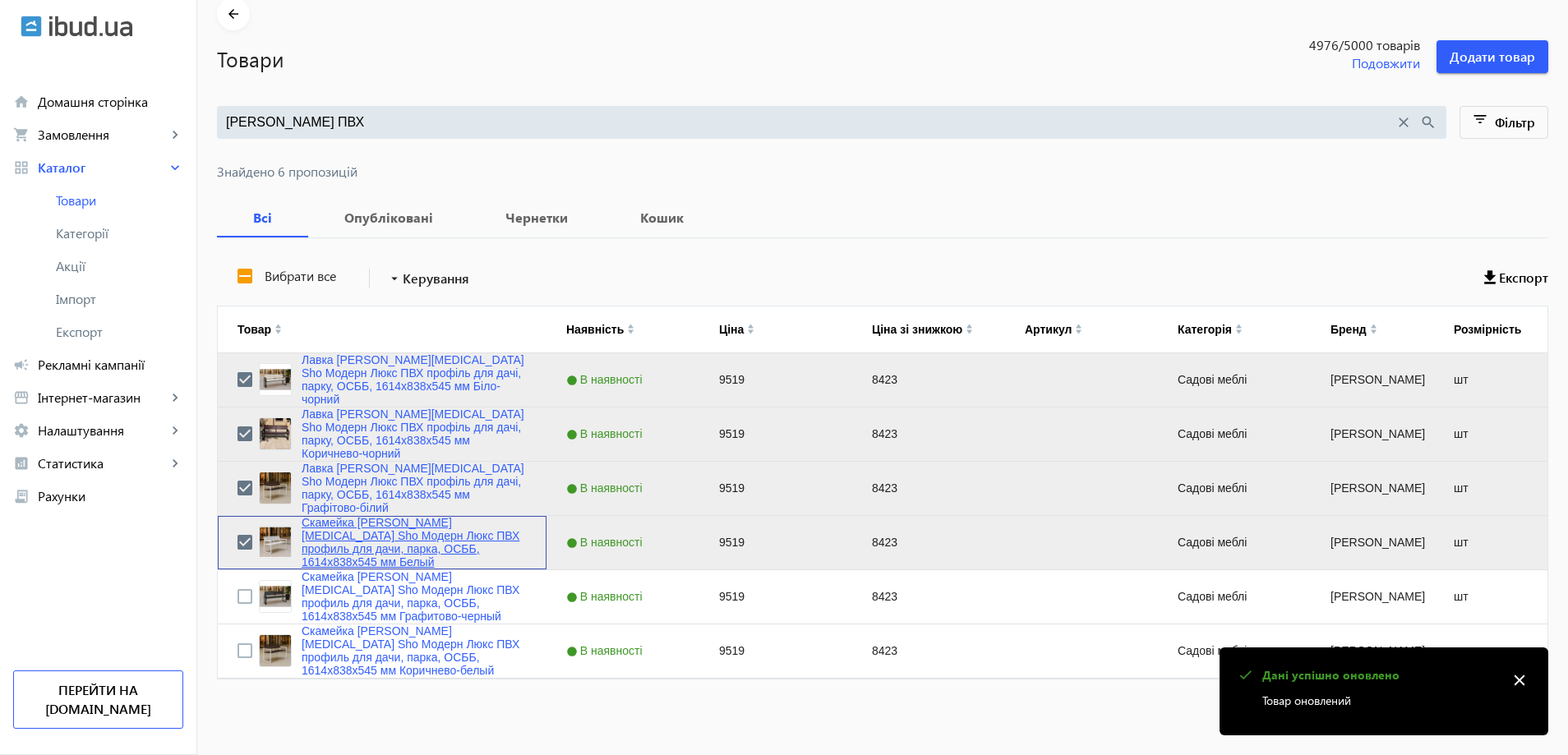
click at [341, 544] on link "Скамейка [PERSON_NAME][MEDICAL_DATA] Sho Модерн Люкс ПВХ профиль для дачи, парк…" at bounding box center [414, 542] width 225 height 53
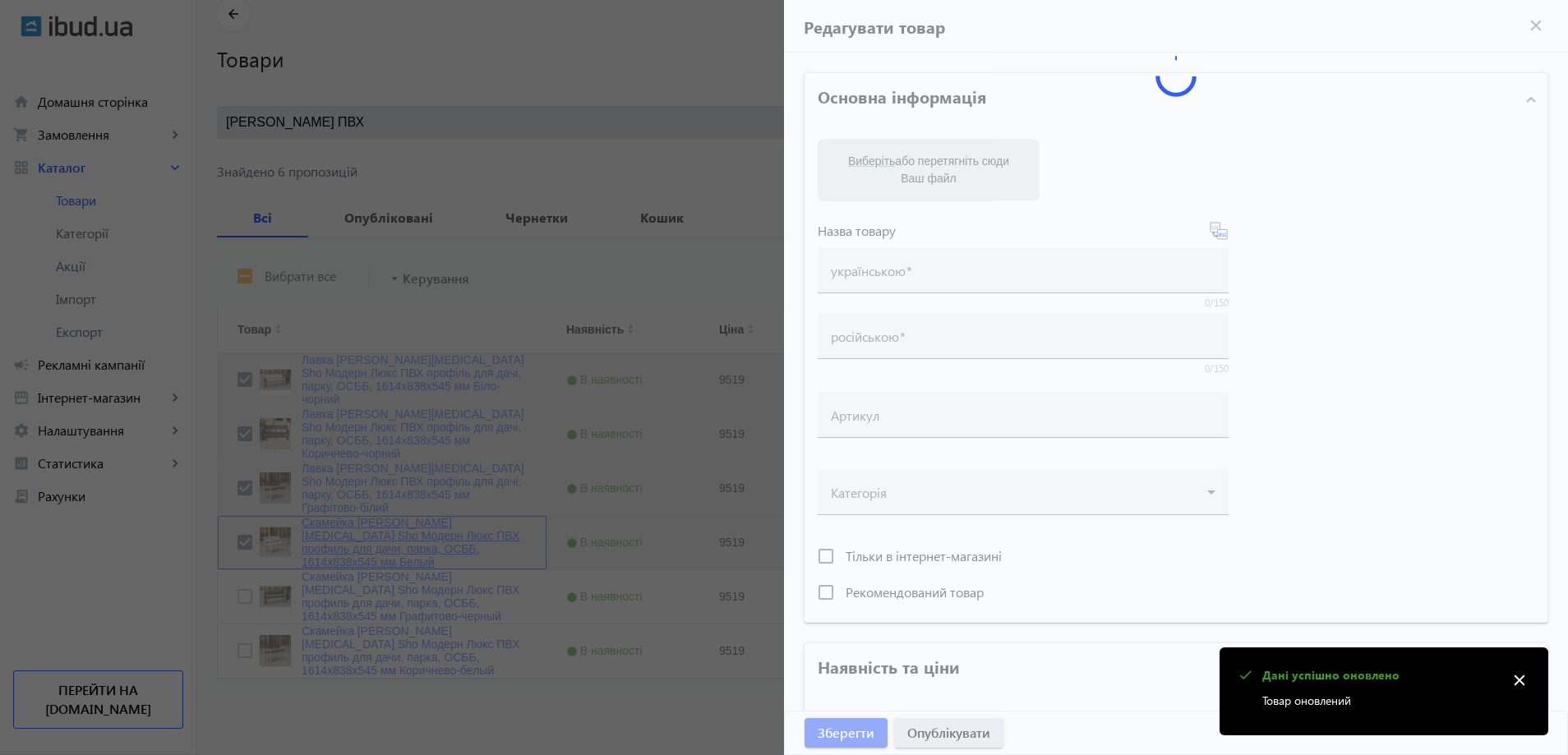
type input "Скамейка [PERSON_NAME][MEDICAL_DATA] Sho Модерн Люкс ПВХ профиль для дачи, парк…"
type input "9519"
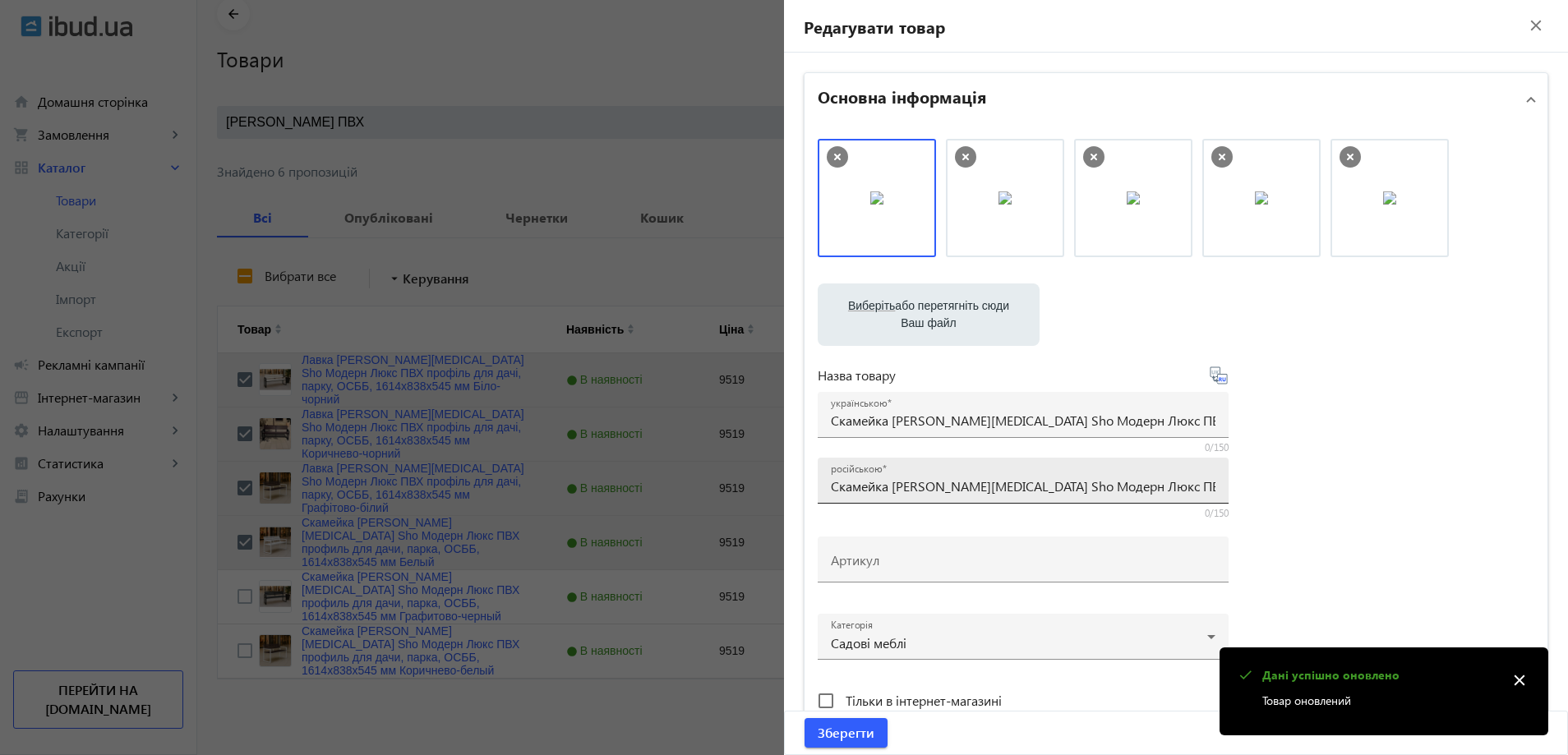
click at [884, 476] on div "російською Скамейка садовая Tobi Sho Модерн Люкс ПВХ профиль для дачи, парка, О…" at bounding box center [1023, 480] width 384 height 46
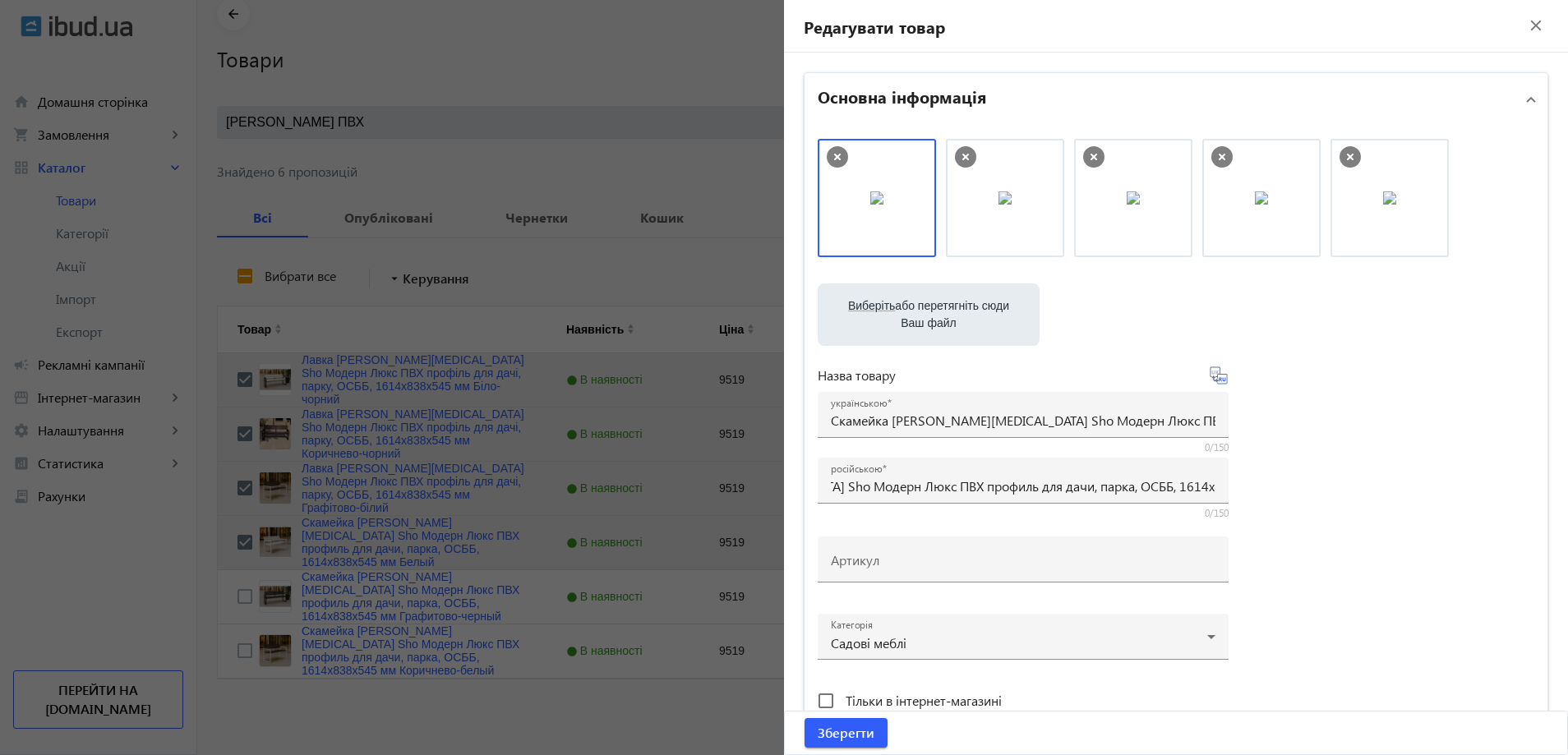
scroll to position [0, 0]
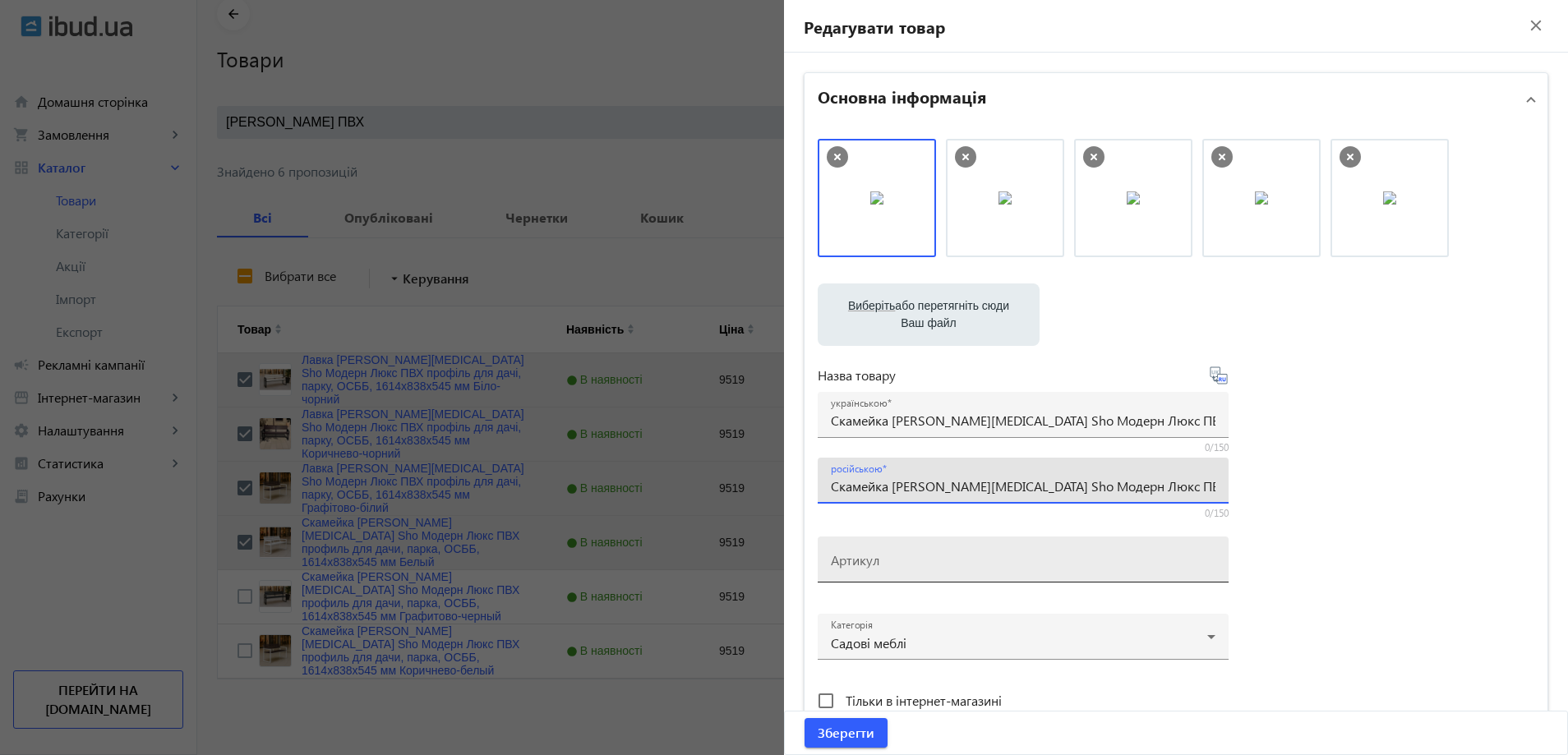
click at [931, 560] on input "Артикул" at bounding box center [1023, 564] width 384 height 17
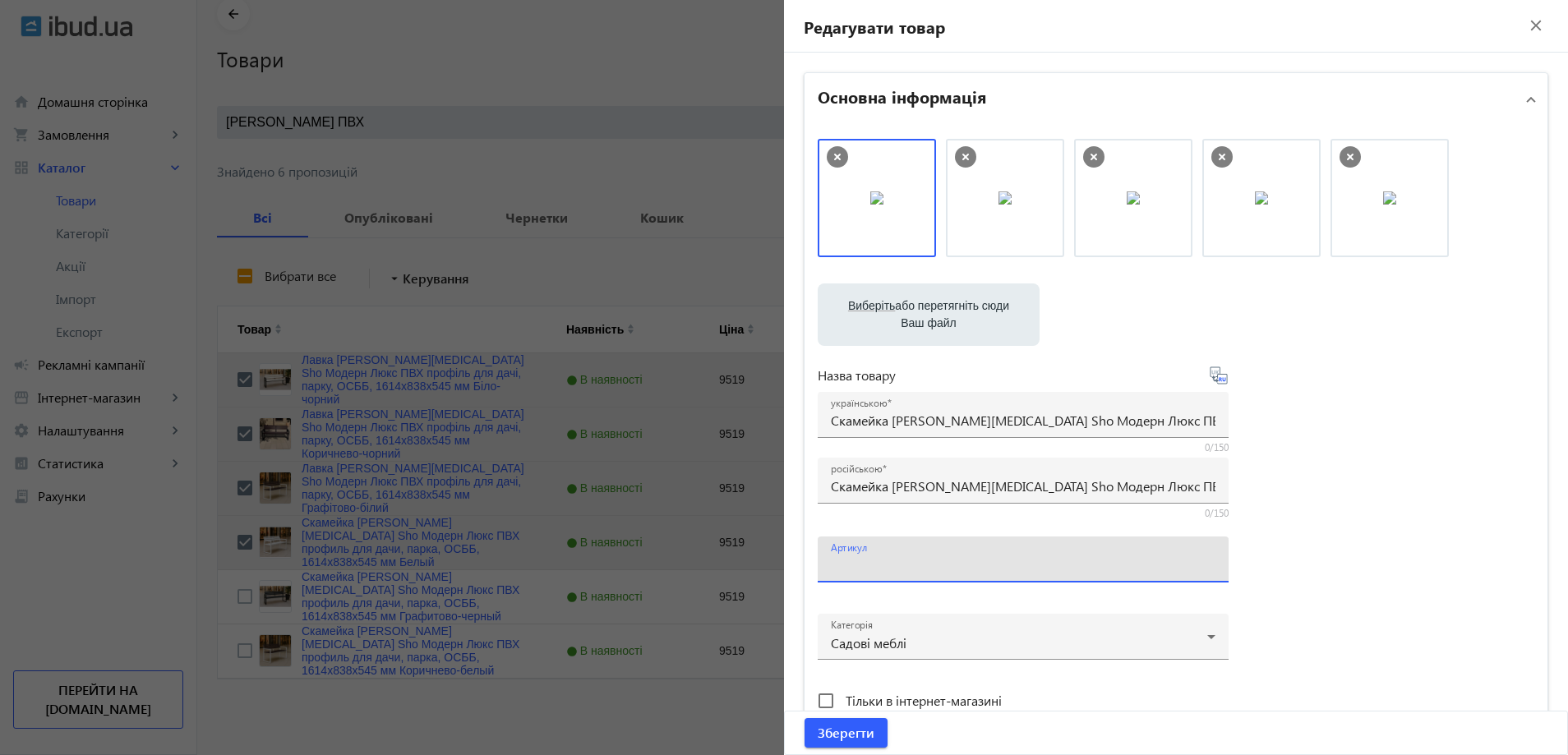
paste input "mod/161/Белый"
type input "mod/161/Белый"
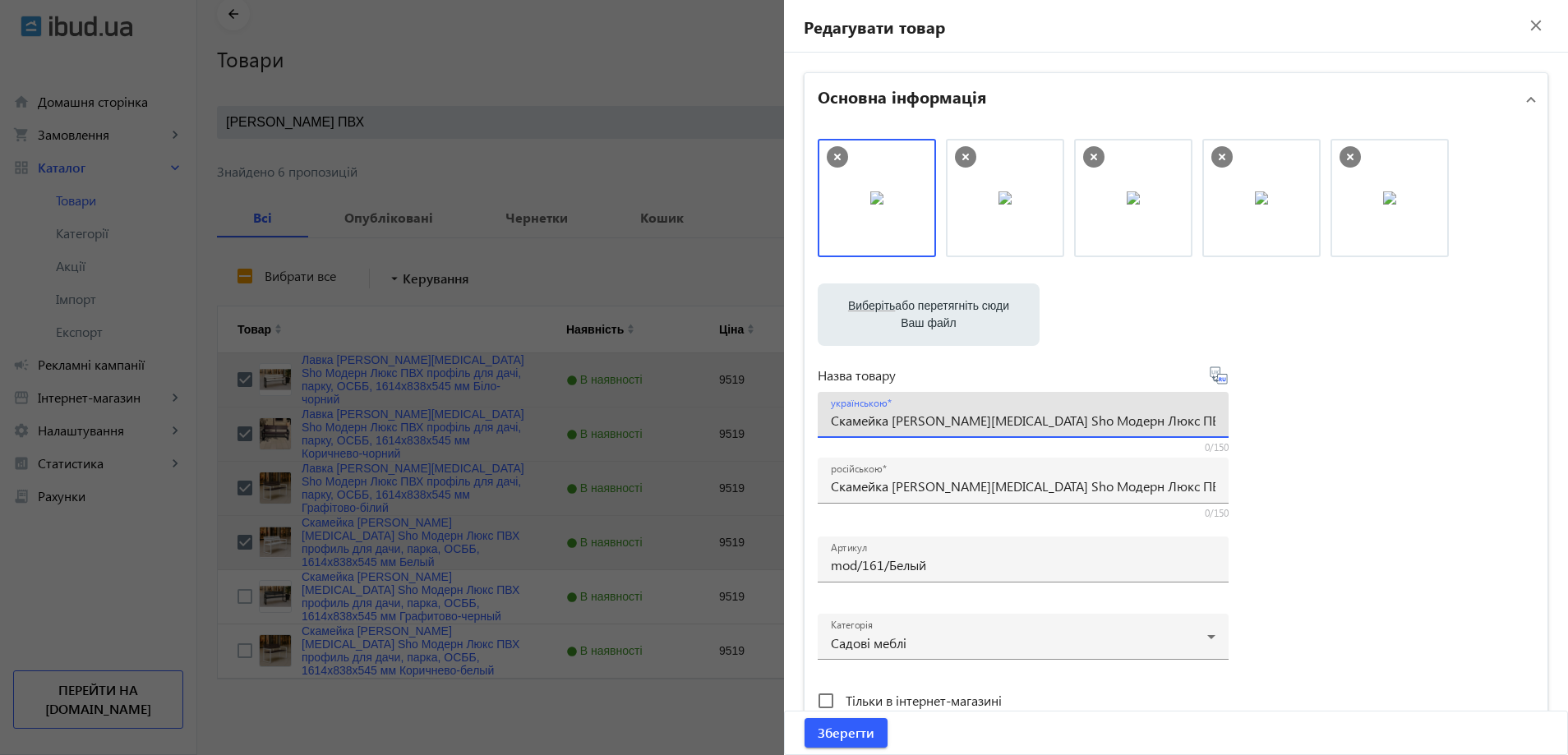
click at [868, 425] on input "Скамейка [PERSON_NAME][MEDICAL_DATA] Sho Модерн Люкс ПВХ профиль для дачи, парк…" at bounding box center [1023, 420] width 384 height 17
paste input "авка садова Tobi Sho Модерн Люкс ПВХ профіль для дачі, парку, ОСББ, 1614х838х54…"
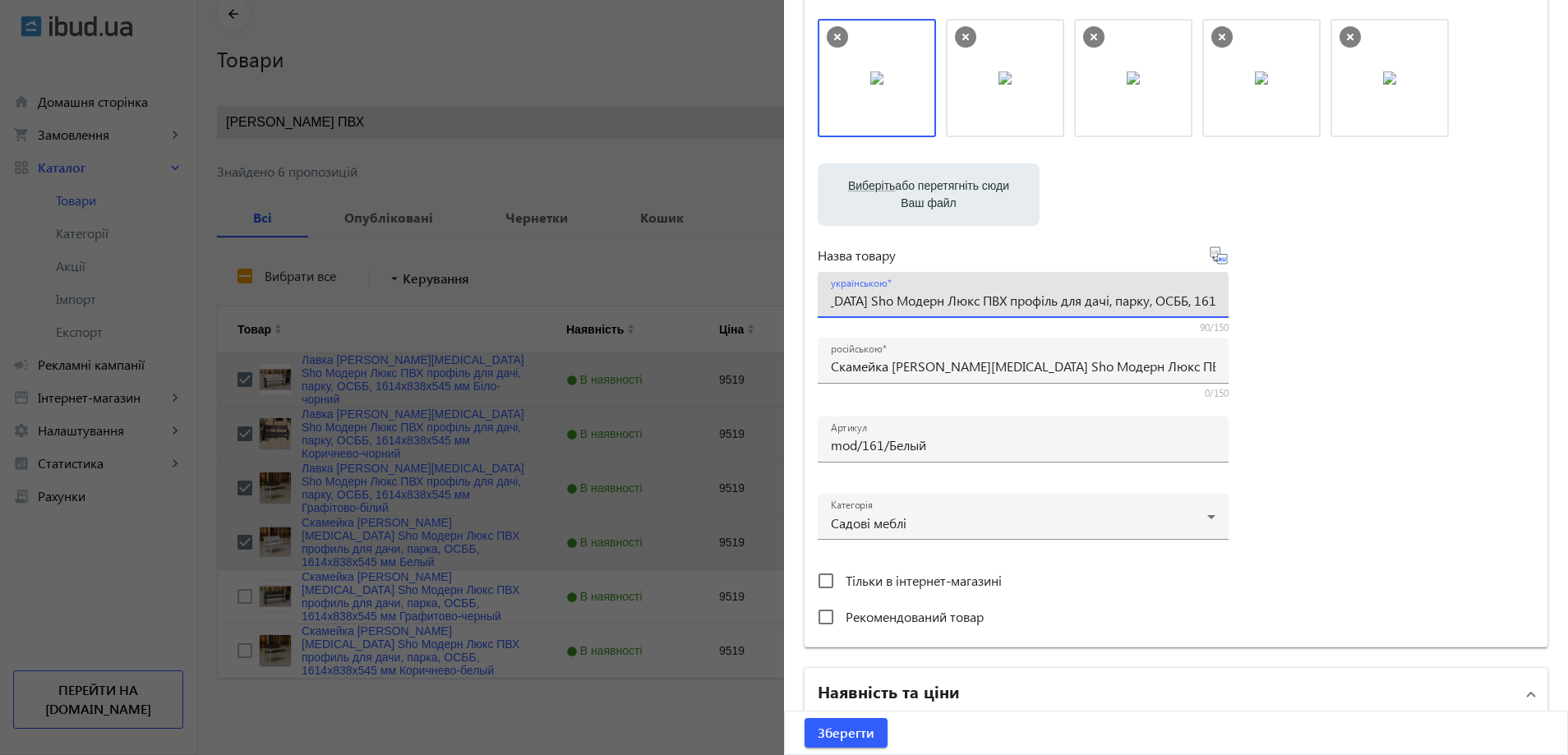
scroll to position [492, 0]
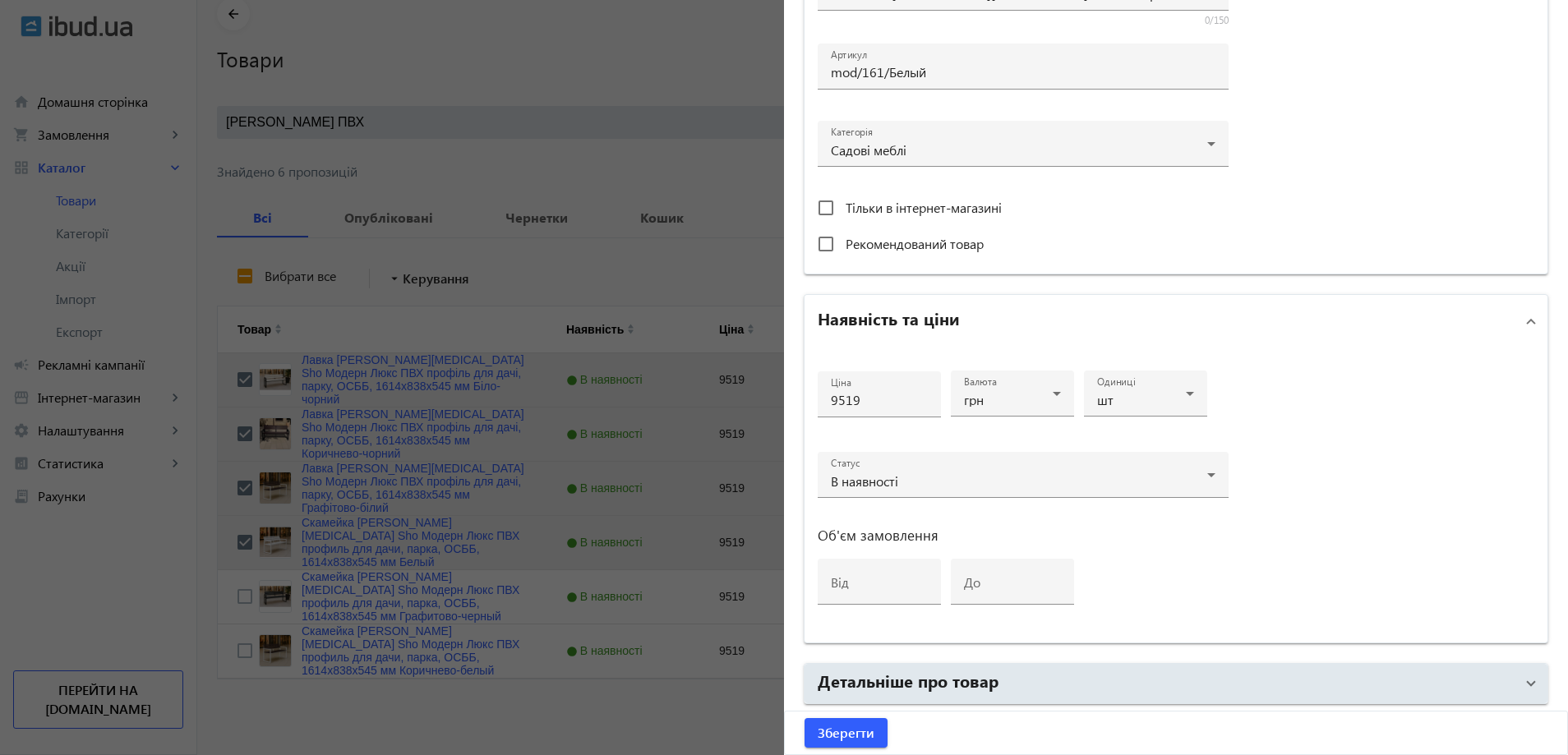
type input "Лавка садова Tobi Sho Модерн Люкс ПВХ профіль для дачі, парку, ОСББ, 1614х838х5…"
click at [1035, 660] on mat-accordion "Основна інформація Виберіть або перетягніть сюди Ваш файл 1086468b59d2f59e05007…" at bounding box center [1176, 202] width 744 height 1246
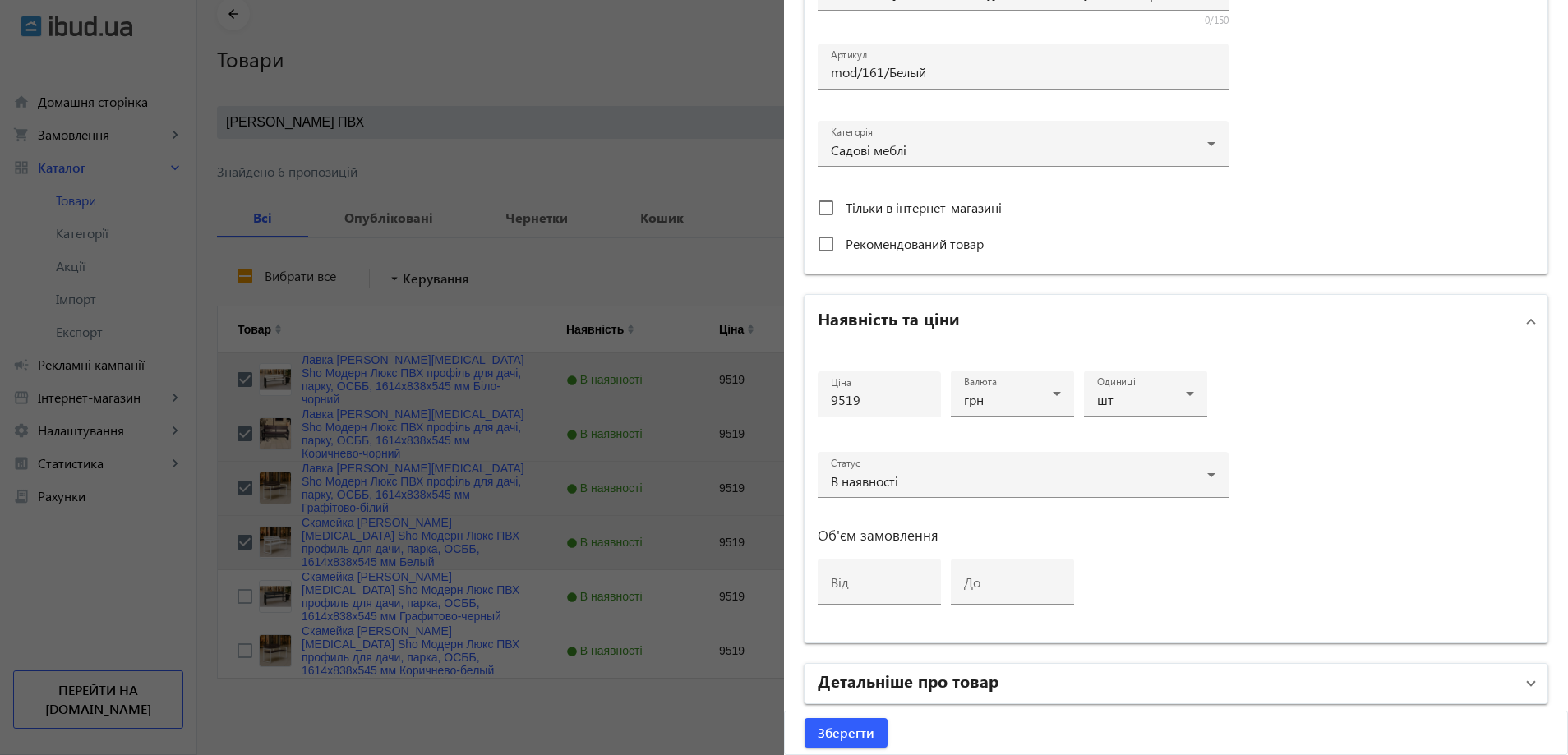
click at [1047, 667] on mat-expansion-panel-header "Детальніше про товар" at bounding box center [1175, 683] width 743 height 40
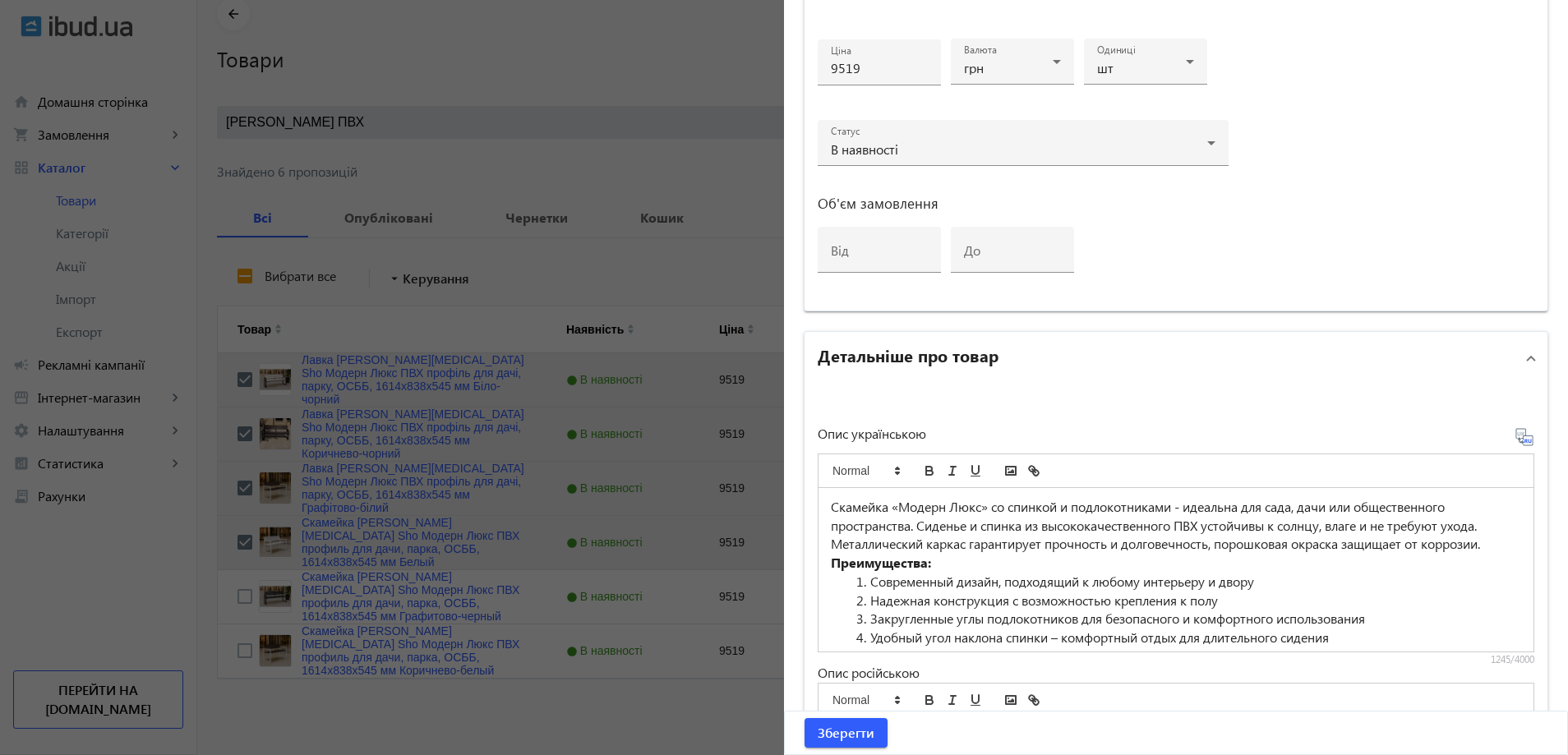
scroll to position [822, 0]
drag, startPoint x: 1368, startPoint y: 509, endPoint x: 1360, endPoint y: 498, distance: 13.6
click at [1368, 507] on p "Скамейка «Модерн Люкс» со спинкой и подлокотниками - идеальна для сада, дачи ил…" at bounding box center [1176, 529] width 690 height 56
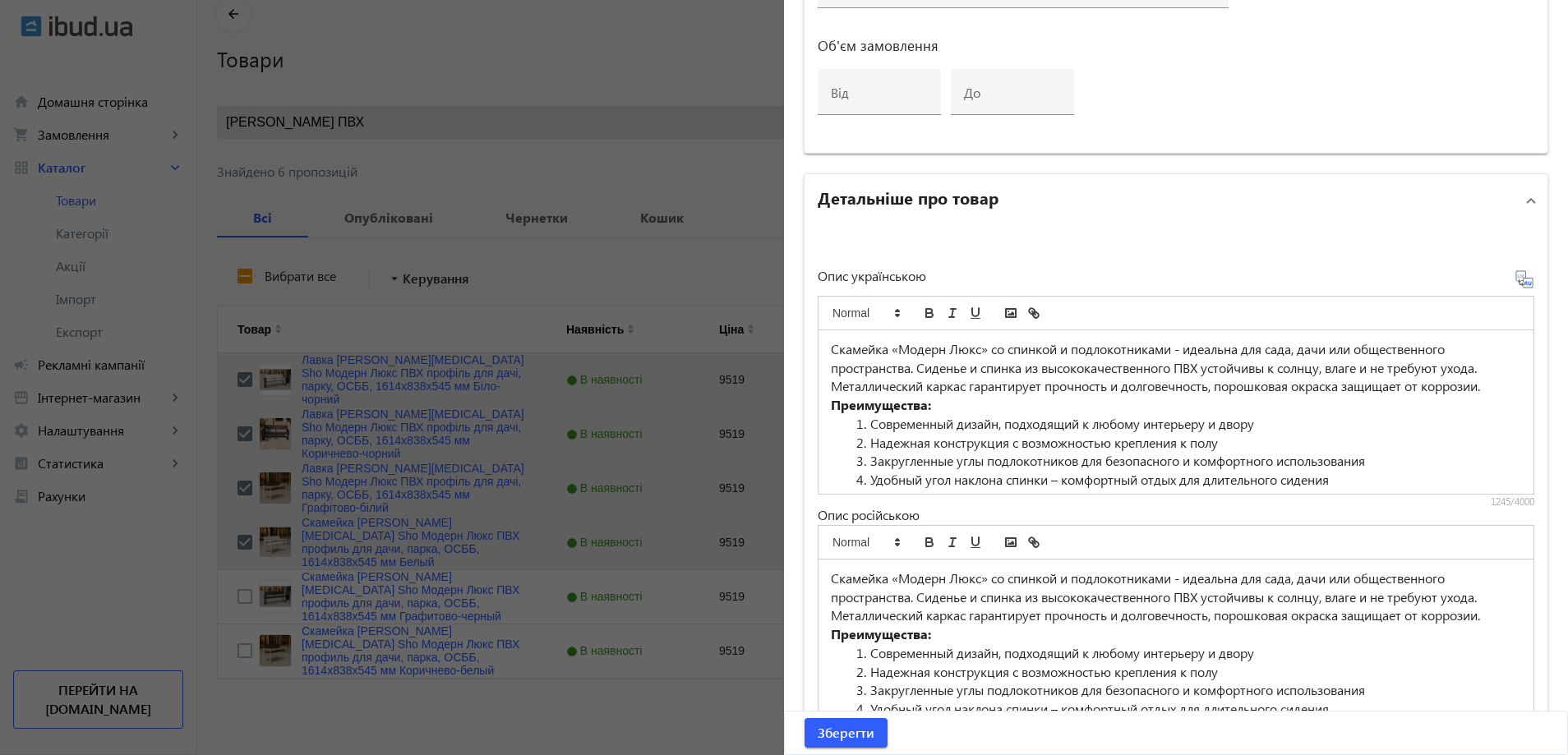
scroll to position [986, 0]
click at [1064, 475] on li "Удобный угол наклона спинки – комфортный отдых для длительного сидения" at bounding box center [1186, 476] width 671 height 19
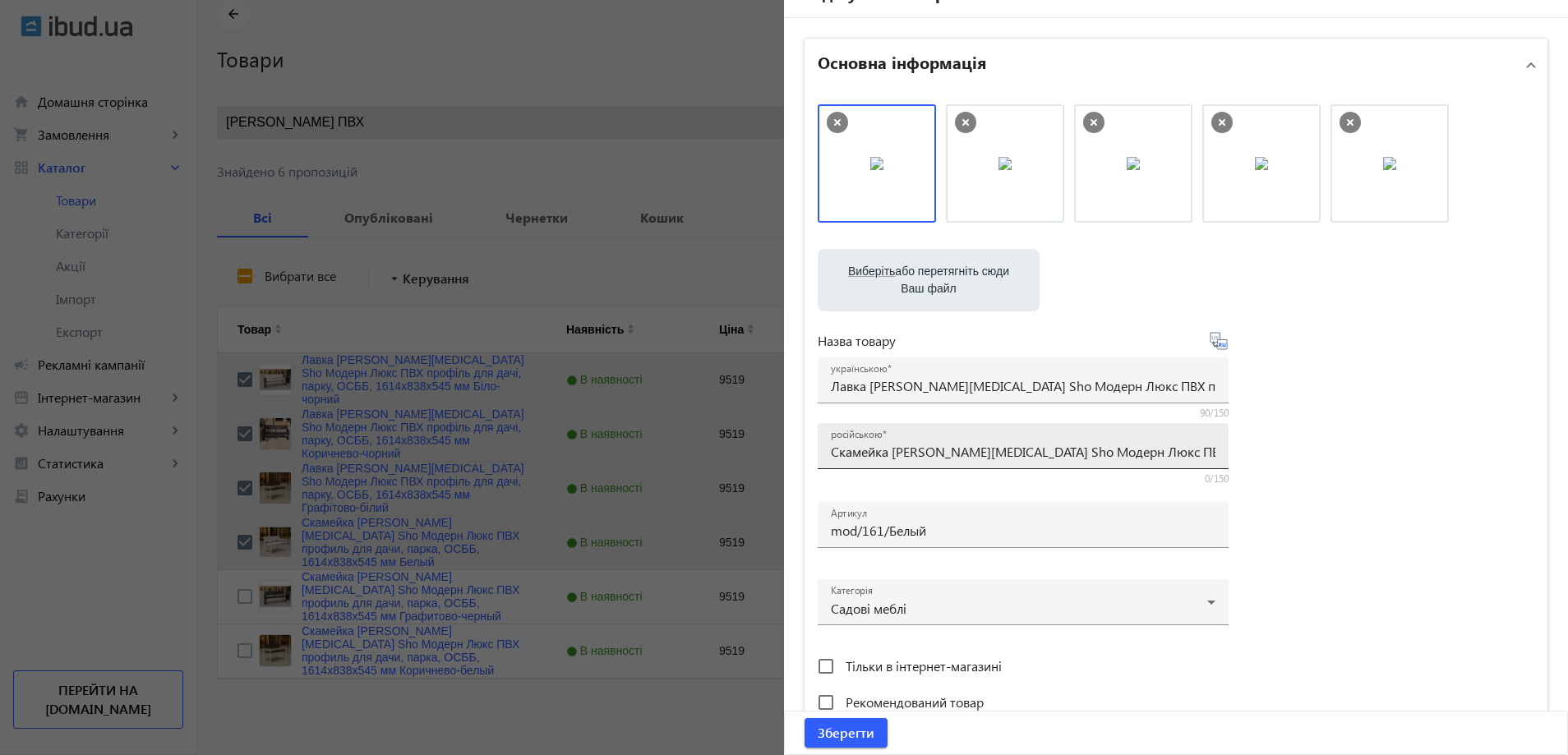
scroll to position [0, 0]
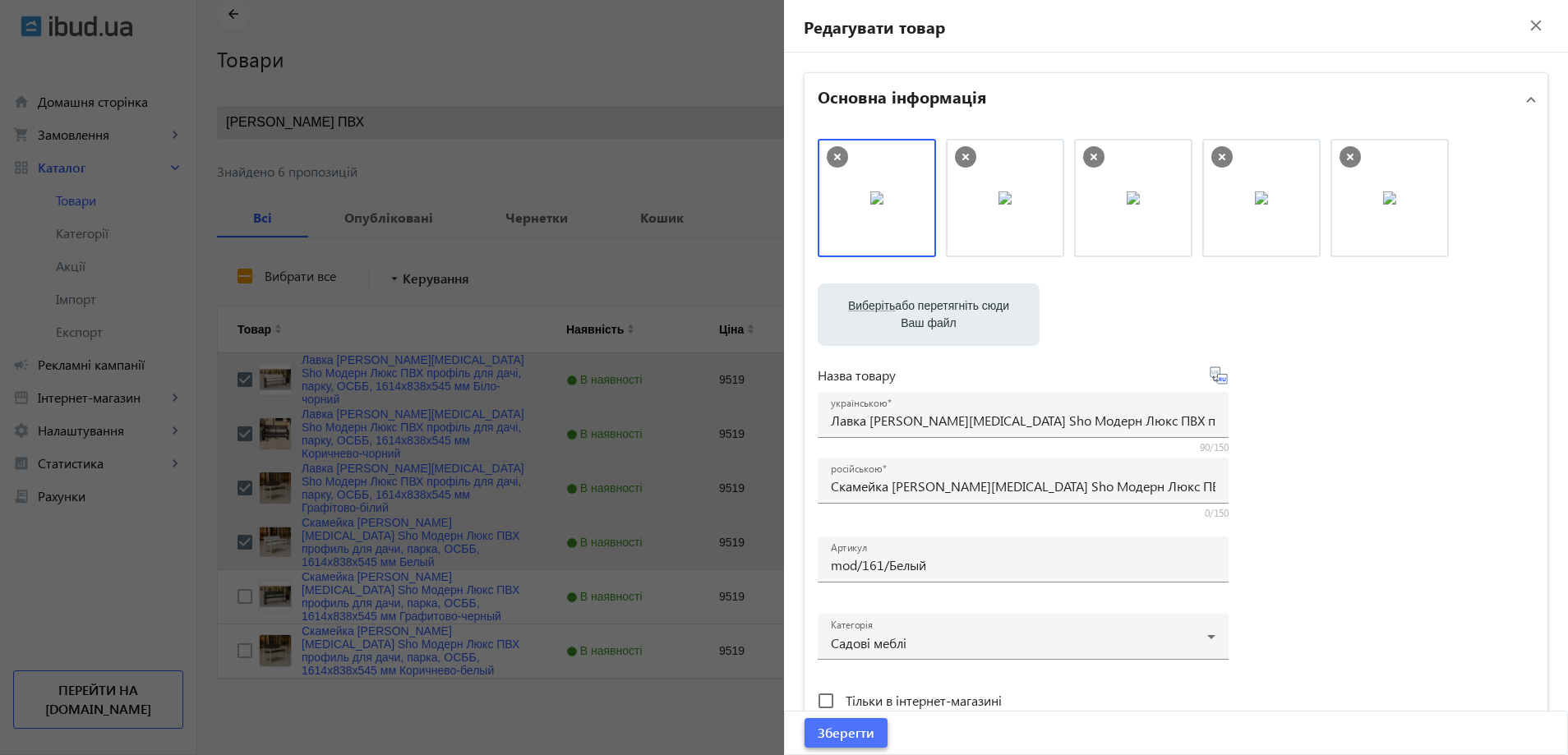
click at [841, 737] on span "Зберегти" at bounding box center [846, 733] width 57 height 18
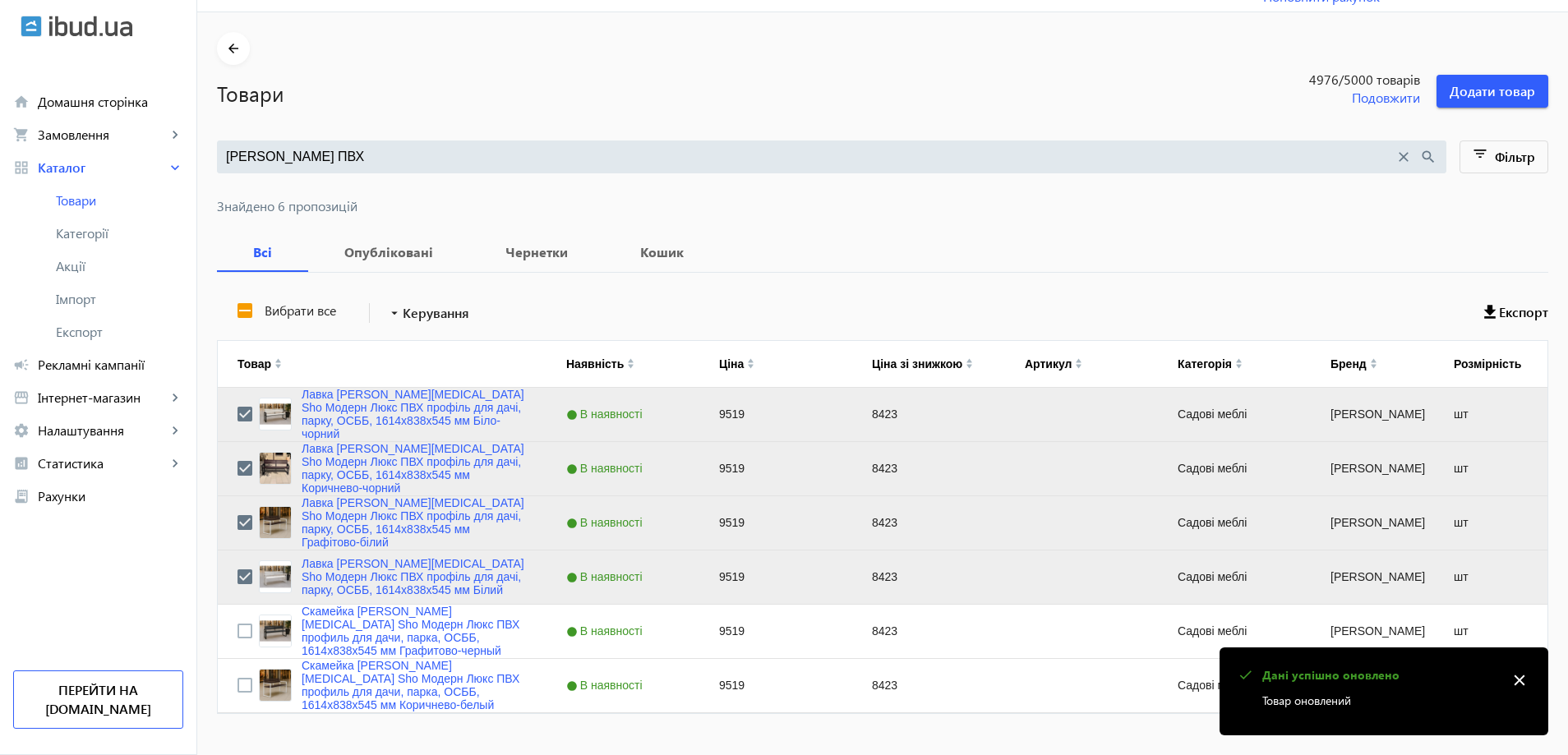
scroll to position [75, 0]
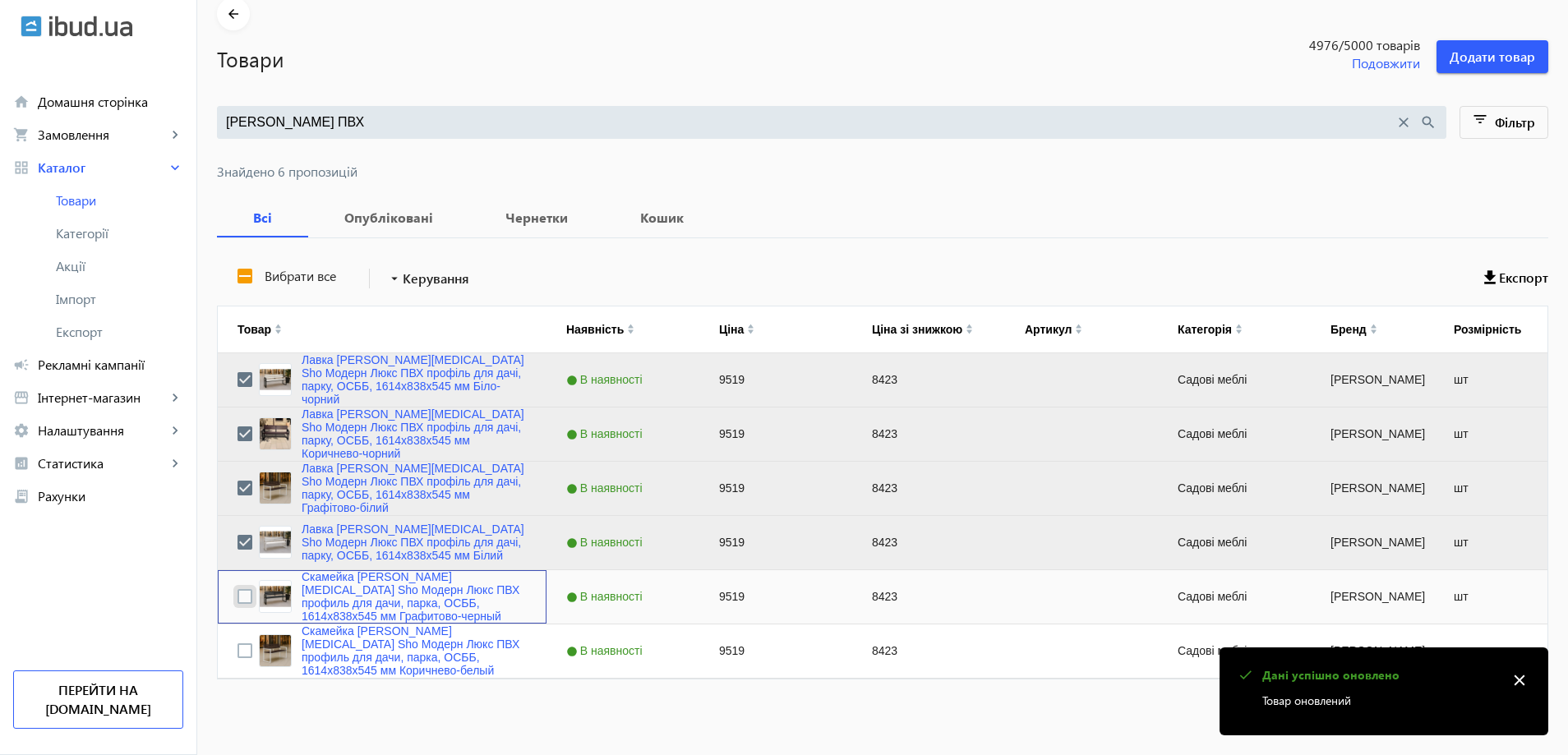
click at [238, 597] on input "Press Space to toggle row selection (unchecked)" at bounding box center [245, 596] width 15 height 15
checkbox input "true"
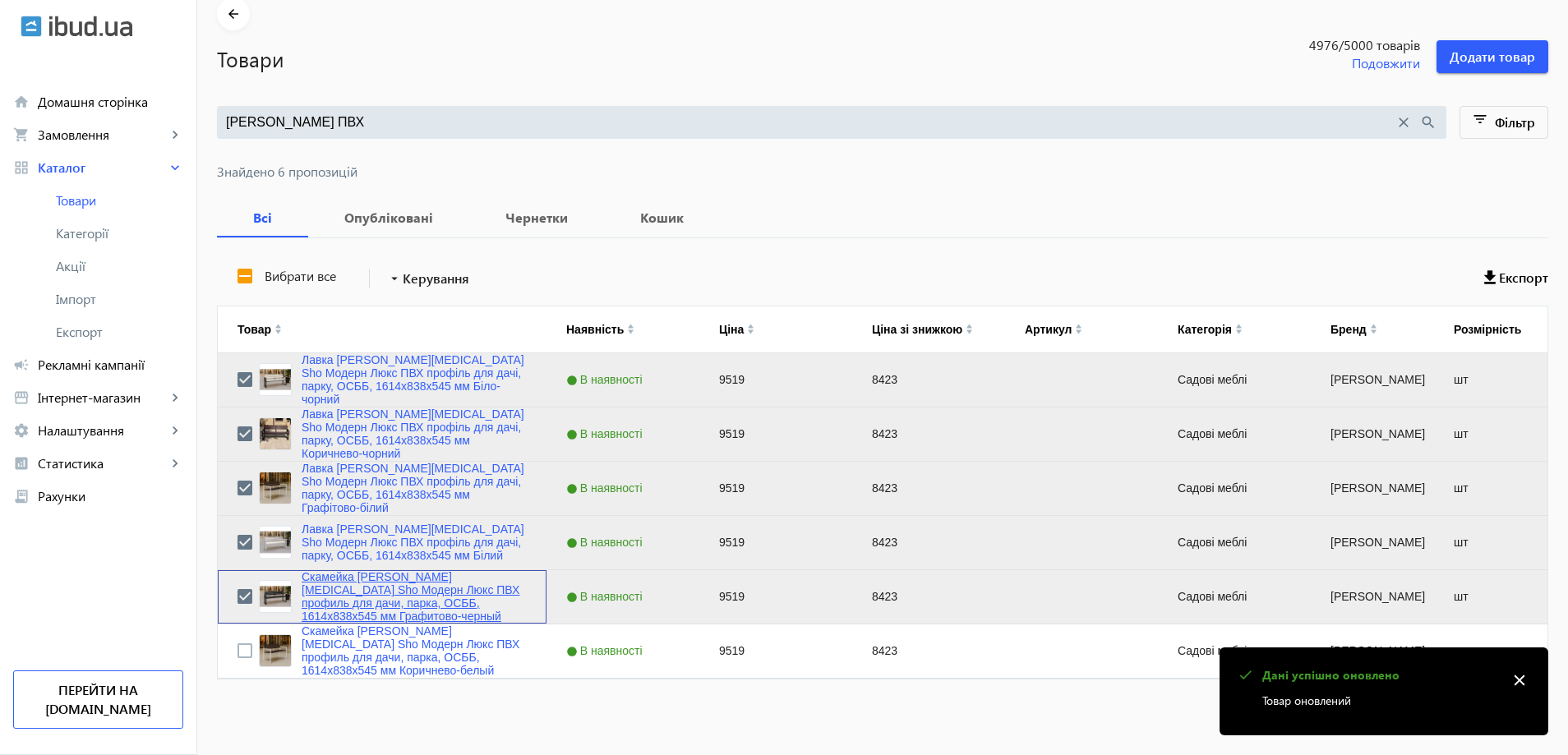
click at [315, 602] on link "Скамейка [PERSON_NAME][MEDICAL_DATA] Sho Модерн Люкс ПВХ профиль для дачи, парк…" at bounding box center [414, 596] width 225 height 53
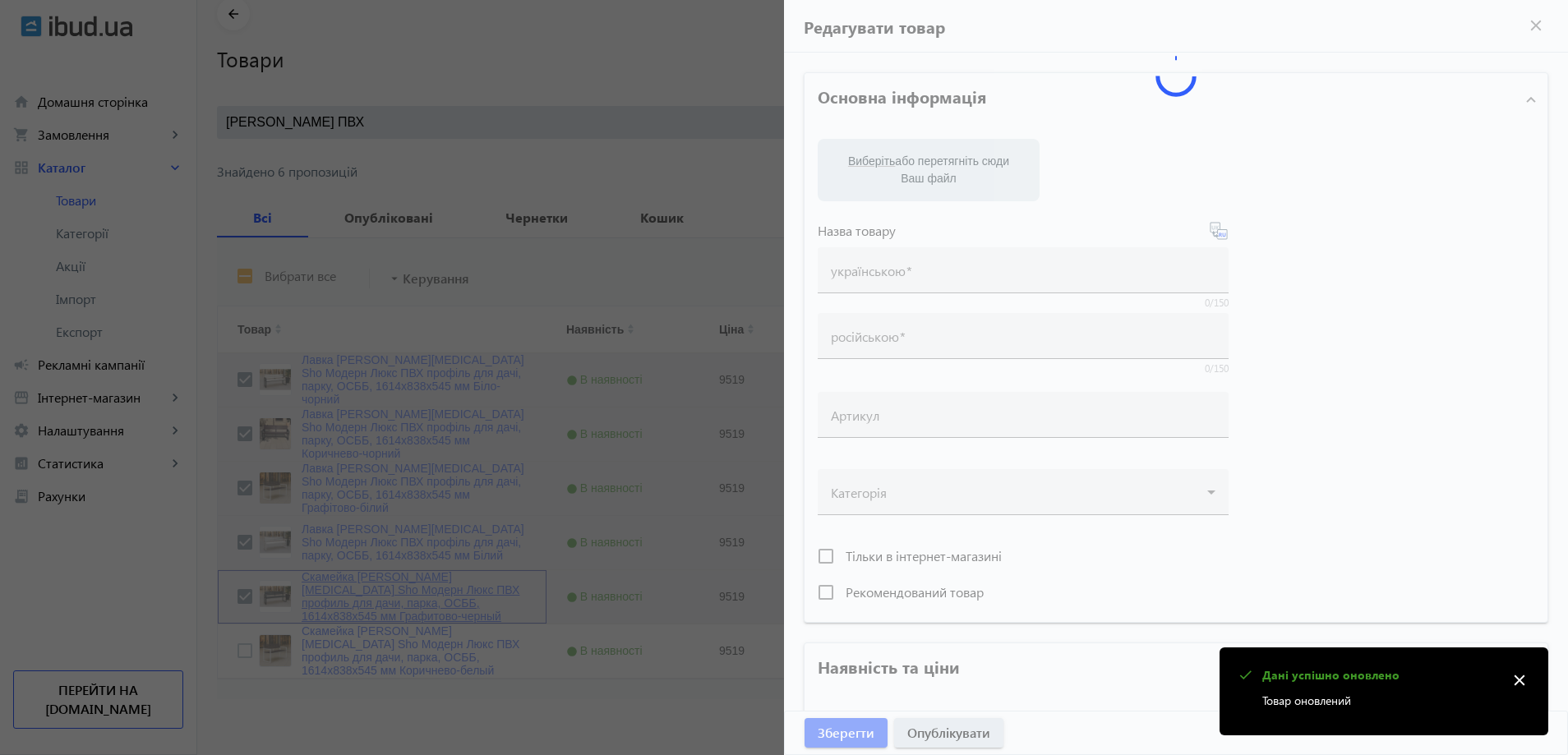
type input "Скамейка [PERSON_NAME][MEDICAL_DATA] Sho Модерн Люкс ПВХ профиль для дачи, парк…"
type input "9519"
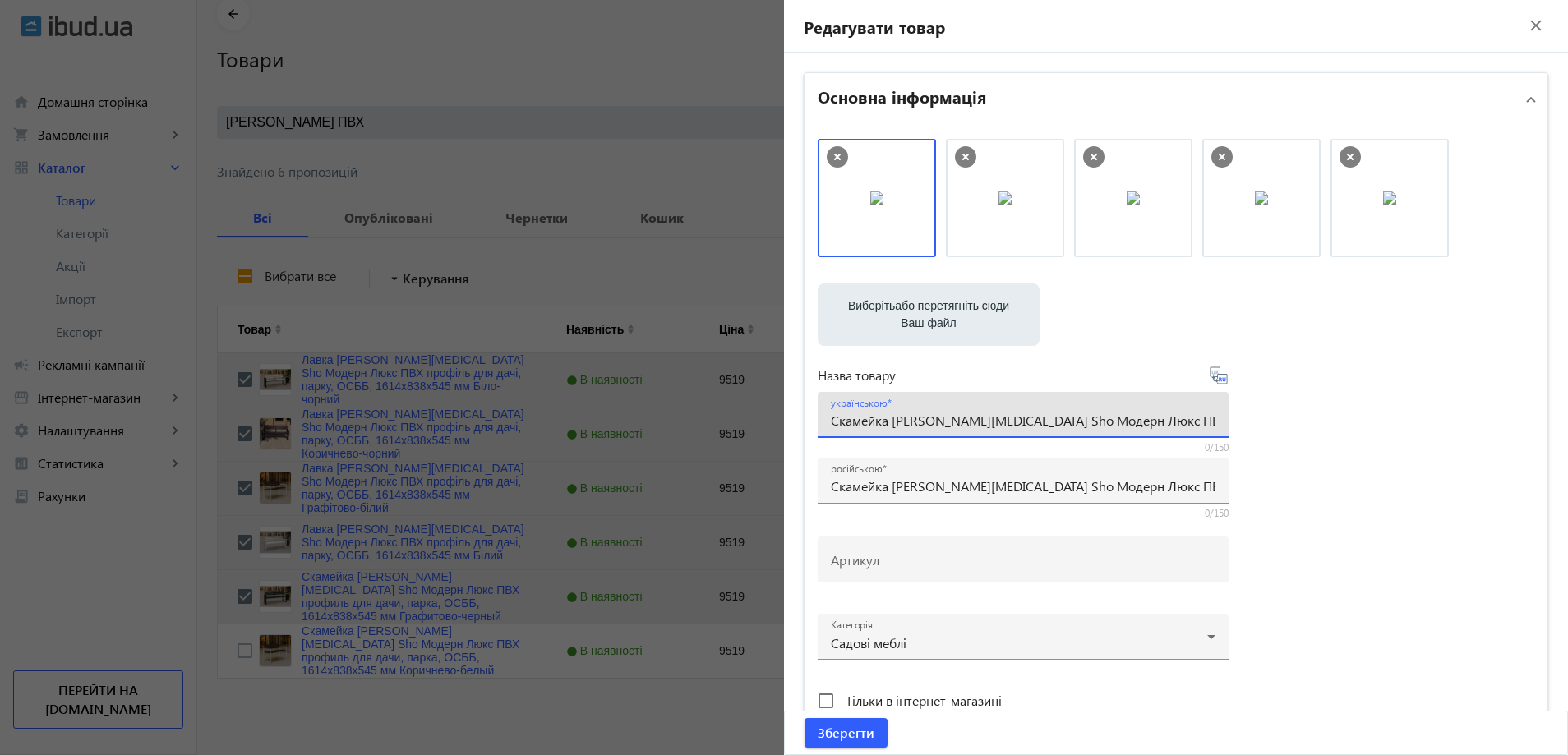
click at [881, 417] on input "Скамейка [PERSON_NAME][MEDICAL_DATA] Sho Модерн Люкс ПВХ профиль для дачи, парк…" at bounding box center [1023, 420] width 384 height 17
click at [895, 561] on input "Артикул" at bounding box center [1023, 564] width 384 height 17
paste input "mod/161/Графитово-черный"
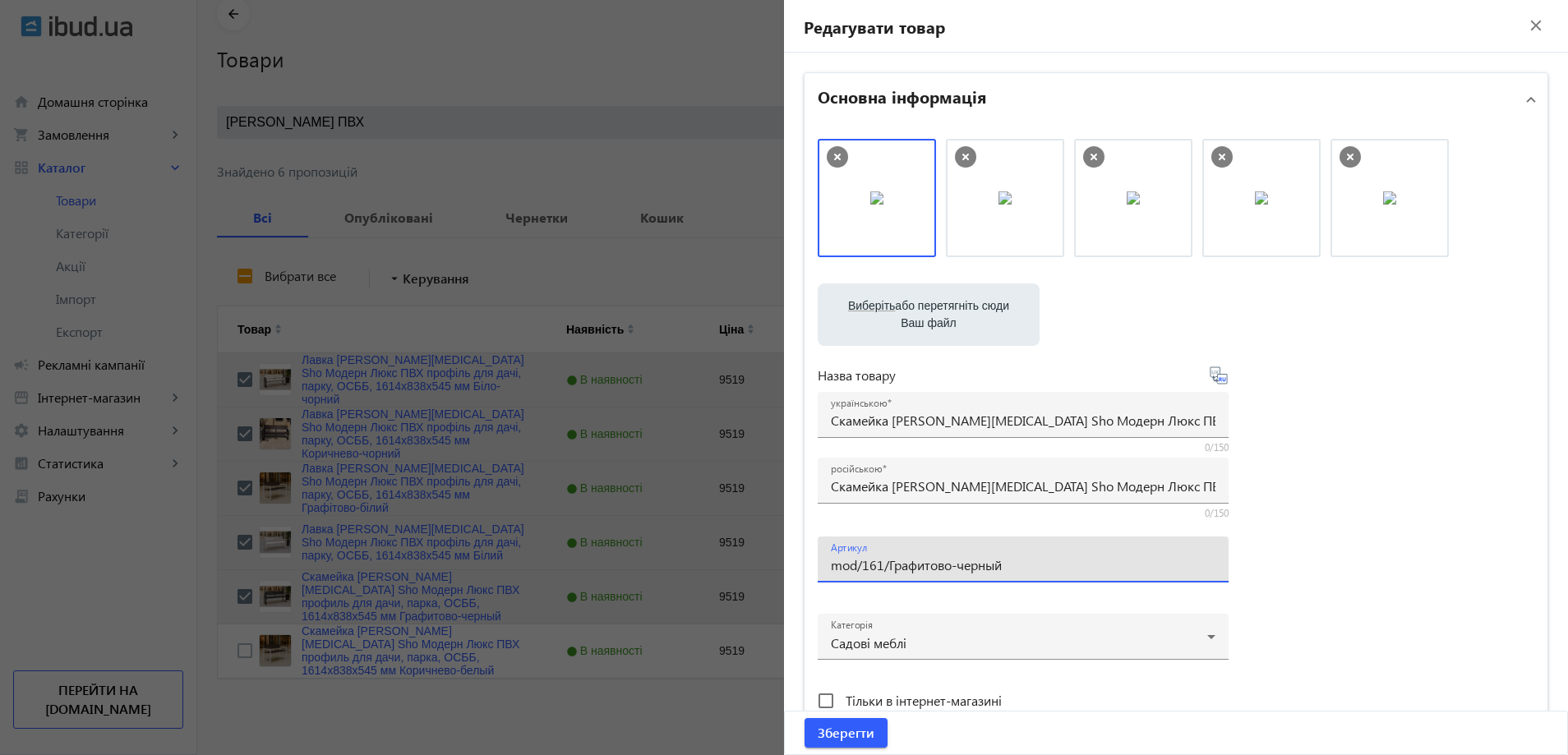
type input "mod/161/Графитово-черный"
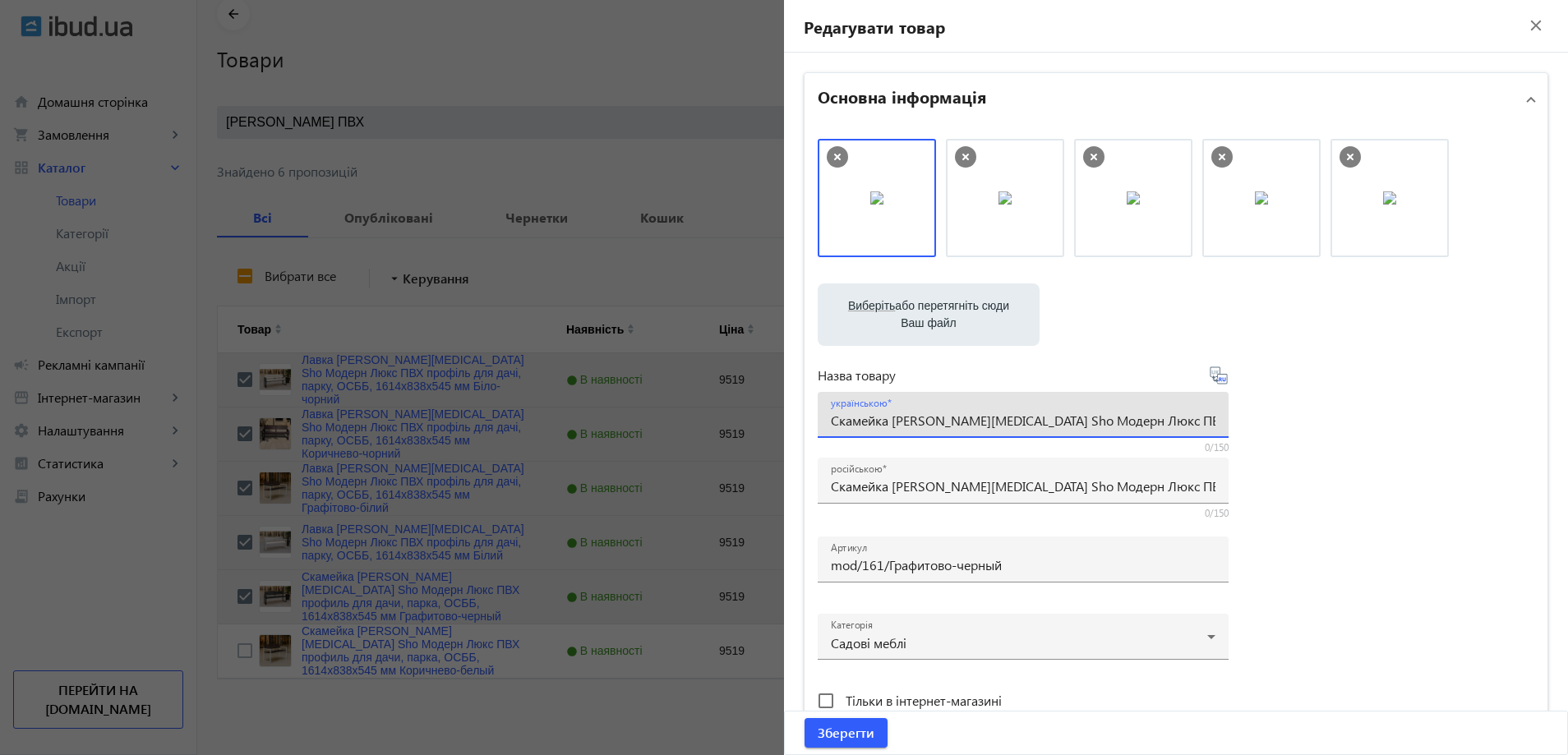
click at [895, 413] on input "Скамейка [PERSON_NAME][MEDICAL_DATA] Sho Модерн Люкс ПВХ профиль для дачи, парк…" at bounding box center [1023, 420] width 384 height 17
paste input "авка садова Tobi Sho Модерн Люкс ПВХ профіль для дачі, парку, ОСББ, 1614х838х54…"
type input "Лавка садова Tobi Sho Модерн Люкс ПВХ профіль для дачі, парку, ОСББ, 1614х838х5…"
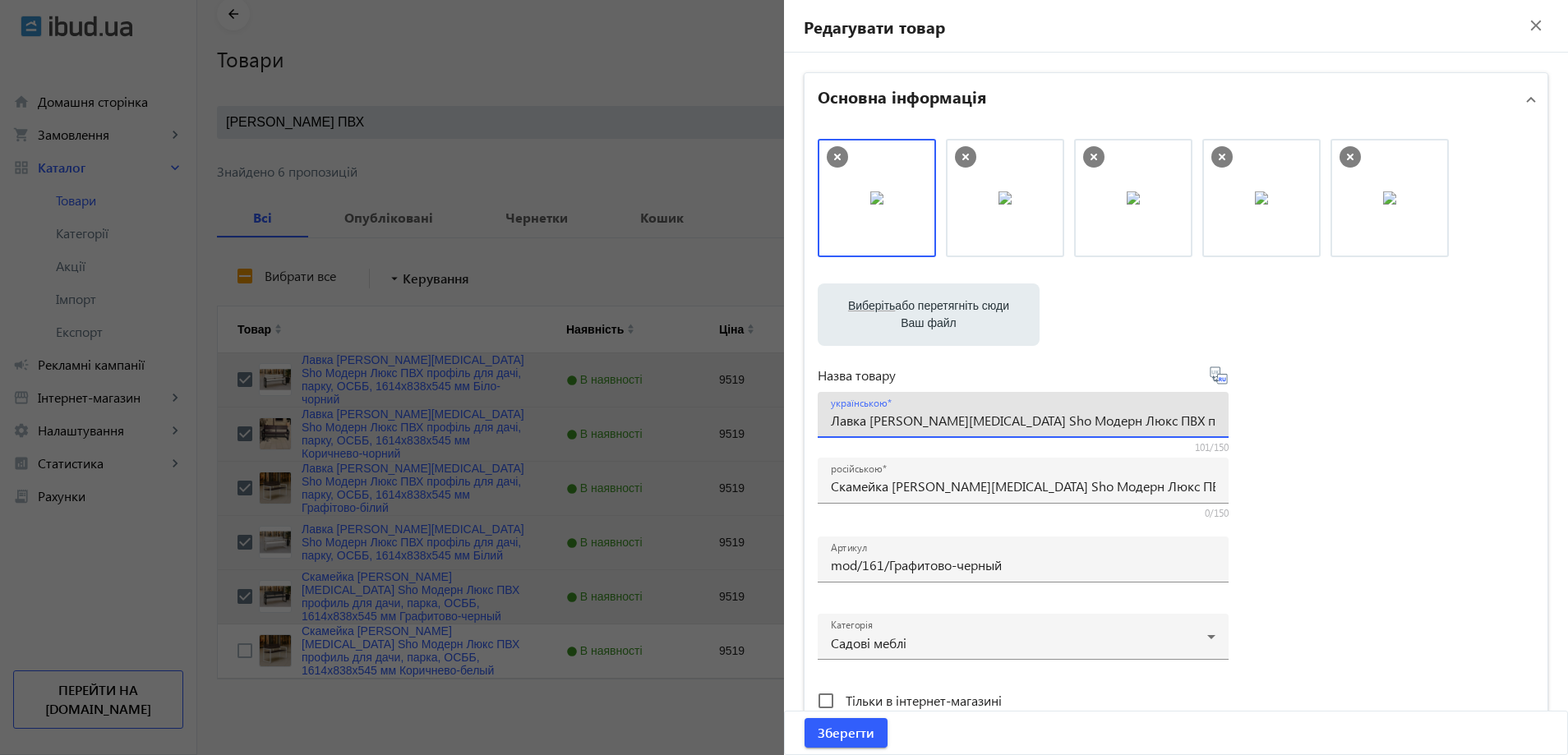
click at [1405, 482] on div "Виберіть або перетягніть сюди Ваш файл 1086968b59d378b6f17352750117250-2876fe15…" at bounding box center [1176, 447] width 716 height 615
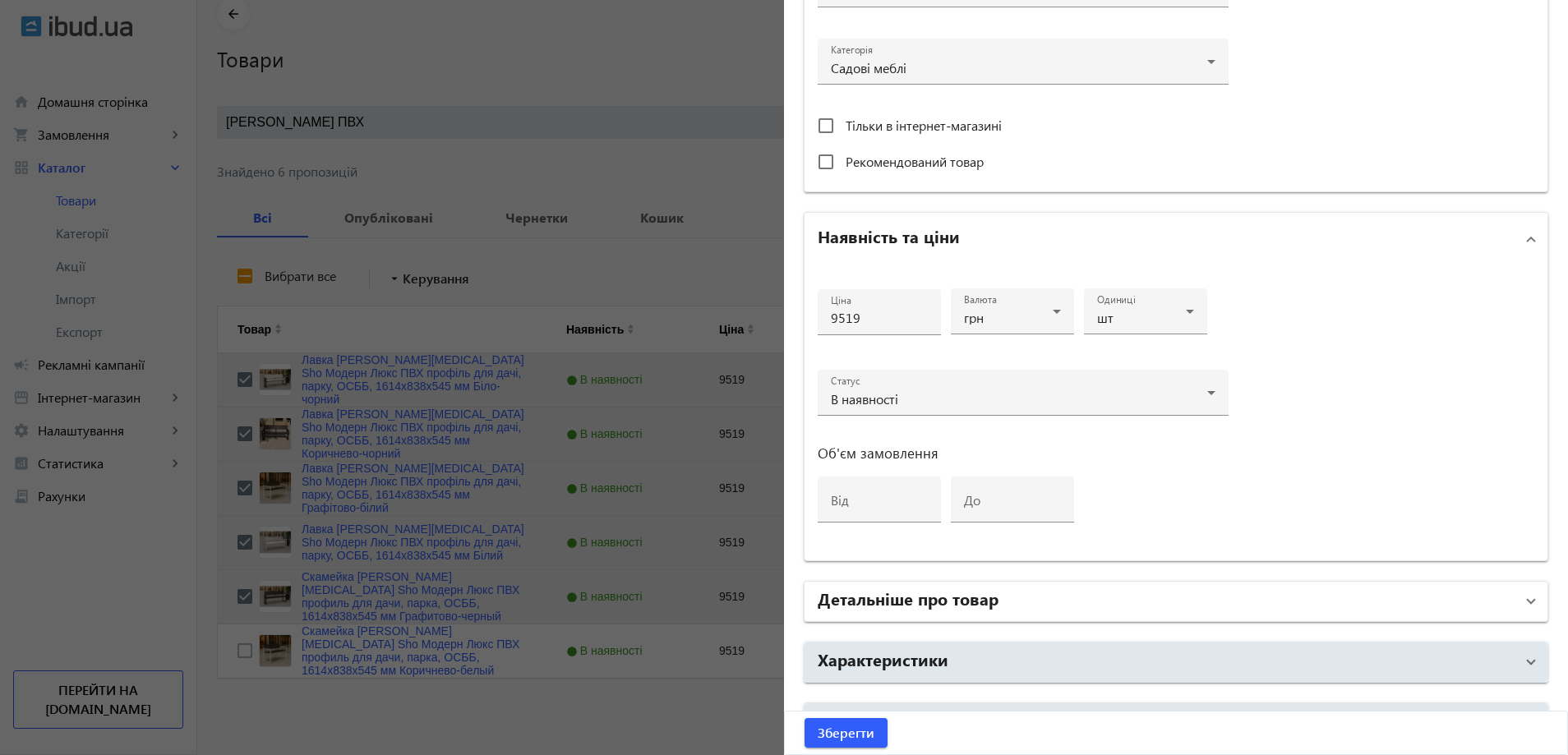
click at [1088, 598] on mat-panel-title "Детальніше про товар" at bounding box center [1166, 602] width 696 height 30
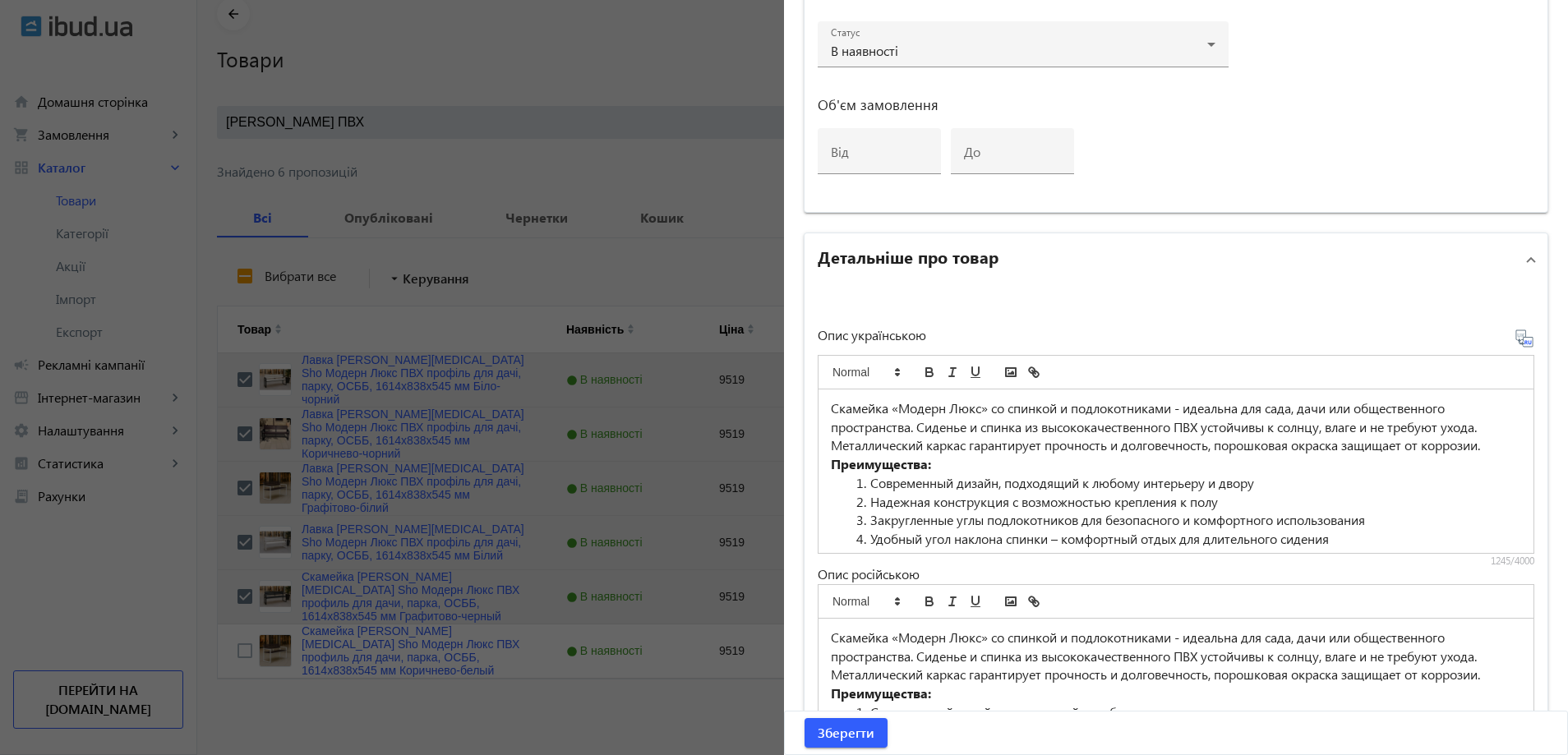
scroll to position [986, 0]
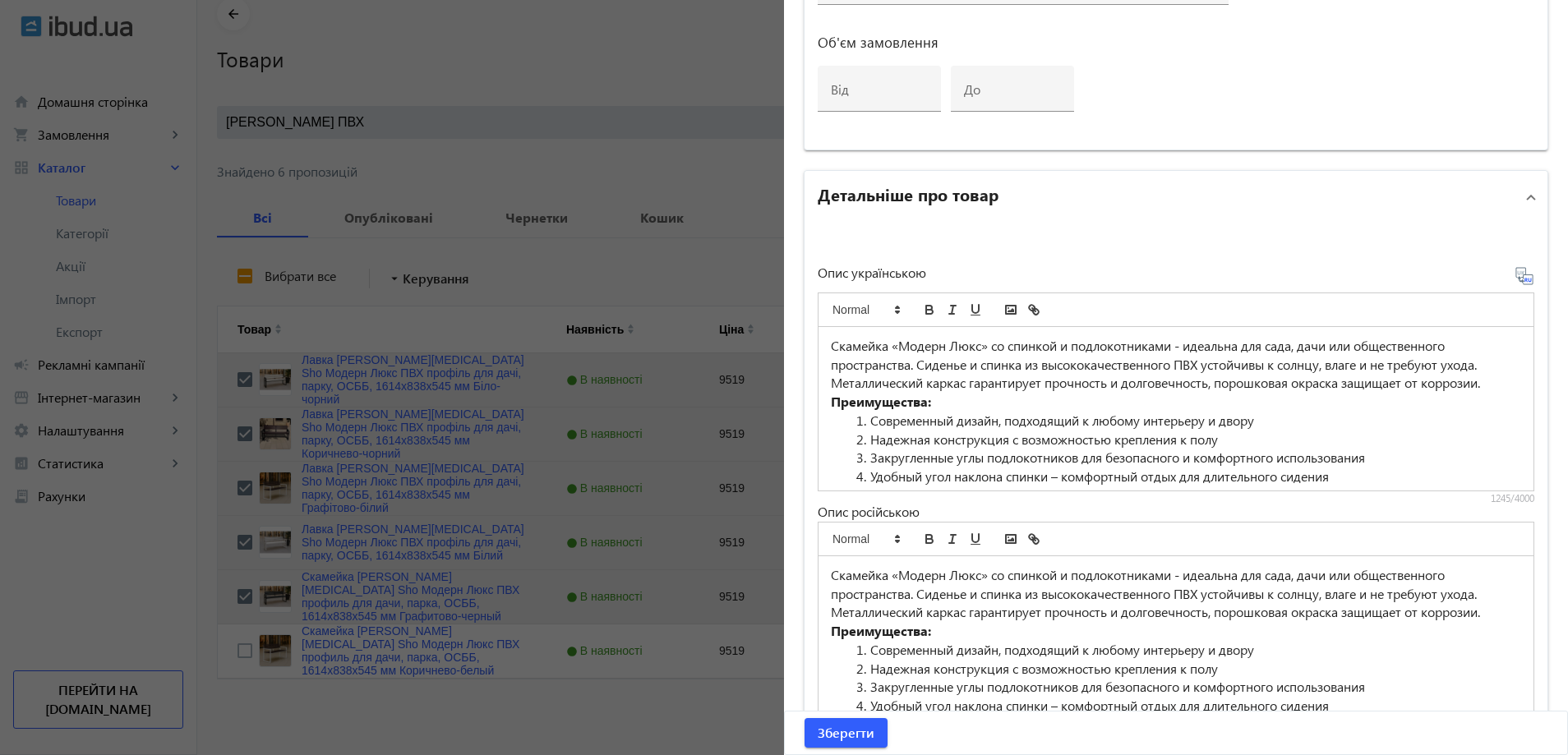
click at [978, 421] on li "Современный дизайн, подходящий к любому интерьеру и двору" at bounding box center [1186, 421] width 671 height 19
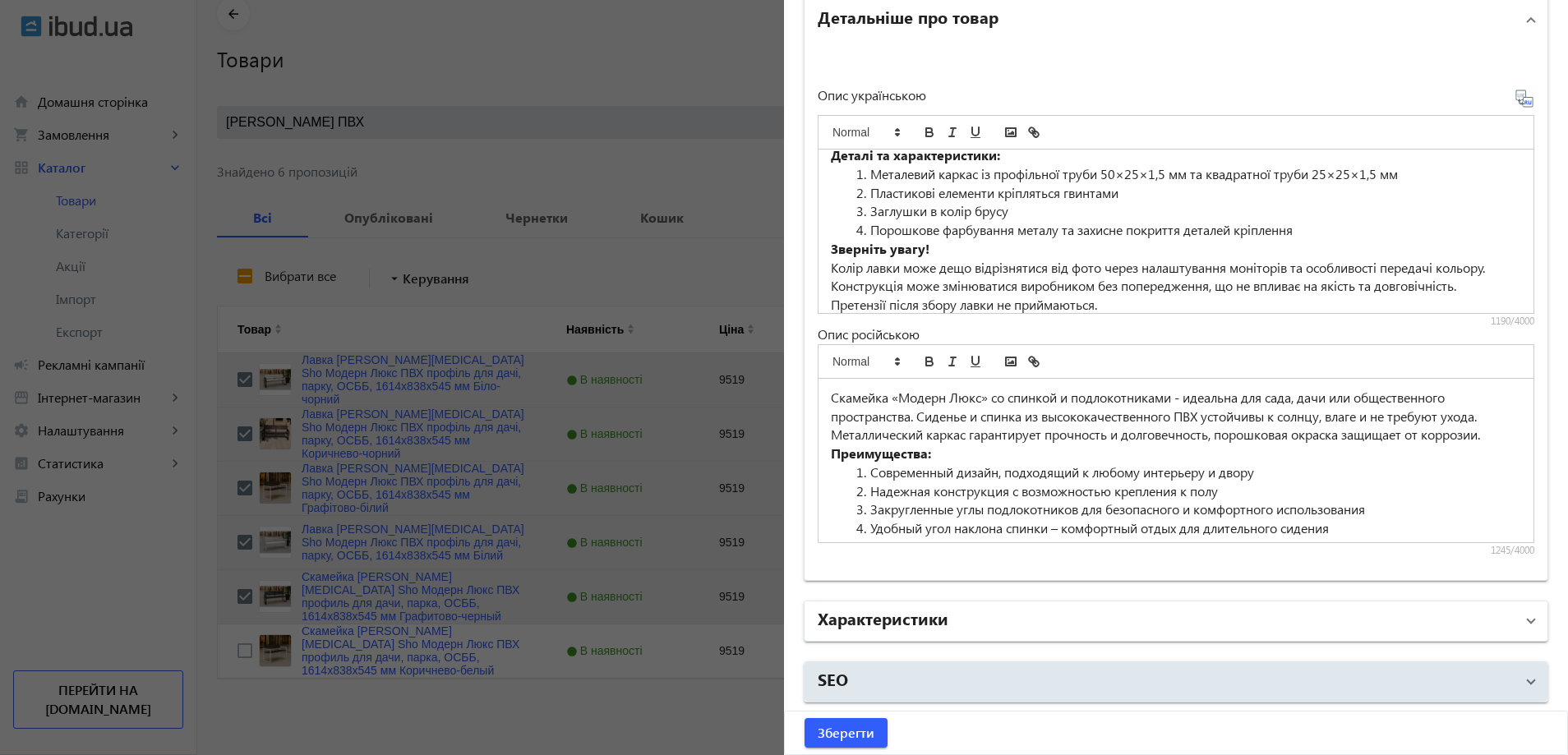
click at [998, 609] on mat-panel-title "Характеристики" at bounding box center [1166, 621] width 696 height 30
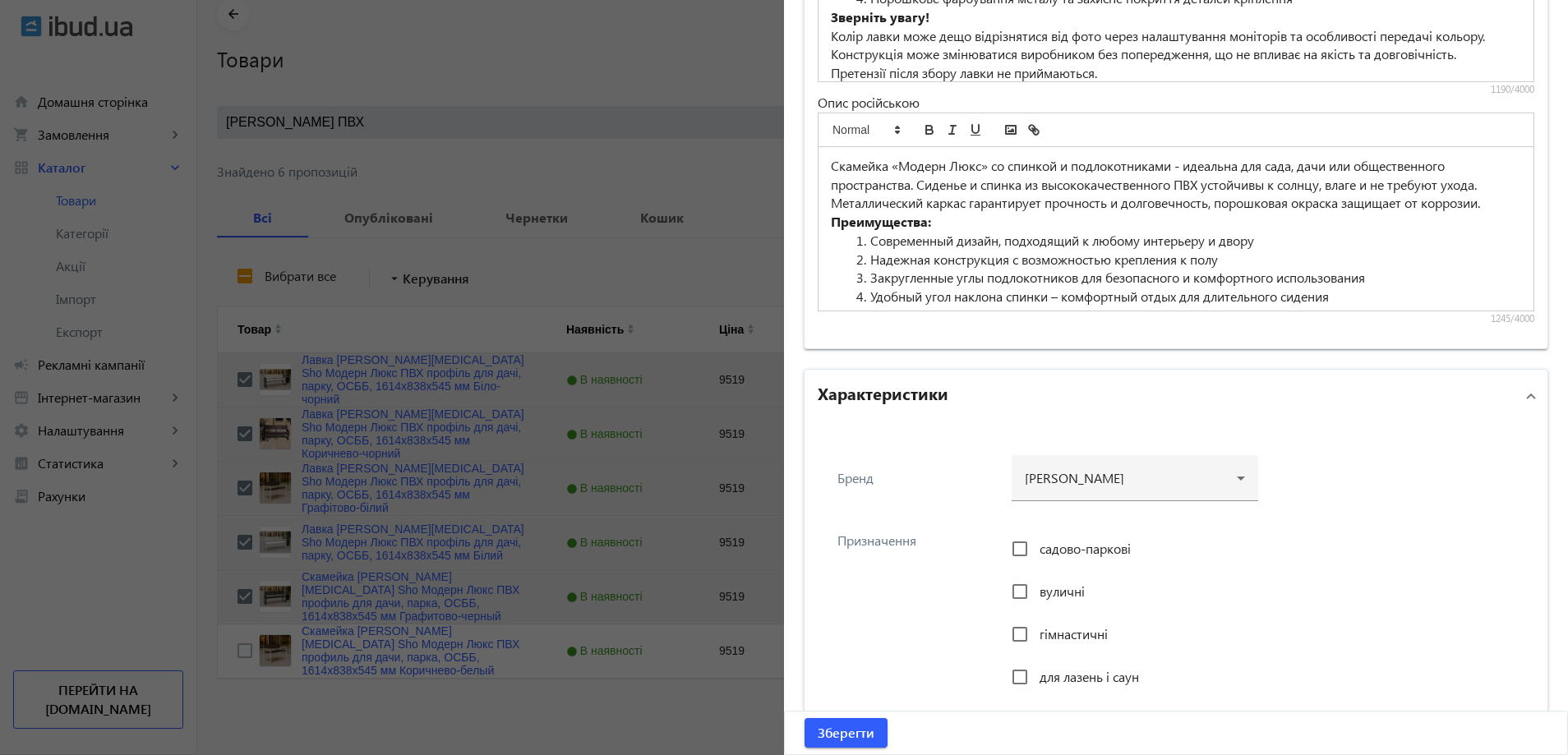
scroll to position [1410, 0]
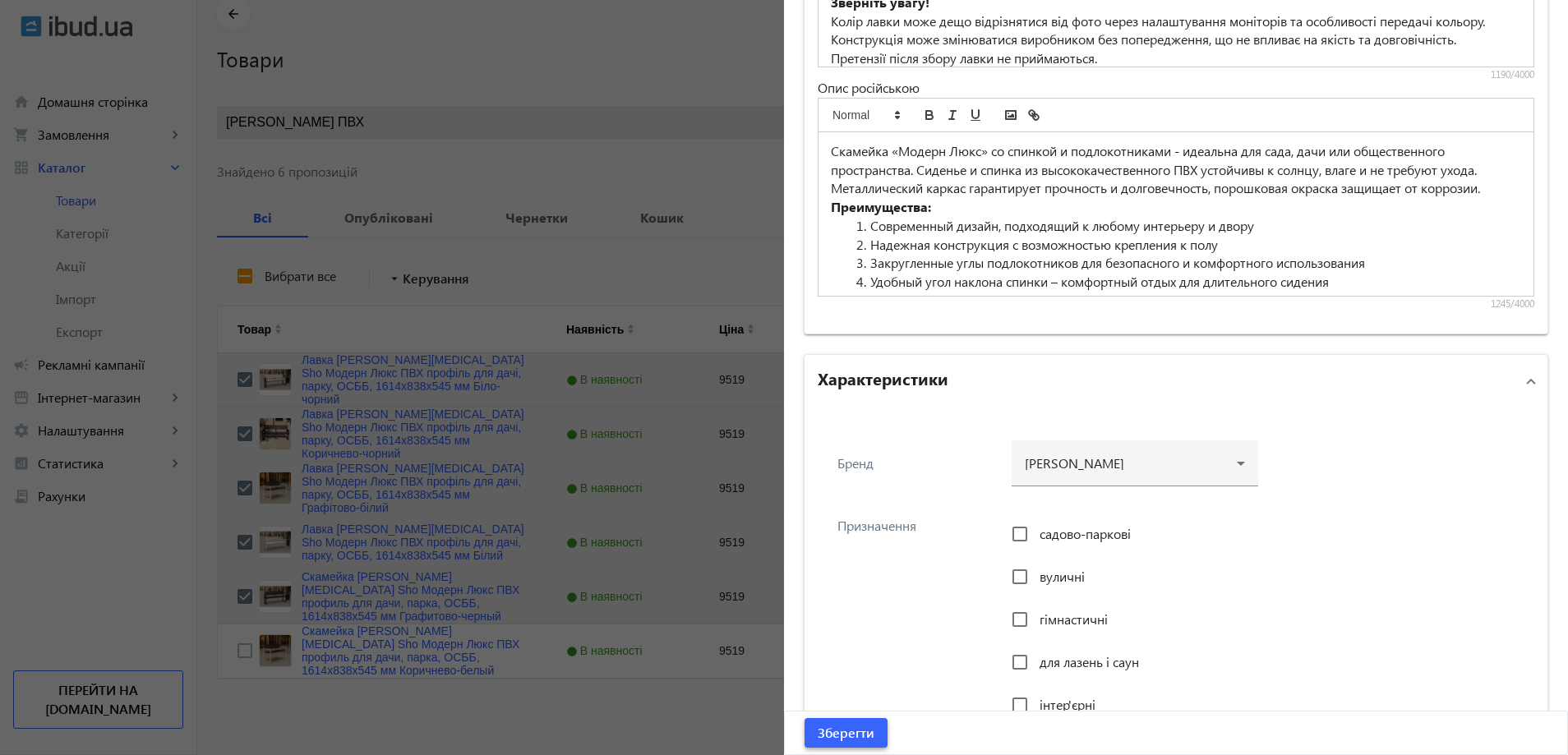
click at [843, 714] on span "submit" at bounding box center [845, 733] width 83 height 40
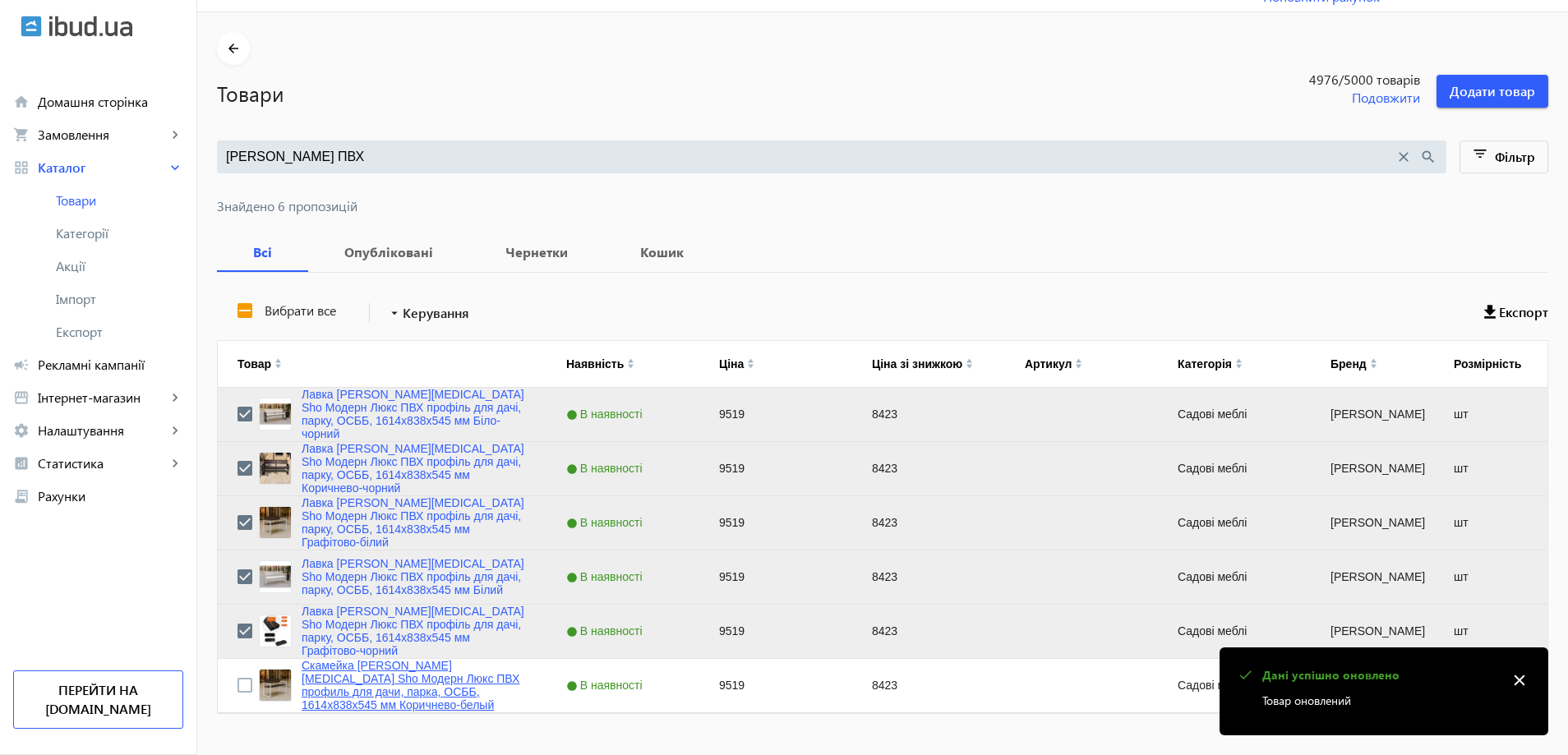
scroll to position [75, 0]
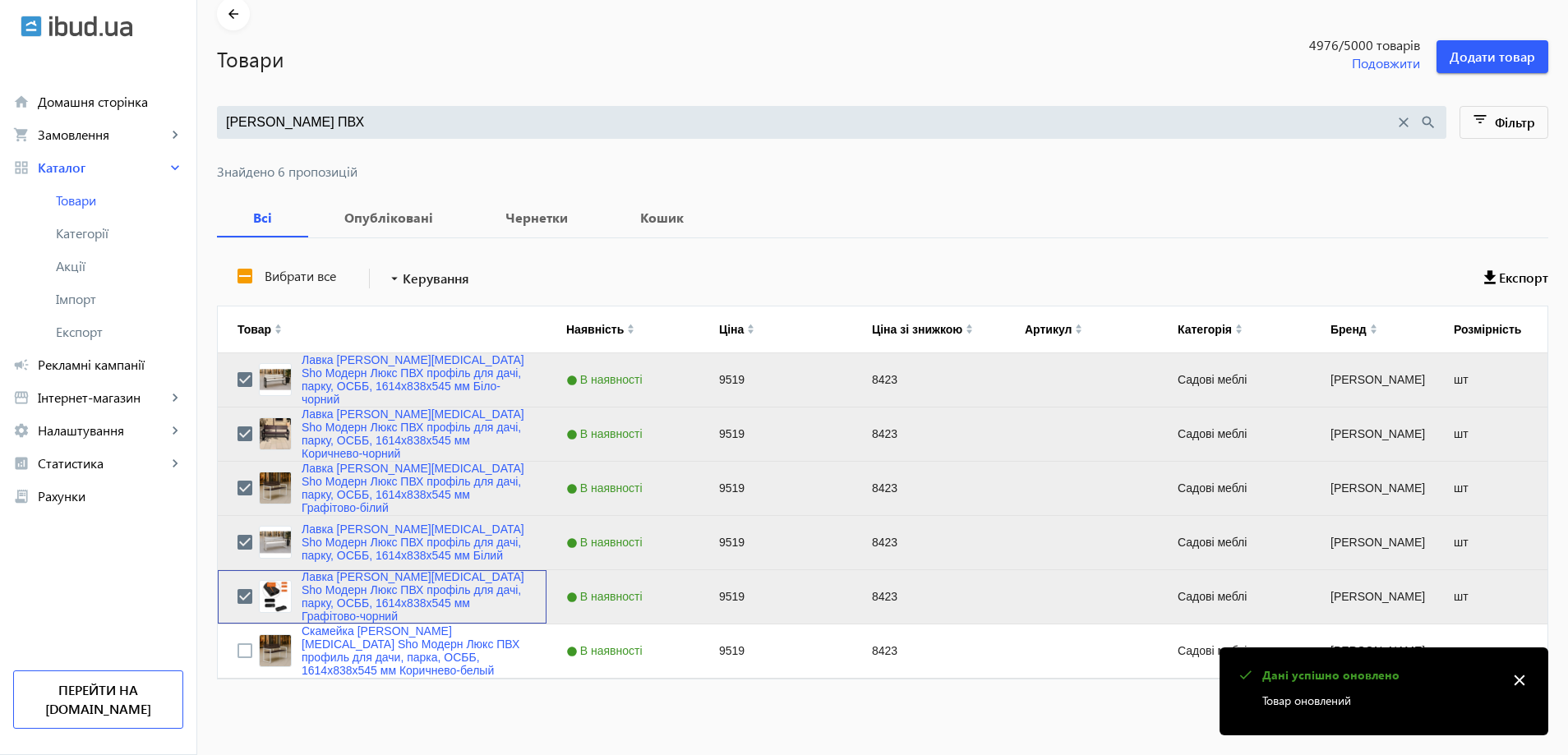
click at [291, 590] on div "Лавка садова Tobi Sho Модерн Люкс ПВХ профіль для дачі, парку, ОСББ, 1614х838х5…" at bounding box center [392, 596] width 268 height 53
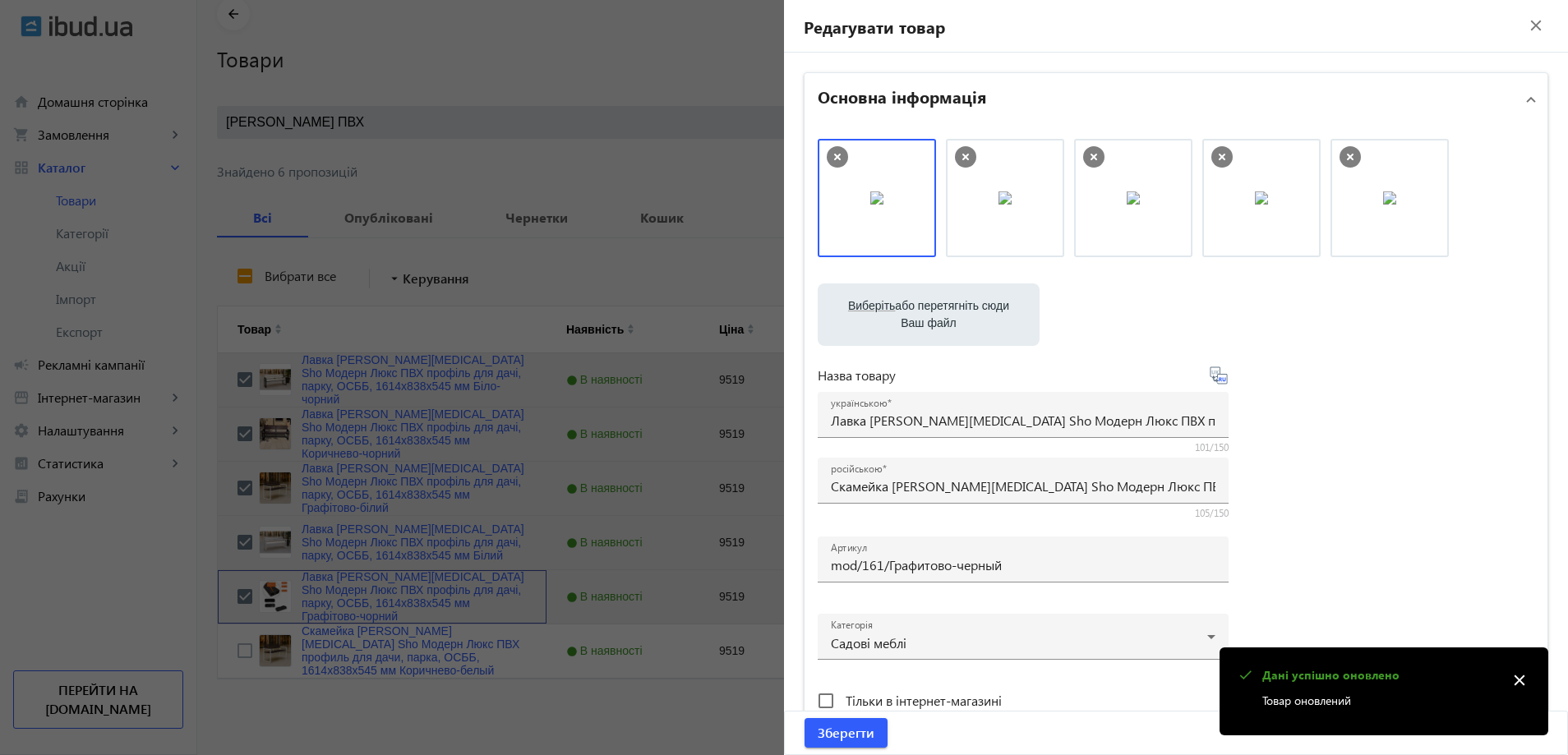
drag, startPoint x: 870, startPoint y: 243, endPoint x: 1192, endPoint y: 213, distance: 323.4
click at [934, 237] on div at bounding box center [1176, 206] width 716 height 134
drag, startPoint x: 959, startPoint y: 234, endPoint x: 817, endPoint y: 234, distance: 142.0
drag, startPoint x: 865, startPoint y: 238, endPoint x: 1158, endPoint y: 244, distance: 293.1
click at [840, 733] on span "Зберегти" at bounding box center [846, 733] width 57 height 18
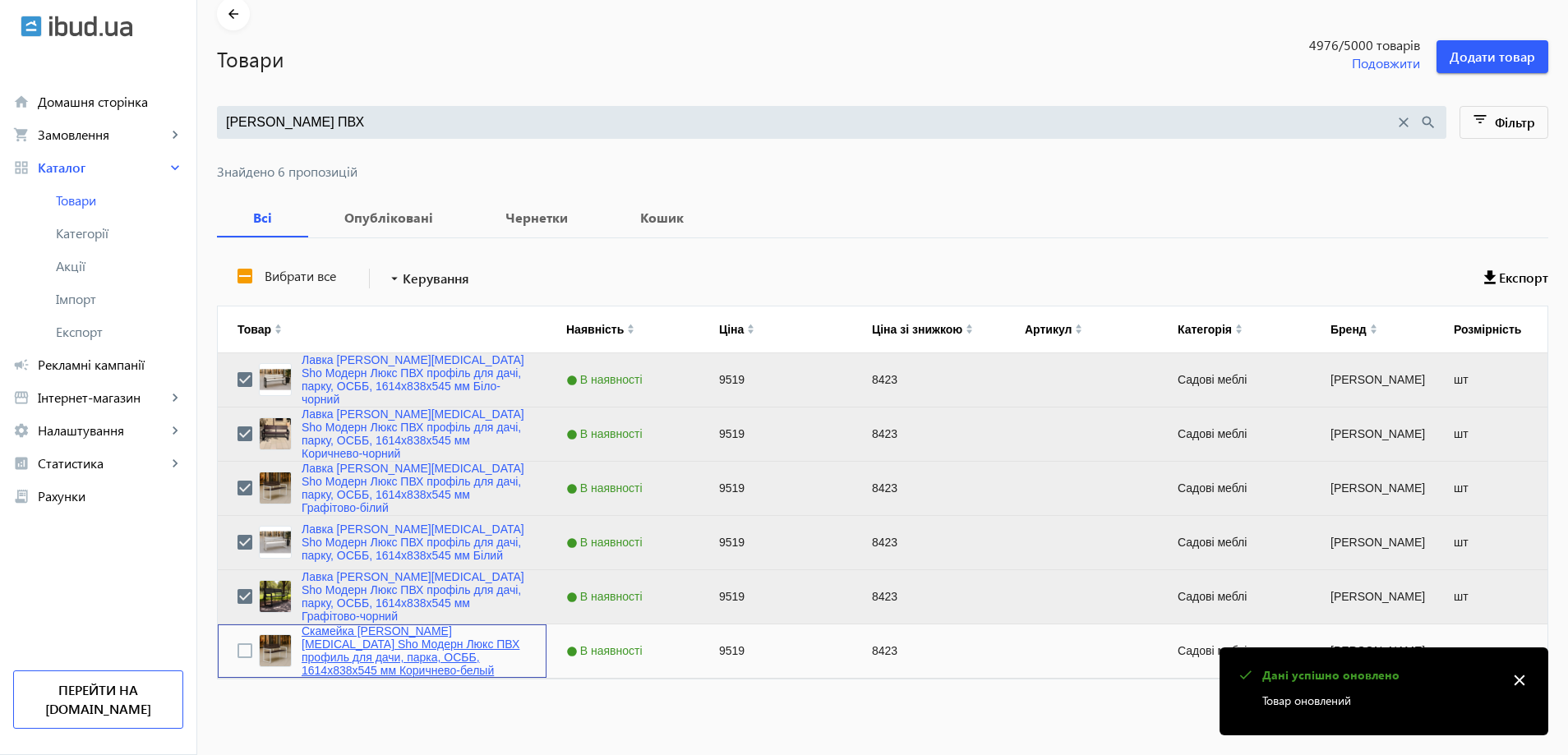
click at [395, 650] on link "Скамейка [PERSON_NAME][MEDICAL_DATA] Sho Модерн Люкс ПВХ профиль для дачи, парк…" at bounding box center [414, 651] width 225 height 53
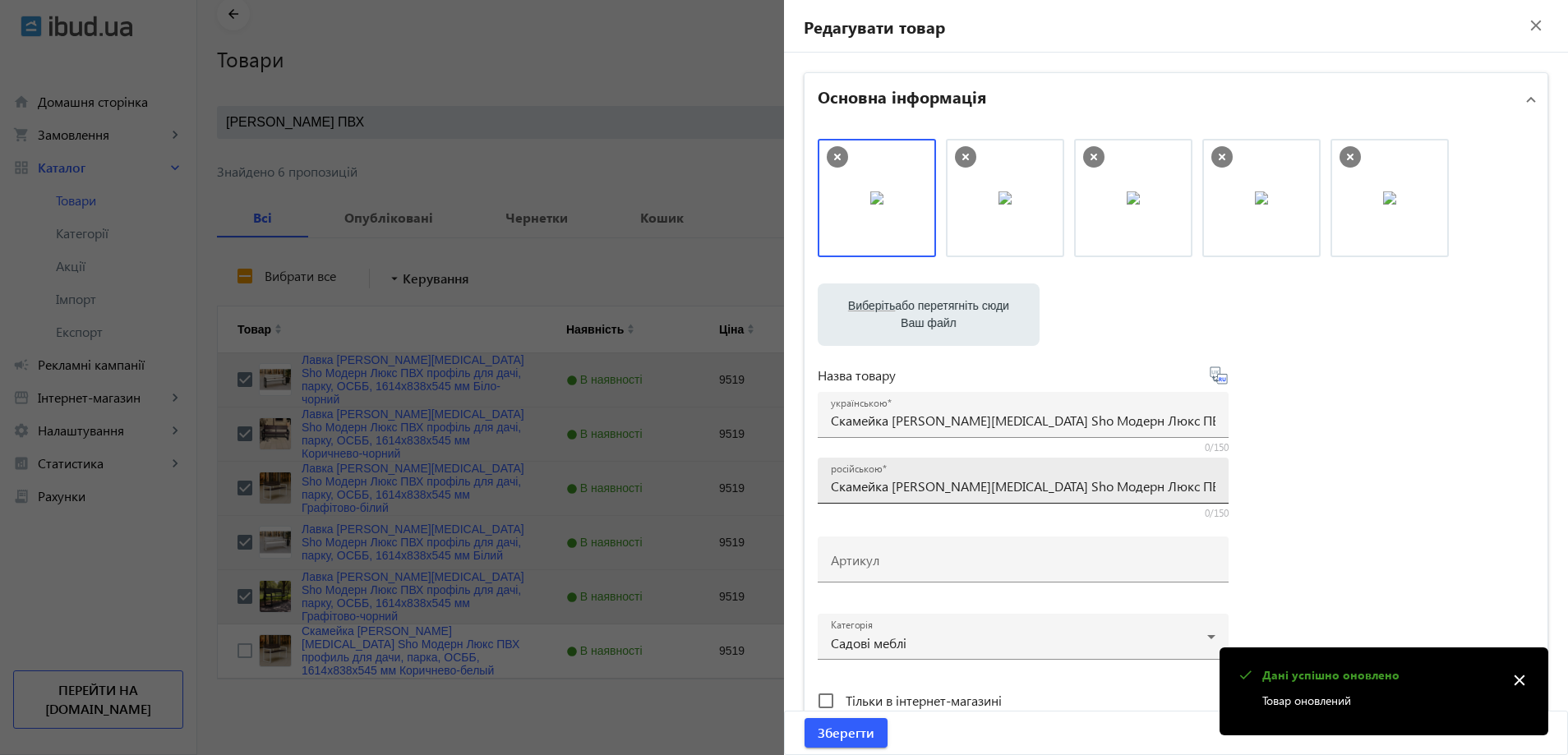
click at [901, 488] on input "Скамейка [PERSON_NAME][MEDICAL_DATA] Sho Модерн Люкс ПВХ профиль для дачи, парк…" at bounding box center [1023, 485] width 384 height 17
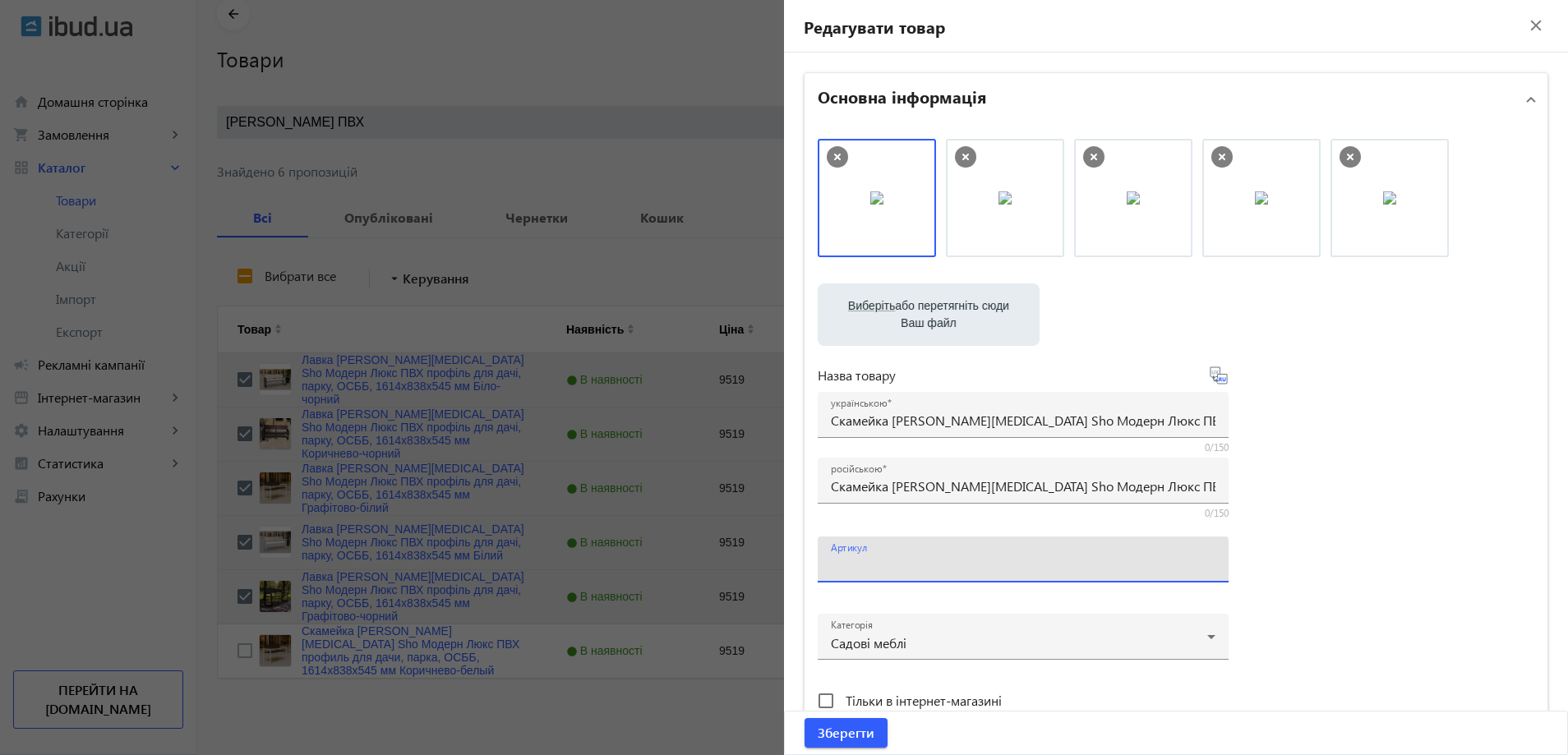
click at [942, 565] on input "Артикул" at bounding box center [1023, 564] width 384 height 17
paste input "mod/161/Коричнево-белый"
type input "mod/161/Коричнево-белый"
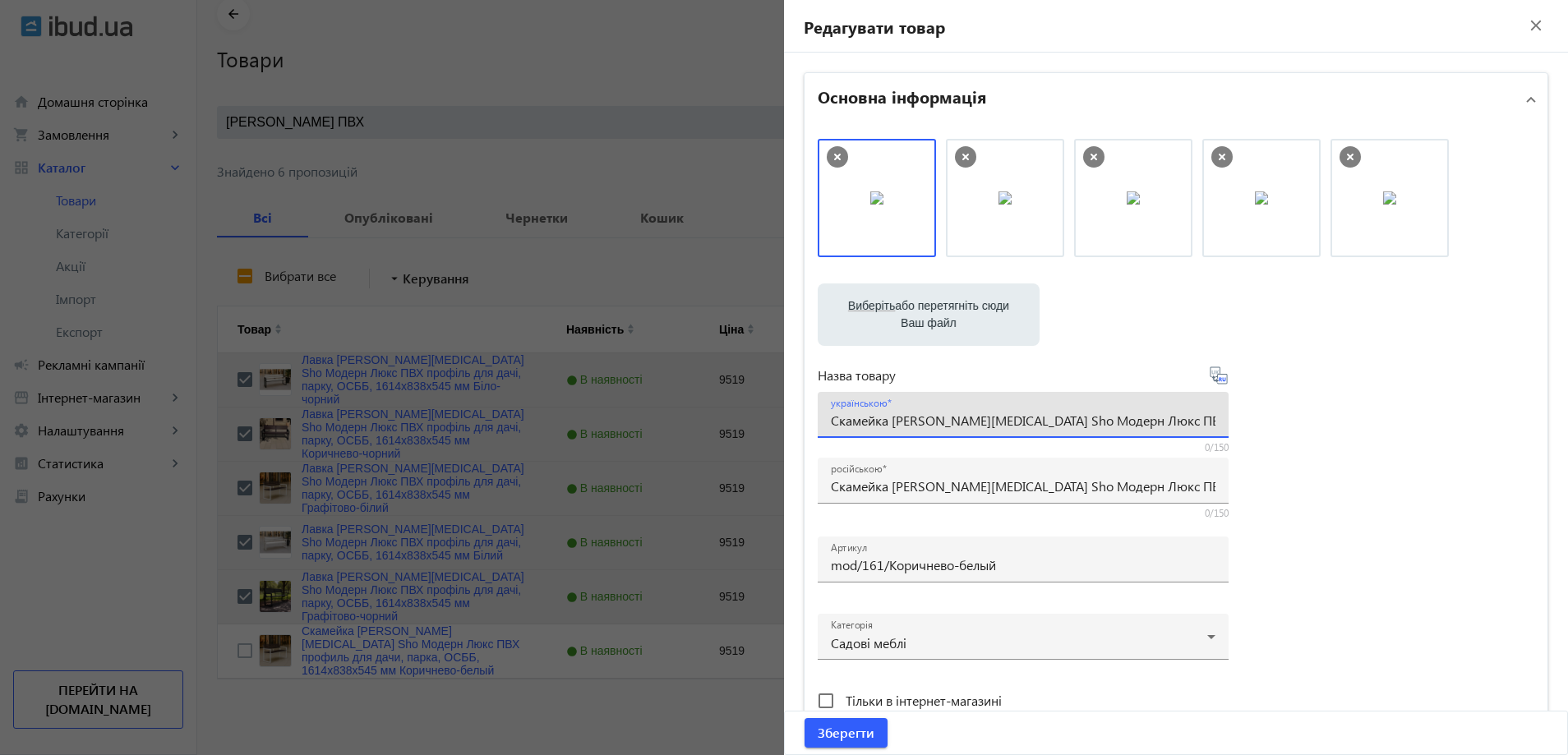
click at [863, 420] on input "Скамейка [PERSON_NAME][MEDICAL_DATA] Sho Модерн Люкс ПВХ профиль для дачи, парк…" at bounding box center [1023, 420] width 384 height 17
paste input "авка садова Tobi Sho Модерн Люкс ПВХ профіль для дачі, парку, ОСББ, 1614х838х54…"
type input "Лавка садова Tobi Sho Модерн Люкс ПВХ профіль для дачі, парку, ОСББ, 1614х838х5…"
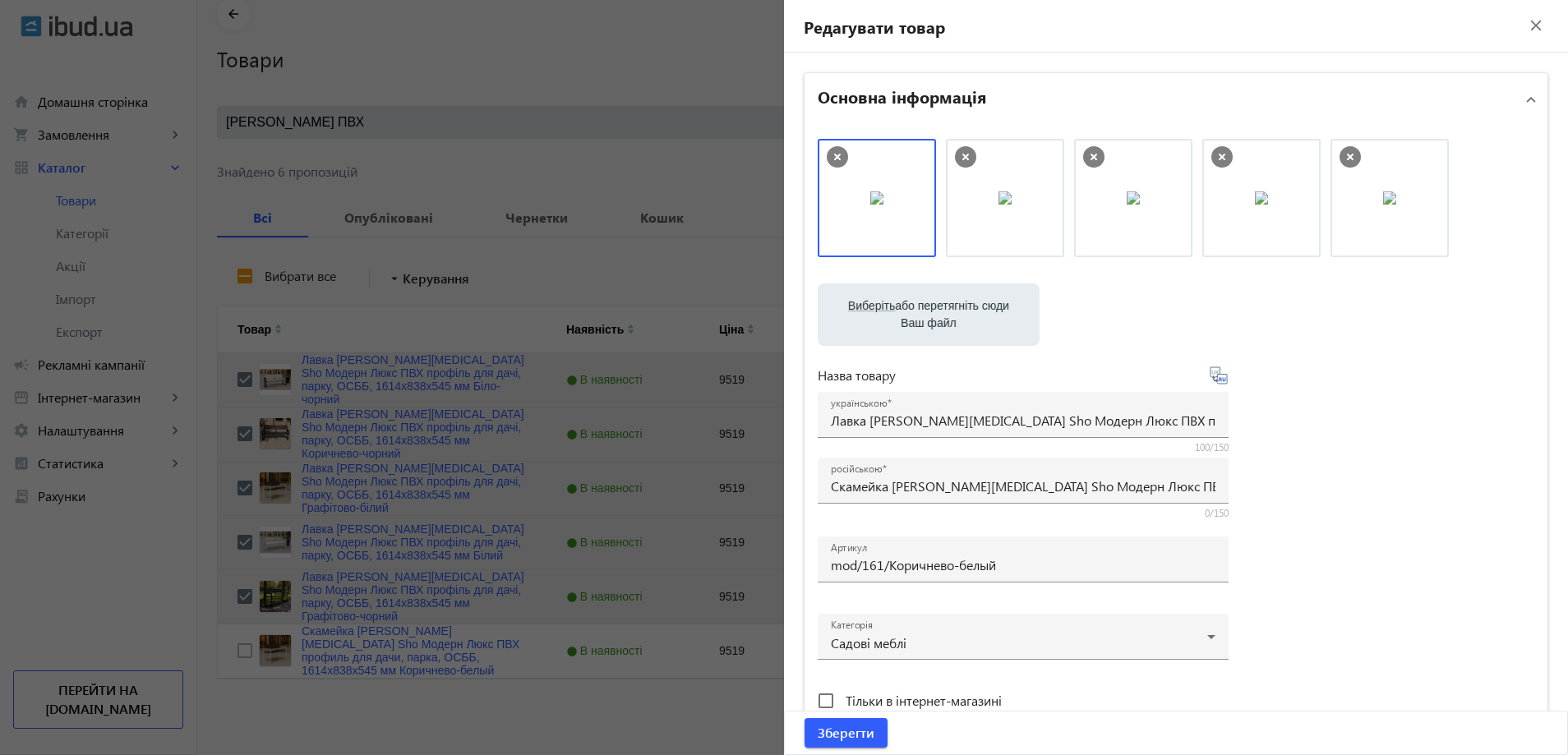
click at [1289, 497] on div "Виберіть або перетягніть сюди Ваш файл 1086968b59d3e3c9f01385831335825-2d30174a…" at bounding box center [1176, 447] width 716 height 615
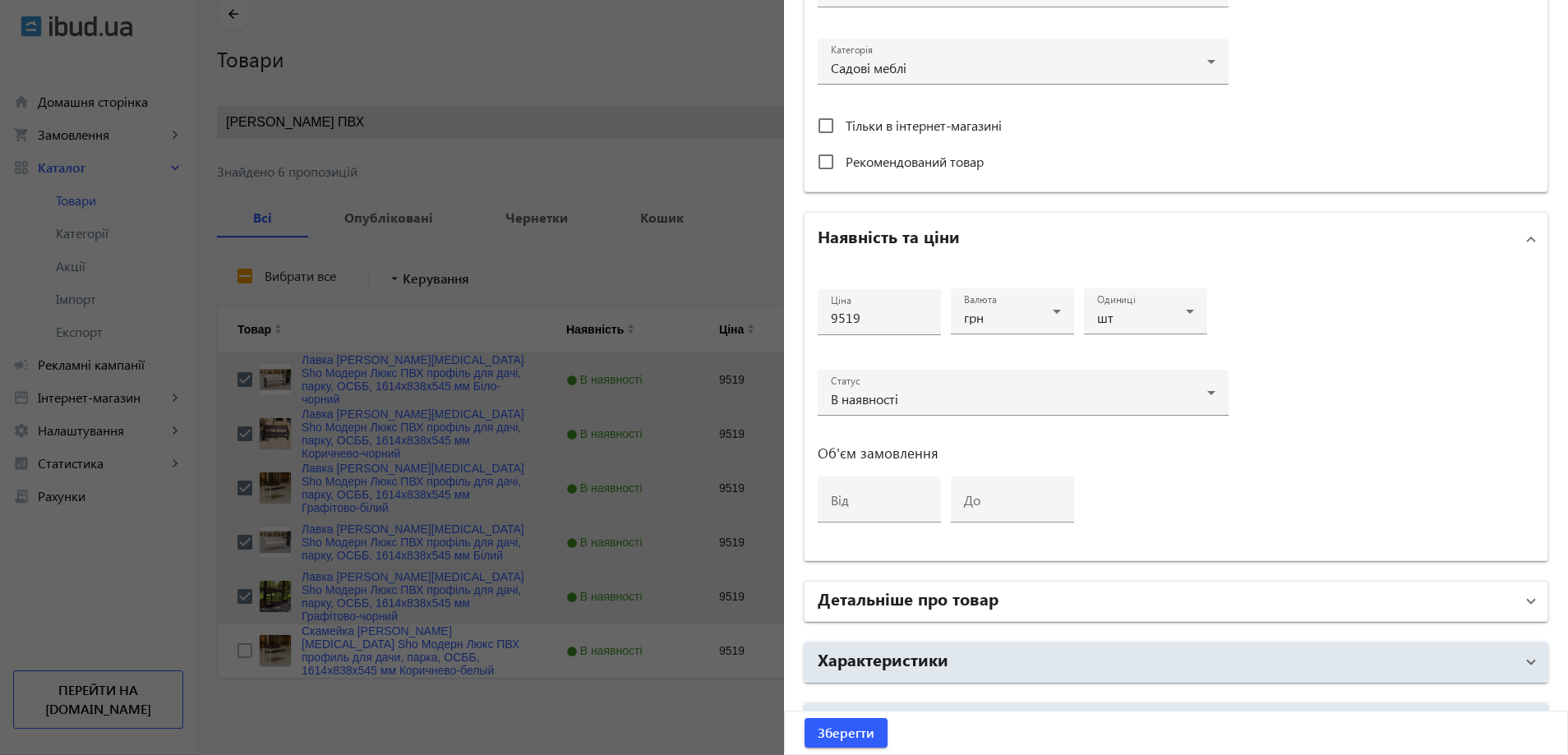
click at [880, 597] on h2 "Детальніше про товар" at bounding box center [908, 598] width 181 height 23
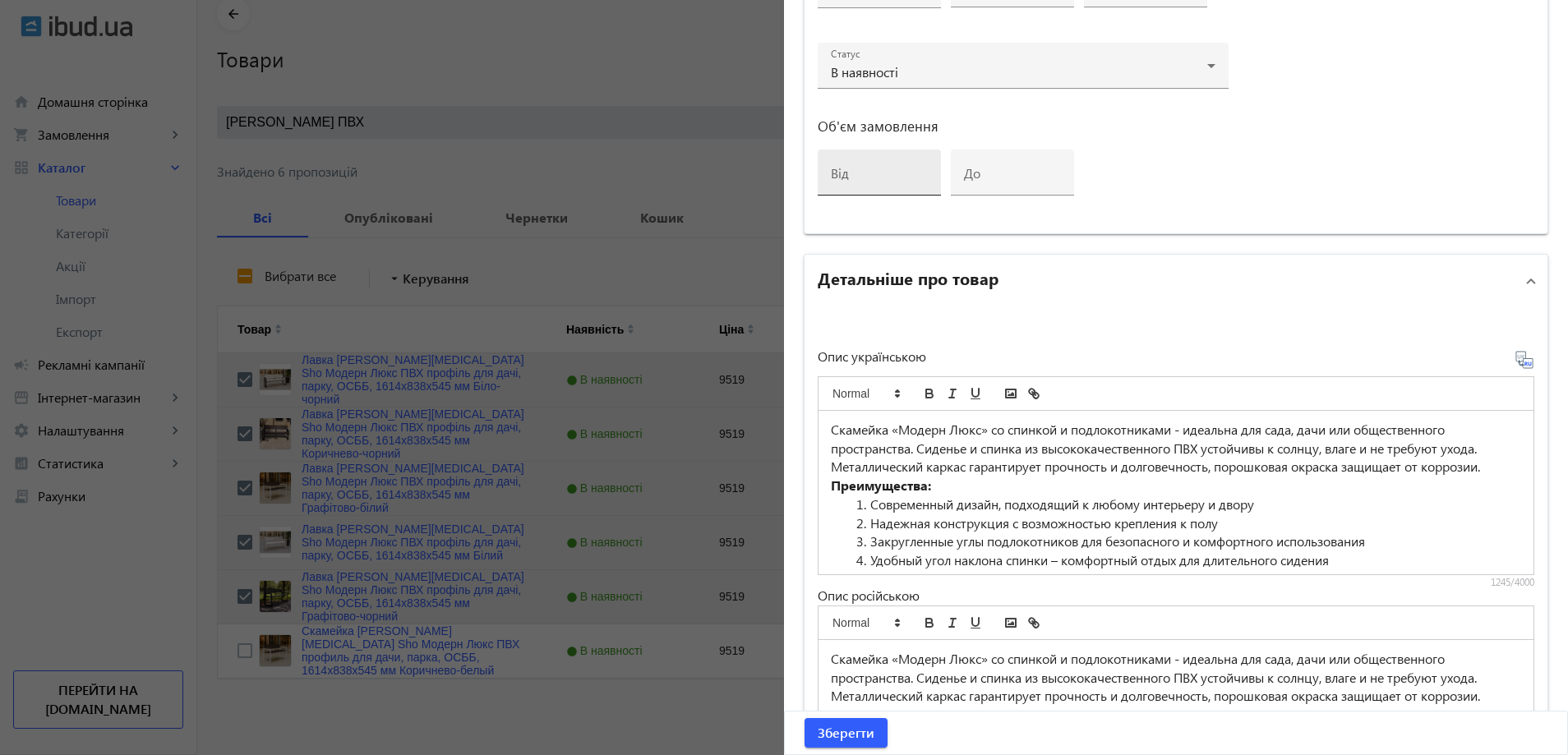
scroll to position [903, 0]
click at [921, 521] on li "Надежная конструкция с возможностью крепления к полу" at bounding box center [1186, 521] width 671 height 19
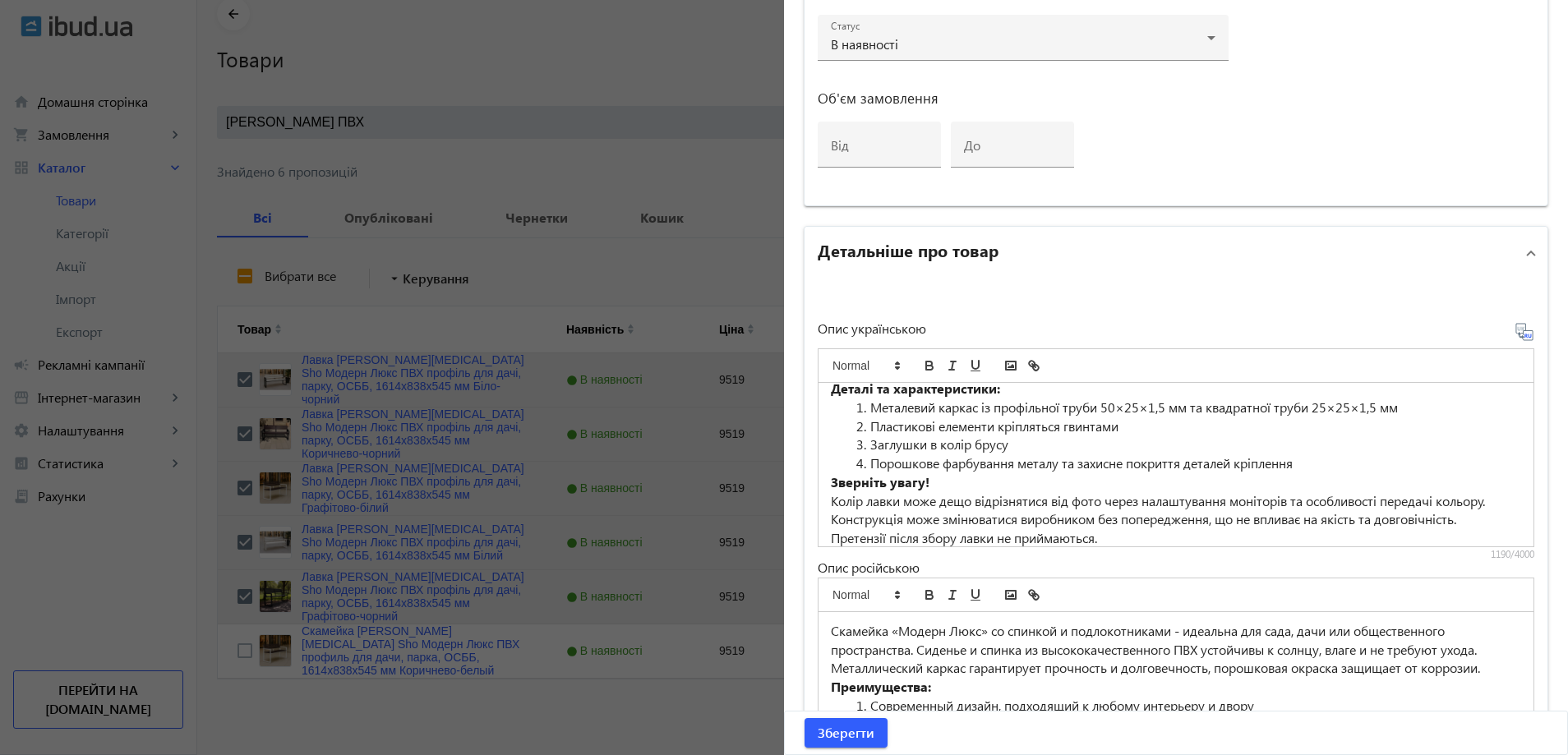
click at [1224, 195] on div "Ціна 9519 Валюта грн Одиниці шт Статус В наявності Об'єм замовлення від до" at bounding box center [1175, 58] width 743 height 294
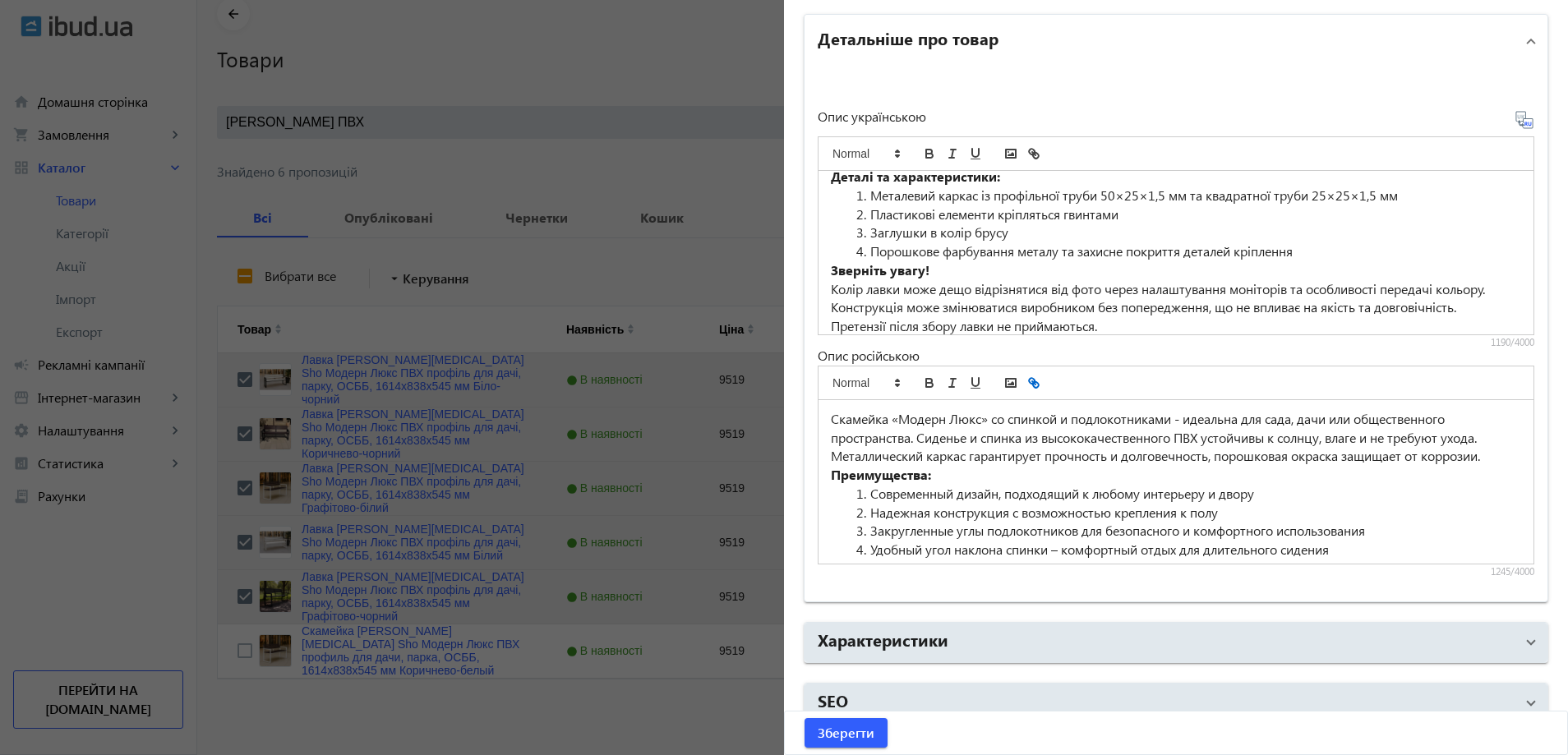
scroll to position [1163, 0]
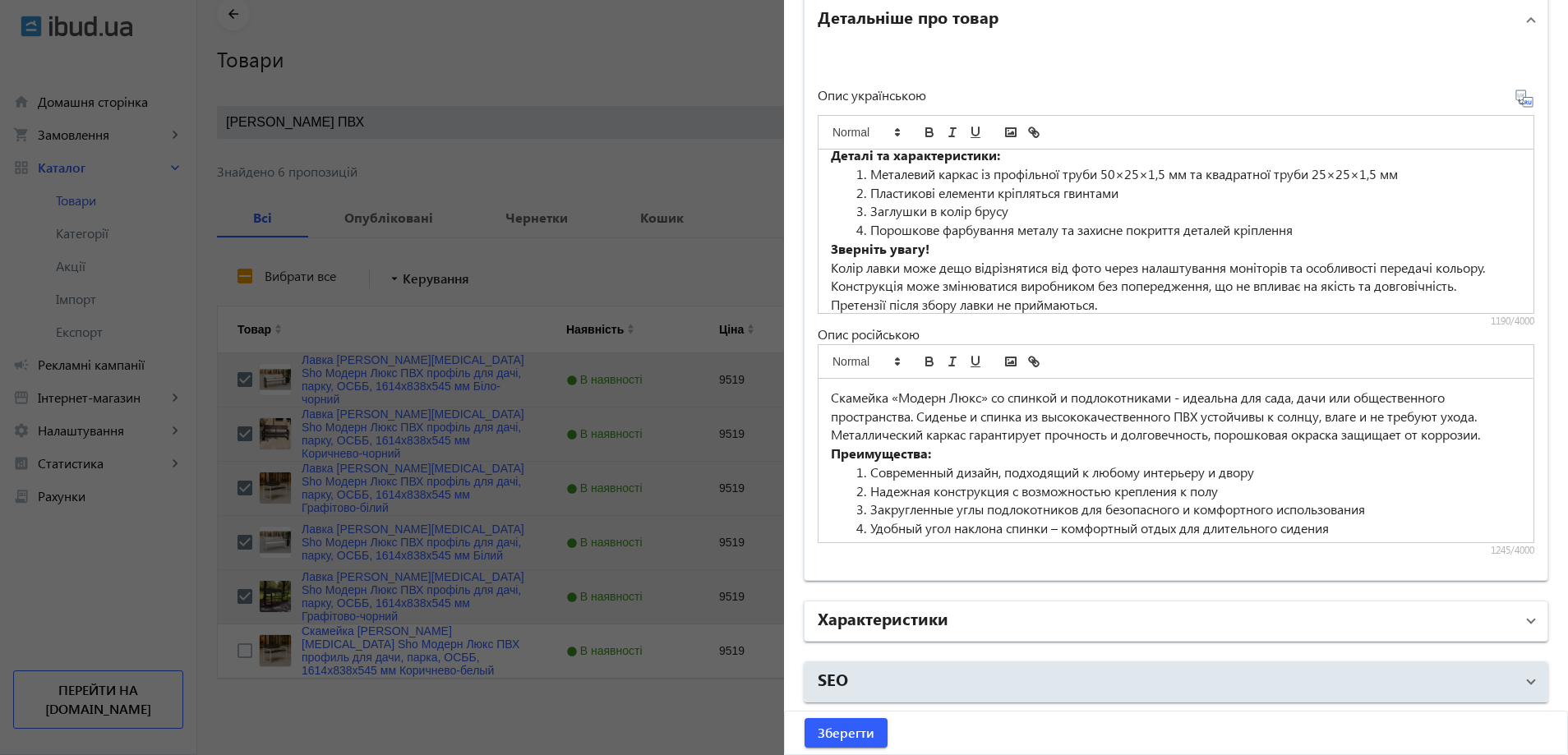
click at [944, 617] on mat-panel-title "Характеристики" at bounding box center [1166, 621] width 696 height 30
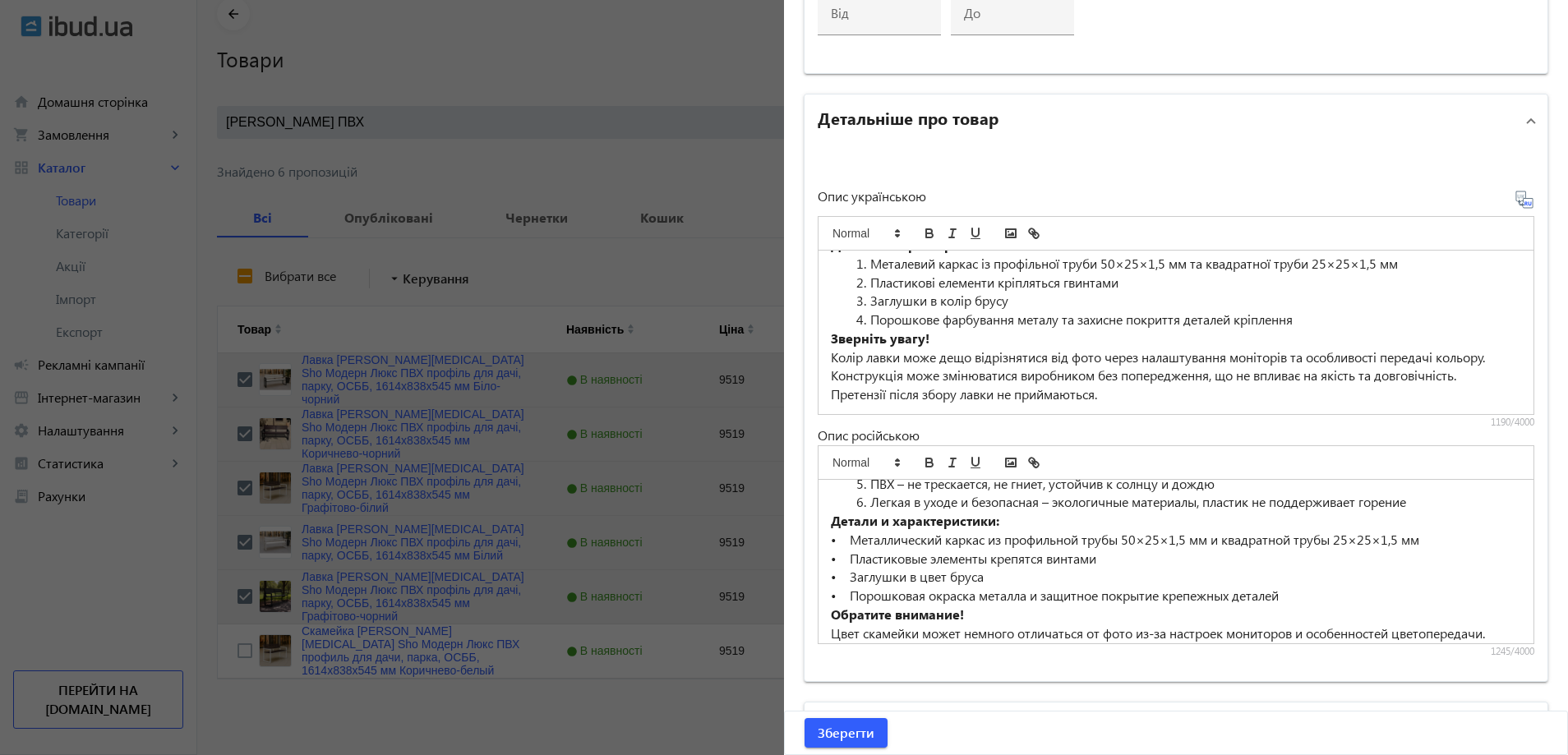
scroll to position [1081, 0]
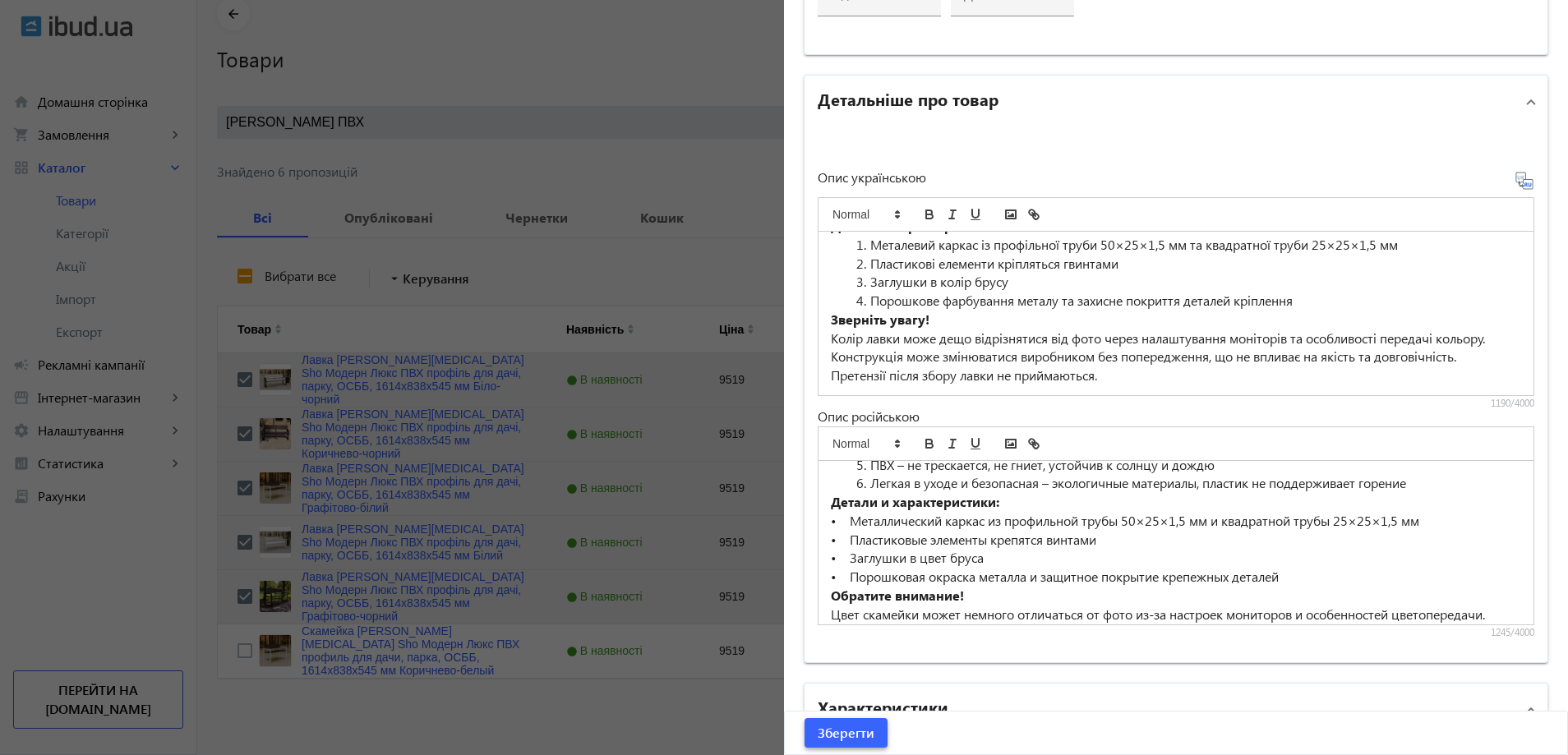
click at [858, 730] on span "Зберегти" at bounding box center [846, 733] width 57 height 18
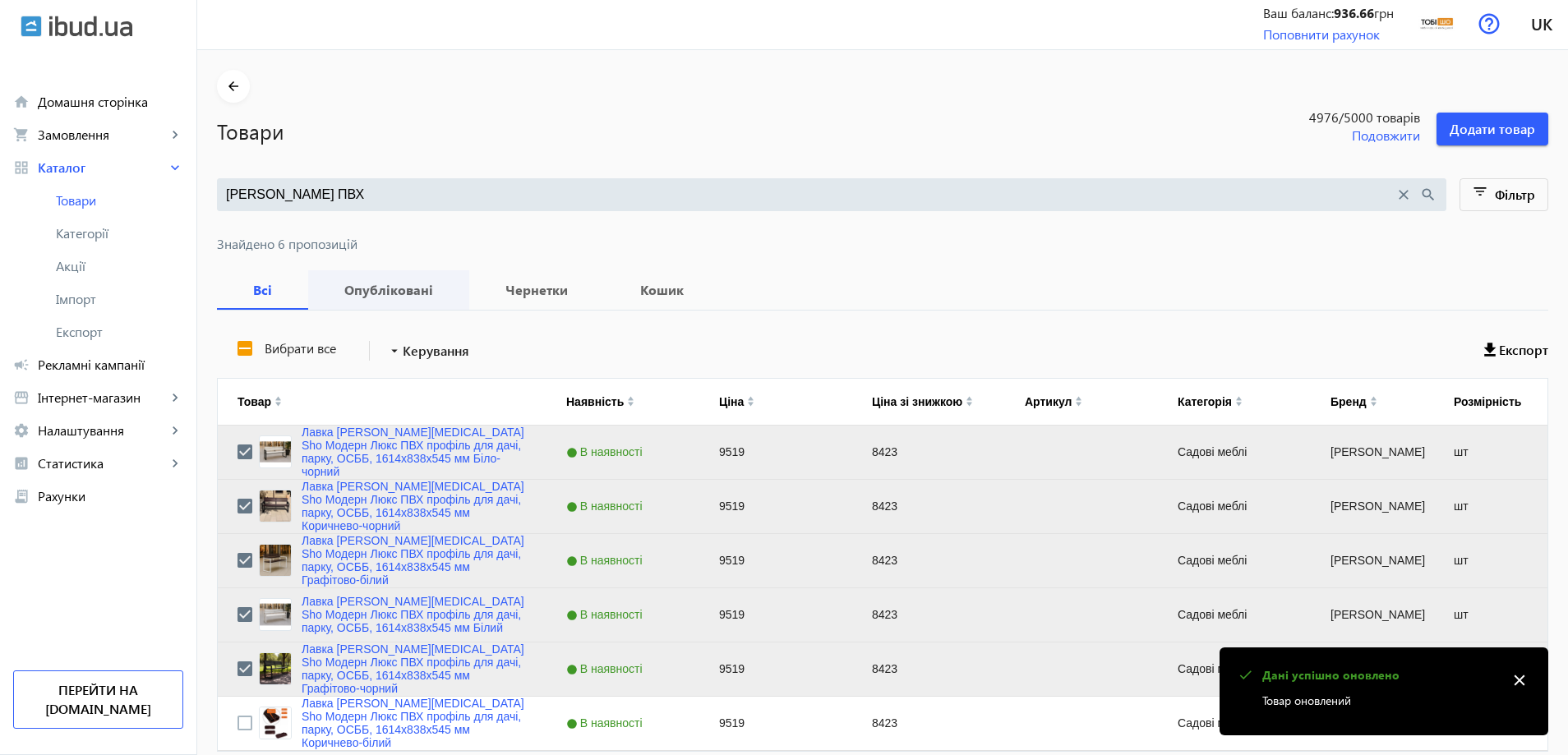
scroll to position [0, 0]
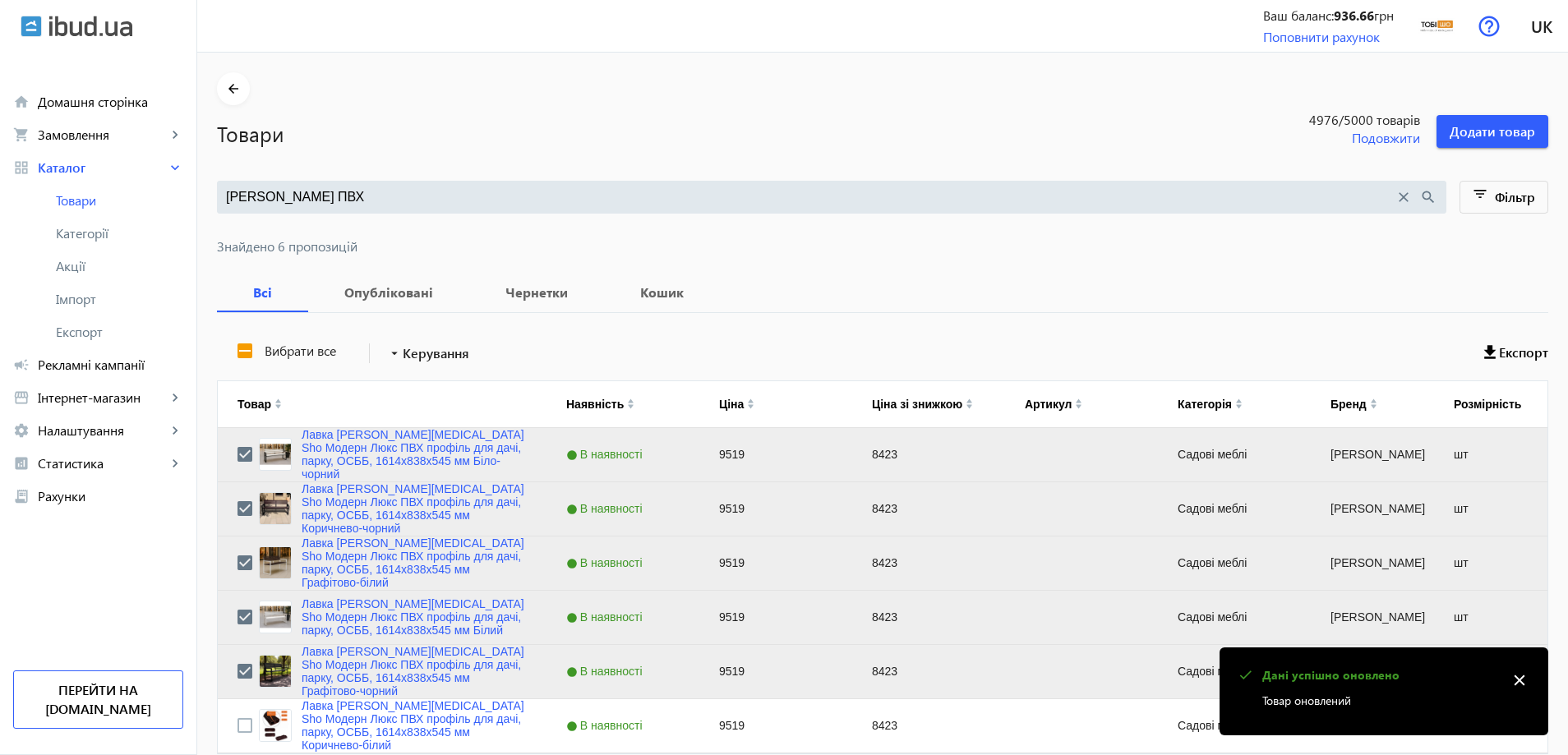
drag, startPoint x: 364, startPoint y: 205, endPoint x: 215, endPoint y: 200, distance: 149.1
click at [217, 200] on div "Модерн Люкс ПВХ close search" at bounding box center [831, 197] width 1229 height 33
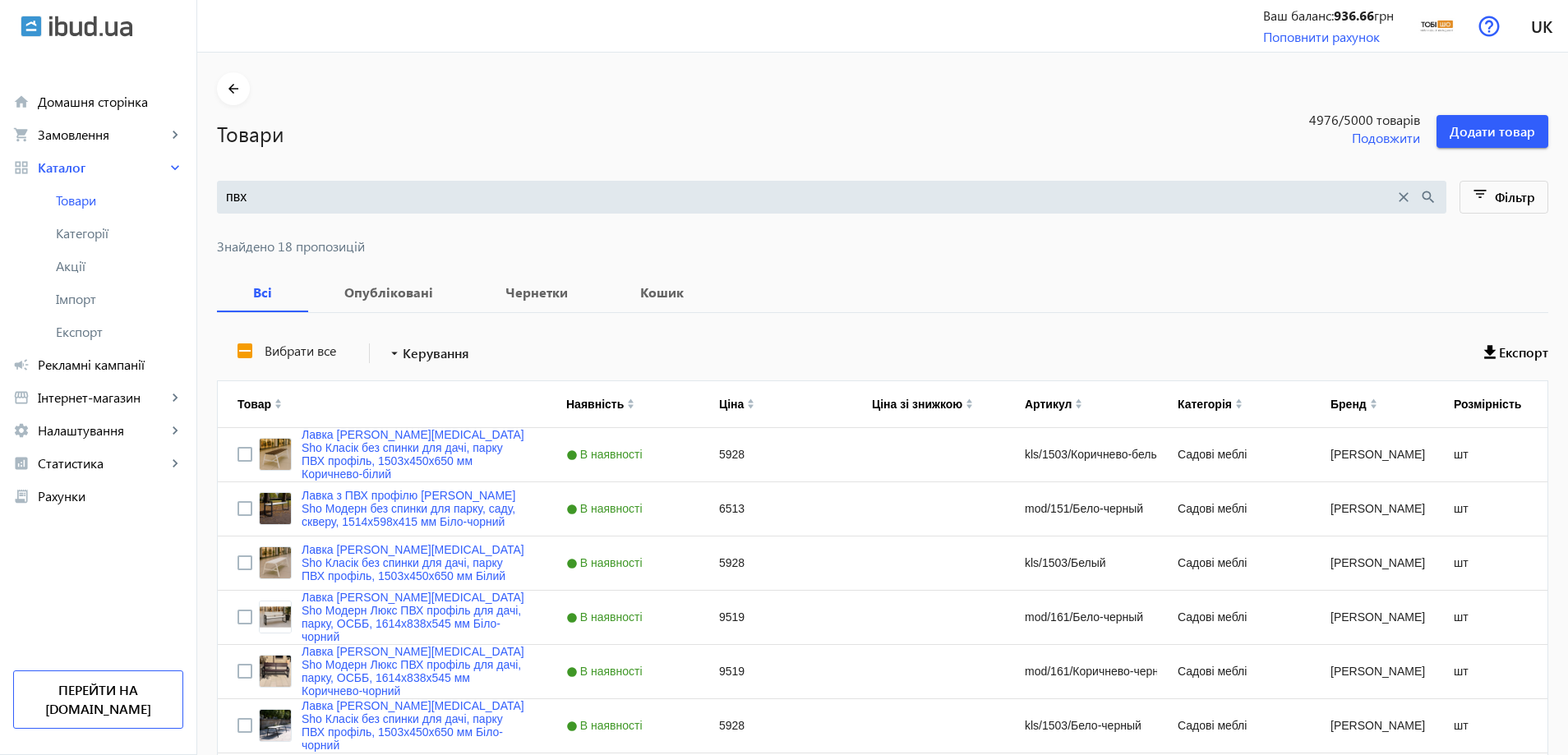
click at [339, 196] on input "пвх" at bounding box center [810, 197] width 1168 height 18
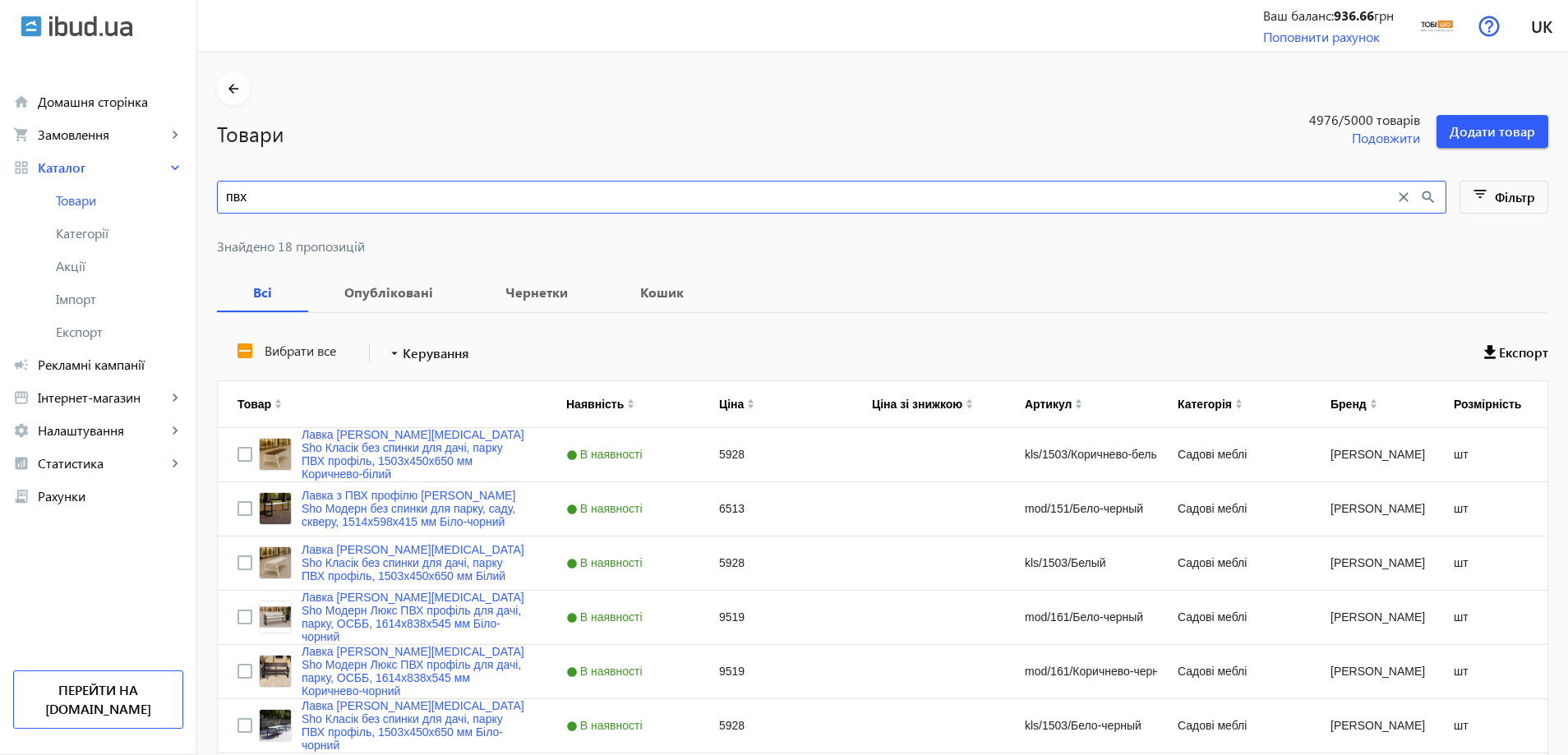
paste input "омфорт Классик"
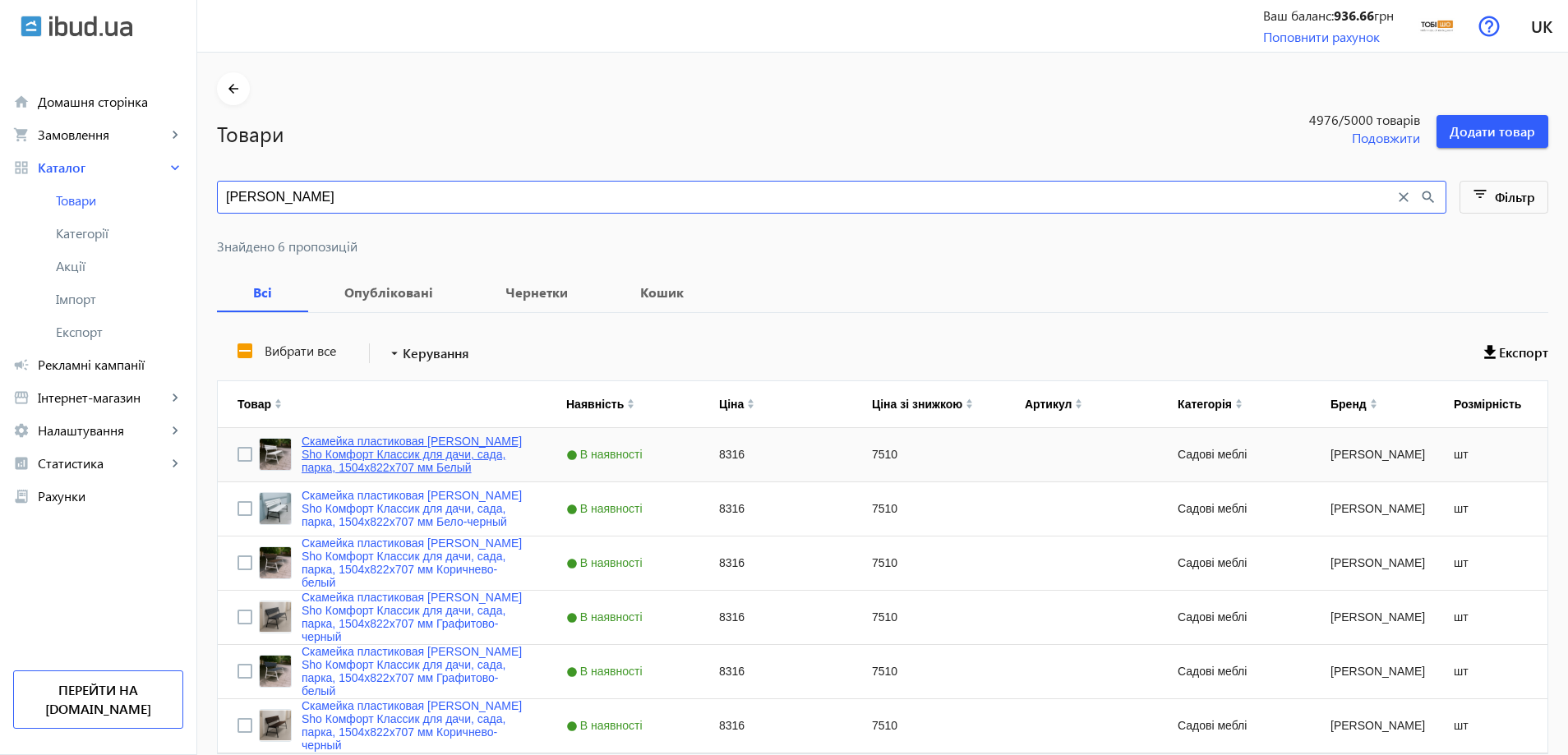
type input "Комфорт Классик"
click at [391, 467] on link "Скамейка пластиковая Tobi Sho Комфорт Классик для дачи, сада, парка, 1504х822х7…" at bounding box center [414, 455] width 225 height 40
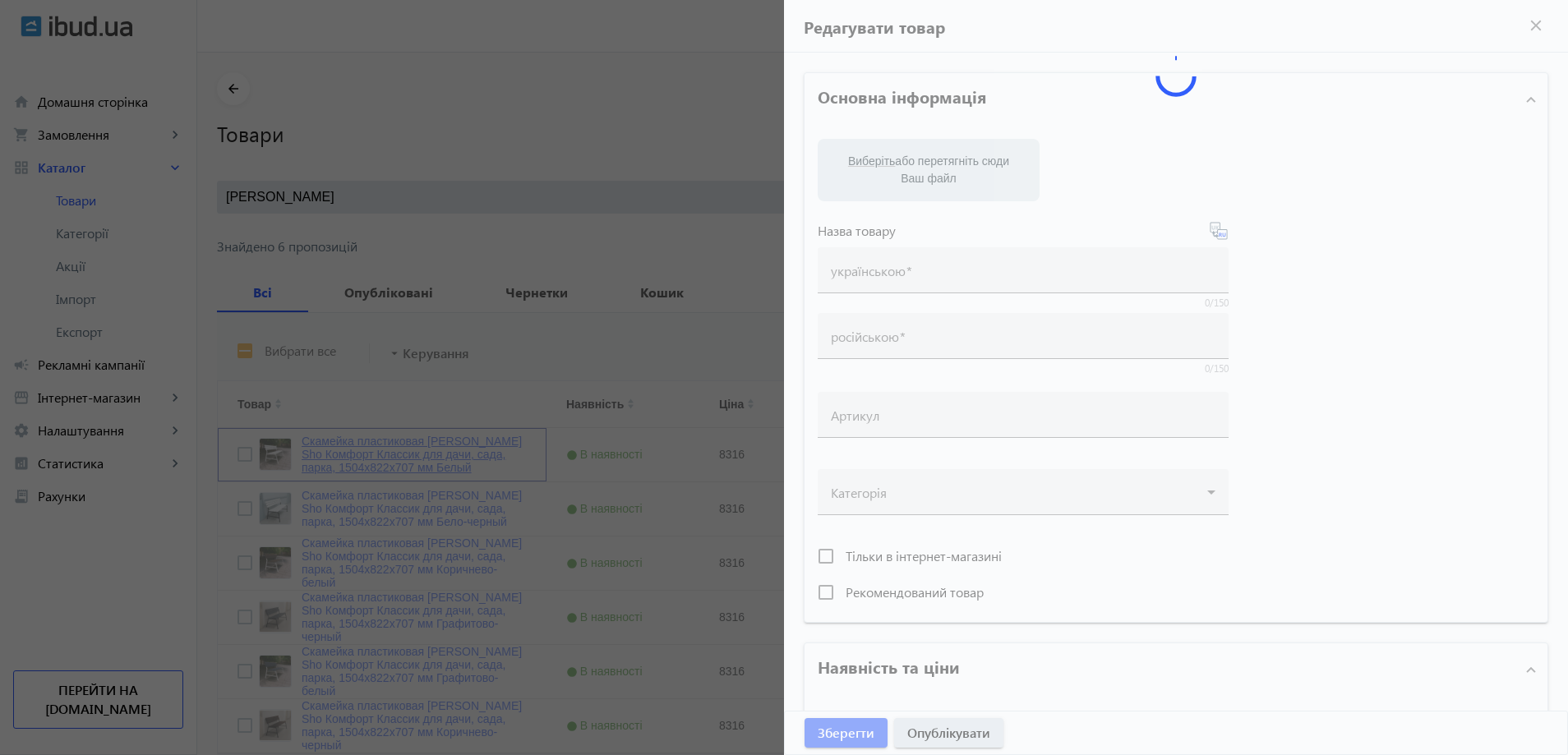
type input "Скамейка пластиковая Tobi Sho Комфорт Классик для дачи, сада, парка, 1504х822х7…"
type input "8316"
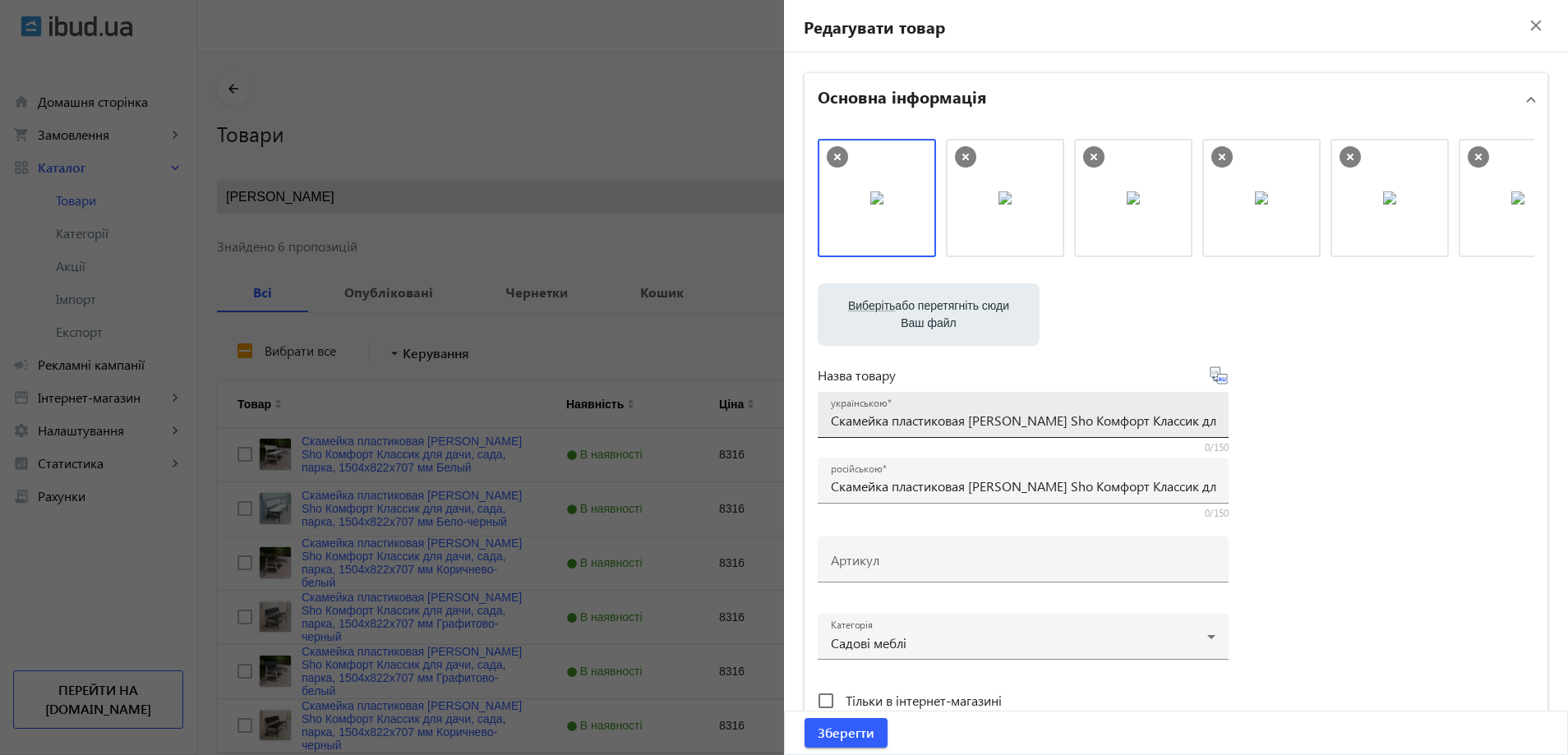
click at [880, 432] on div "українською Скамейка пластиковая Tobi Sho Комфорт Классик для дачи, сада, парка…" at bounding box center [1023, 415] width 384 height 46
paste input "авка пластикова Tobi Sho Комфорт Класік для дачі, саду, парку, 1504х822х707 мм …"
type input "Лавка пластикова Tobi Sho Комфорт Класік для дачі, саду, парку, 1504х822х707 мм…"
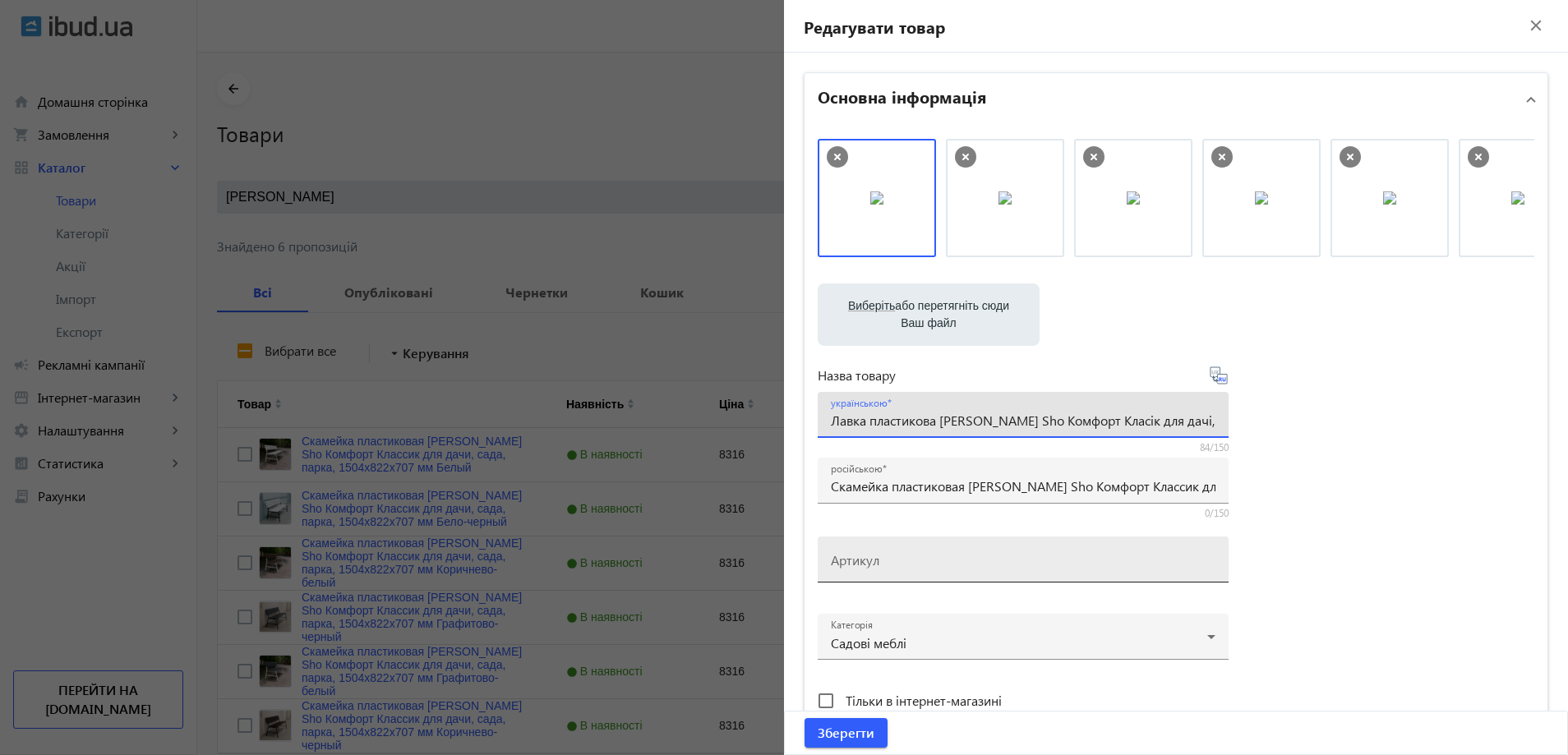
click at [871, 568] on mat-label "Артикул" at bounding box center [855, 559] width 49 height 17
click at [871, 568] on input "Артикул" at bounding box center [1023, 564] width 384 height 17
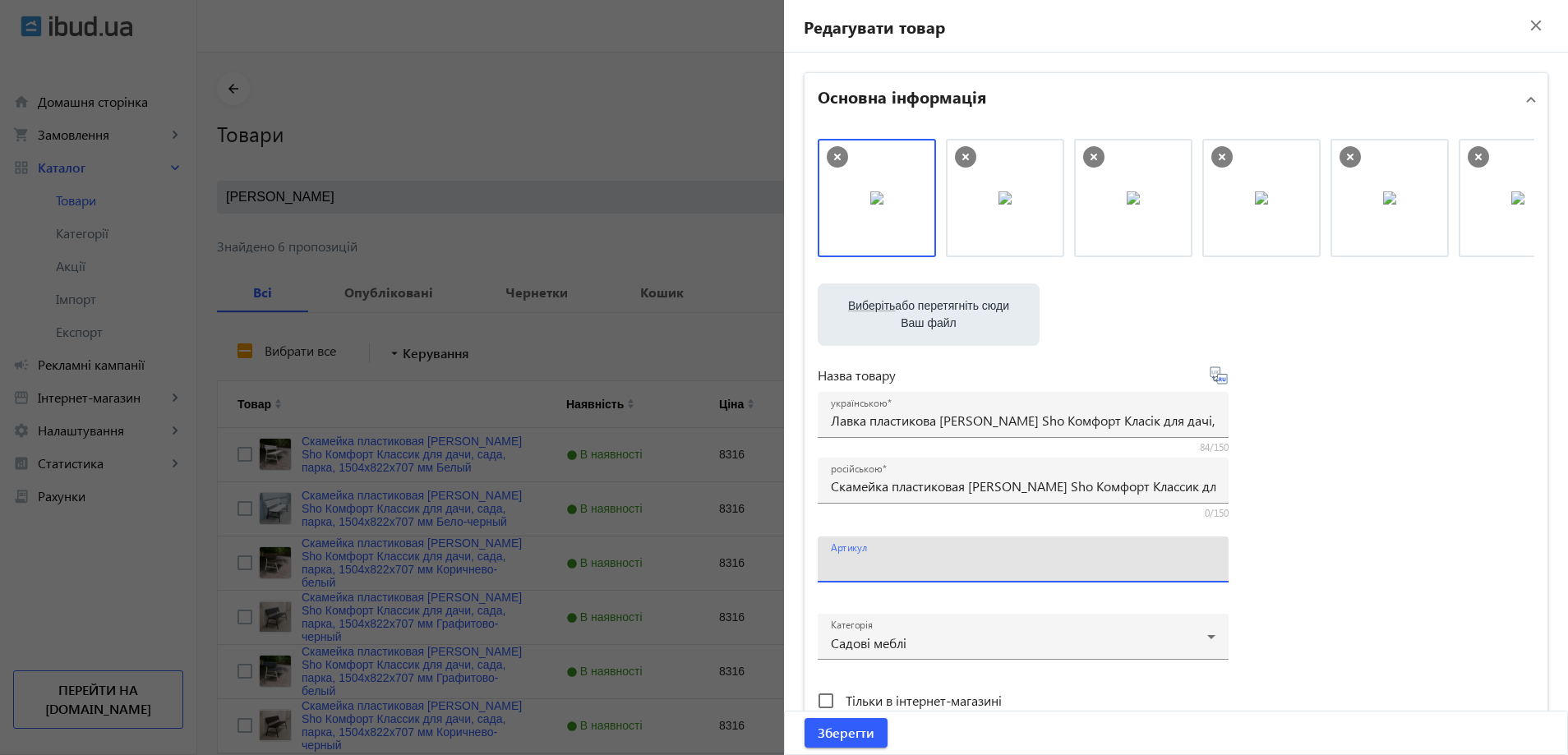
paste input "kls/1504/Белый"
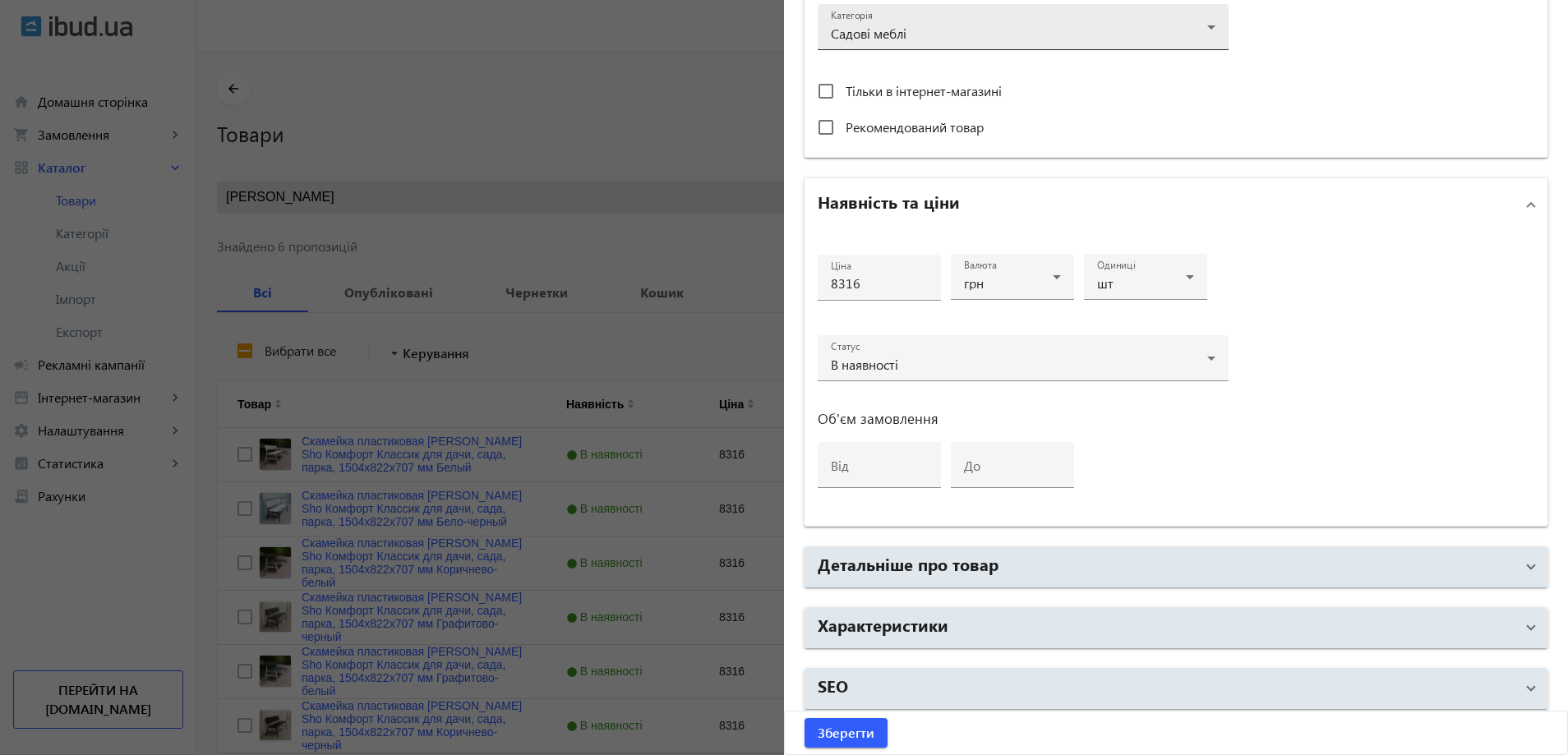
scroll to position [616, 0]
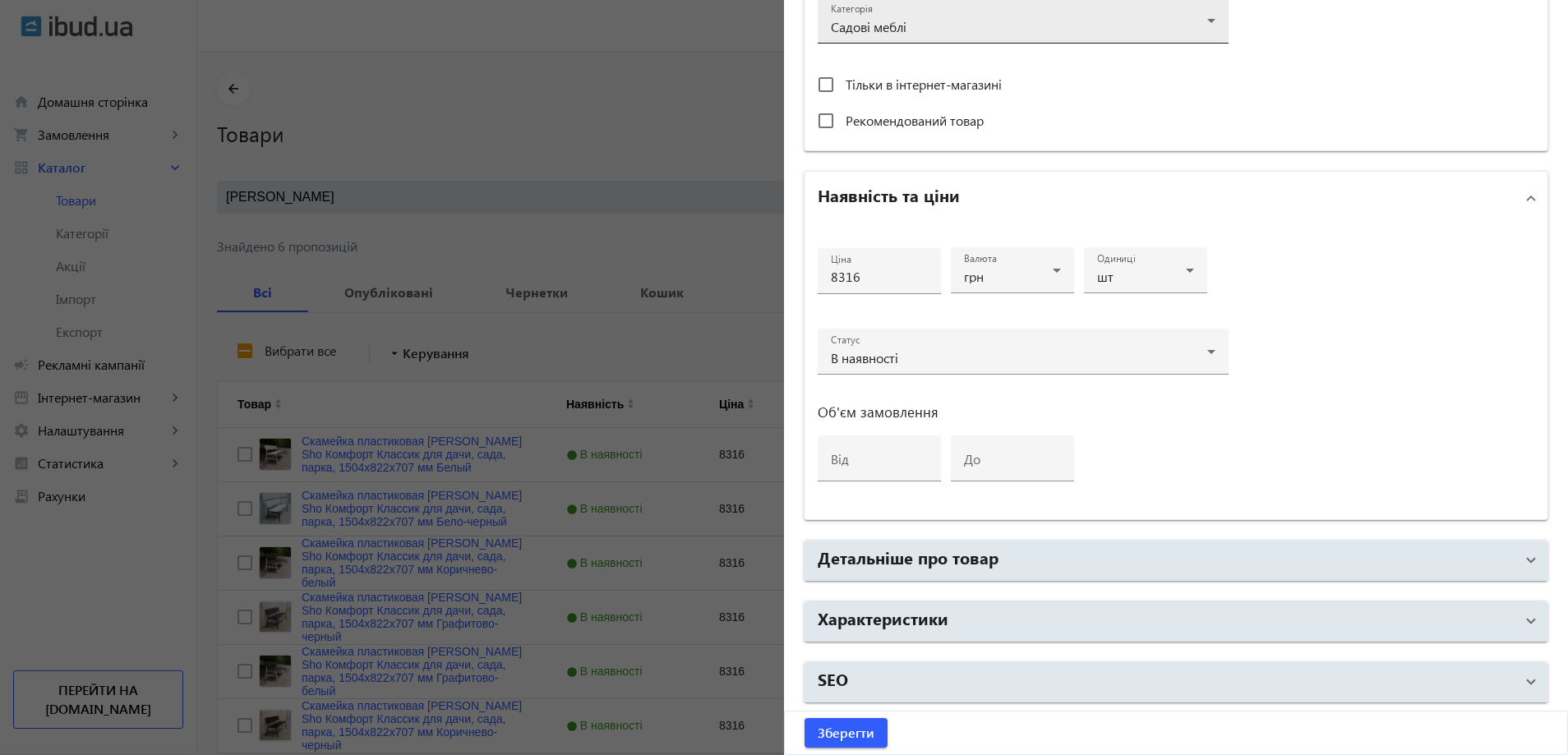
type input "kls/1504/Белый"
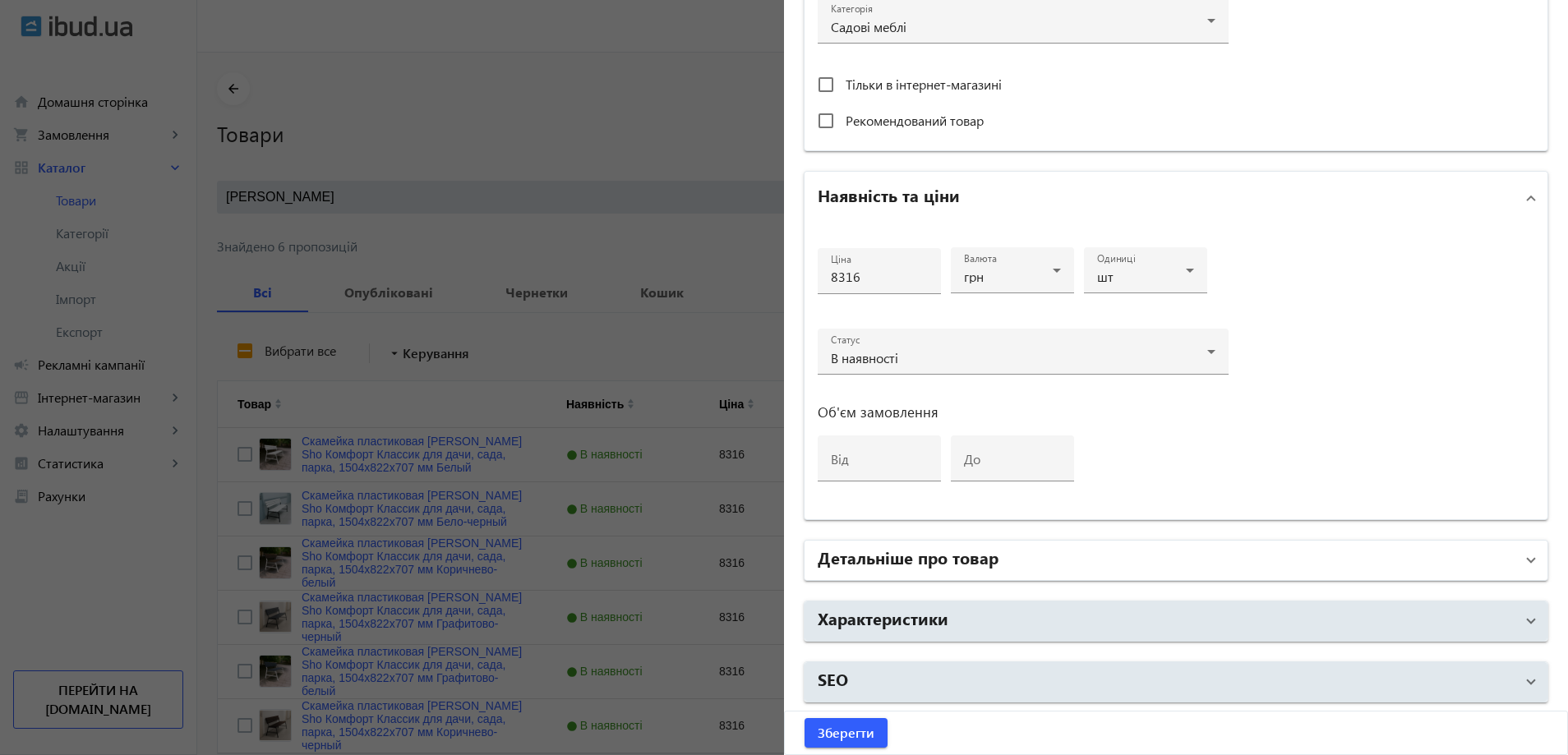
click at [1077, 560] on mat-panel-title "Детальніше про товар" at bounding box center [1166, 560] width 696 height 30
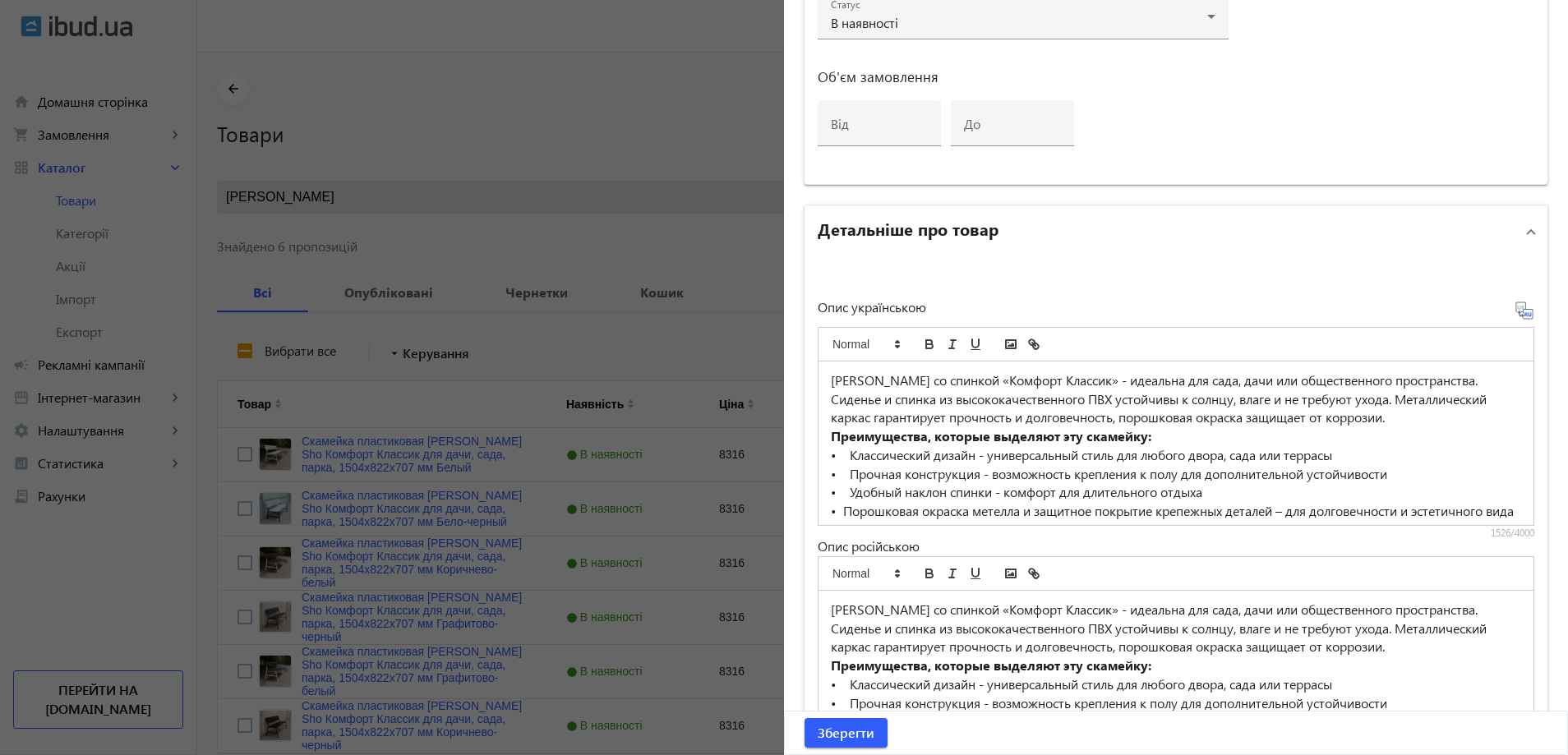
scroll to position [1109, 0]
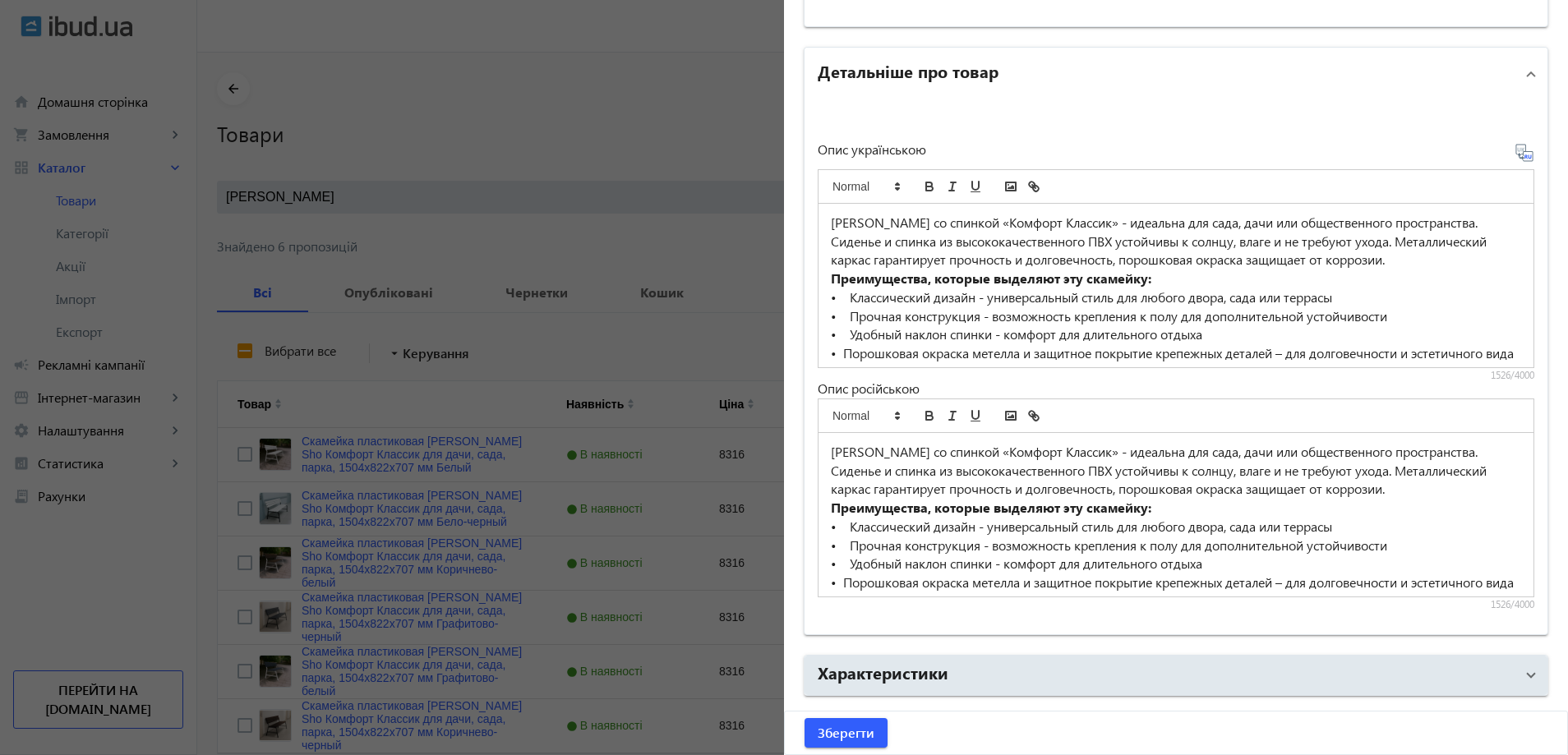
click at [1011, 513] on strong "Преимущества, которые выделяют эту скамейку:" at bounding box center [991, 506] width 320 height 17
click at [960, 307] on p "• Прочная конструкция - возможность крепления к полу для дополнительной устойчи…" at bounding box center [1176, 316] width 690 height 19
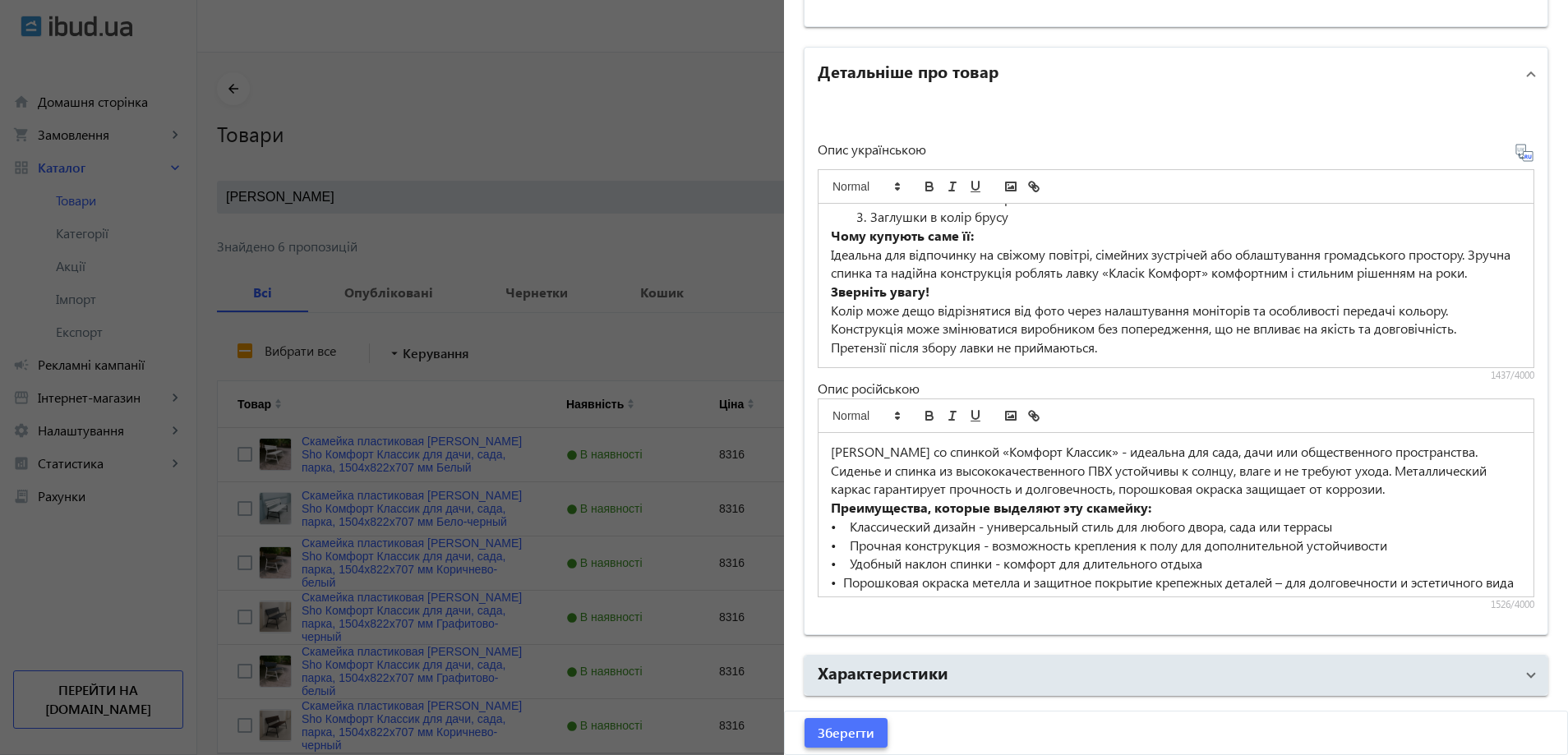
click at [851, 725] on span "Зберегти" at bounding box center [846, 733] width 57 height 18
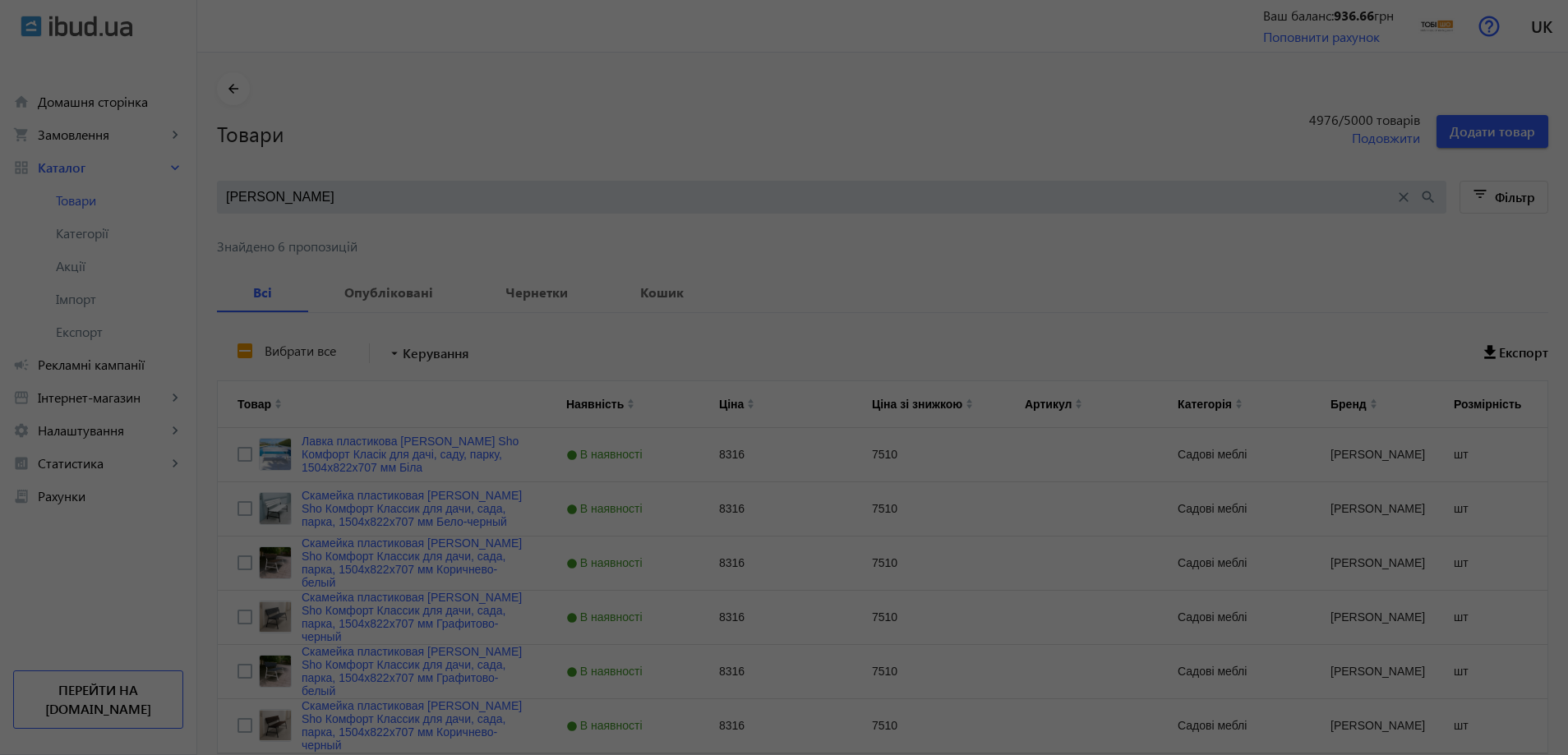
scroll to position [0, 0]
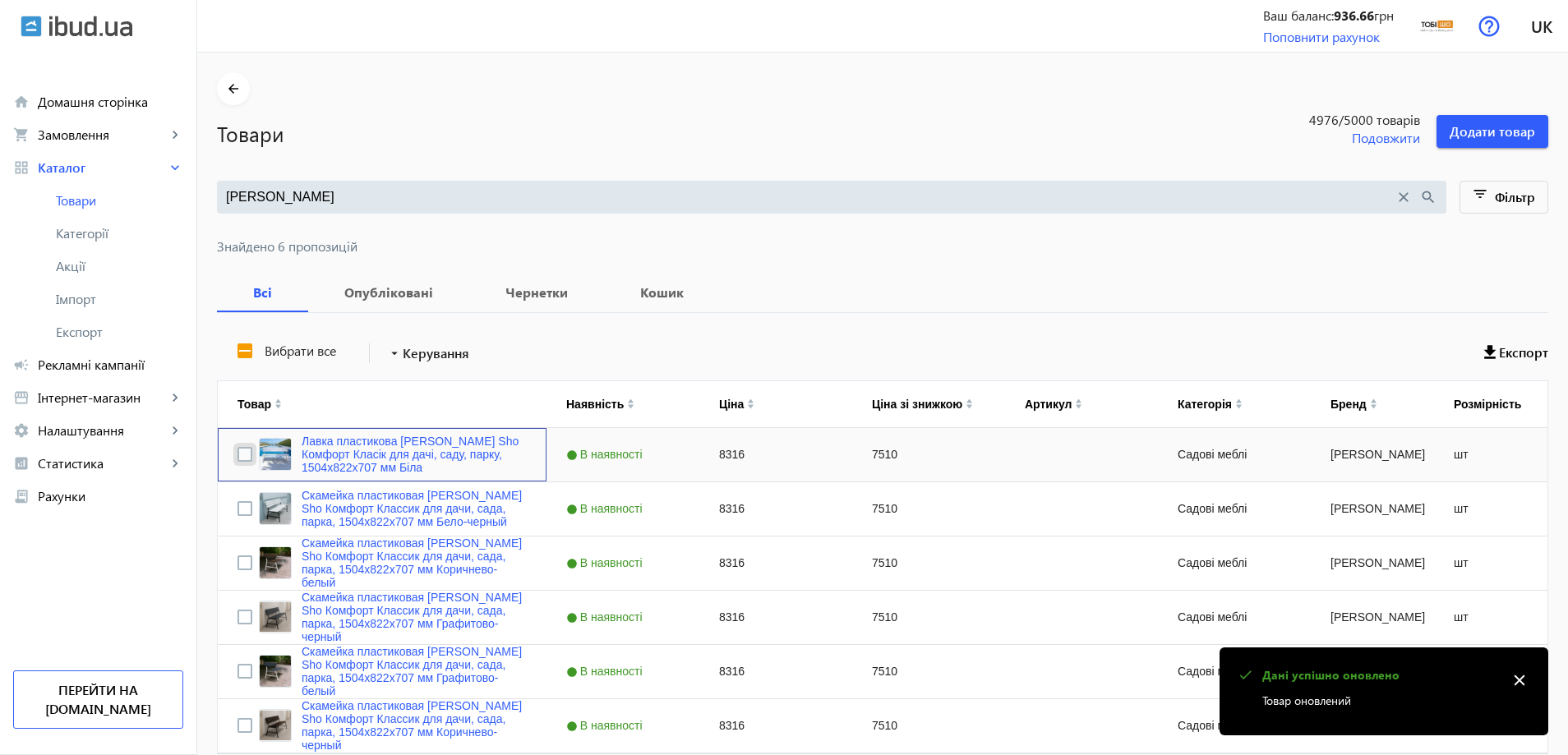
click at [238, 447] on input "Press Space to toggle row selection (unchecked)" at bounding box center [245, 454] width 15 height 15
checkbox input "true"
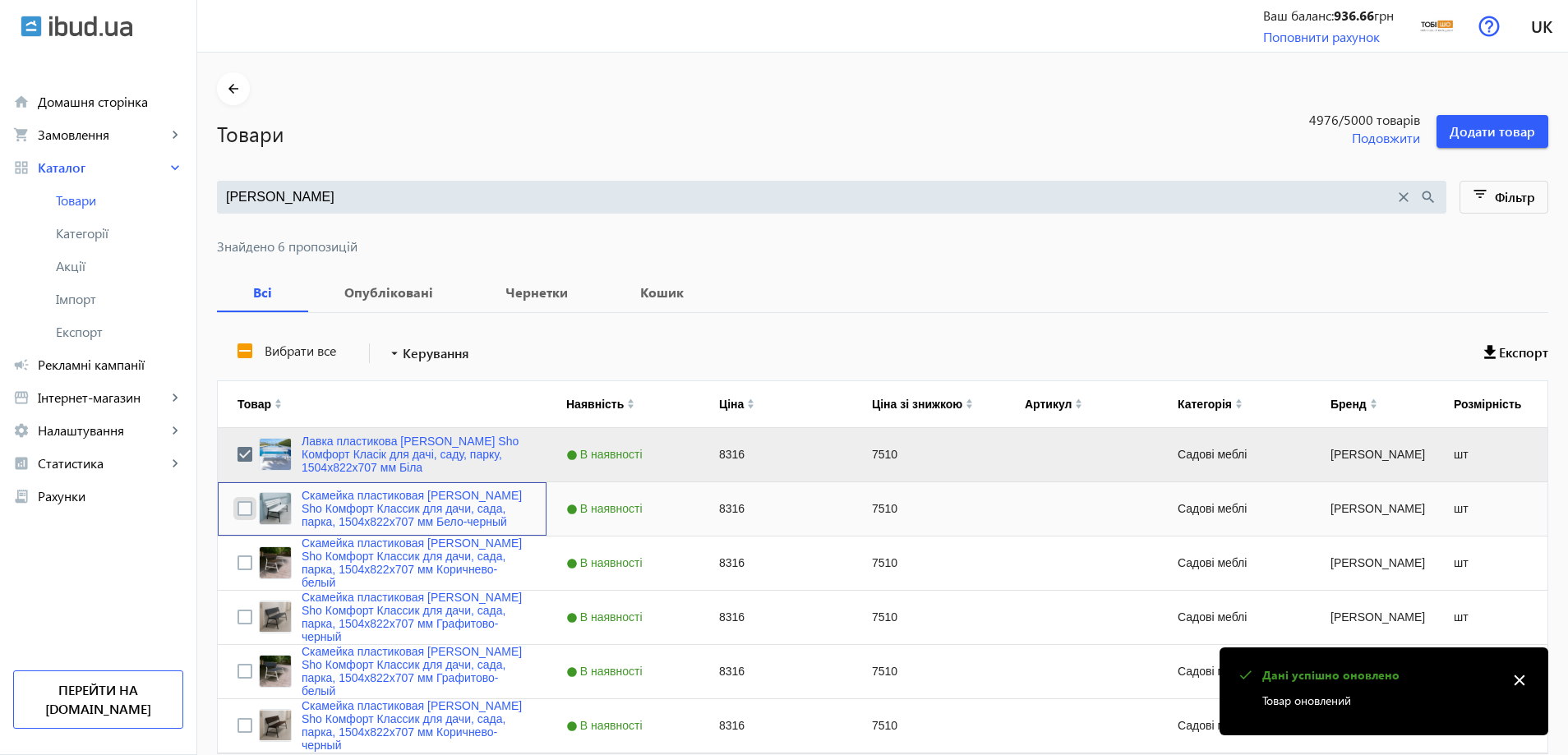
click at [240, 504] on input "Press Space to toggle row selection (unchecked)" at bounding box center [245, 508] width 15 height 15
checkbox input "true"
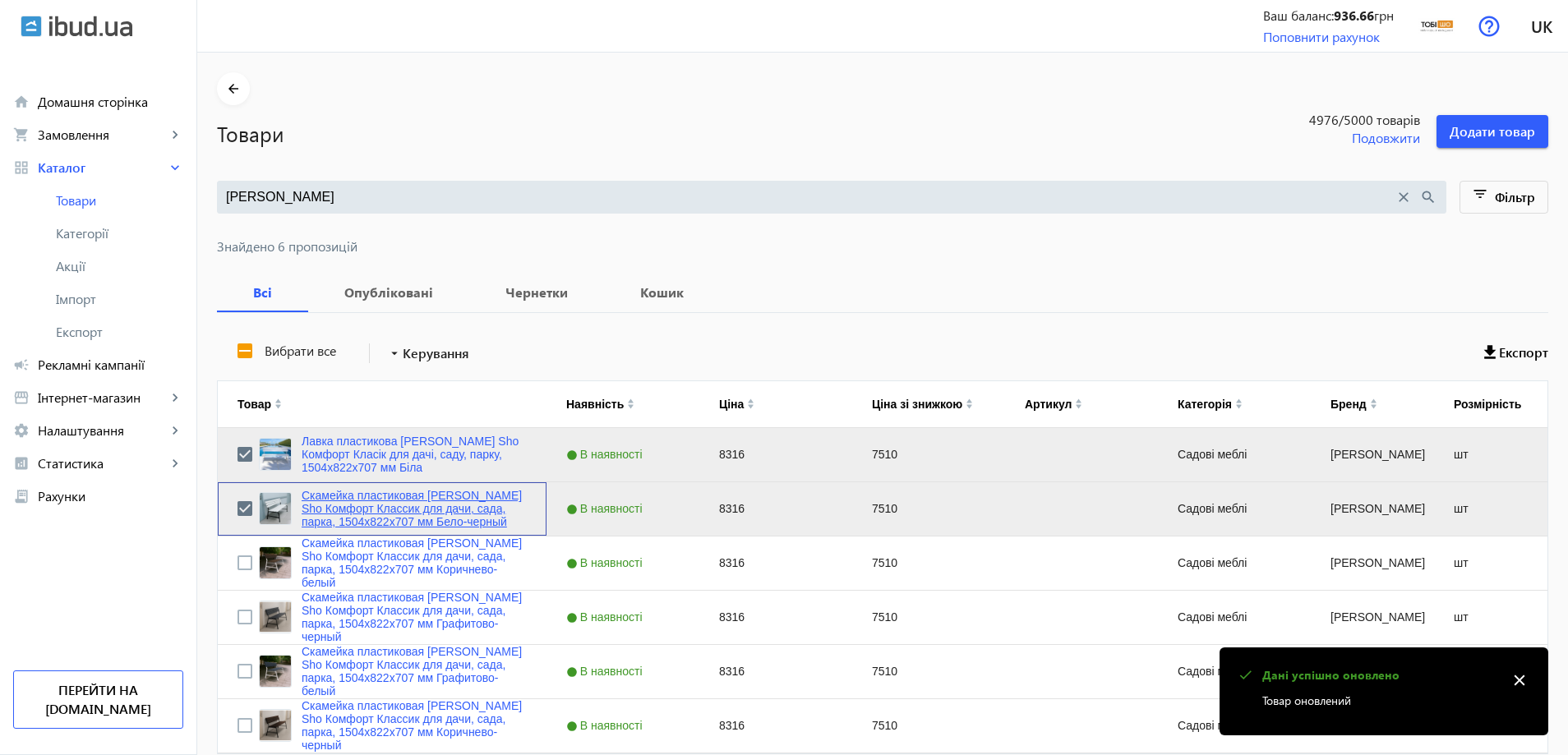
click at [307, 506] on link "Скамейка пластиковая Tobi Sho Комфорт Классик для дачи, сада, парка, 1504х822х7…" at bounding box center [414, 508] width 225 height 40
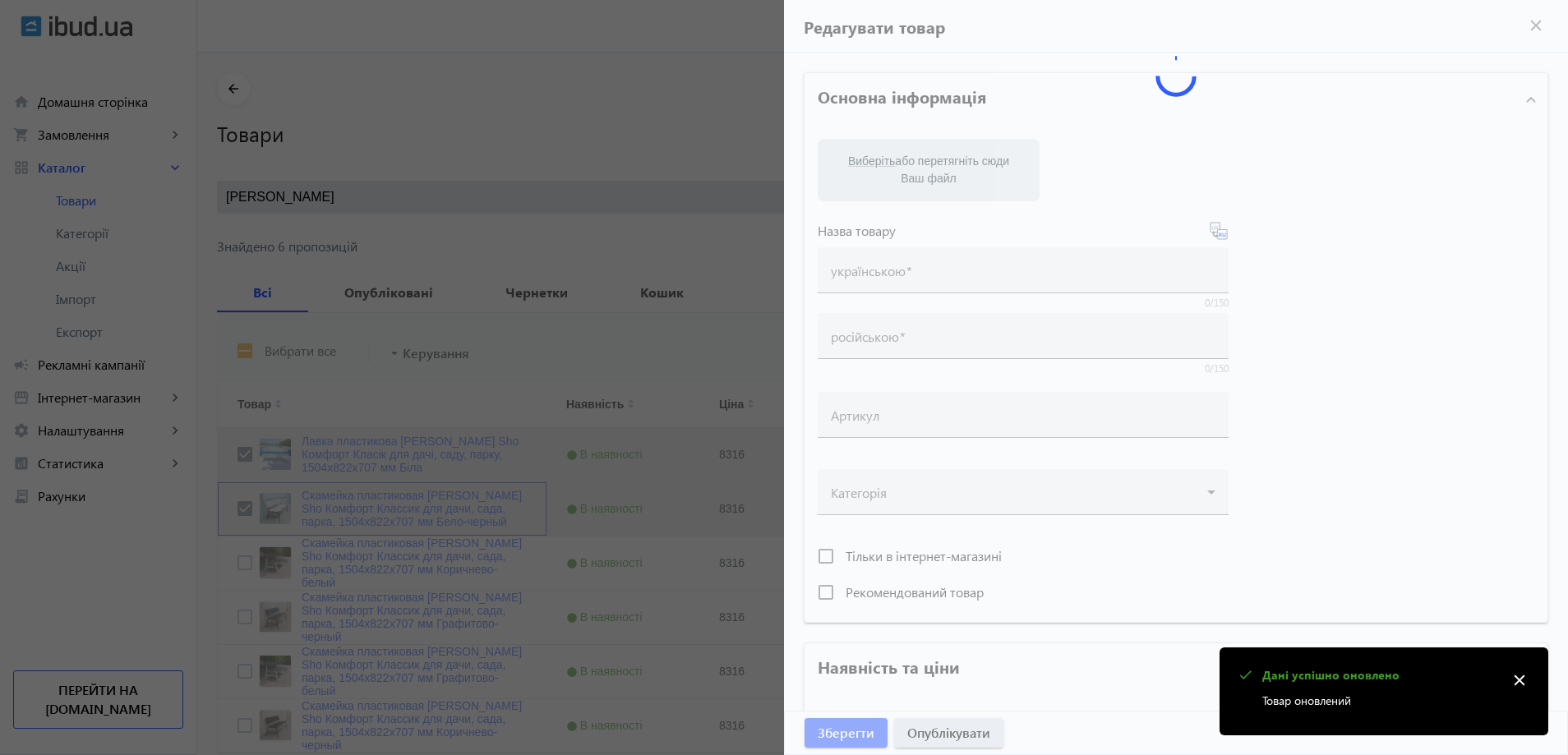
type input "Скамейка пластиковая Tobi Sho Комфорт Классик для дачи, сада, парка, 1504х822х7…"
type input "8316"
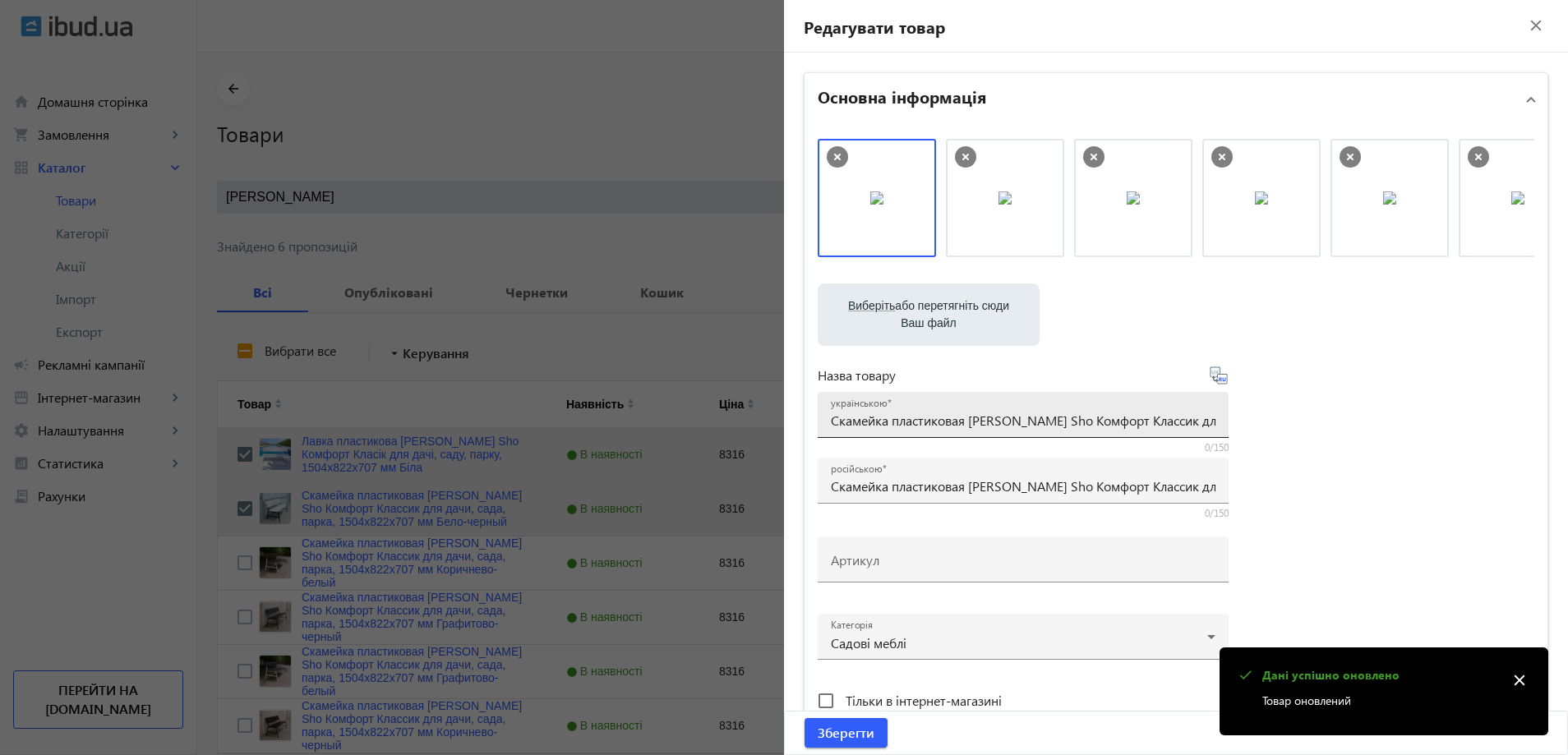
drag, startPoint x: 823, startPoint y: 427, endPoint x: 840, endPoint y: 428, distance: 17.0
click at [840, 428] on div "українською Скамейка пластиковая Tobi Sho Комфорт Классик для дачи, сада, парка…" at bounding box center [1023, 415] width 411 height 46
click at [917, 422] on input "Скамейка пластиковая Tobi Sho Комфорт Классик для дачи, сада, парка, 1504х822х7…" at bounding box center [1023, 420] width 384 height 17
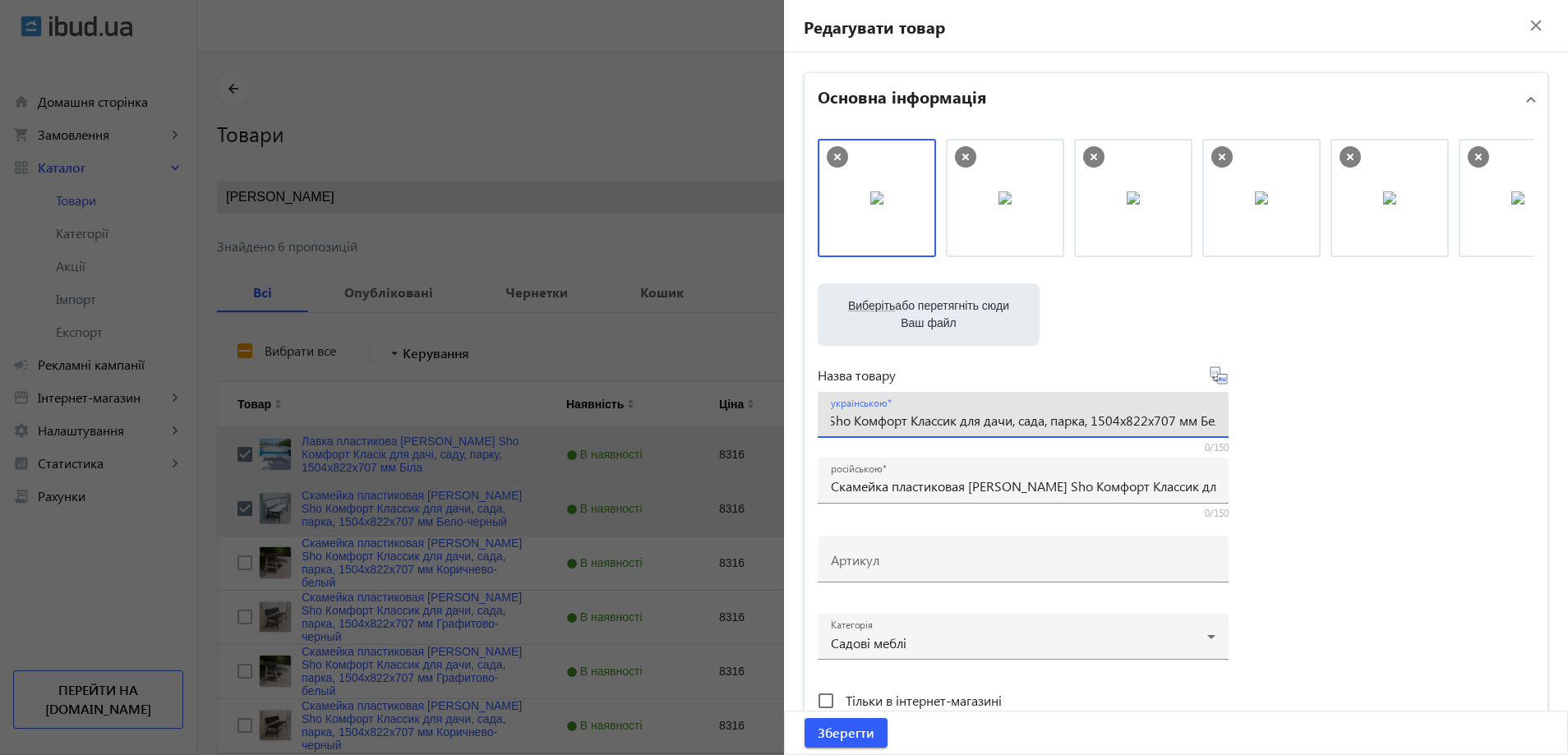
scroll to position [0, 0]
drag, startPoint x: 964, startPoint y: 427, endPoint x: 631, endPoint y: 427, distance: 333.0
click at [631, 427] on mat-sidenav-container "arrow_back Товари 4976 /5000 товарів Подовжити Додати товар Комфорт Классик clo…" at bounding box center [882, 441] width 1370 height 777
click at [839, 426] on input "Скамейка пластиковая Tobi Sho Комфорт Классик для дачи, сада, парка, 1504х822х7…" at bounding box center [1023, 420] width 384 height 17
drag, startPoint x: 817, startPoint y: 422, endPoint x: 827, endPoint y: 422, distance: 10.0
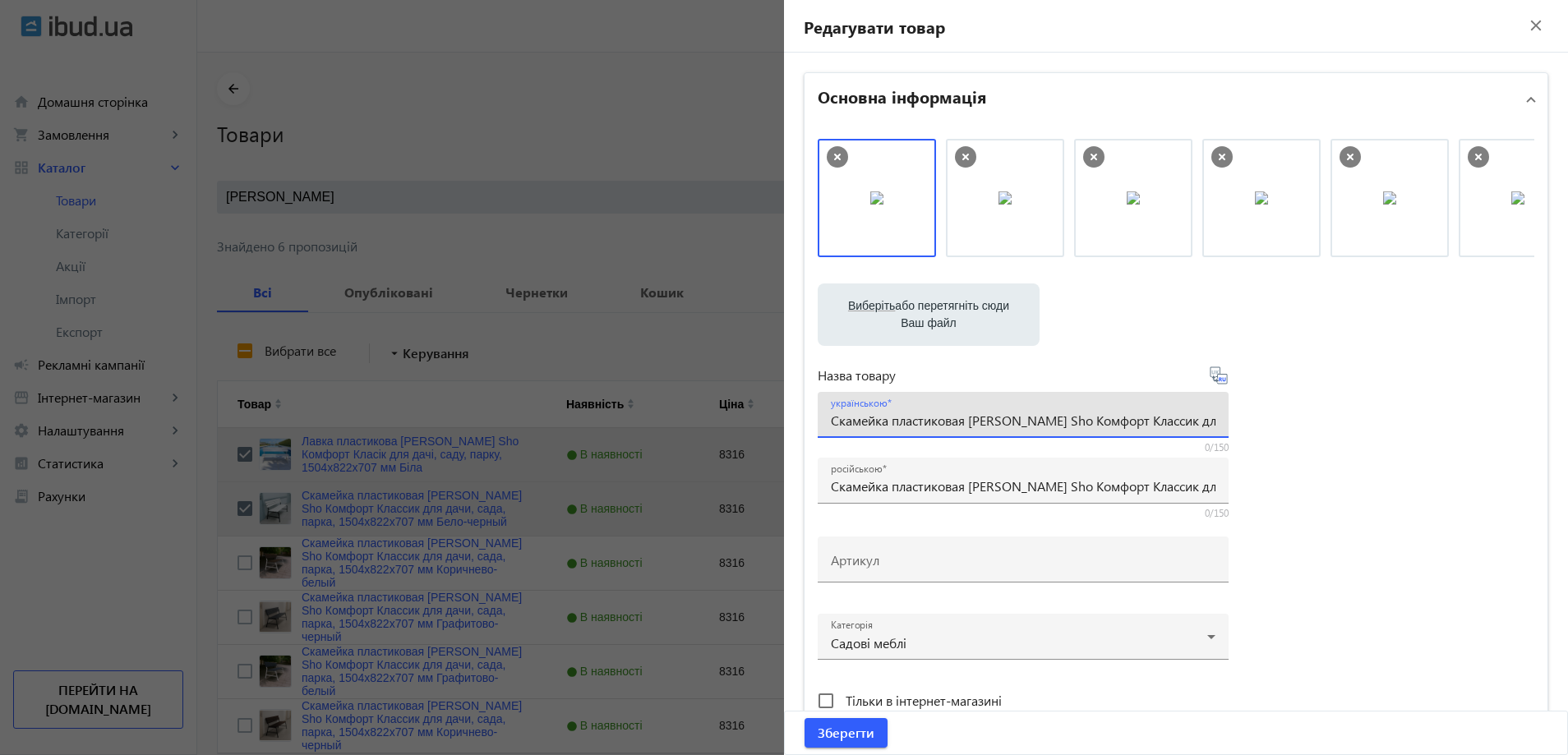
click at [827, 422] on div "українською Скамейка пластиковая Tobi Sho Комфорт Классик для дачи, сада, парка…" at bounding box center [1023, 415] width 411 height 46
drag, startPoint x: 827, startPoint y: 422, endPoint x: 1018, endPoint y: 426, distance: 191.0
click at [1018, 426] on input "Скамейка пластиковая Tobi Sho Комфорт Классик для дачи, сада, парка, 1504х822х7…" at bounding box center [1023, 420] width 384 height 17
click at [1129, 418] on input "Скамейка пластиковая Tobi Sho Комфорт Классик для дачи, сада, парка, 1504х822х7…" at bounding box center [1023, 420] width 384 height 17
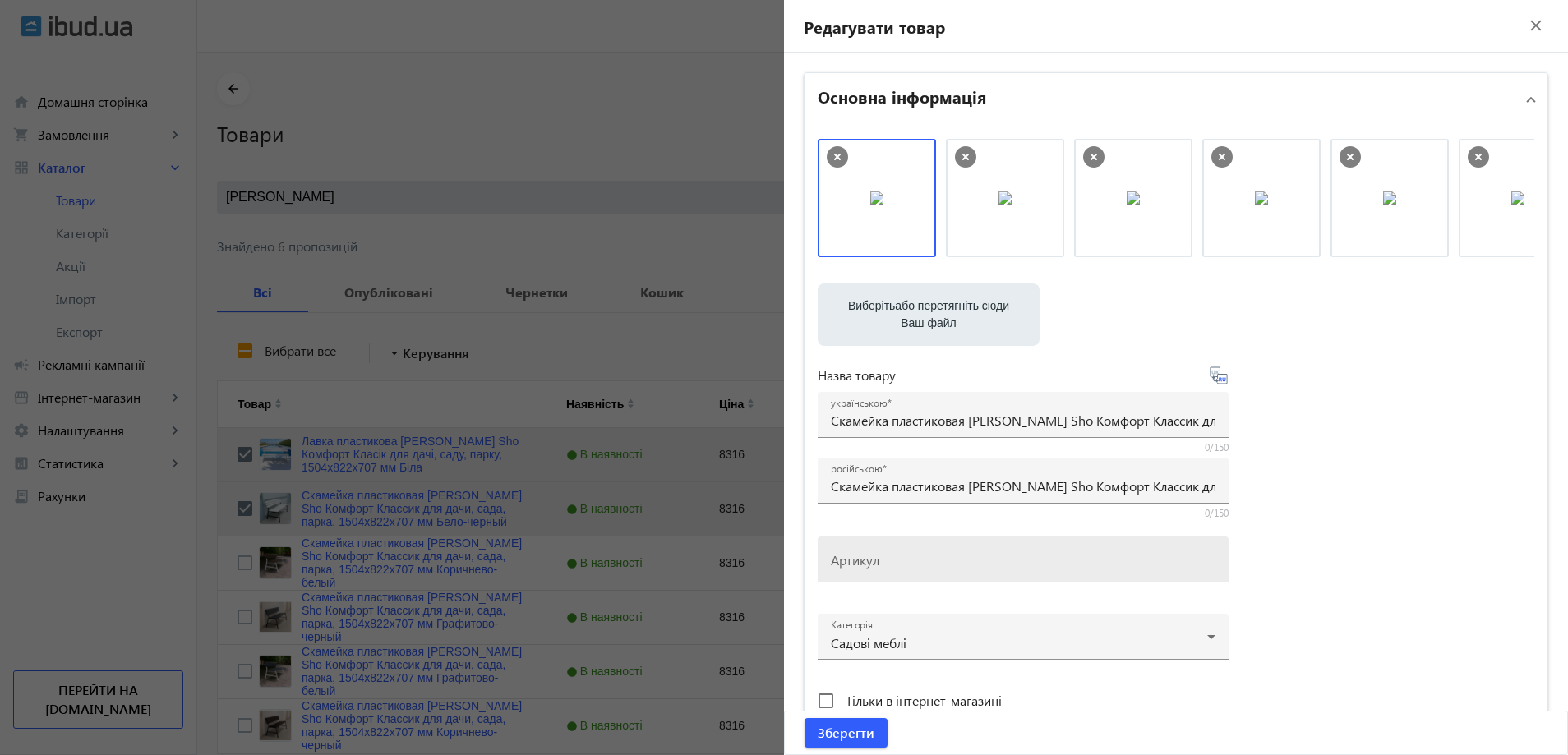
click at [904, 551] on div "Артикул" at bounding box center [1023, 559] width 384 height 46
paste input "kls/1504/Бело-черный"
type input "kls/1504/Бело-черный"
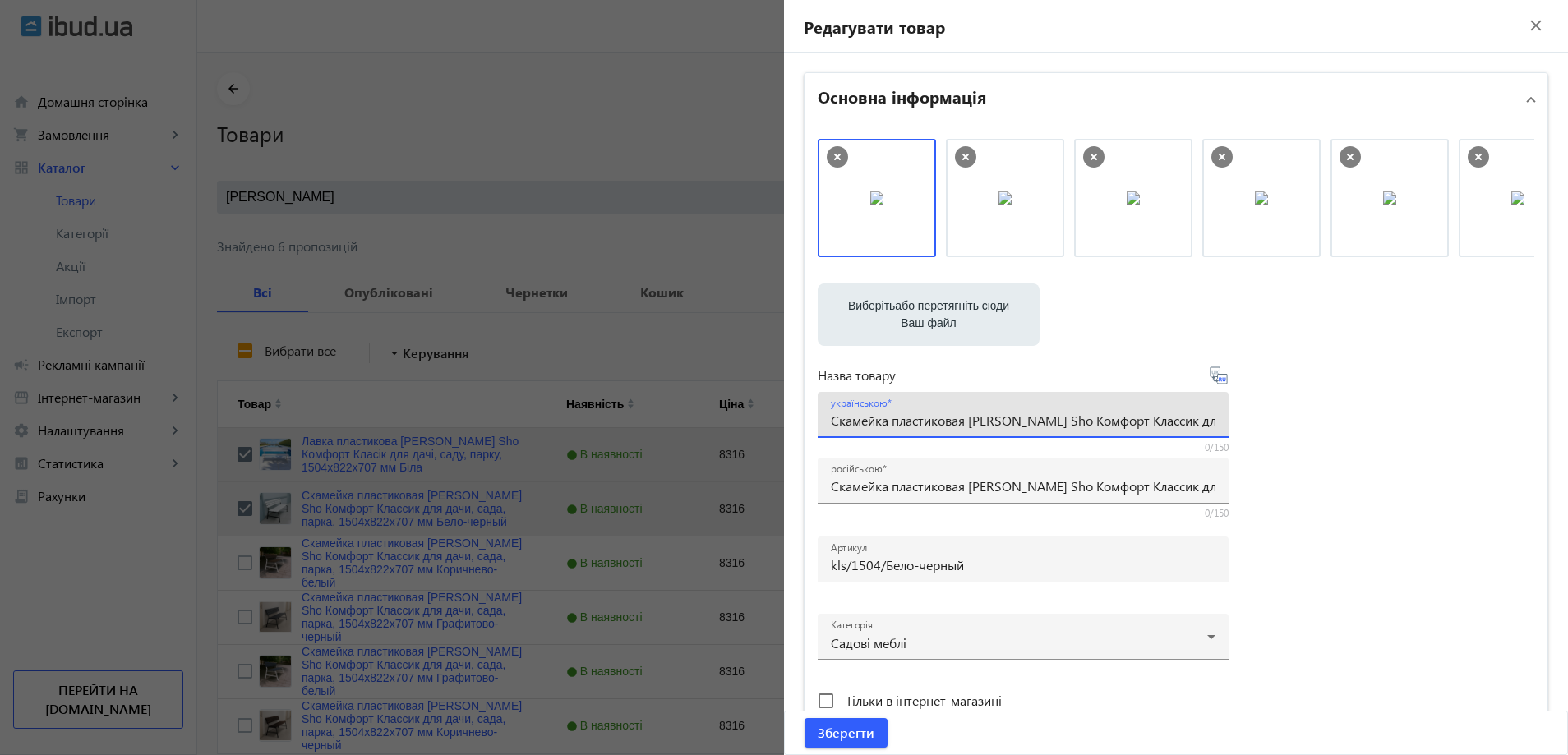
click at [894, 419] on input "Скамейка пластиковая Tobi Sho Комфорт Классик для дачи, сада, парка, 1504х822х7…" at bounding box center [1023, 420] width 384 height 17
paste input "авка пластикова Tobi Sho Комфорт Класік для дачі, саду, парку, 1504х822х707 мм …"
type input "Лавка пластикова Tobi Sho Комфорт Класік для дачі, саду, парку, 1504х822х707 мм…"
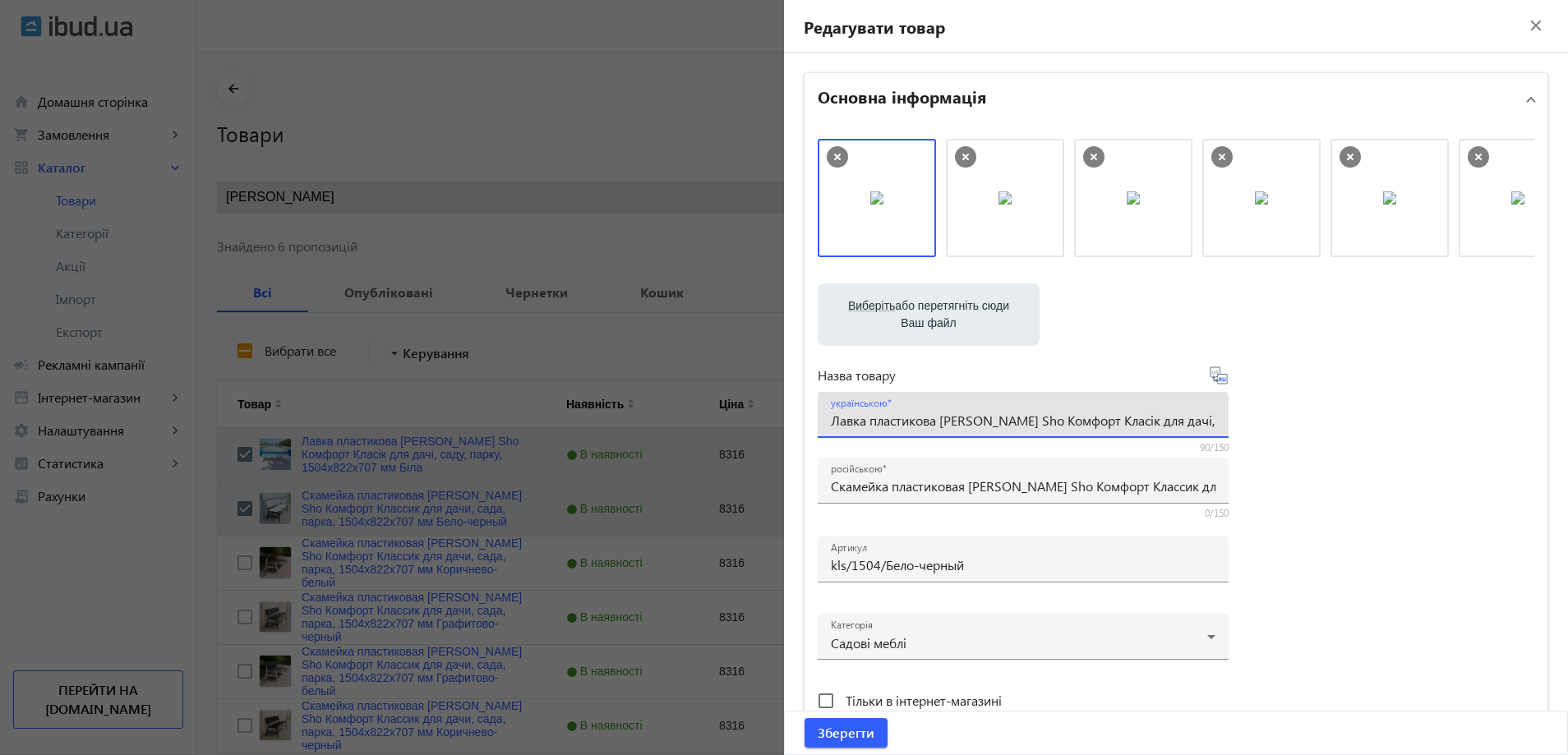
click at [1313, 536] on div "Виберіть або перетягніть сюди Ваш файл 1086968b59d29416439668072082545-a32200fc…" at bounding box center [1176, 447] width 716 height 615
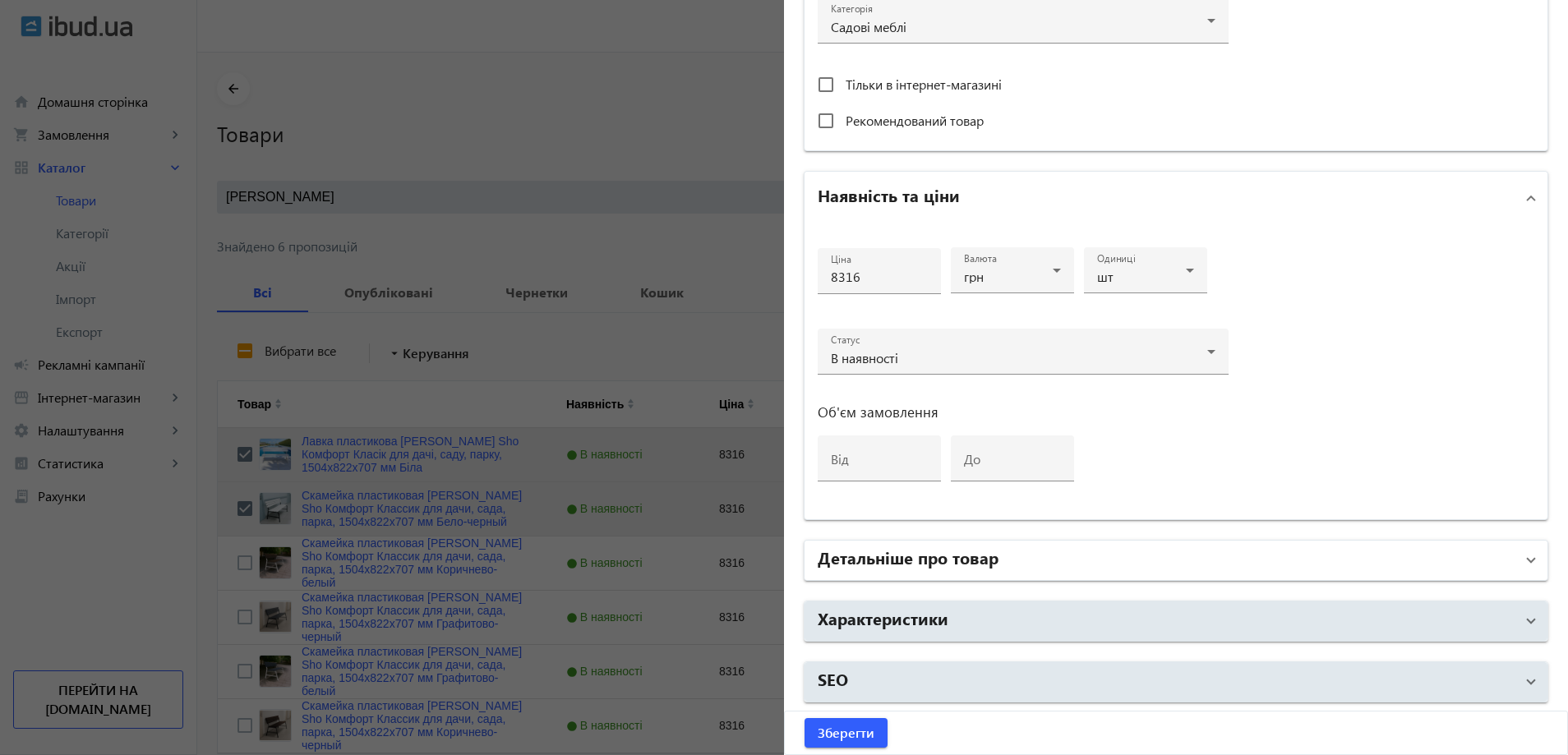
click at [985, 564] on h2 "Детальніше про товар" at bounding box center [908, 556] width 181 height 23
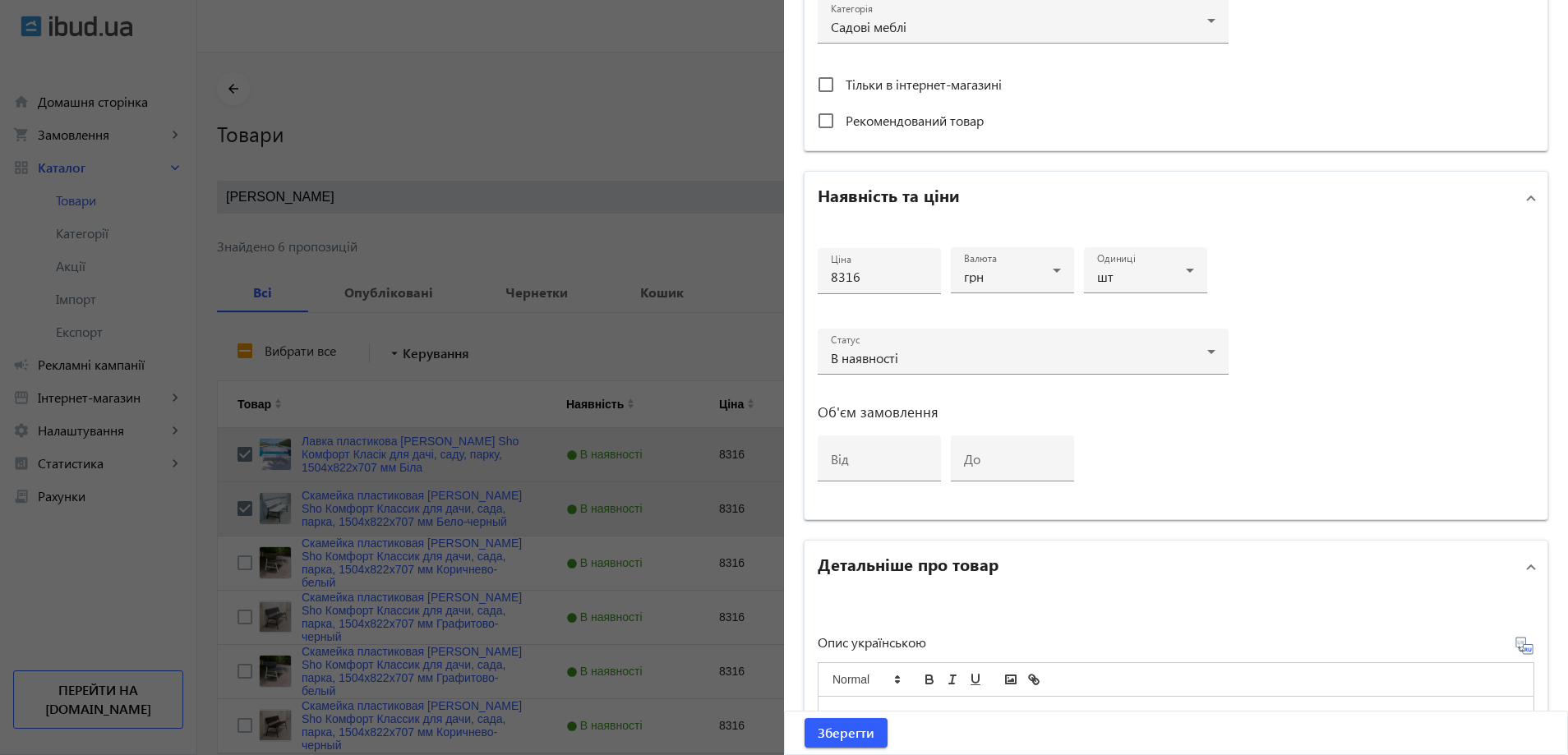
scroll to position [1027, 0]
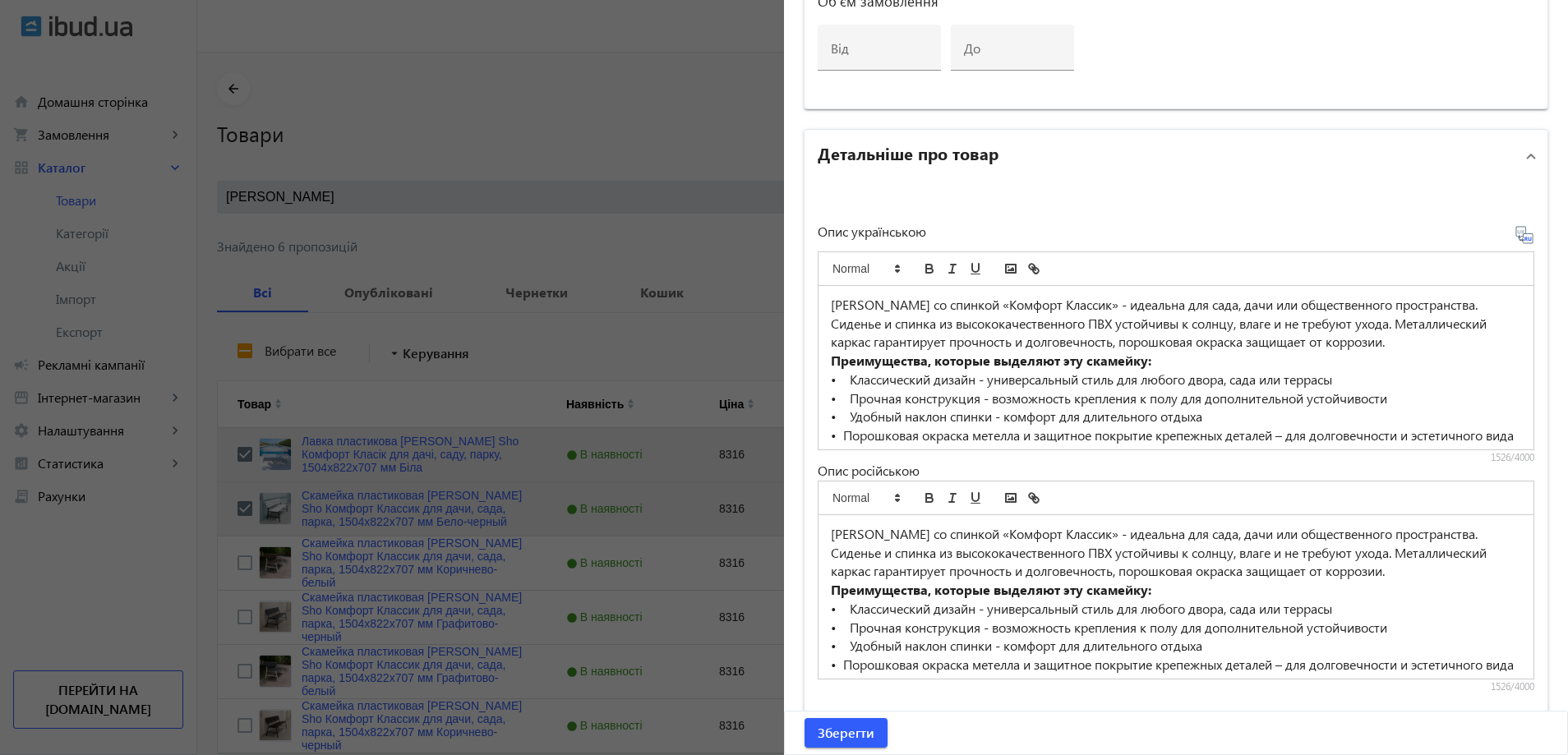
click at [953, 422] on p "• Удобный наклон спинки - комфорт для длительного отдыха" at bounding box center [1176, 417] width 690 height 19
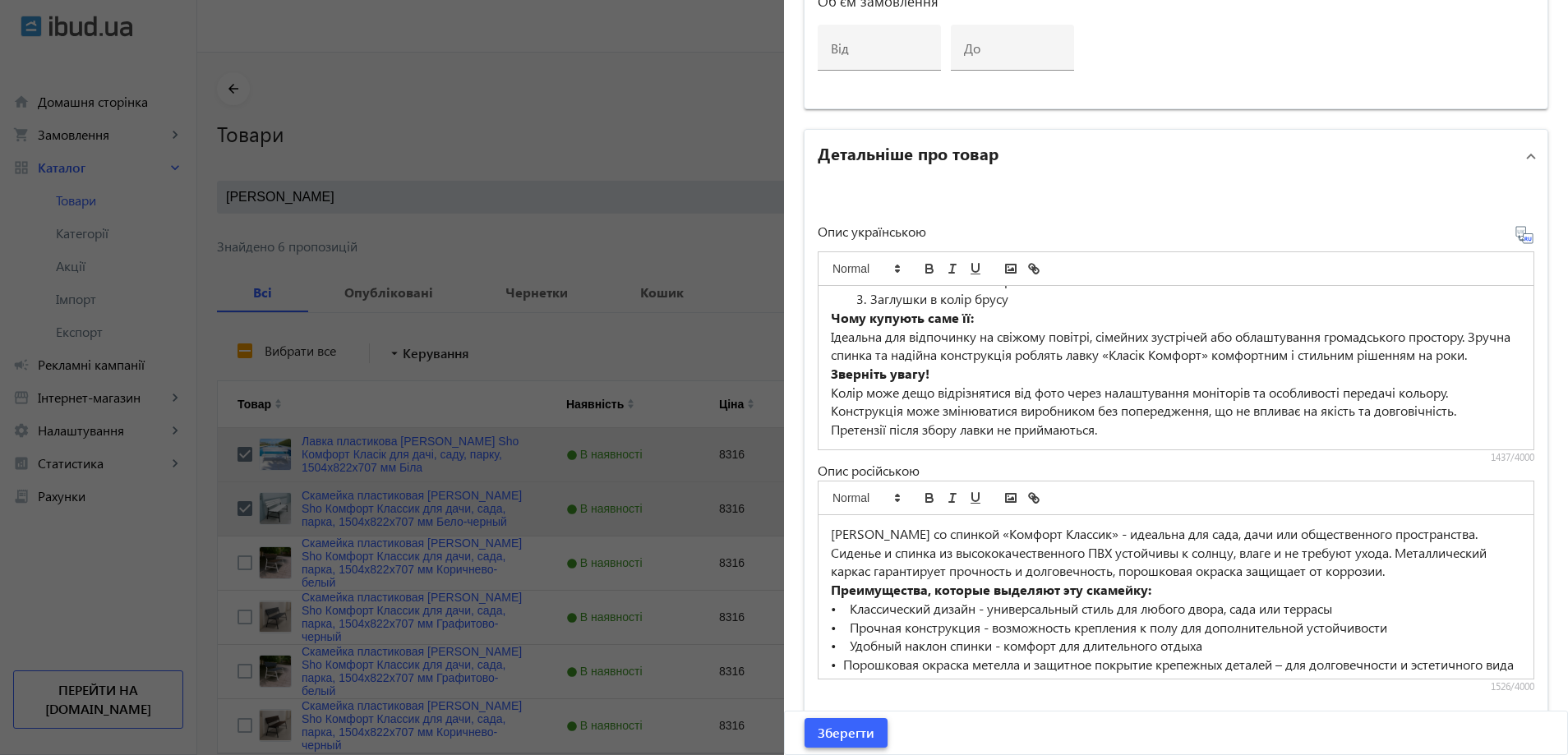
click at [865, 741] on span "Зберегти" at bounding box center [846, 733] width 57 height 18
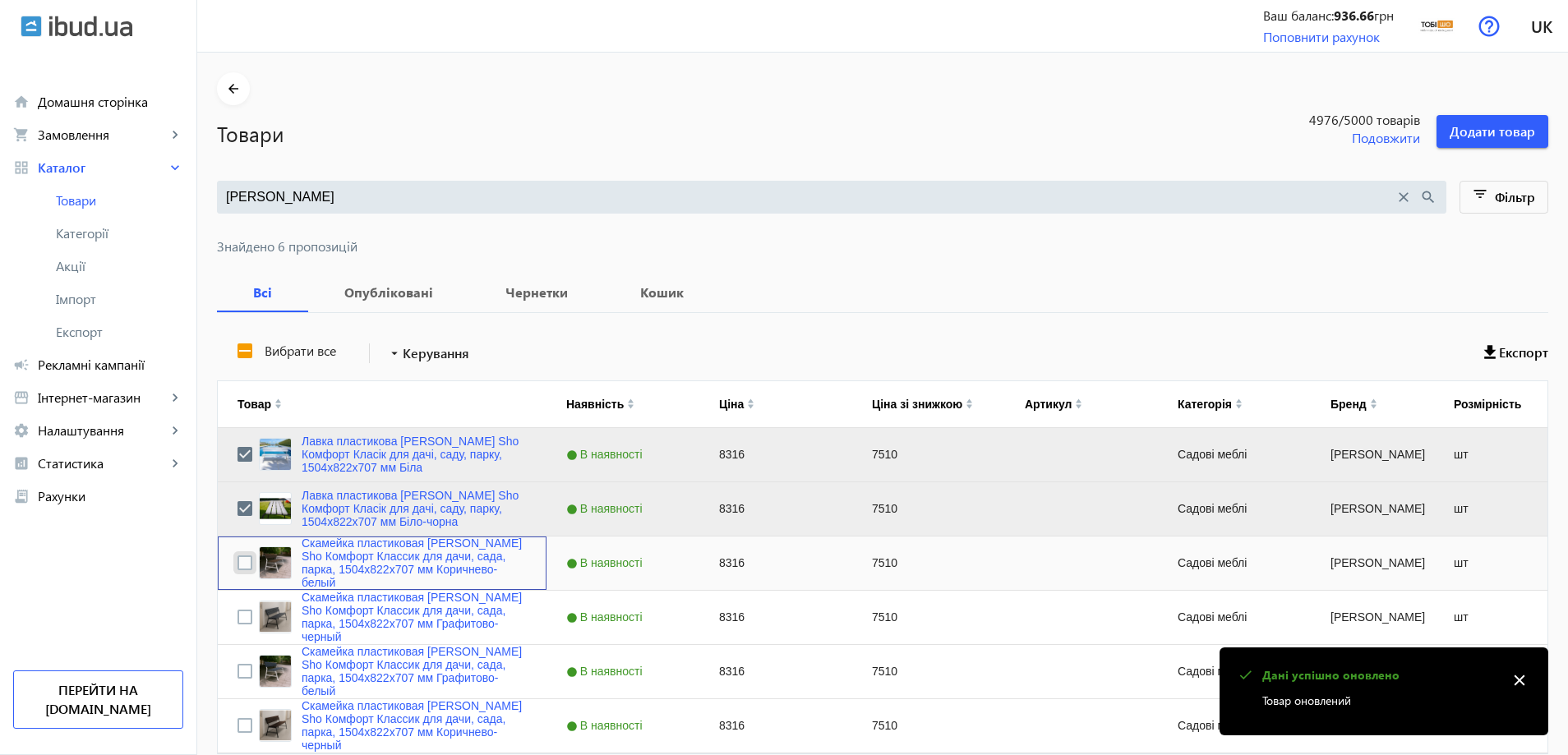
click at [238, 570] on input "Press Space to toggle row selection (unchecked)" at bounding box center [245, 562] width 15 height 15
checkbox input "true"
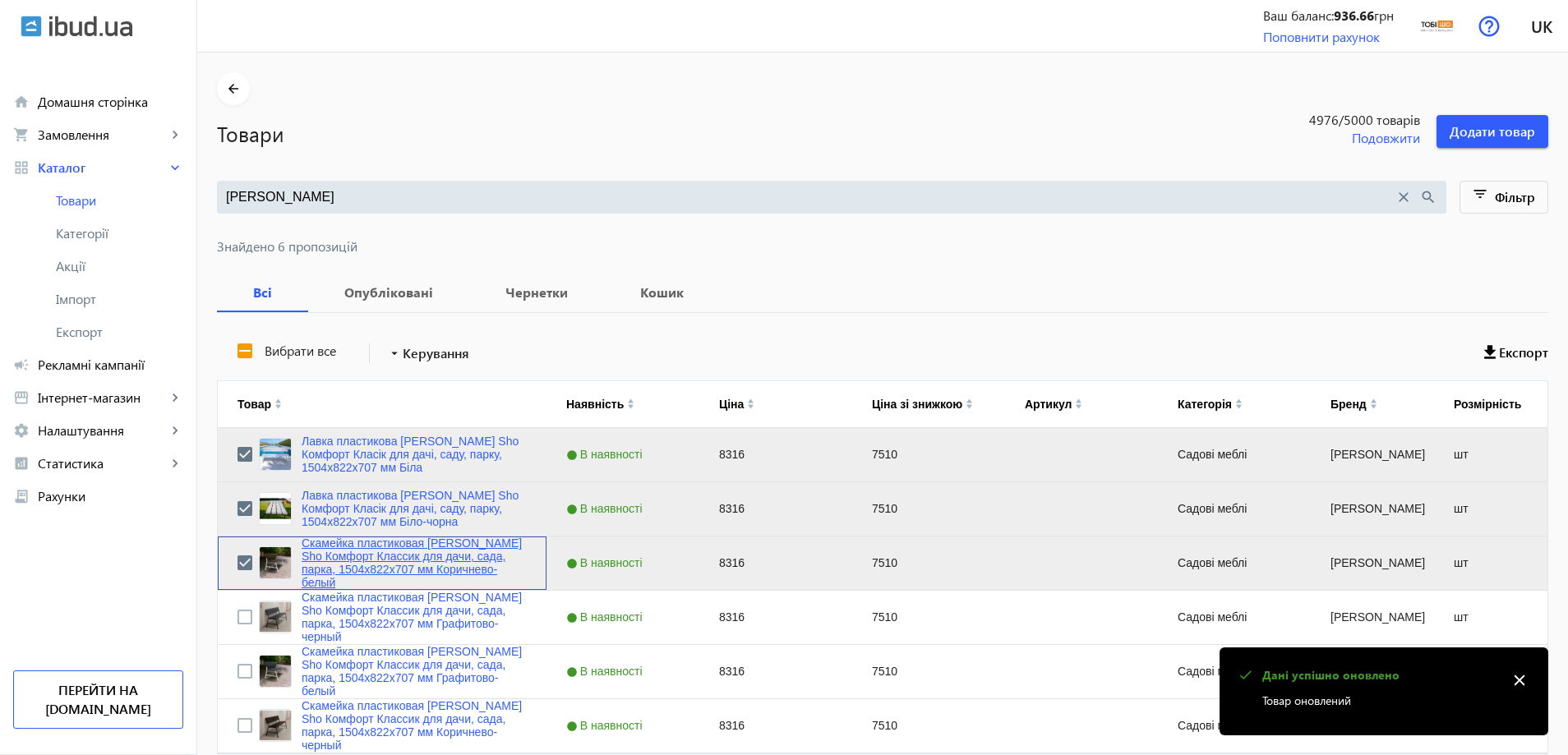
click at [347, 567] on link "Скамейка пластиковая Tobi Sho Комфорт Классик для дачи, сада, парка, 1504х822х7…" at bounding box center [414, 562] width 225 height 53
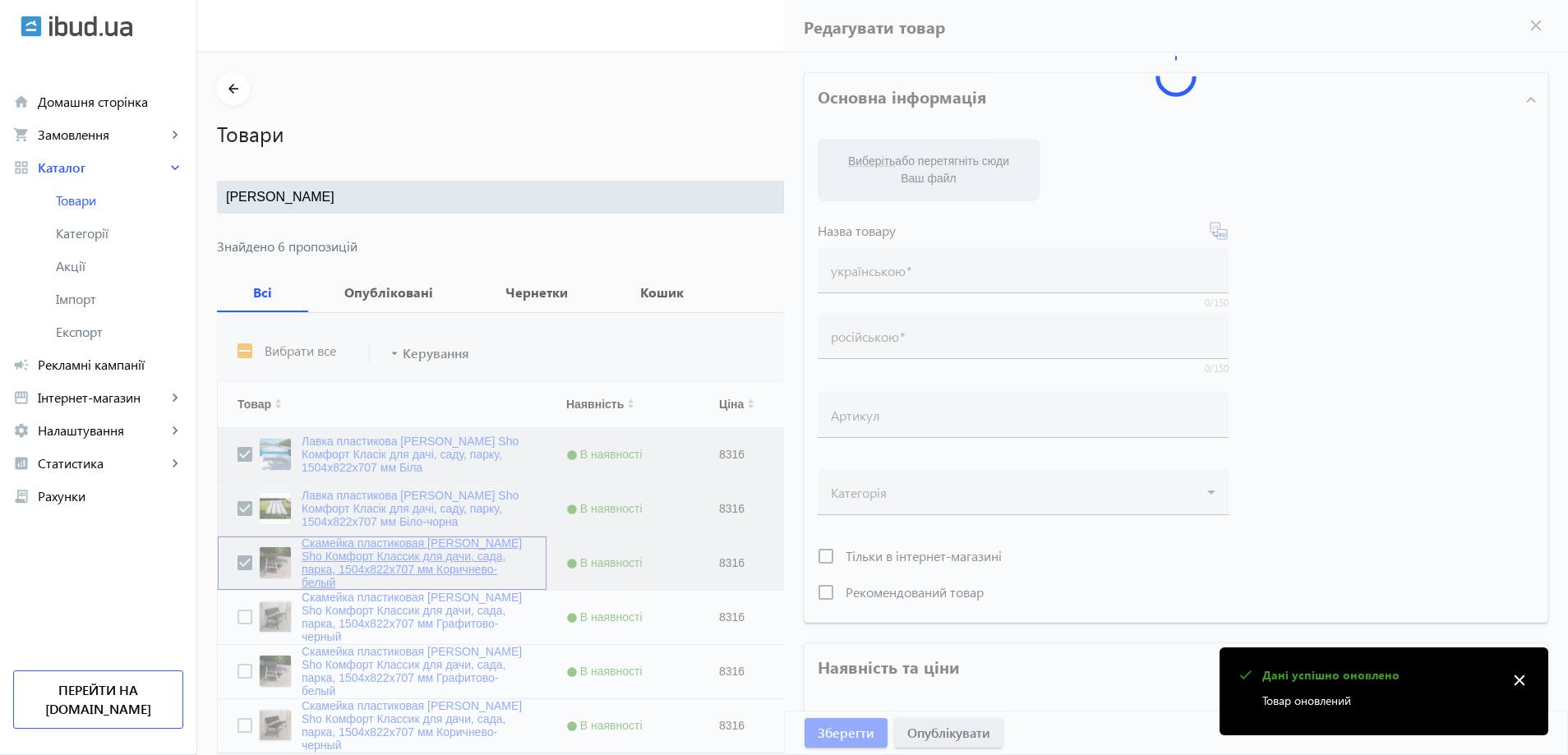
type input "Скамейка пластиковая Tobi Sho Комфорт Классик для дачи, сада, парка, 1504х822х7…"
type input "8316"
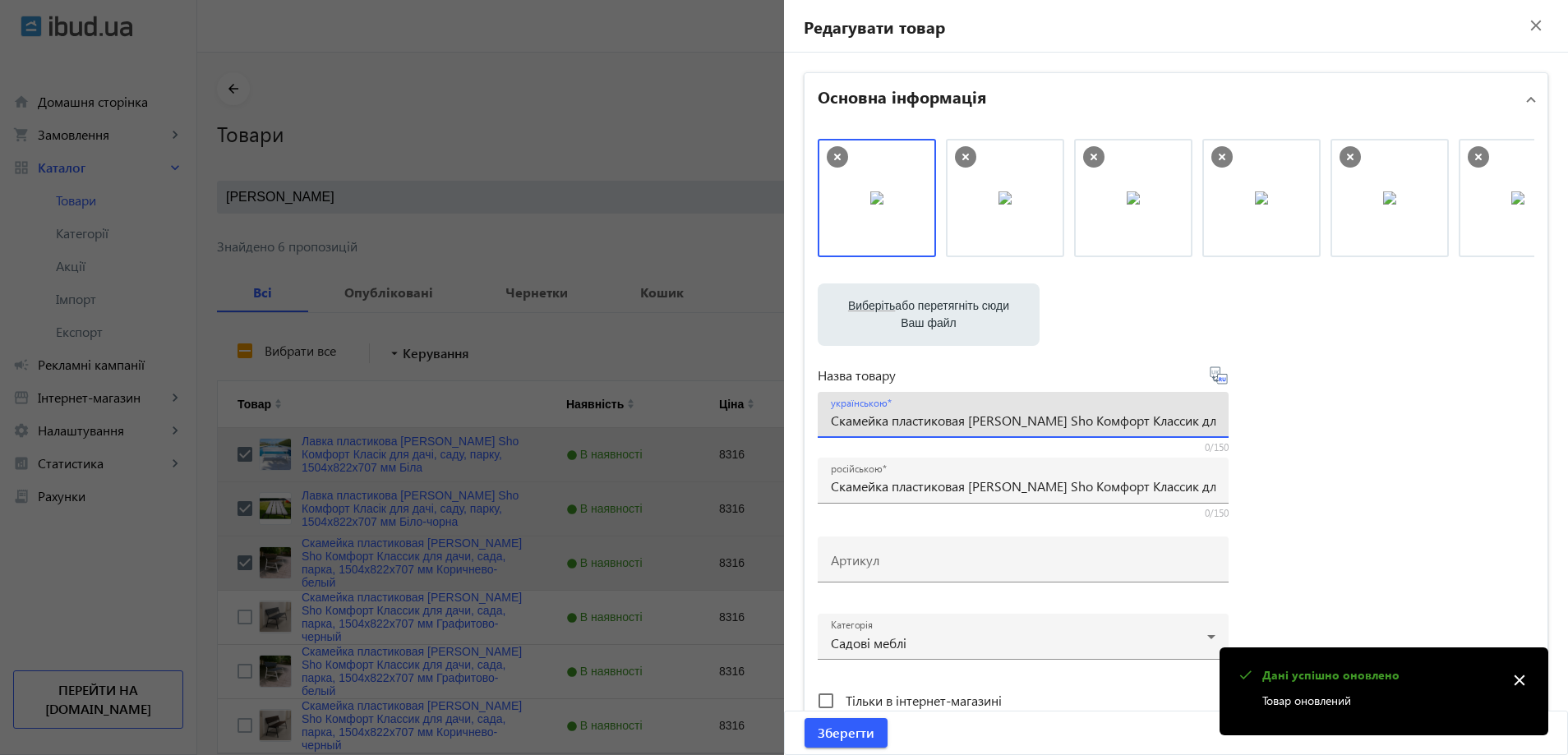
click at [874, 426] on input "Скамейка пластиковая Tobi Sho Комфорт Классик для дачи, сада, парка, 1504х822х7…" at bounding box center [1023, 420] width 384 height 17
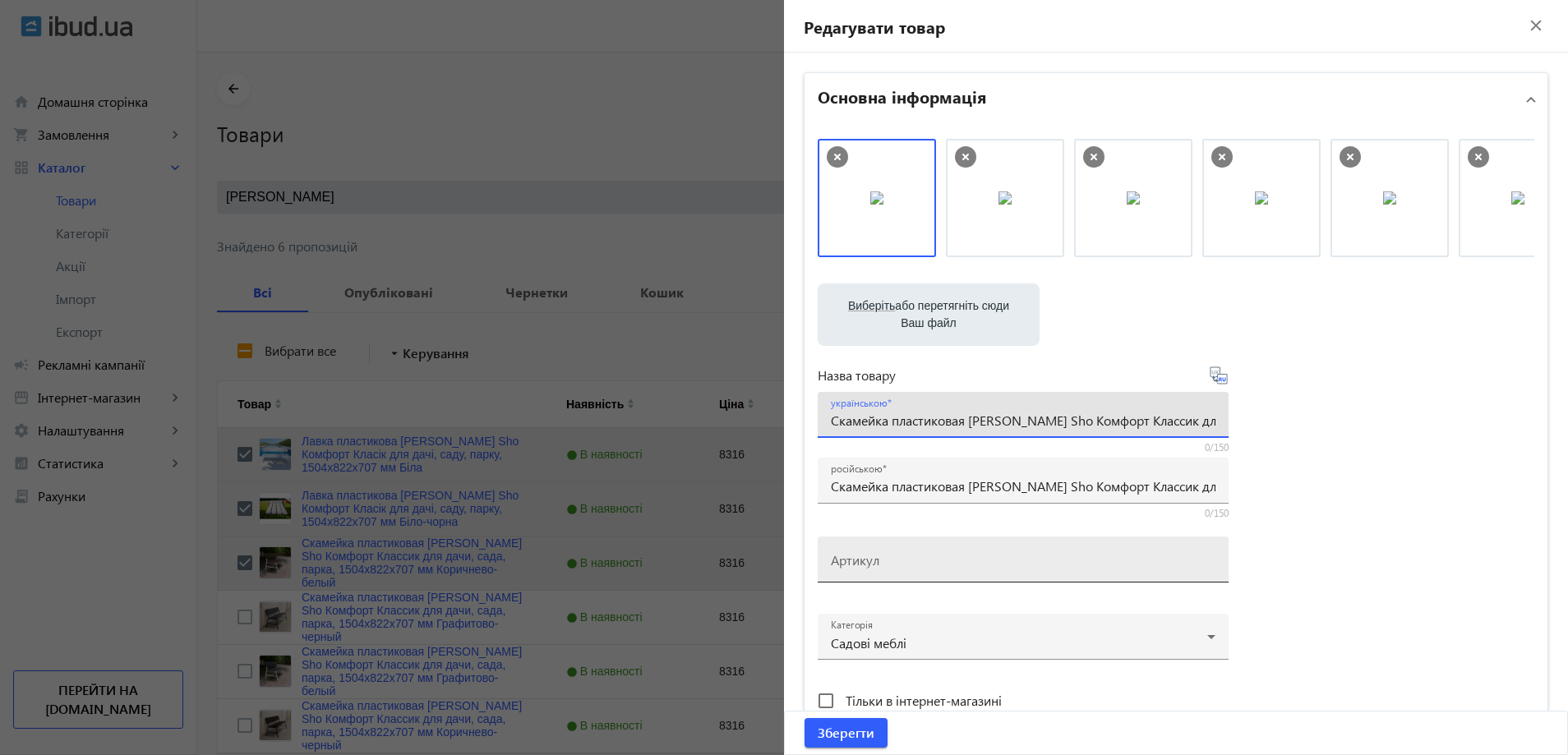
click at [871, 563] on mat-label "Артикул" at bounding box center [855, 559] width 49 height 17
click at [871, 563] on input "Артикул" at bounding box center [1023, 564] width 384 height 17
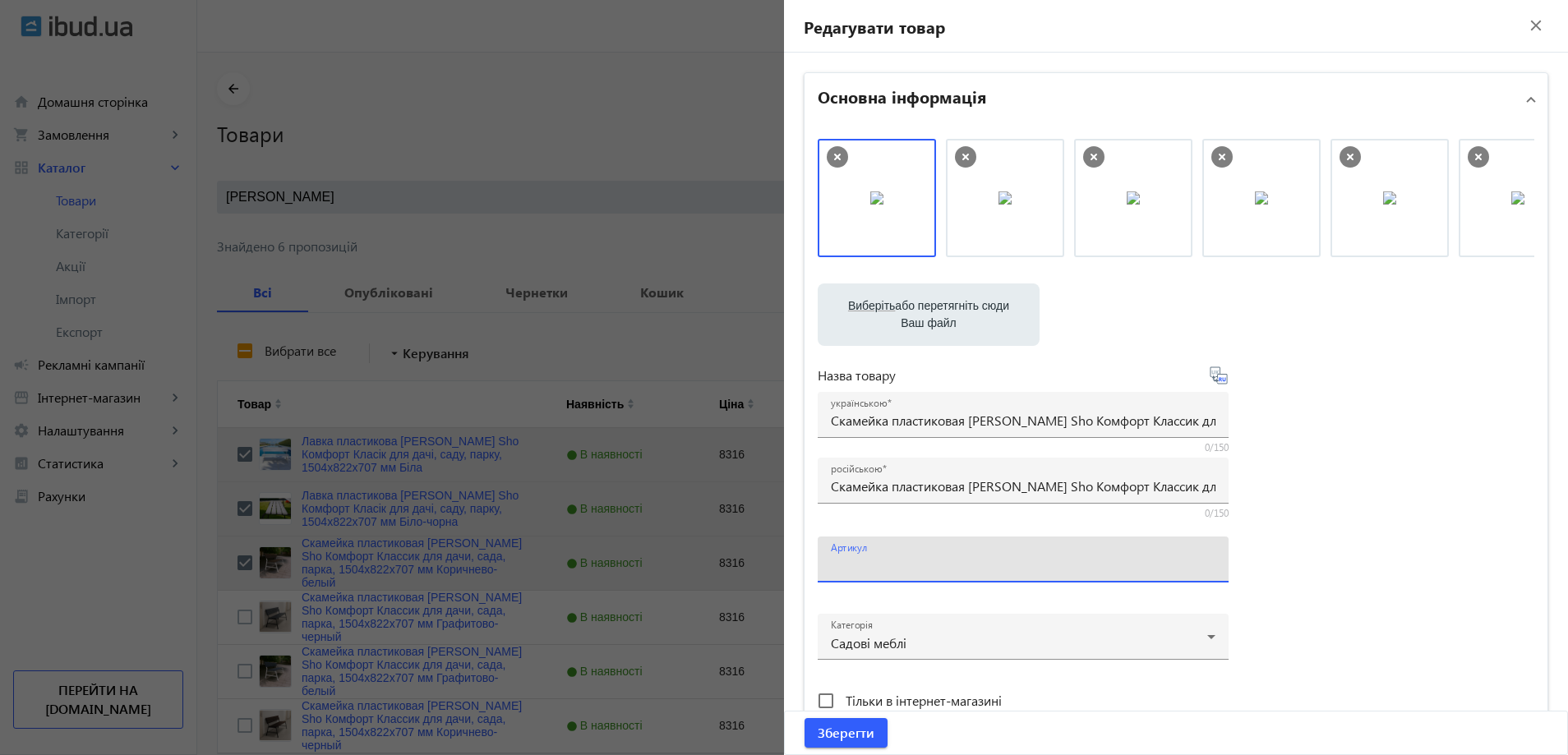
paste input "kls/1504/Коричнево-белый"
type input "kls/1504/Коричнево-белый"
click at [864, 409] on mat-label "українською" at bounding box center [859, 403] width 56 height 13
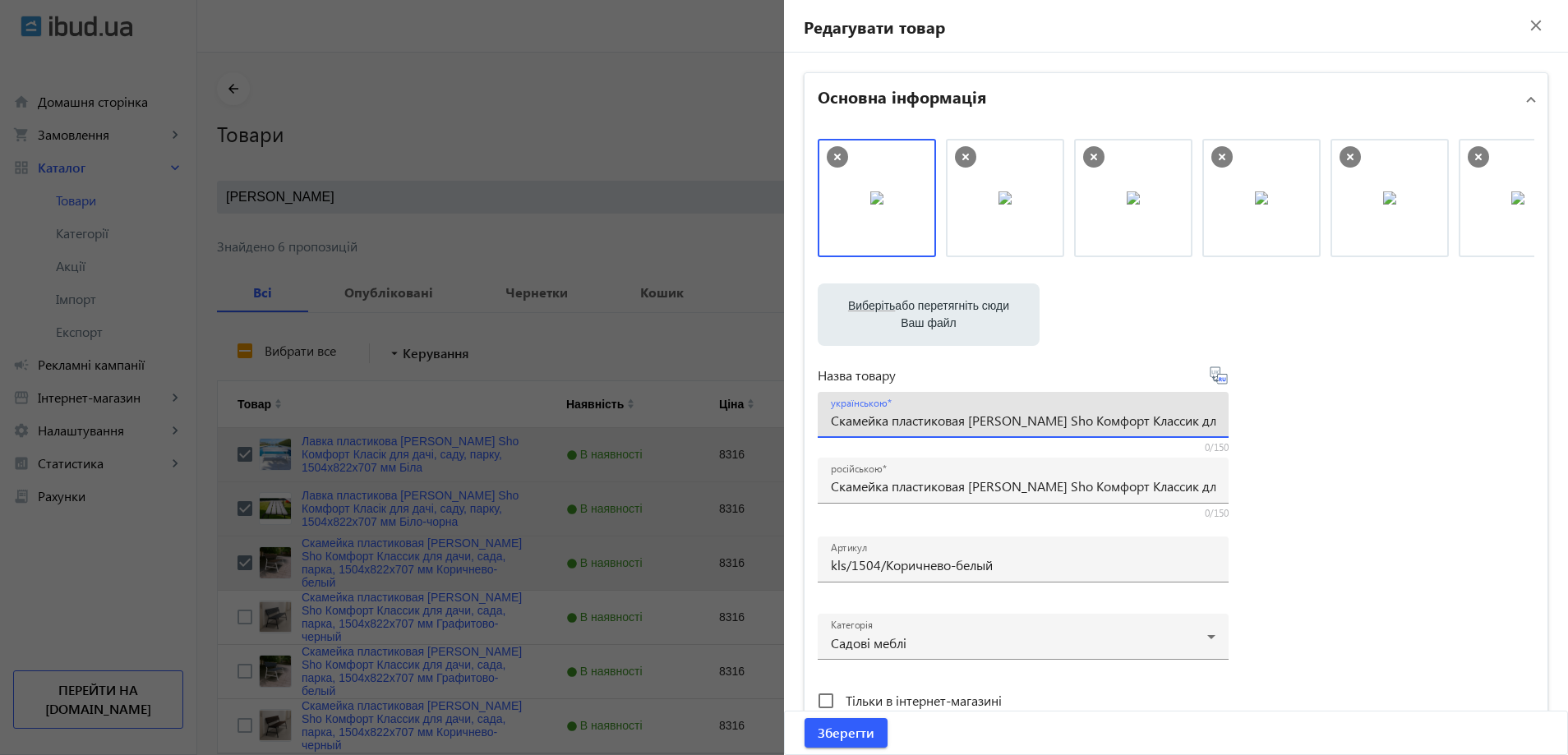
paste input "авка пластикова Tobi Sho Комфорт Класік для дачі, саду, парку, 1504х822х707 мм …"
type input "Лавка пластикова Tobi Sho Комфорт Класік для дачі, саду, парку, 1504х822х707 мм…"
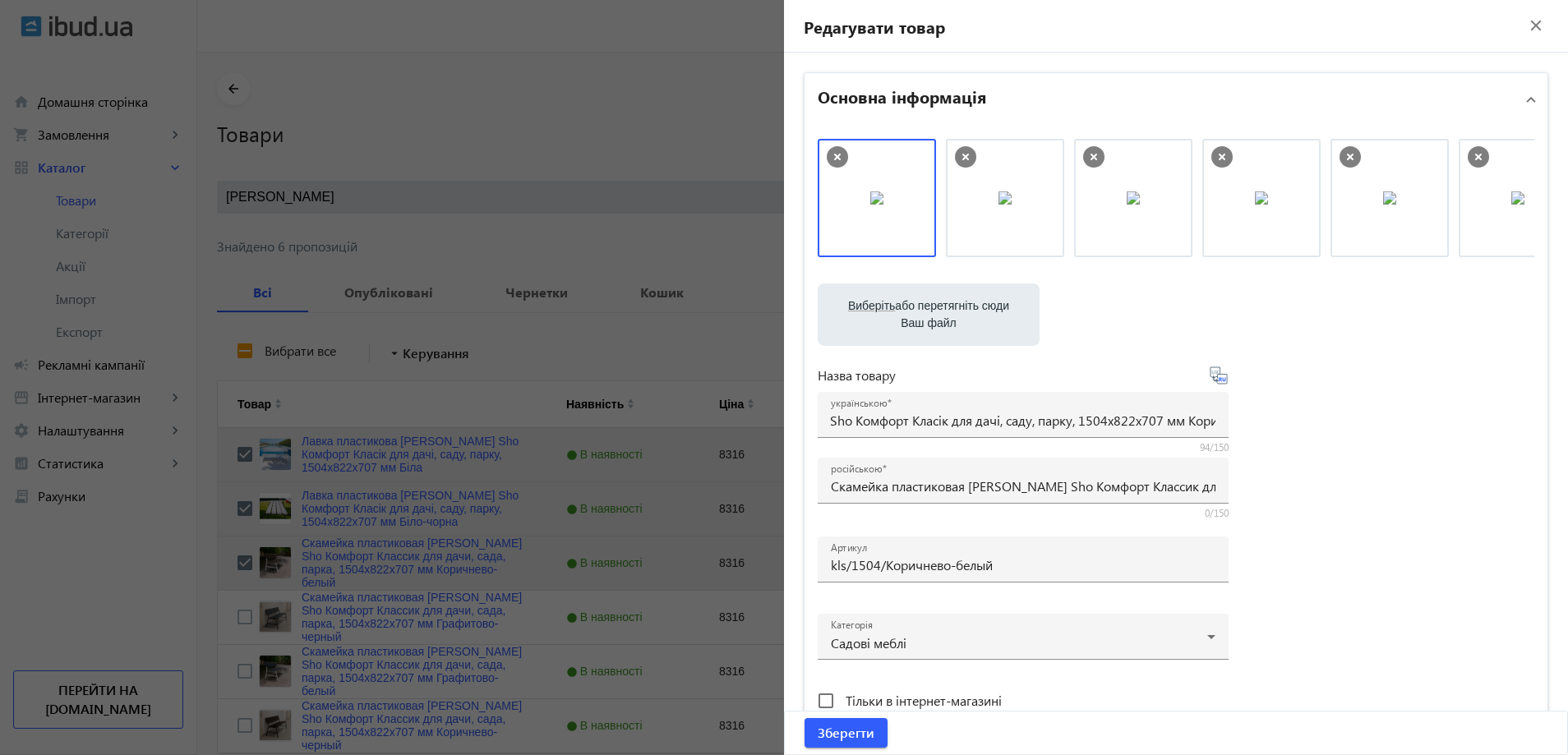
scroll to position [0, 0]
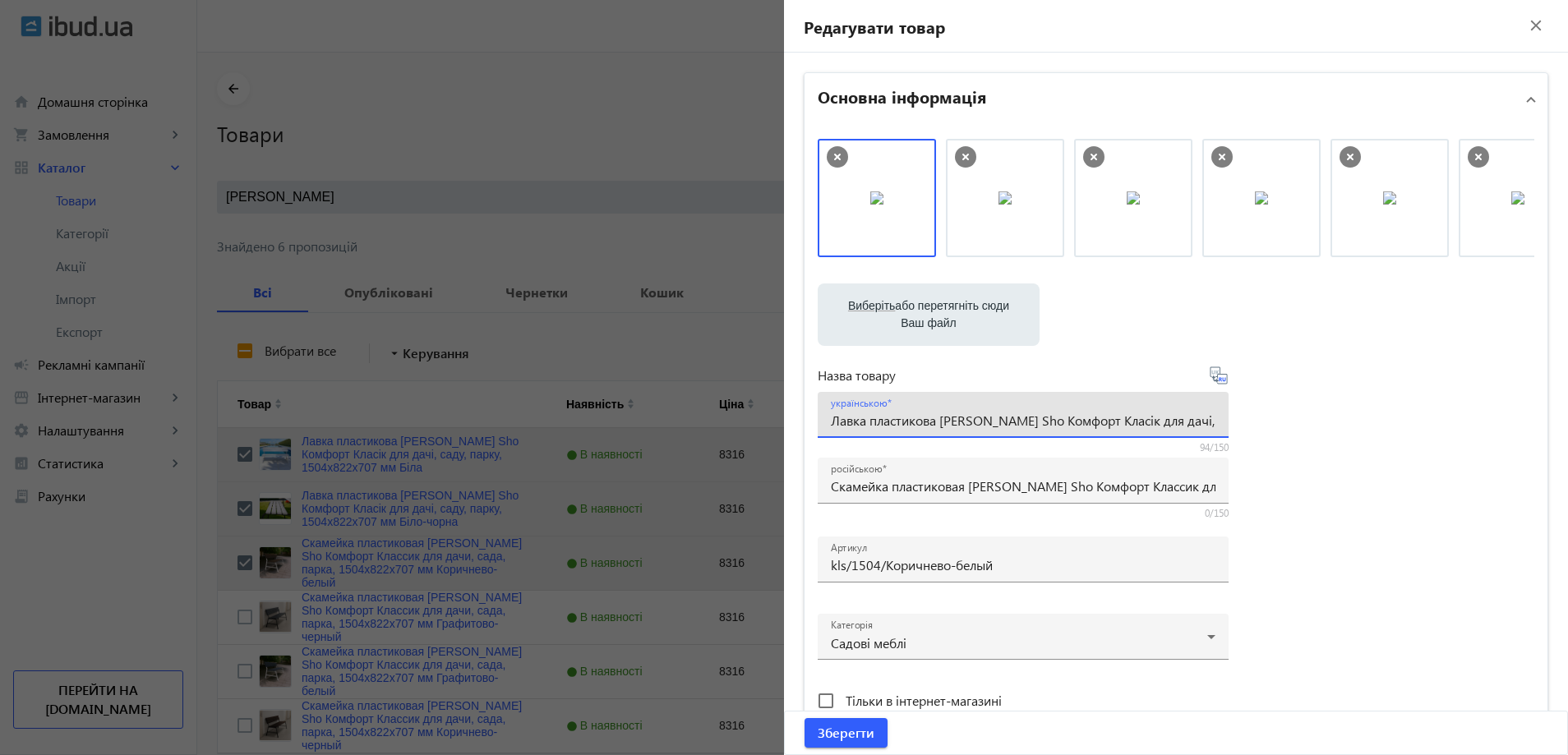
click at [1380, 591] on div "Виберіть або перетягніть сюди Ваш файл 1086668b59d2bebe222363627915843-8850bfc6…" at bounding box center [1176, 447] width 716 height 615
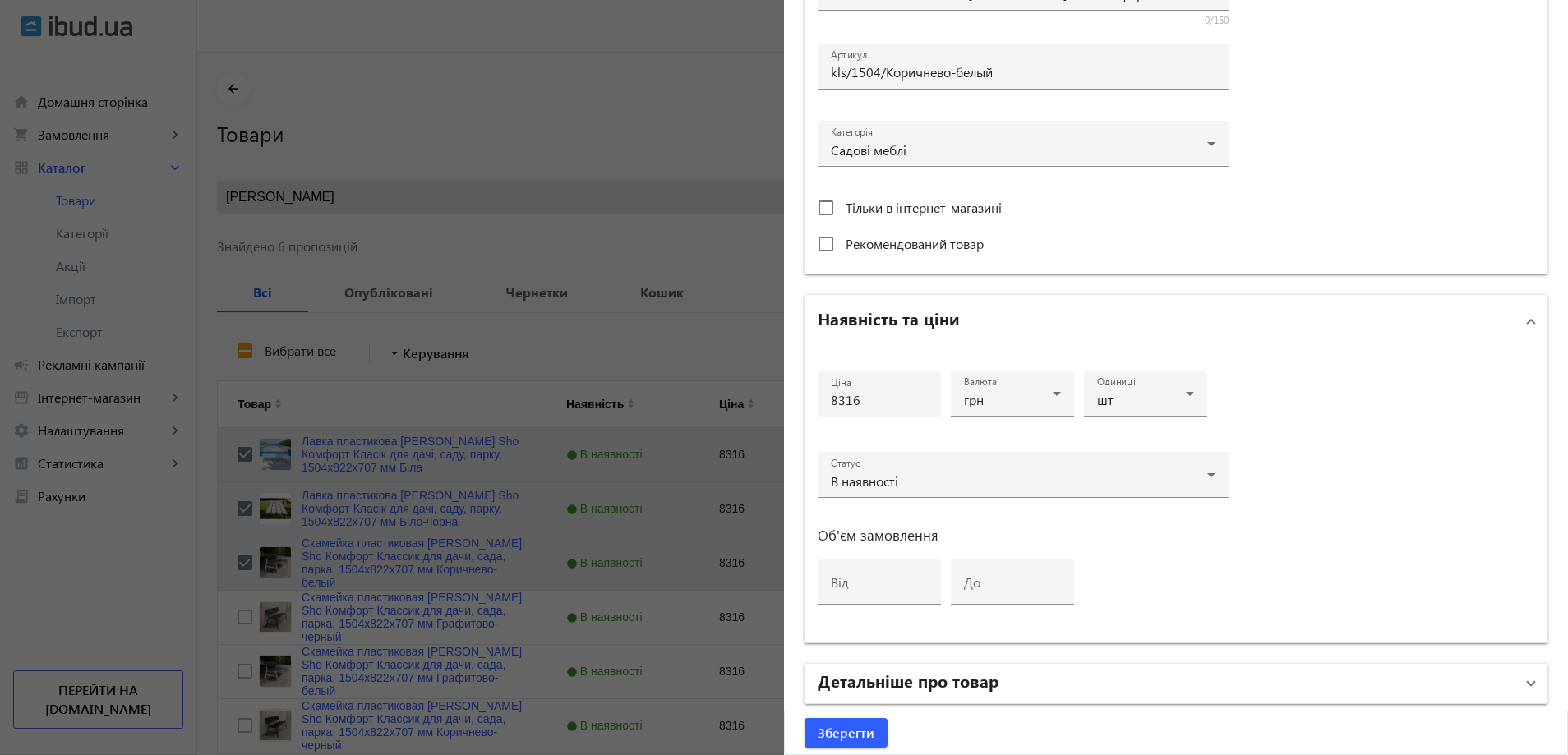
click at [998, 685] on mat-panel-title "Детальніше про товар" at bounding box center [1166, 683] width 696 height 30
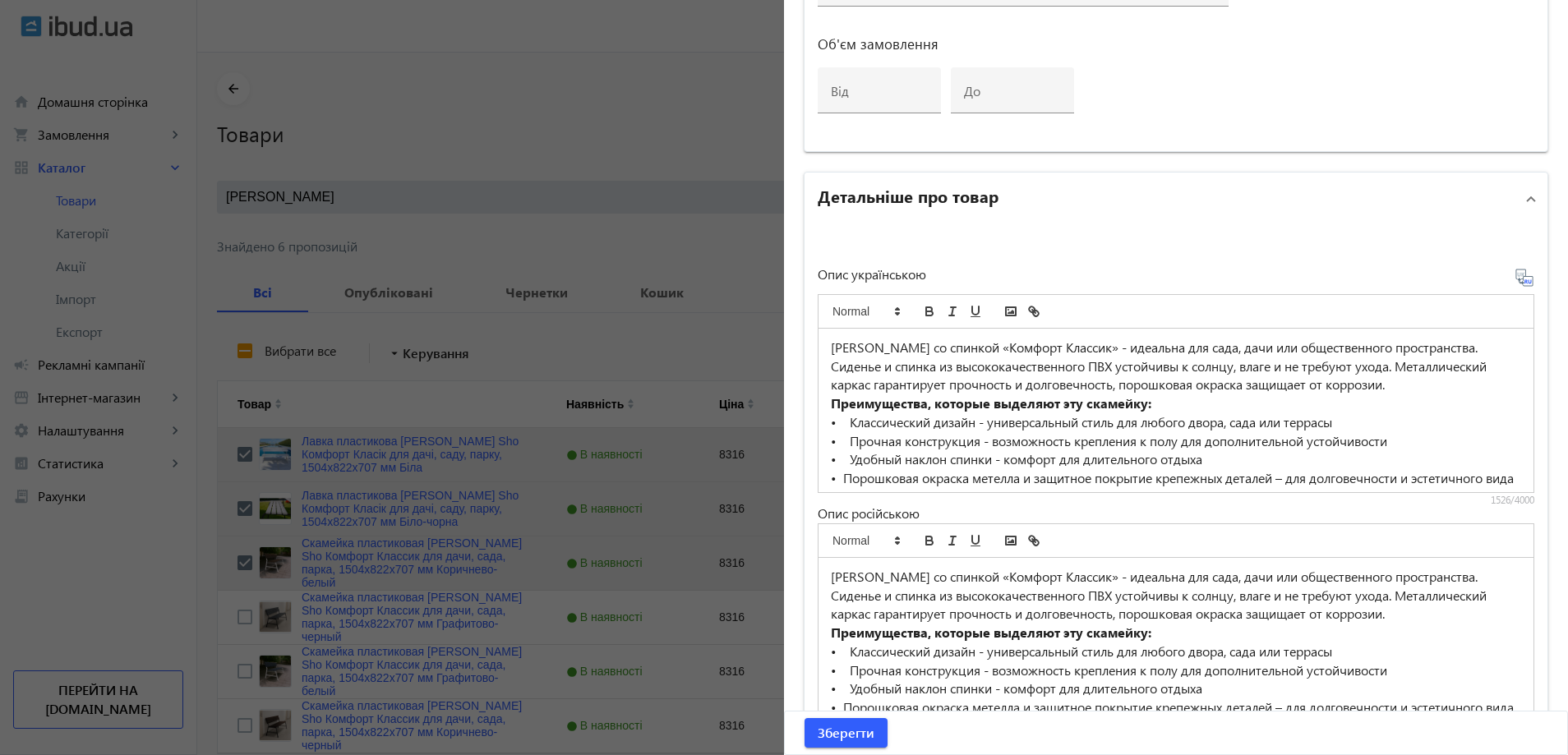
scroll to position [986, 0]
click at [976, 378] on p "Скамейка со спинкой «Комфорт Классик» - идеальна для сада, дачи или общественно…" at bounding box center [1176, 365] width 690 height 56
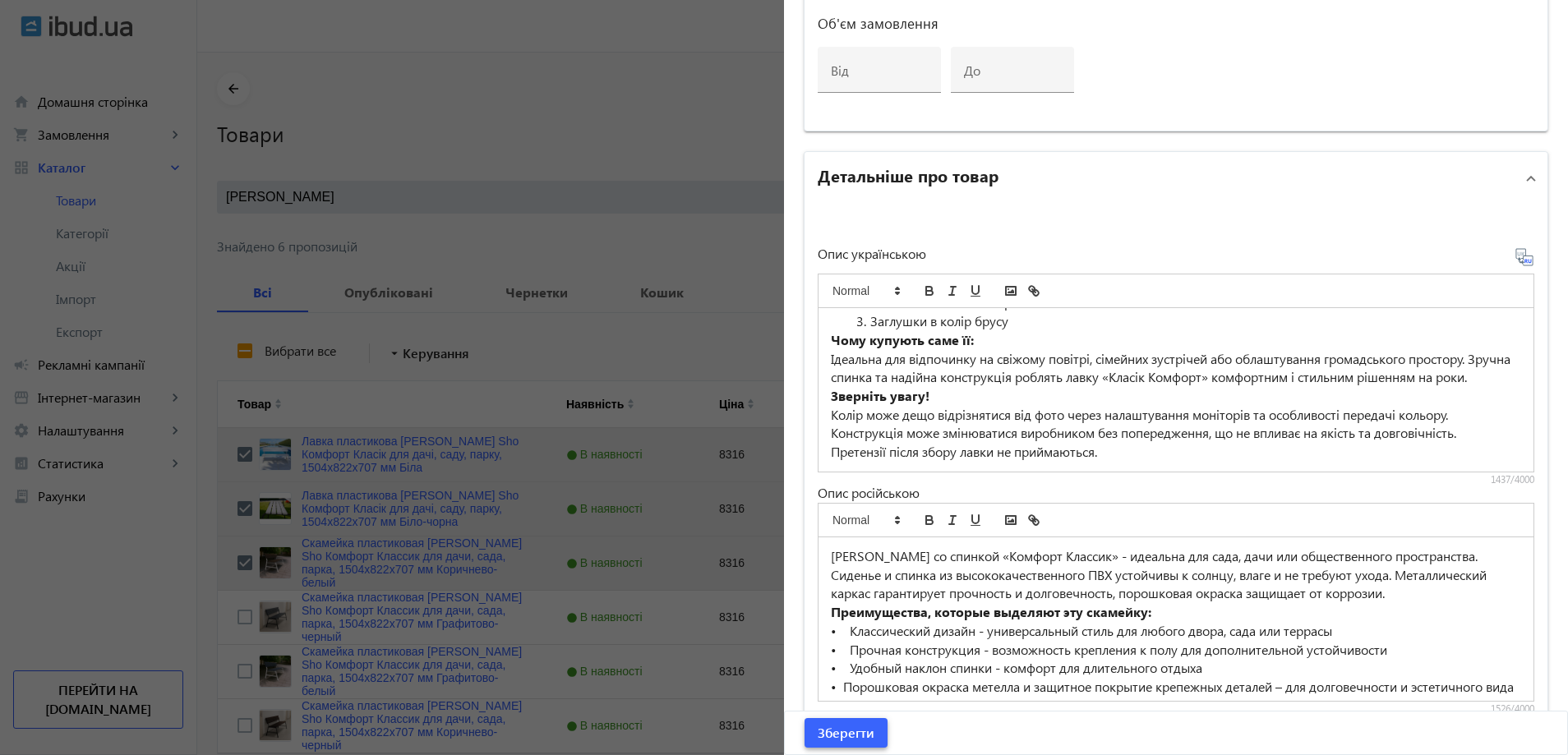
click at [833, 734] on span "Зберегти" at bounding box center [846, 733] width 57 height 18
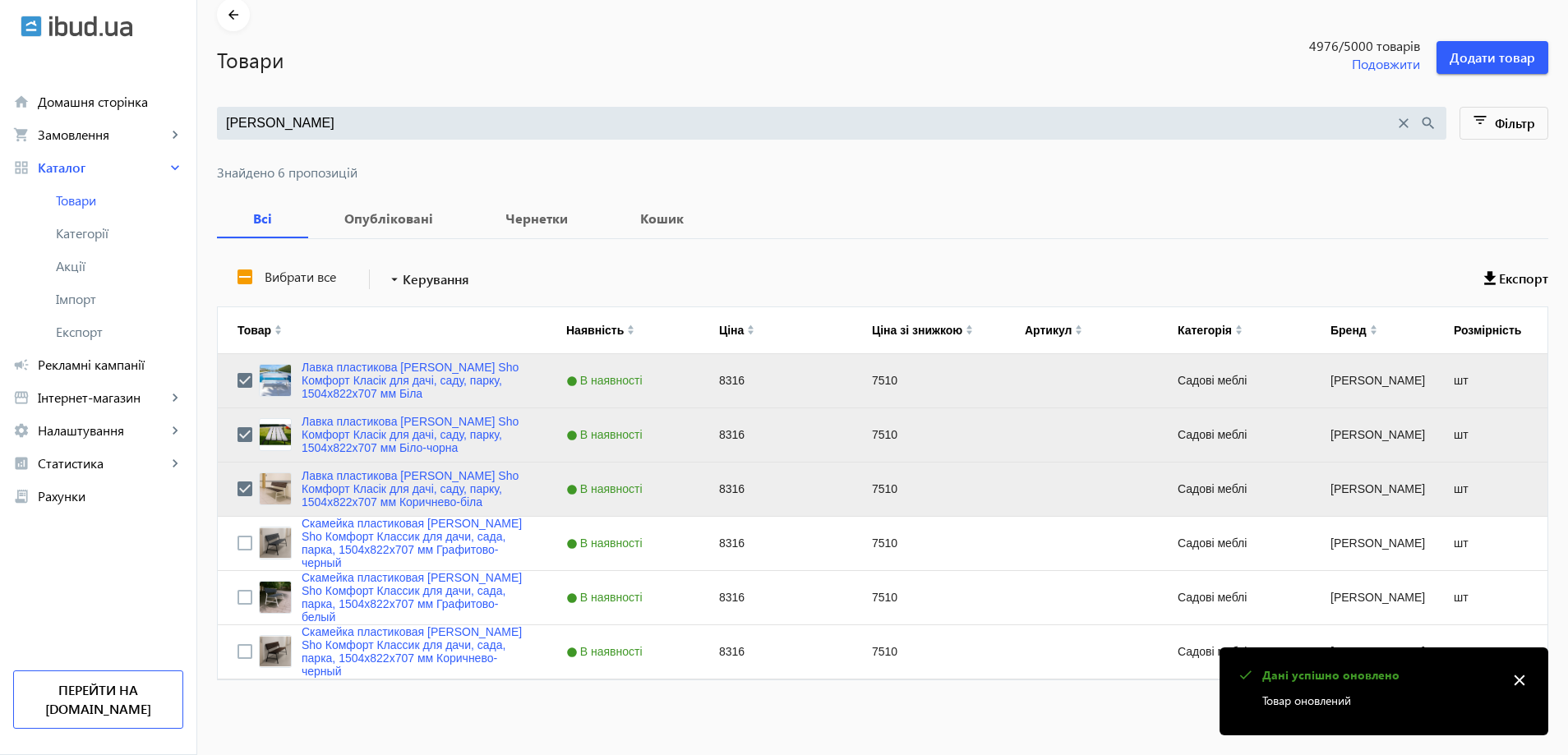
scroll to position [75, 0]
click at [238, 537] on input "Press Space to toggle row selection (unchecked)" at bounding box center [245, 542] width 15 height 15
checkbox input "true"
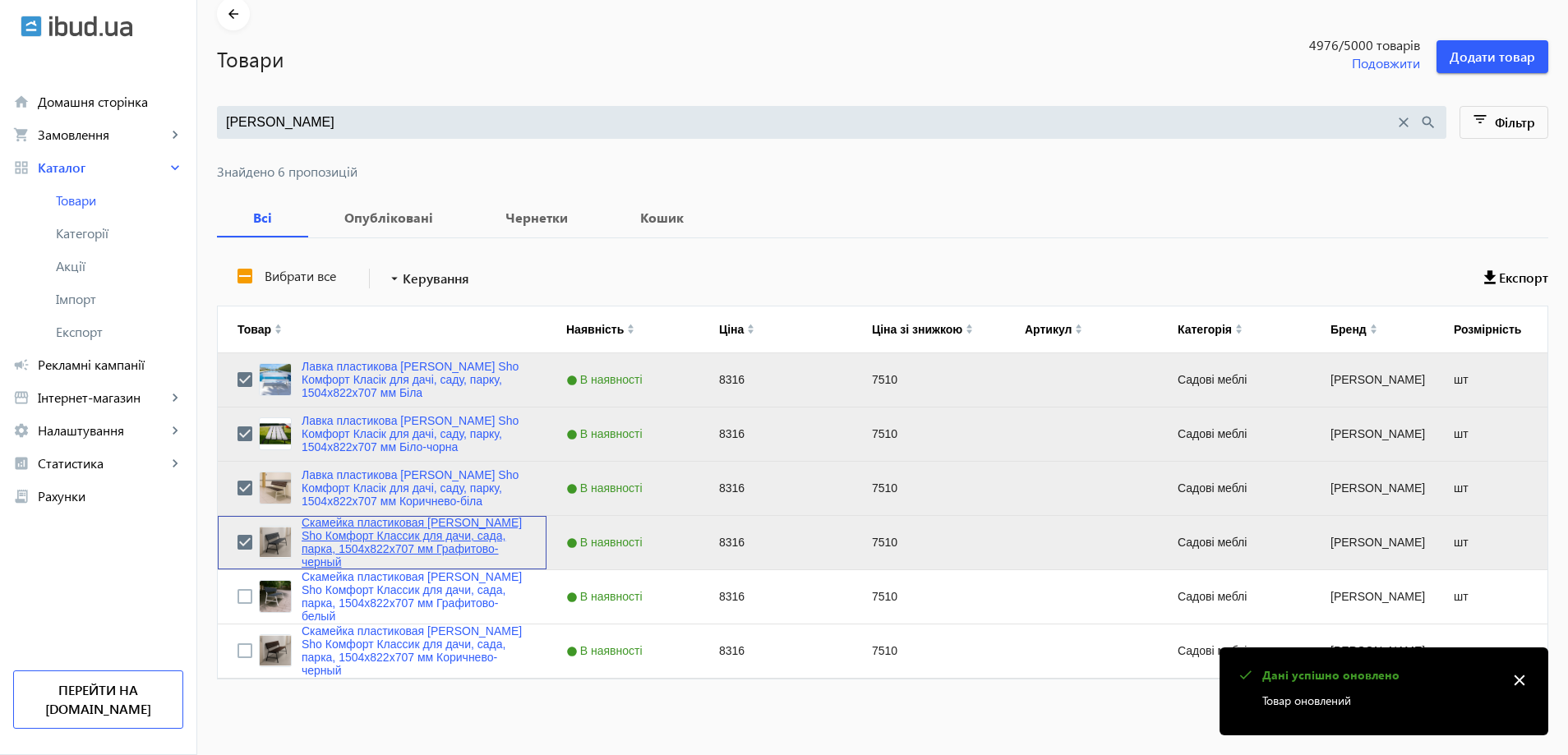
click at [434, 527] on link "Скамейка пластиковая Tobi Sho Комфорт Классик для дачи, сада, парка, 1504х822х7…" at bounding box center [414, 542] width 225 height 53
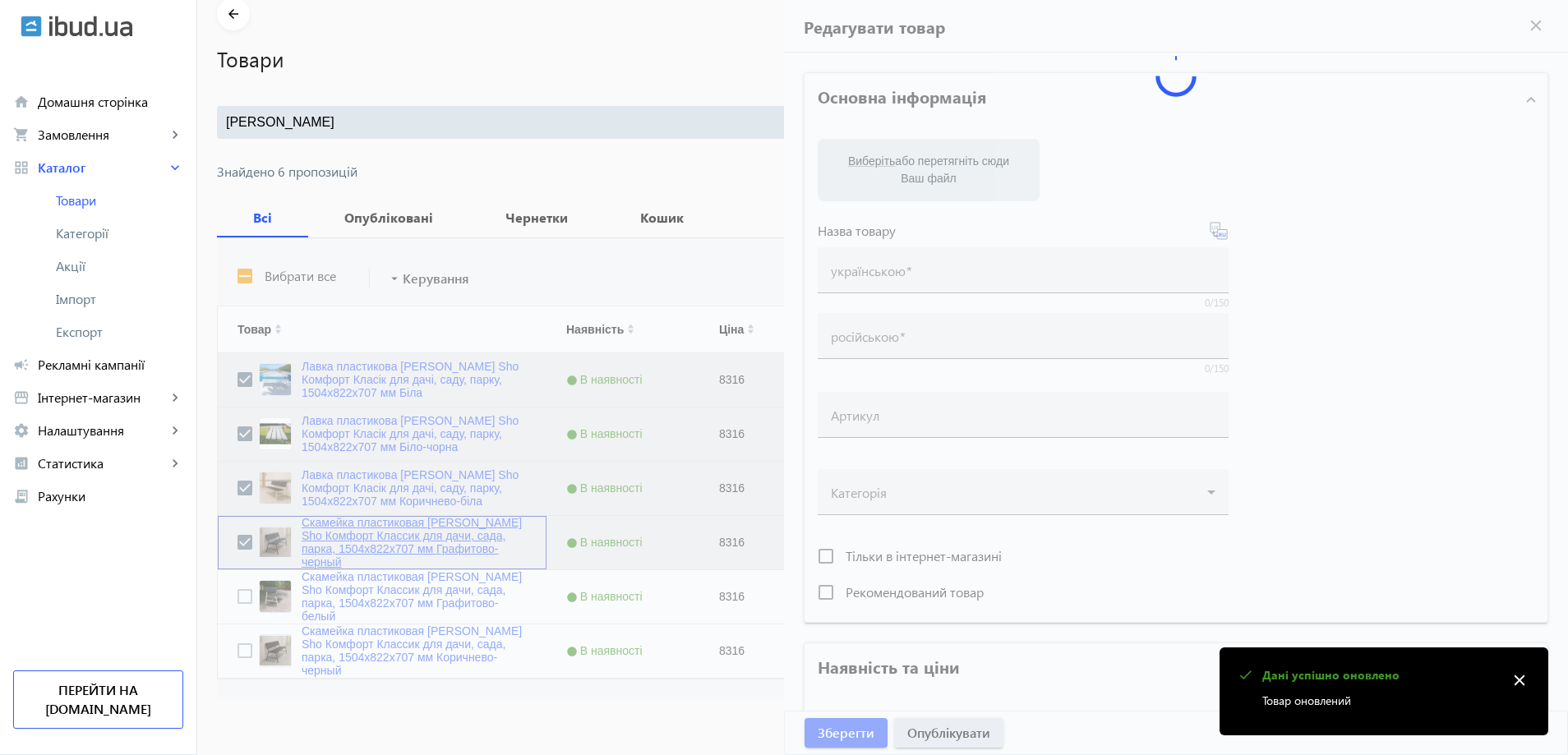
type input "Скамейка пластиковая Tobi Sho Комфорт Классик для дачи, сада, парка, 1504х822х7…"
type input "8316"
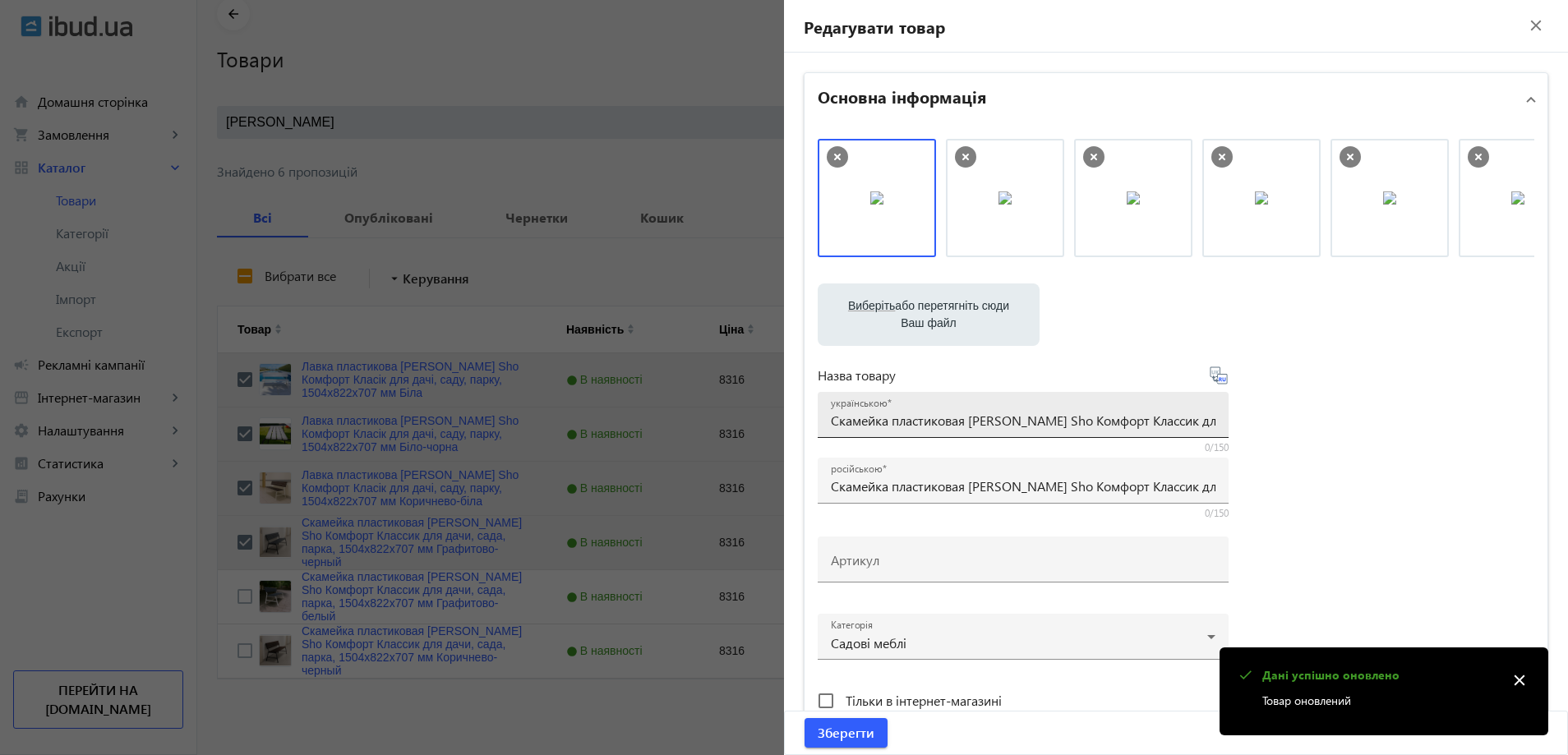
click at [893, 411] on div "українською Скамейка пластиковая Tobi Sho Комфорт Классик для дачи, сада, парка…" at bounding box center [1023, 415] width 384 height 46
drag, startPoint x: 1064, startPoint y: 231, endPoint x: 1130, endPoint y: 238, distance: 66.4
click at [998, 205] on img at bounding box center [1004, 197] width 13 height 13
drag, startPoint x: 1262, startPoint y: 216, endPoint x: 834, endPoint y: 220, distance: 428.0
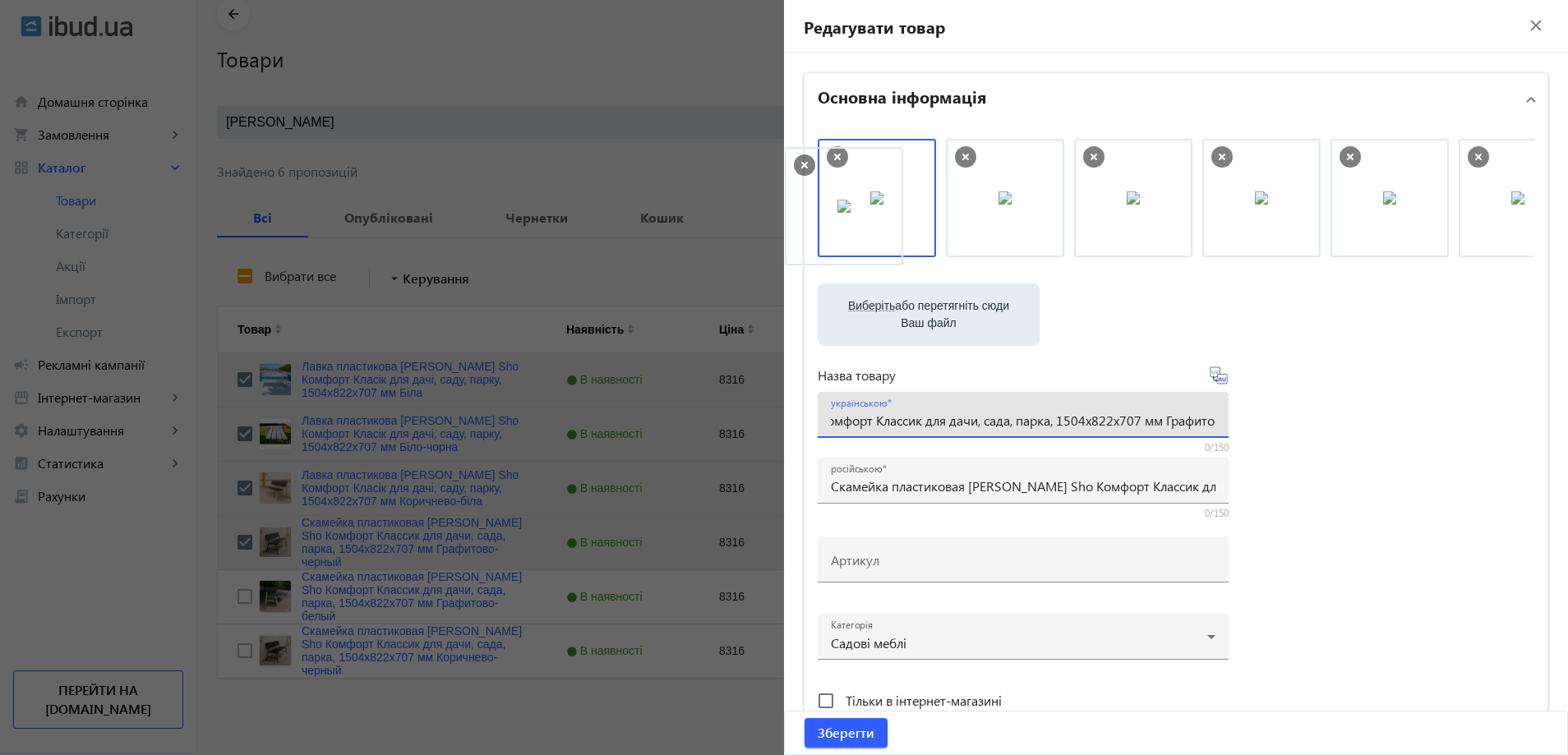
drag, startPoint x: 1167, startPoint y: 193, endPoint x: 875, endPoint y: 200, distance: 292.1
drag, startPoint x: 1113, startPoint y: 222, endPoint x: 869, endPoint y: 222, distance: 244.0
drag, startPoint x: 1052, startPoint y: 232, endPoint x: 923, endPoint y: 231, distance: 129.0
drag, startPoint x: 1016, startPoint y: 222, endPoint x: 917, endPoint y: 224, distance: 99.0
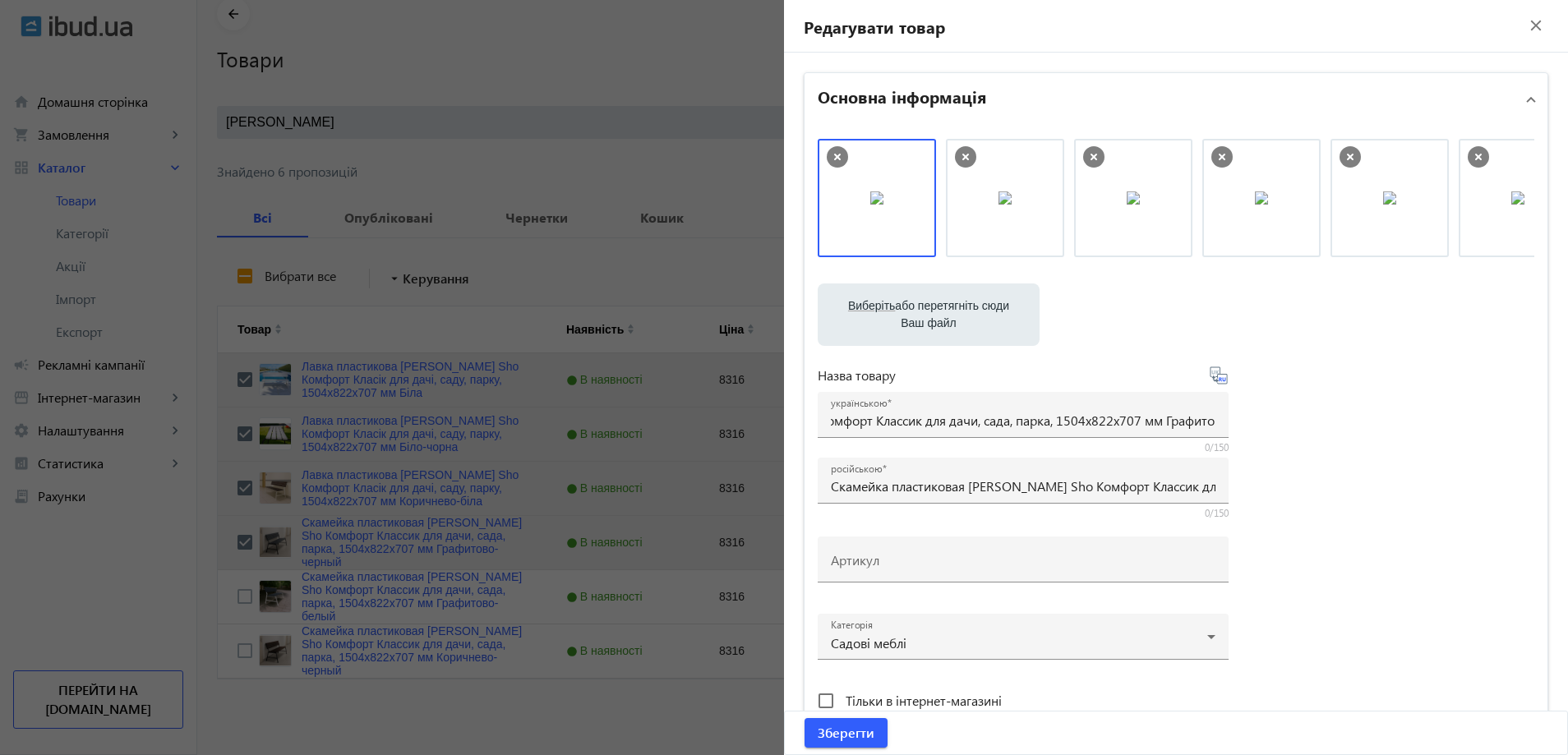
scroll to position [0, 0]
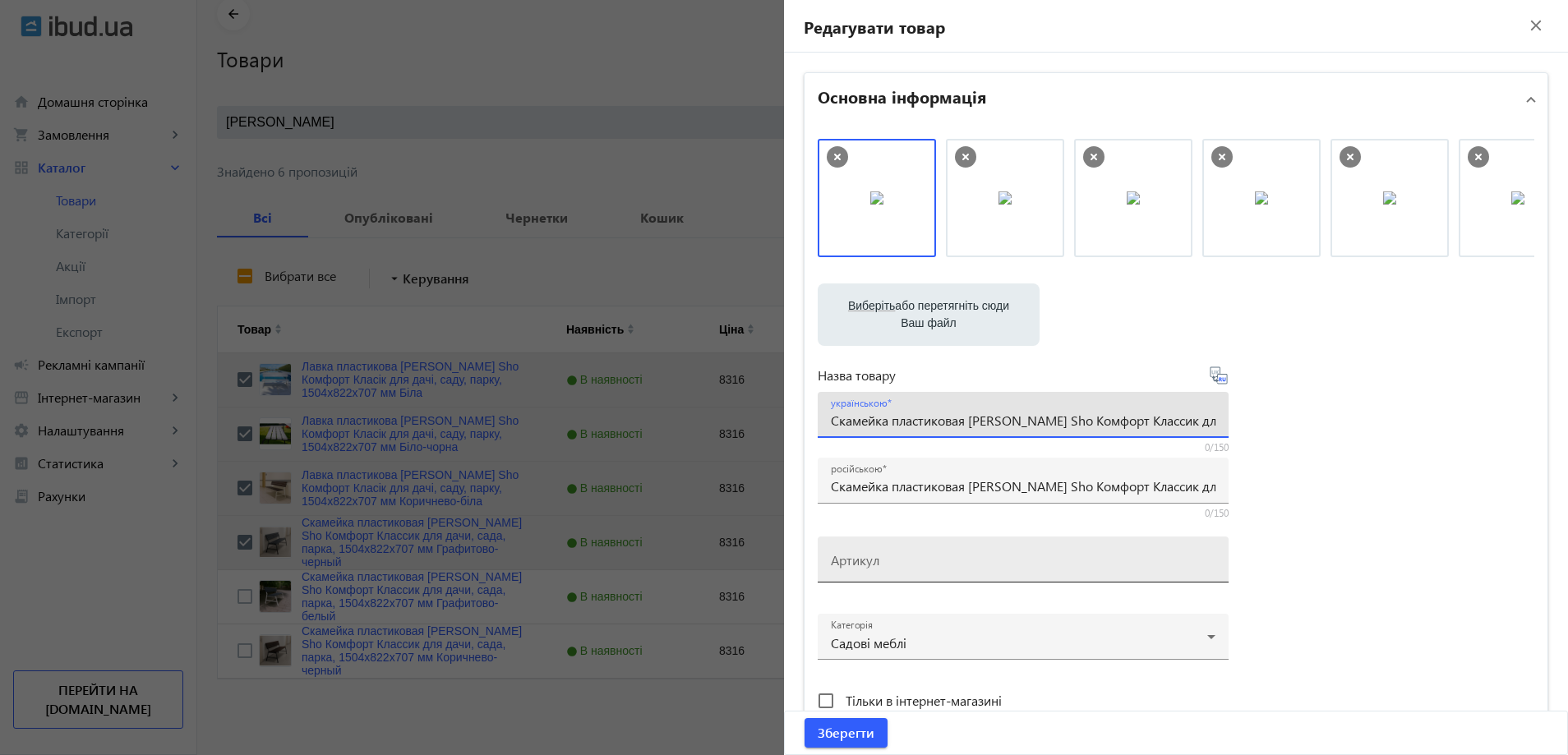
click at [861, 560] on mat-label "Артикул" at bounding box center [855, 559] width 49 height 17
click at [861, 560] on input "Артикул" at bounding box center [1023, 564] width 384 height 17
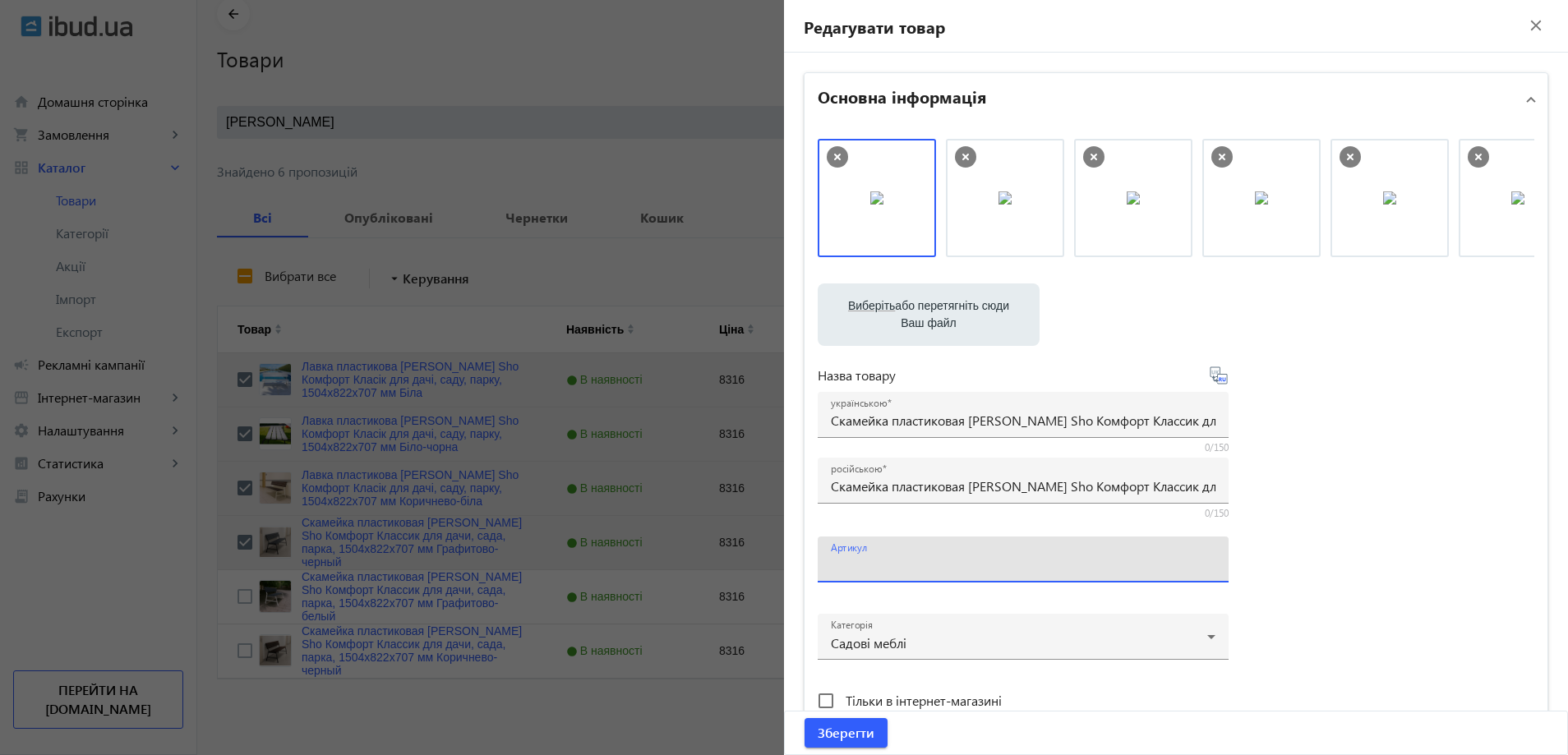
paste input "kls/1504/Графитово-черный"
type input "kls/1504/Графитово-черный"
click at [863, 422] on input "Скамейка пластиковая Tobi Sho Комфорт Классик для дачи, сада, парка, 1504х822х7…" at bounding box center [1023, 420] width 384 height 17
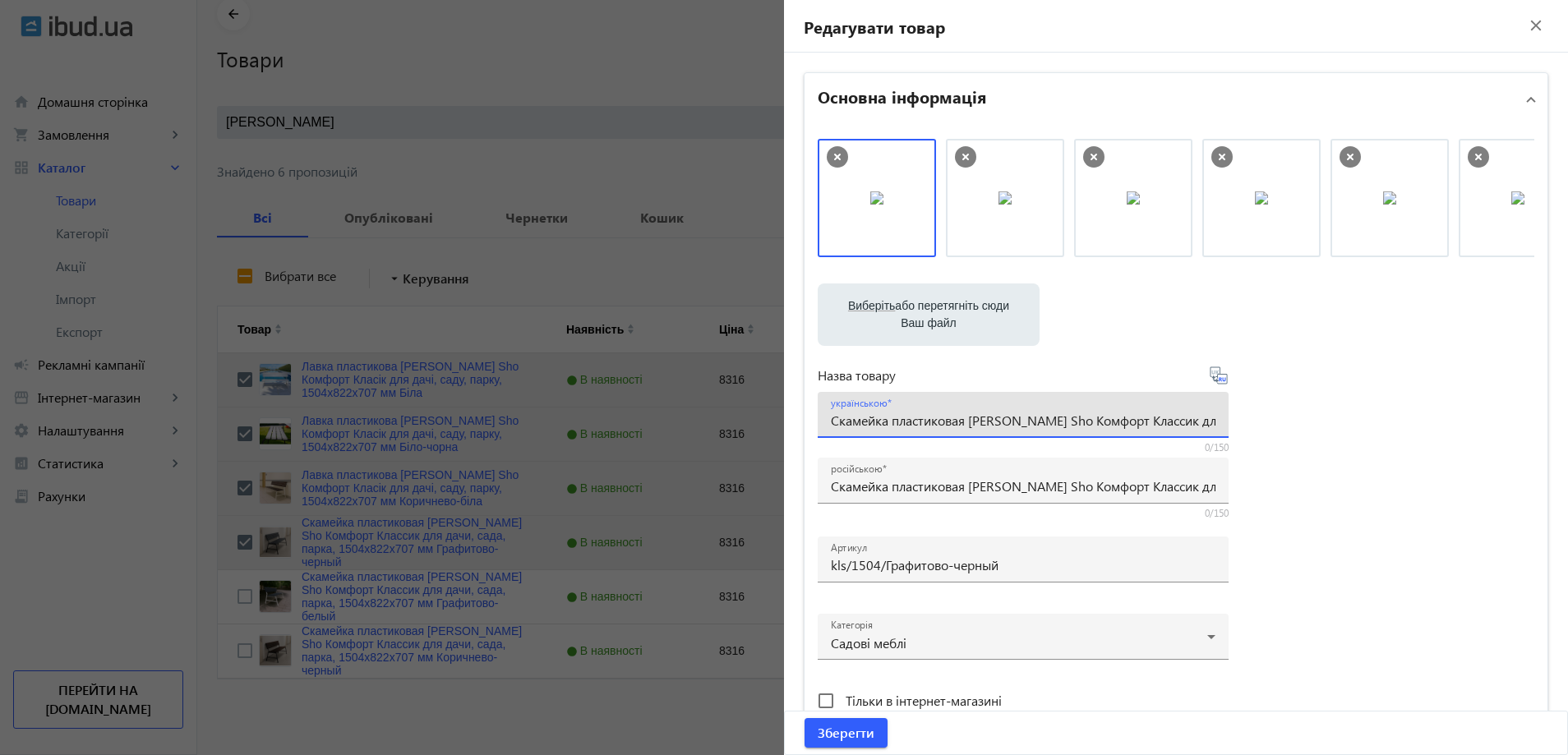
paste input "авка пластикова Tobi Sho Комфорт Класік для дачі, саду, парку, 1504х822х707 мм …"
type input "Лавка пластикова Tobi Sho Комфорт Класік для дачі, саду, парку, 1504х822х707 мм…"
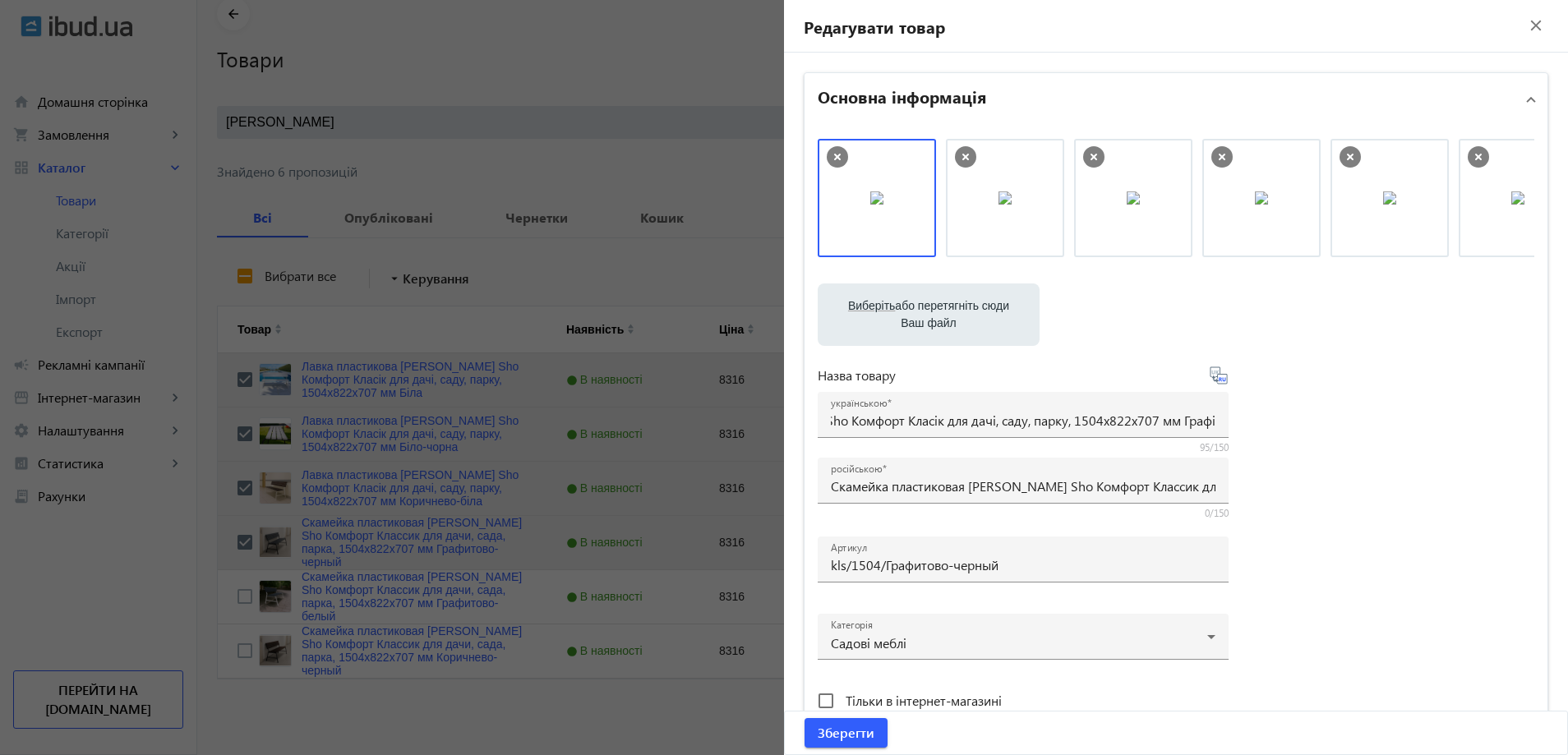
scroll to position [0, 0]
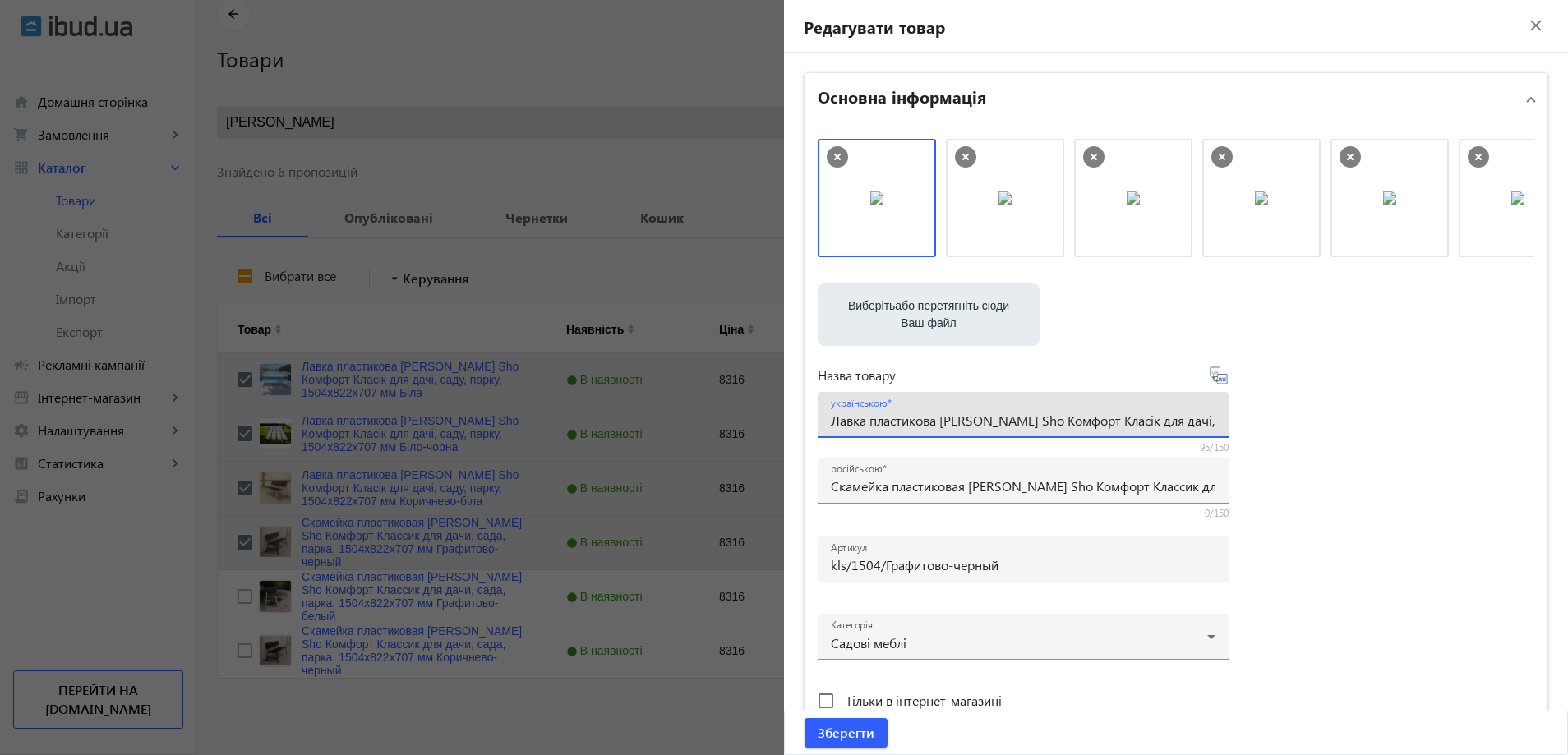
click at [1356, 480] on div "Виберіть або перетягніть сюди Ваш файл 1086668b59d2cee9be4907739613563-24e3c646…" at bounding box center [1176, 447] width 716 height 615
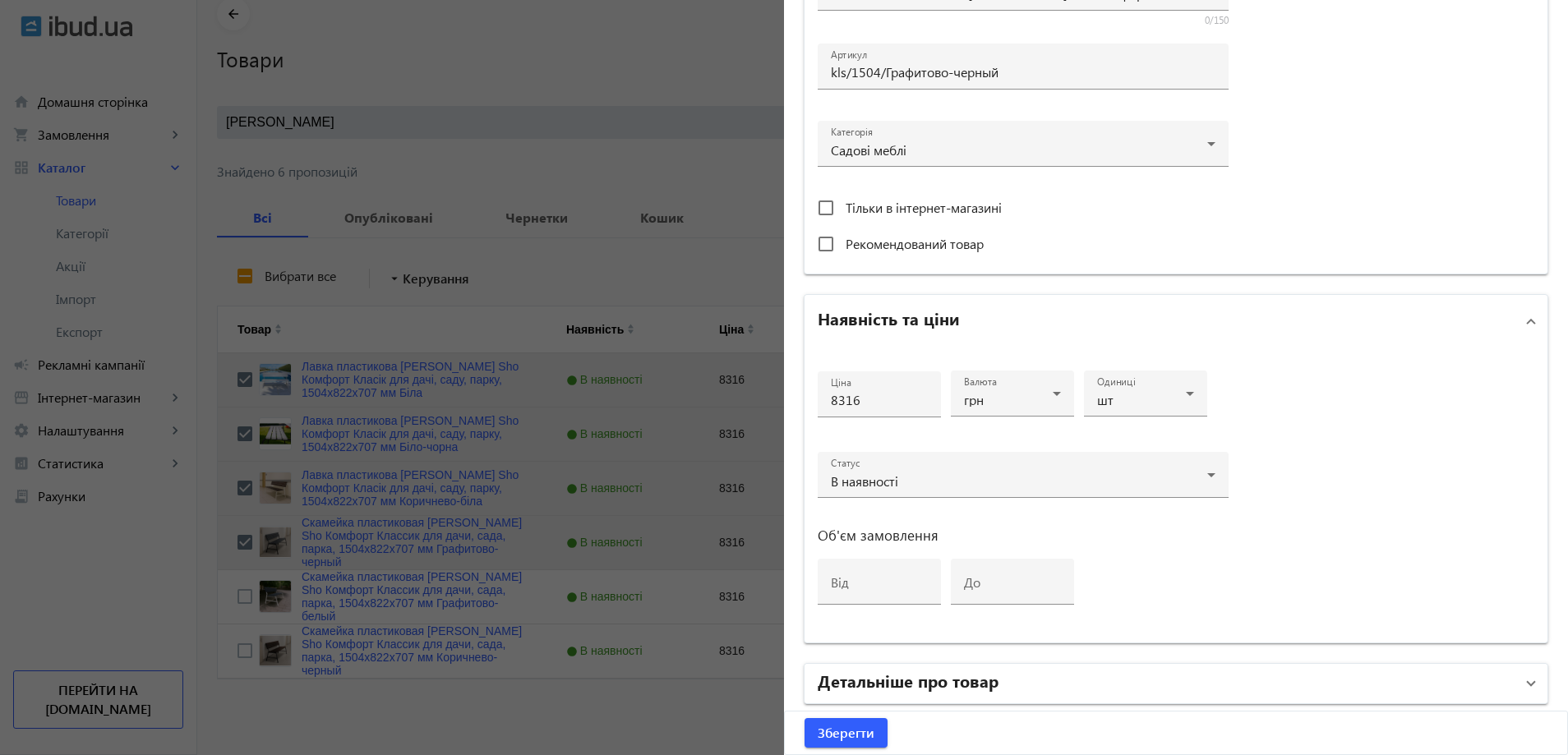
click at [1023, 681] on mat-panel-title "Детальніше про товар" at bounding box center [1166, 683] width 696 height 30
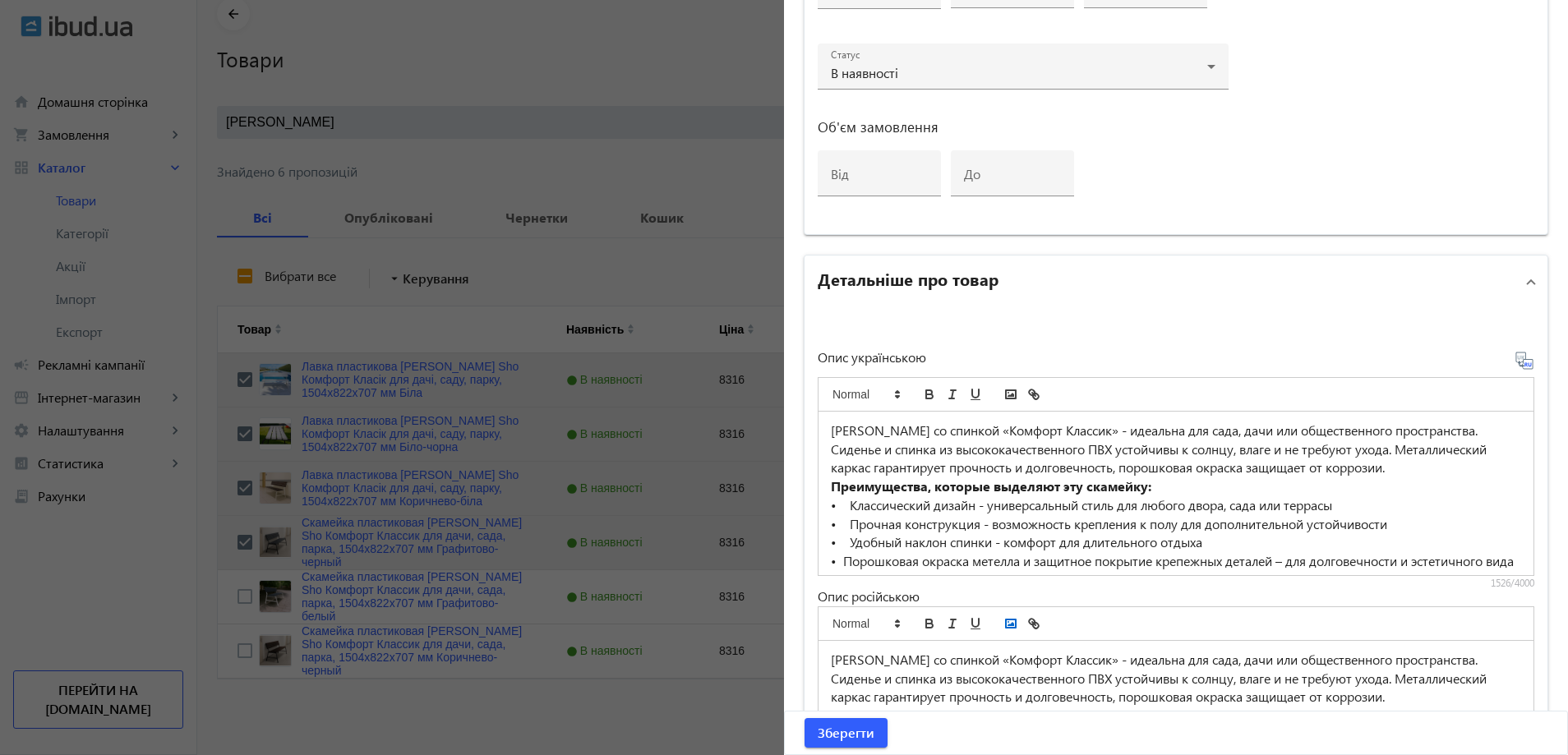
scroll to position [986, 0]
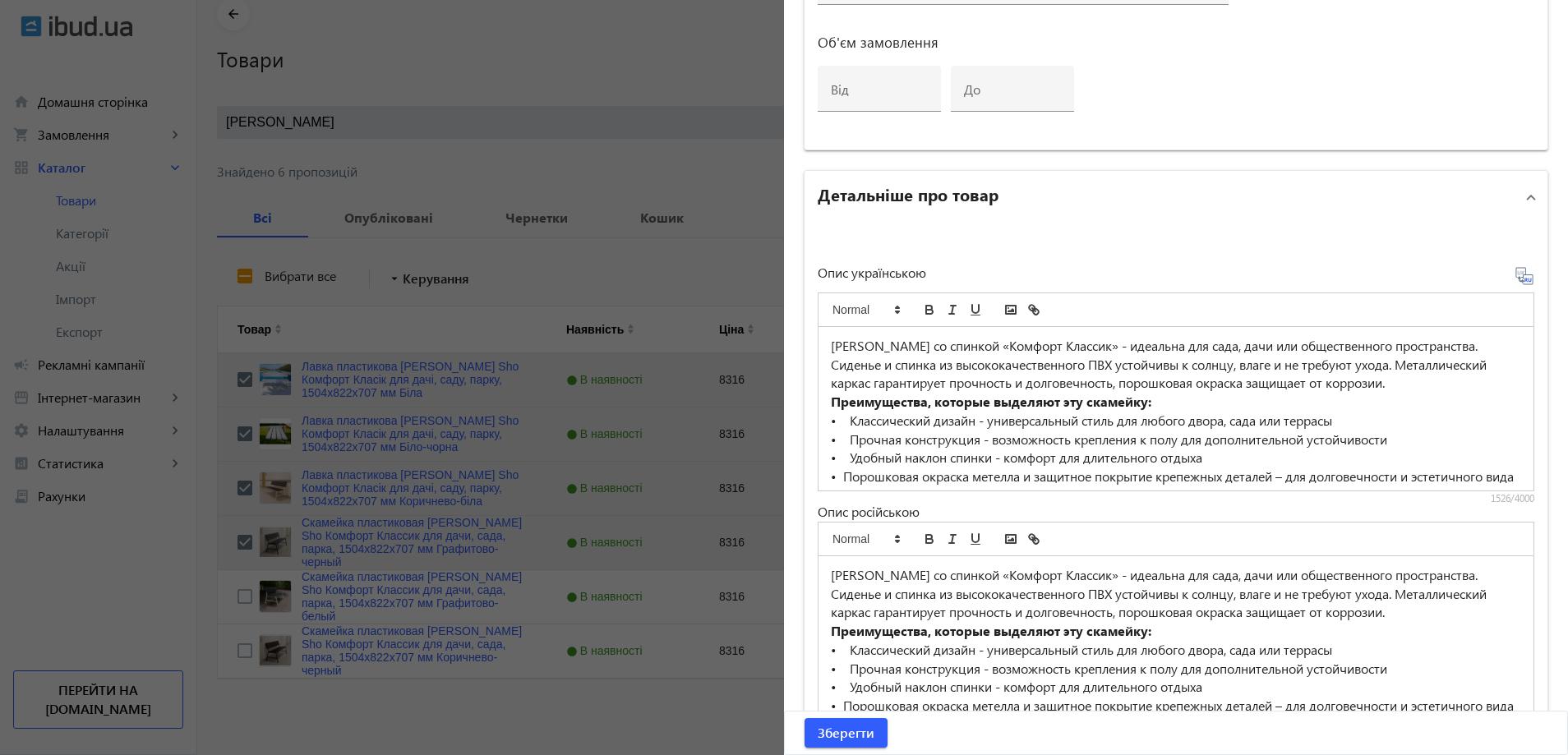
click at [957, 447] on p "• Прочная конструкция - возможность крепления к полу для дополнительной устойчи…" at bounding box center [1176, 440] width 690 height 19
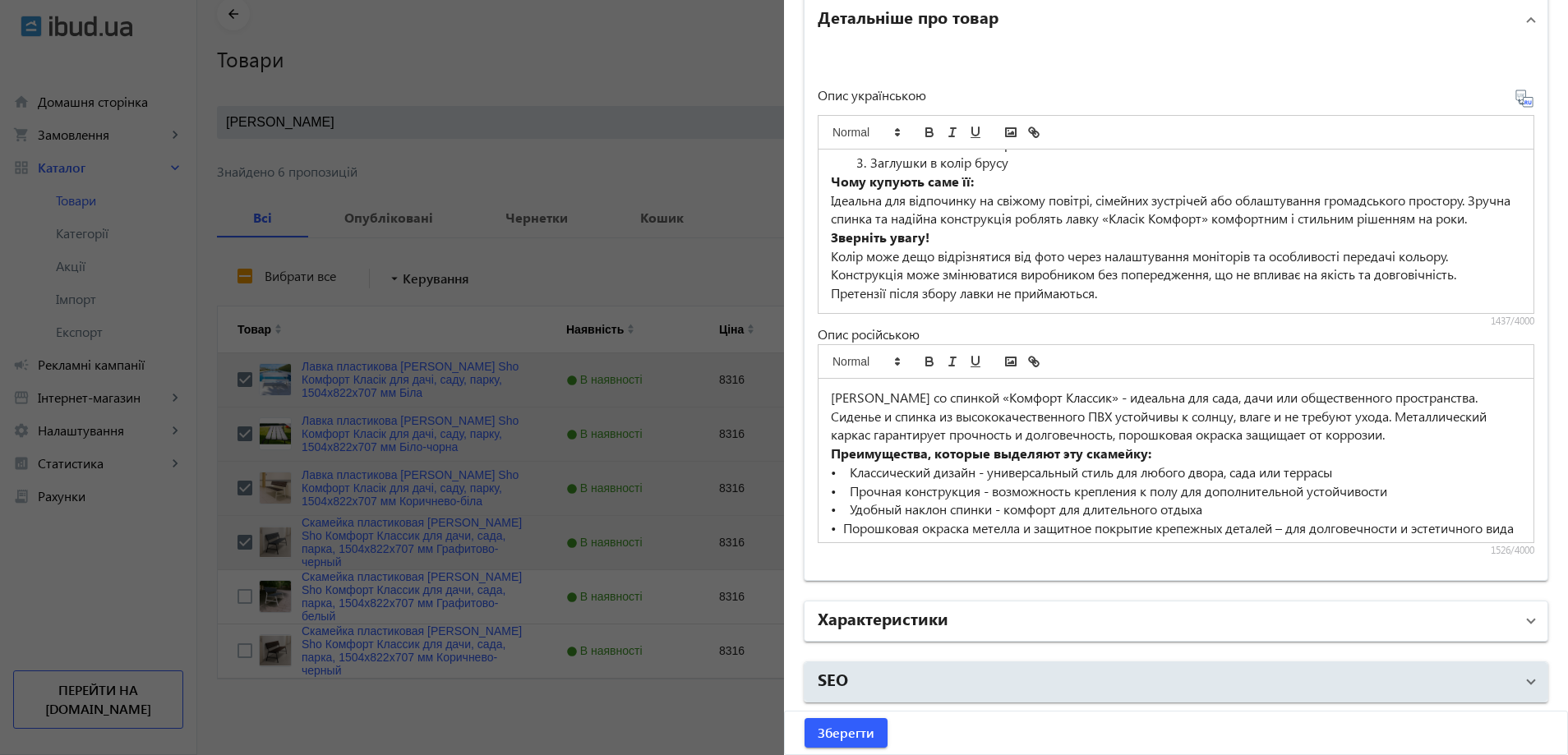
click at [941, 618] on h2 "Характеристики" at bounding box center [882, 617] width 130 height 23
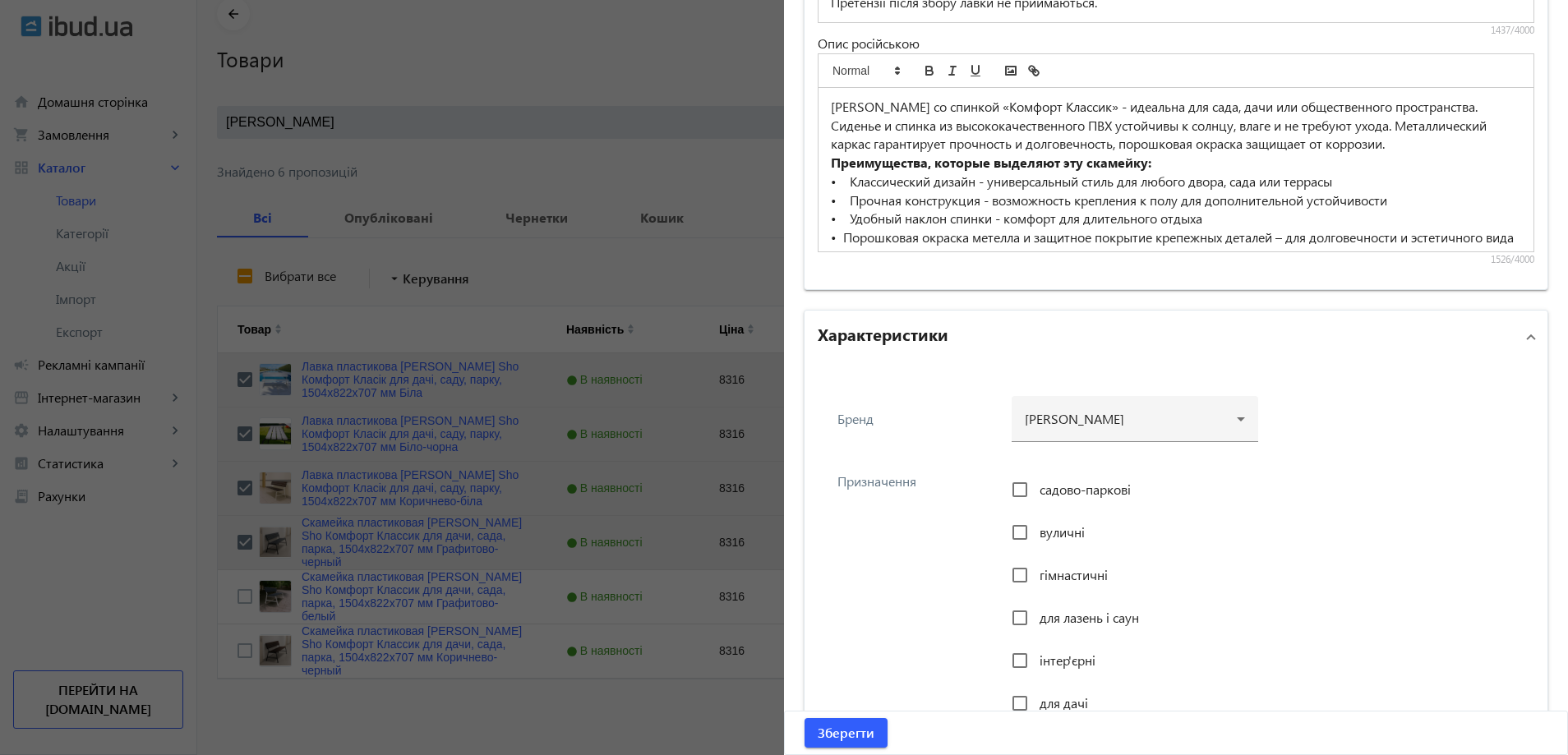
scroll to position [1492, 0]
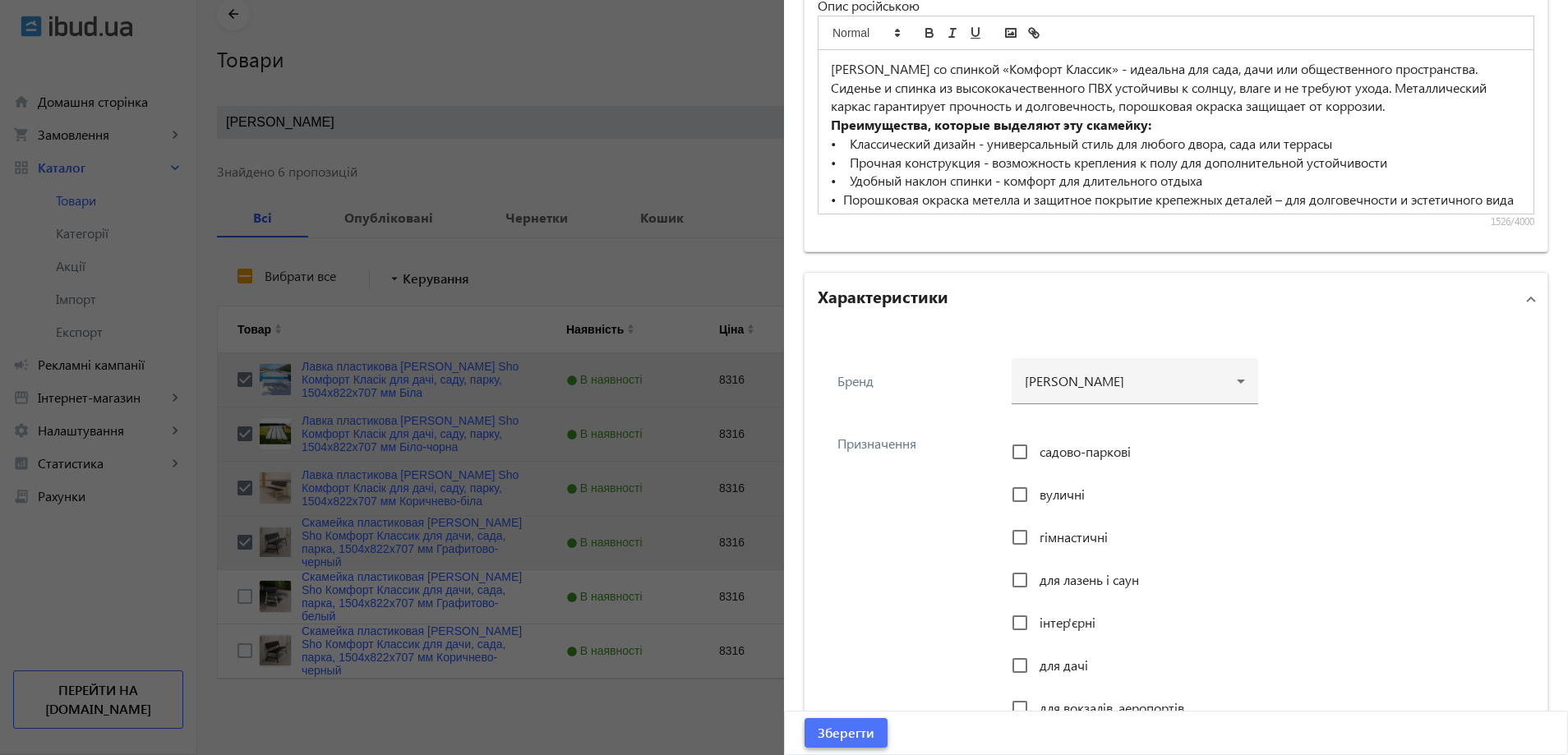
click at [856, 727] on span "Зберегти" at bounding box center [846, 733] width 57 height 18
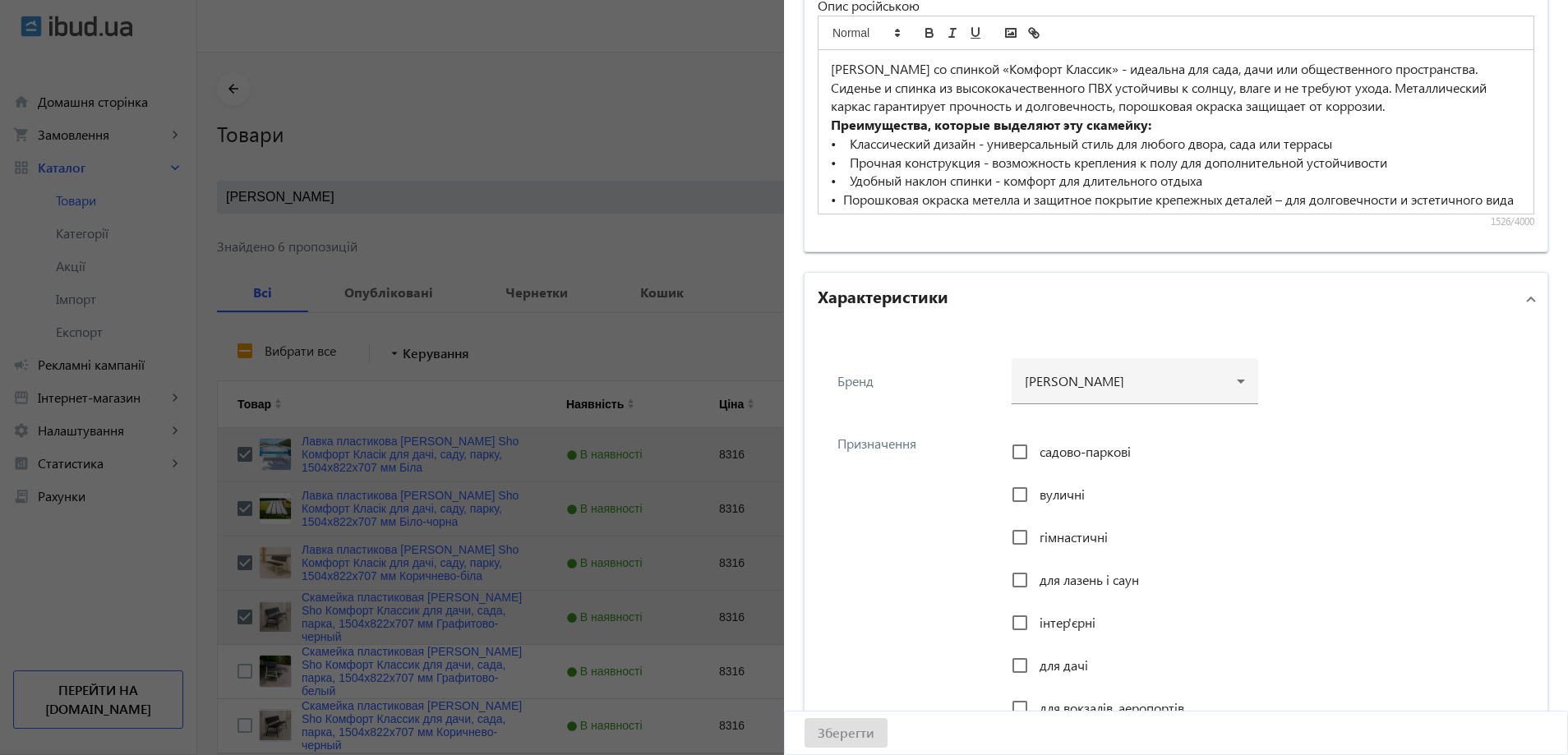
scroll to position [0, 0]
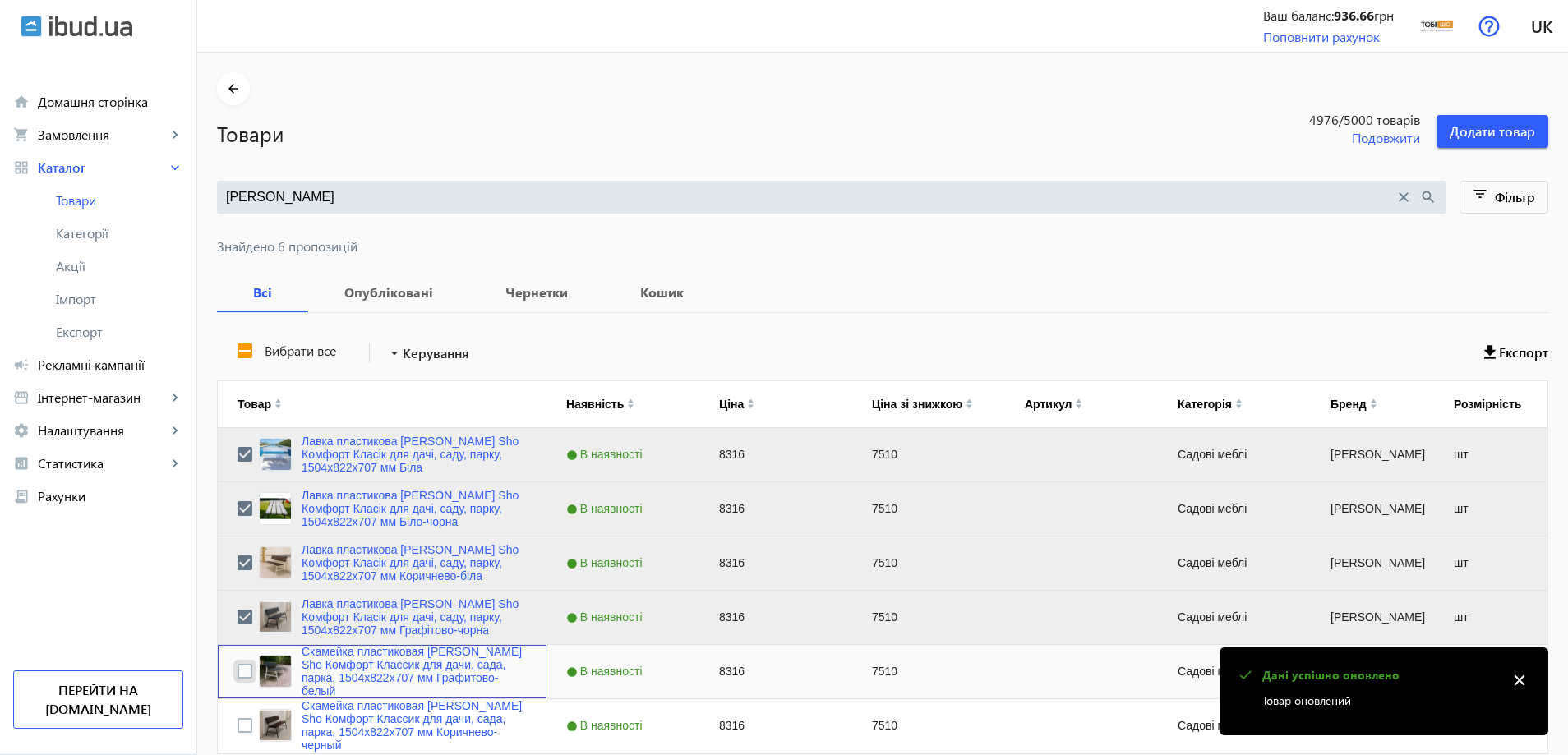
click at [238, 674] on input "Press Space to toggle row selection (unchecked)" at bounding box center [245, 670] width 15 height 15
checkbox input "true"
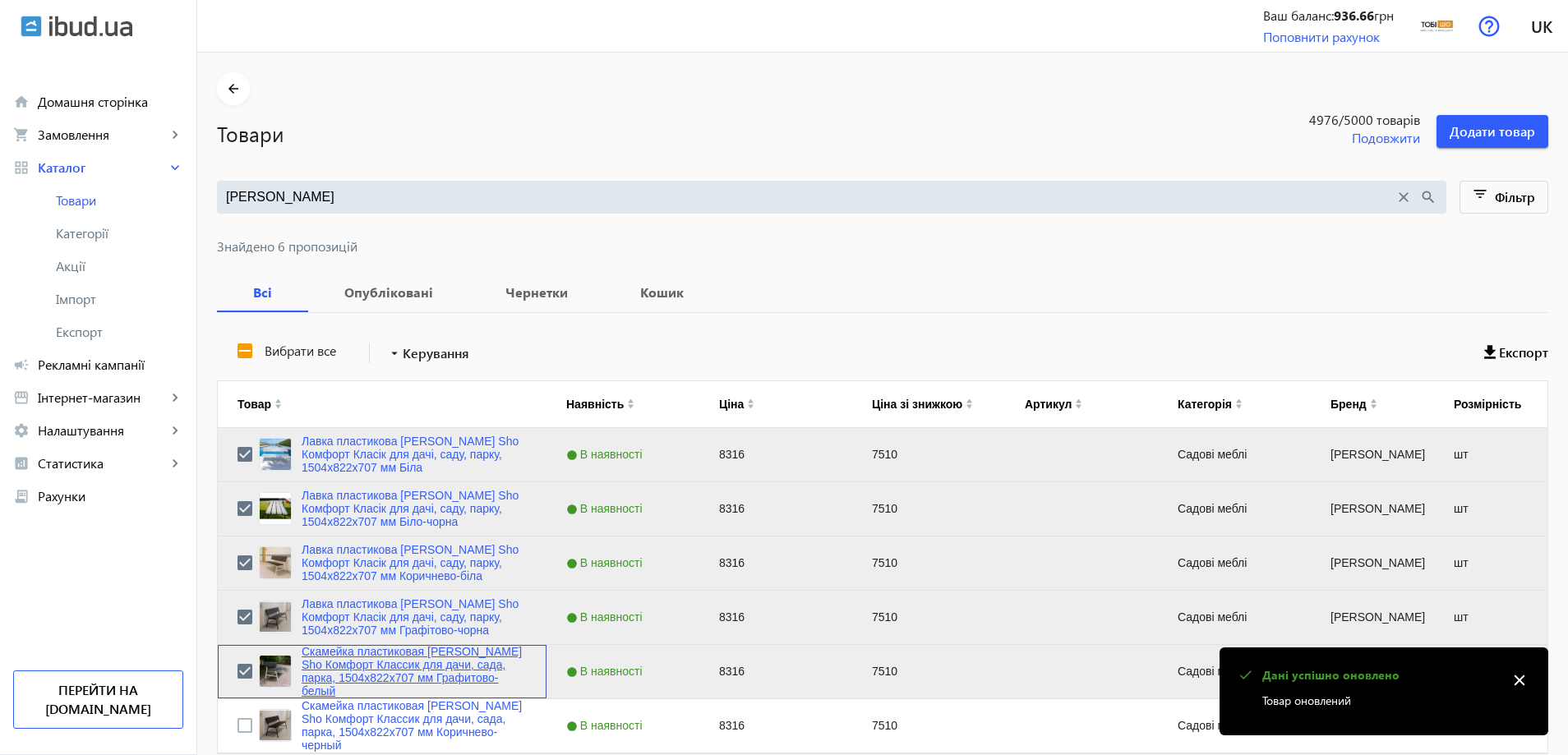
click at [327, 671] on link "Скамейка пластиковая Tobi Sho Комфорт Классик для дачи, сада, парка, 1504х822х7…" at bounding box center [414, 670] width 225 height 53
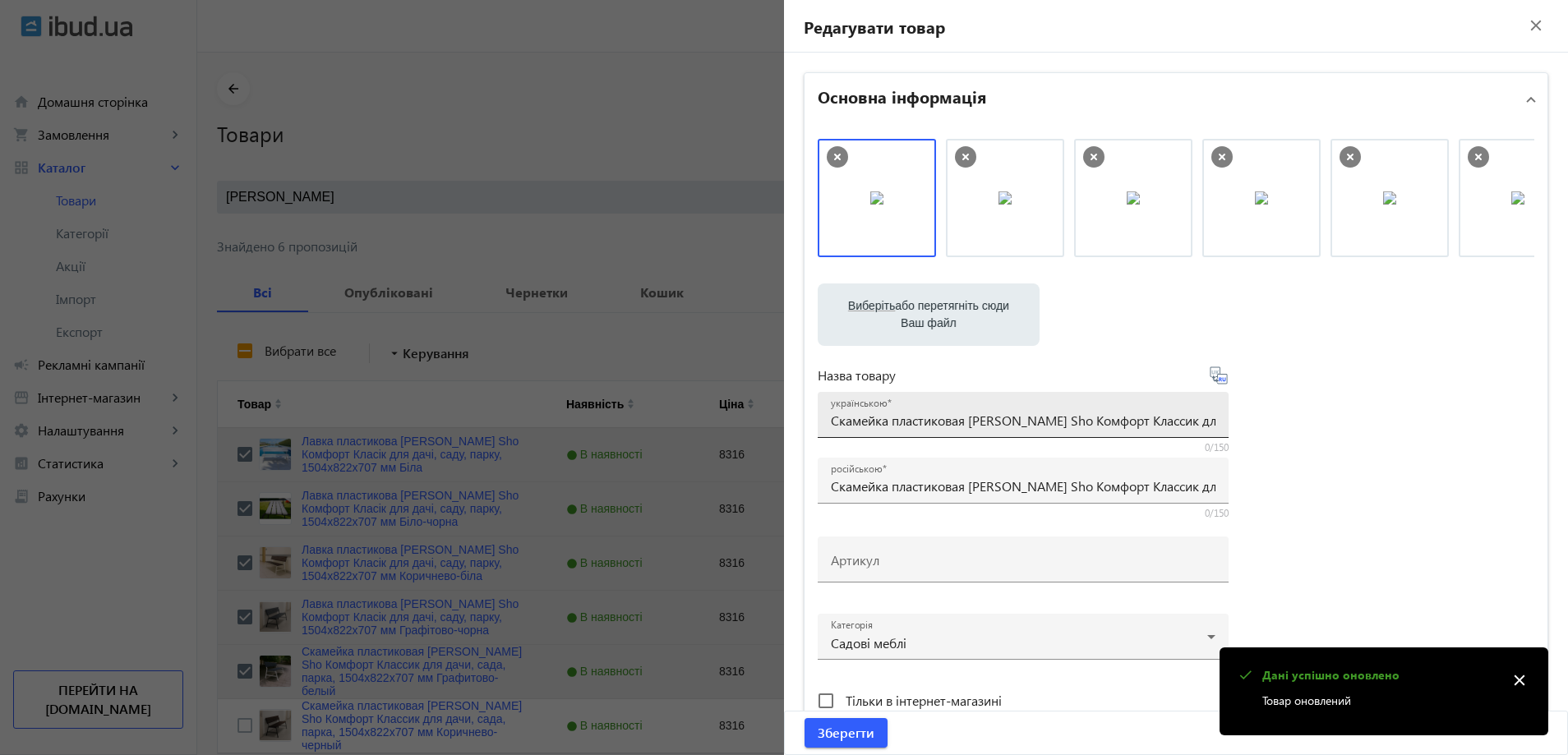
click at [868, 424] on input "Скамейка пластиковая Tobi Sho Комфорт Классик для дачи, сада, парка, 1504х822х7…" at bounding box center [1023, 420] width 384 height 17
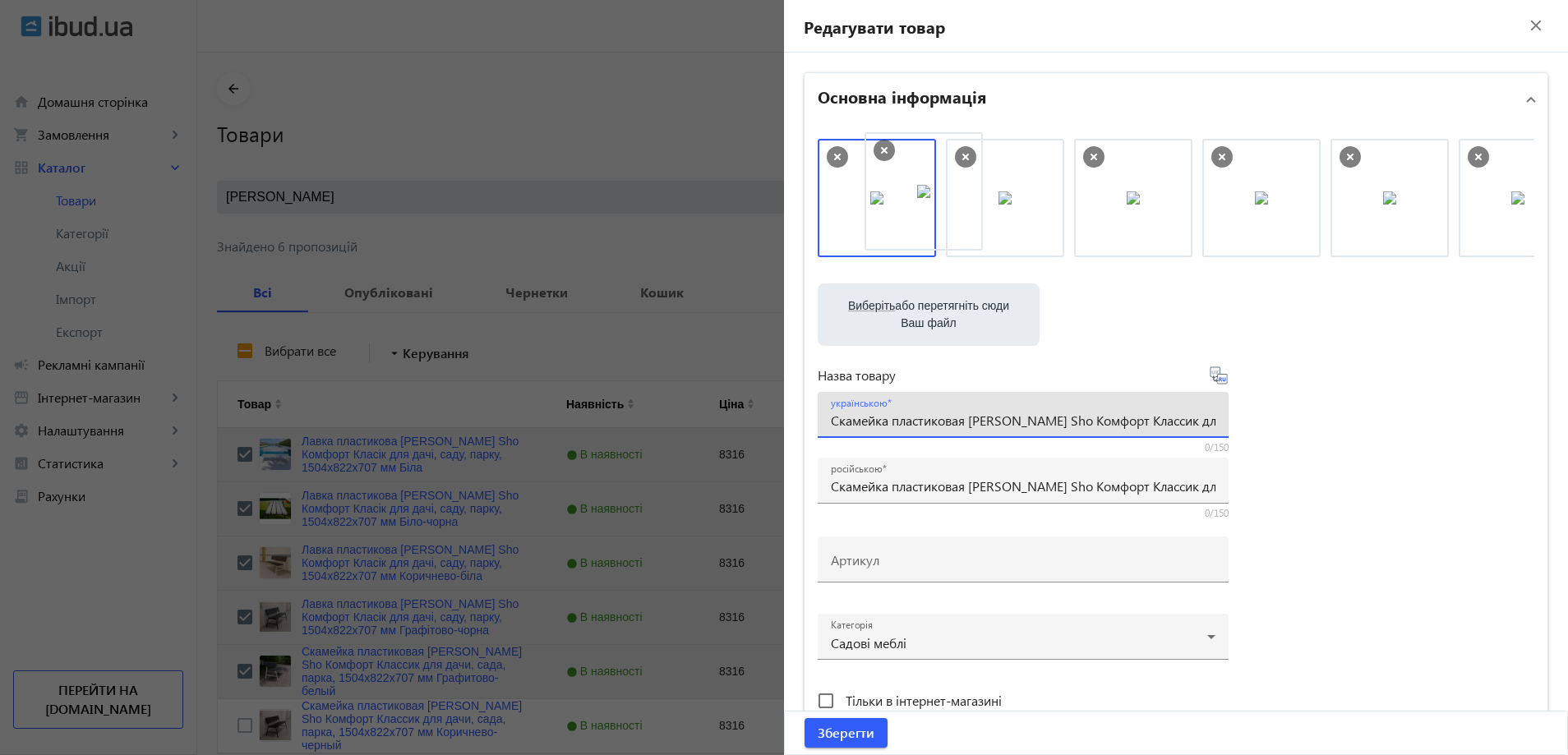
drag, startPoint x: 1026, startPoint y: 209, endPoint x: 891, endPoint y: 205, distance: 135.1
click at [868, 563] on mat-label "Артикул" at bounding box center [855, 559] width 49 height 17
click at [868, 563] on input "Артикул" at bounding box center [1023, 564] width 384 height 17
paste input "kls/1504/Графитово-белый"
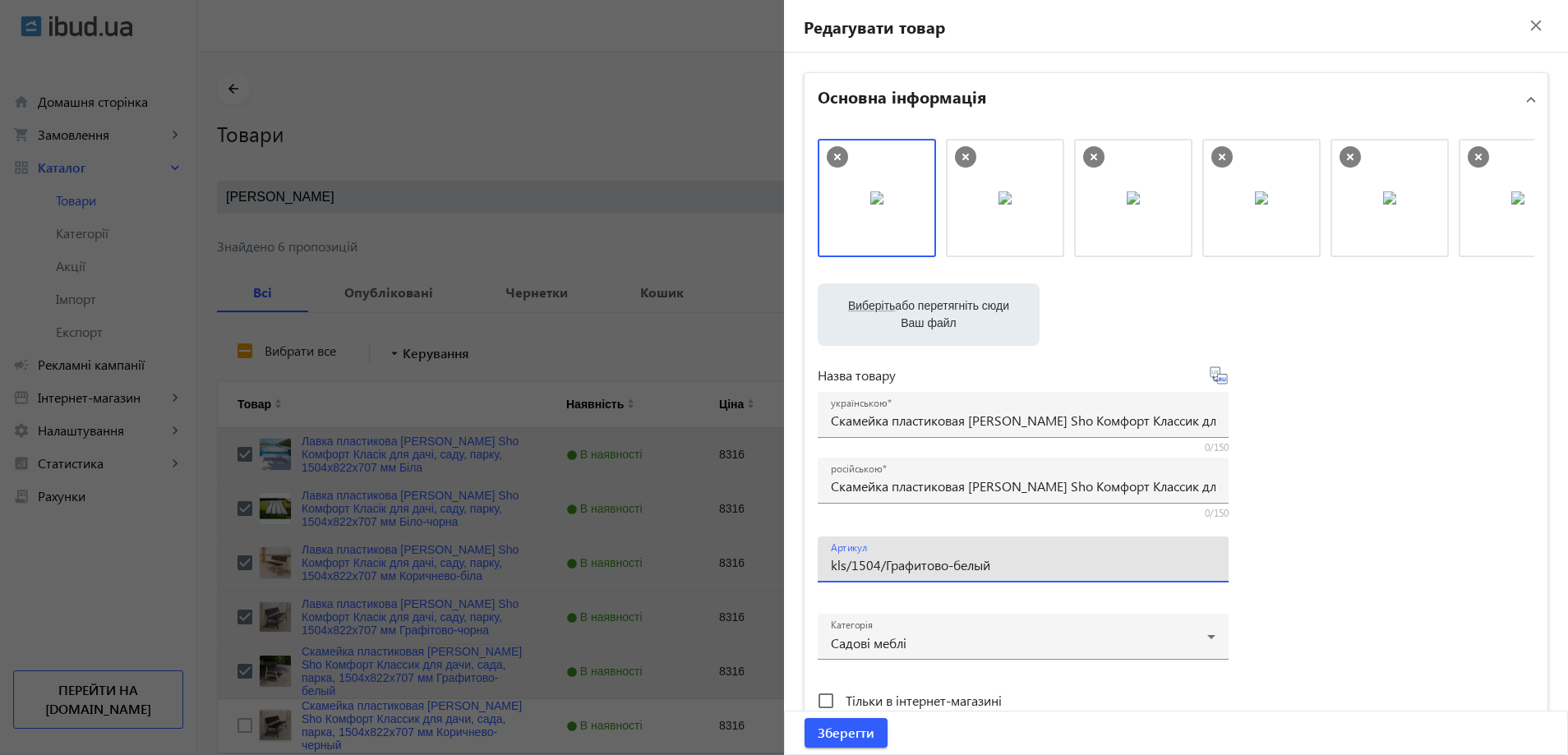
type input "kls/1504/Графитово-белый"
click at [866, 445] on div at bounding box center [1023, 445] width 411 height 15
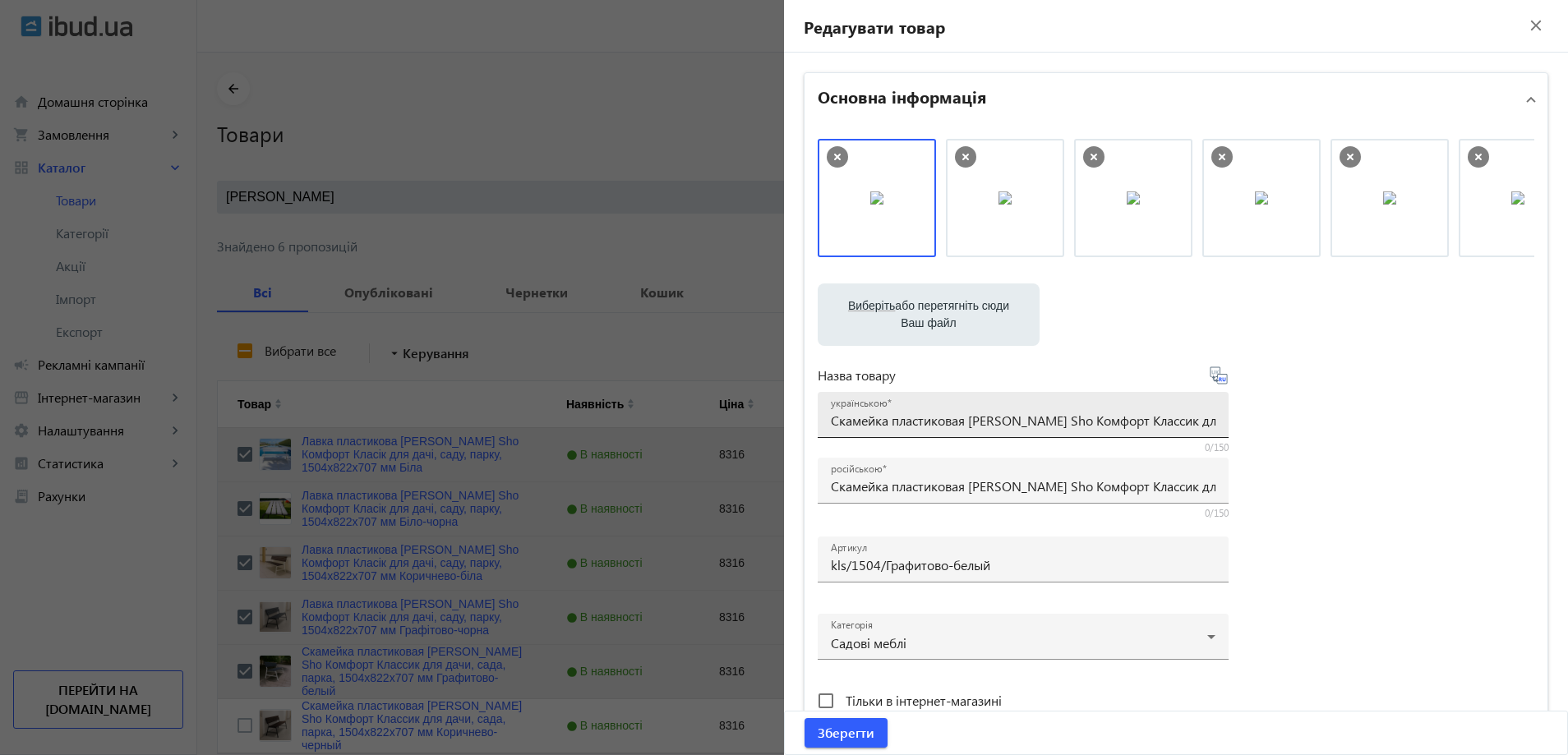
click at [893, 431] on div "українською Скамейка пластиковая Tobi Sho Комфорт Классик для дачи, сада, парка…" at bounding box center [1023, 415] width 384 height 46
paste input "авка пластикова Tobi Sho Комфорт Класік для дачі, саду, парку, 1504х822х707 мм …"
type input "Лавка пластикова Tobi Sho Комфорт Класік для дачі, саду, парку, 1504х822х707 мм…"
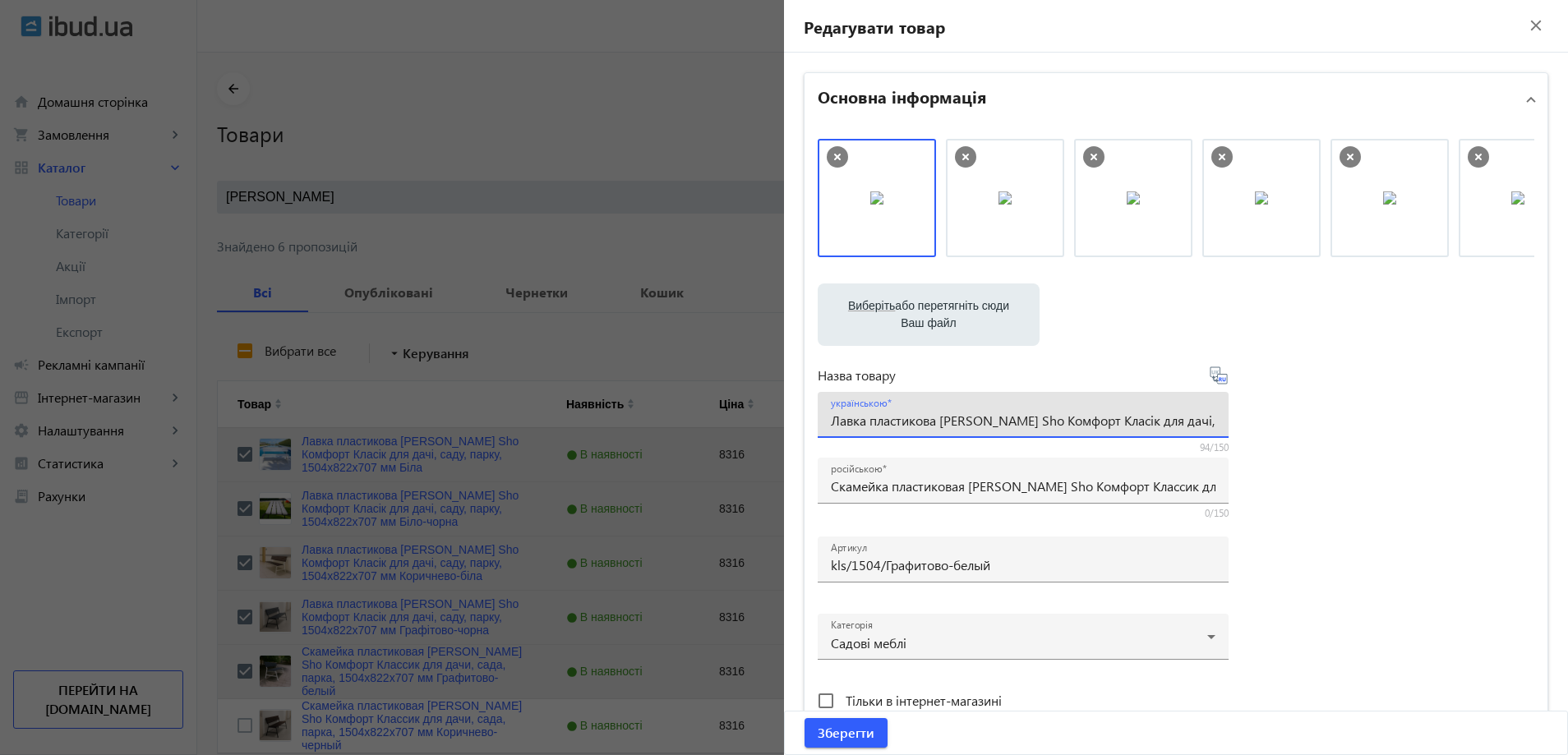
click at [1259, 394] on div "Виберіть або перетягніть сюди Ваш файл 1086668b59d33628168846472693736-339d1bca…" at bounding box center [1176, 447] width 716 height 615
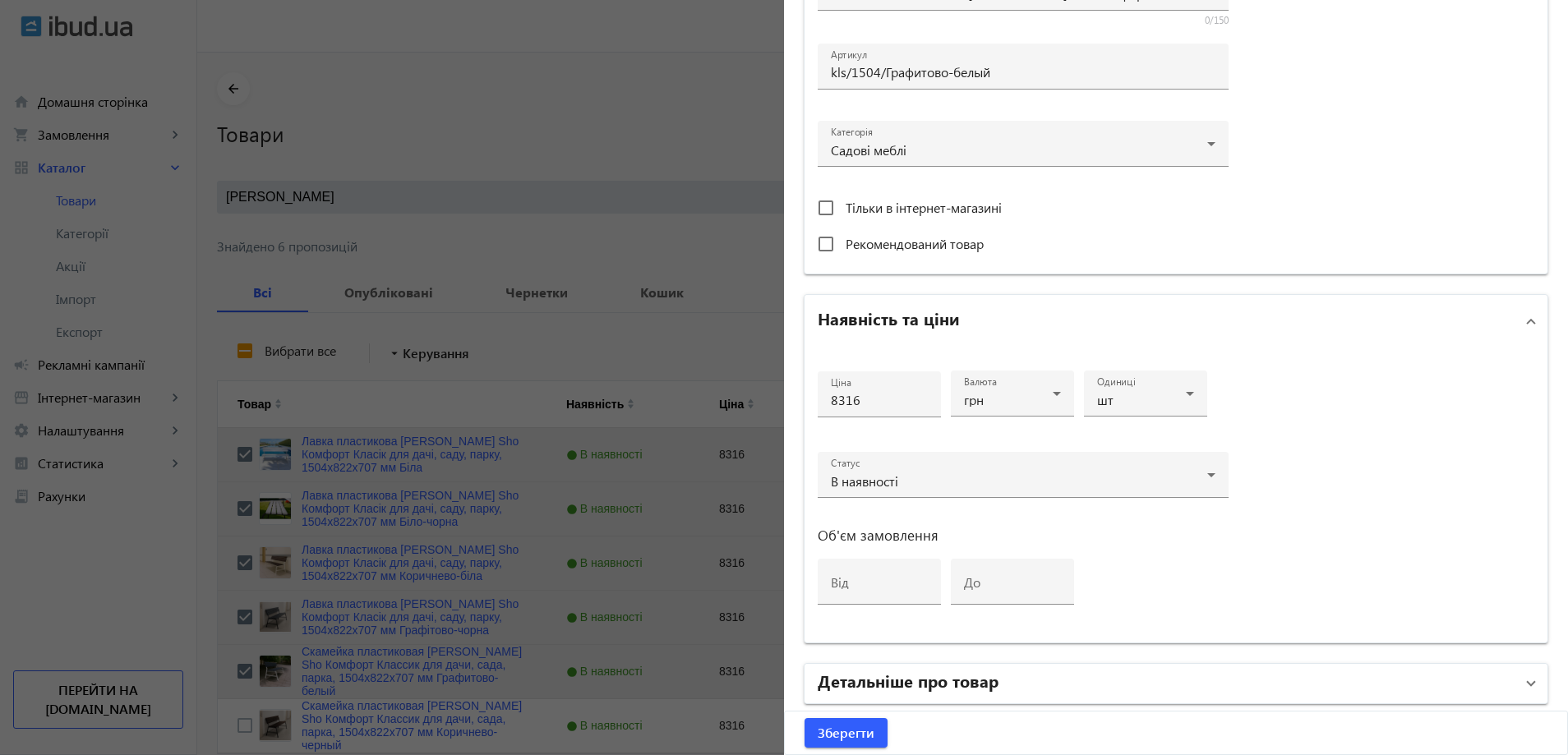
click at [967, 669] on h2 "Детальніше про товар" at bounding box center [908, 679] width 181 height 23
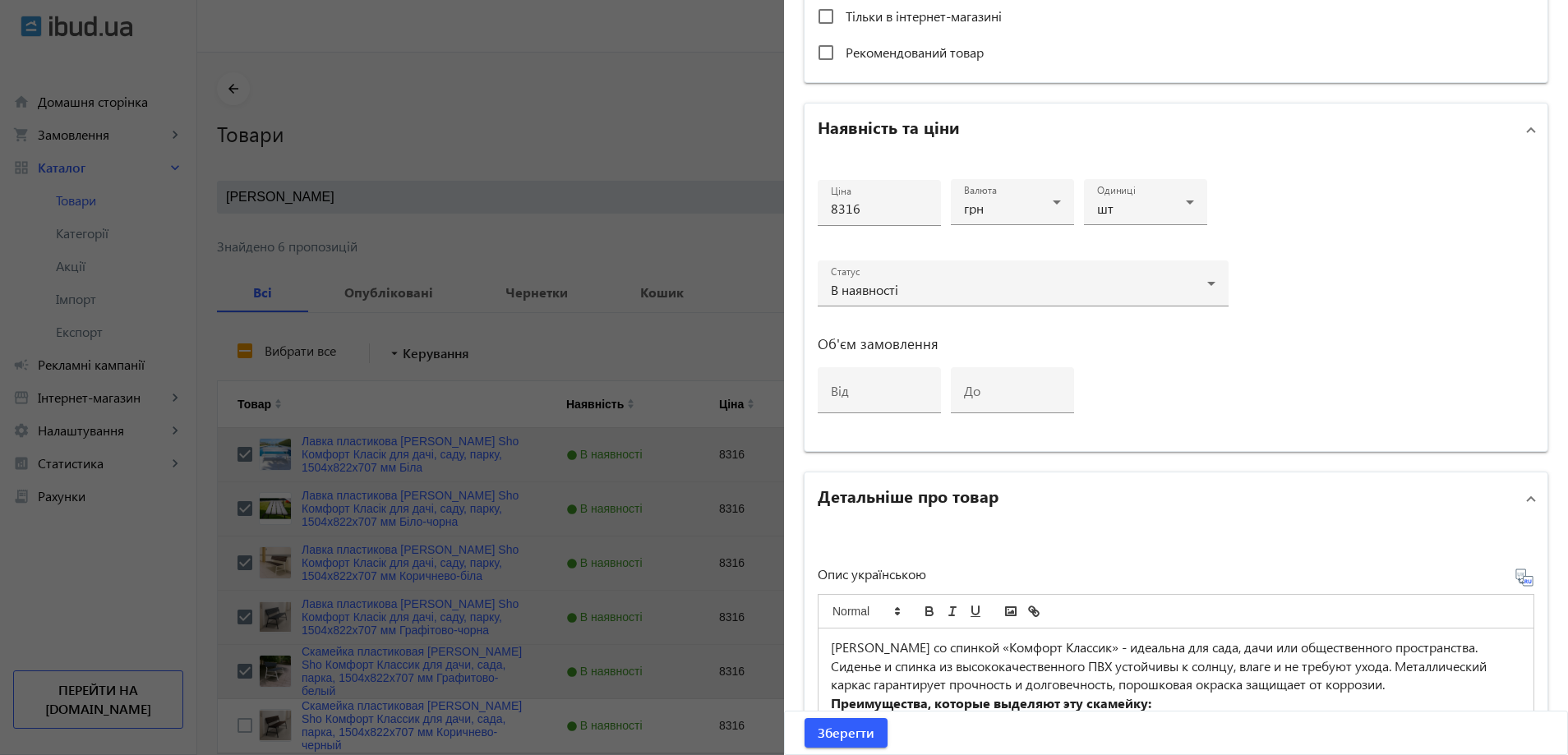
scroll to position [1068, 0]
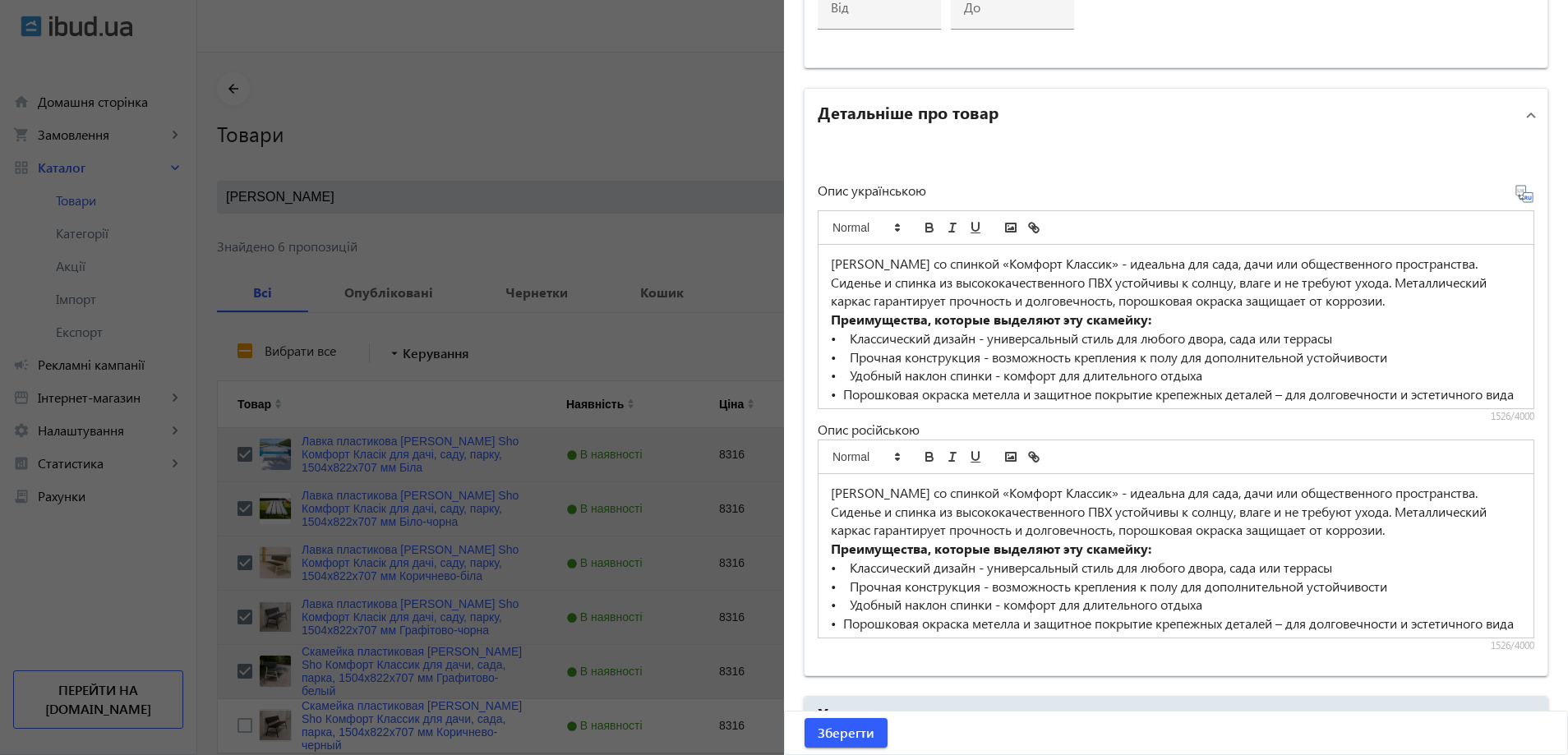
click at [911, 323] on strong "Преимущества, которые выделяют эту скамейку:" at bounding box center [991, 318] width 320 height 17
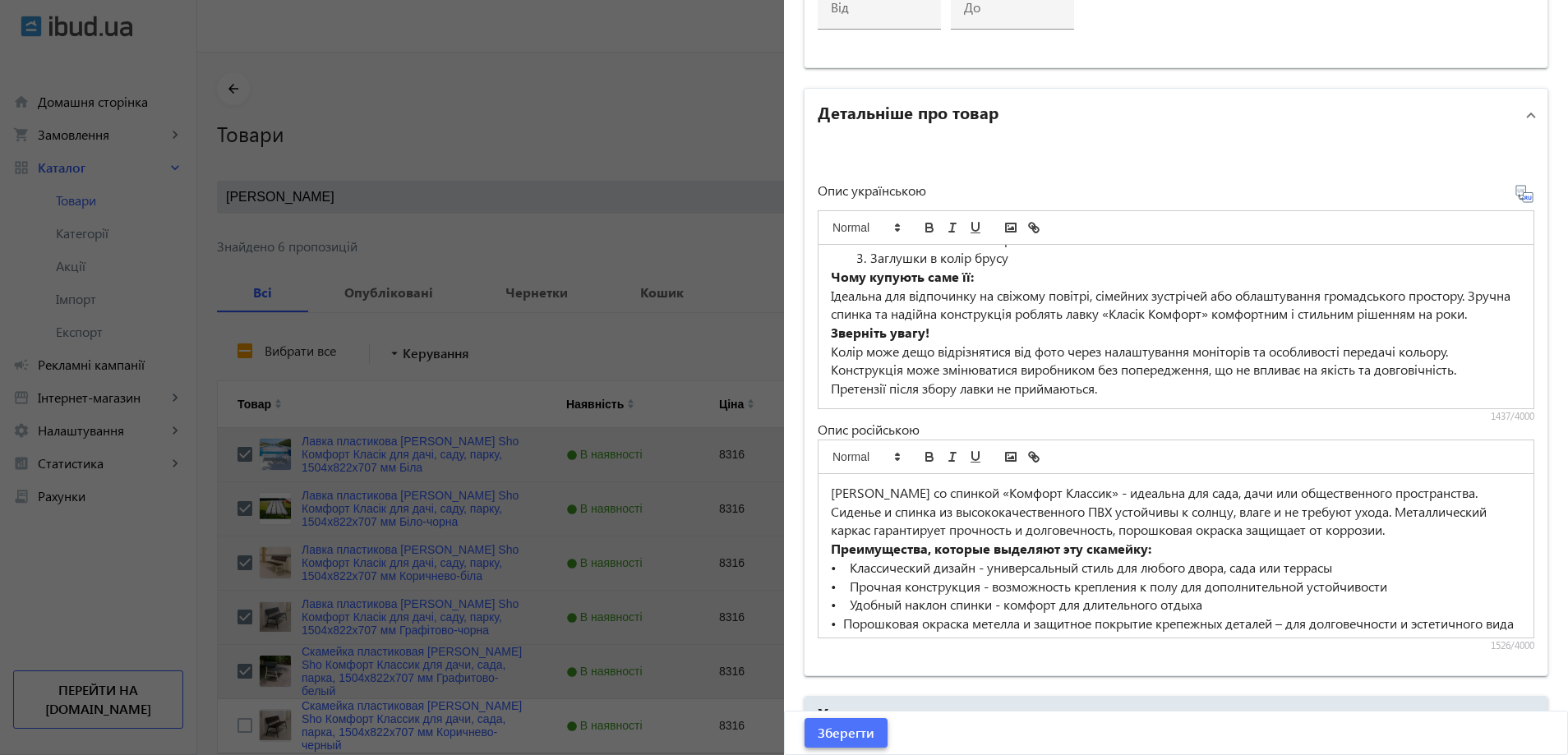
click at [841, 732] on span "Зберегти" at bounding box center [846, 733] width 57 height 18
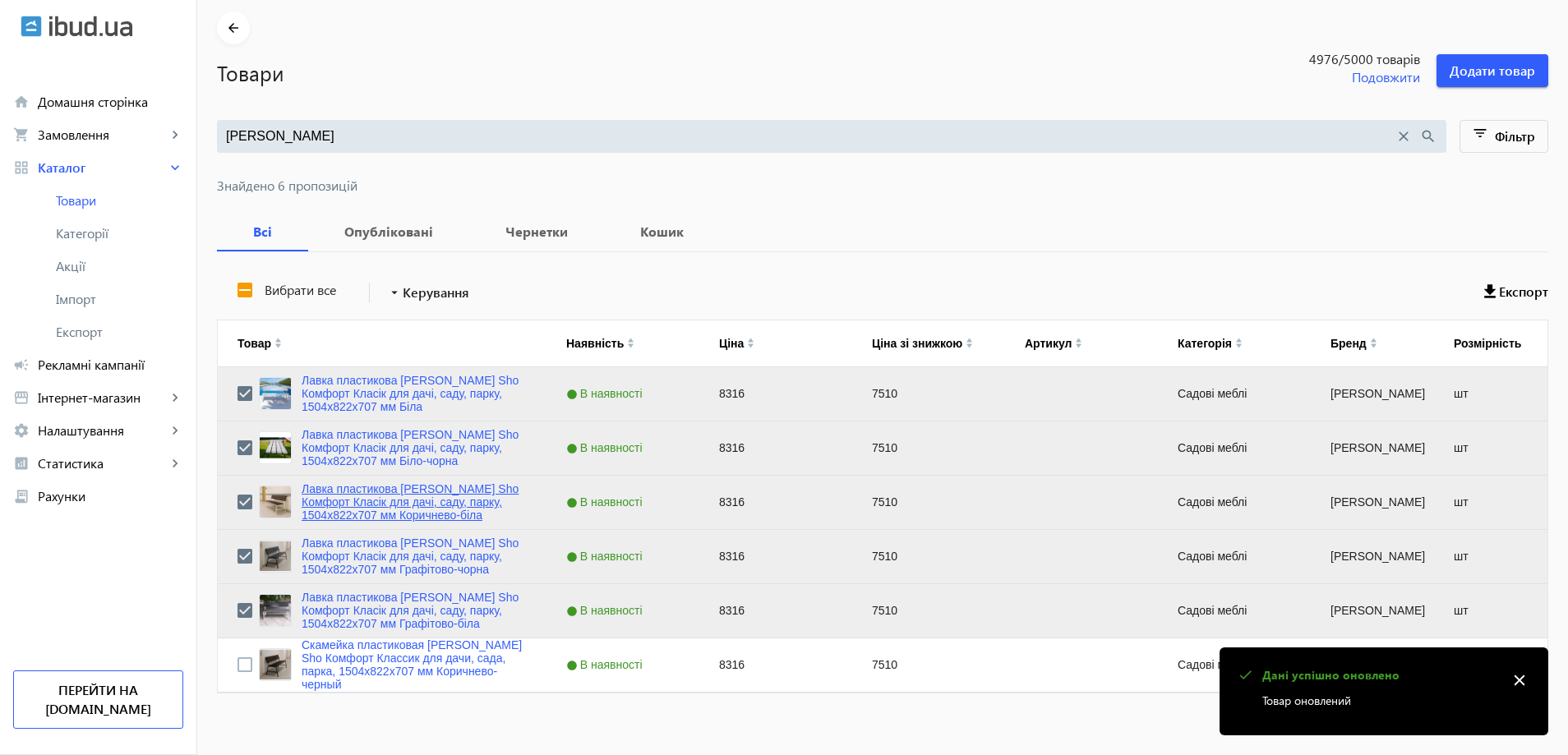
scroll to position [75, 0]
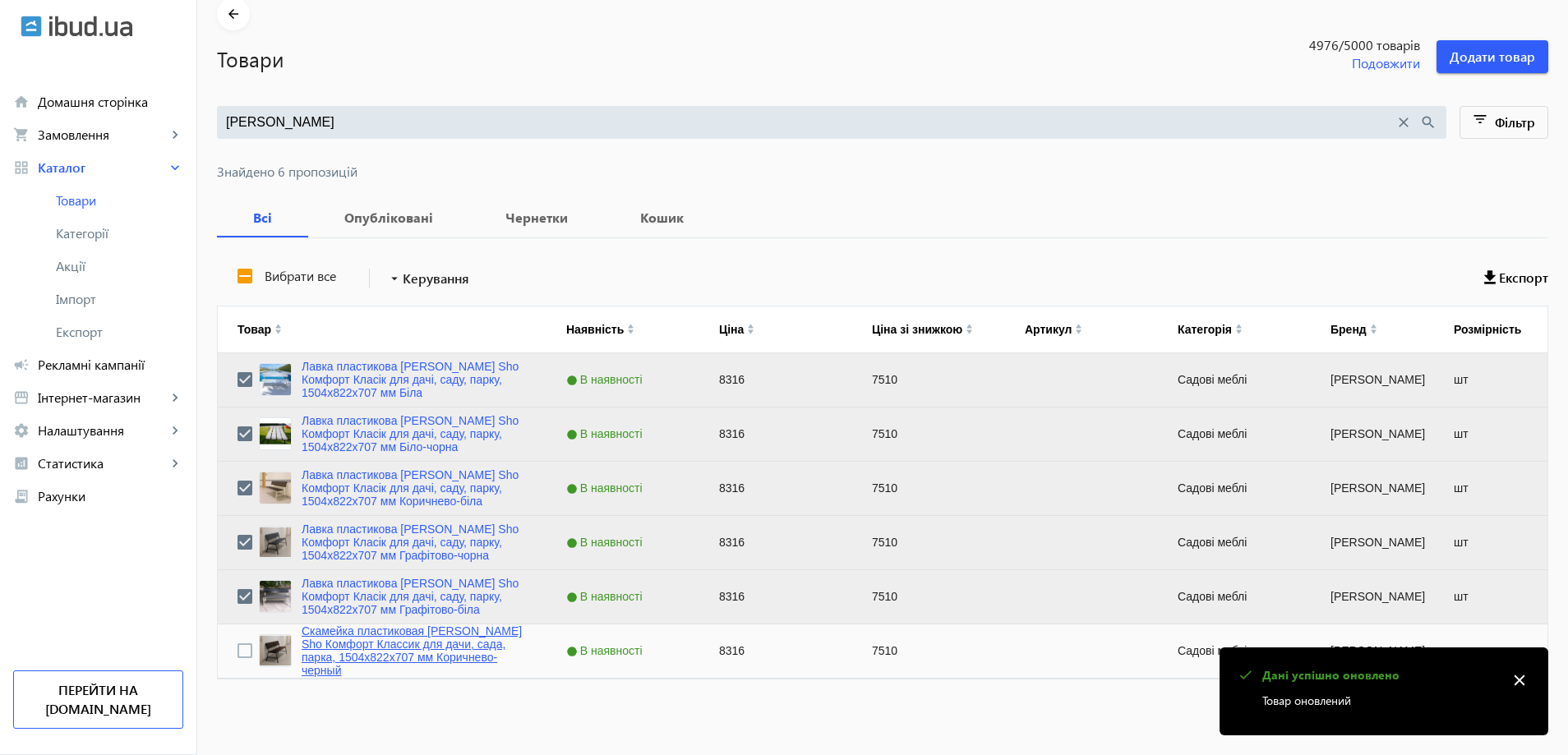
click at [384, 662] on link "Скамейка пластиковая Tobi Sho Комфорт Классик для дачи, сада, парка, 1504х822х7…" at bounding box center [414, 651] width 225 height 53
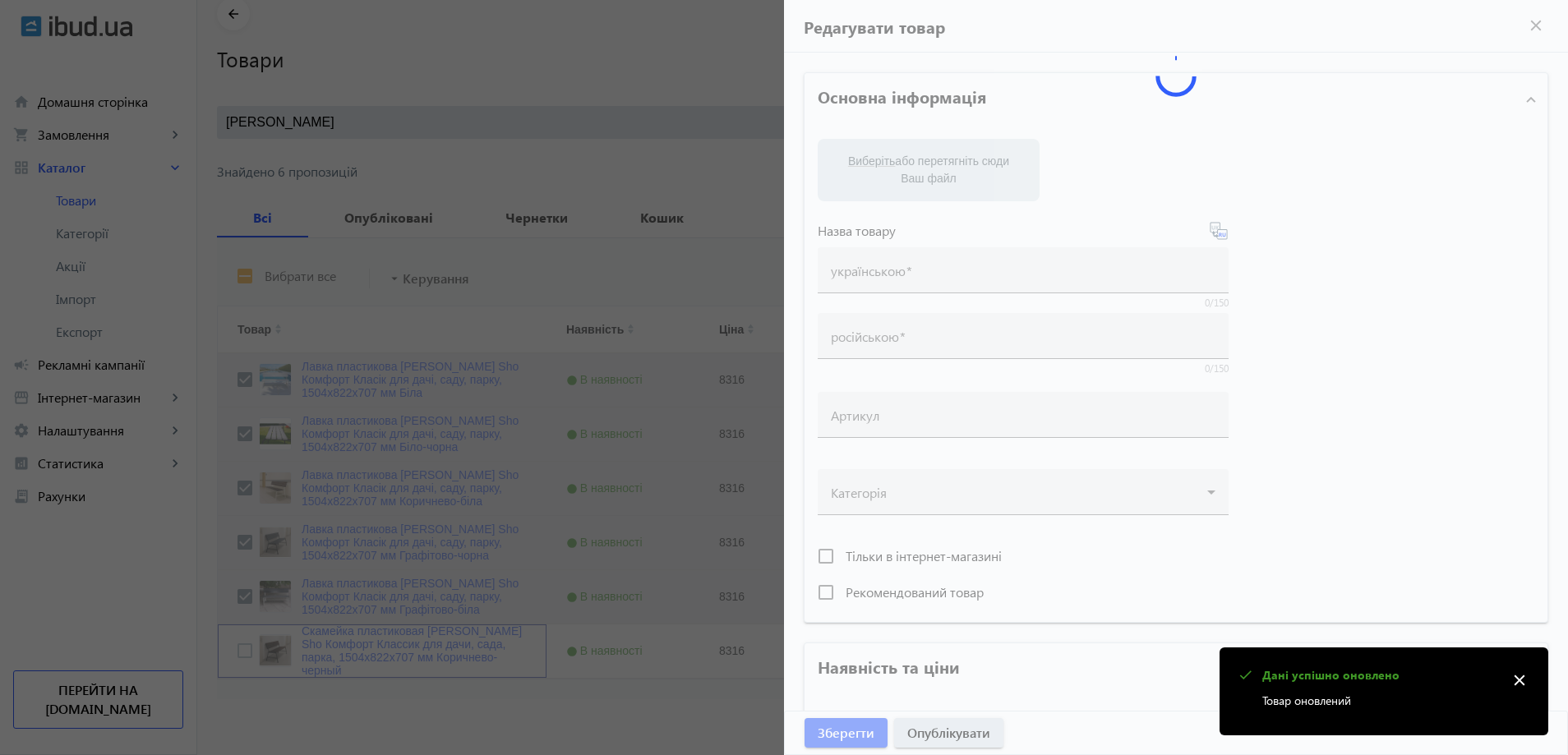
type input "Скамейка пластиковая Tobi Sho Комфорт Классик для дачи, сада, парка, 1504х822х7…"
type input "8316"
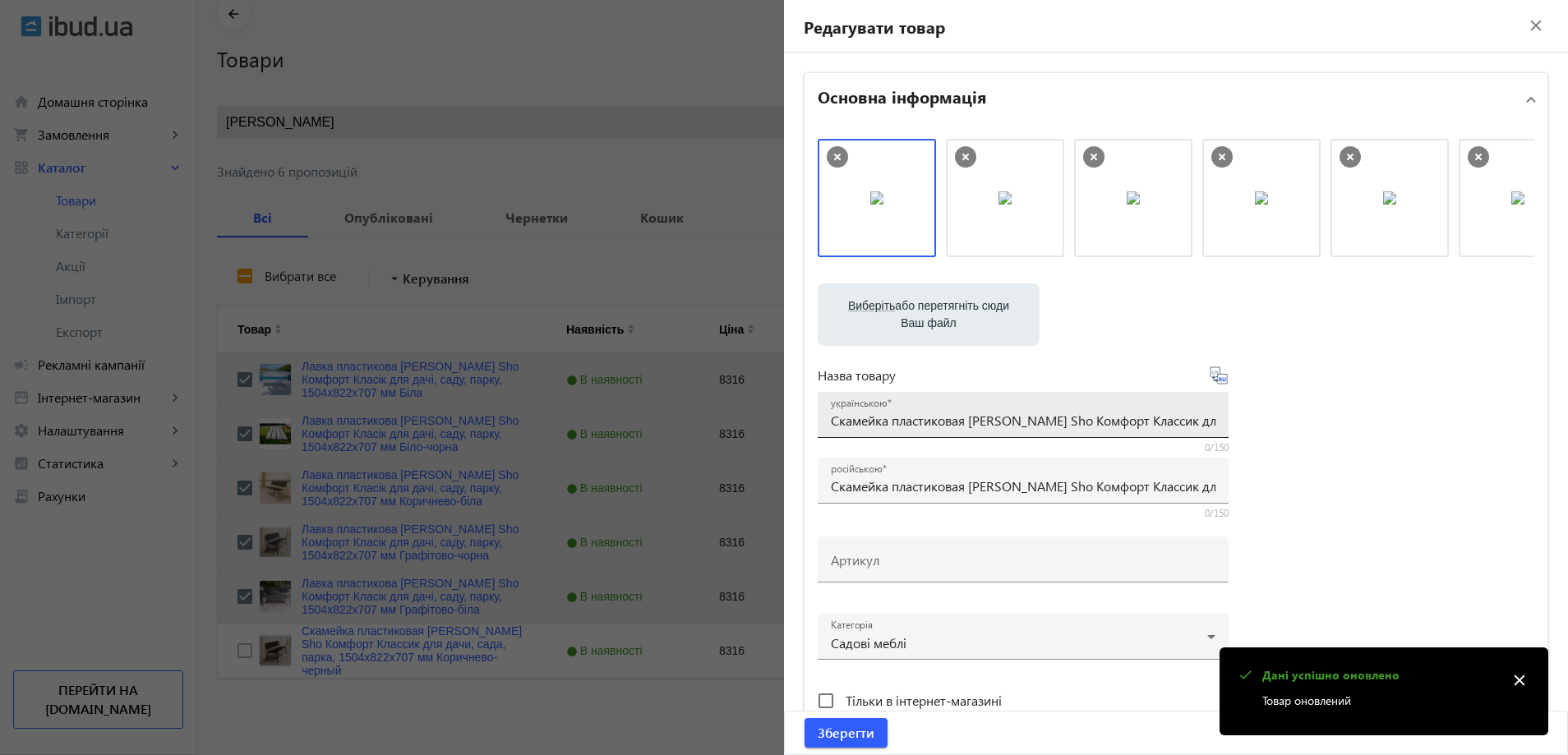
click at [881, 432] on div "українською Скамейка пластиковая Tobi Sho Комфорт Классик для дачи, сада, парка…" at bounding box center [1023, 415] width 384 height 46
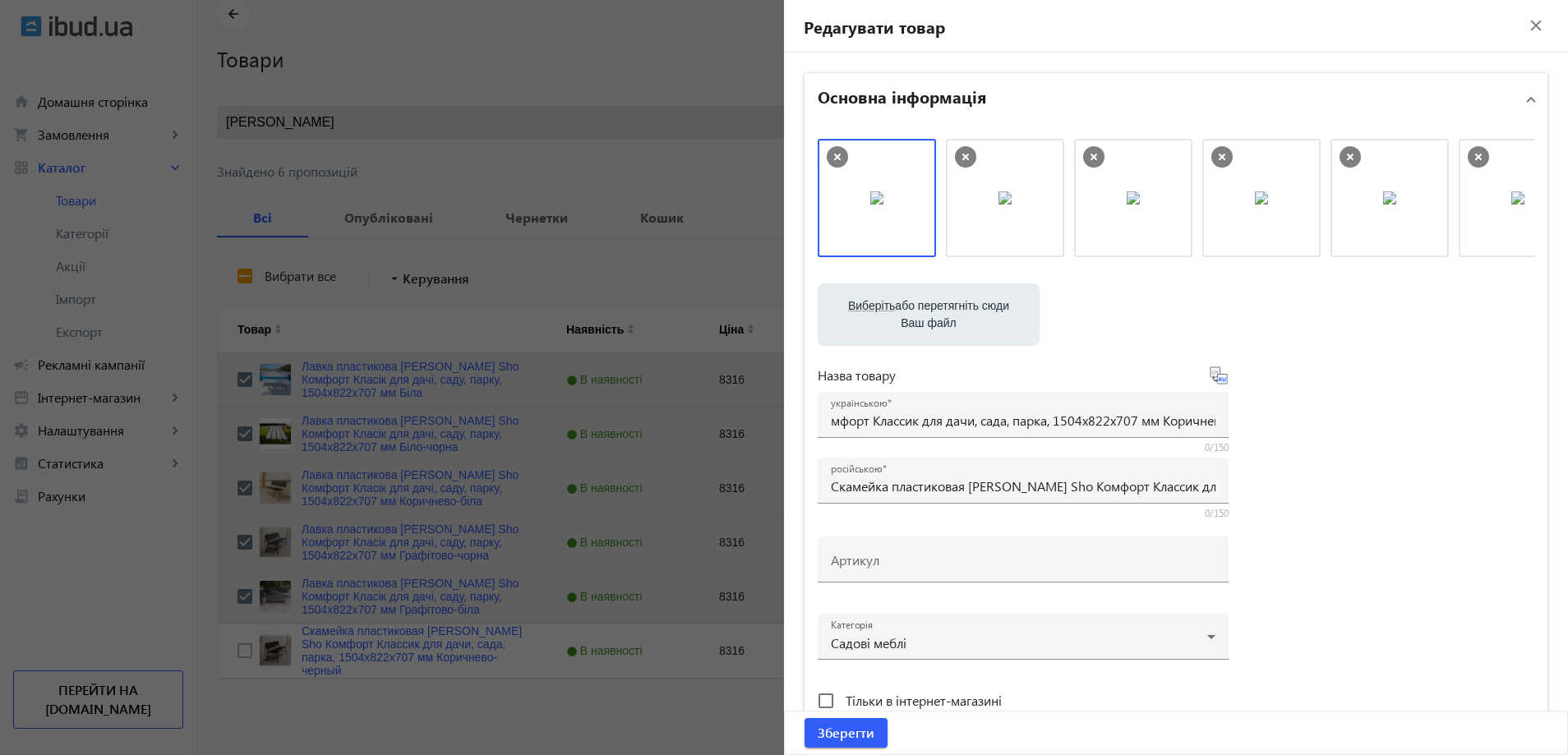
scroll to position [0, 0]
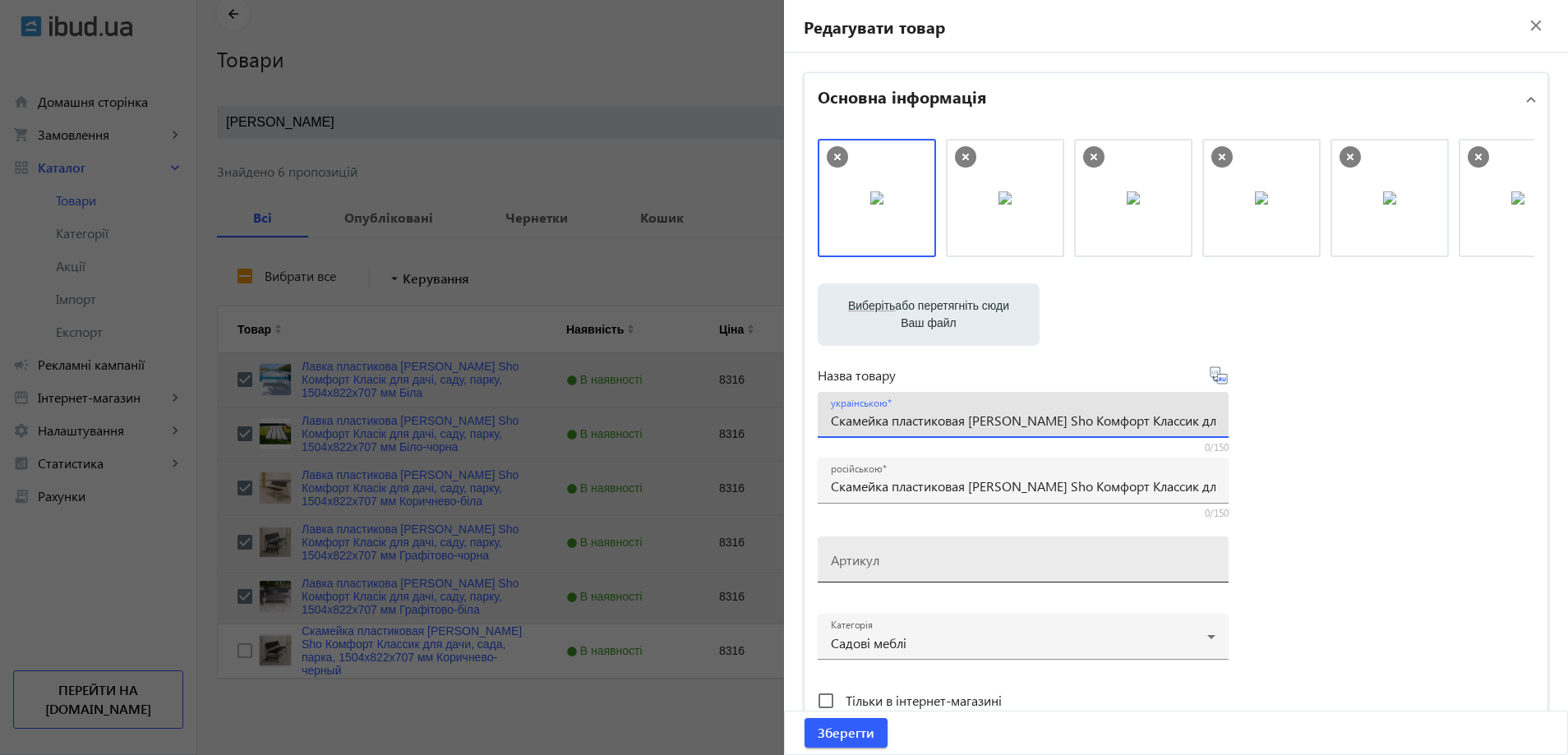
click at [872, 574] on div "Артикул" at bounding box center [1023, 559] width 384 height 46
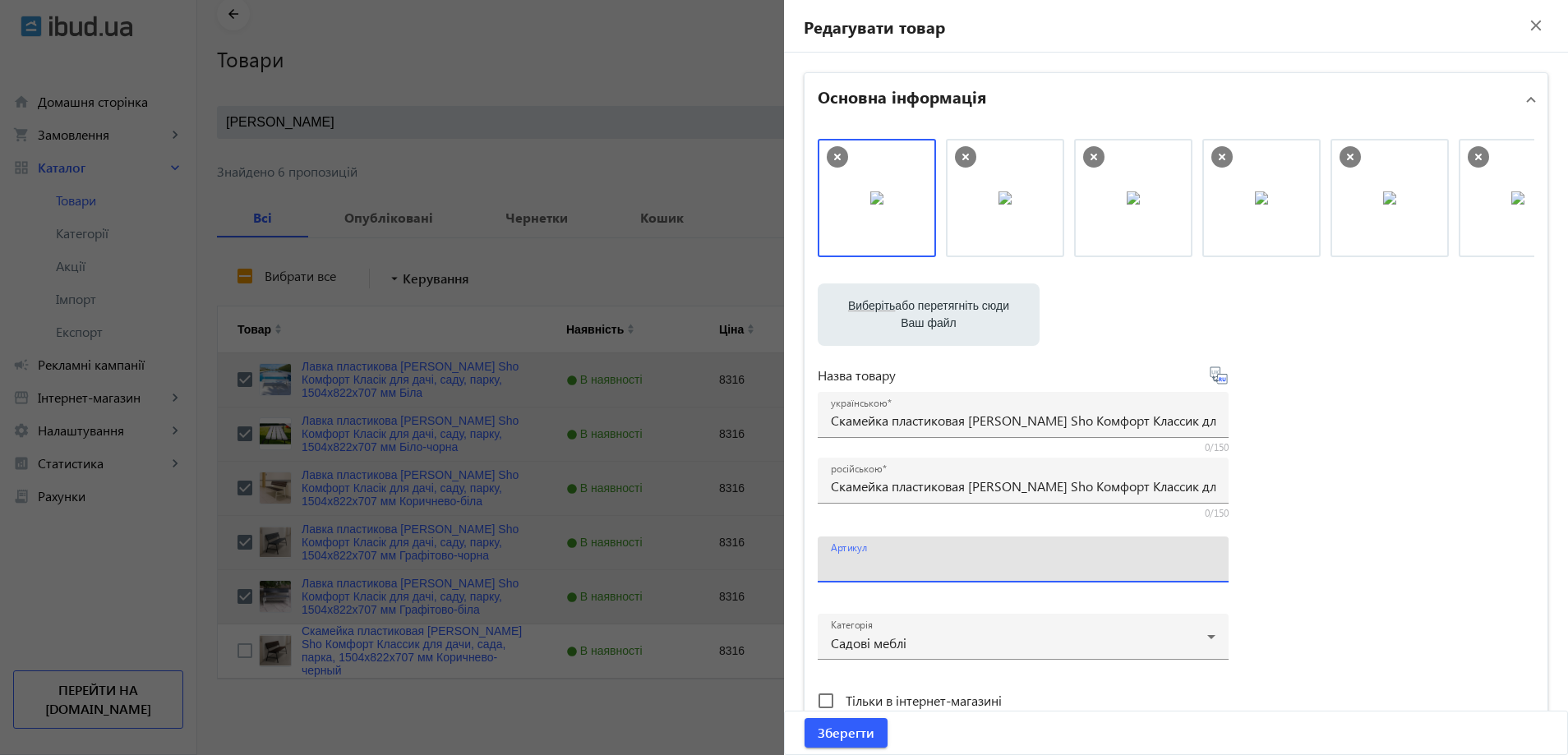
paste input "kls/1504/Коричнево-черный"
type input "kls/1504/Коричнево-черный"
click at [882, 419] on input "Скамейка пластиковая Tobi Sho Комфорт Классик для дачи, сада, парка, 1504х822х7…" at bounding box center [1023, 420] width 384 height 17
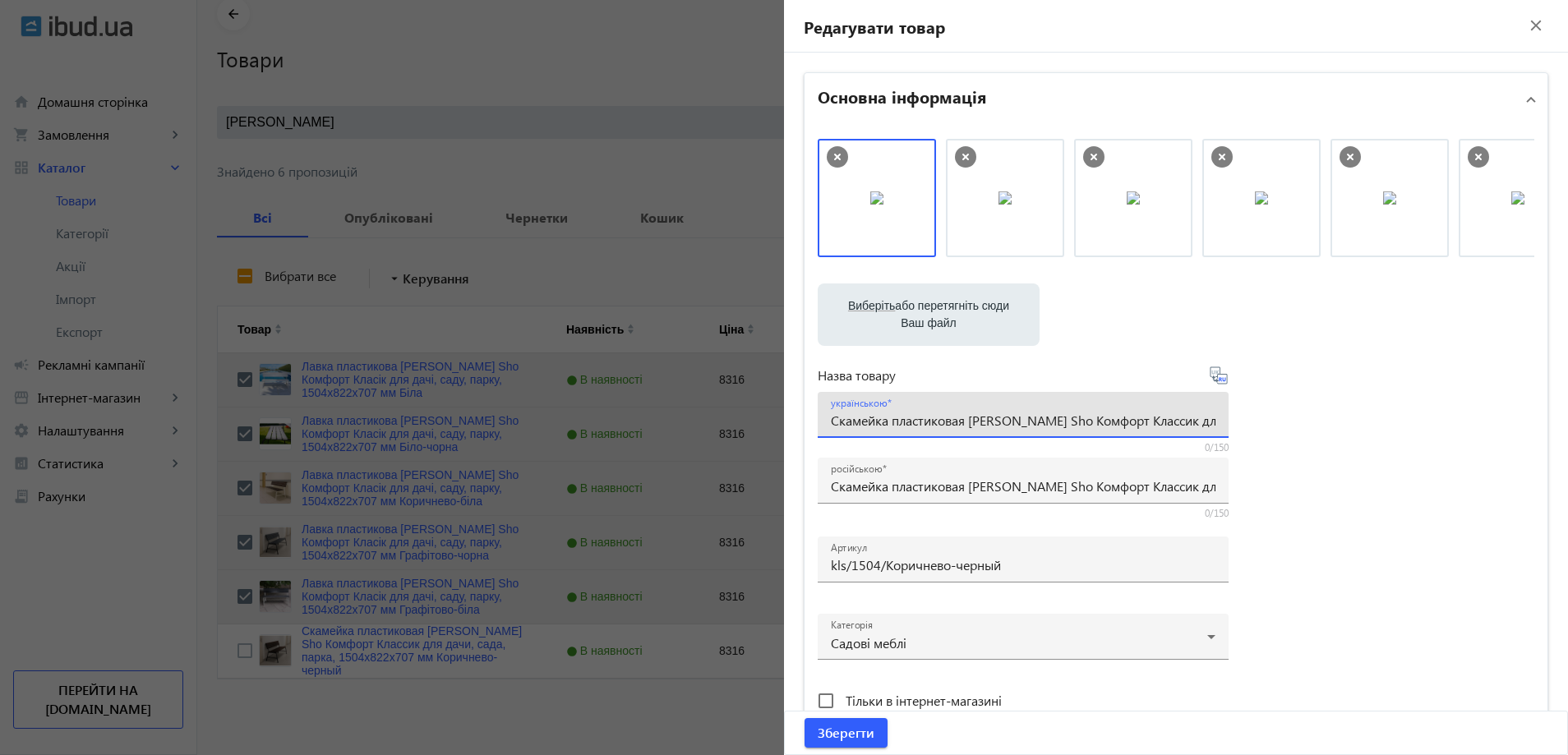
paste input "авка пластикова Tobi Sho Комфорт Класік для дачі, саду, парку, 1504х822х707 мм …"
type input "Лавка пластикова Tobi Sho Комфорт Класік для дачі, саду, парку, 1504х822х707 мм…"
click at [1404, 383] on div "Виберіть або перетягніть сюди Ваш файл 1086768b59d393ba5c8835272692887-ce453215…" at bounding box center [1176, 447] width 716 height 615
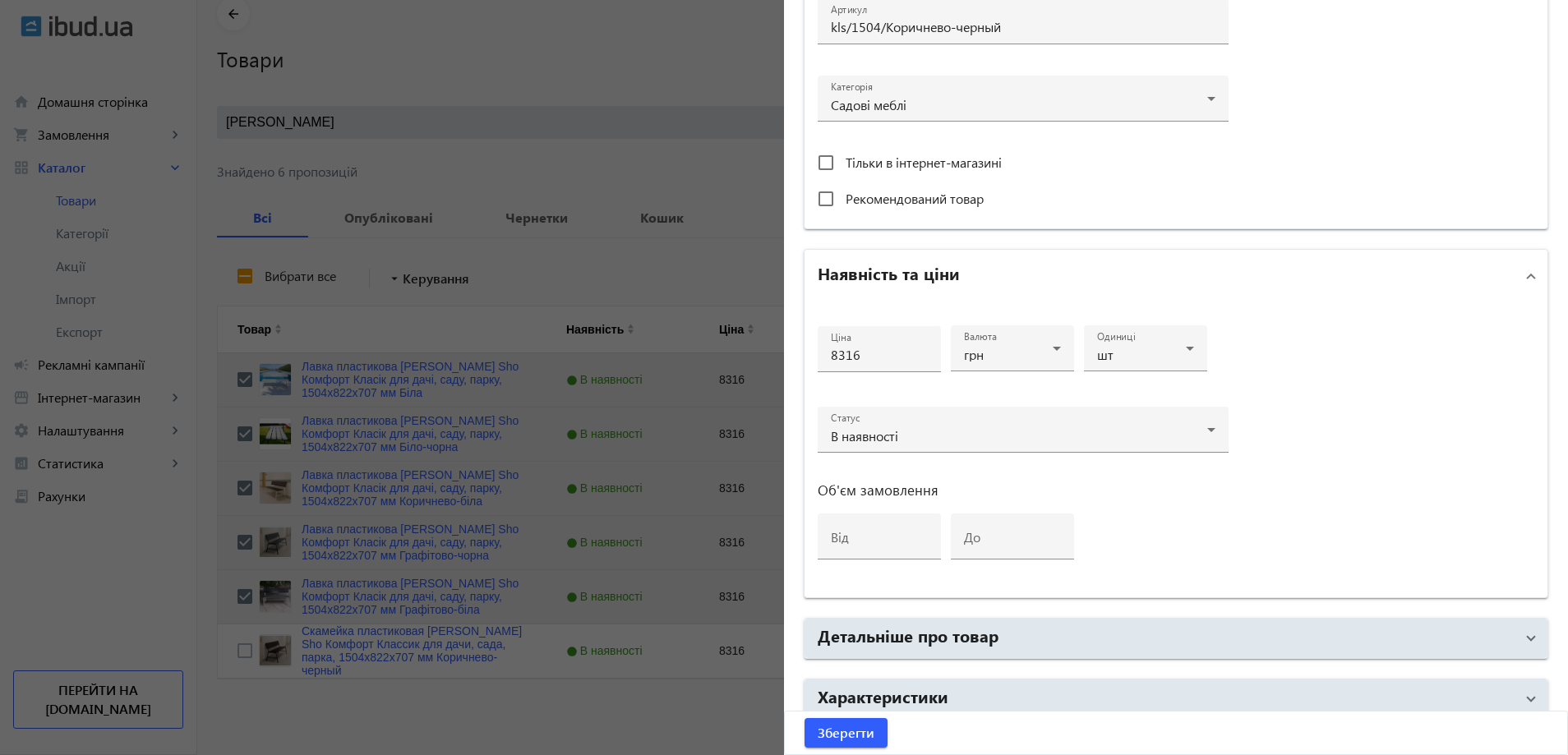
scroll to position [575, 0]
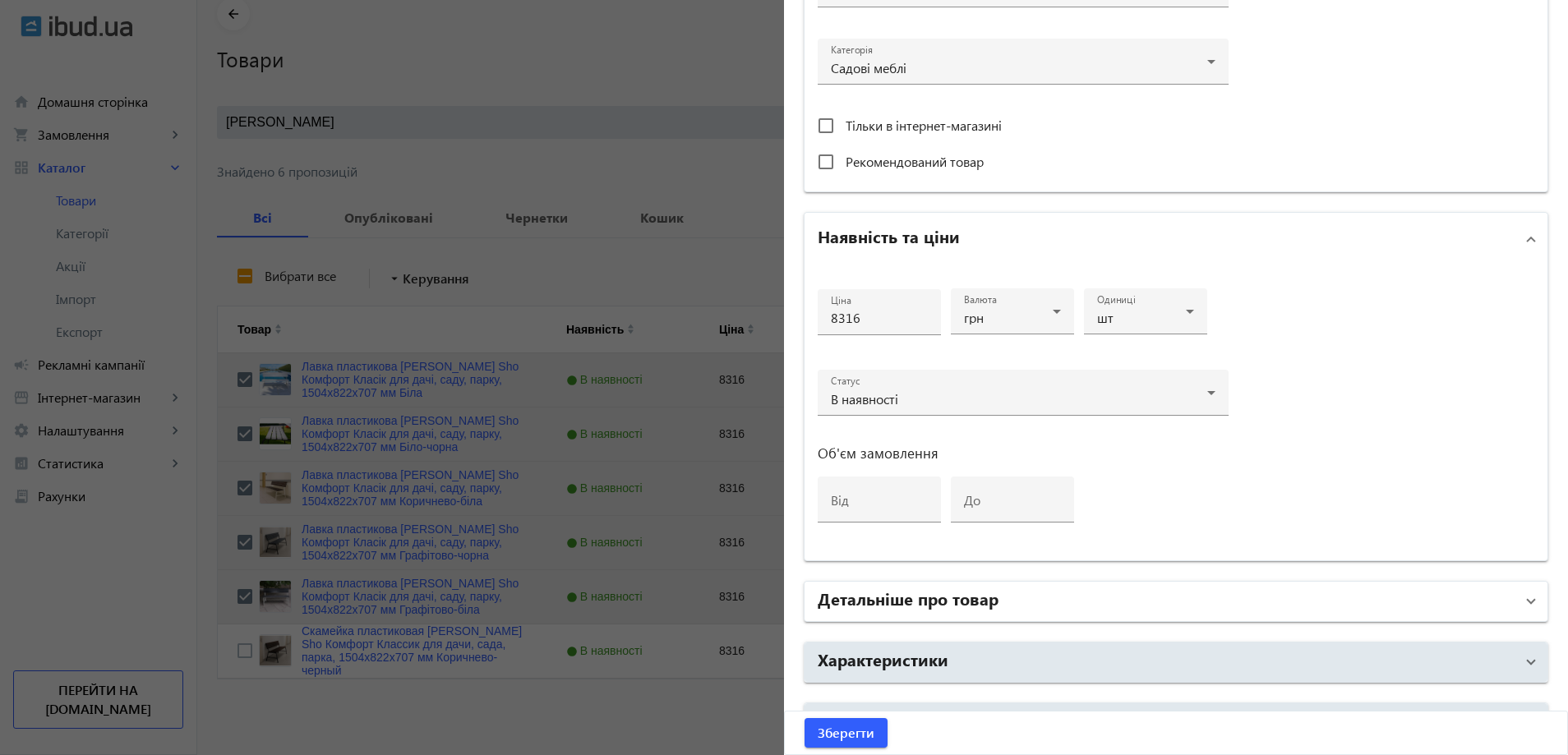
click at [1087, 598] on mat-panel-title "Детальніше про товар" at bounding box center [1166, 602] width 696 height 30
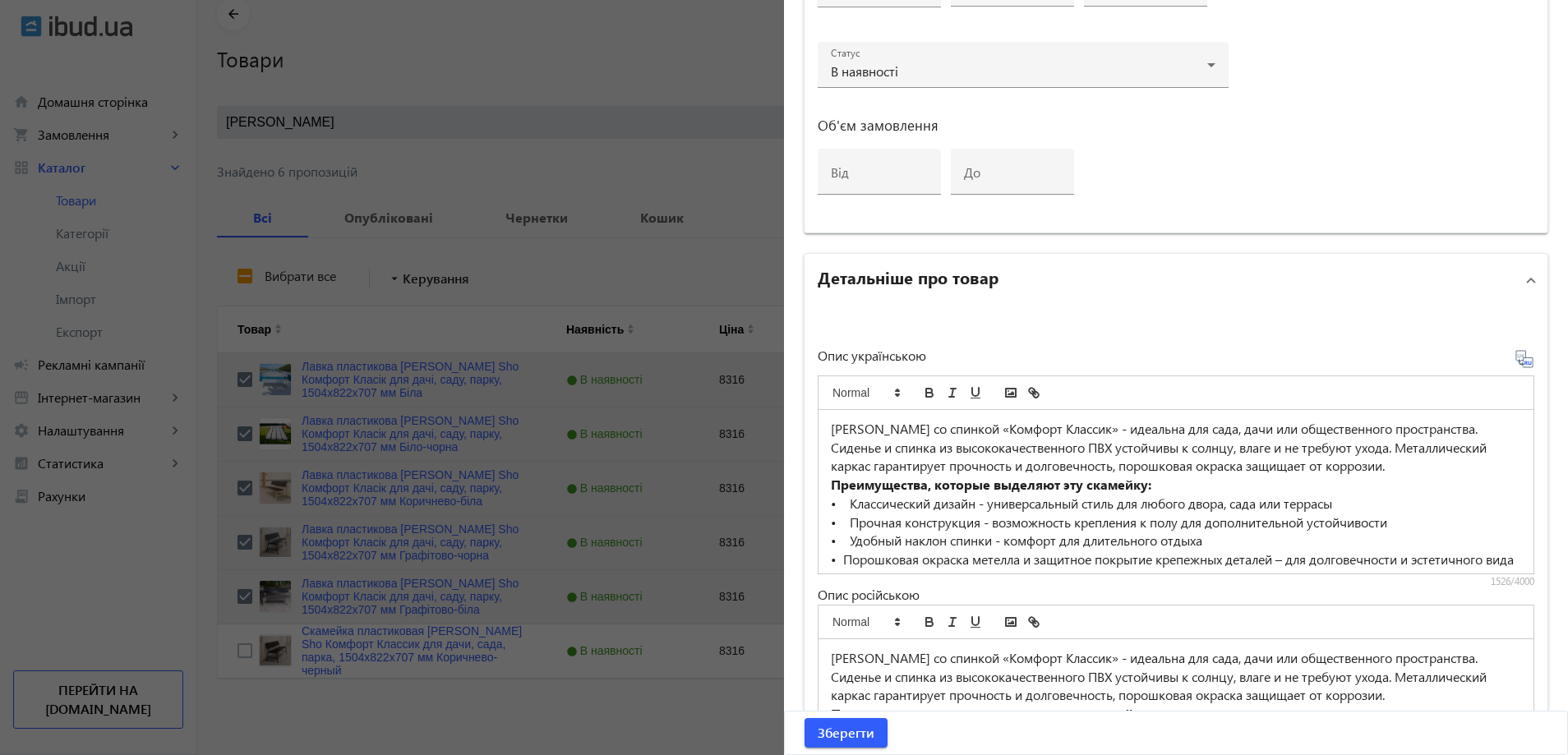
scroll to position [903, 0]
click at [920, 479] on strong "Преимущества, которые выделяют эту скамейку:" at bounding box center [991, 482] width 320 height 17
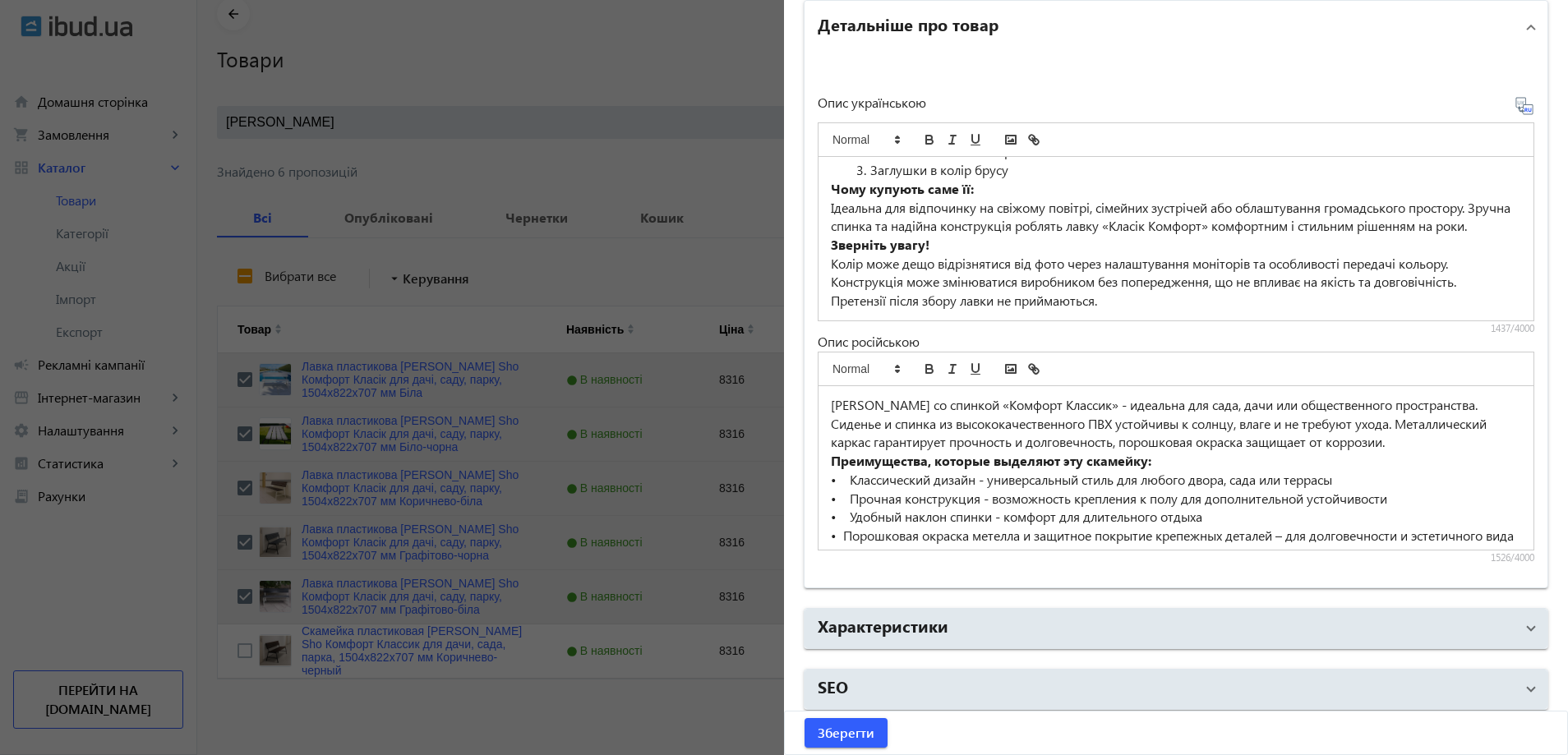
scroll to position [1163, 0]
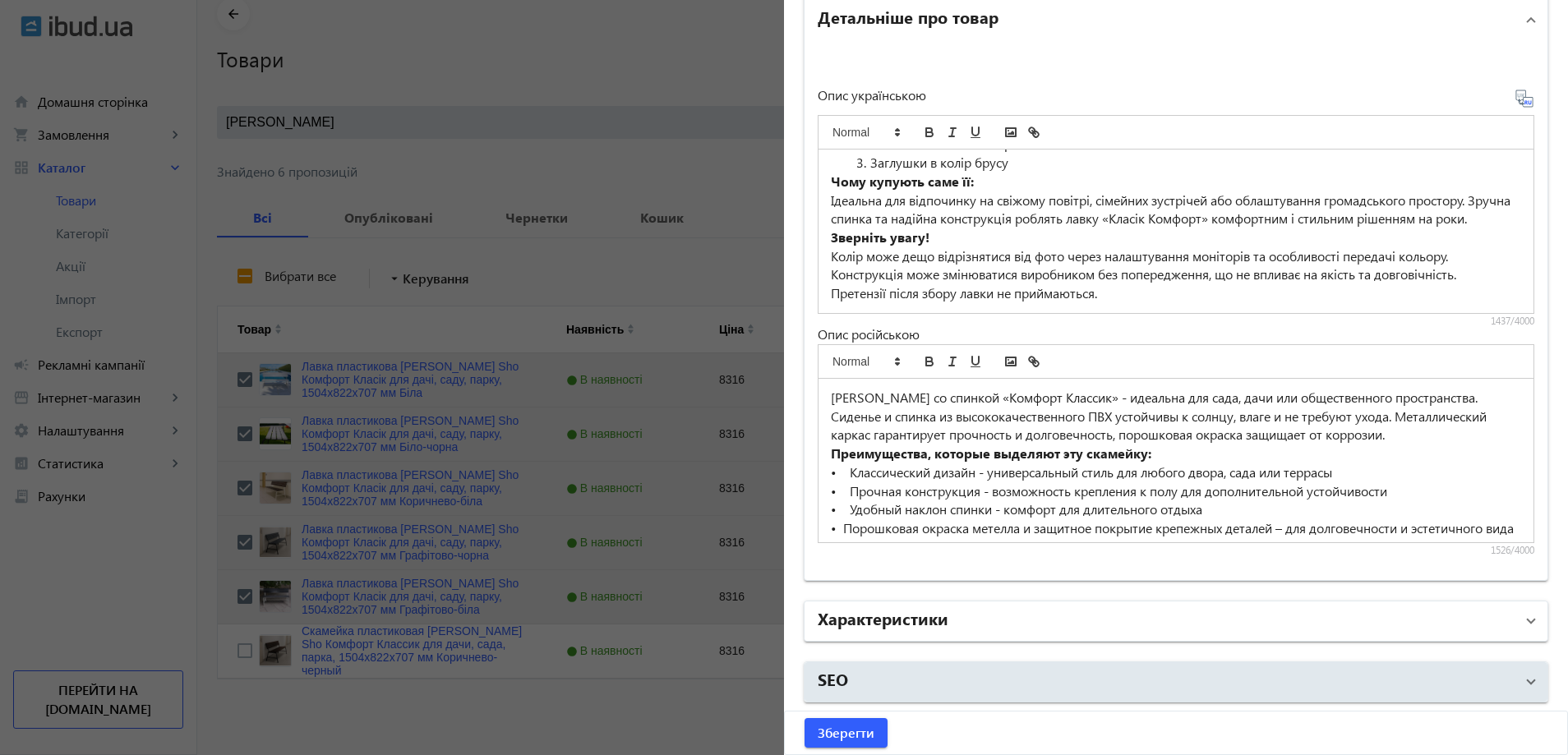
click at [958, 622] on mat-panel-title "Характеристики" at bounding box center [1166, 621] width 696 height 30
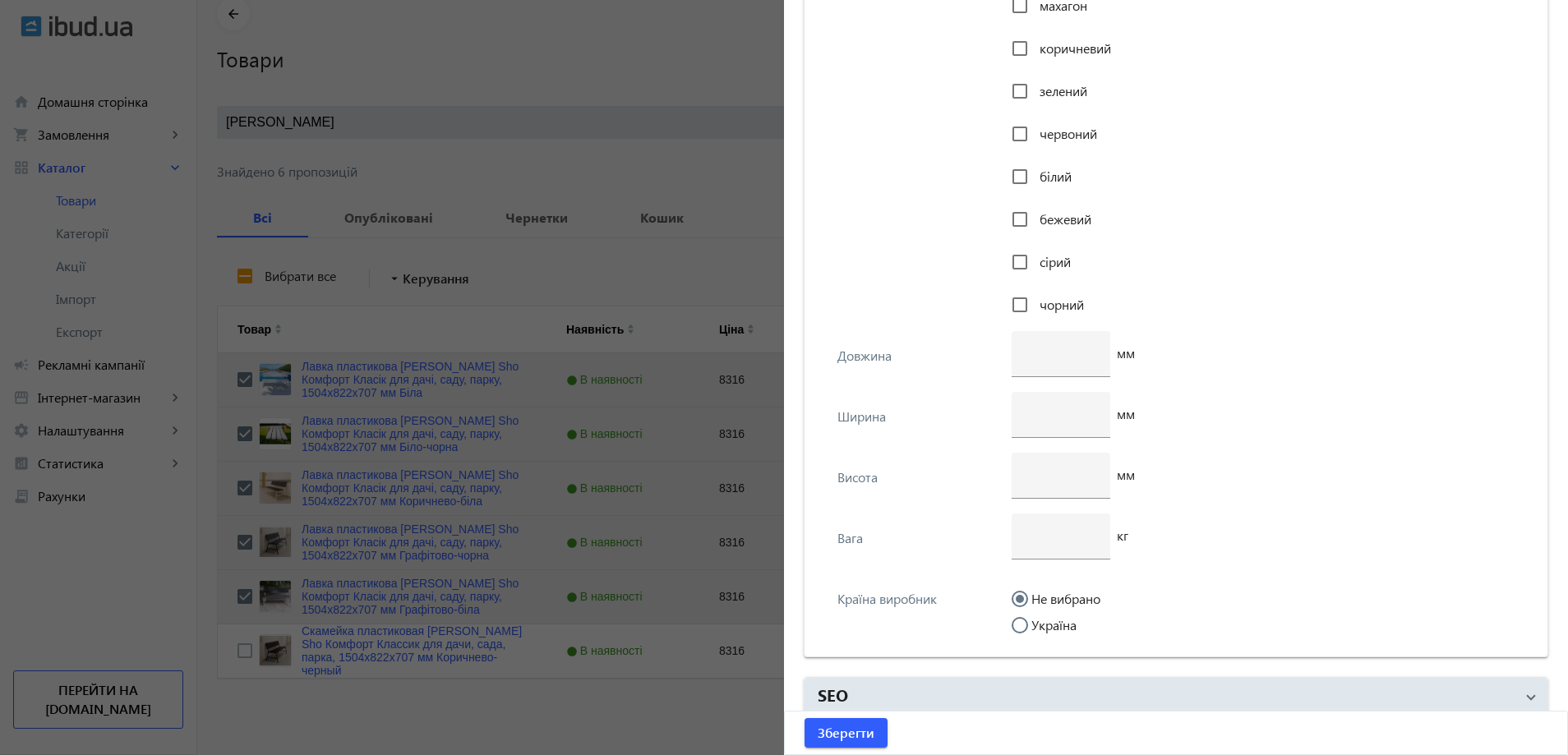
scroll to position [3737, 0]
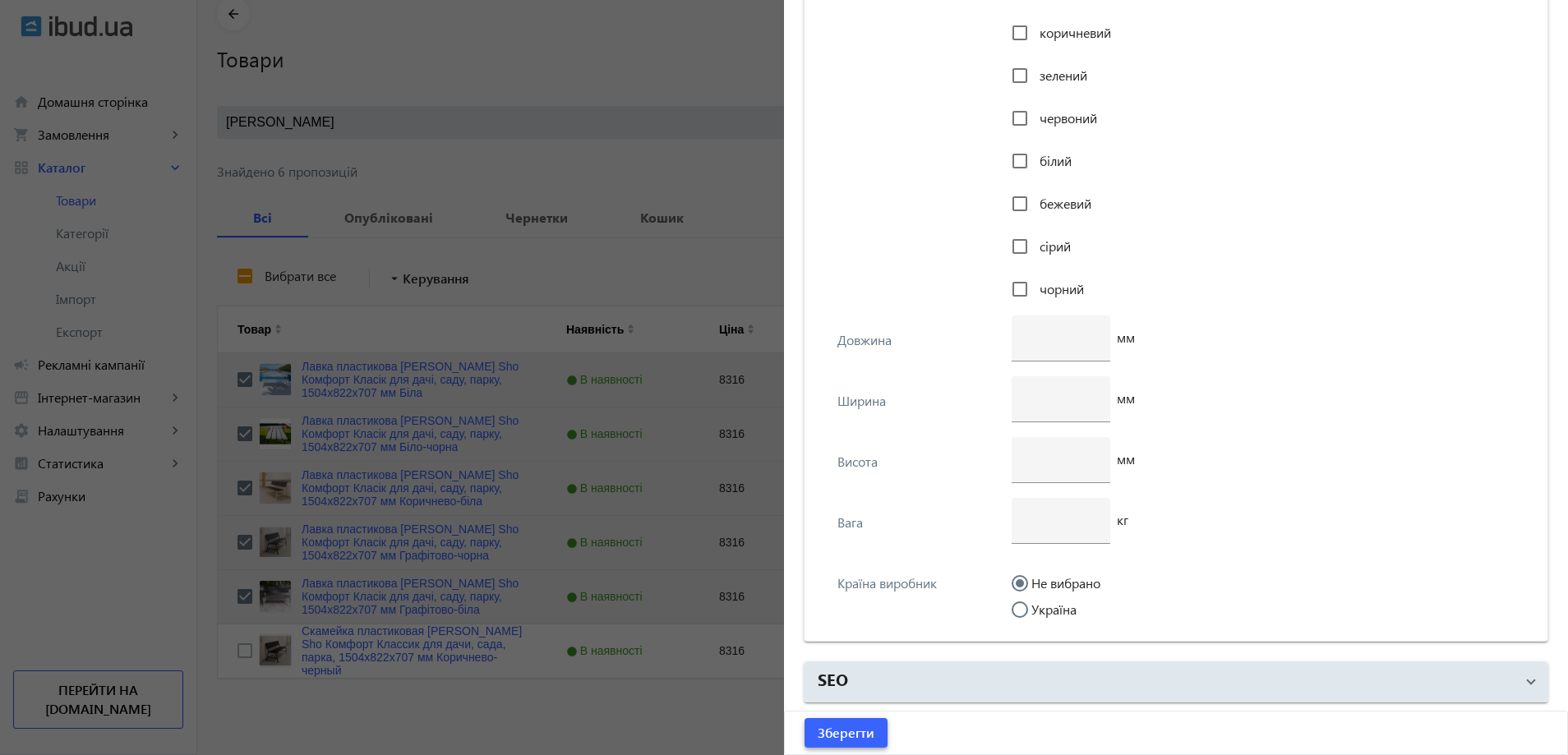
click at [837, 749] on span "submit" at bounding box center [845, 733] width 83 height 40
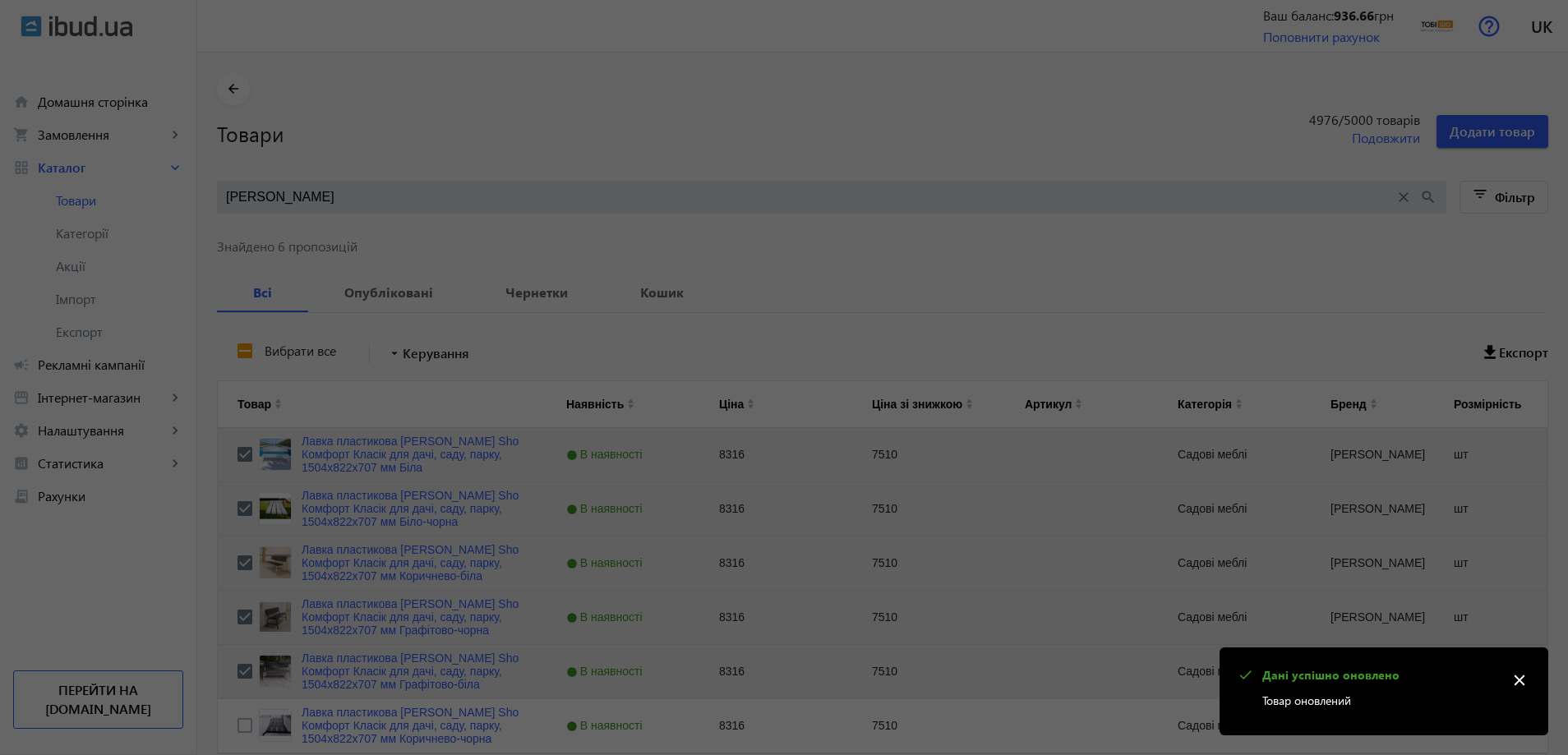
scroll to position [0, 0]
